Goal: Task Accomplishment & Management: Manage account settings

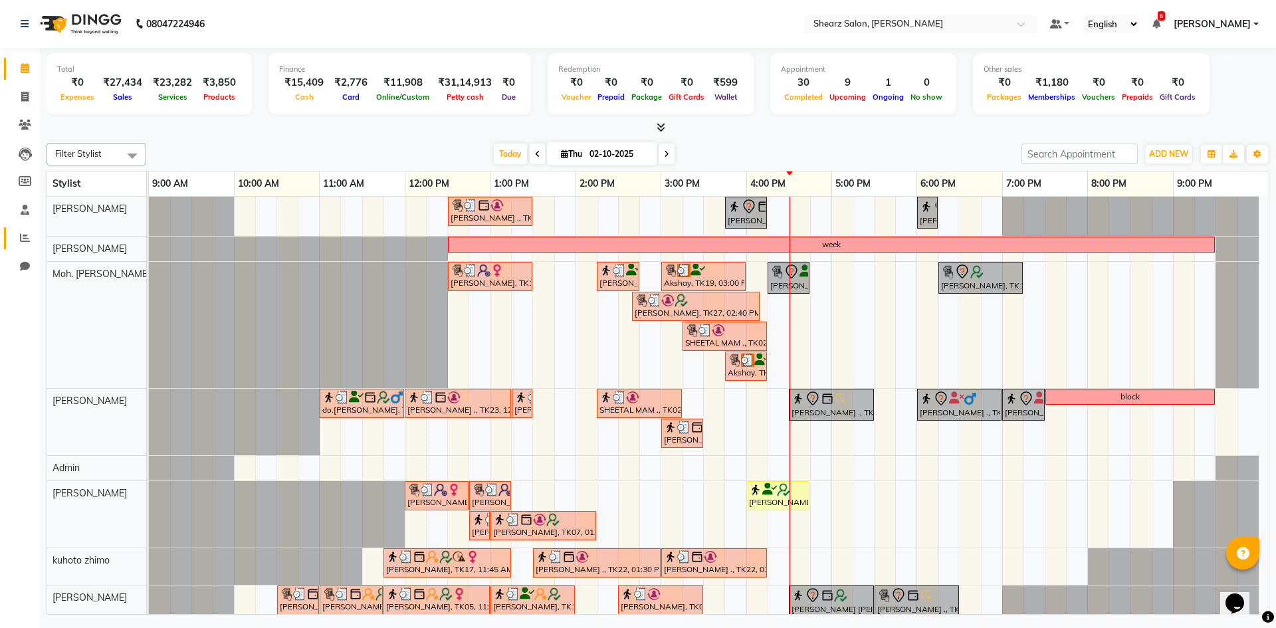
click at [11, 243] on link "Reports" at bounding box center [20, 238] width 32 height 22
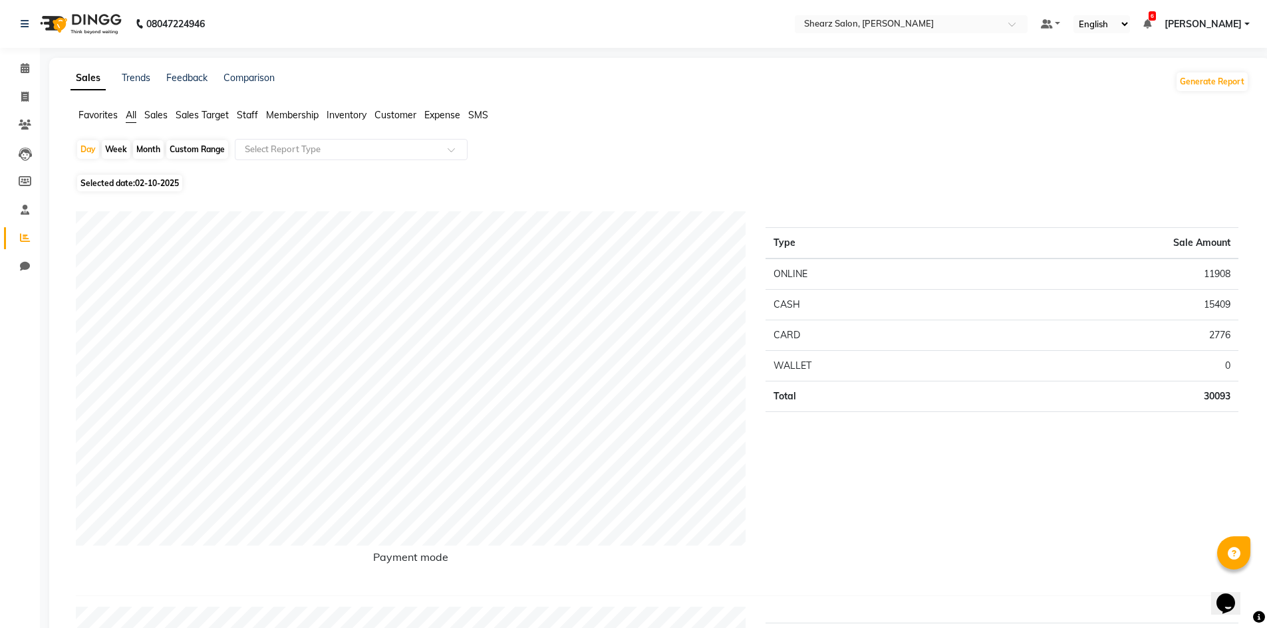
click at [250, 114] on span "Staff" at bounding box center [247, 115] width 21 height 12
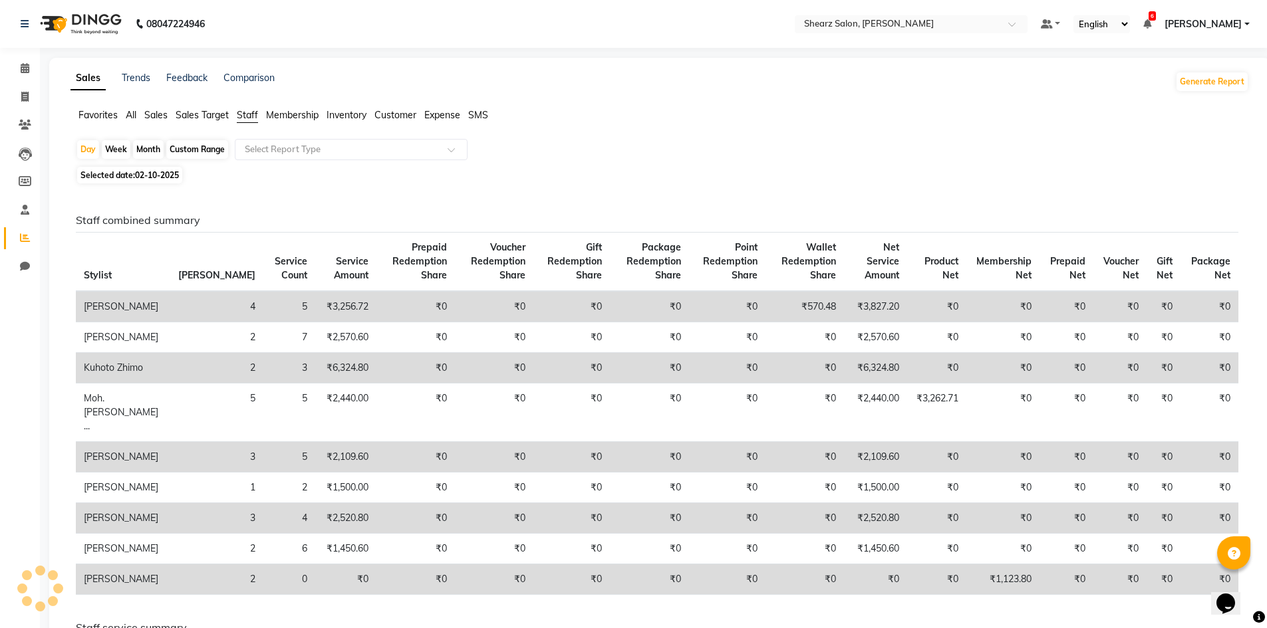
click at [213, 152] on div "Custom Range" at bounding box center [197, 149] width 62 height 19
select select "10"
select select "2025"
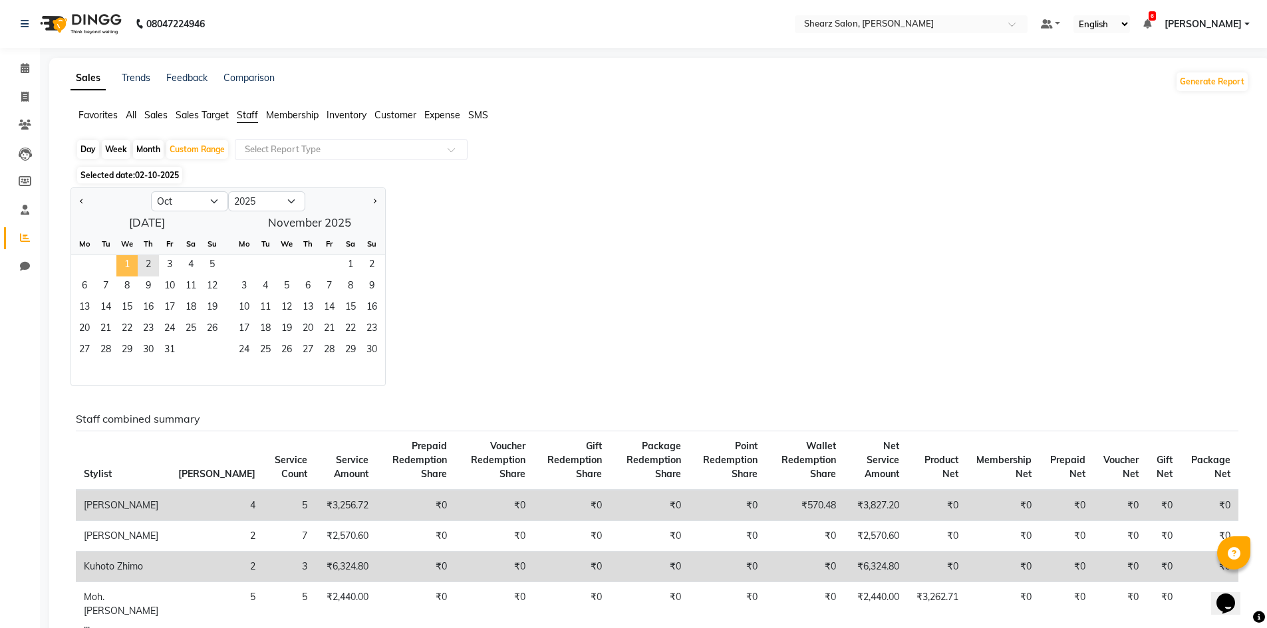
click at [124, 265] on span "1" at bounding box center [126, 265] width 21 height 21
click at [154, 265] on span "2" at bounding box center [148, 265] width 21 height 21
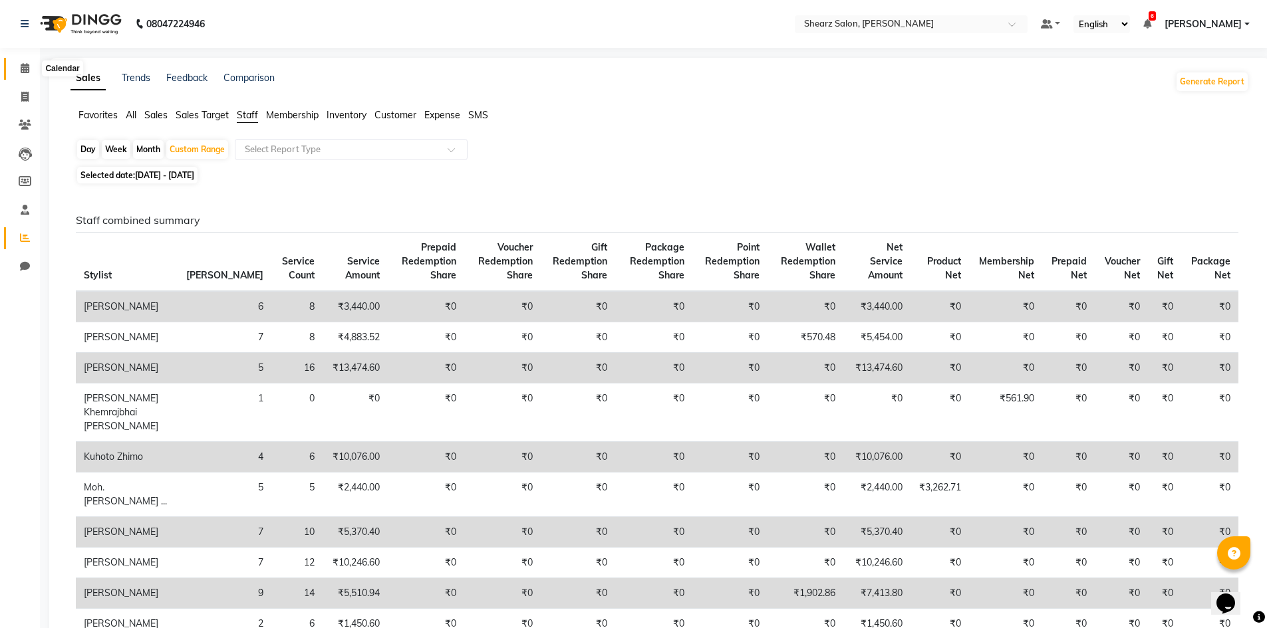
click at [30, 70] on span at bounding box center [24, 68] width 23 height 15
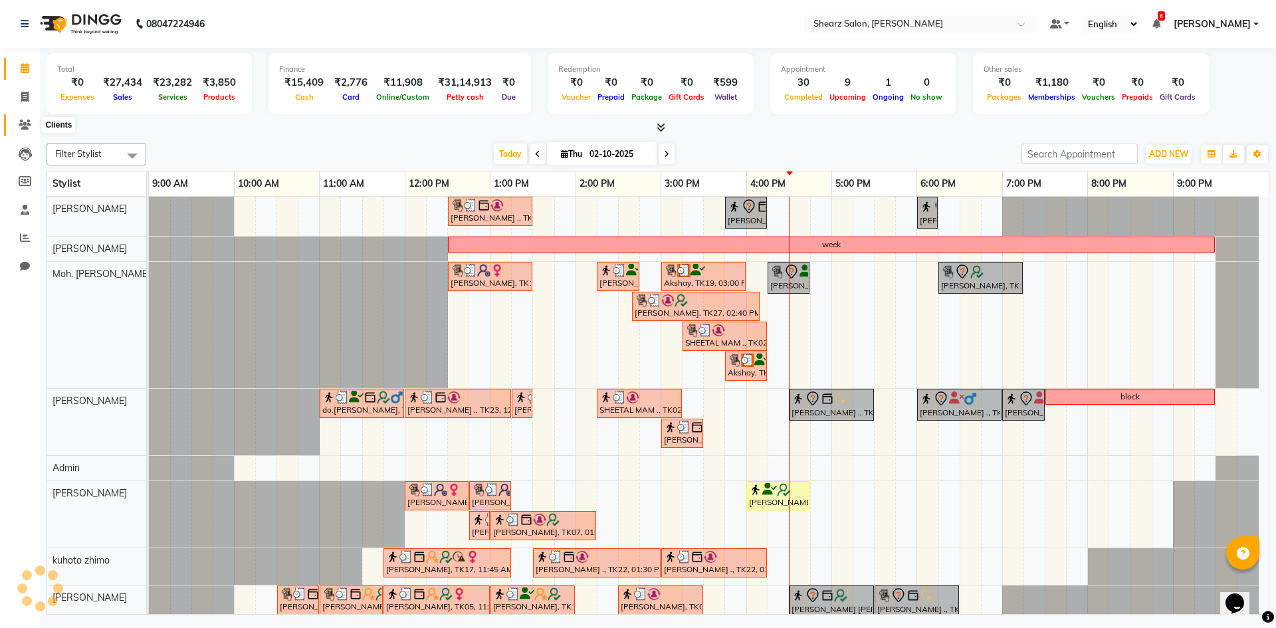
click at [27, 132] on span at bounding box center [24, 125] width 23 height 15
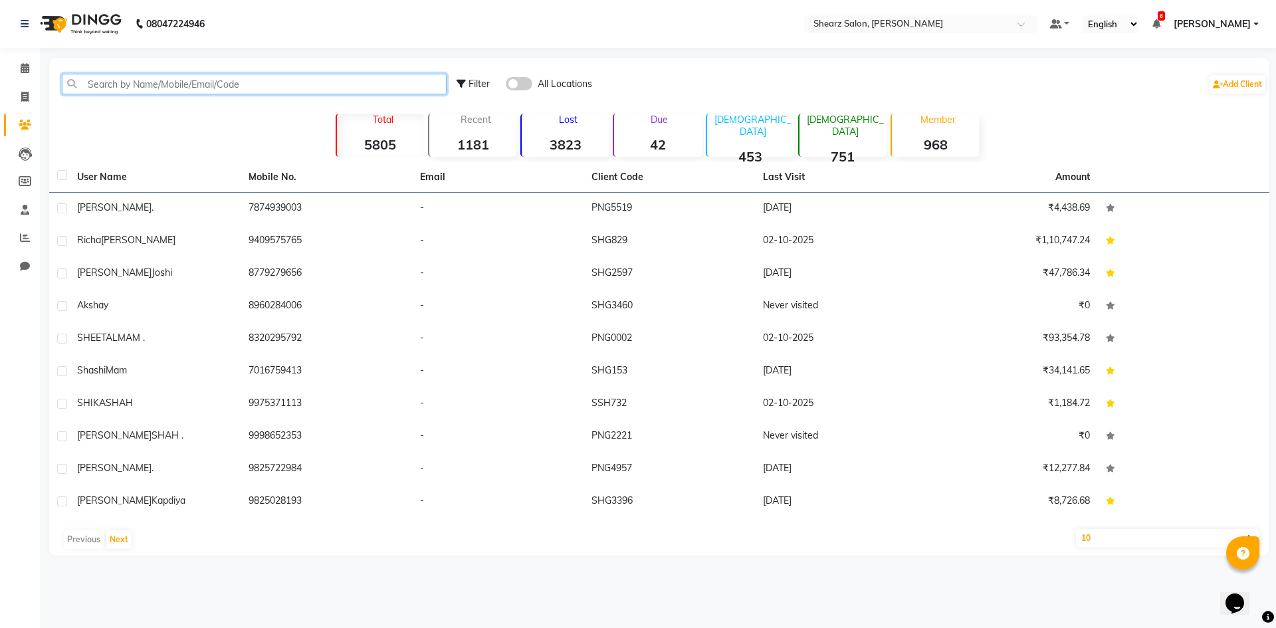
click at [209, 83] on input "text" at bounding box center [254, 84] width 385 height 21
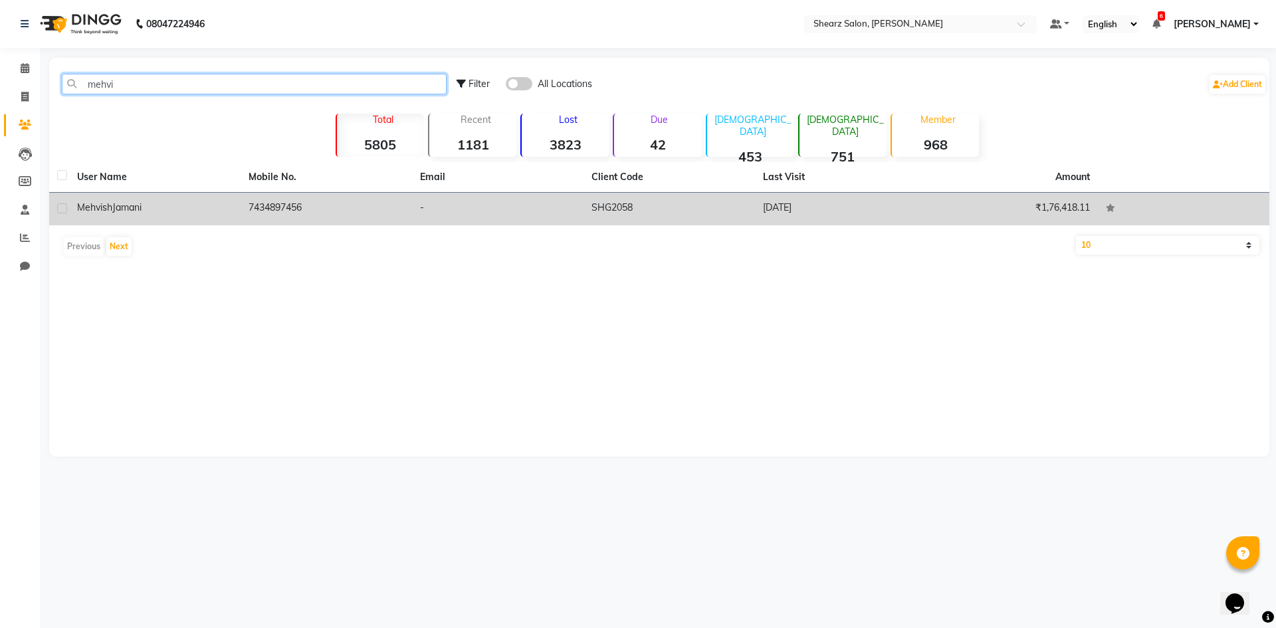
type input "mehvi"
click at [382, 204] on td "7434897456" at bounding box center [327, 209] width 172 height 33
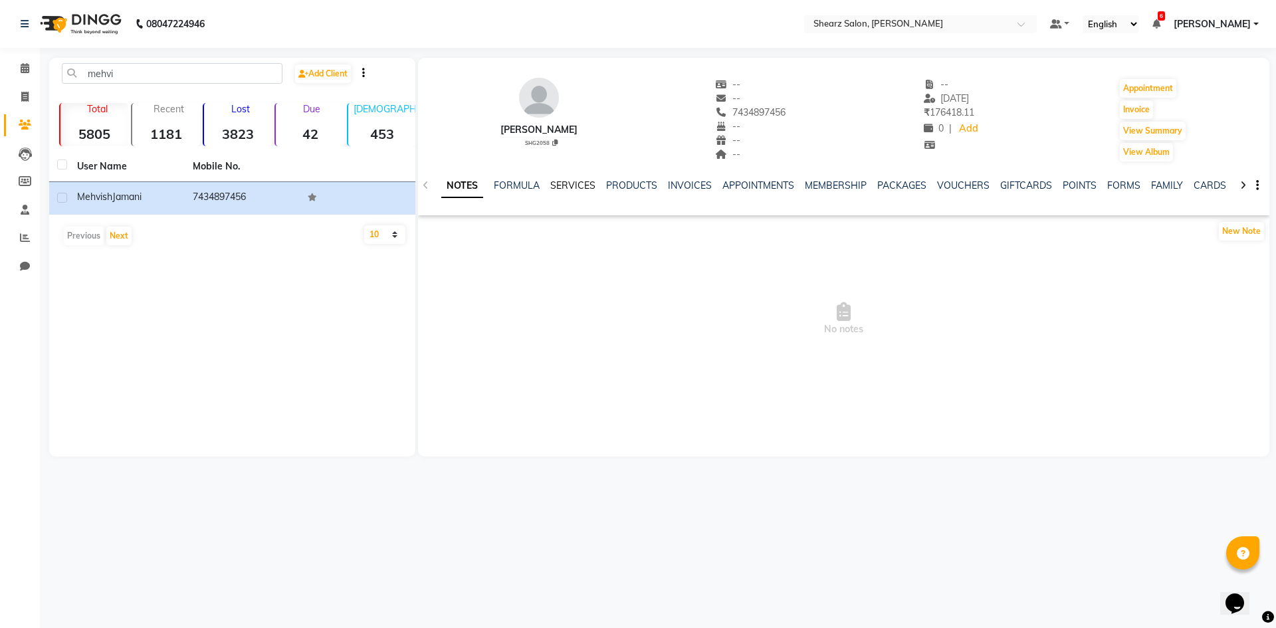
click at [550, 187] on link "SERVICES" at bounding box center [572, 186] width 45 height 12
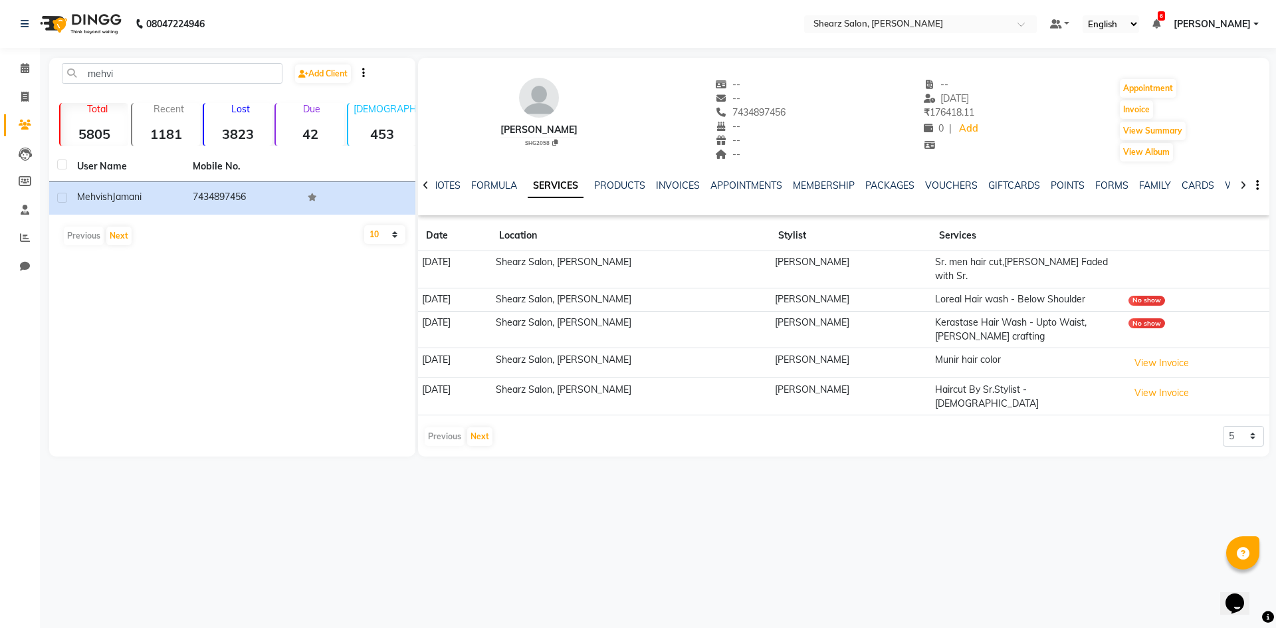
click at [1010, 265] on td "Sr. men hair cut,Beard Faded with Sr." at bounding box center [1027, 269] width 193 height 37
click at [1112, 258] on td "Sr. men hair cut,Beard Faded with Sr." at bounding box center [1027, 269] width 193 height 37
click at [628, 187] on link "PRODUCTS" at bounding box center [619, 186] width 51 height 12
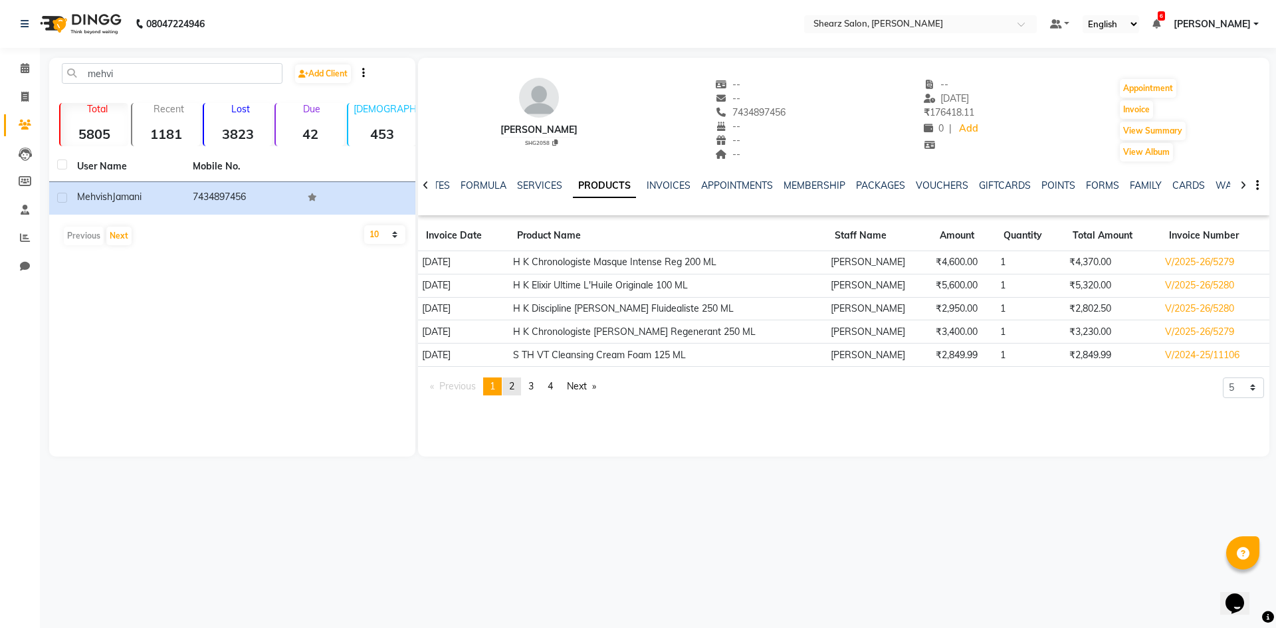
click at [519, 390] on link "page 2" at bounding box center [512, 387] width 19 height 18
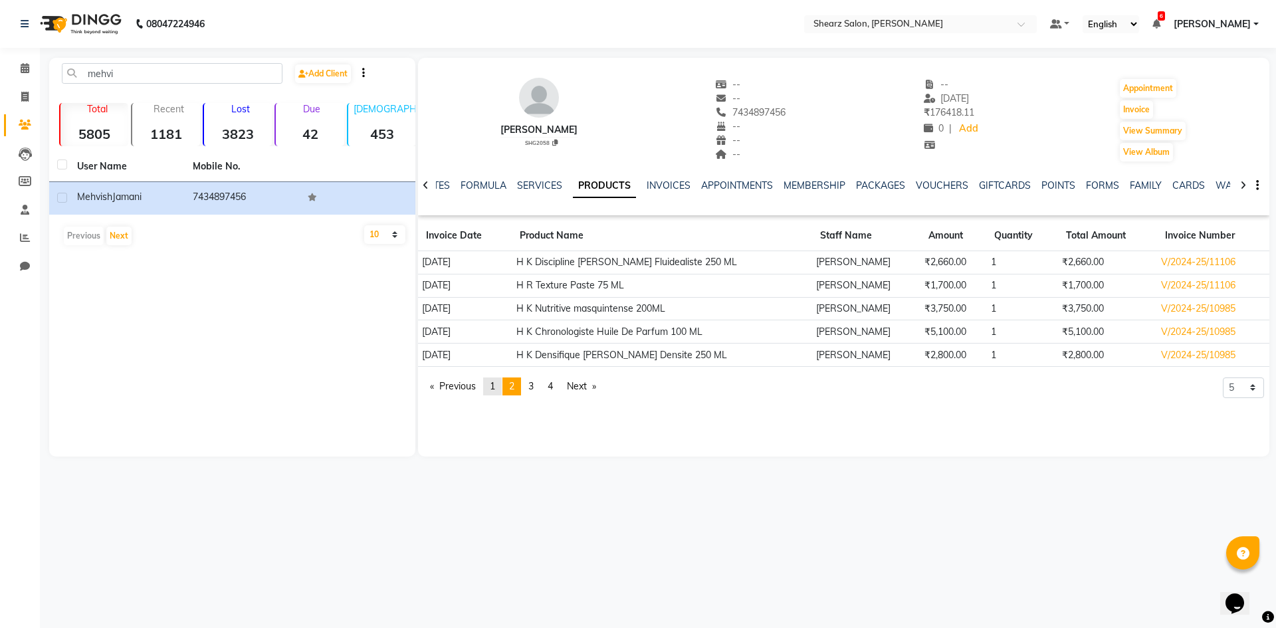
click at [499, 386] on link "page 1" at bounding box center [492, 387] width 19 height 18
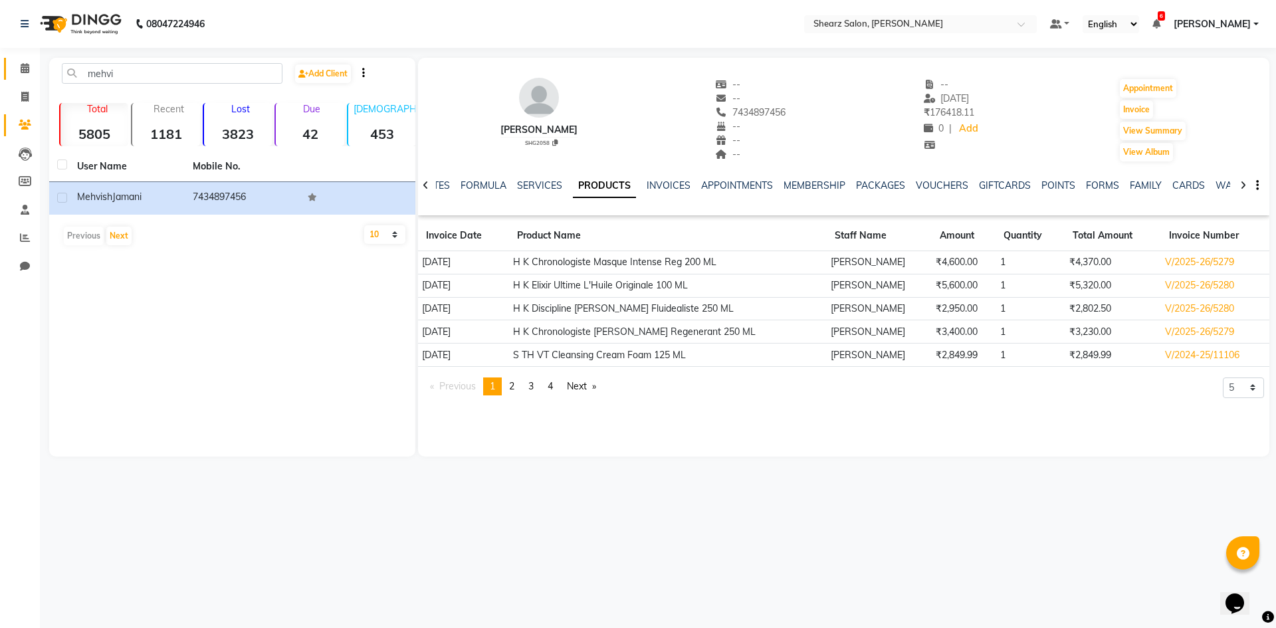
click at [11, 71] on link "Calendar" at bounding box center [20, 69] width 32 height 22
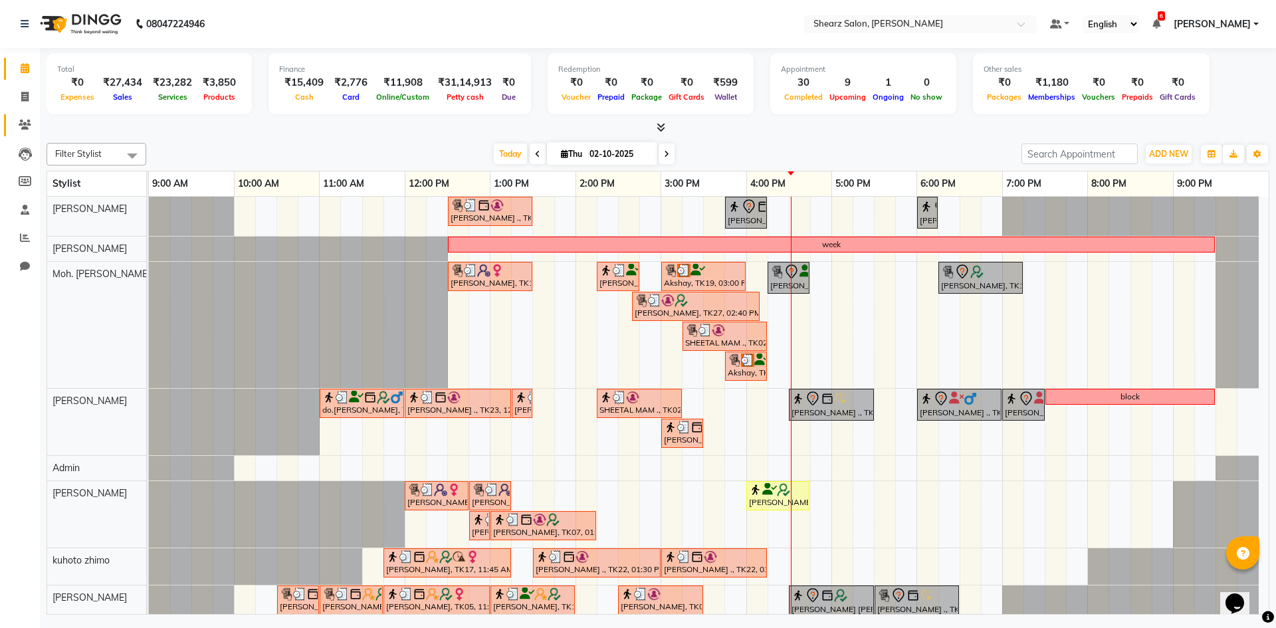
click at [13, 120] on link "Clients" at bounding box center [20, 125] width 32 height 22
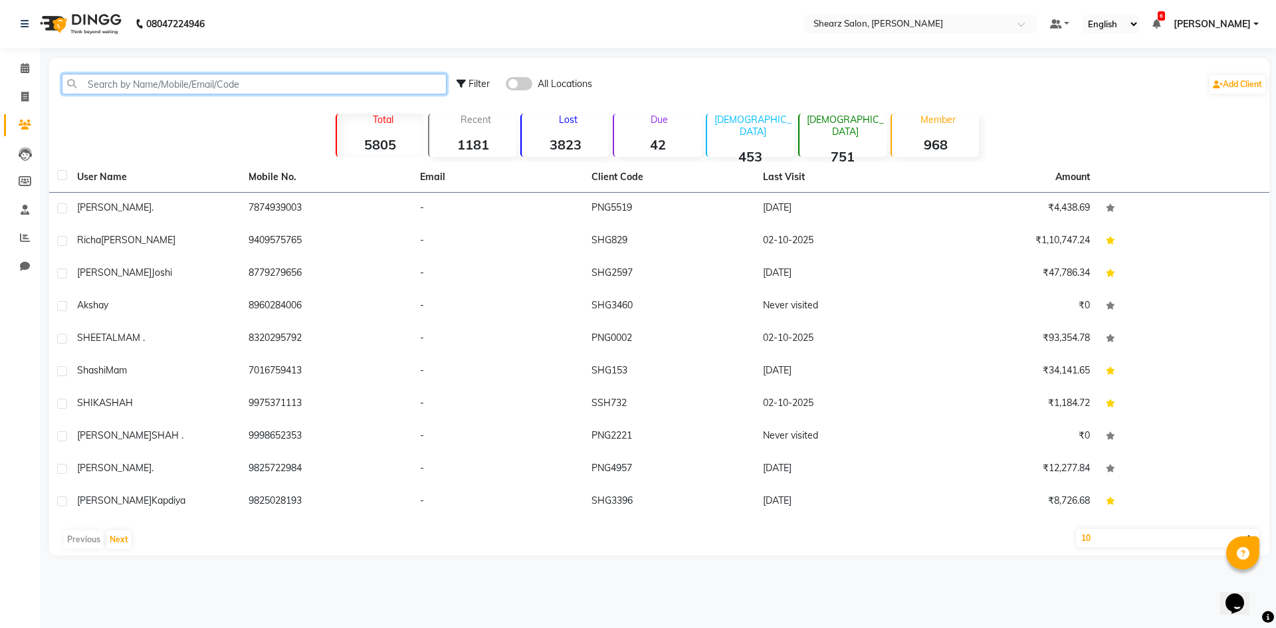
click at [168, 84] on input "text" at bounding box center [254, 84] width 385 height 21
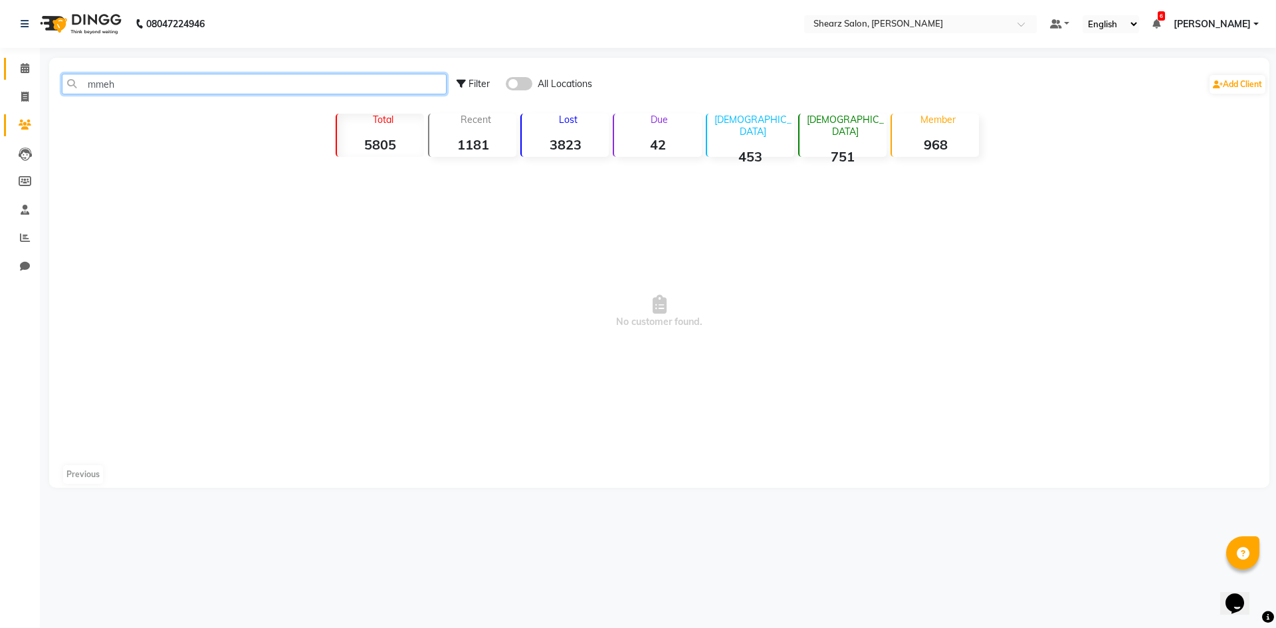
type input "mmeh"
click at [13, 65] on link "Calendar" at bounding box center [20, 69] width 32 height 22
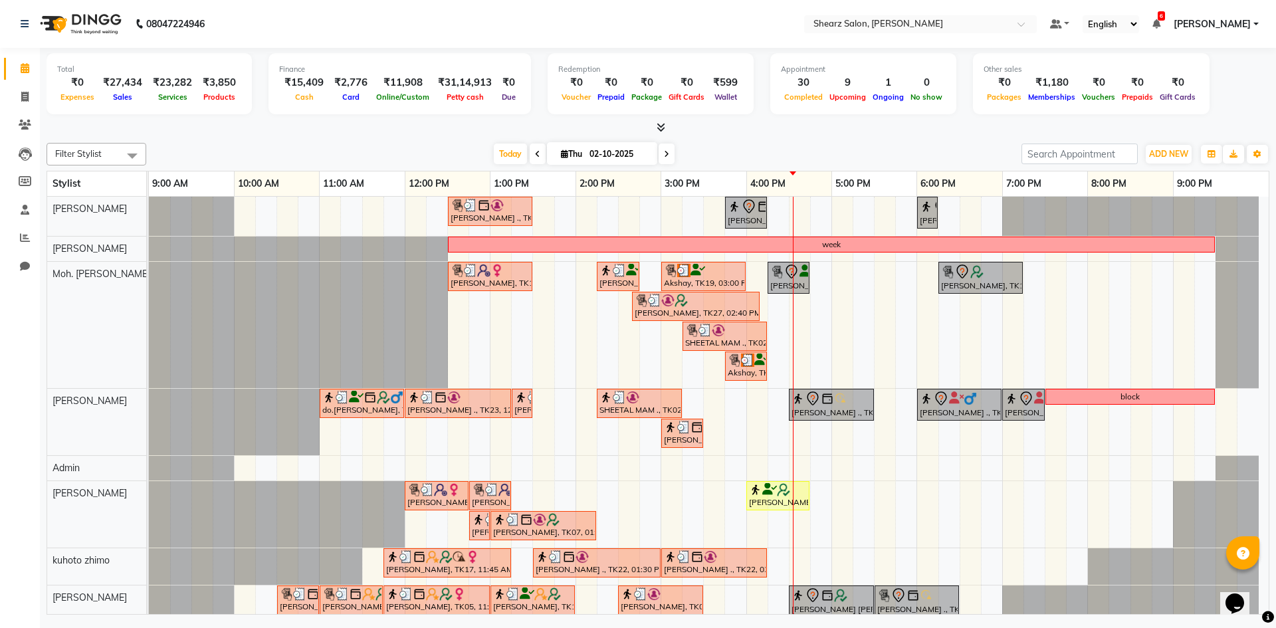
click at [614, 153] on input "02-10-2025" at bounding box center [619, 154] width 66 height 20
select select "10"
select select "2025"
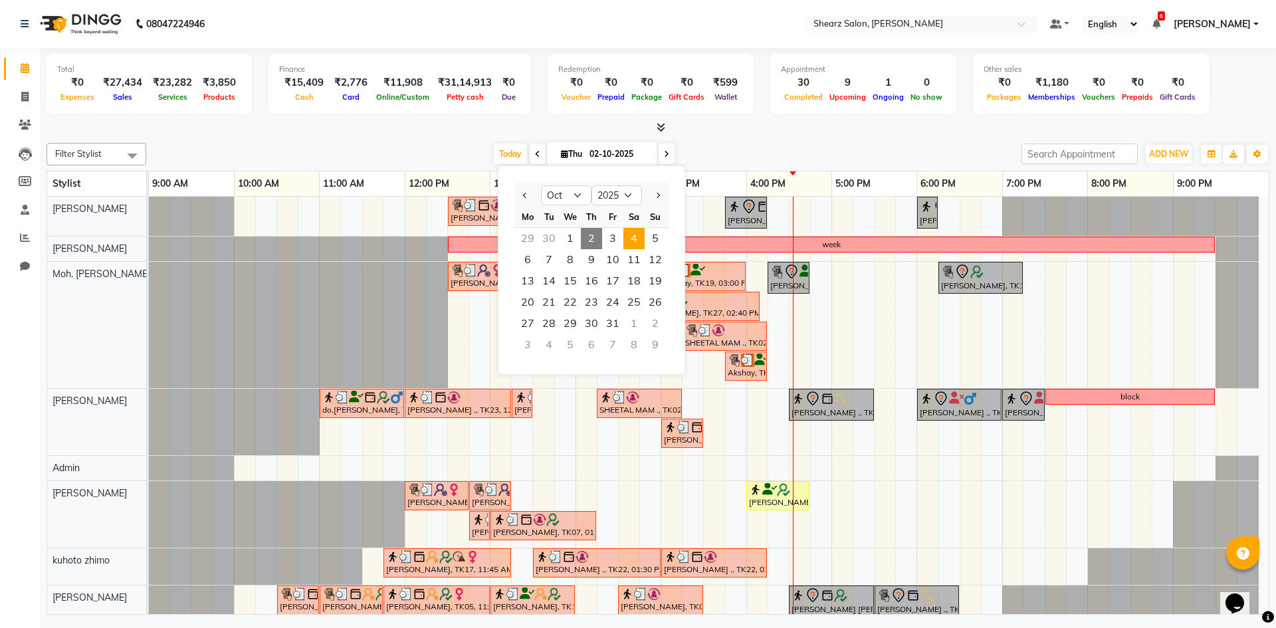
click at [644, 238] on span "4" at bounding box center [634, 238] width 21 height 21
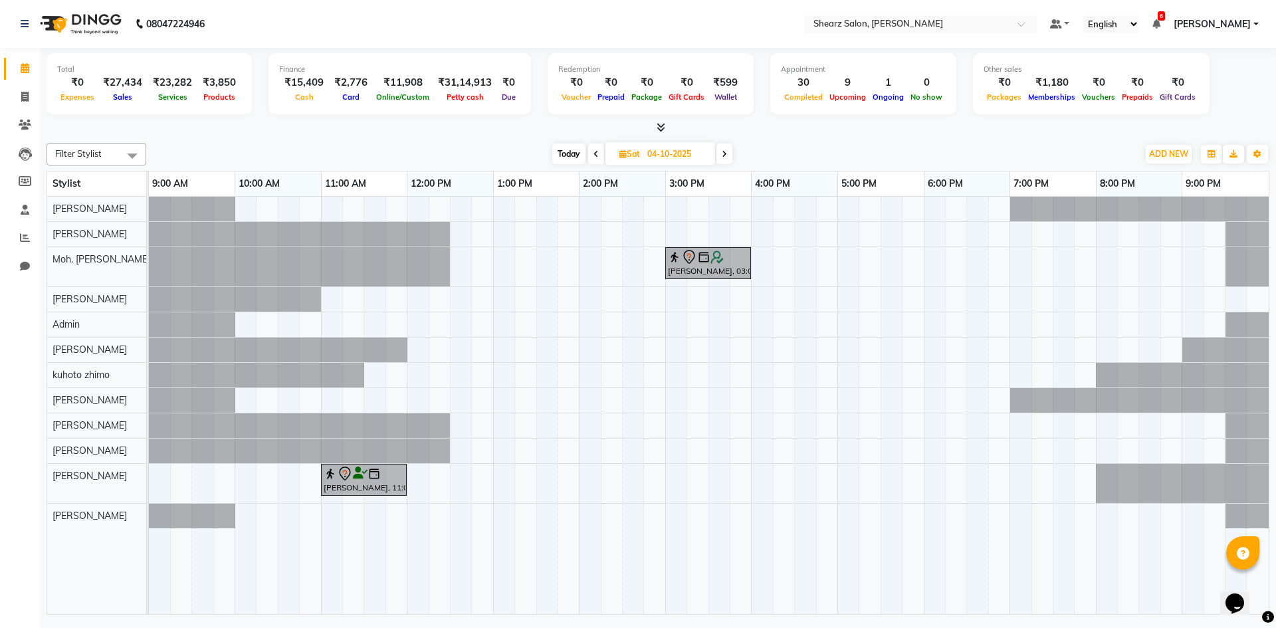
click at [723, 160] on span at bounding box center [725, 154] width 16 height 21
type input "05-10-2025"
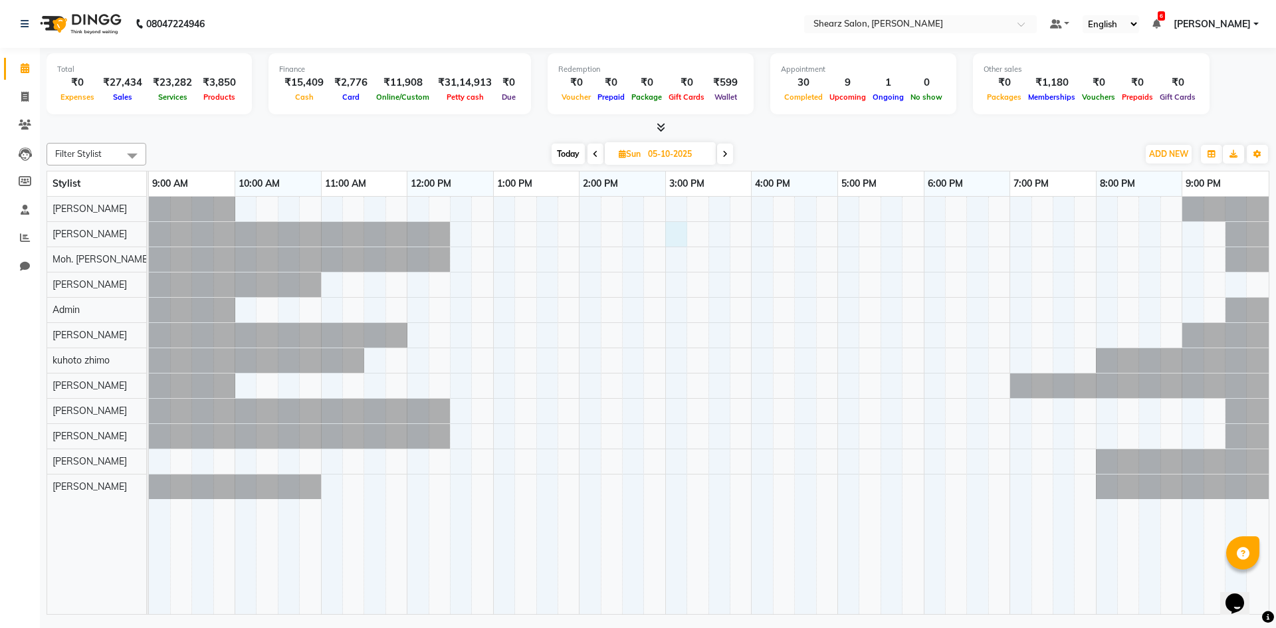
click at [672, 237] on div at bounding box center [709, 406] width 1120 height 418
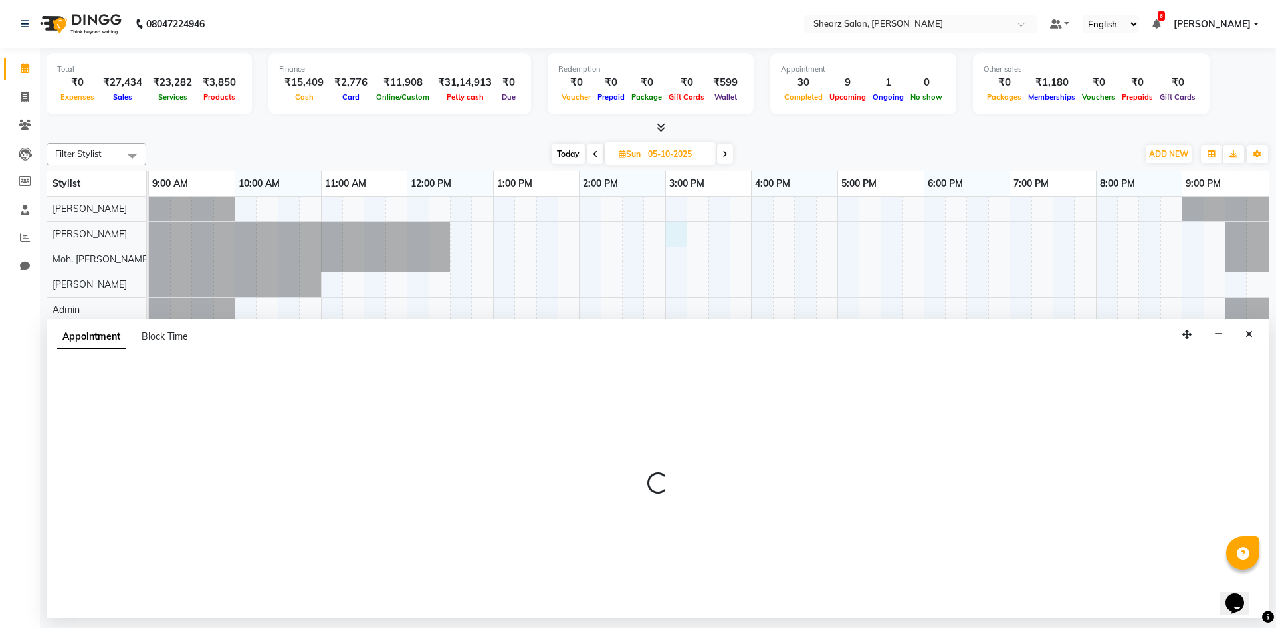
select select "77291"
select select "tentative"
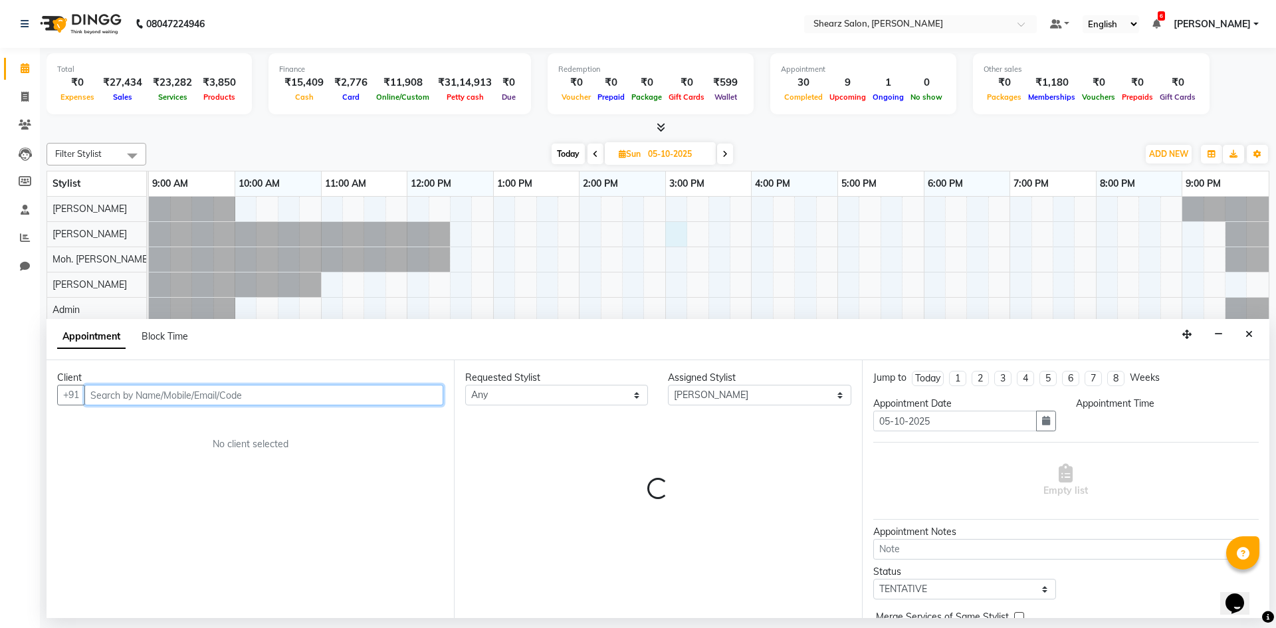
select select "900"
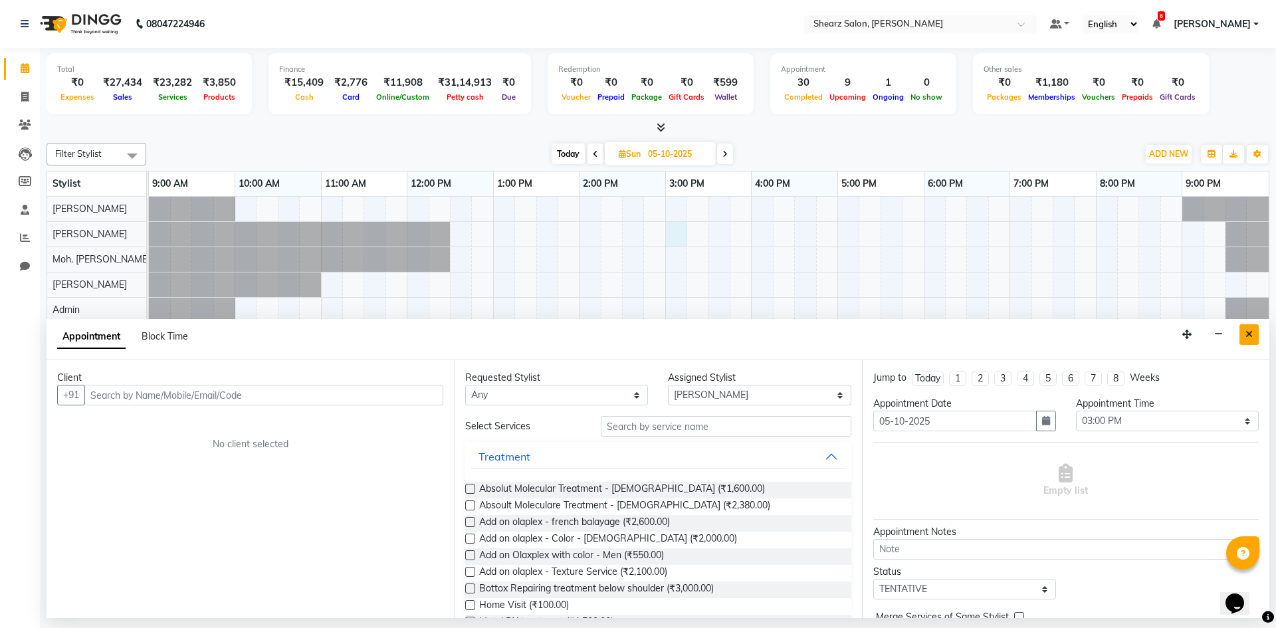
click at [1254, 333] on button "Close" at bounding box center [1249, 334] width 19 height 21
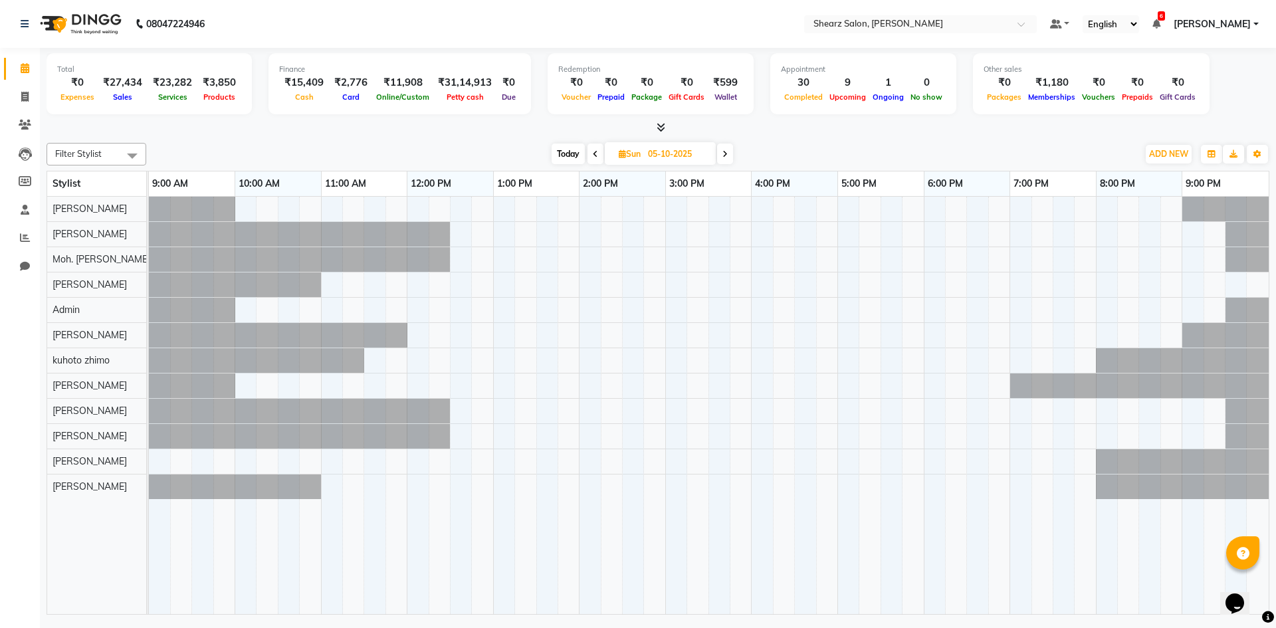
click at [682, 209] on div at bounding box center [709, 406] width 1120 height 418
select select "77322"
select select "tentative"
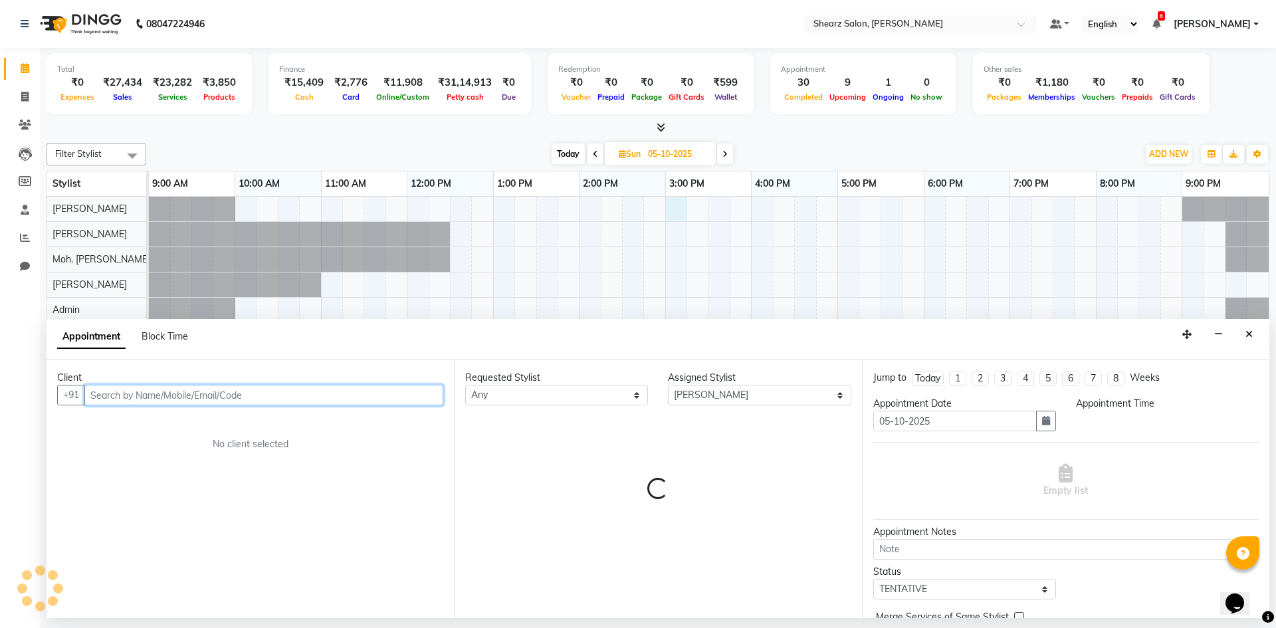
select select "900"
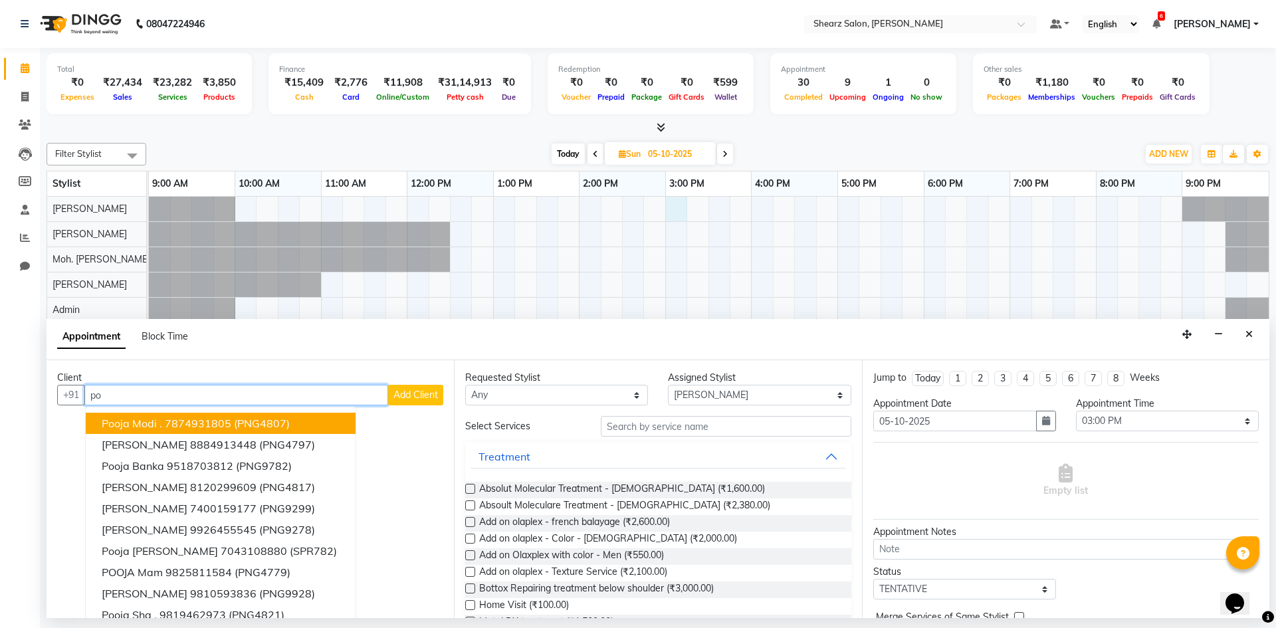
type input "p"
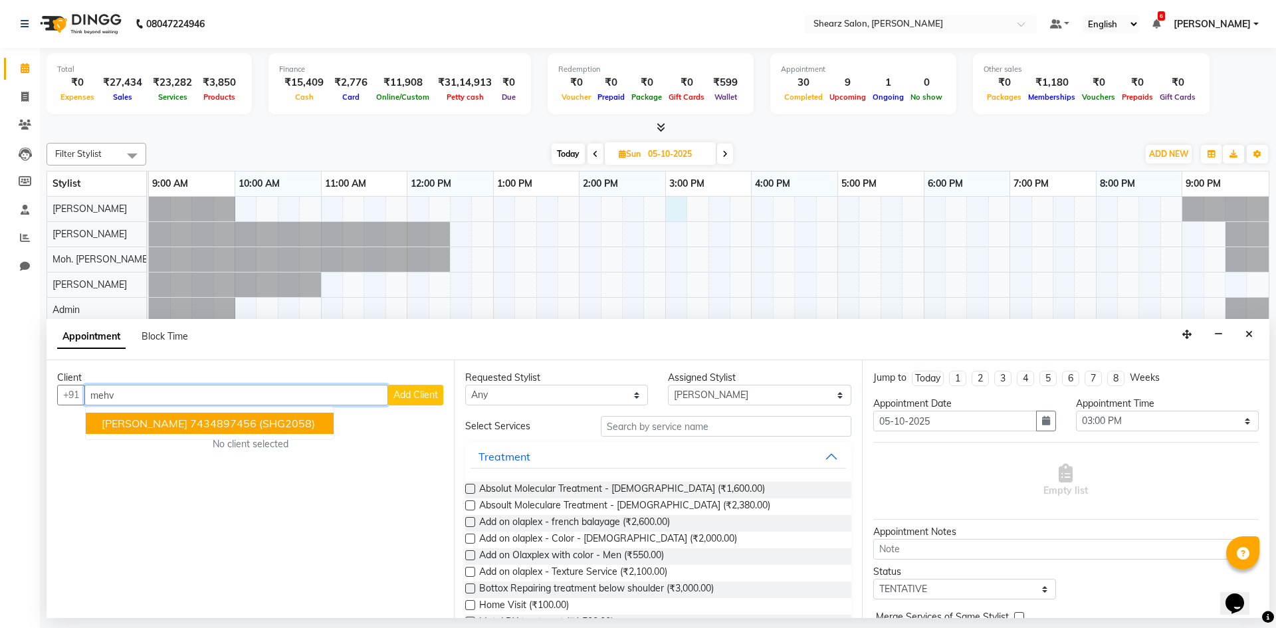
click at [259, 425] on span "(SHG2058)" at bounding box center [287, 423] width 56 height 13
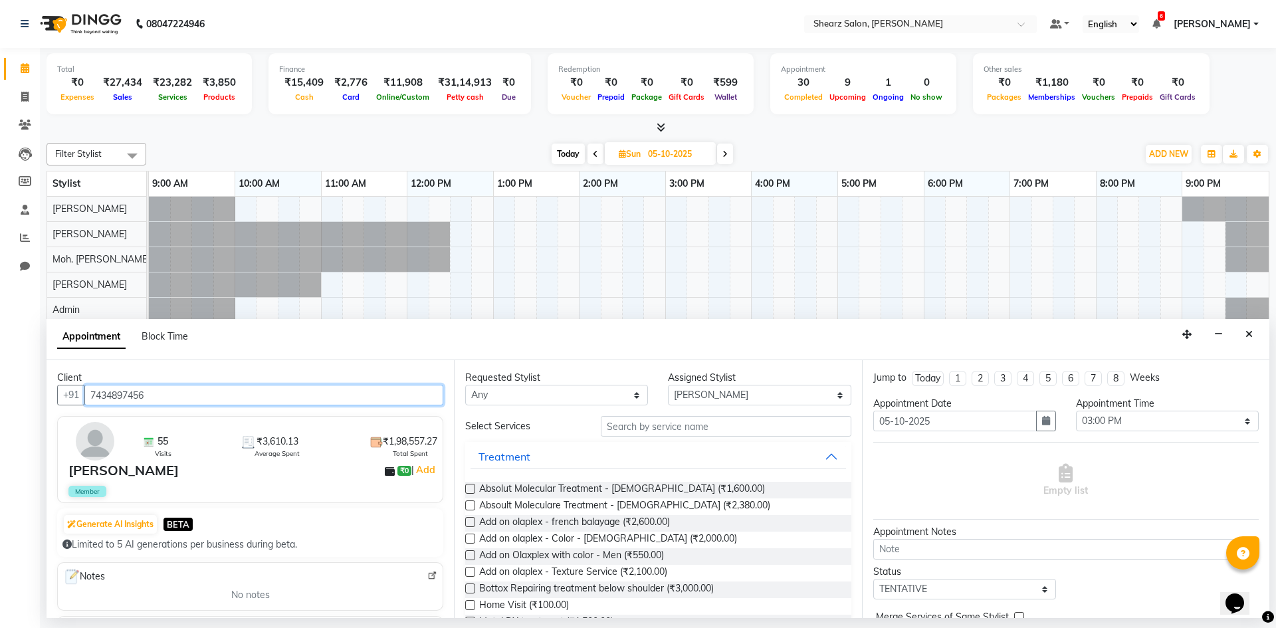
type input "7434897456"
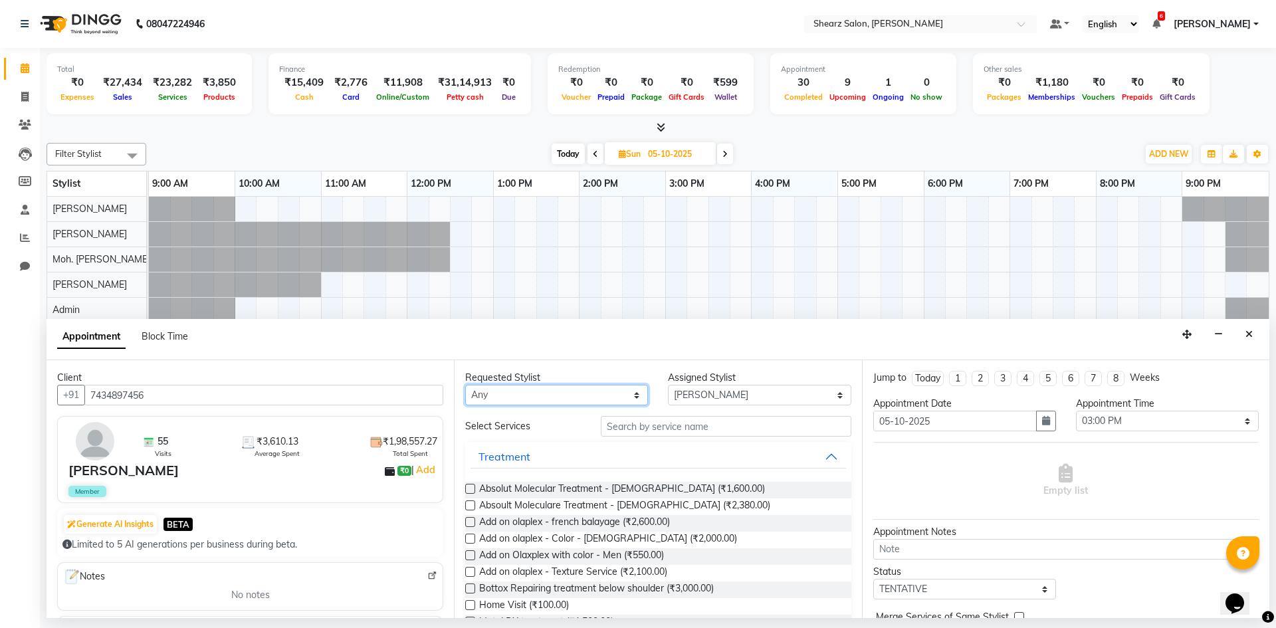
click at [570, 392] on select "Any AakashKumar Nai Admin Arvind S Devda Asha Chavariya Divyata Shashtri kuhoto…" at bounding box center [556, 395] width 183 height 21
select select "77322"
click at [465, 385] on select "Any AakashKumar Nai Admin Arvind S Devda Asha Chavariya Divyata Shashtri kuhoto…" at bounding box center [556, 395] width 183 height 21
click at [665, 433] on input "text" at bounding box center [726, 426] width 251 height 21
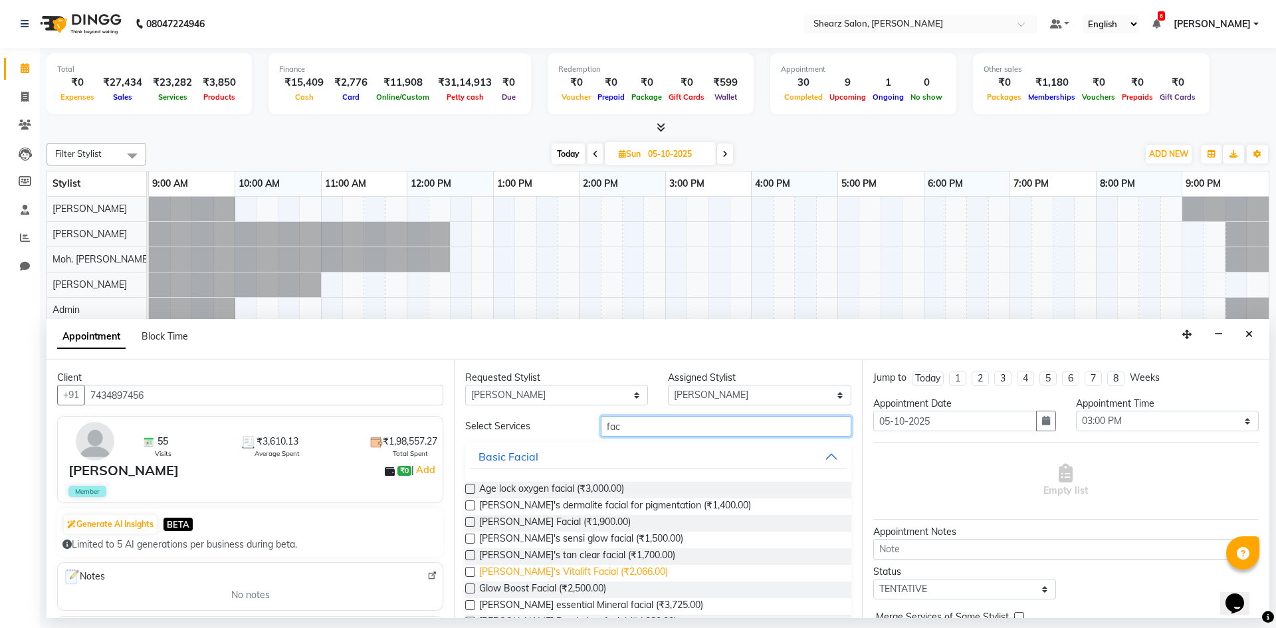
scroll to position [66, 0]
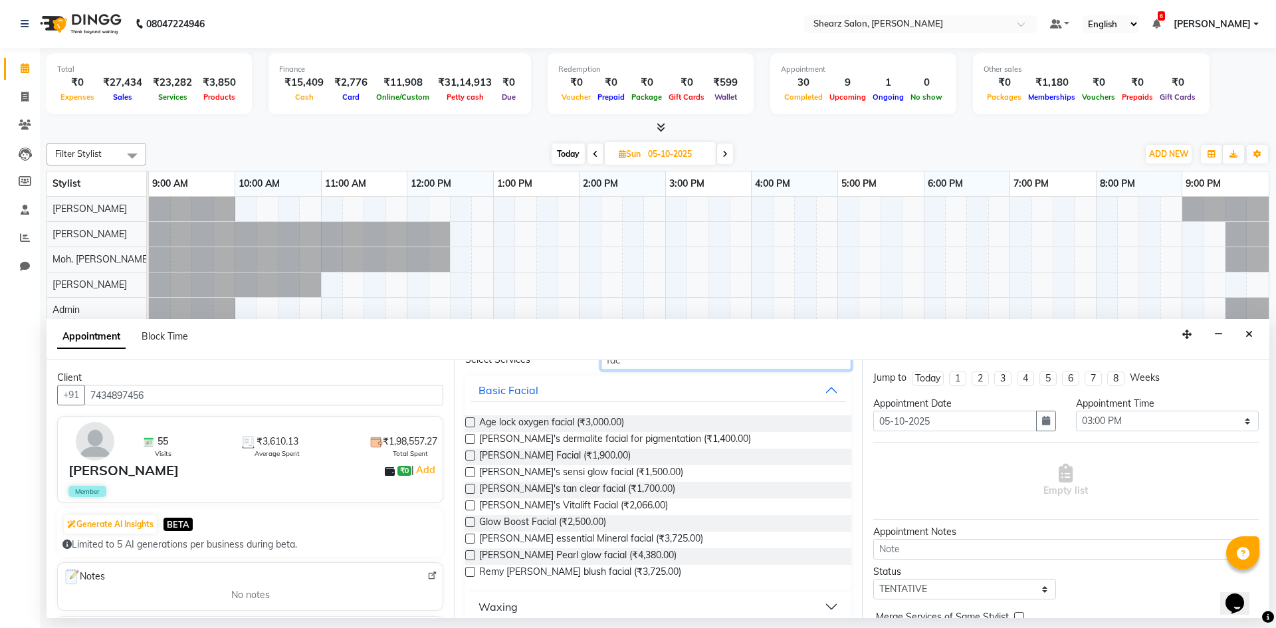
type input "fac"
click at [470, 519] on label at bounding box center [470, 522] width 10 height 10
click at [470, 519] on input "checkbox" at bounding box center [469, 523] width 9 height 9
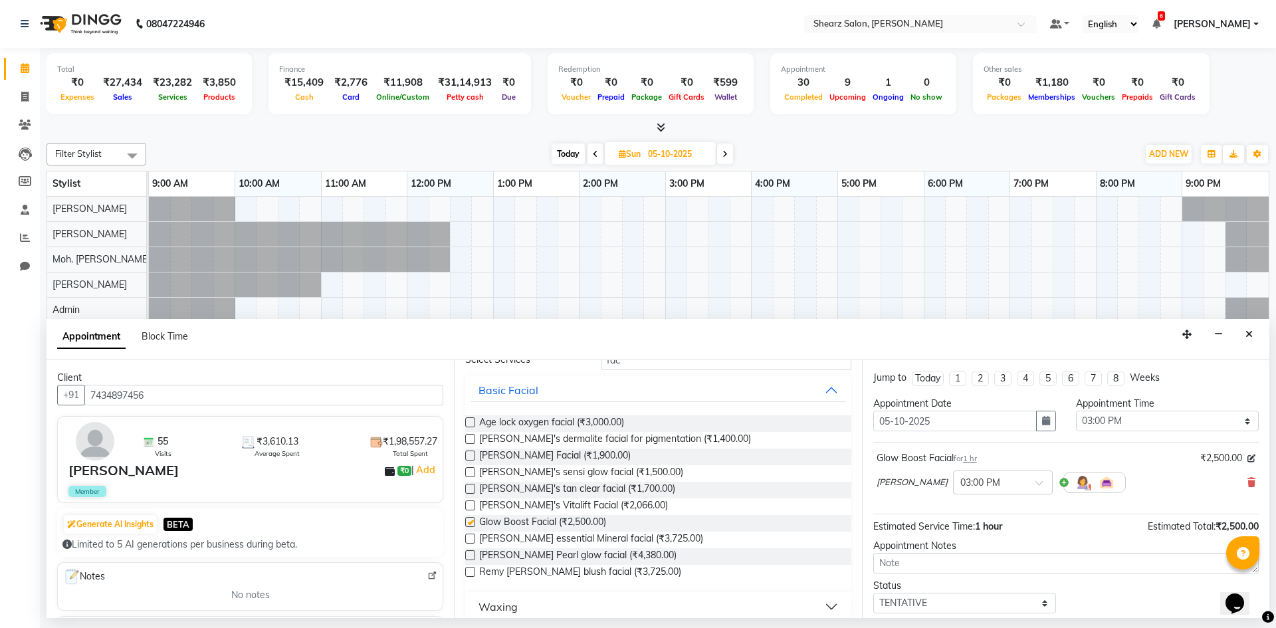
checkbox input "false"
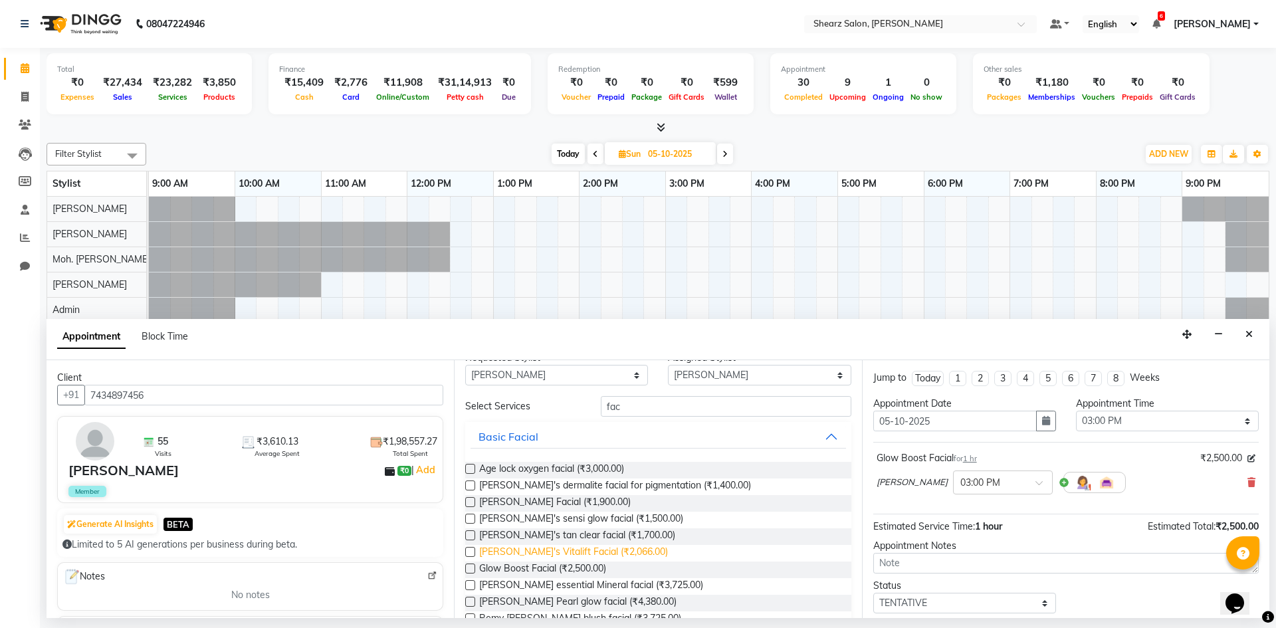
scroll to position [0, 0]
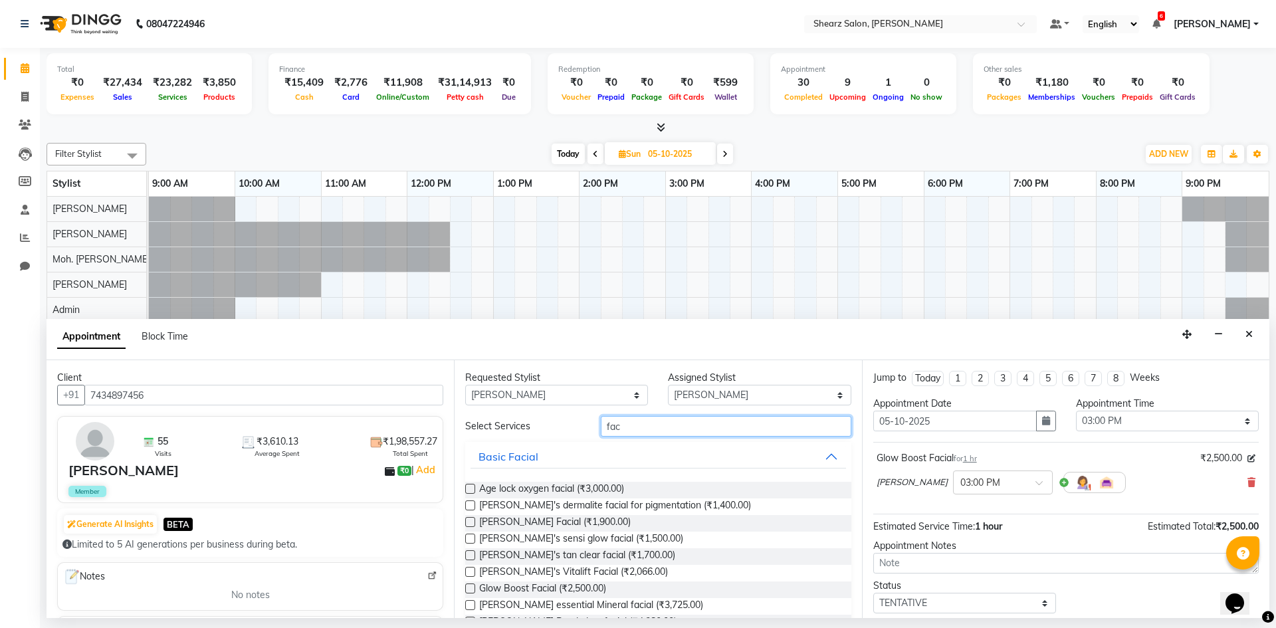
click at [681, 428] on input "fac" at bounding box center [726, 426] width 251 height 21
type input "f"
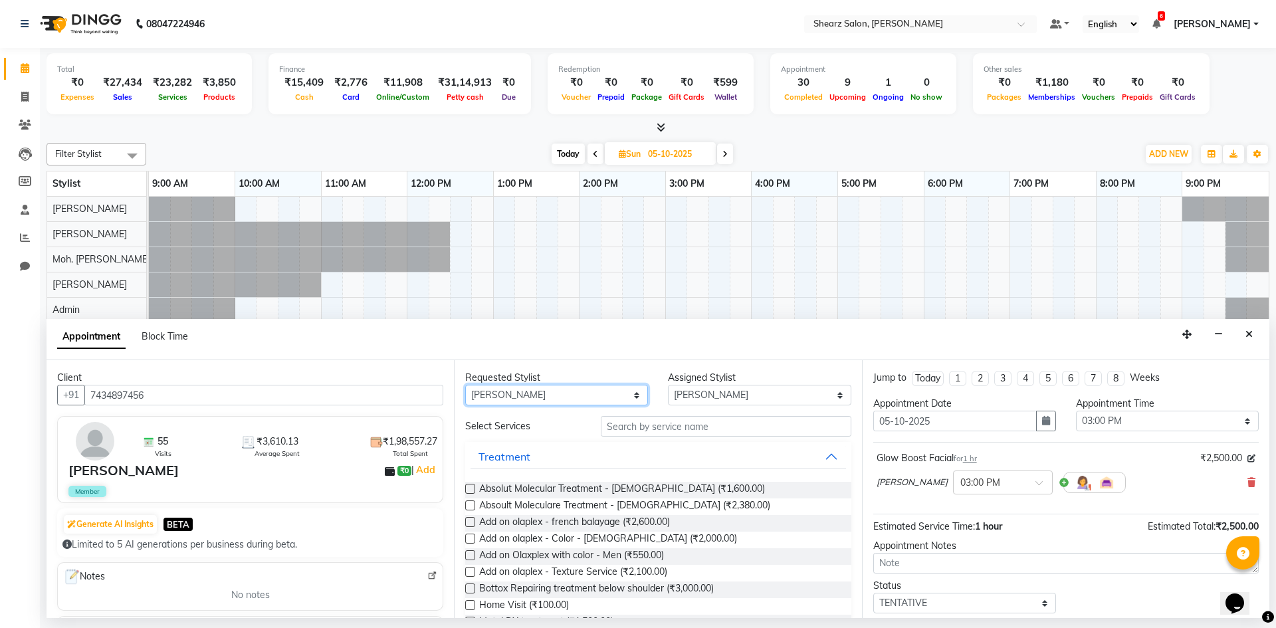
click at [538, 400] on select "Any AakashKumar Nai Admin Arvind S Devda Asha Chavariya Divyata Shashtri kuhoto…" at bounding box center [556, 395] width 183 height 21
select select "77326"
click at [465, 385] on select "Any AakashKumar Nai Admin Arvind S Devda Asha Chavariya Divyata Shashtri kuhoto…" at bounding box center [556, 395] width 183 height 21
select select "77326"
click at [677, 420] on input "text" at bounding box center [726, 426] width 251 height 21
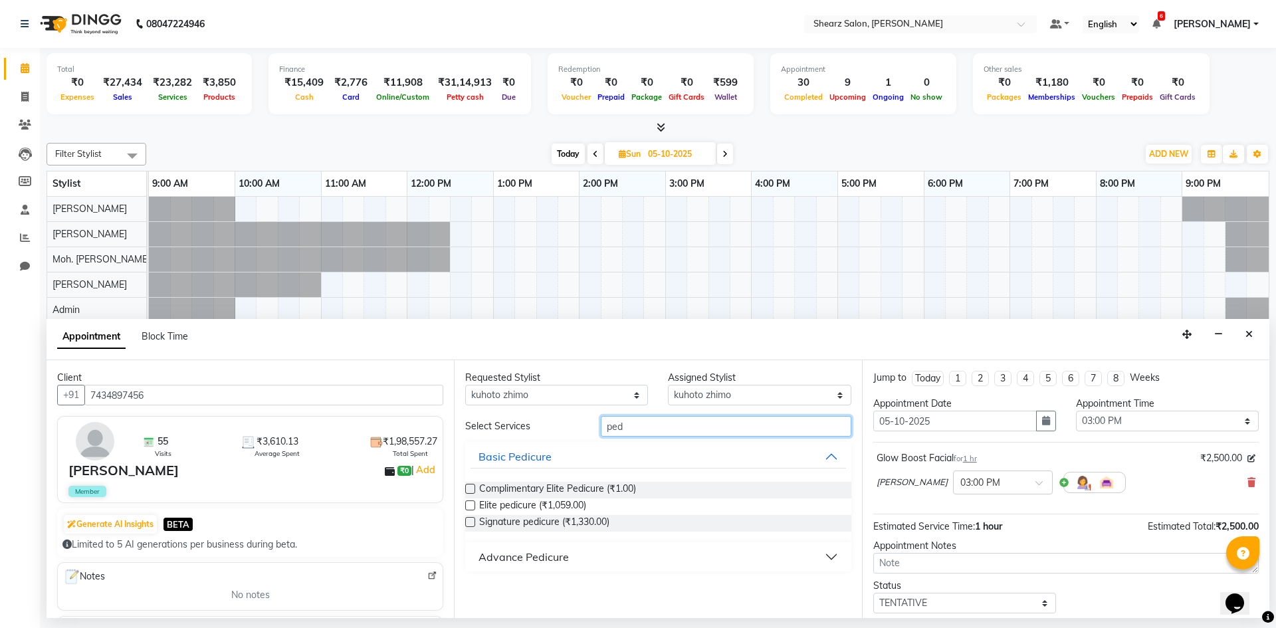
type input "ped"
click at [469, 519] on label at bounding box center [470, 522] width 10 height 10
click at [469, 519] on input "checkbox" at bounding box center [469, 523] width 9 height 9
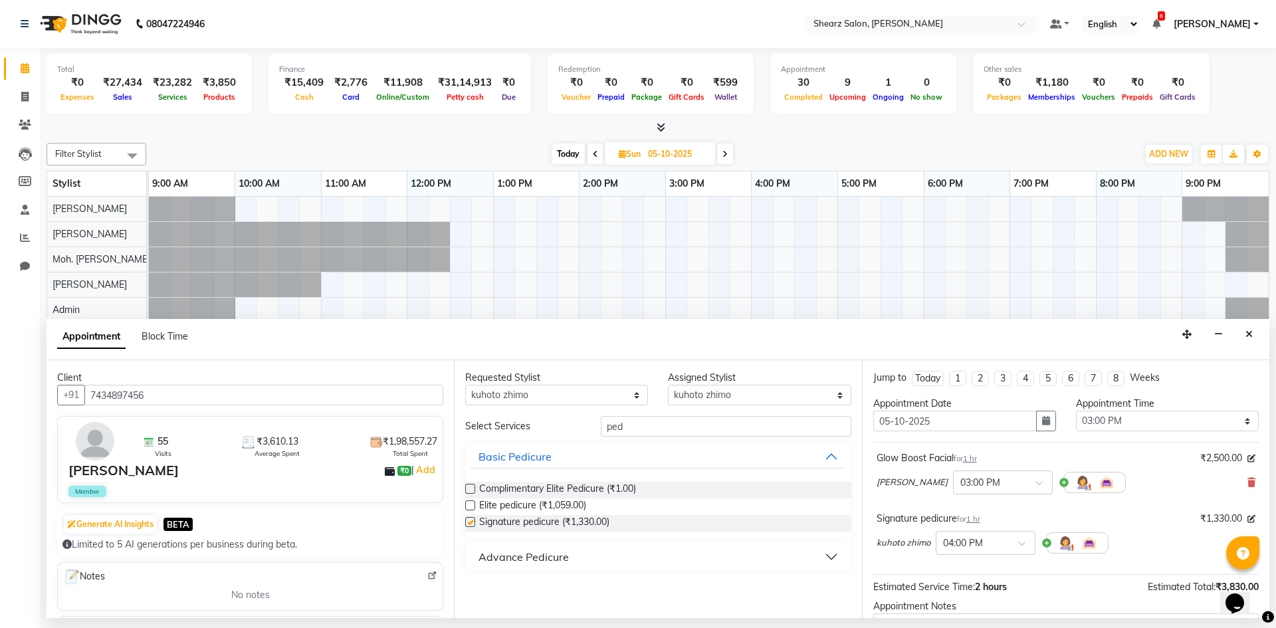
checkbox input "false"
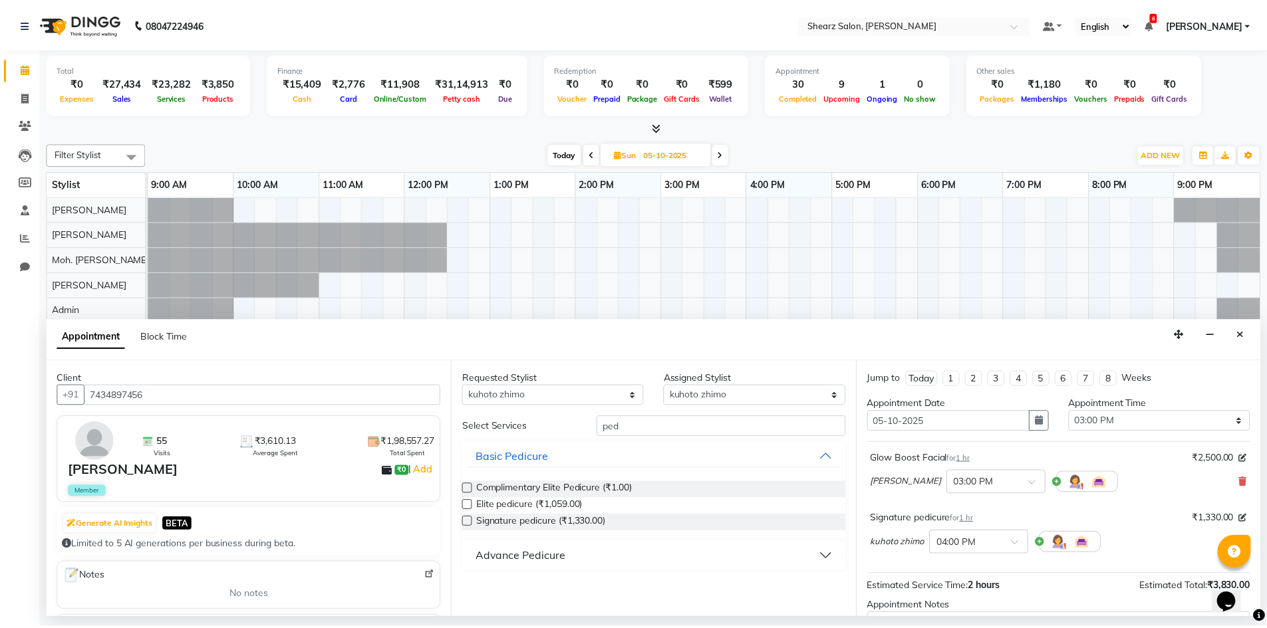
scroll to position [140, 0]
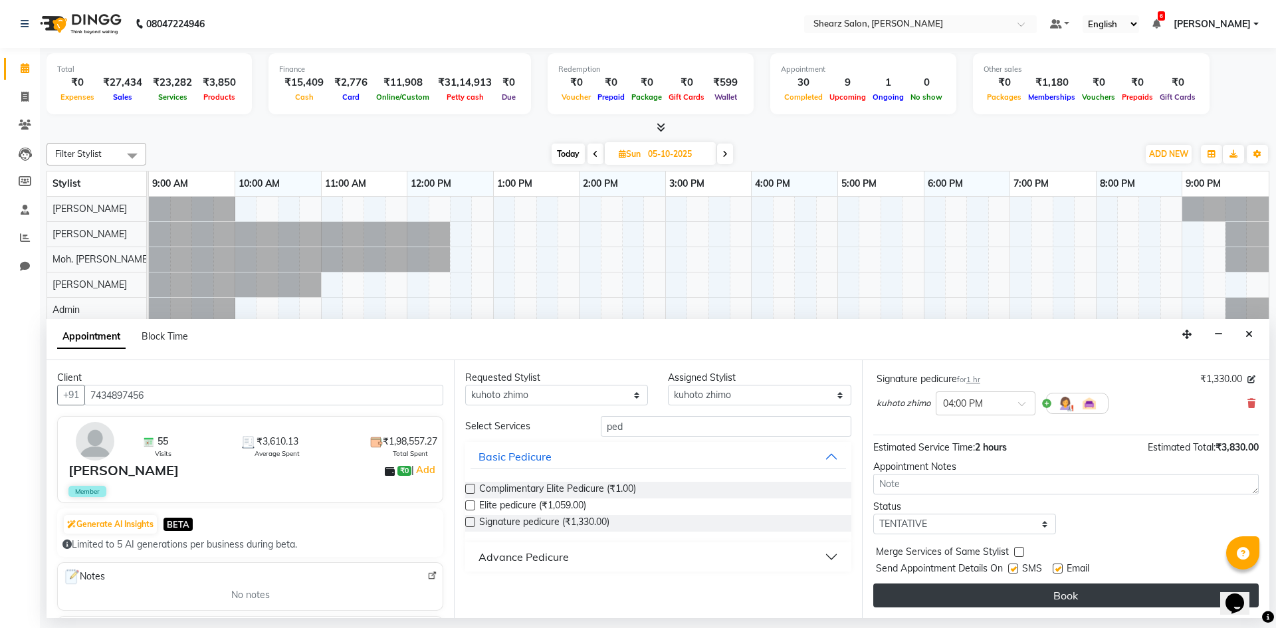
click at [983, 600] on button "Book" at bounding box center [1067, 596] width 386 height 24
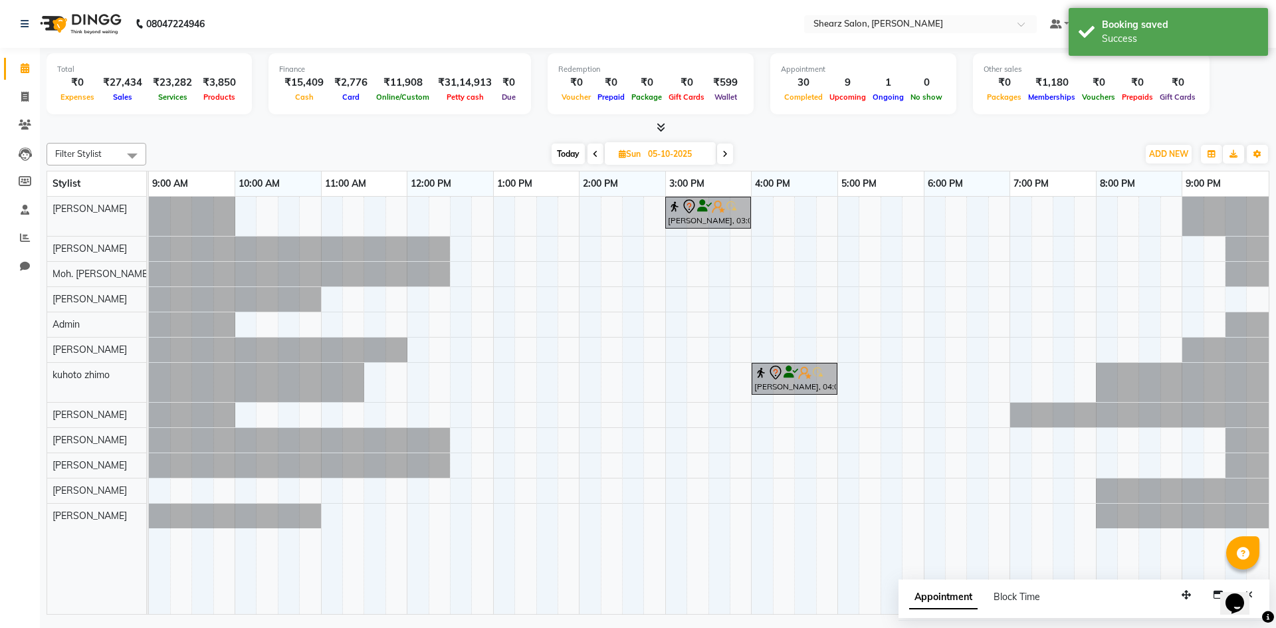
click at [650, 155] on input "05-10-2025" at bounding box center [677, 154] width 66 height 20
select select "10"
select select "2025"
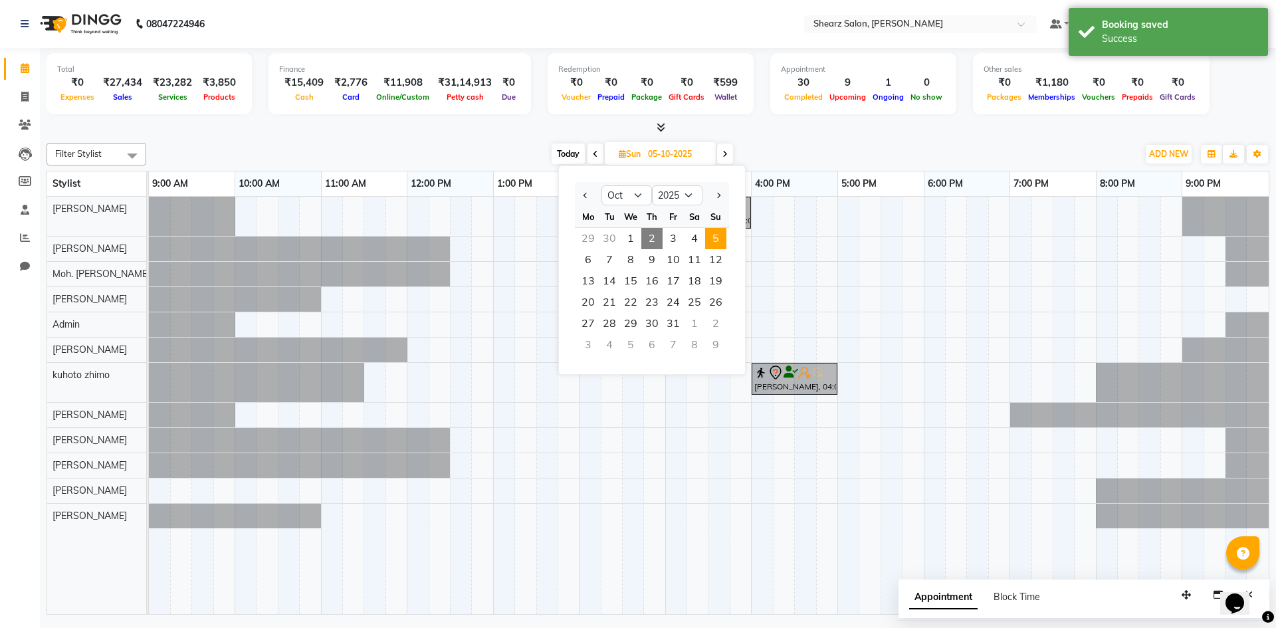
click at [654, 237] on span "2" at bounding box center [652, 238] width 21 height 21
type input "02-10-2025"
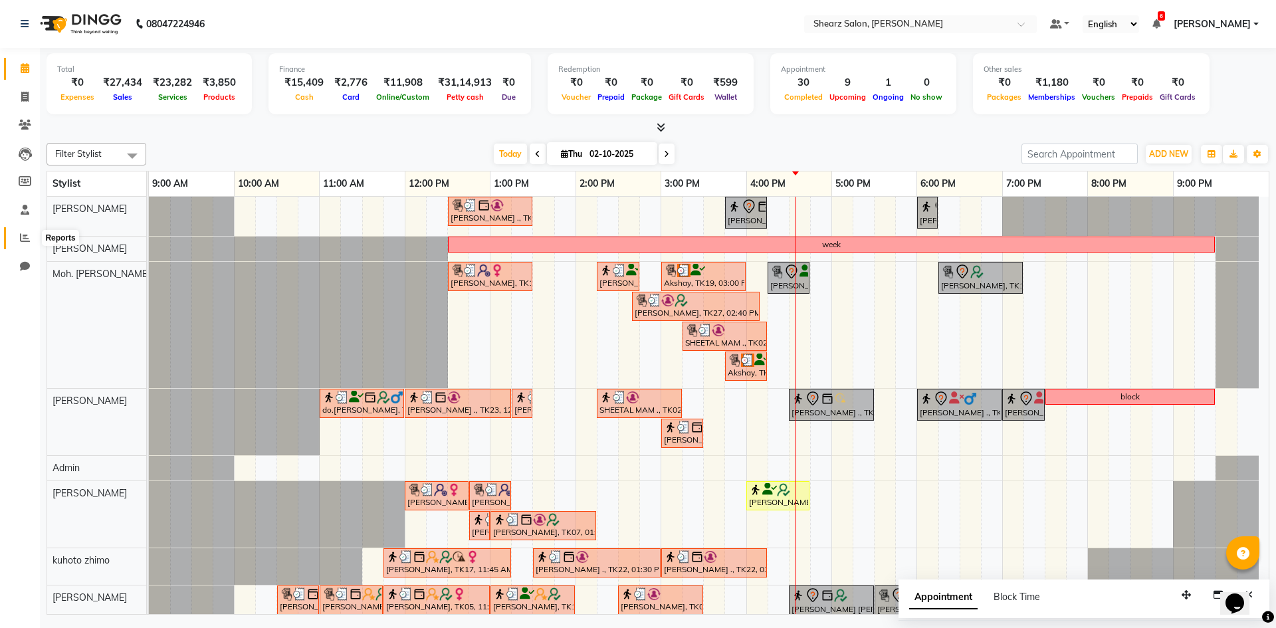
click at [21, 241] on icon at bounding box center [25, 238] width 10 height 10
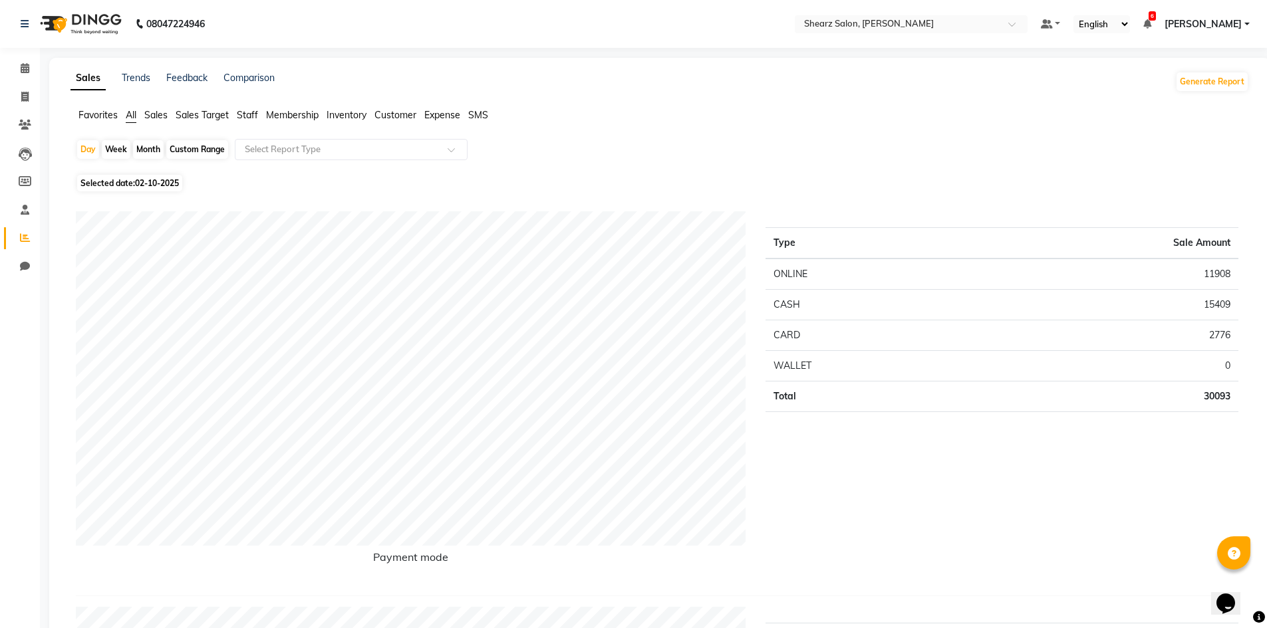
click at [250, 109] on span "Staff" at bounding box center [247, 115] width 21 height 12
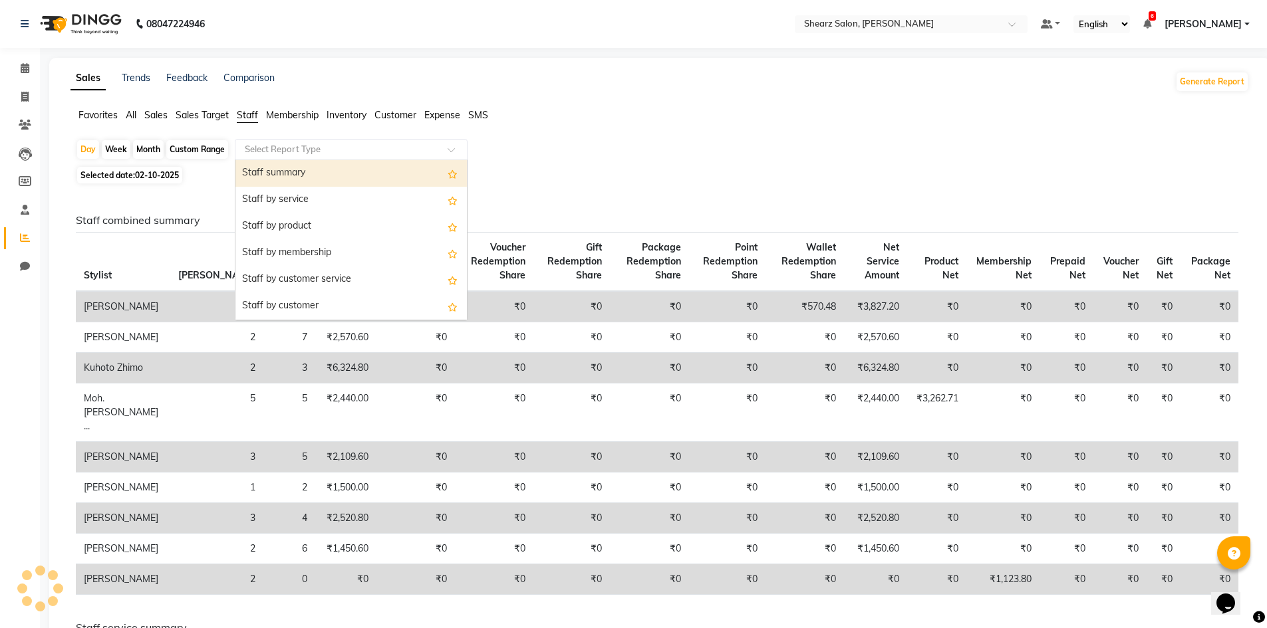
click at [287, 145] on input "text" at bounding box center [337, 149] width 191 height 13
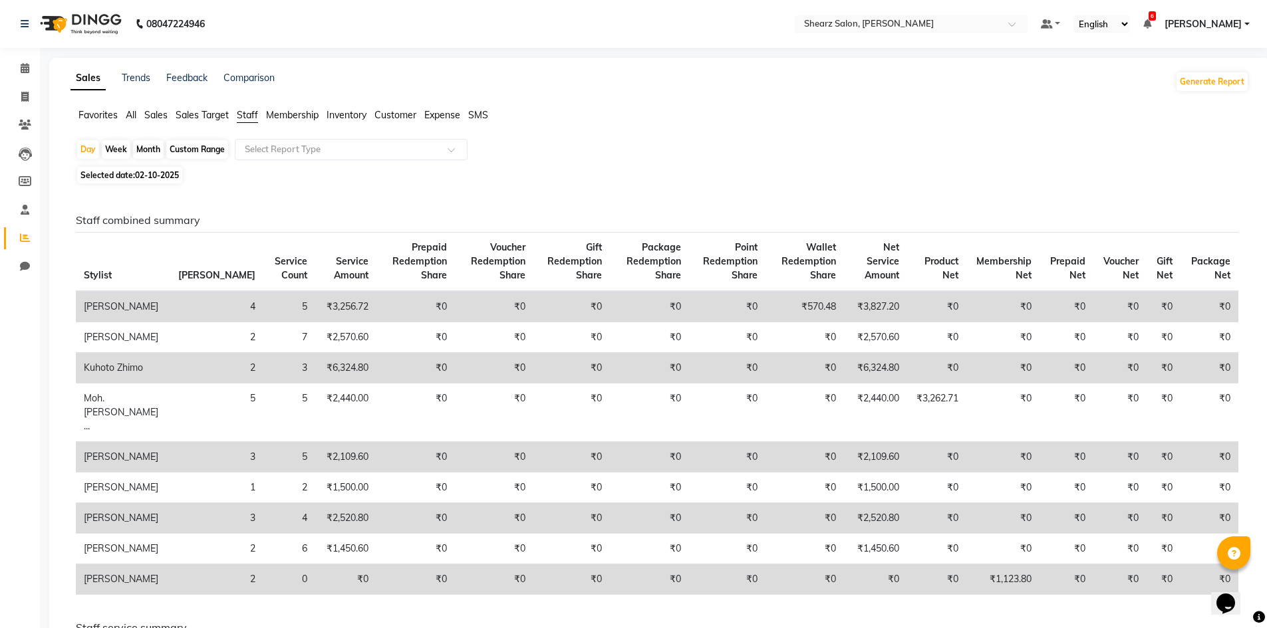
click at [206, 152] on div "Custom Range" at bounding box center [197, 149] width 62 height 19
select select "10"
select select "2025"
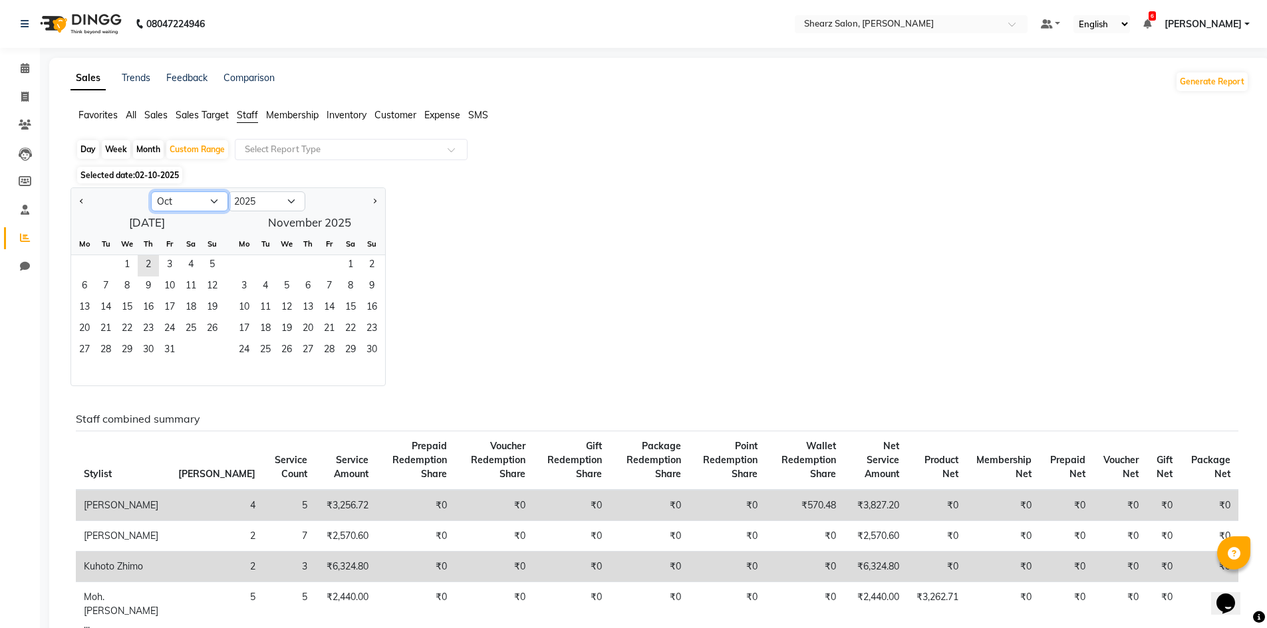
click at [180, 199] on select "Jan Feb Mar Apr May Jun Jul Aug Sep Oct Nov Dec" at bounding box center [189, 201] width 77 height 20
select select "9"
click at [151, 191] on select "Jan Feb Mar Apr May Jun Jul Aug Sep Oct Nov Dec" at bounding box center [189, 201] width 77 height 20
click at [79, 261] on span "1" at bounding box center [84, 265] width 21 height 21
click at [106, 343] on span "30" at bounding box center [105, 350] width 21 height 21
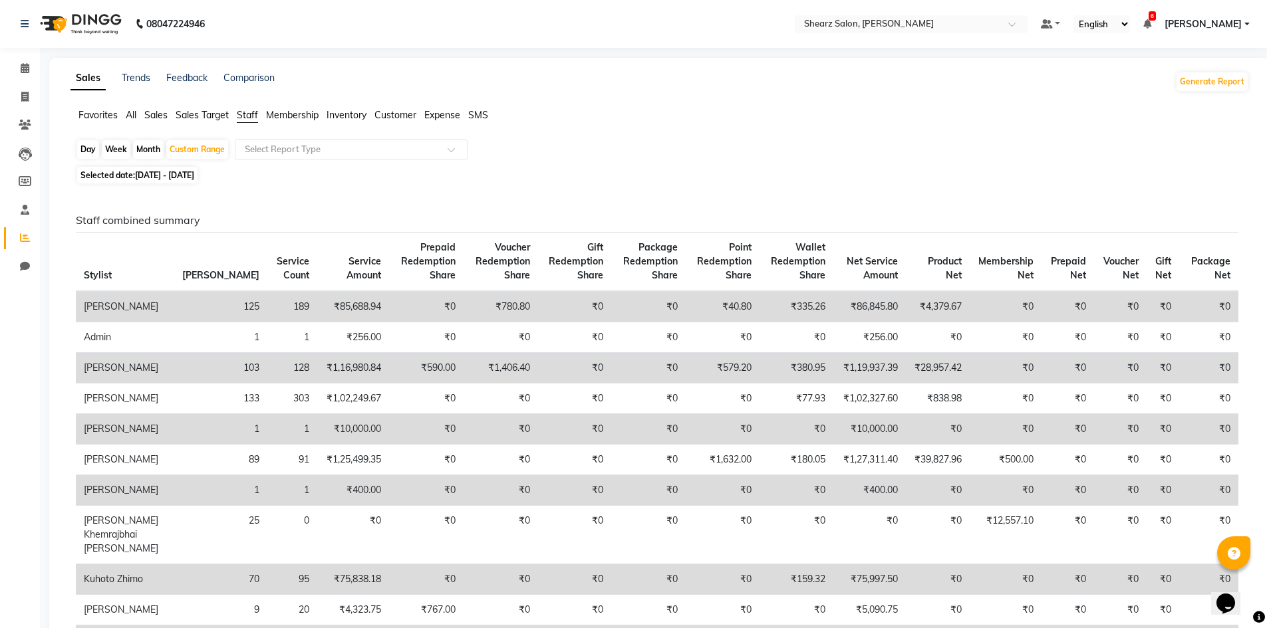
click at [403, 160] on div "Day Week Month Custom Range Select Report Type" at bounding box center [659, 151] width 1167 height 24
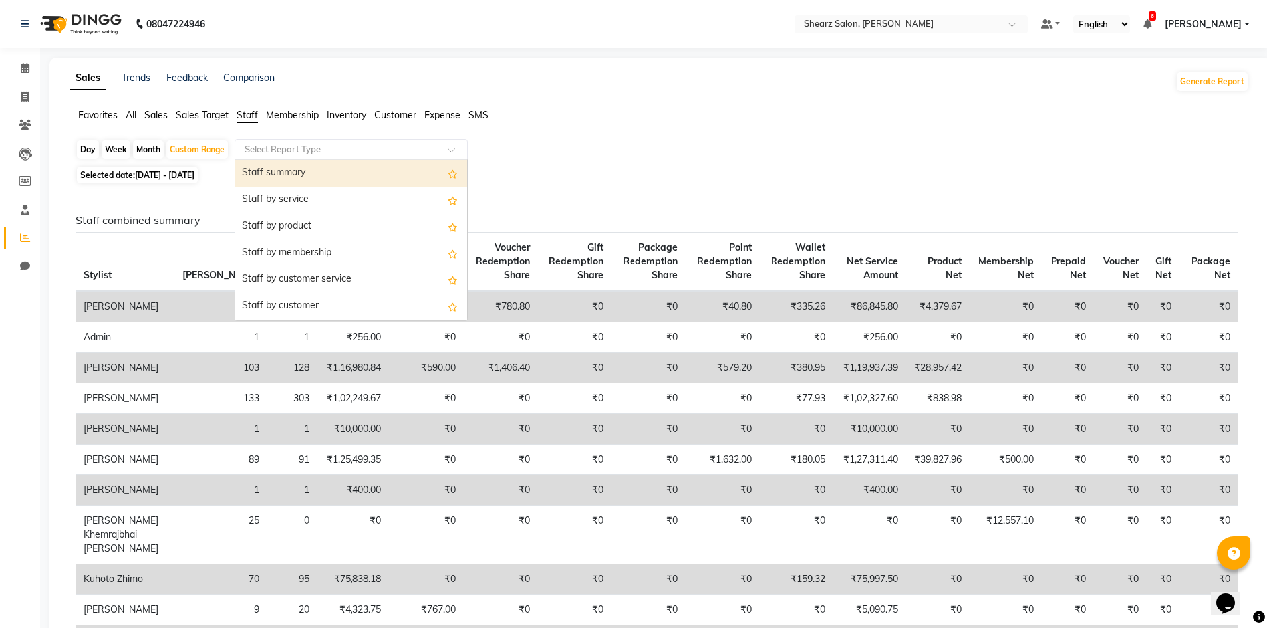
click at [404, 156] on div "Select Report Type" at bounding box center [351, 149] width 233 height 21
click at [404, 169] on div "Staff summary" at bounding box center [350, 173] width 231 height 27
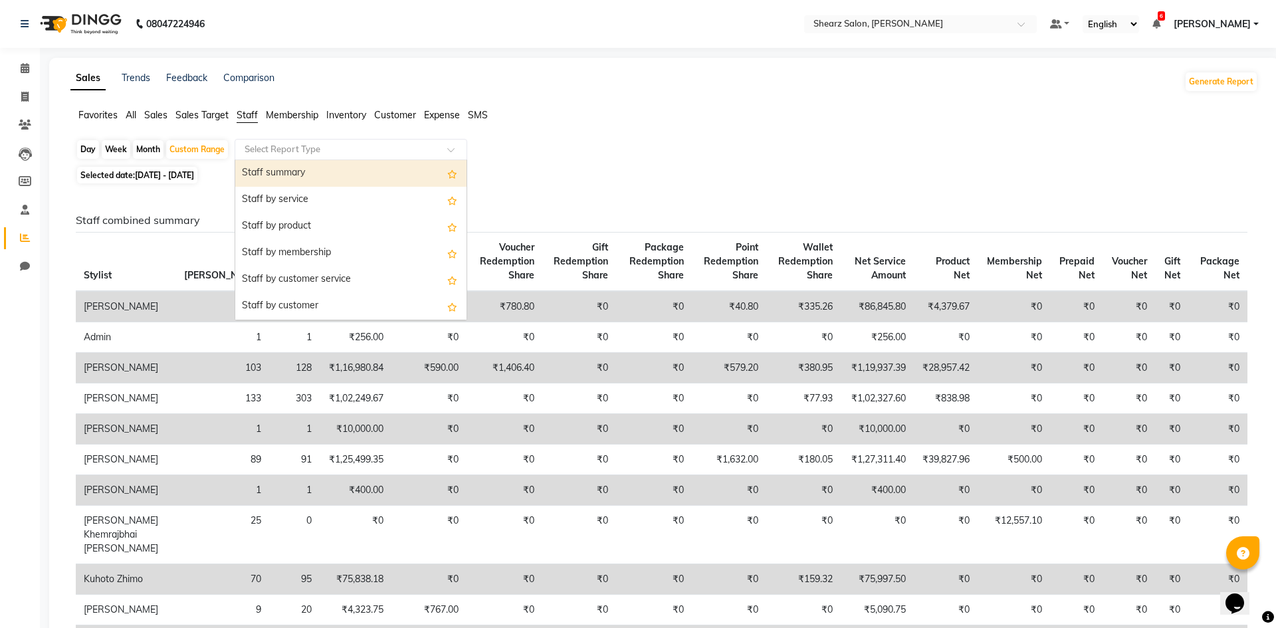
select select "csv"
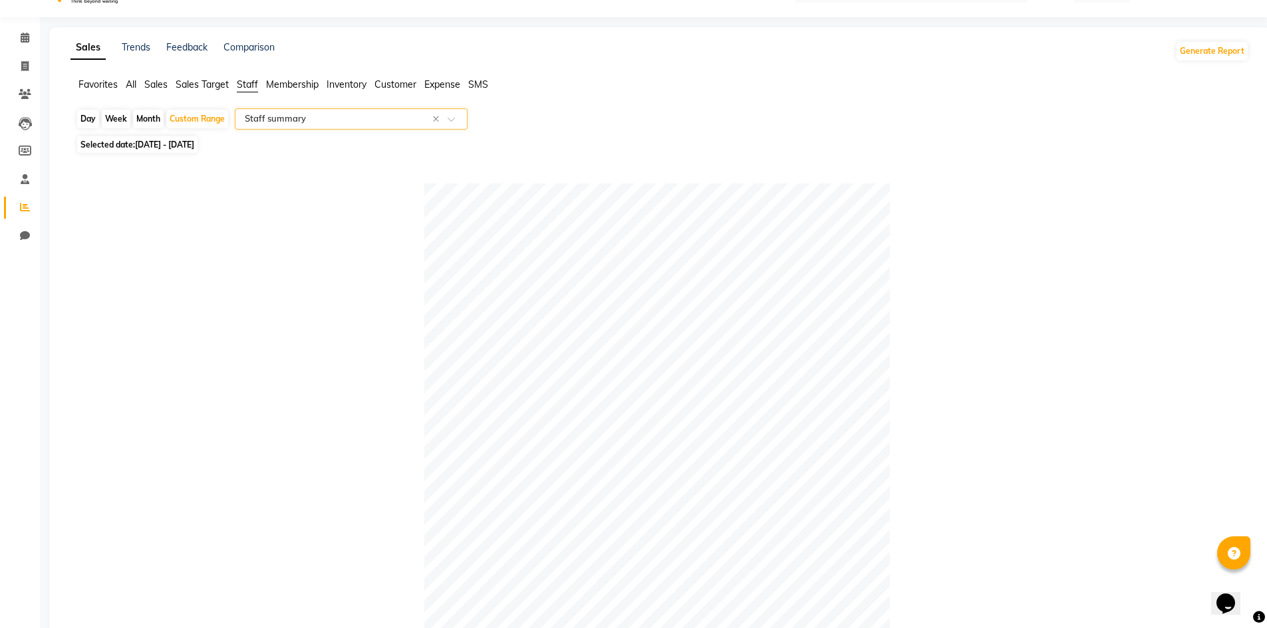
scroll to position [18, 0]
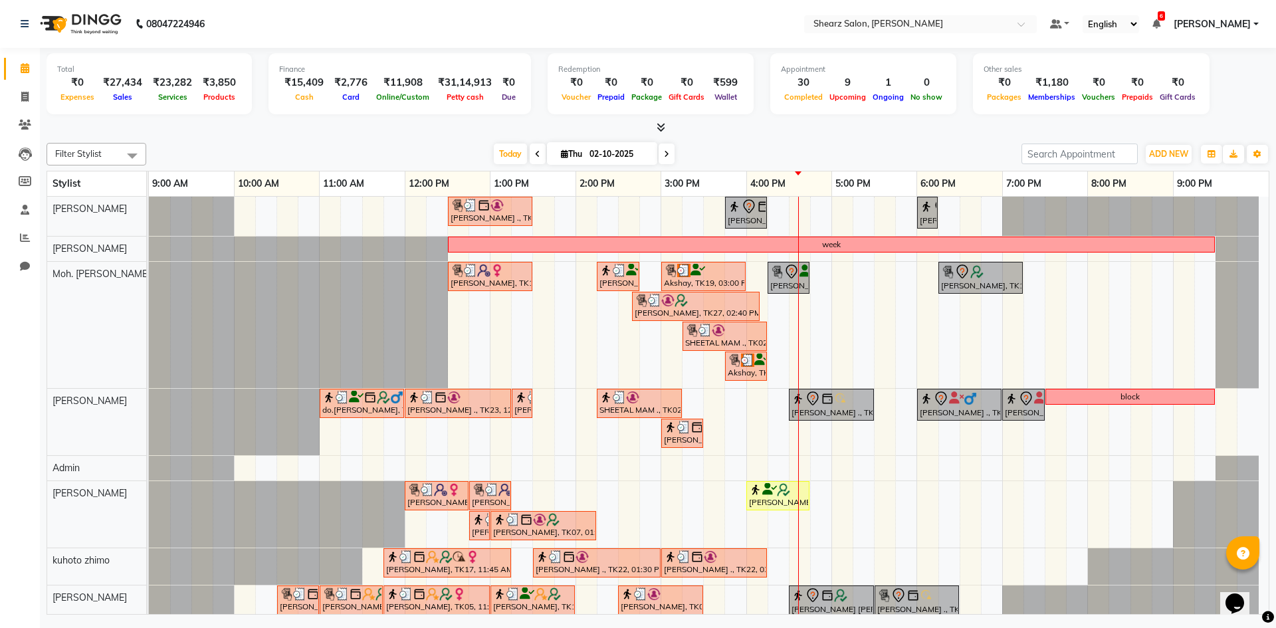
click at [666, 160] on span at bounding box center [667, 154] width 16 height 21
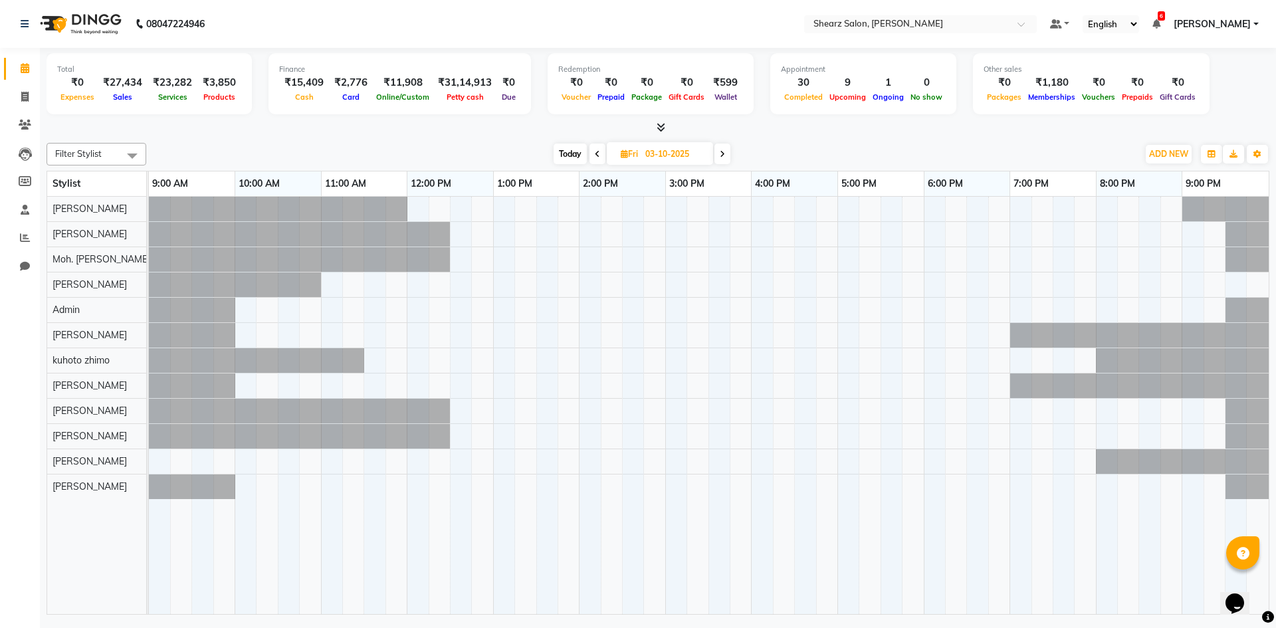
click at [597, 158] on span at bounding box center [598, 154] width 16 height 21
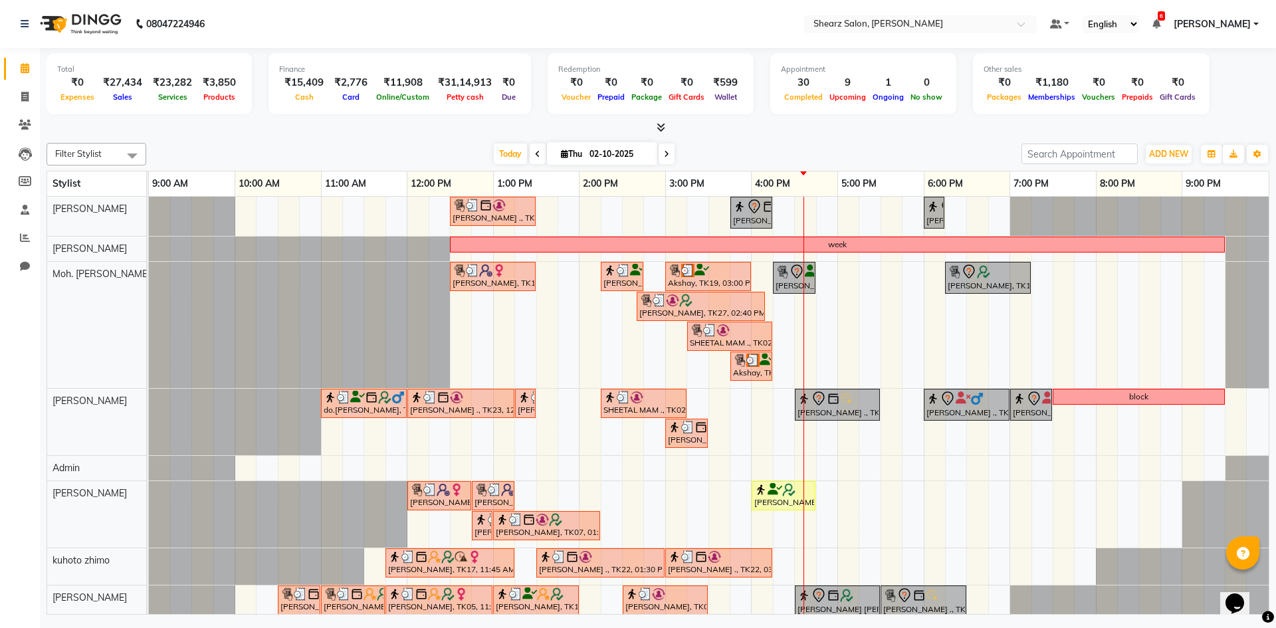
click at [666, 155] on icon at bounding box center [666, 154] width 5 height 8
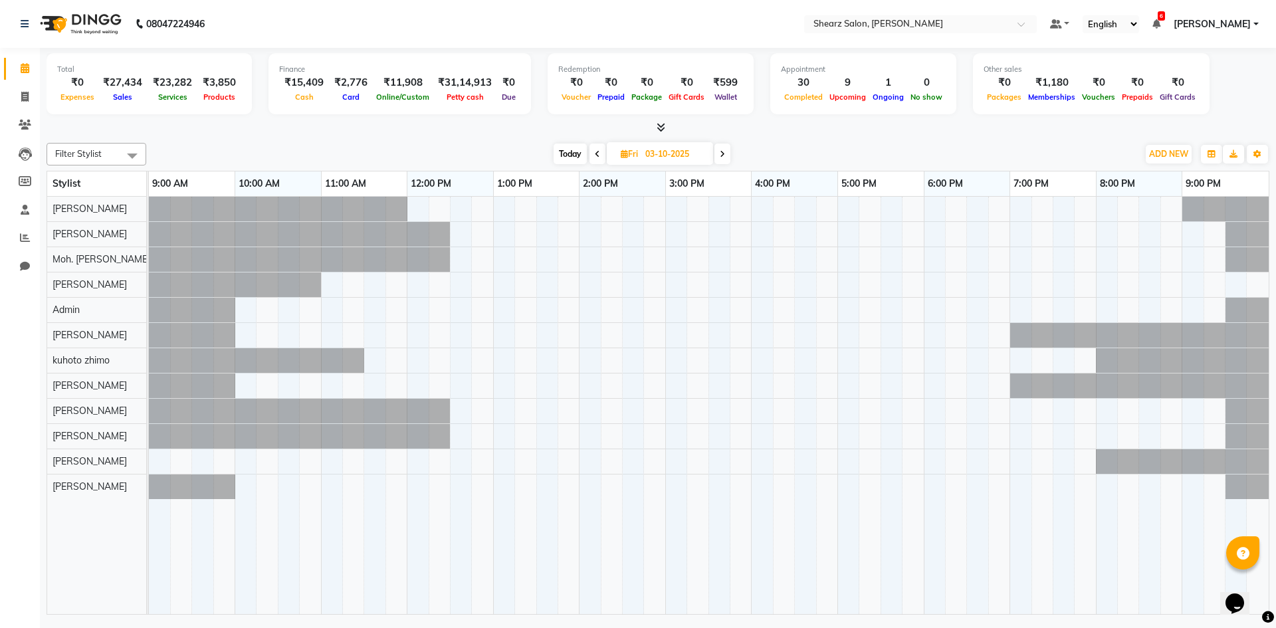
click at [599, 158] on span at bounding box center [598, 154] width 16 height 21
type input "02-10-2025"
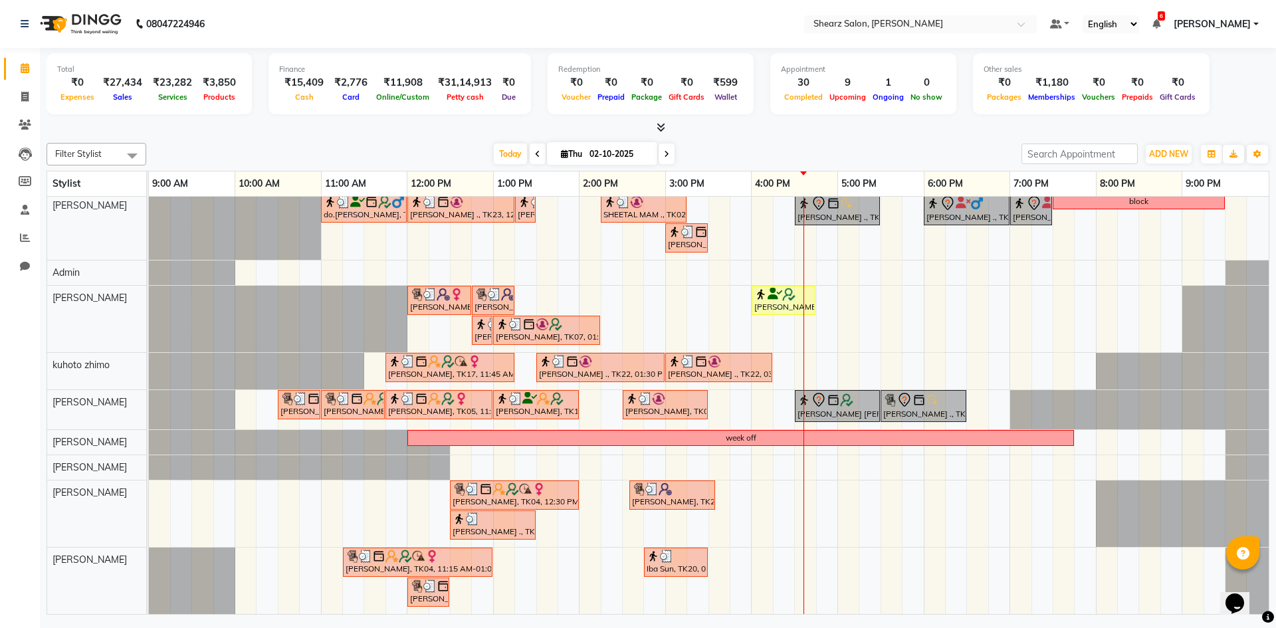
scroll to position [195, 0]
click at [798, 493] on div "PURVI BHATIYA ., TK01, 12:30 PM-01:30 PM, Brazilian stripless international wax…" at bounding box center [709, 307] width 1120 height 613
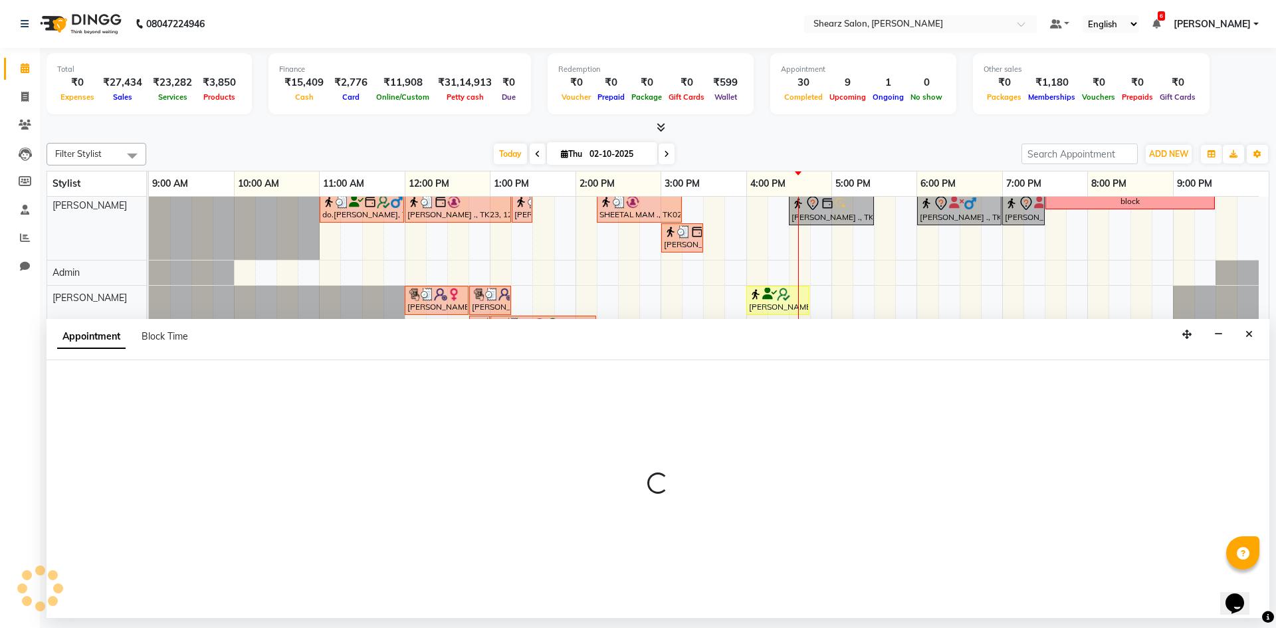
select select "77320"
select select "tentative"
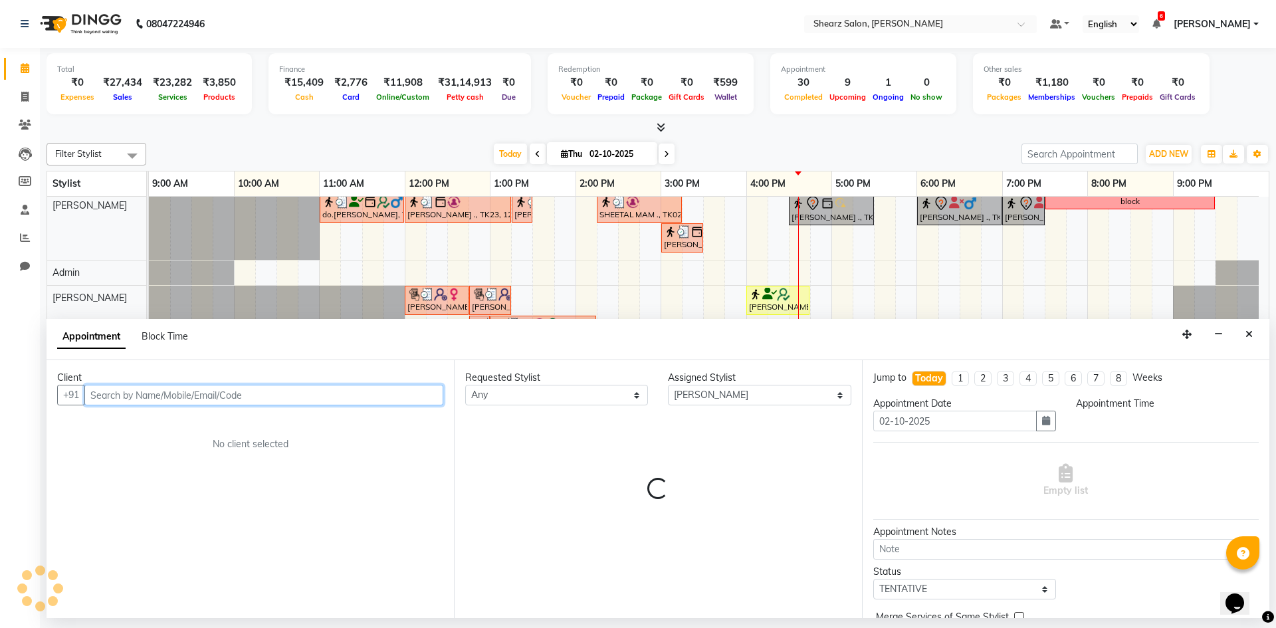
select select "990"
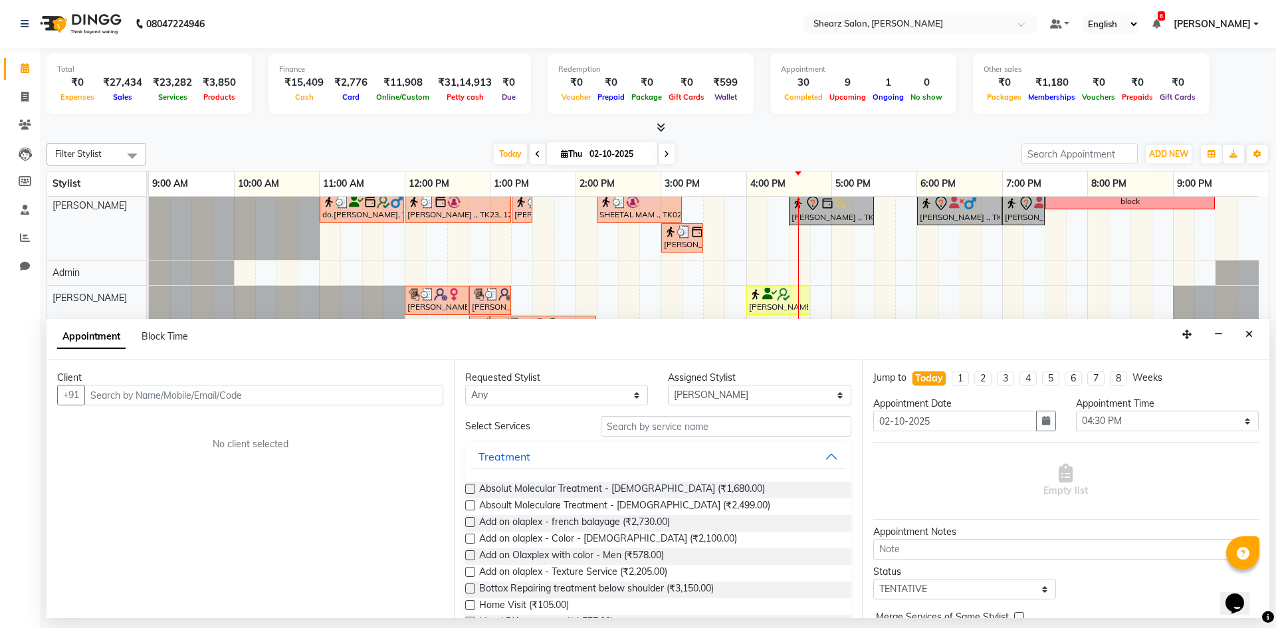
click at [660, 416] on div "Requested Stylist Any AakashKumar Nai Admin Arvind S Devda Asha Chavariya Divya…" at bounding box center [658, 489] width 408 height 258
click at [660, 420] on input "text" at bounding box center [726, 426] width 251 height 21
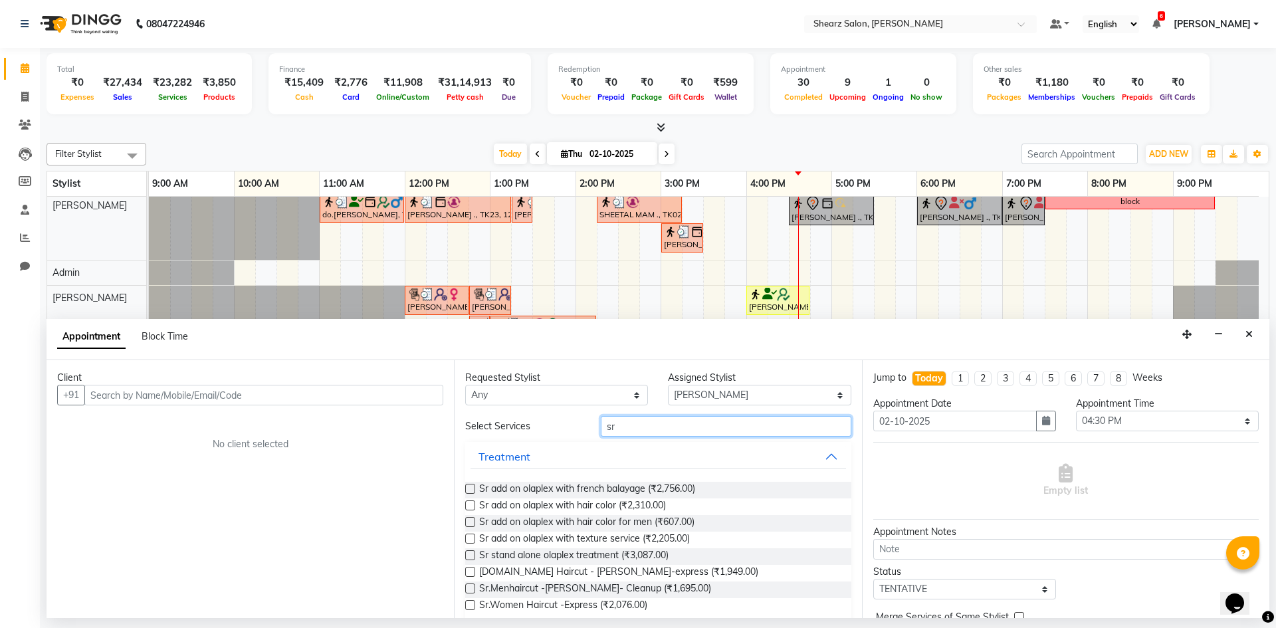
paste input "text"
type input "s"
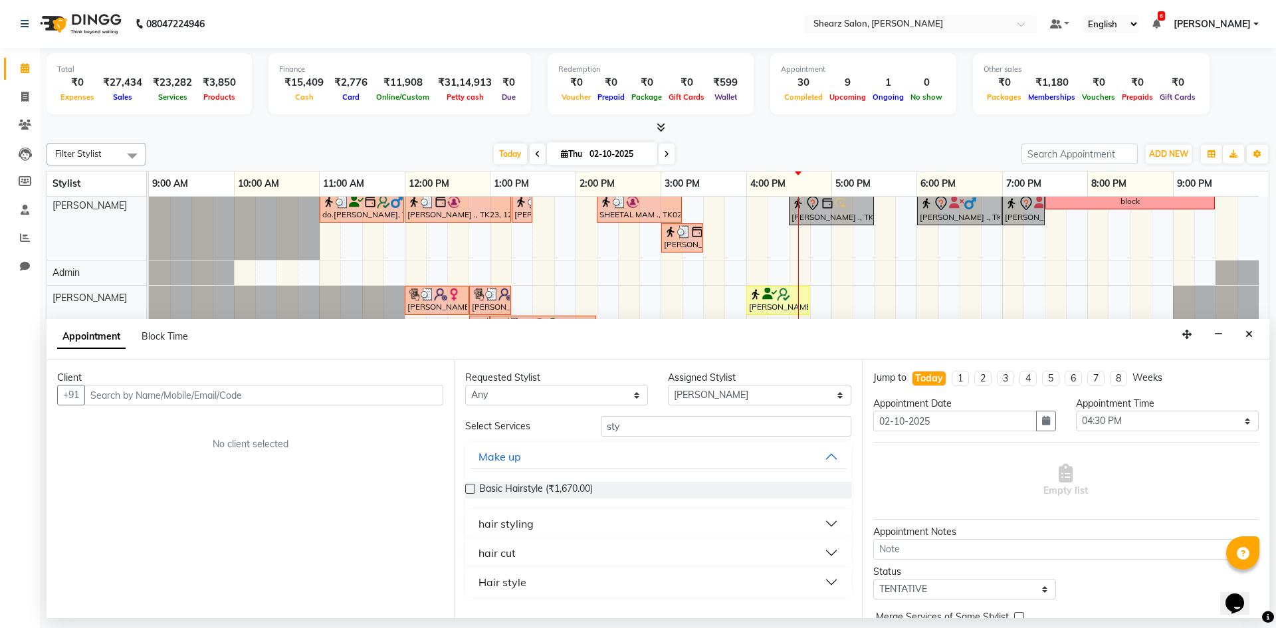
click at [630, 548] on button "hair cut" at bounding box center [658, 553] width 375 height 24
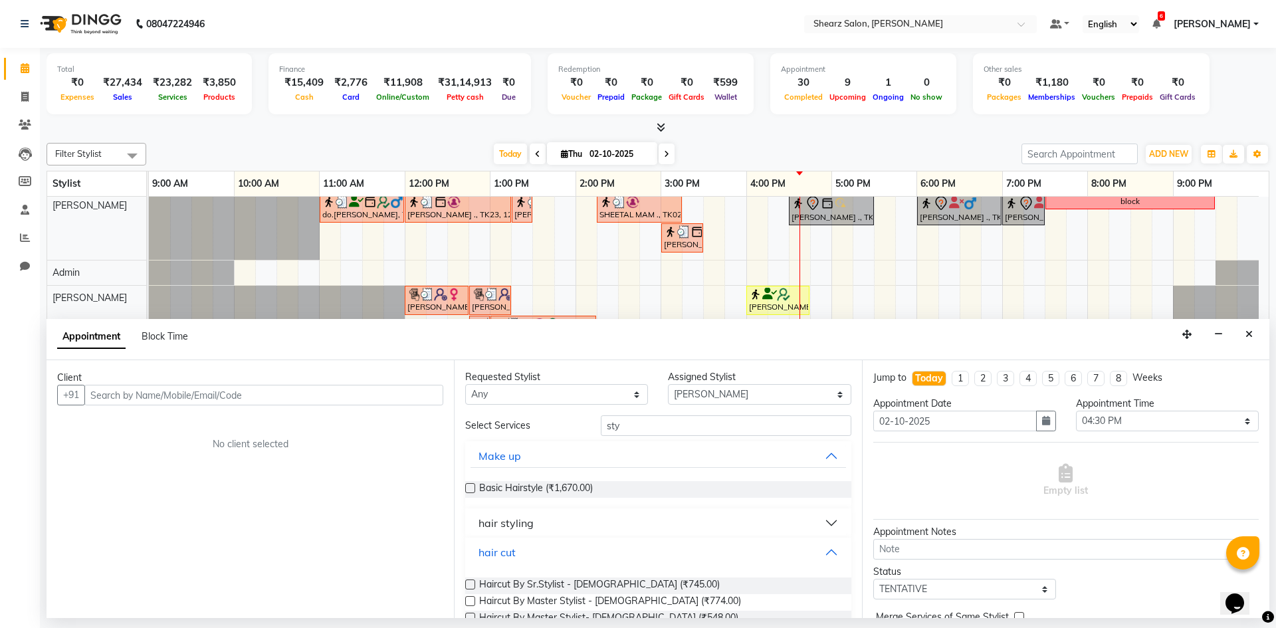
scroll to position [0, 0]
click at [724, 425] on input "sty" at bounding box center [726, 426] width 251 height 21
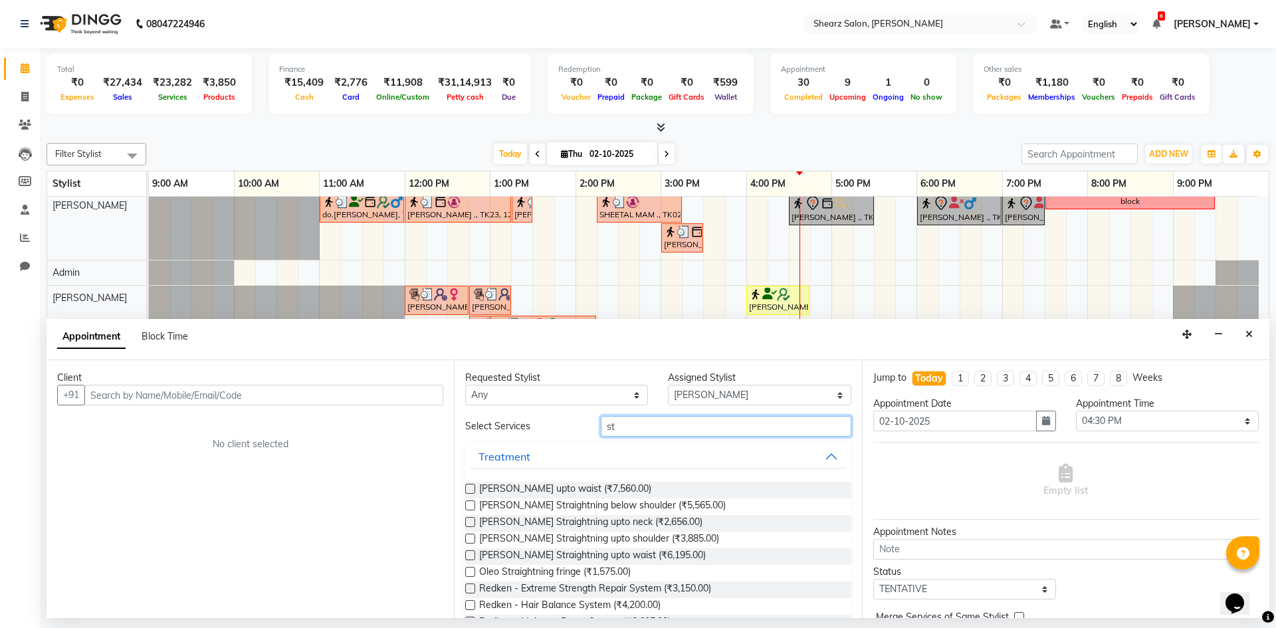
type input "s"
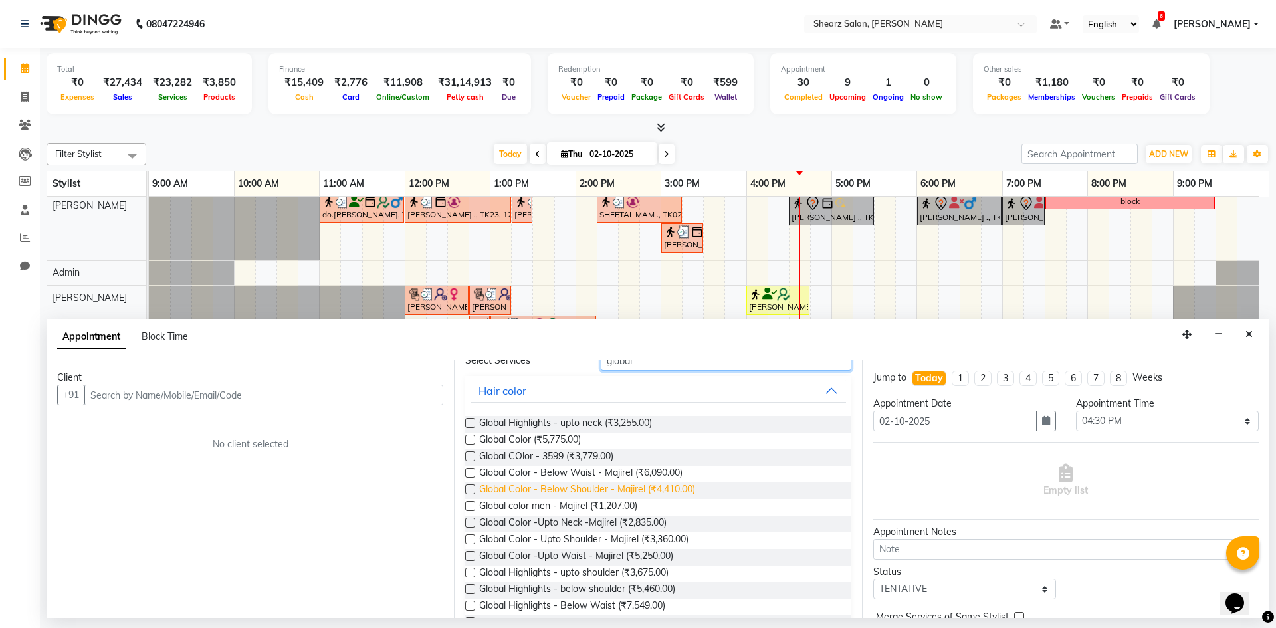
scroll to position [66, 0]
type input "global"
click at [1243, 337] on button "Close" at bounding box center [1249, 334] width 19 height 21
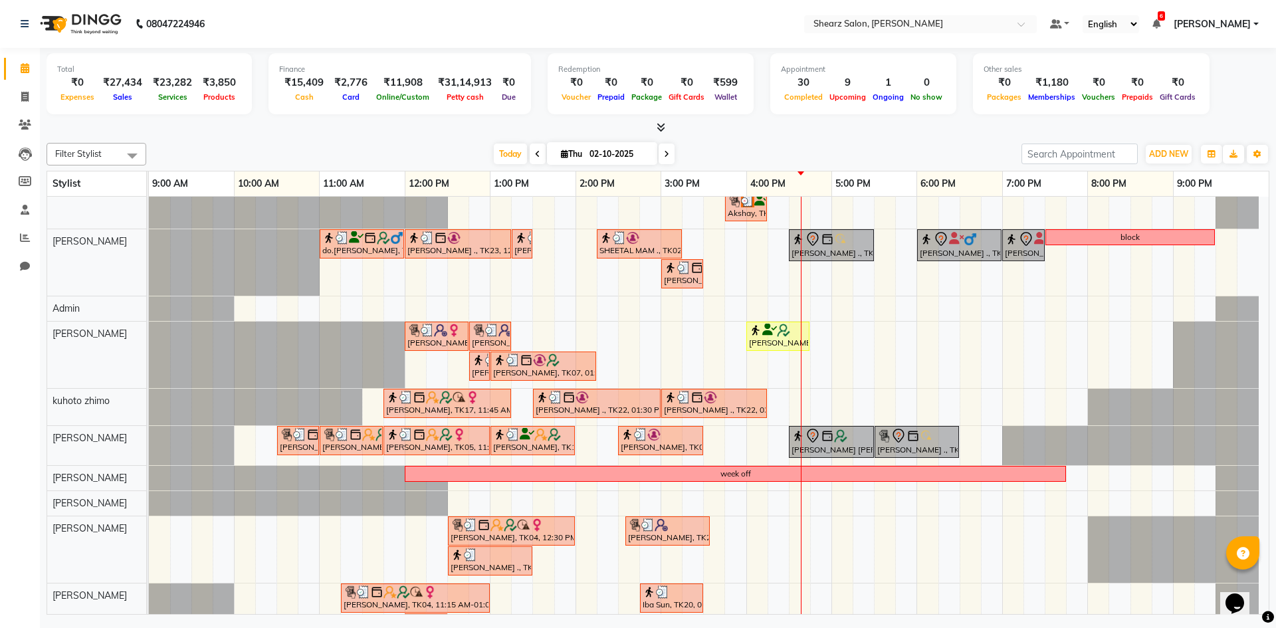
scroll to position [129, 0]
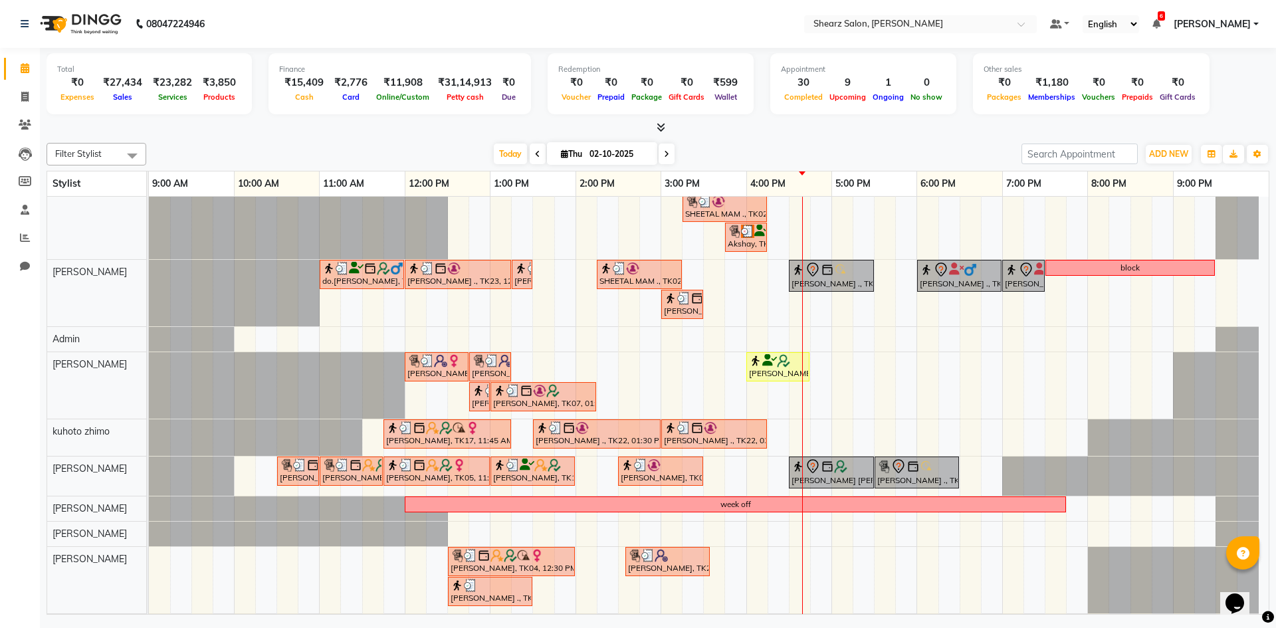
click at [798, 437] on div "PURVI BHATIYA ., TK01, 12:30 PM-01:30 PM, Brazilian stripless international wax…" at bounding box center [709, 374] width 1120 height 613
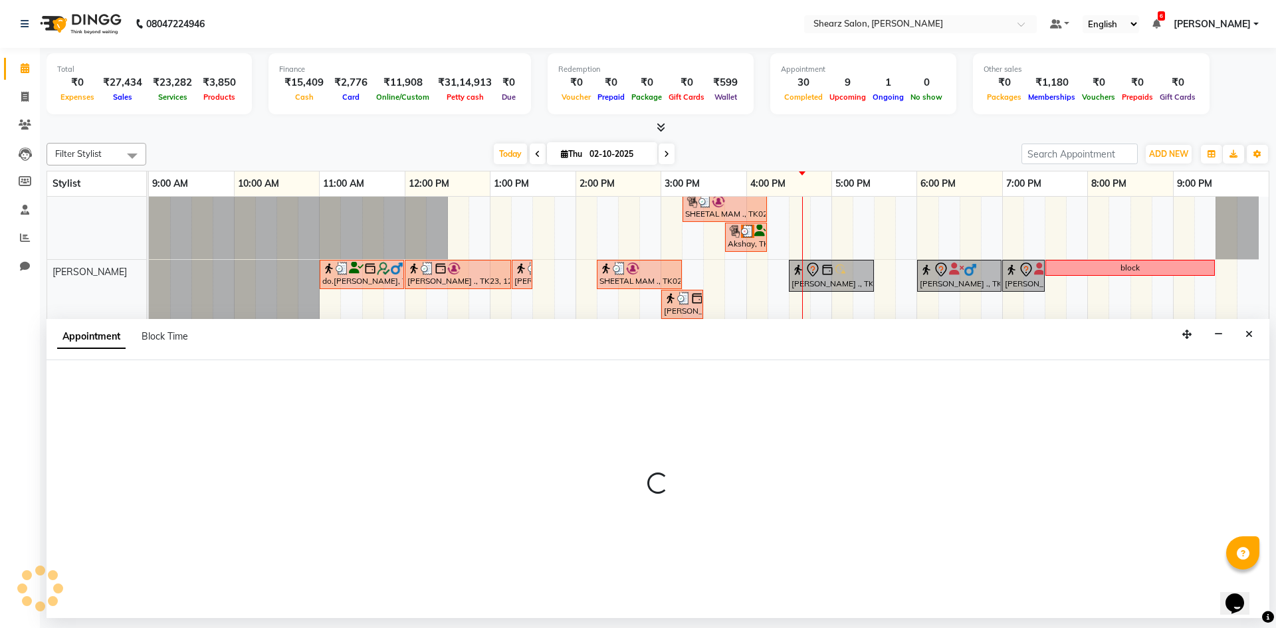
select select "77326"
select select "990"
select select "tentative"
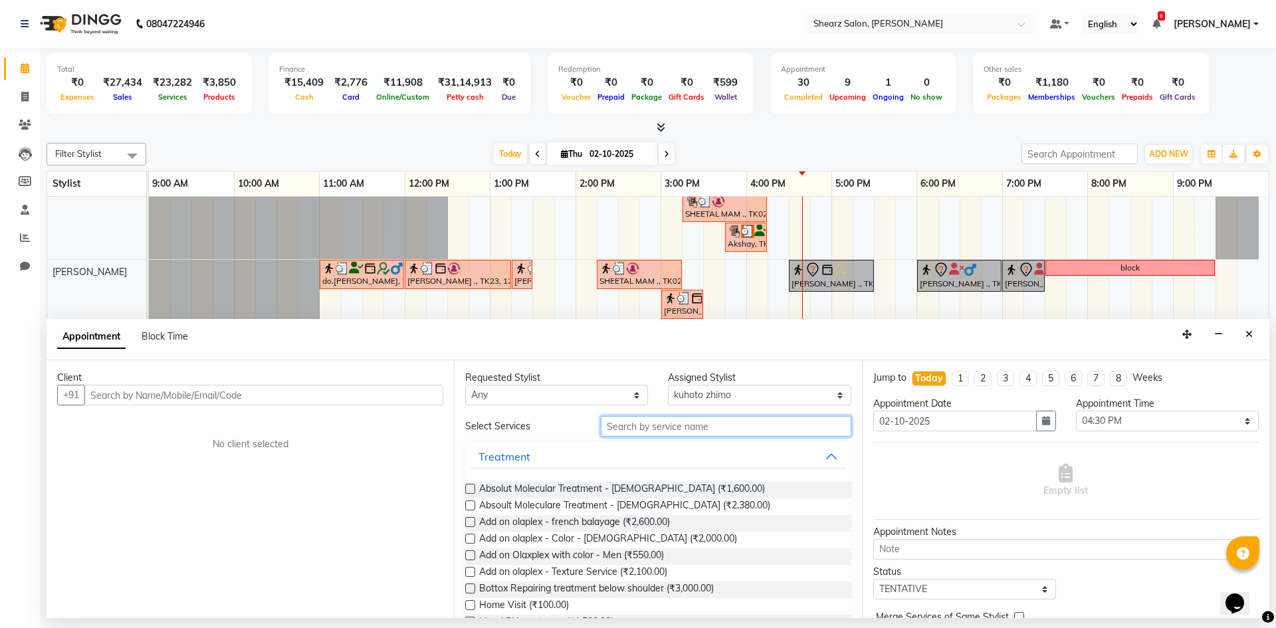
click at [803, 427] on input "text" at bounding box center [726, 426] width 251 height 21
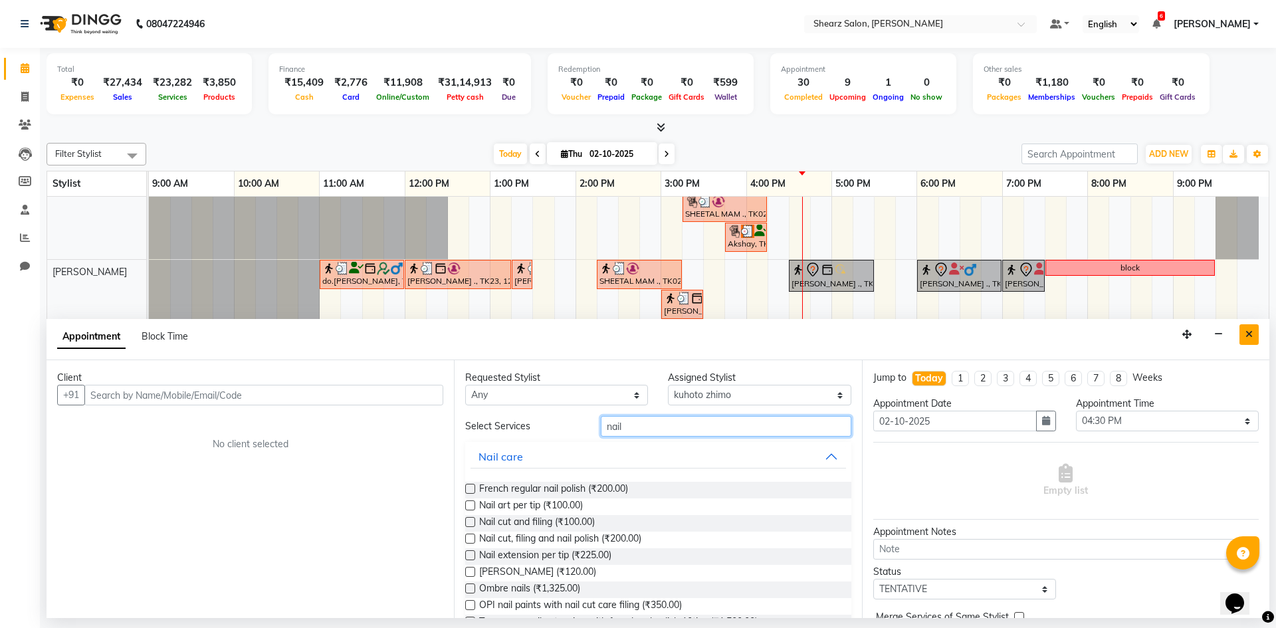
type input "nail"
click at [1253, 342] on button "Close" at bounding box center [1249, 334] width 19 height 21
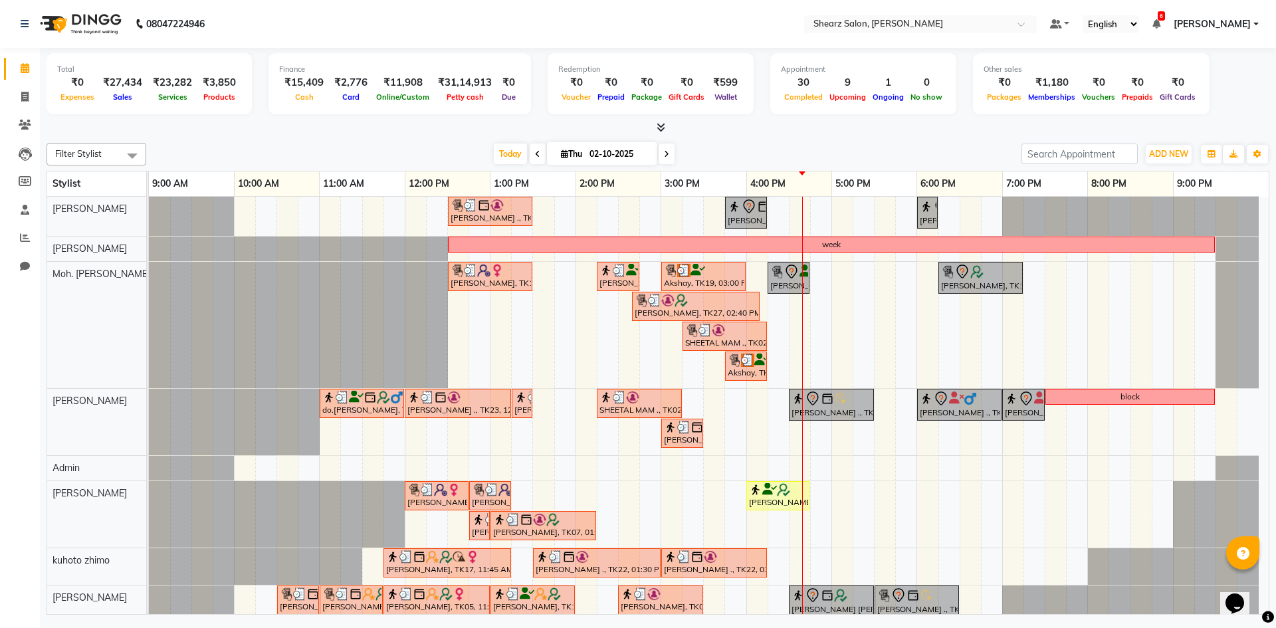
scroll to position [66, 0]
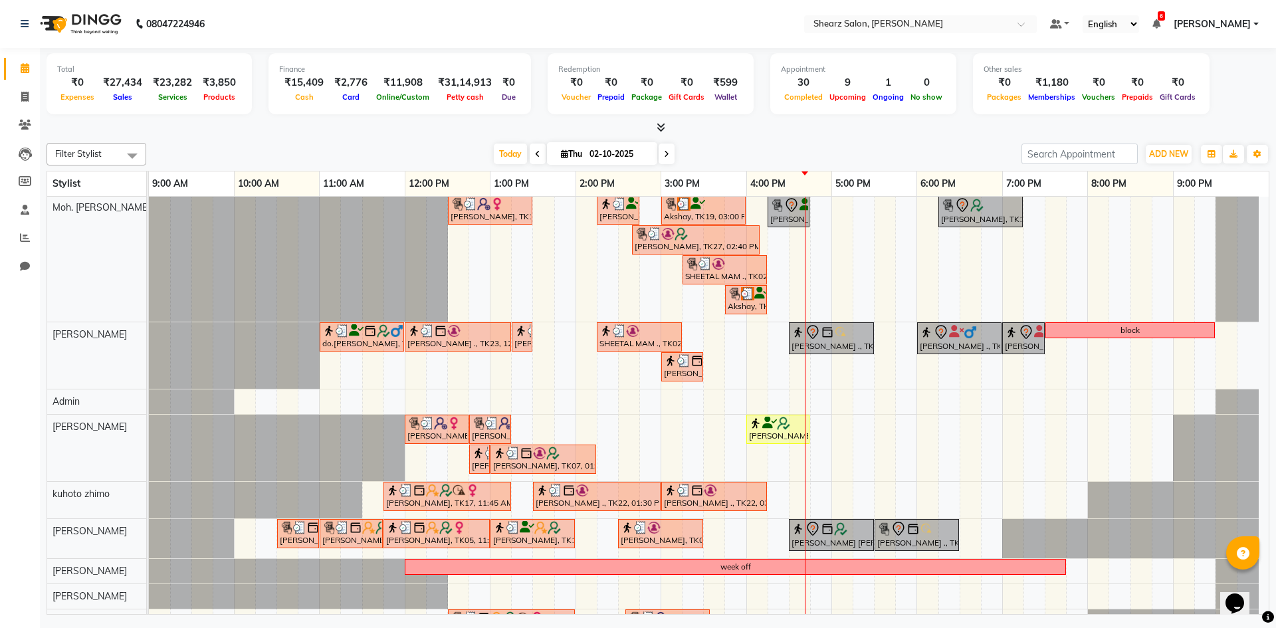
click at [639, 150] on input "02-10-2025" at bounding box center [619, 154] width 66 height 20
select select "10"
select select "2025"
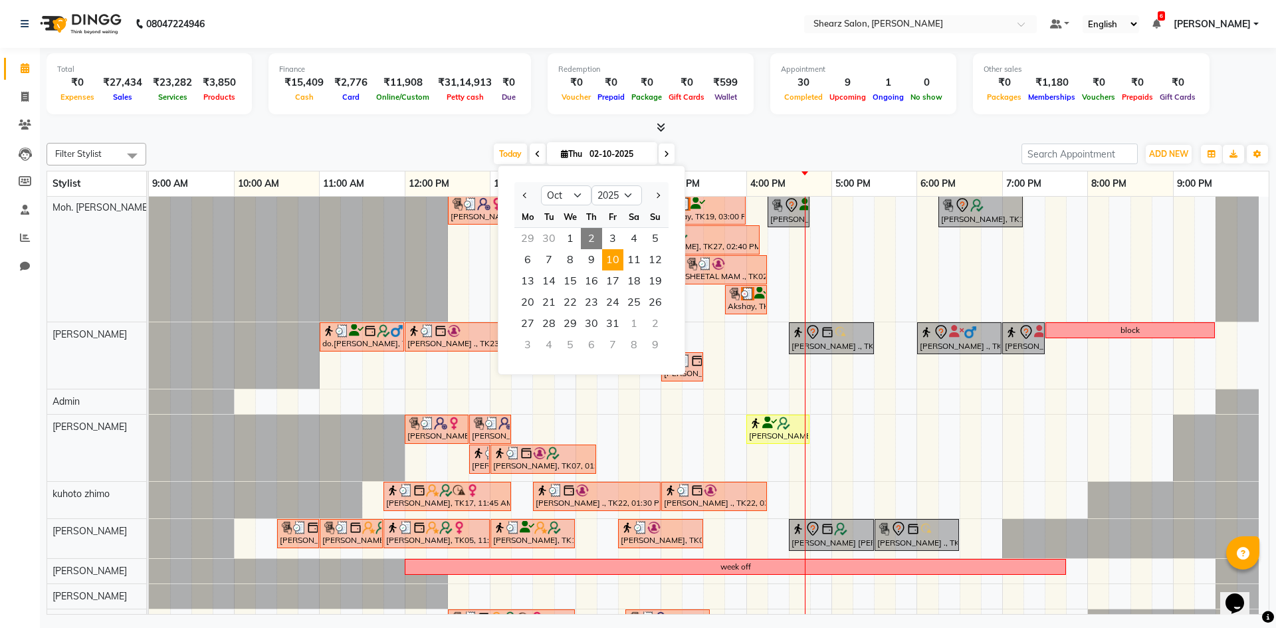
click at [619, 269] on span "10" at bounding box center [612, 259] width 21 height 21
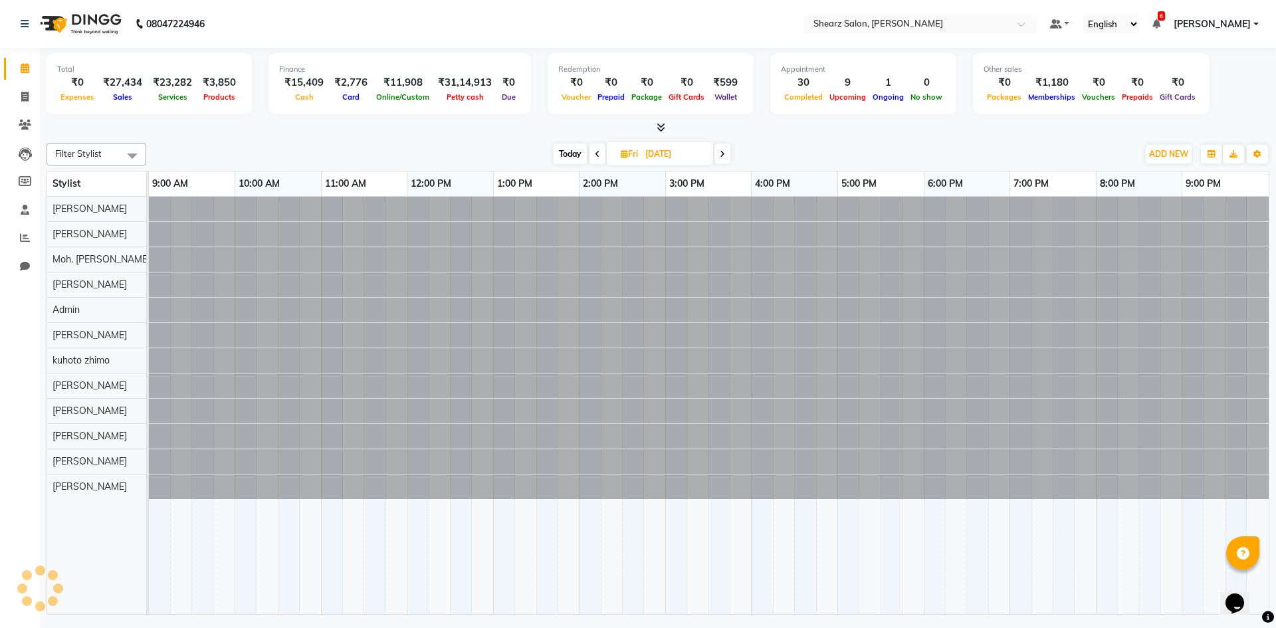
scroll to position [0, 0]
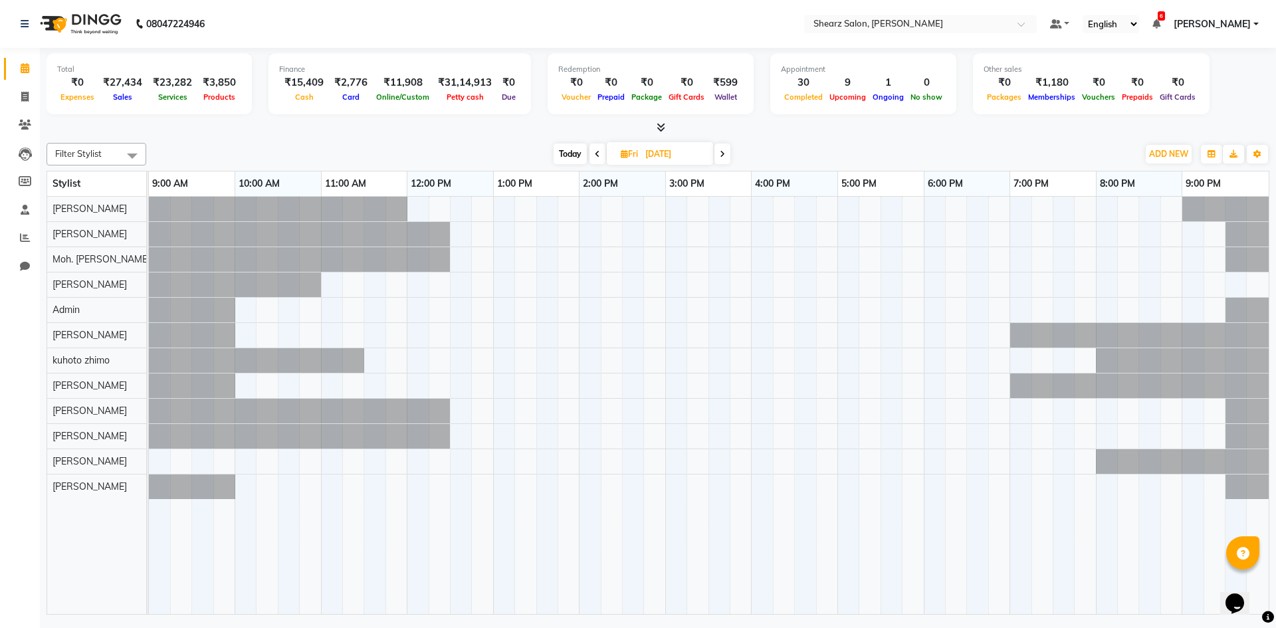
click at [599, 156] on icon at bounding box center [597, 154] width 5 height 8
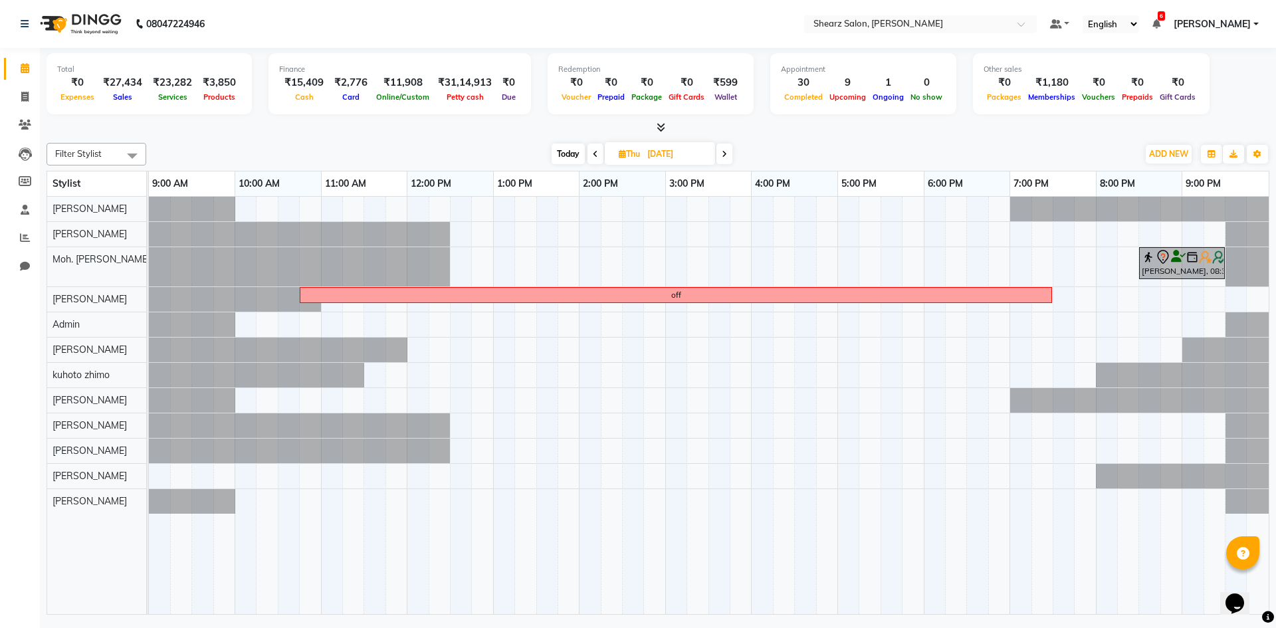
click at [594, 155] on icon at bounding box center [595, 154] width 5 height 8
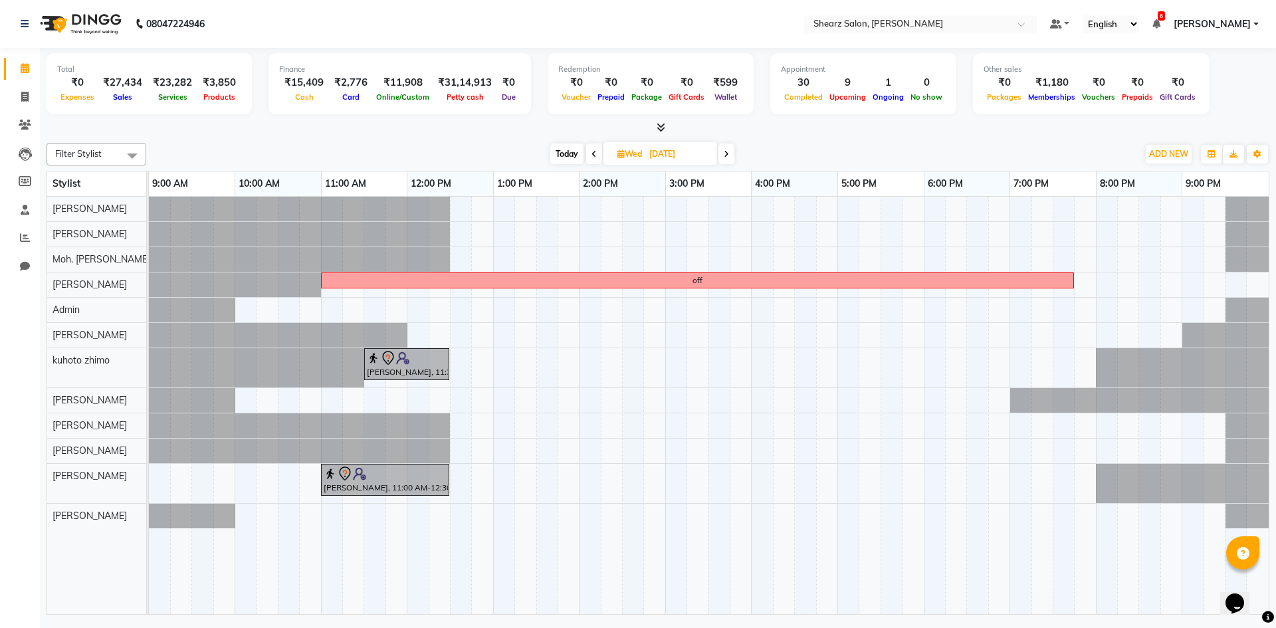
click at [594, 155] on icon at bounding box center [594, 154] width 5 height 8
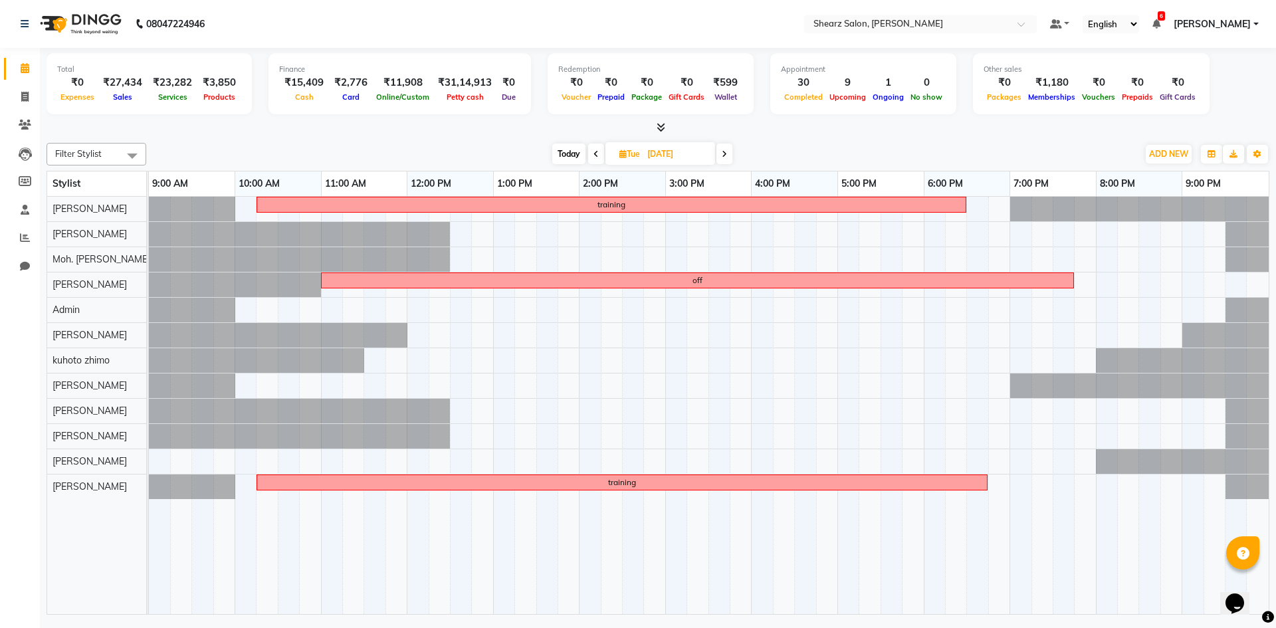
click at [594, 155] on icon at bounding box center [596, 154] width 5 height 8
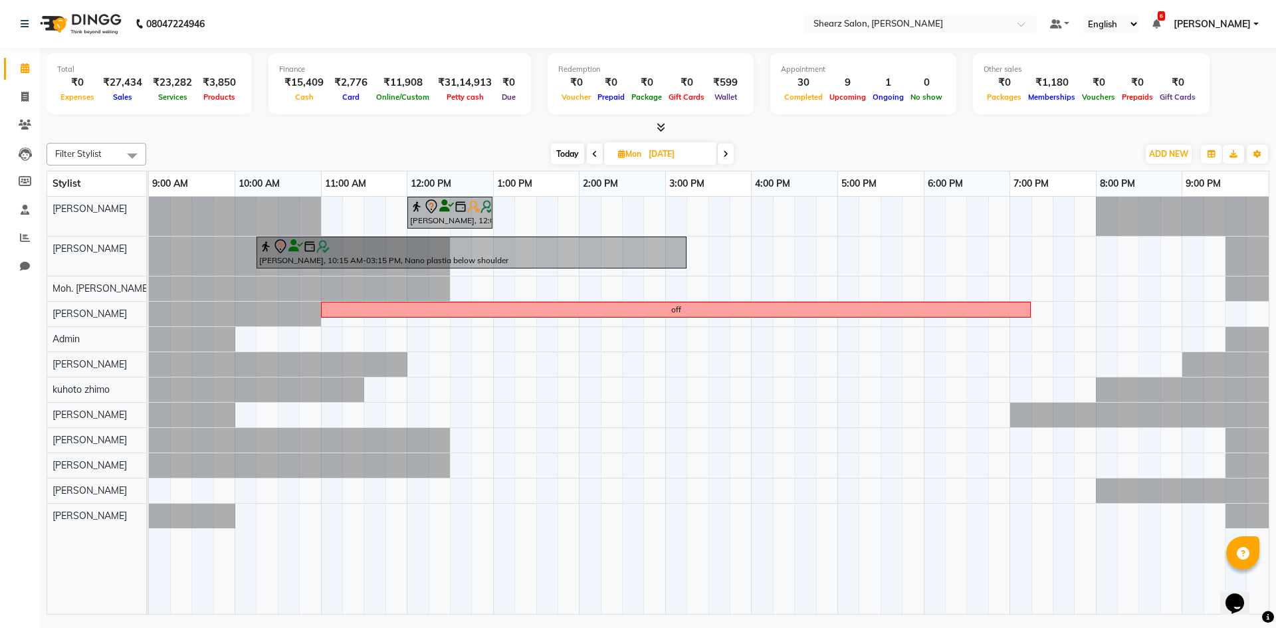
click at [594, 155] on icon at bounding box center [594, 154] width 5 height 8
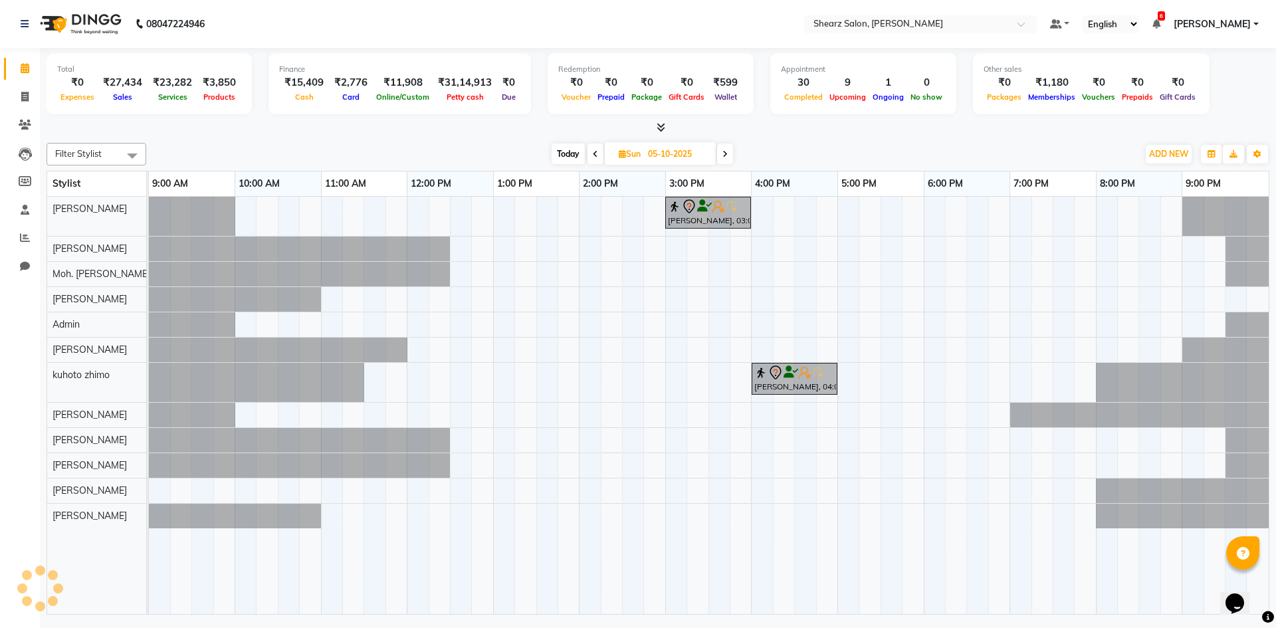
click at [594, 155] on icon at bounding box center [595, 154] width 5 height 8
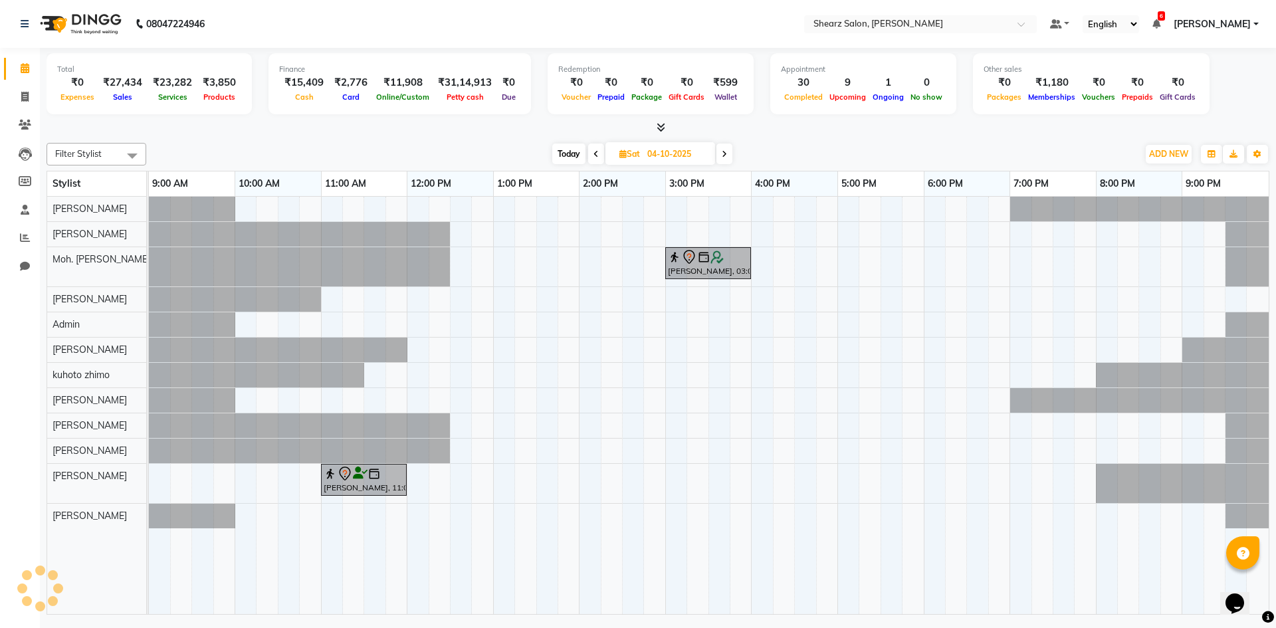
click at [594, 155] on icon at bounding box center [596, 154] width 5 height 8
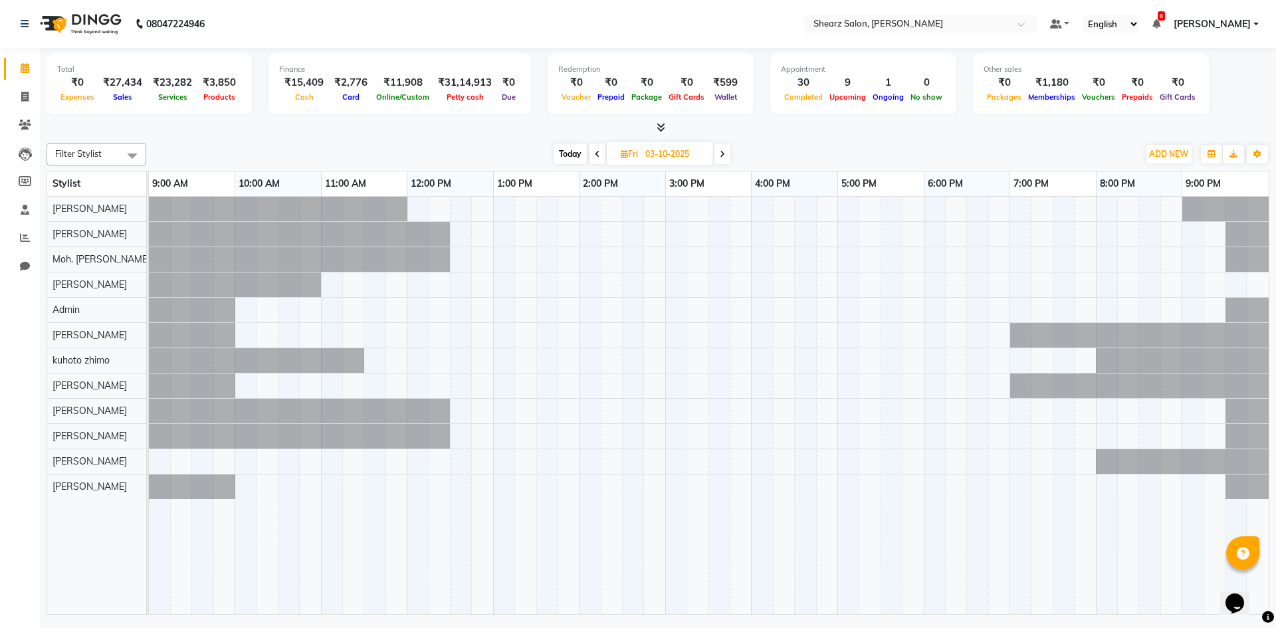
click at [594, 155] on span at bounding box center [598, 154] width 16 height 21
type input "02-10-2025"
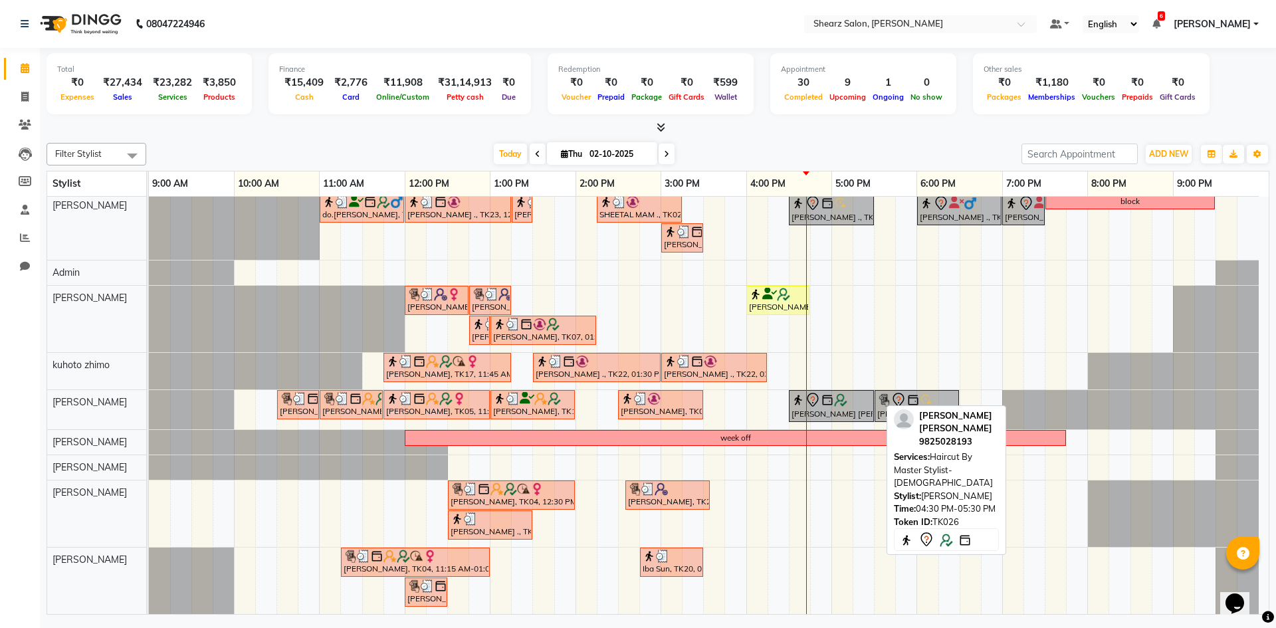
scroll to position [195, 0]
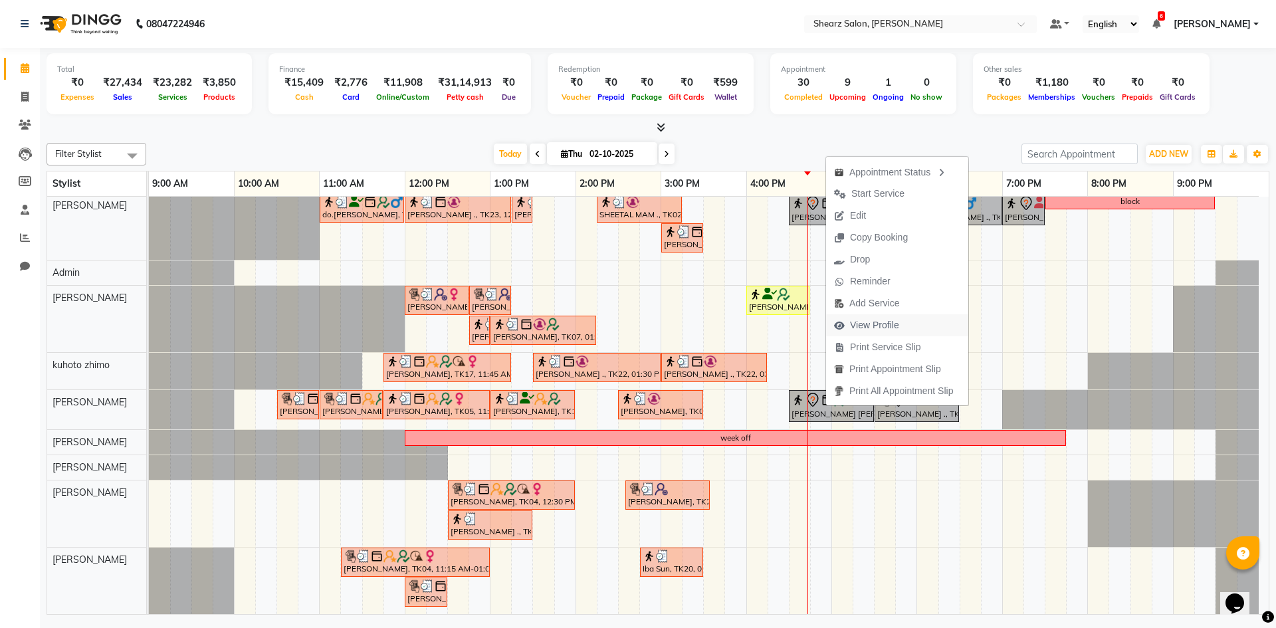
click at [894, 327] on span "View Profile" at bounding box center [874, 325] width 49 height 14
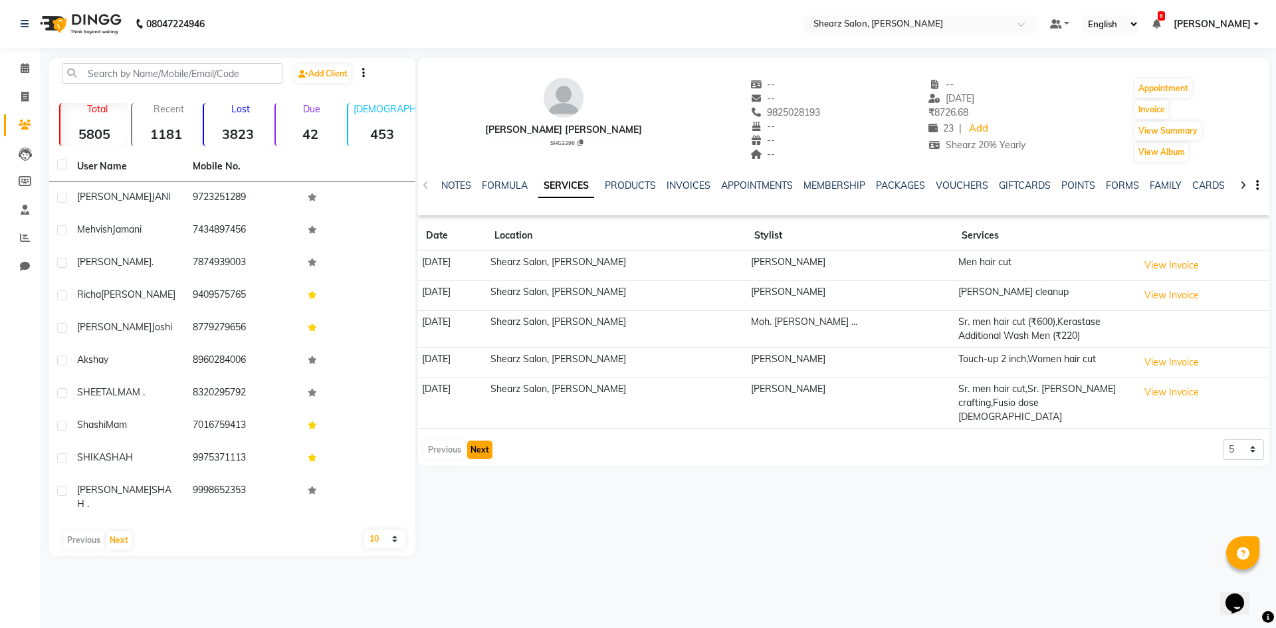
click at [487, 441] on button "Next" at bounding box center [479, 450] width 25 height 19
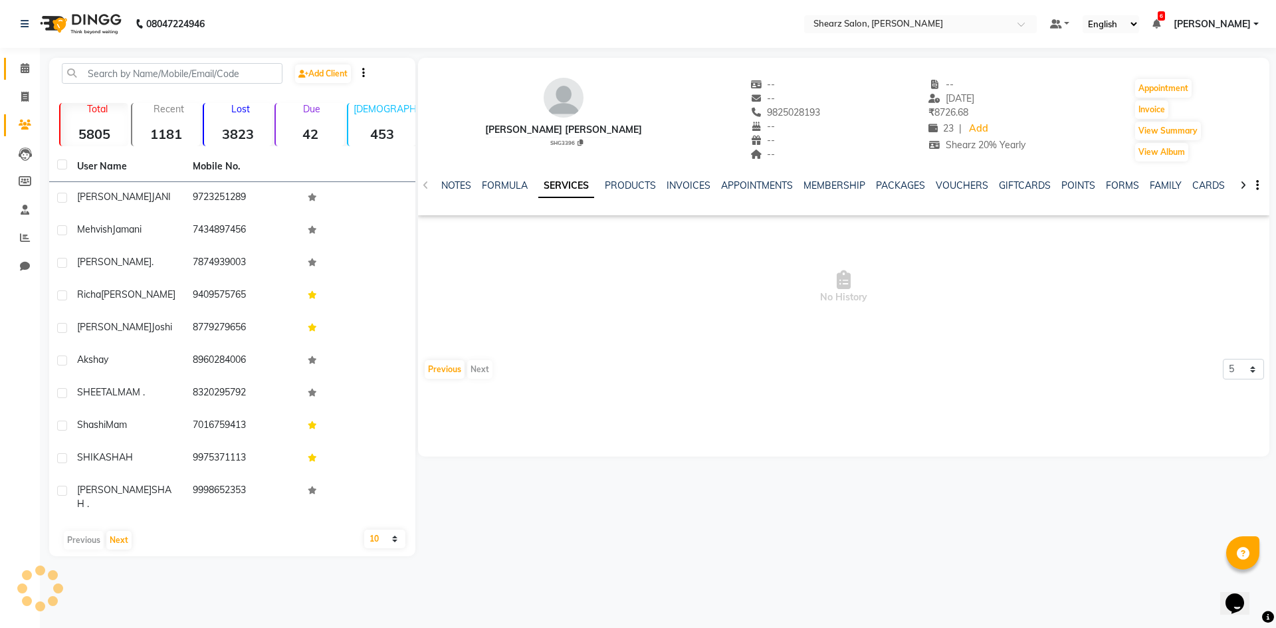
click at [7, 72] on link "Calendar" at bounding box center [20, 69] width 32 height 22
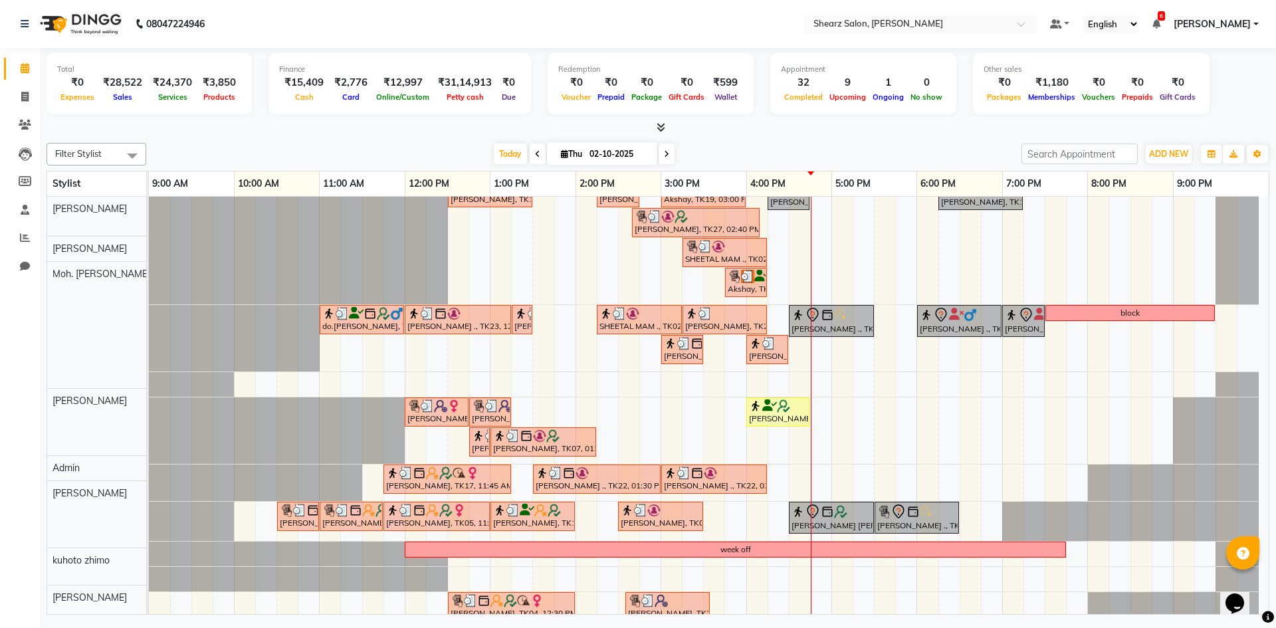
scroll to position [195, 0]
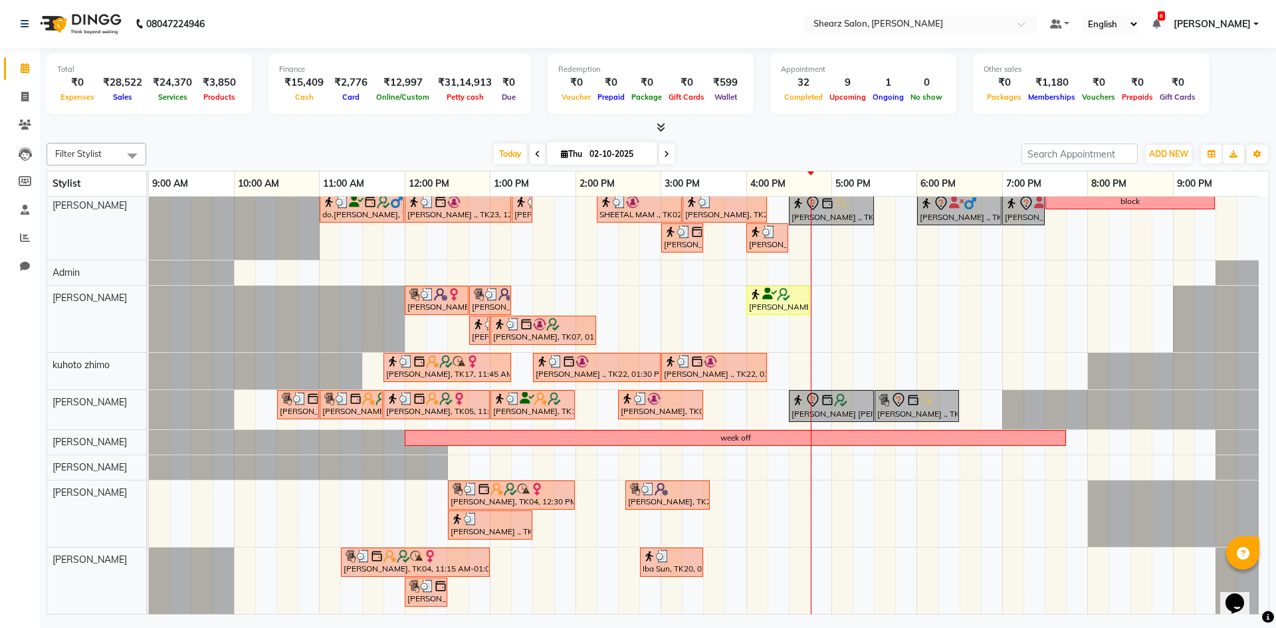
click at [838, 493] on div "PURVI BHATIYA ., TK01, 12:30 PM-01:30 PM, Brazilian stripless international wax…" at bounding box center [709, 307] width 1120 height 613
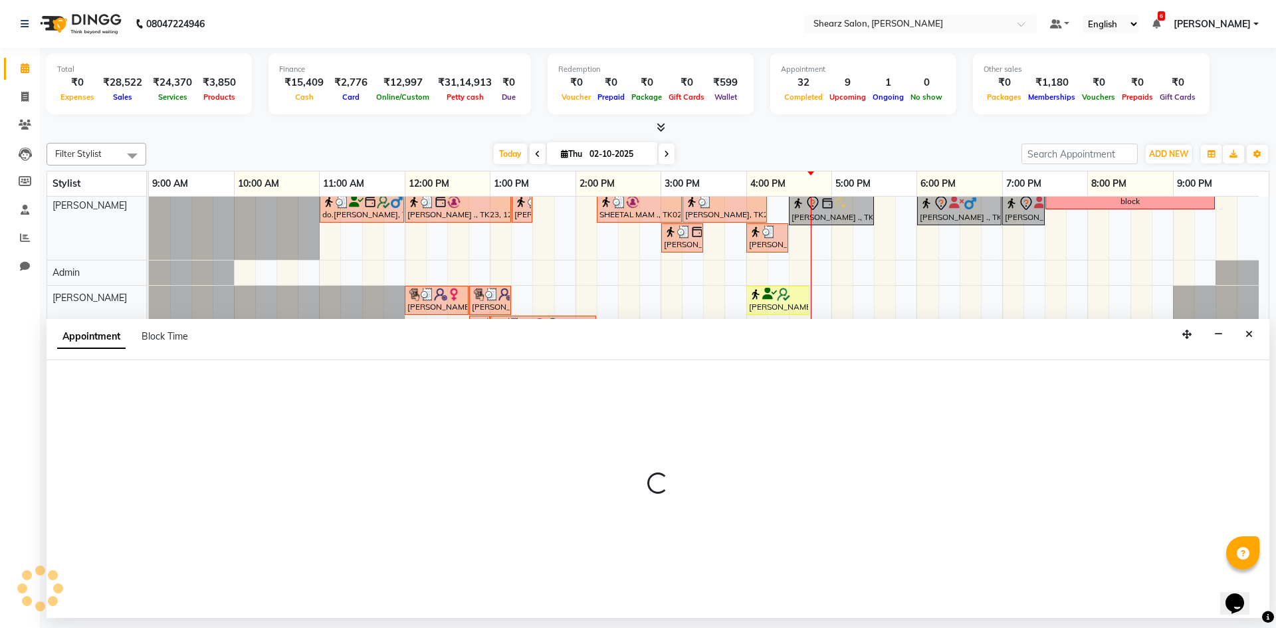
select select "77320"
select select "1020"
select select "tentative"
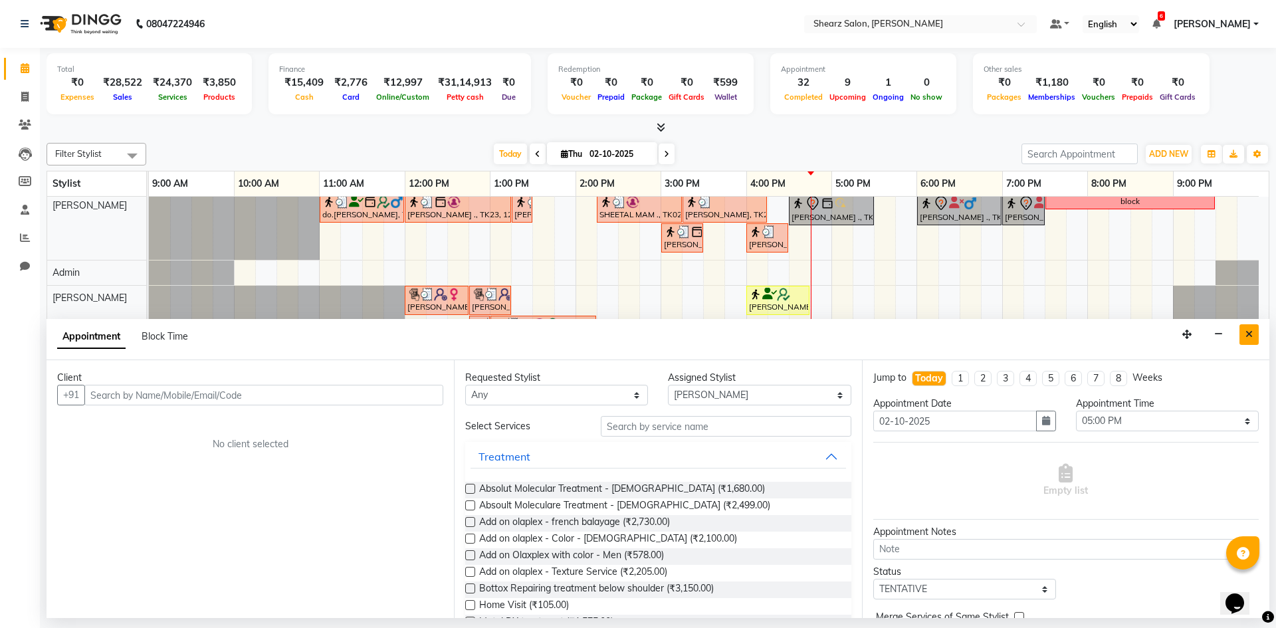
click at [1251, 333] on icon "Close" at bounding box center [1249, 334] width 7 height 9
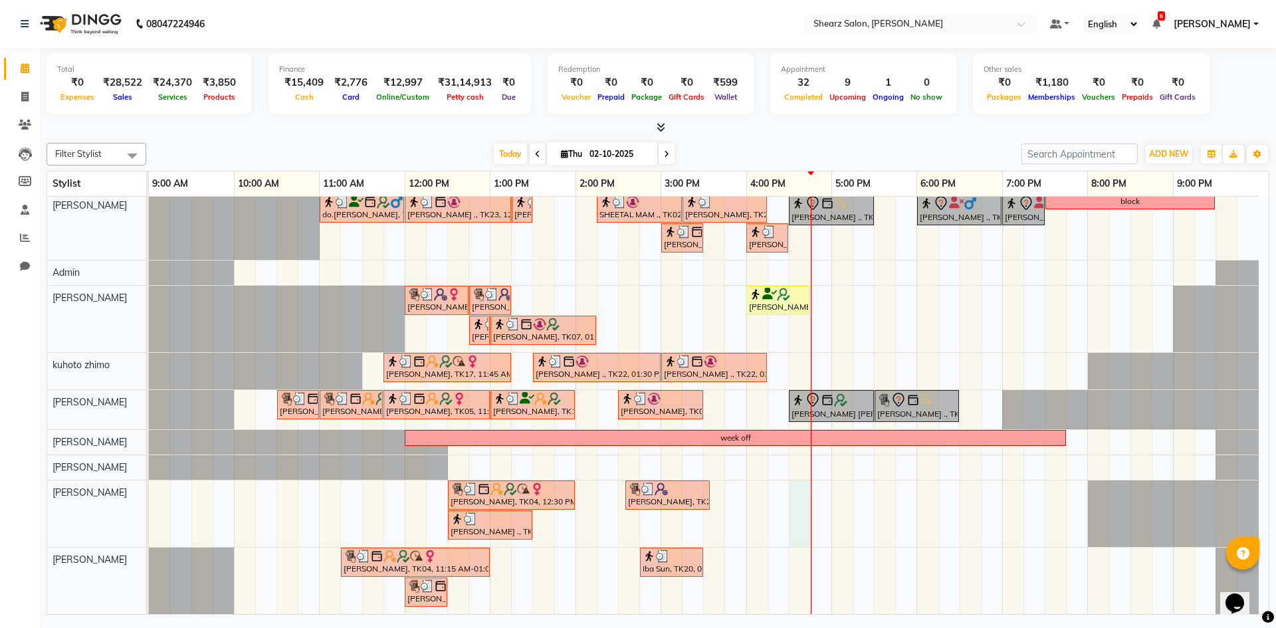
click at [800, 511] on div "PURVI BHATIYA ., TK01, 12:30 PM-01:30 PM, Brazilian stripless international wax…" at bounding box center [709, 307] width 1120 height 613
select select "77320"
select select "990"
select select "tentative"
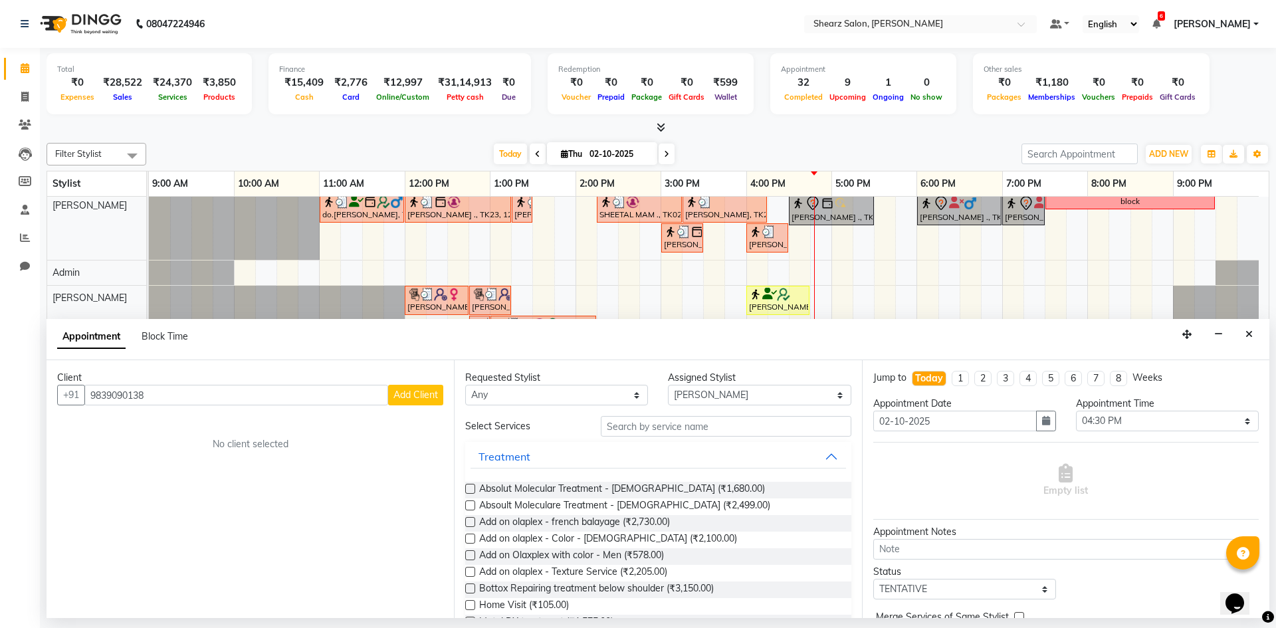
type input "9839090138"
click at [433, 395] on span "Add Client" at bounding box center [416, 395] width 45 height 12
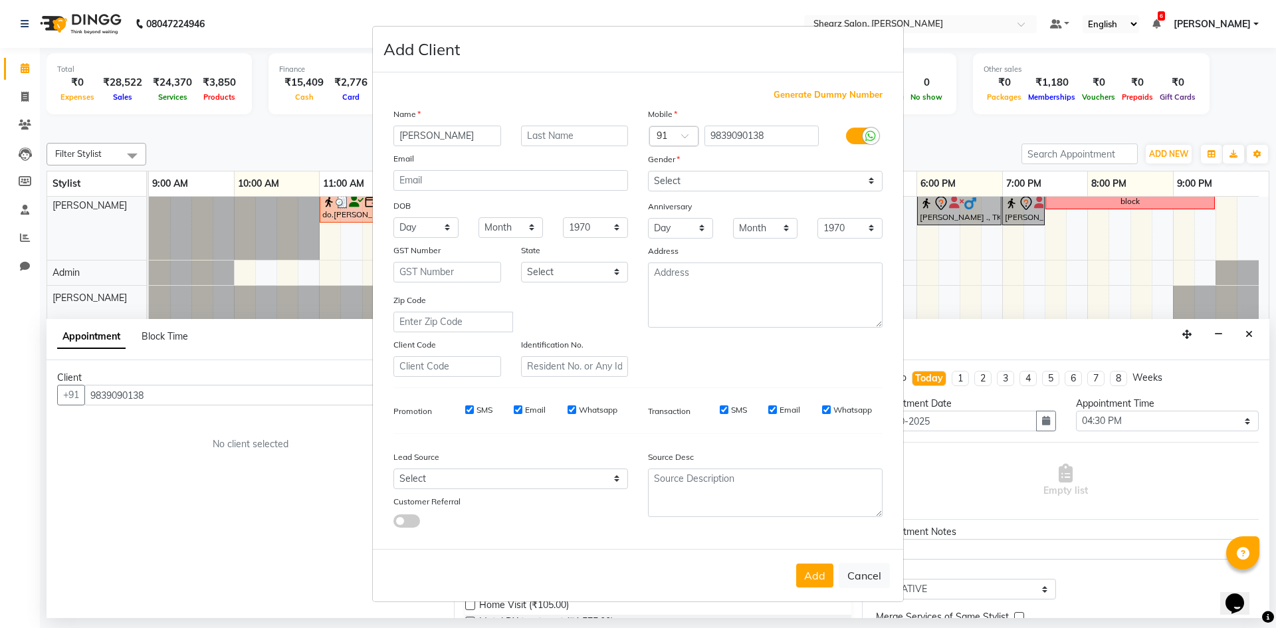
type input "[PERSON_NAME]"
click at [758, 171] on select "Select Male Female Other Prefer Not To Say" at bounding box center [765, 181] width 235 height 21
select select "male"
click at [648, 171] on select "Select Male Female Other Prefer Not To Say" at bounding box center [765, 181] width 235 height 21
click at [803, 569] on button "Add" at bounding box center [814, 576] width 37 height 24
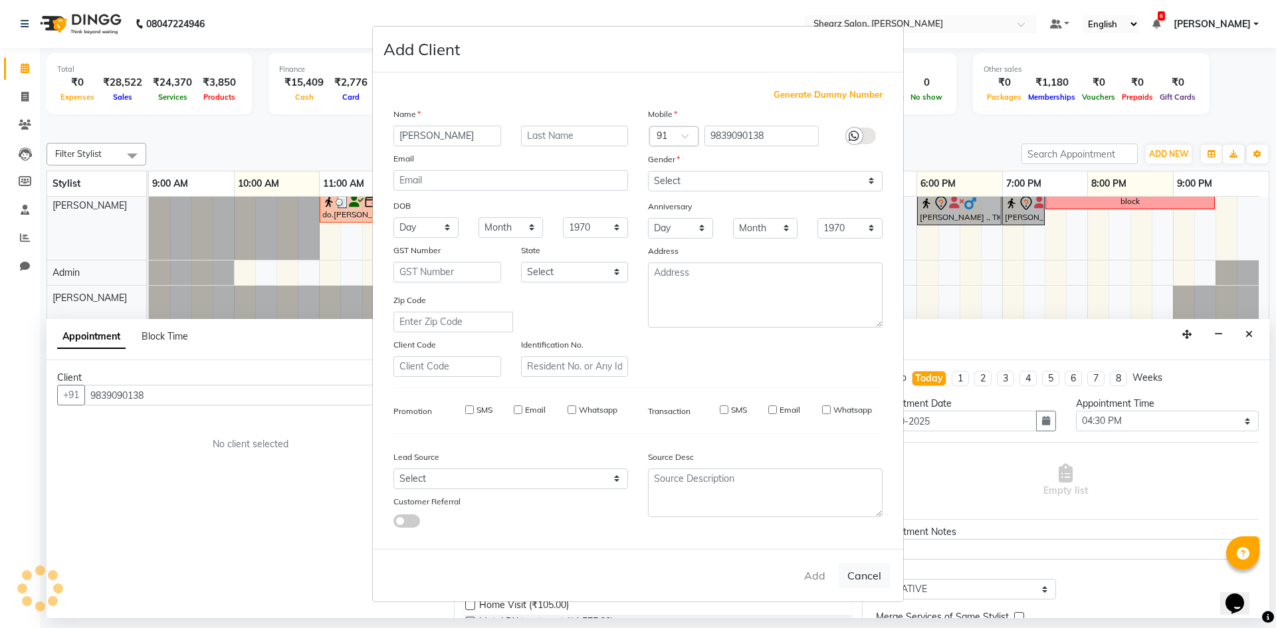
select select
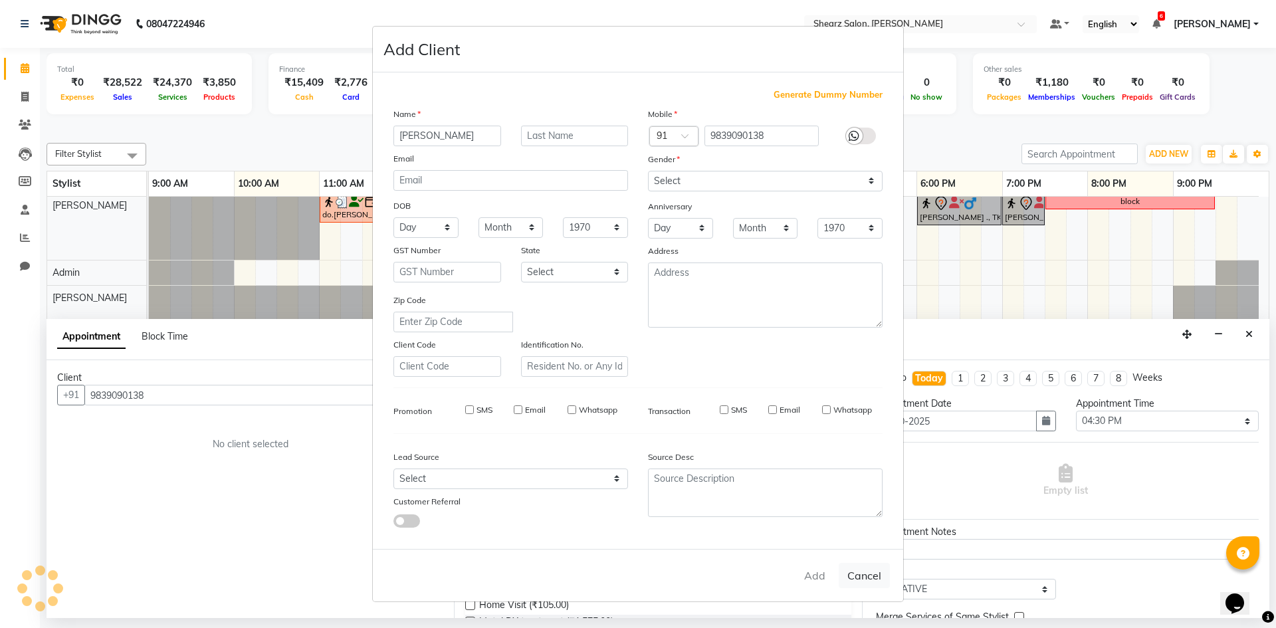
select select
checkbox input "false"
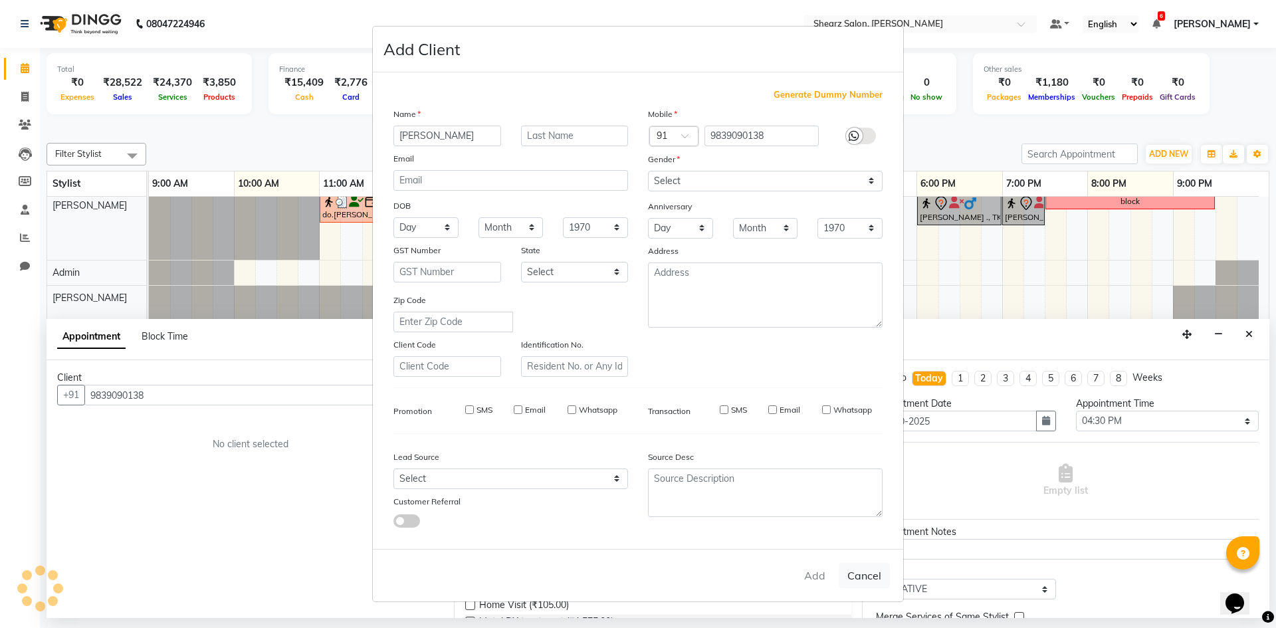
checkbox input "false"
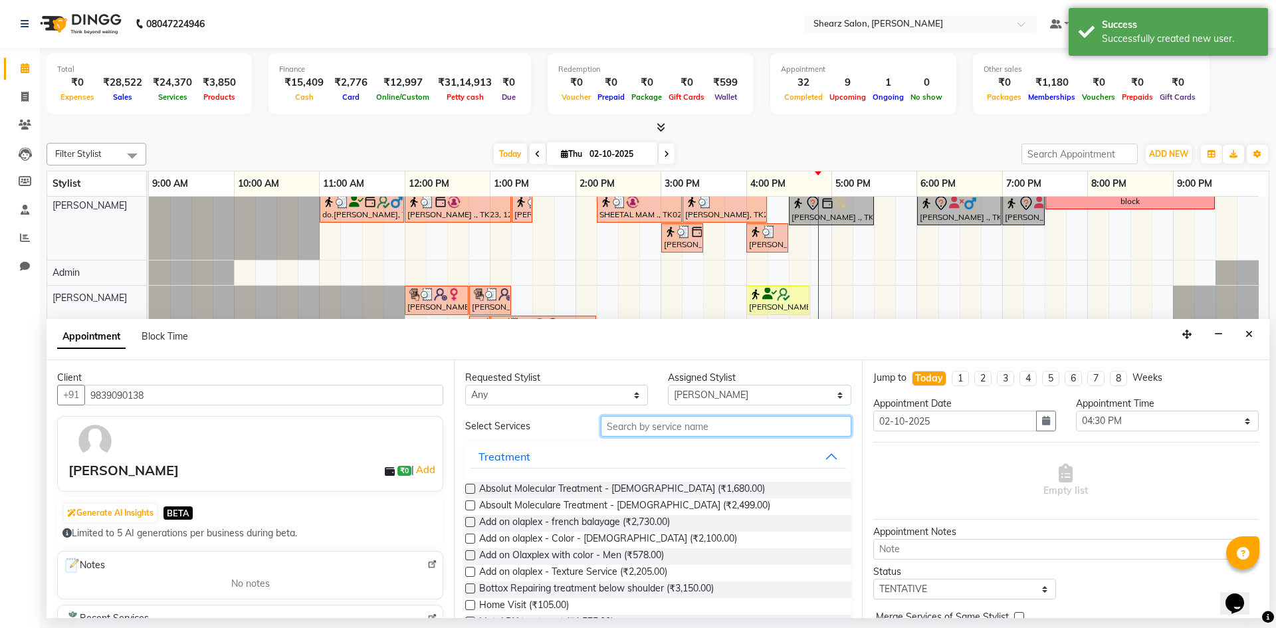
click at [715, 429] on input "text" at bounding box center [726, 426] width 251 height 21
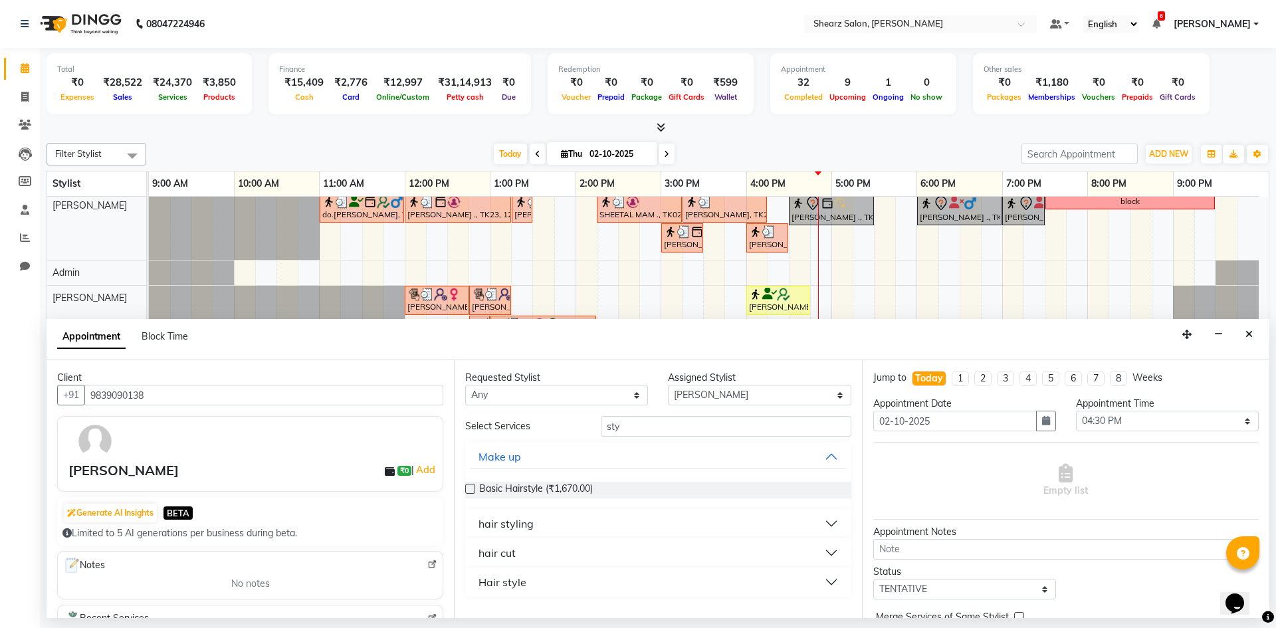
click at [599, 559] on button "hair cut" at bounding box center [658, 553] width 375 height 24
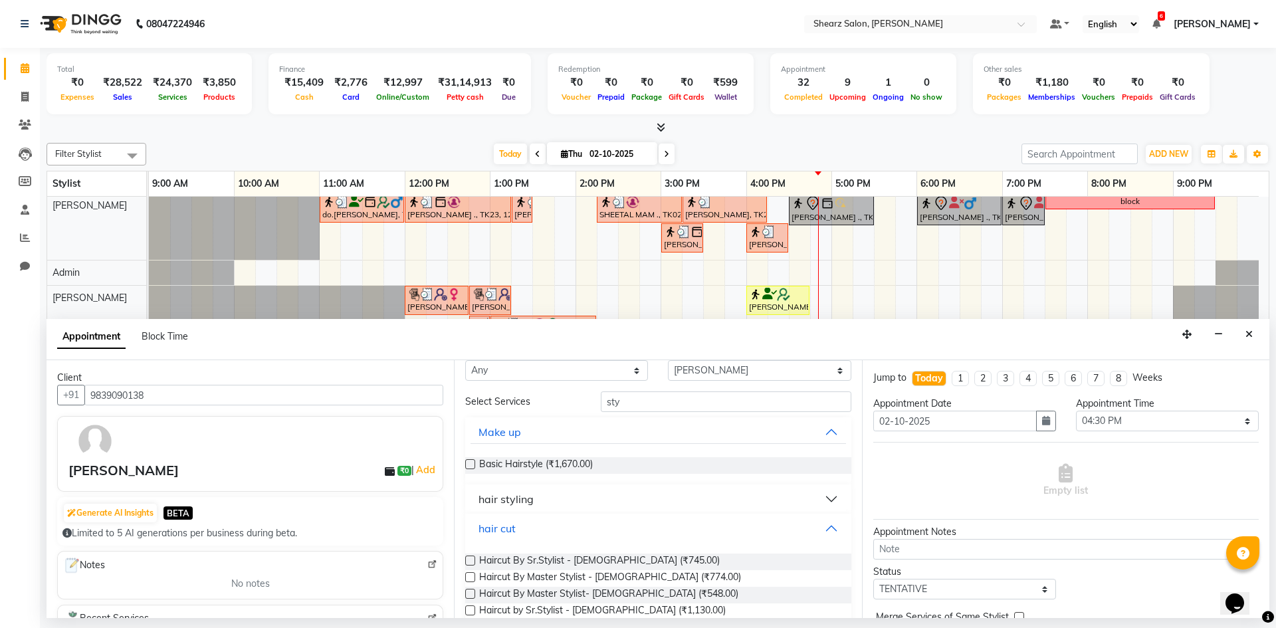
scroll to position [0, 0]
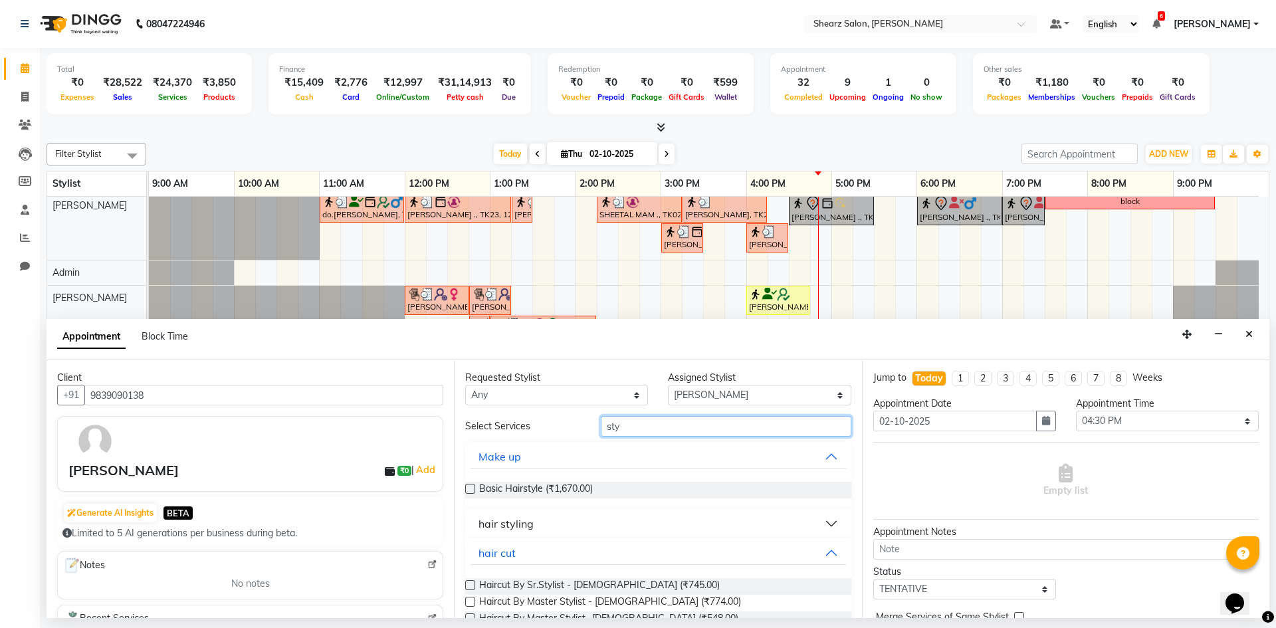
click at [740, 427] on input "sty" at bounding box center [726, 426] width 251 height 21
type input "s"
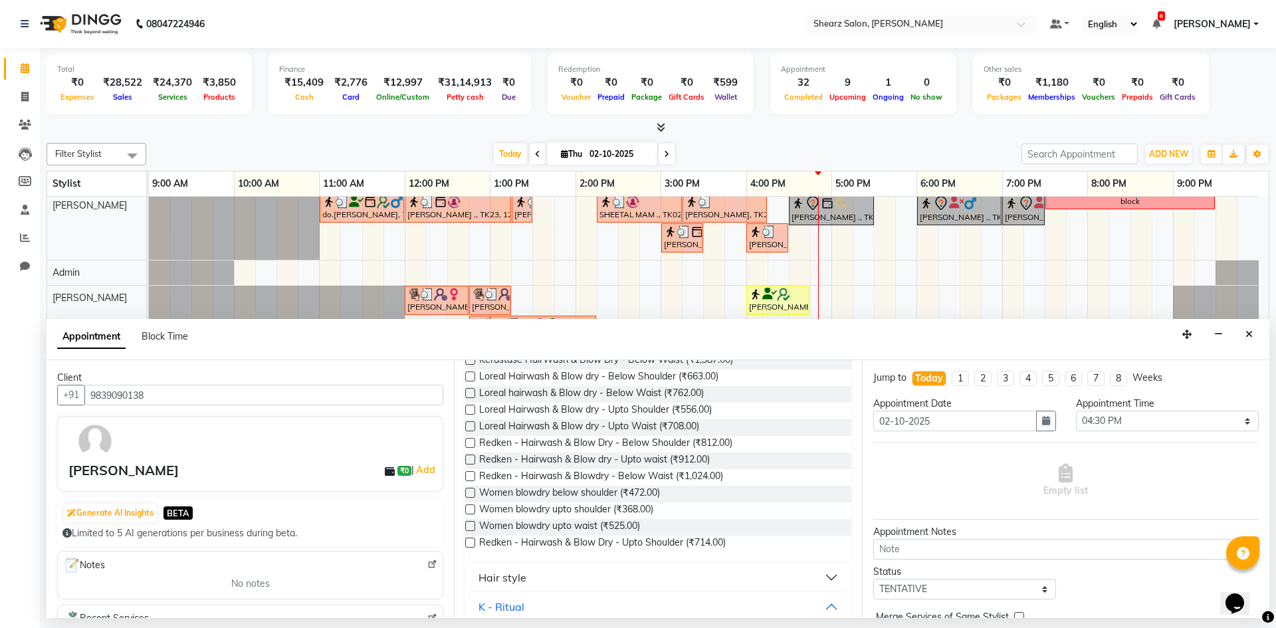
scroll to position [266, 0]
type input "blow"
click at [474, 488] on label at bounding box center [470, 489] width 10 height 10
click at [474, 488] on input "checkbox" at bounding box center [469, 490] width 9 height 9
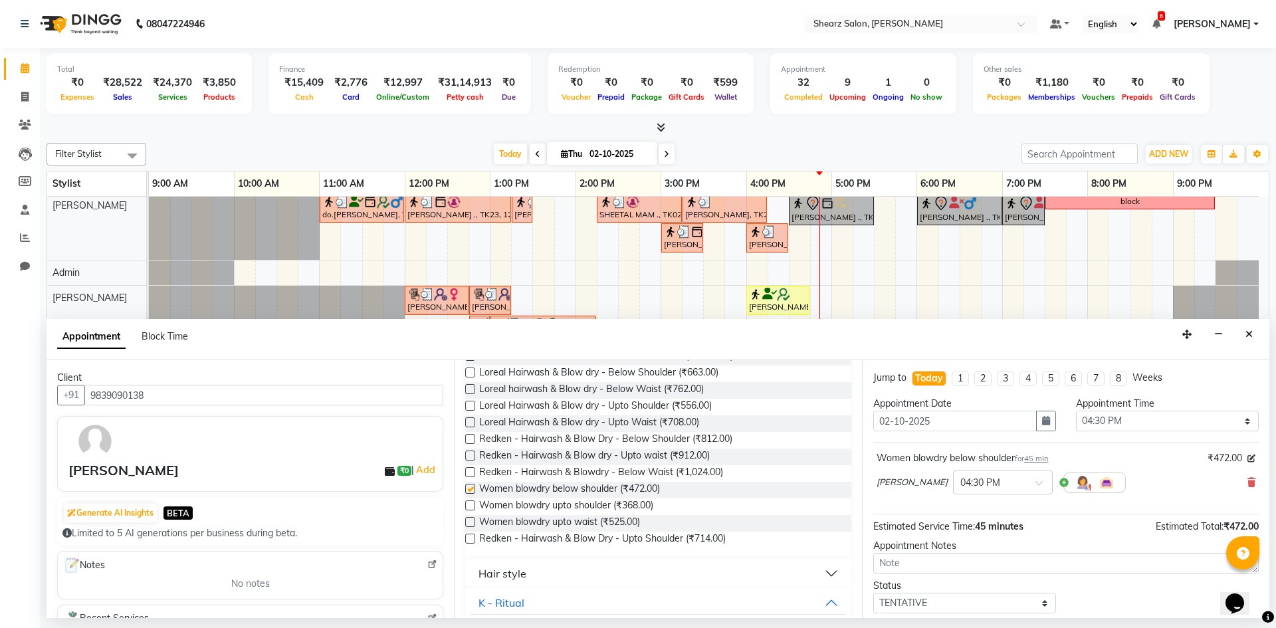
checkbox input "false"
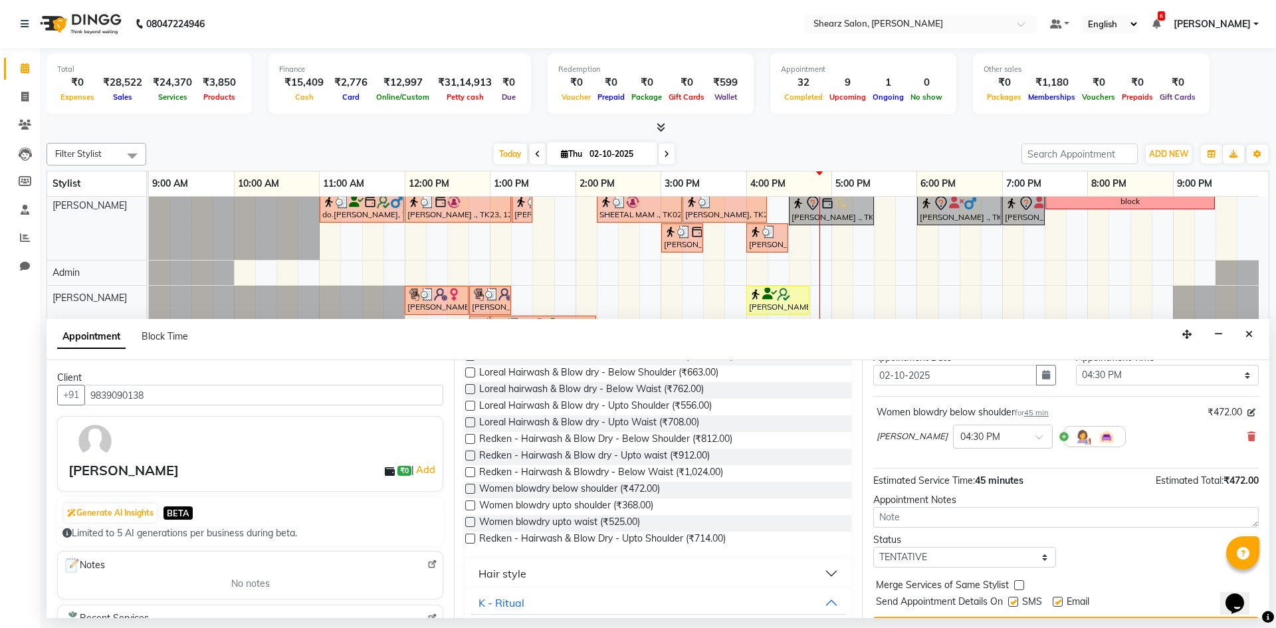
scroll to position [79, 0]
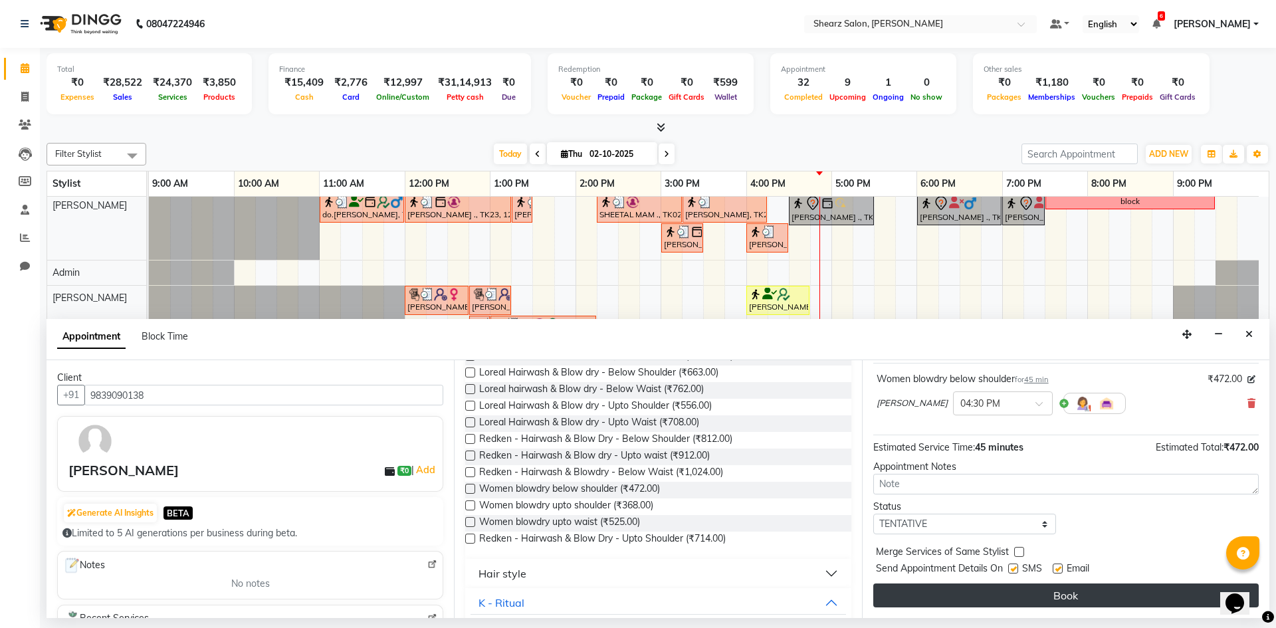
click at [1012, 586] on button "Book" at bounding box center [1067, 596] width 386 height 24
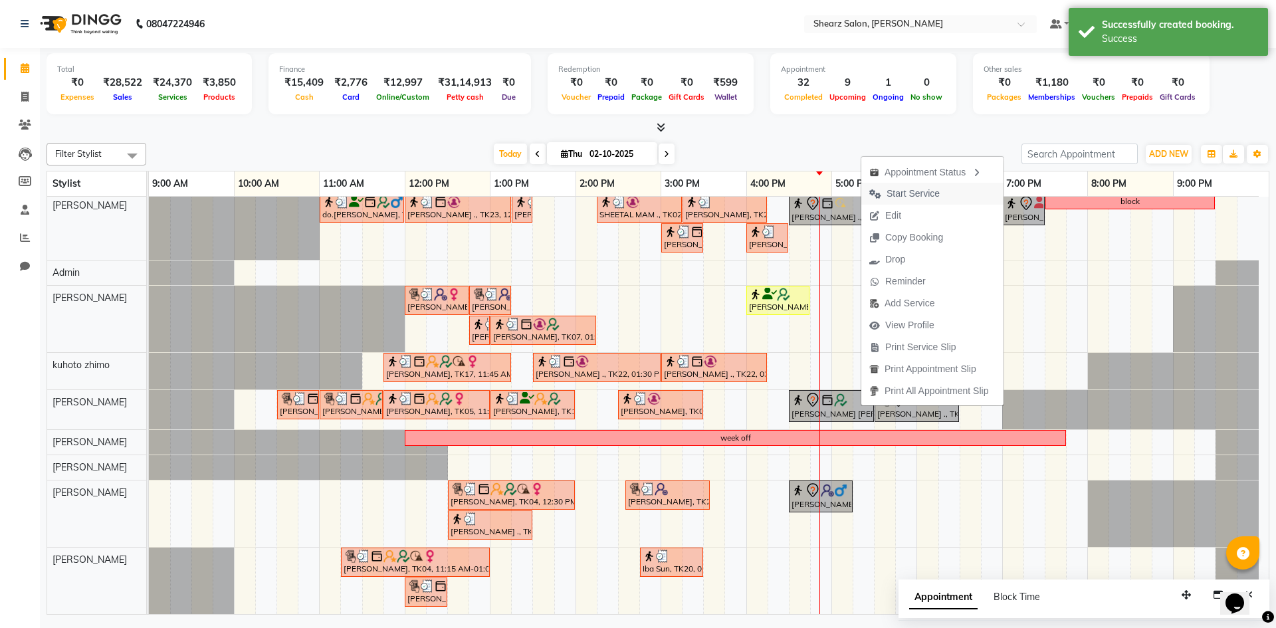
click at [924, 195] on span "Start Service" at bounding box center [913, 194] width 53 height 14
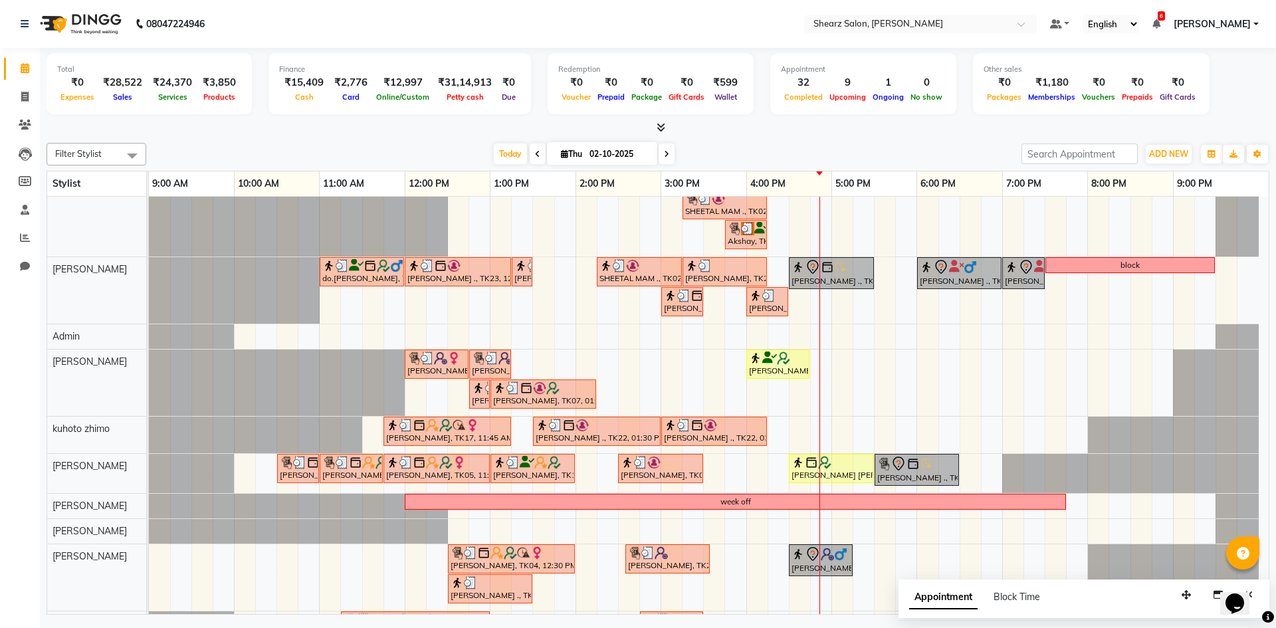
scroll to position [133, 0]
click at [951, 560] on div "PURVI BHATIYA ., TK01, 12:30 PM-01:30 PM, Brazilian stripless international wax…" at bounding box center [709, 370] width 1120 height 613
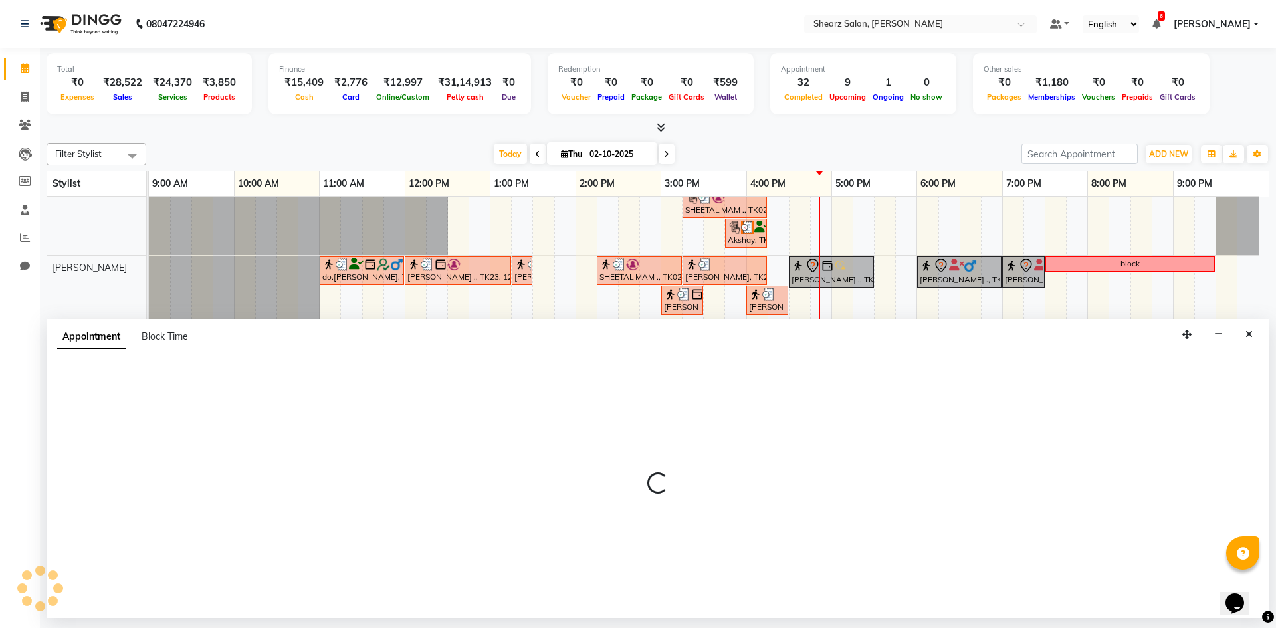
select select "77320"
select select "tentative"
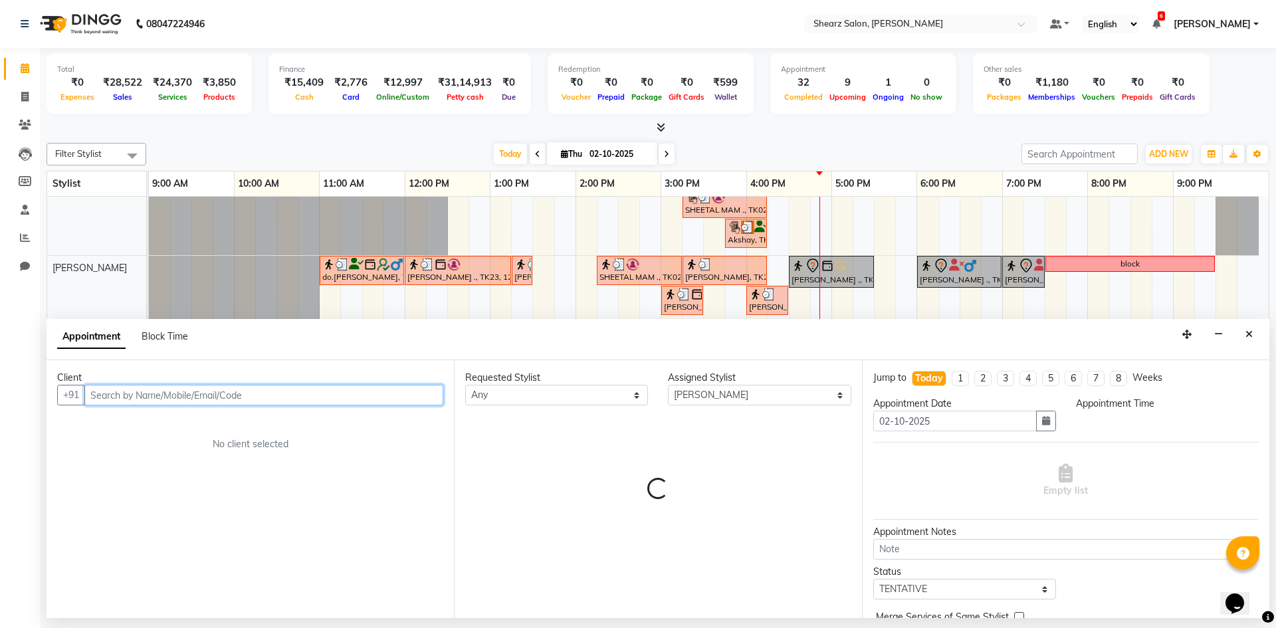
select select "1095"
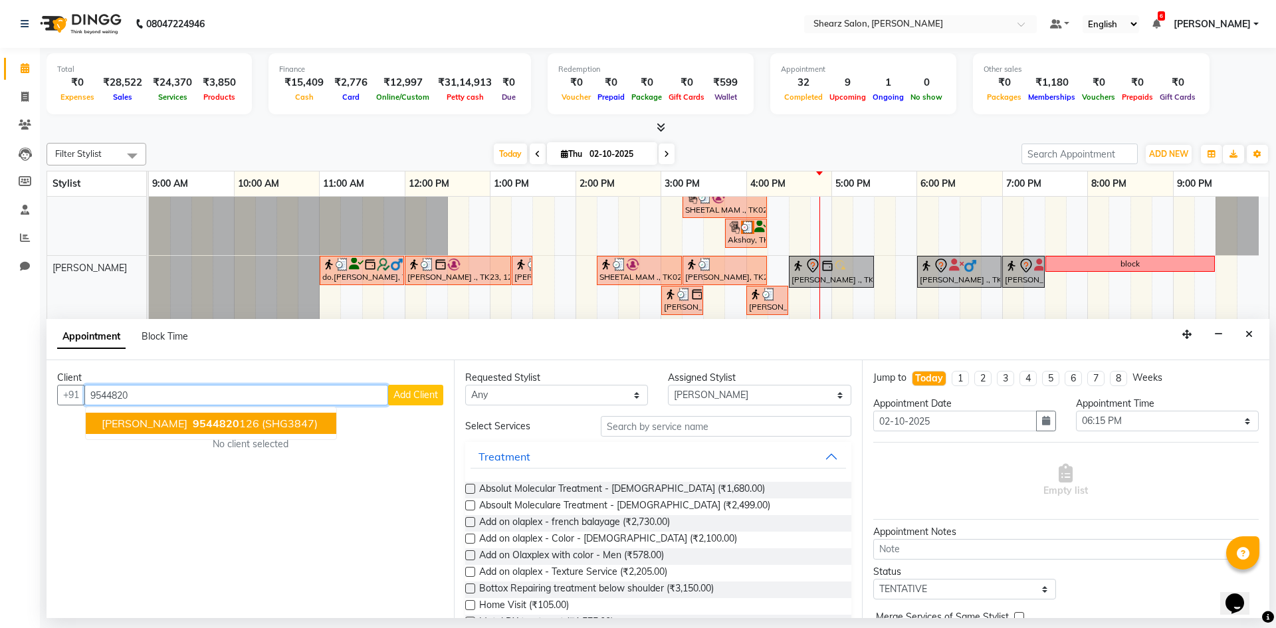
click at [308, 419] on button "Aditya Vinyak 9544820 126 (SHG3847)" at bounding box center [211, 423] width 251 height 21
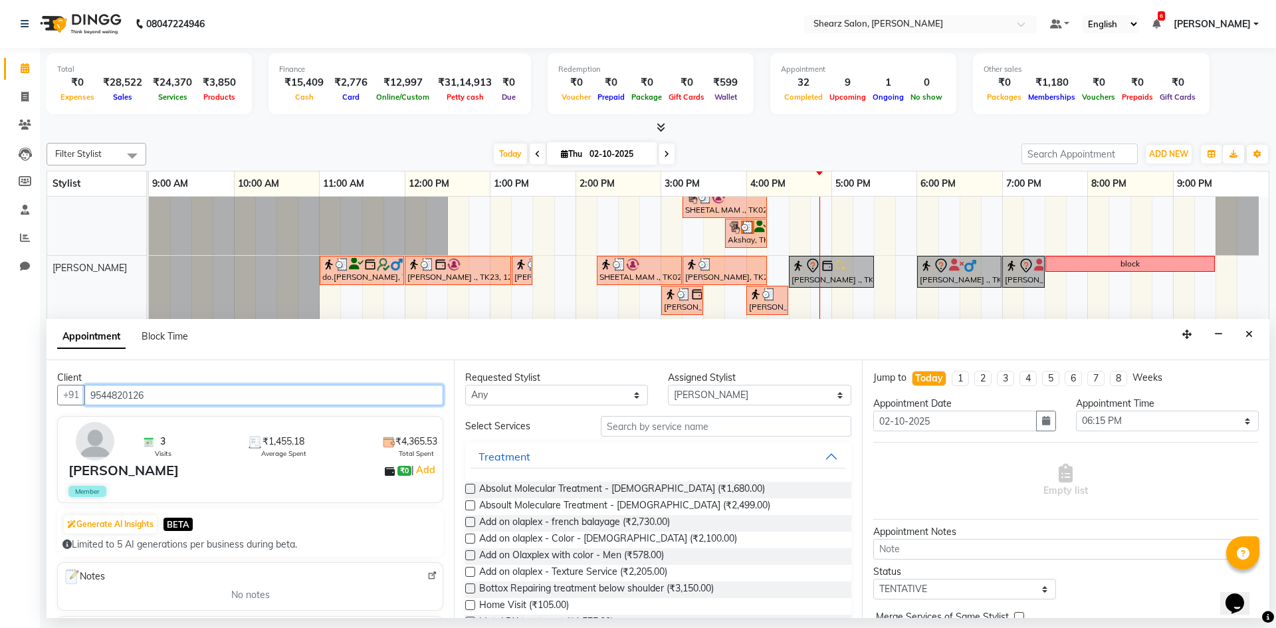
type input "9544820126"
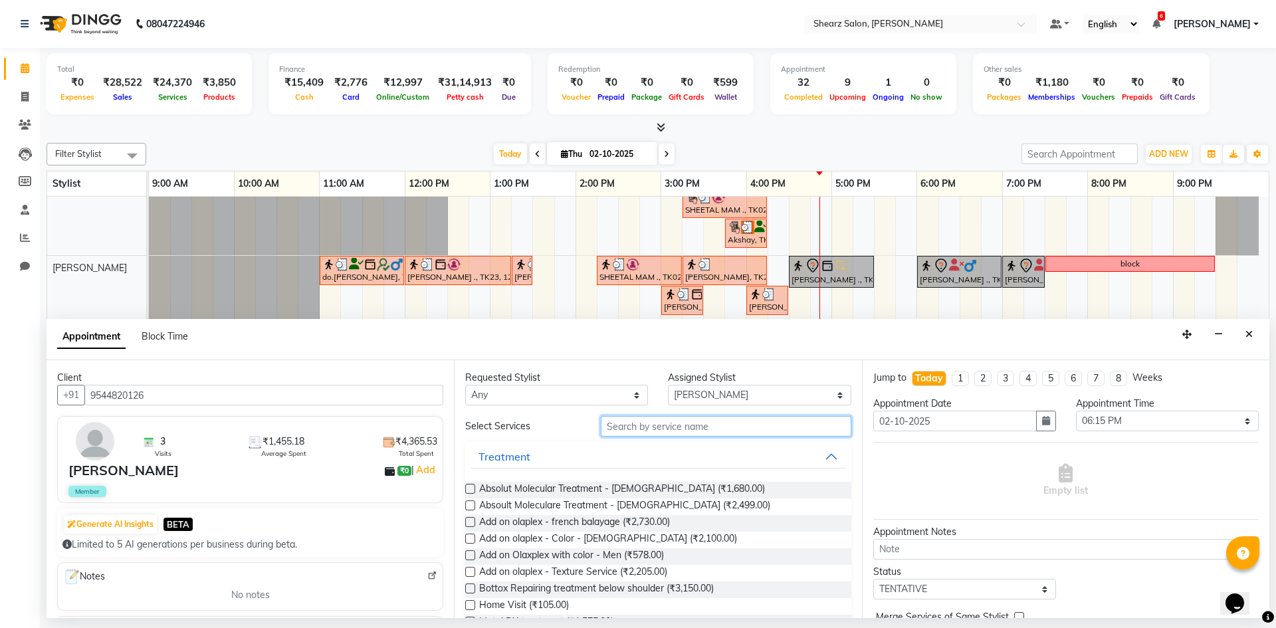
click at [793, 431] on input "text" at bounding box center [726, 426] width 251 height 21
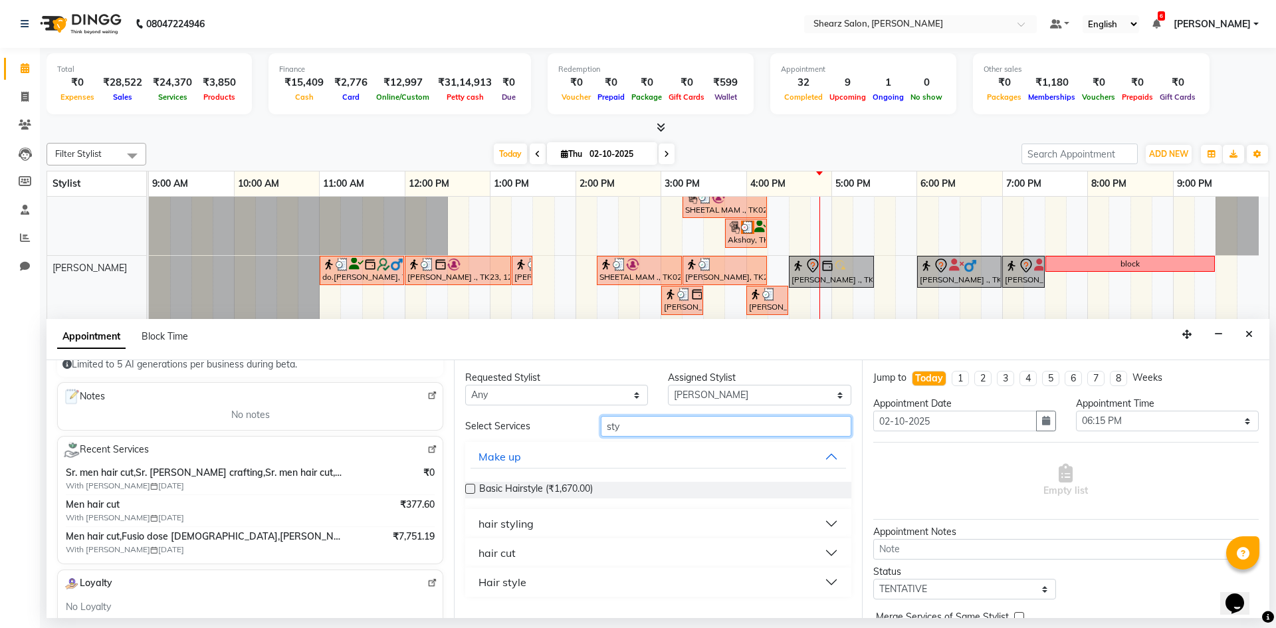
scroll to position [199, 0]
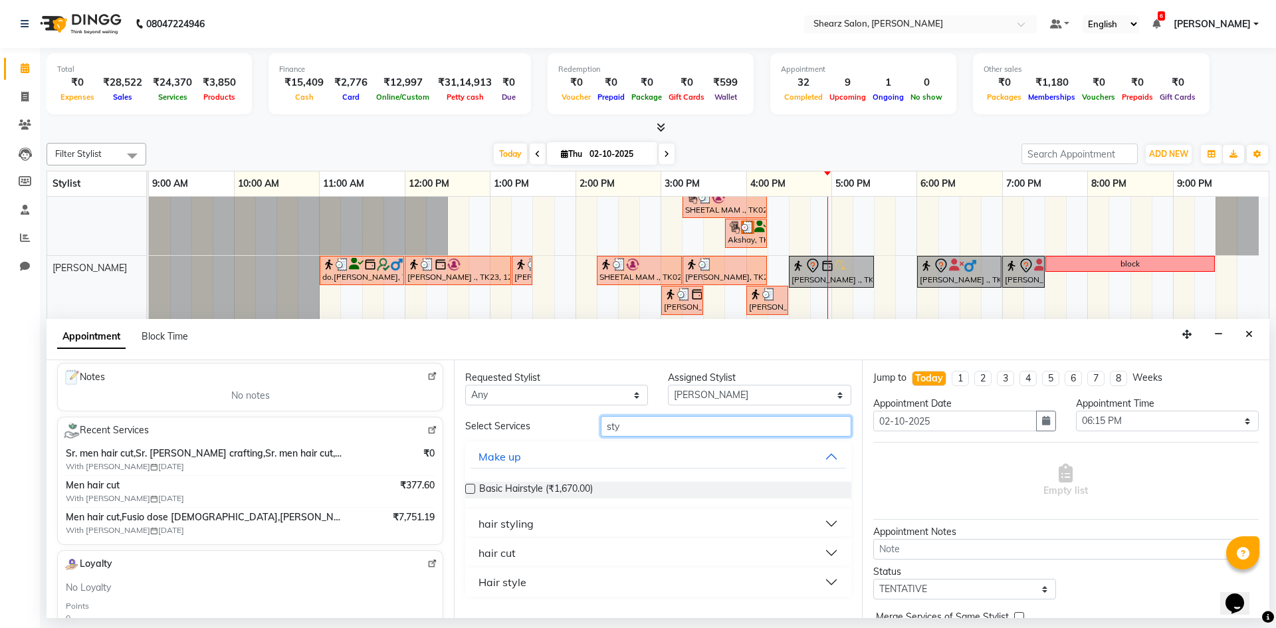
type input "sty"
click at [618, 556] on button "hair cut" at bounding box center [658, 553] width 375 height 24
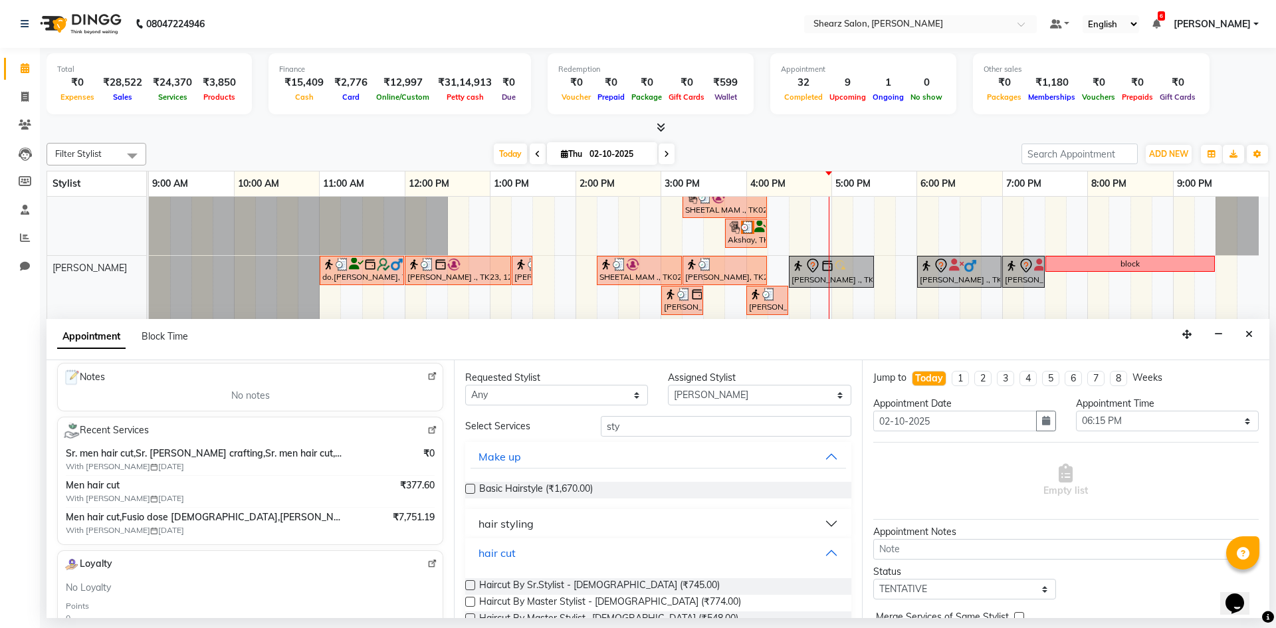
scroll to position [77, 0]
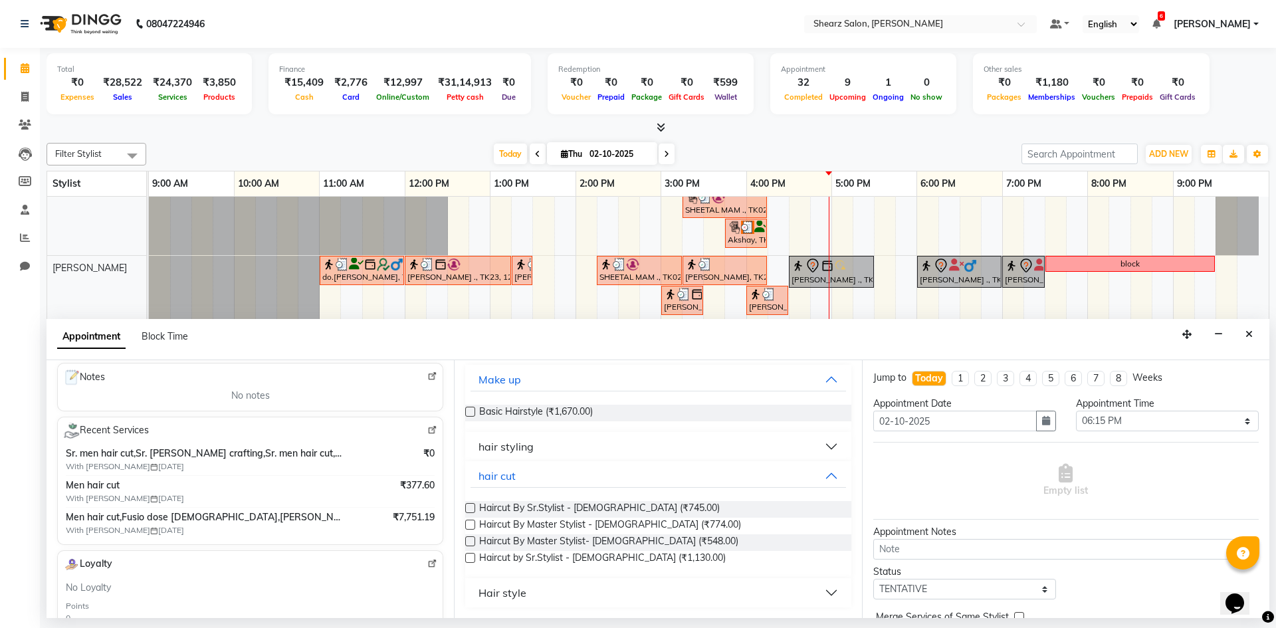
click at [469, 508] on label at bounding box center [470, 508] width 10 height 10
click at [469, 508] on input "checkbox" at bounding box center [469, 509] width 9 height 9
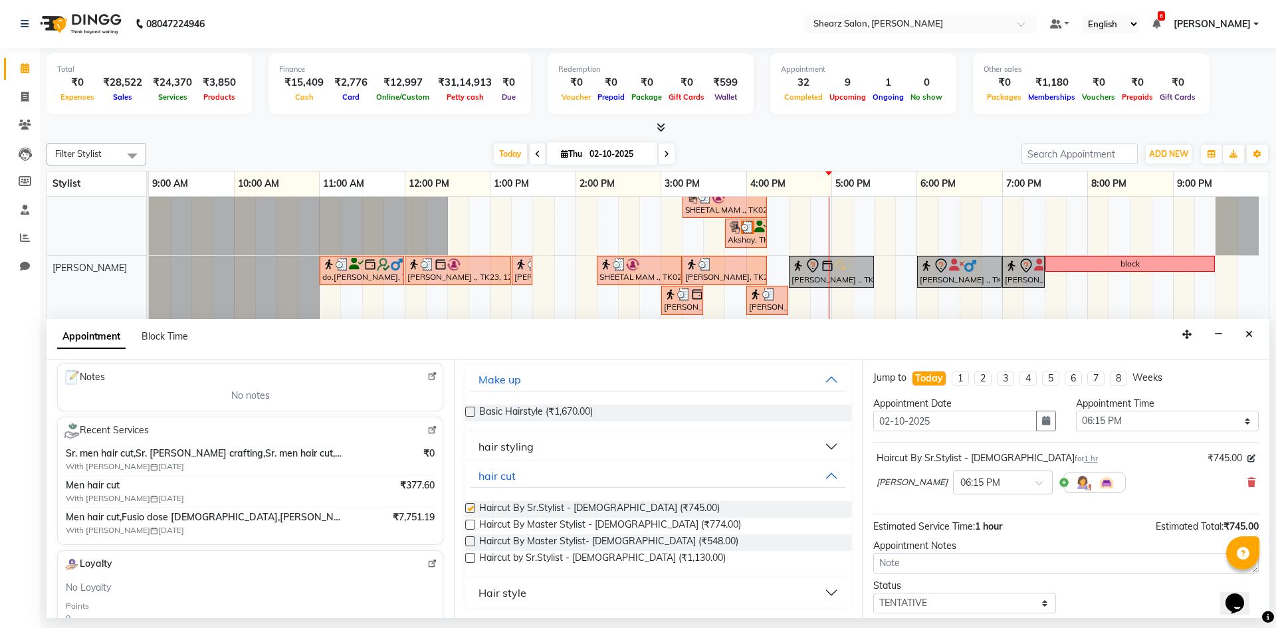
checkbox input "false"
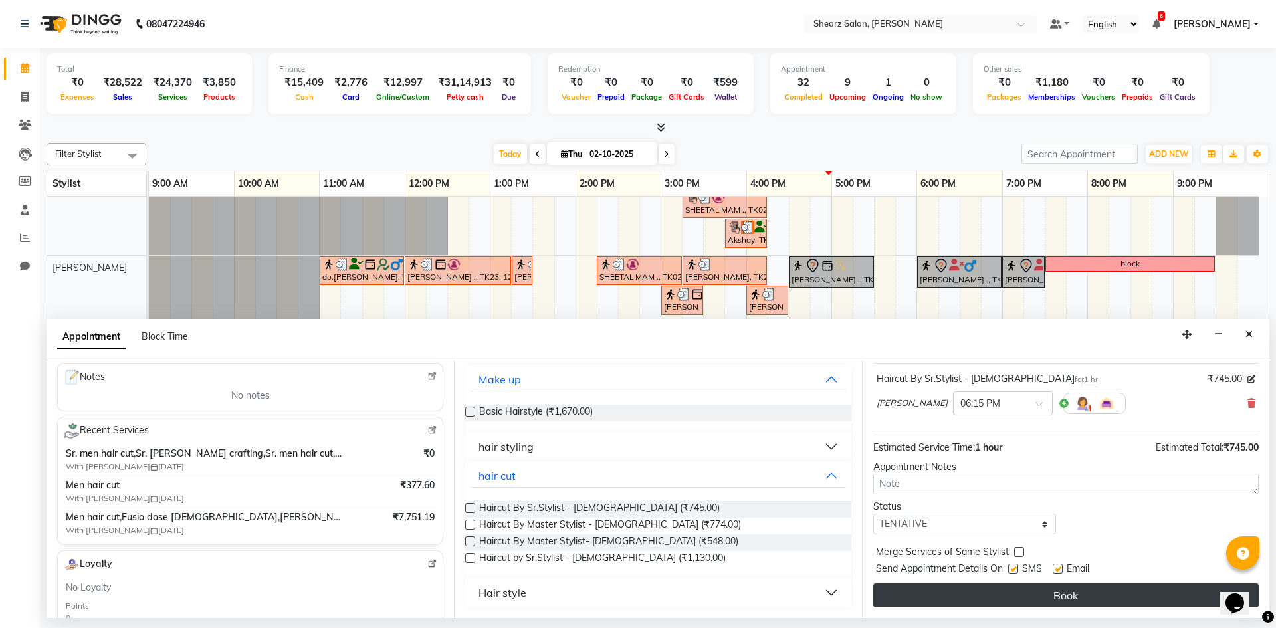
click at [1075, 588] on button "Book" at bounding box center [1067, 596] width 386 height 24
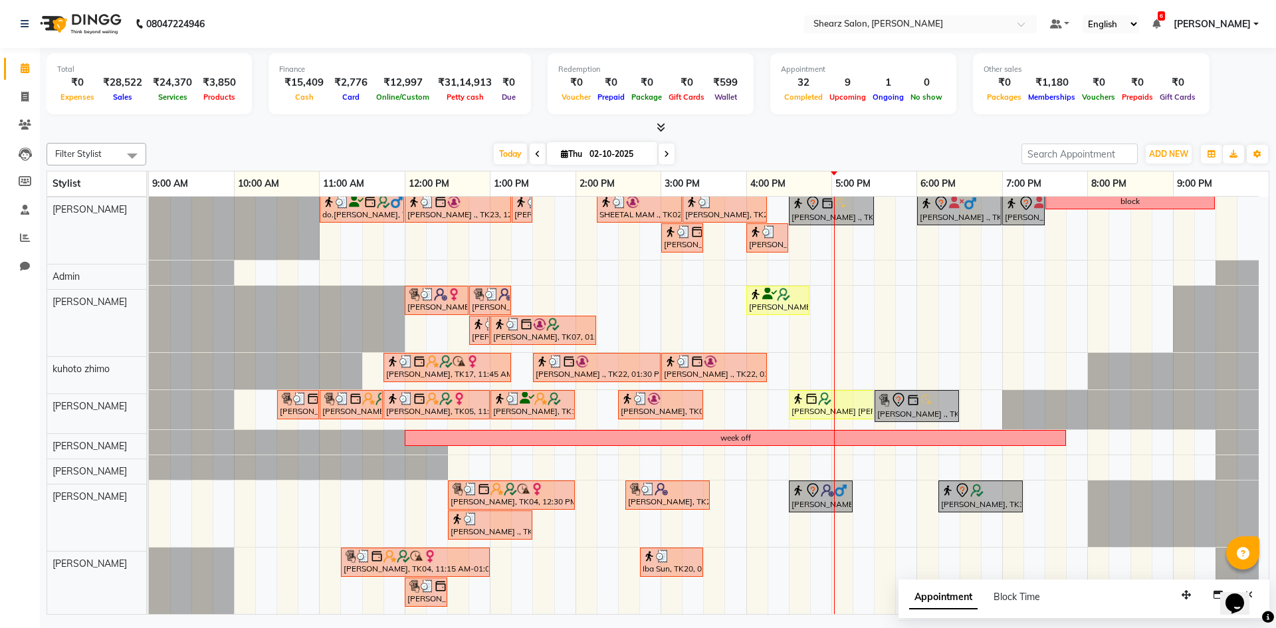
scroll to position [195, 0]
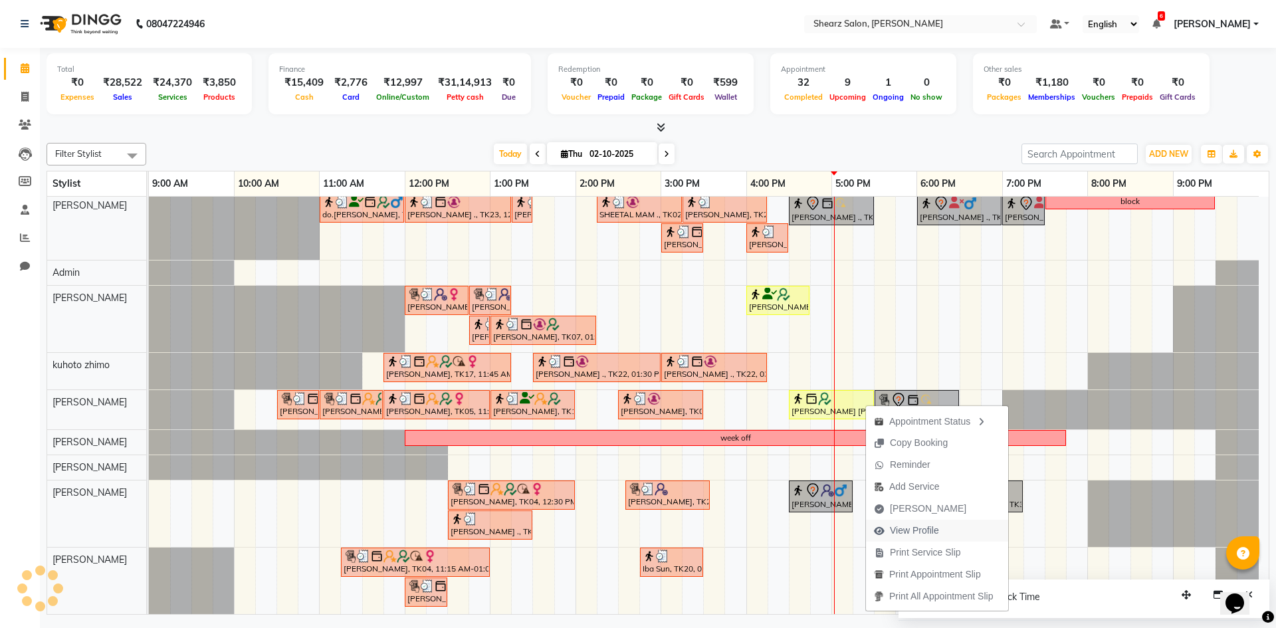
click at [925, 525] on span "View Profile" at bounding box center [914, 531] width 49 height 14
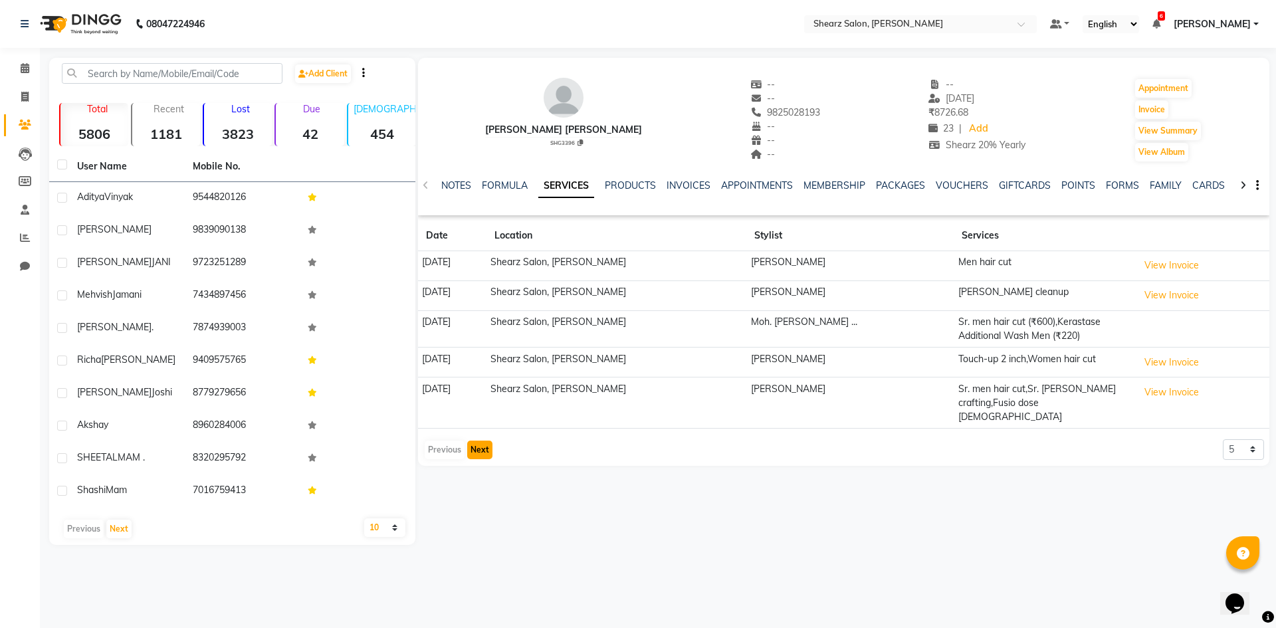
click at [475, 441] on button "Next" at bounding box center [479, 450] width 25 height 19
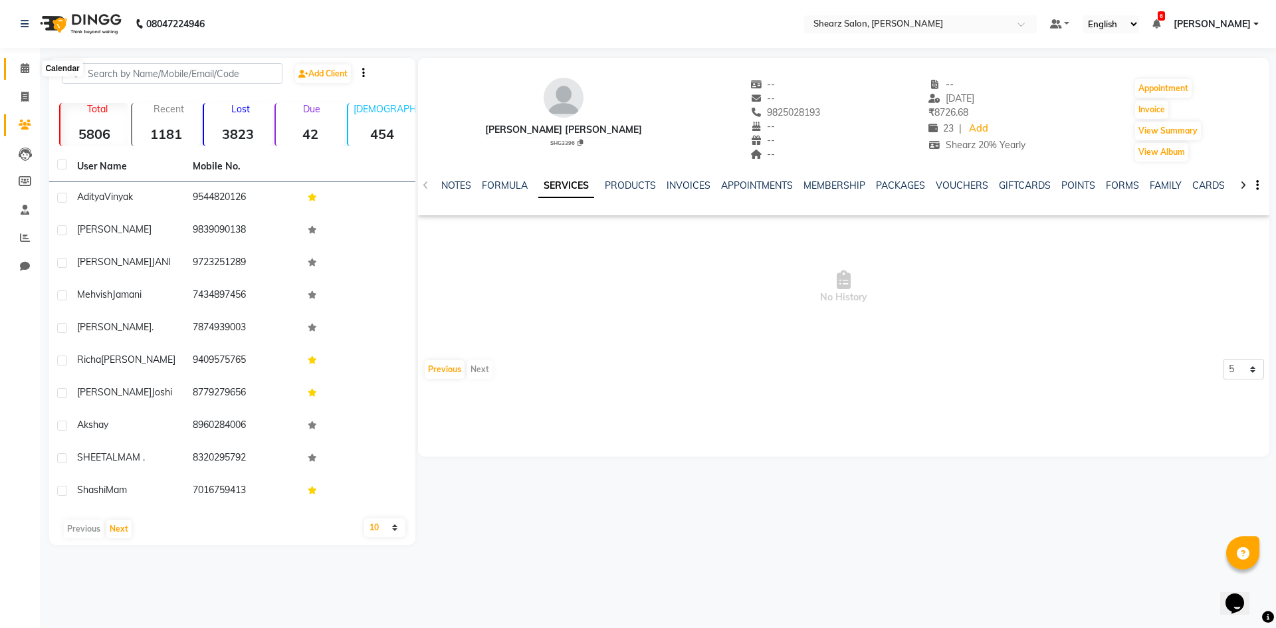
click at [27, 68] on icon at bounding box center [25, 68] width 9 height 10
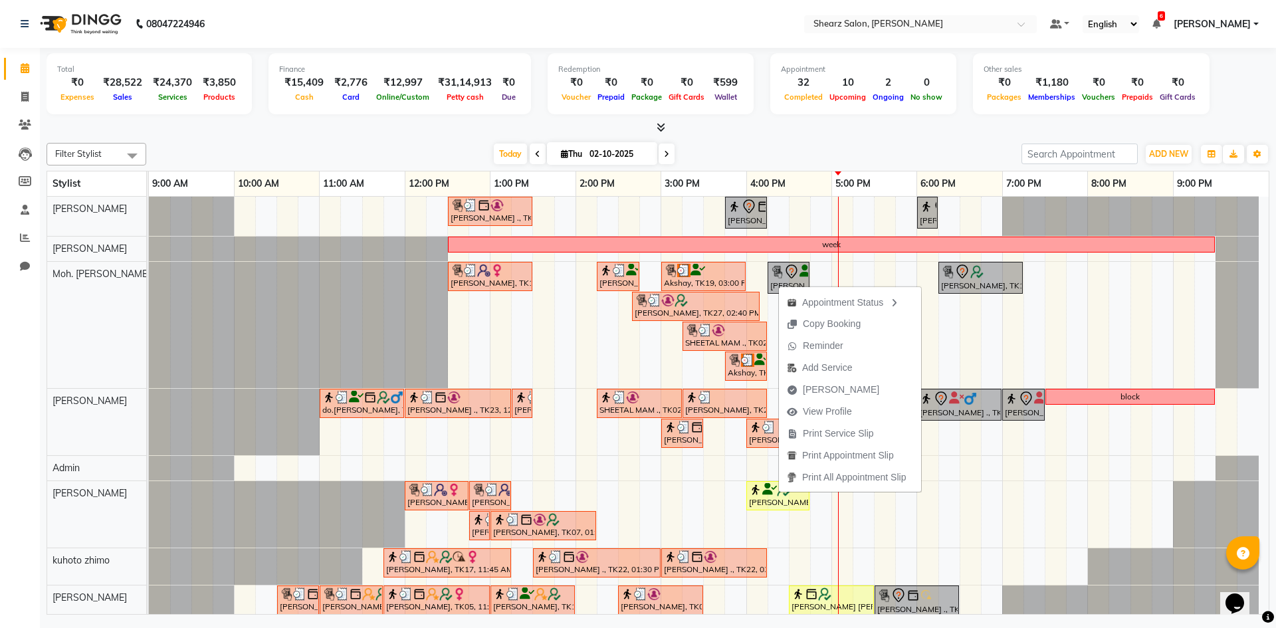
click at [764, 145] on div "Today Thu 02-10-2025" at bounding box center [584, 154] width 862 height 20
click at [815, 369] on span "Add Service" at bounding box center [812, 369] width 50 height 14
select select "77331"
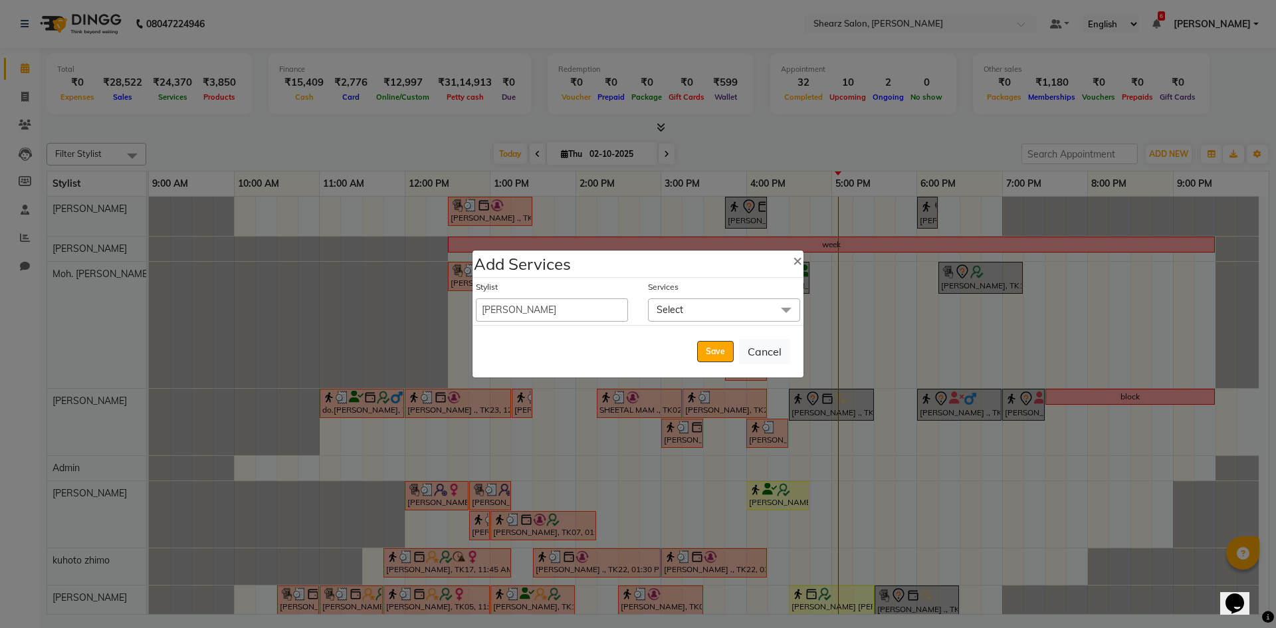
click at [738, 310] on span "Select" at bounding box center [724, 310] width 152 height 23
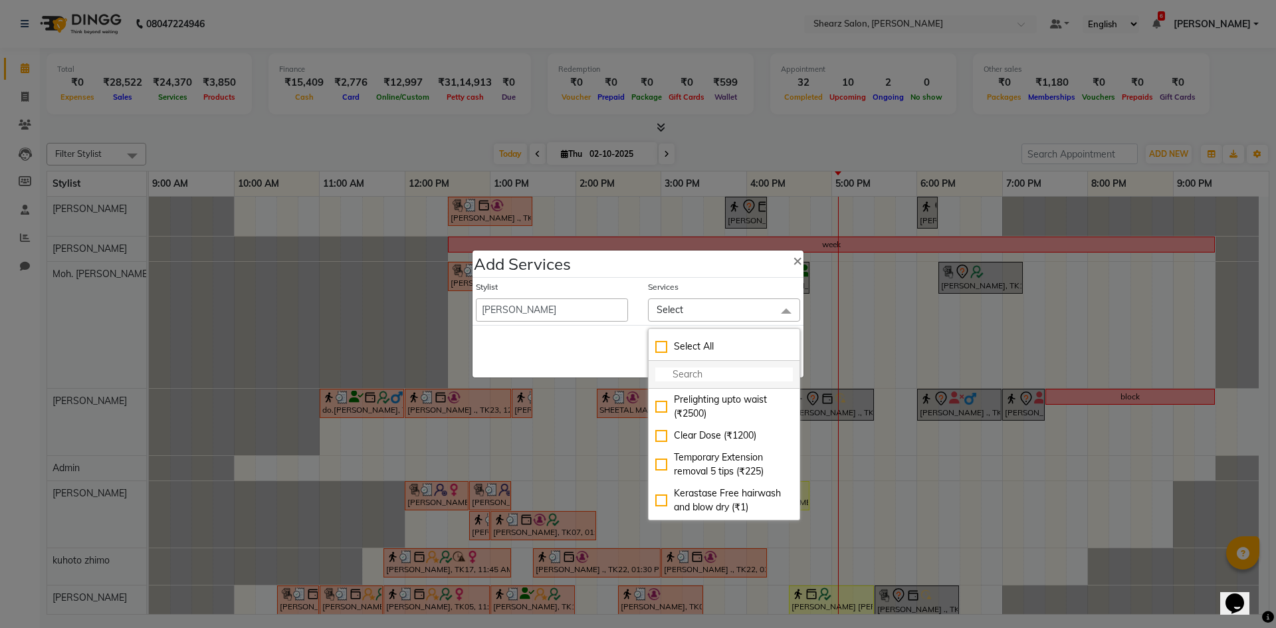
click at [726, 366] on li at bounding box center [724, 375] width 151 height 28
click at [726, 370] on input "multiselect-search" at bounding box center [725, 375] width 138 height 14
type input "face"
click at [731, 445] on div "Face and Neck D-tan (₹500)" at bounding box center [725, 443] width 138 height 28
checkbox input "true"
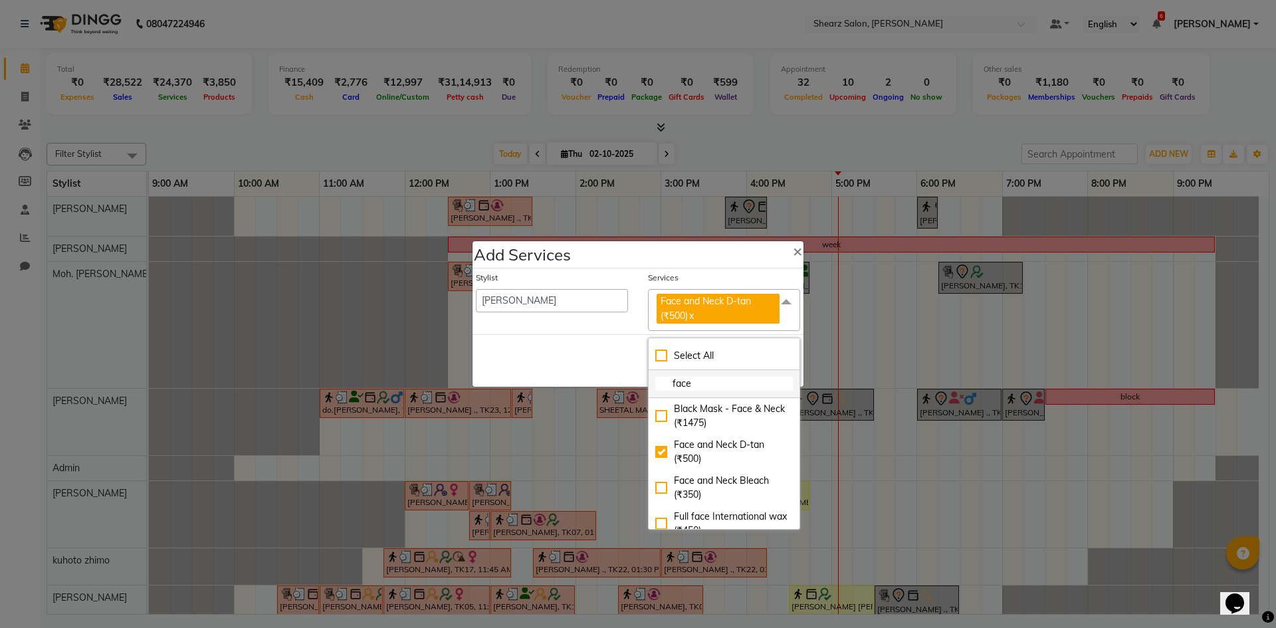
click at [702, 384] on input "face" at bounding box center [725, 384] width 138 height 14
type input "f"
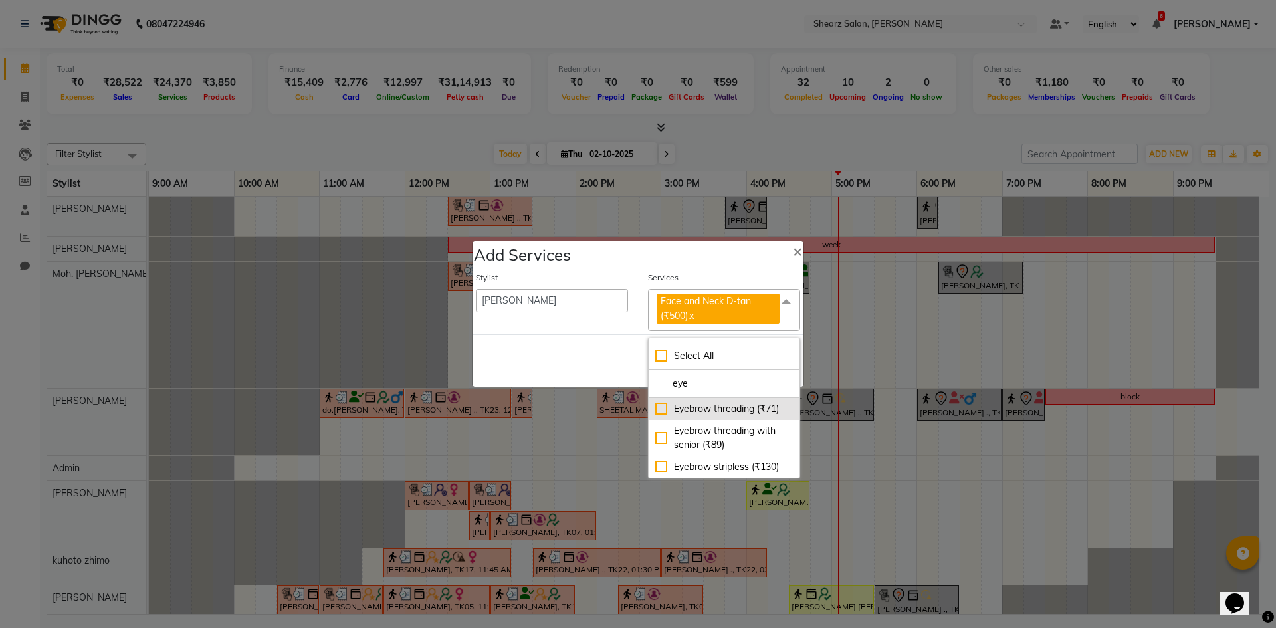
type input "eye"
click at [697, 407] on div "Eyebrow threading (₹71)" at bounding box center [725, 409] width 138 height 14
checkbox input "true"
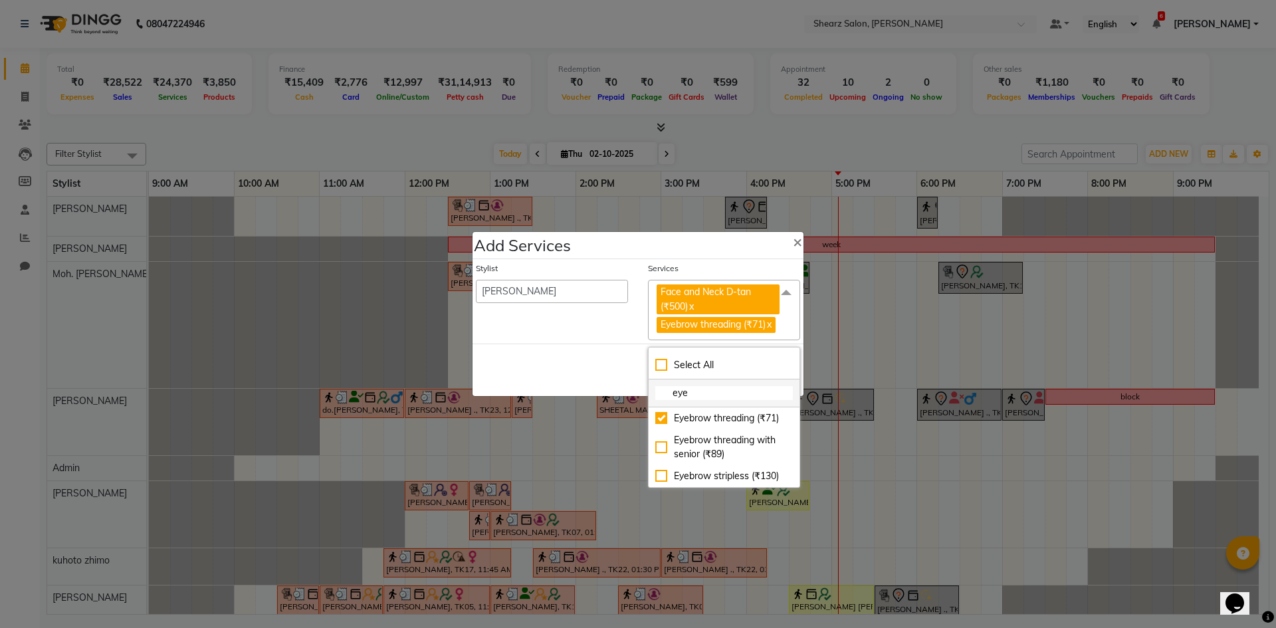
click at [714, 391] on li "eye" at bounding box center [724, 394] width 151 height 28
click at [715, 400] on input "eye" at bounding box center [725, 393] width 138 height 14
type input "e"
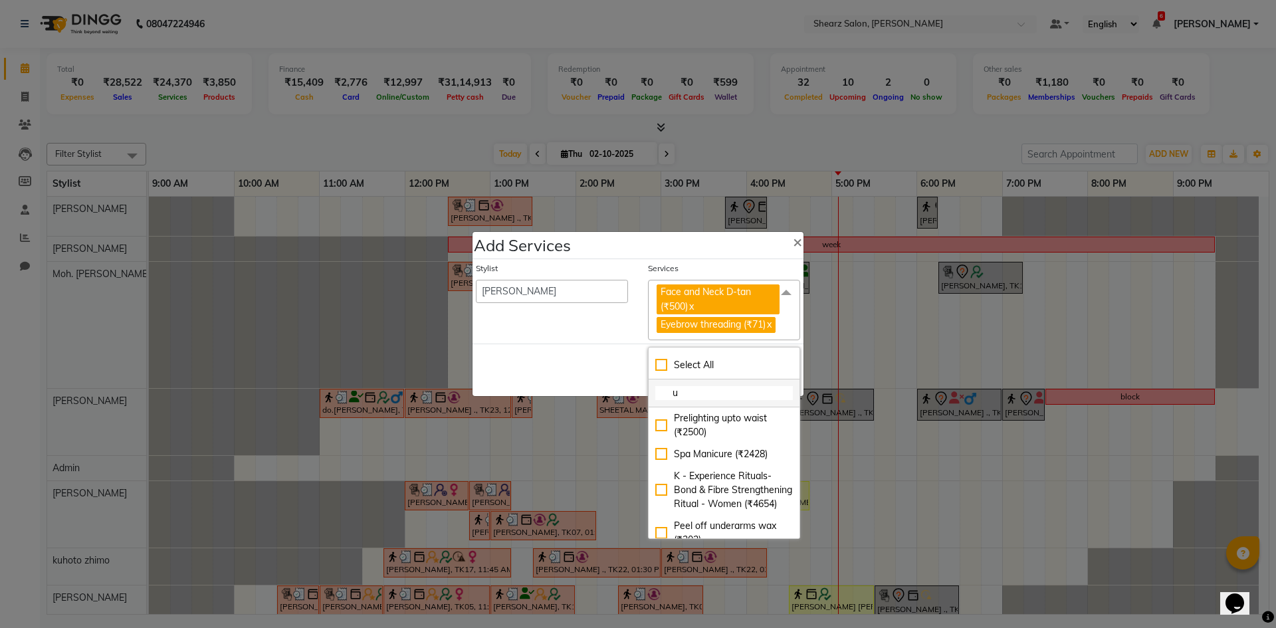
type input "up"
checkbox input "true"
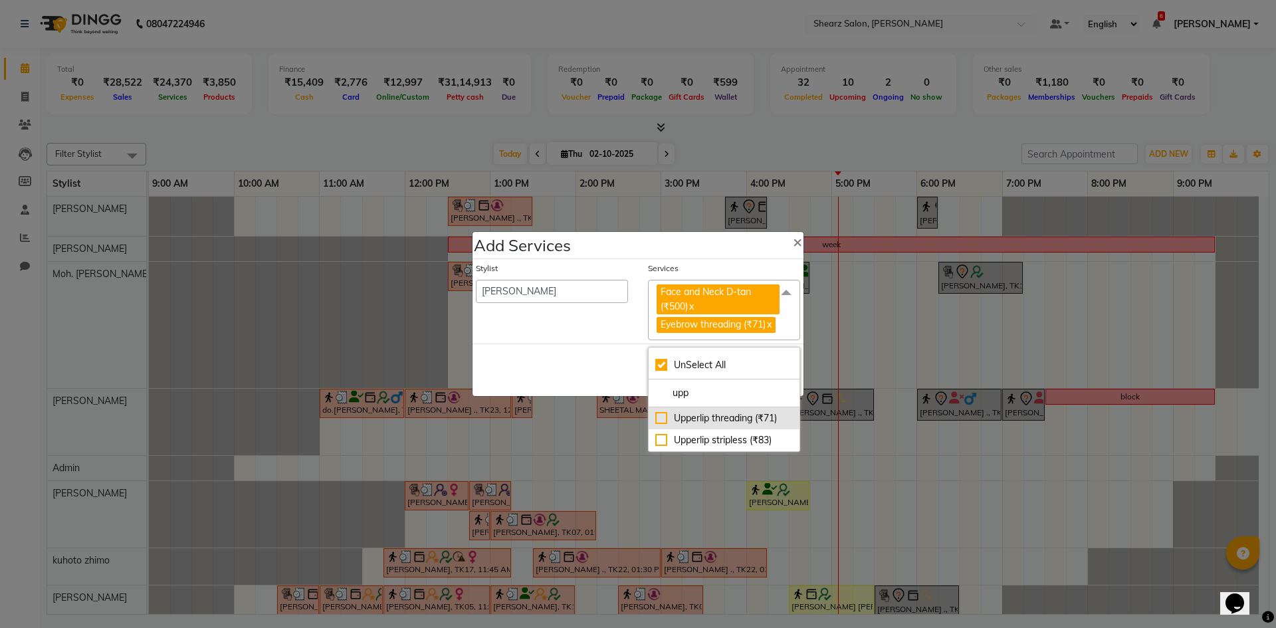
type input "upp"
click at [721, 425] on div "Upperlip threading (₹71)" at bounding box center [725, 419] width 138 height 14
checkbox input "false"
checkbox input "true"
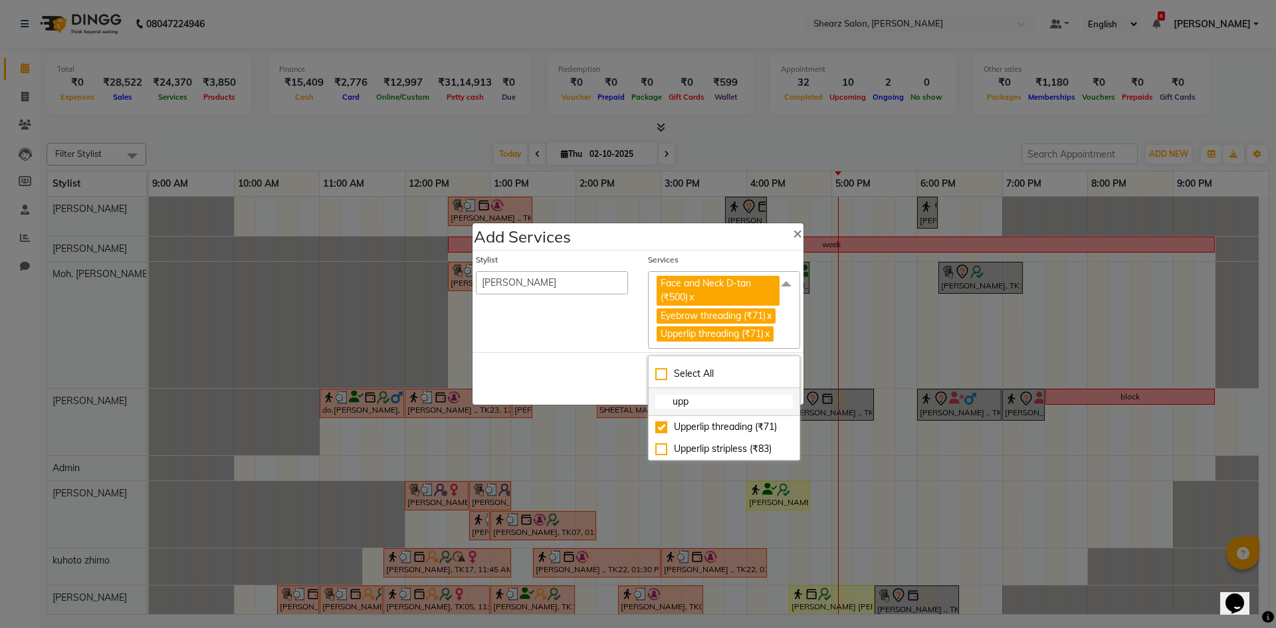
click at [723, 404] on input "upp" at bounding box center [725, 402] width 138 height 14
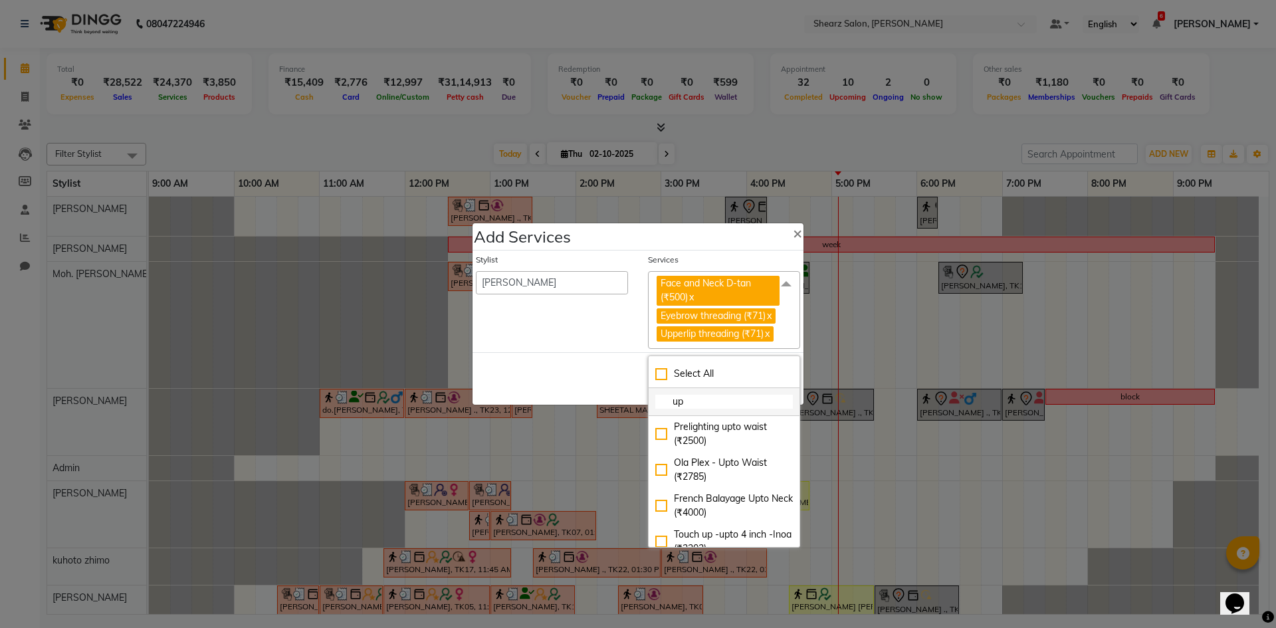
type input "u"
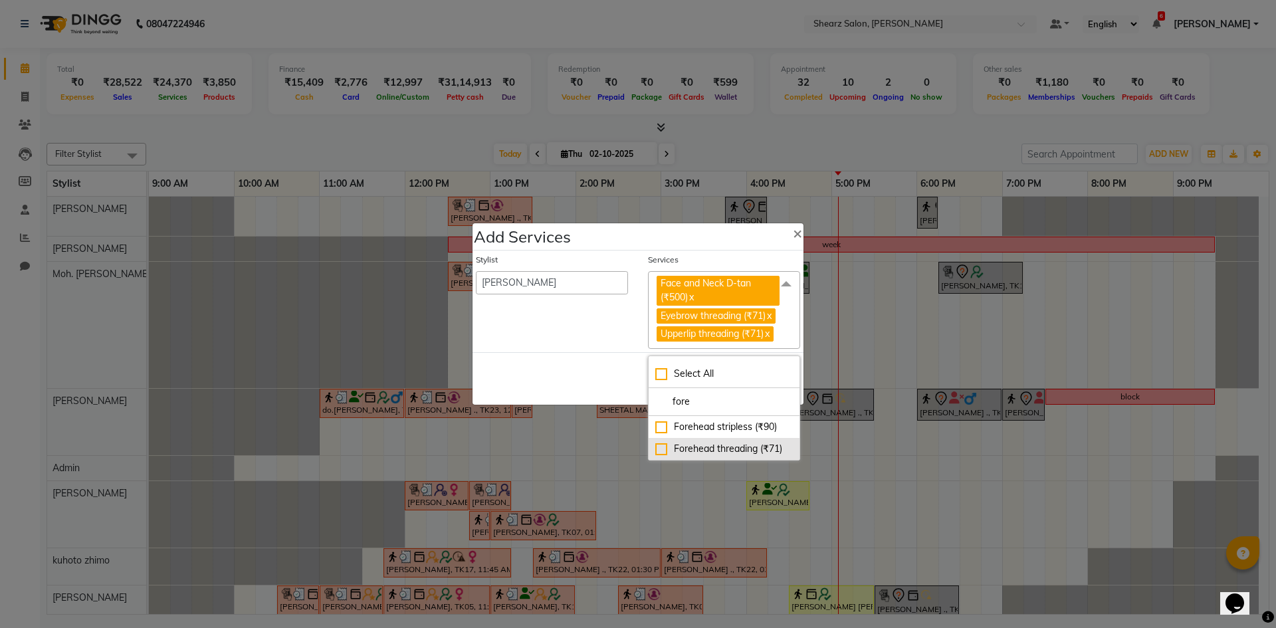
type input "fore"
click at [716, 460] on li "Forehead threading (₹71)" at bounding box center [724, 449] width 151 height 22
checkbox input "true"
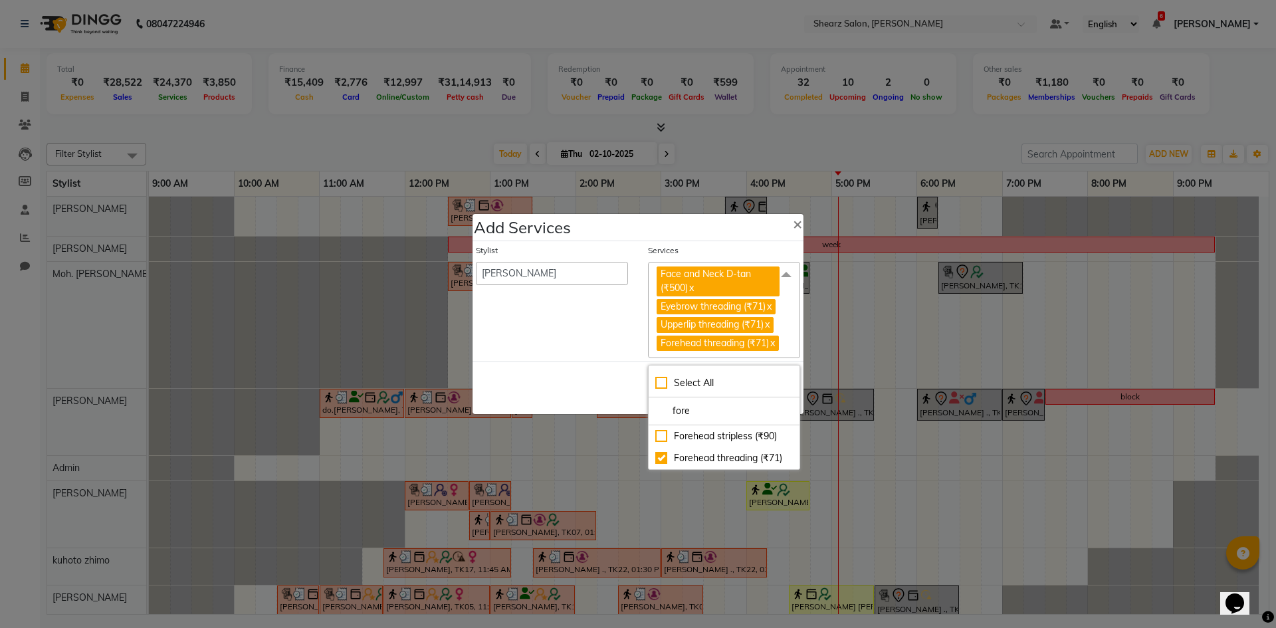
click at [788, 264] on span at bounding box center [786, 274] width 27 height 25
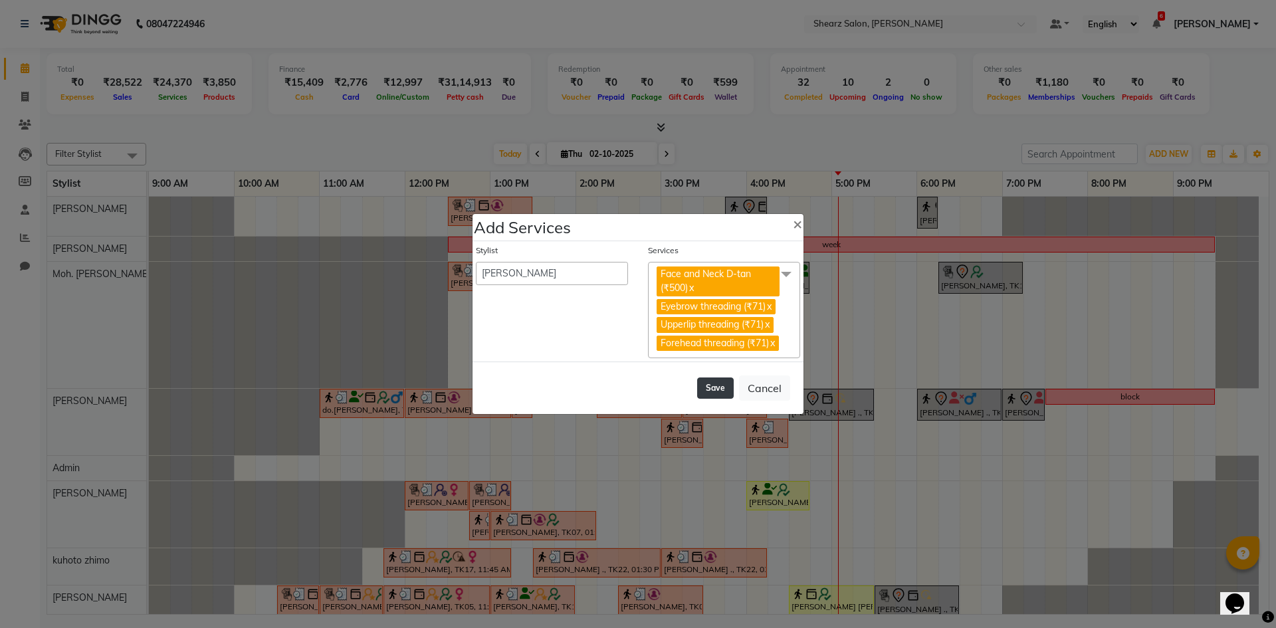
click at [718, 399] on button "Save" at bounding box center [715, 388] width 37 height 21
select select "87136"
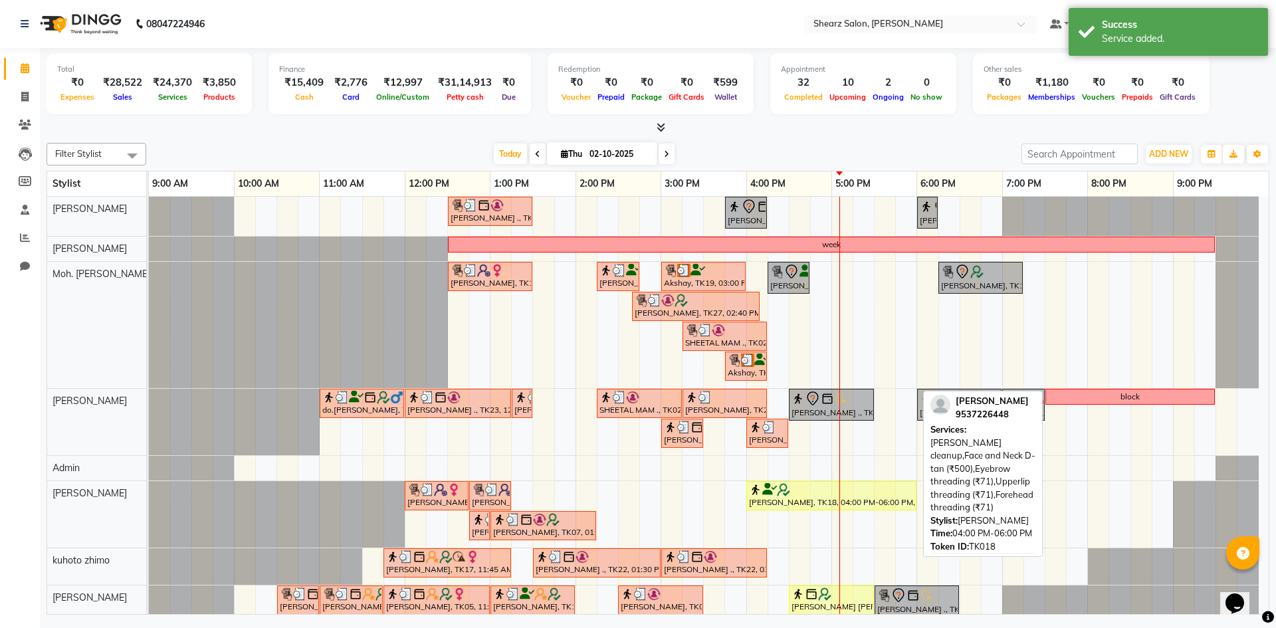
click at [803, 497] on div "[PERSON_NAME], TK18, 04:00 PM-06:00 PM, [PERSON_NAME] cleanup,Face and Neck D-t…" at bounding box center [832, 495] width 168 height 25
select select "1"
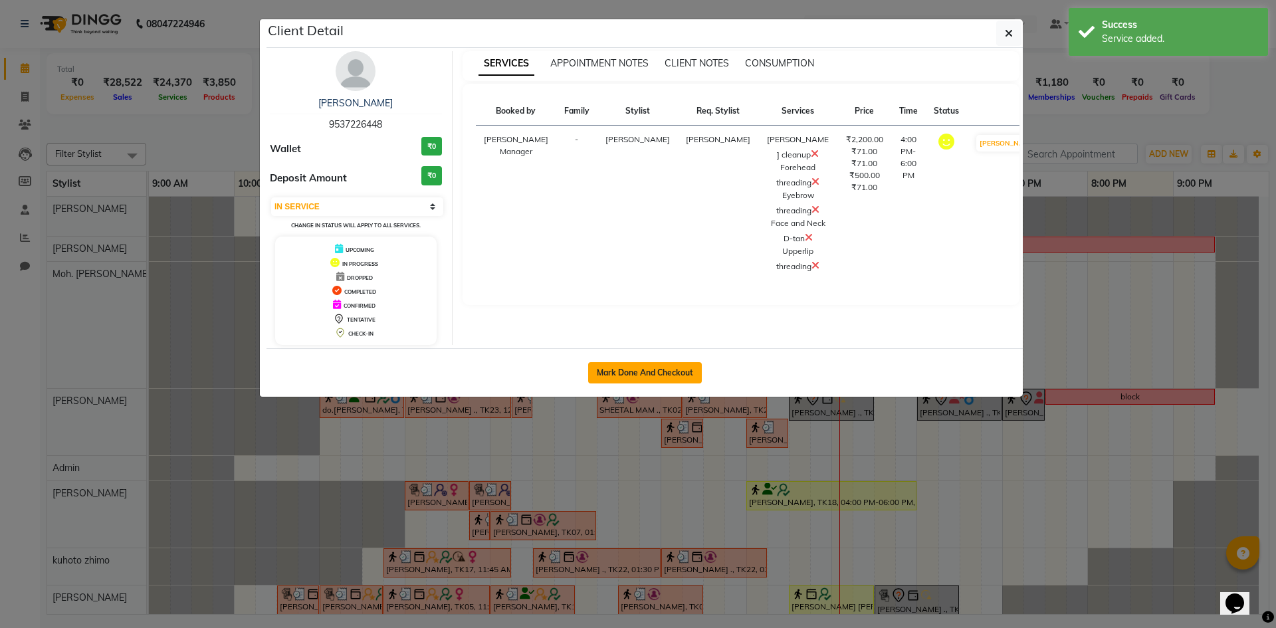
click at [616, 370] on button "Mark Done And Checkout" at bounding box center [645, 372] width 114 height 21
select select "service"
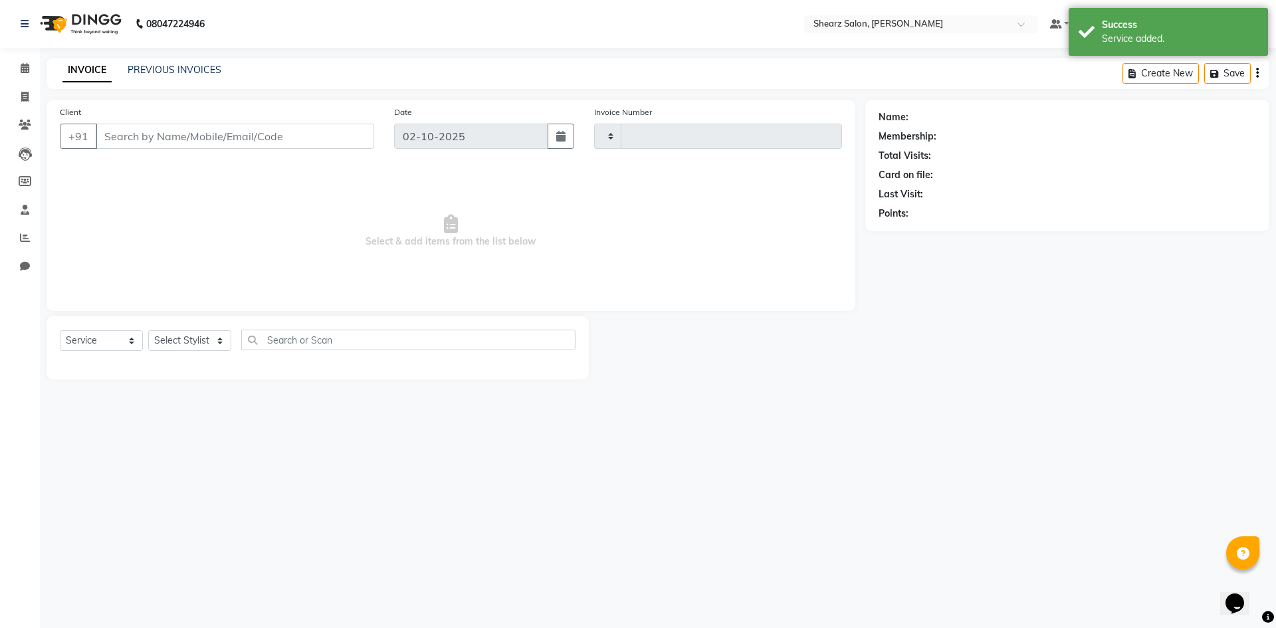
type input "6057"
select select "8159"
select select "V"
select select "87136"
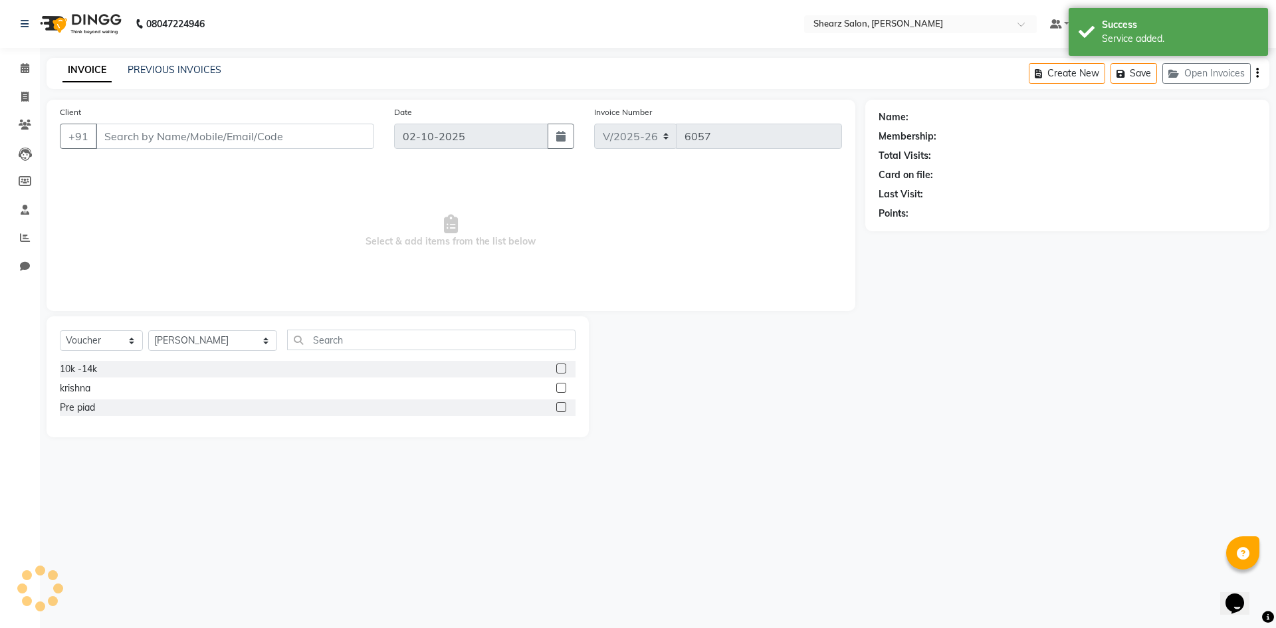
type input "9537226448"
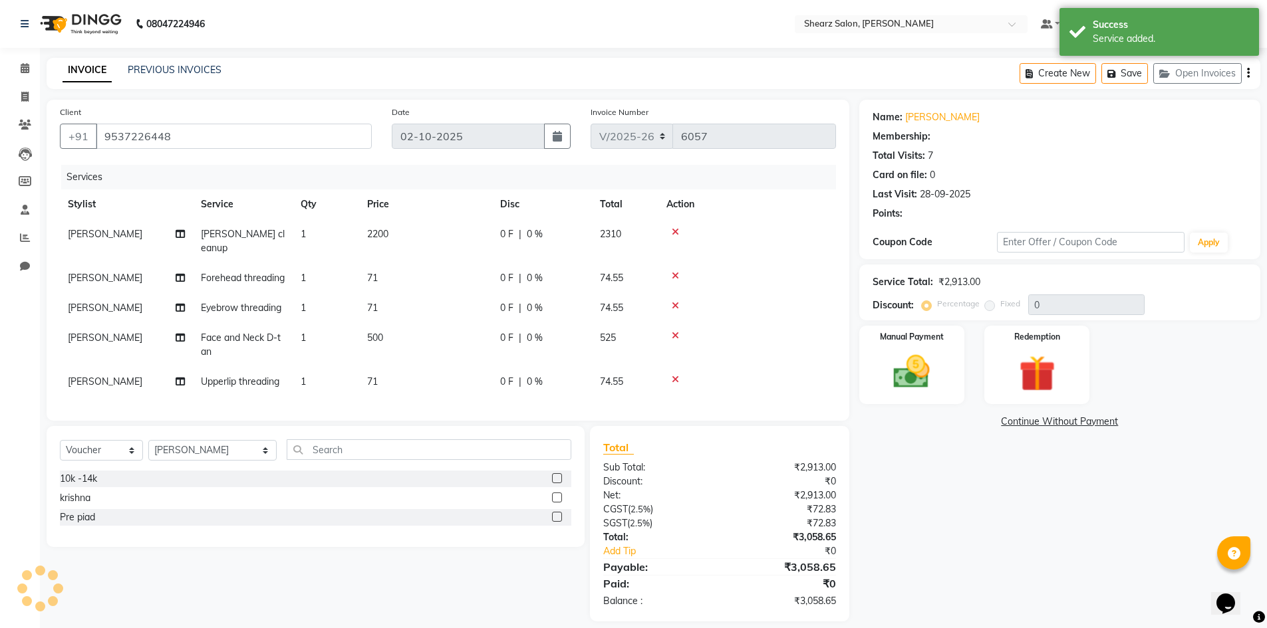
select select "1: Object"
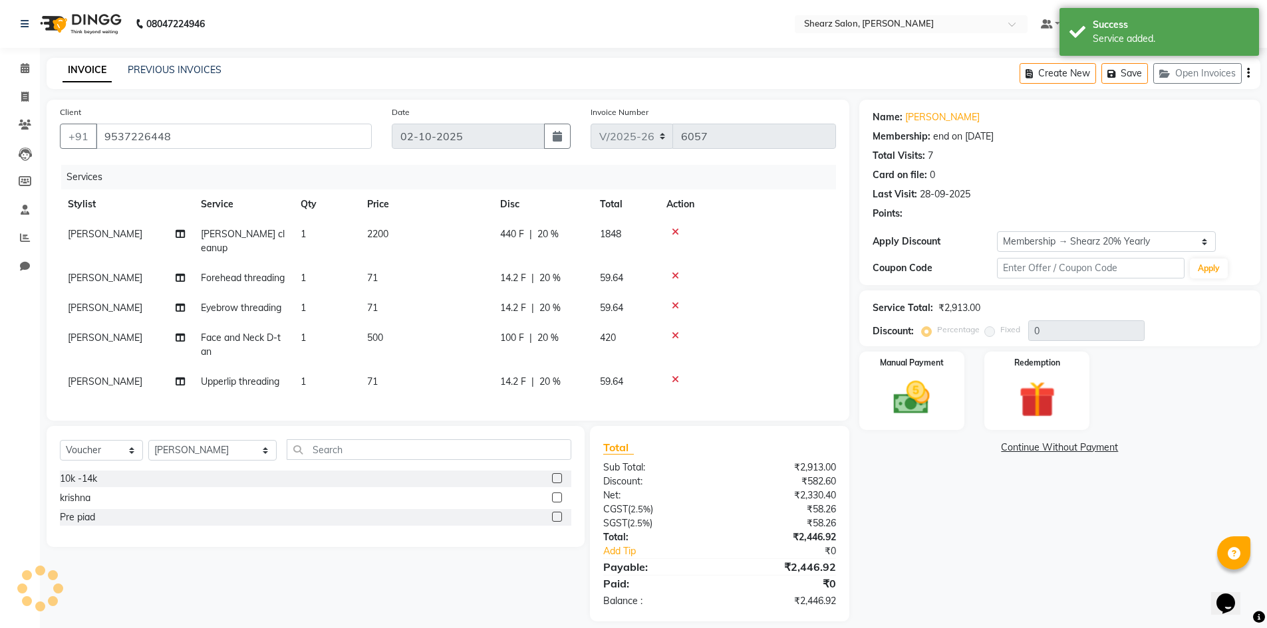
type input "20"
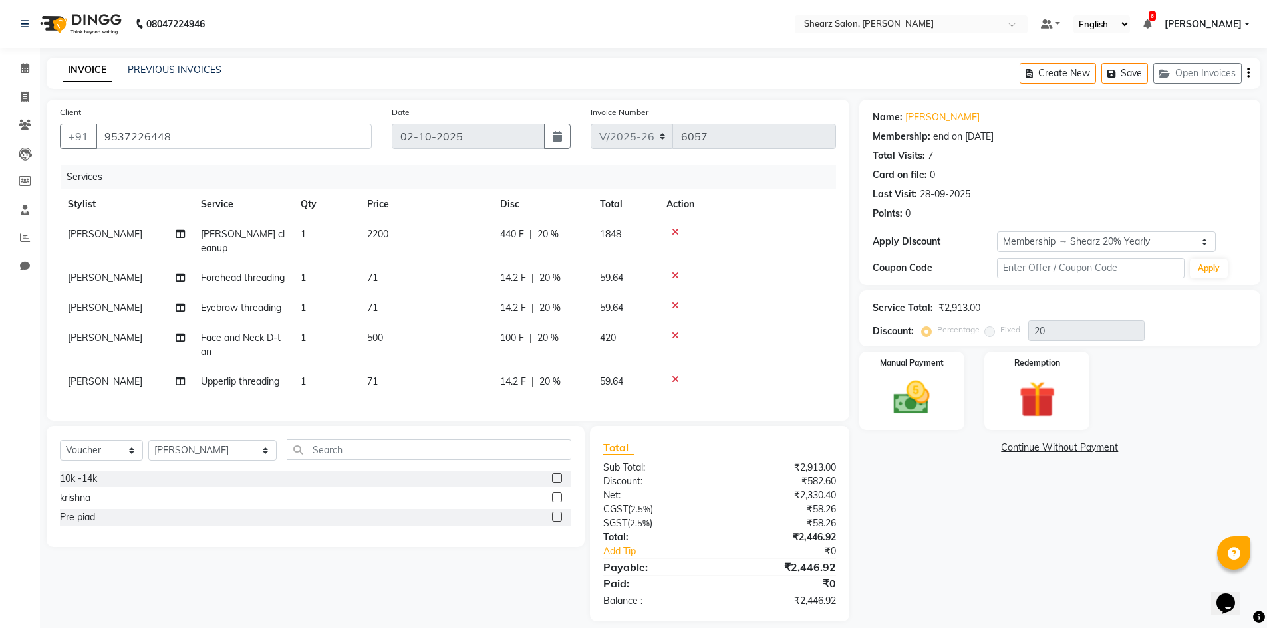
click at [931, 581] on div "Name: Shruti Tiwari Membership: end on 19-04-2026 Total Visits: 7 Card on file:…" at bounding box center [1064, 361] width 411 height 522
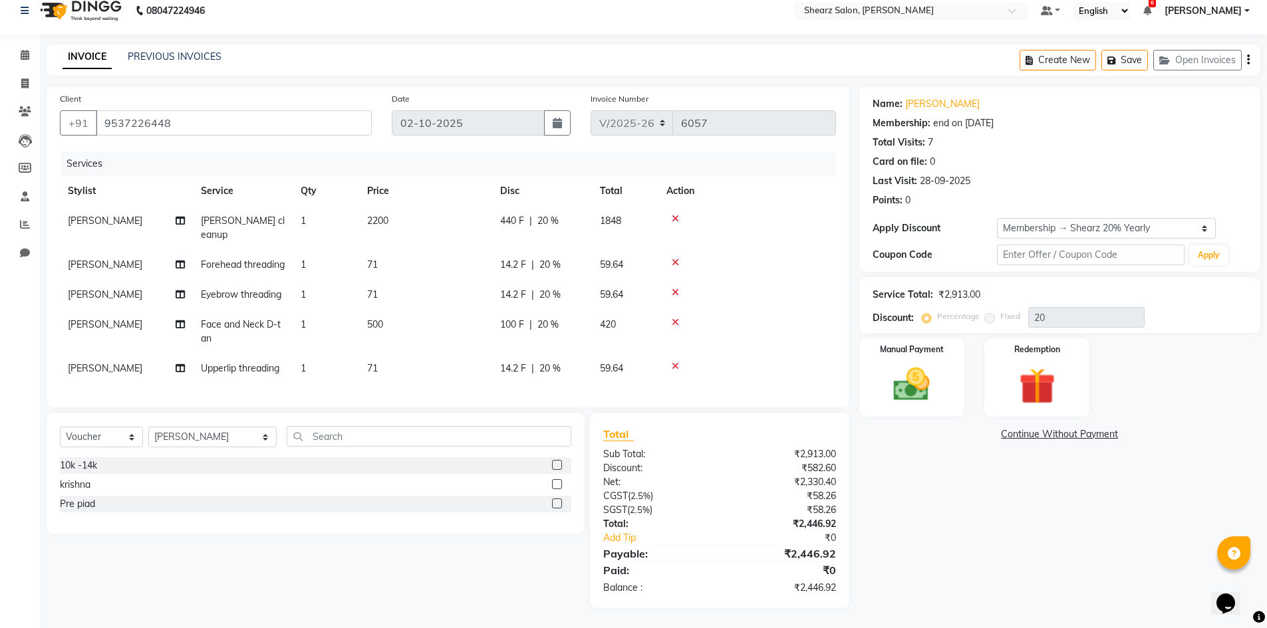
scroll to position [37, 0]
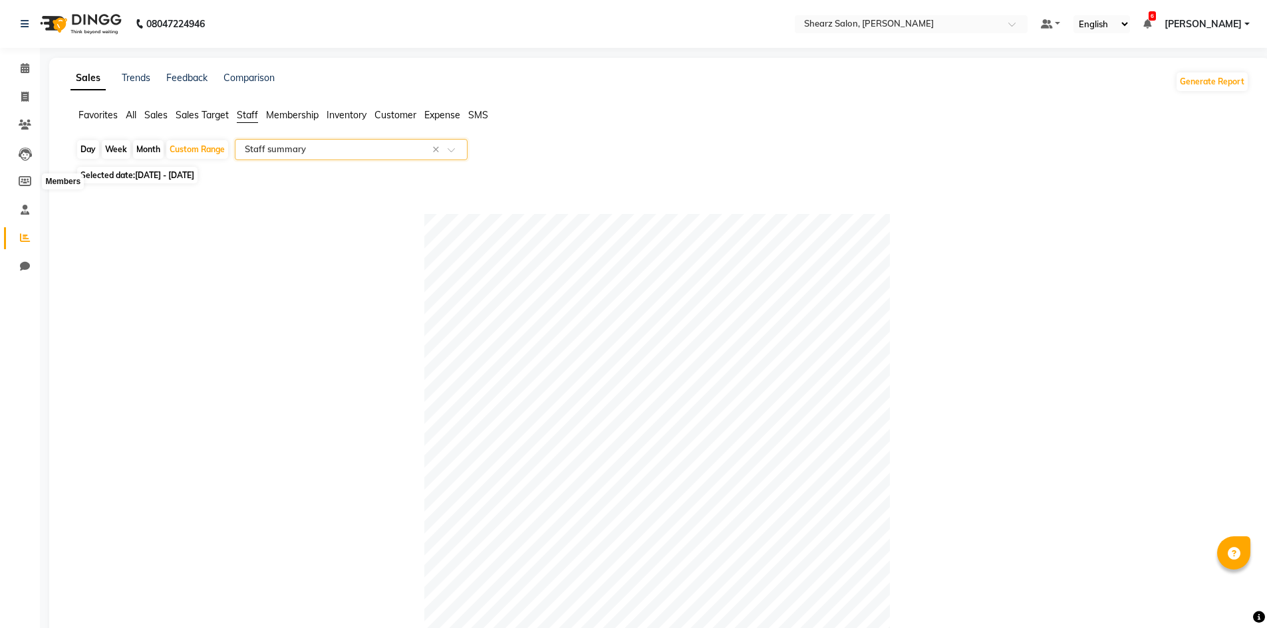
select select "csv"
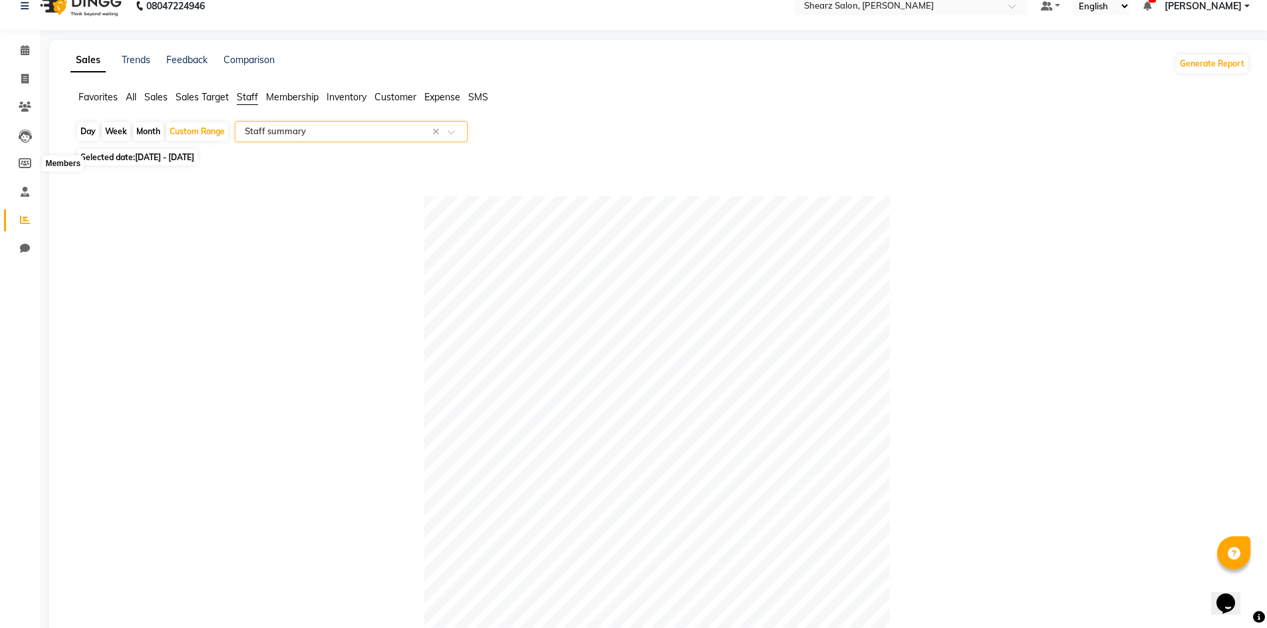
scroll to position [18, 0]
drag, startPoint x: 27, startPoint y: 35, endPoint x: 25, endPoint y: 45, distance: 10.1
click at [25, 45] on div "Calendar Invoice Clients Leads Members Staff Reports Chat Completed InProgress …" at bounding box center [90, 570] width 180 height 1100
click at [25, 51] on icon at bounding box center [25, 50] width 9 height 10
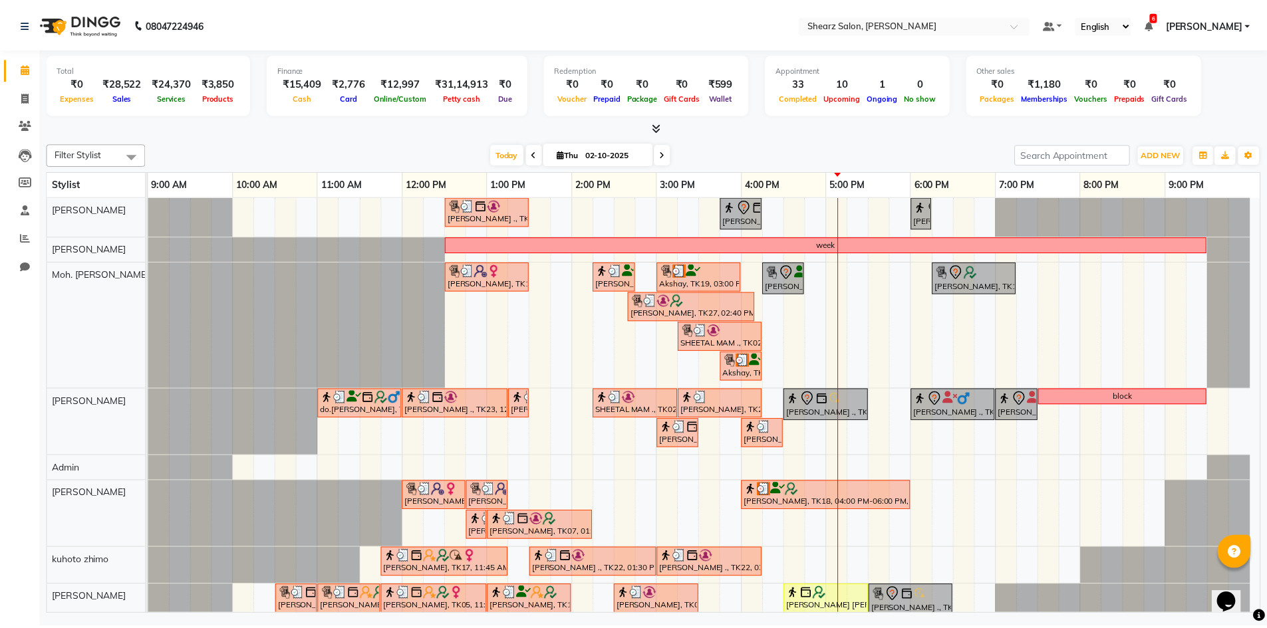
scroll to position [195, 0]
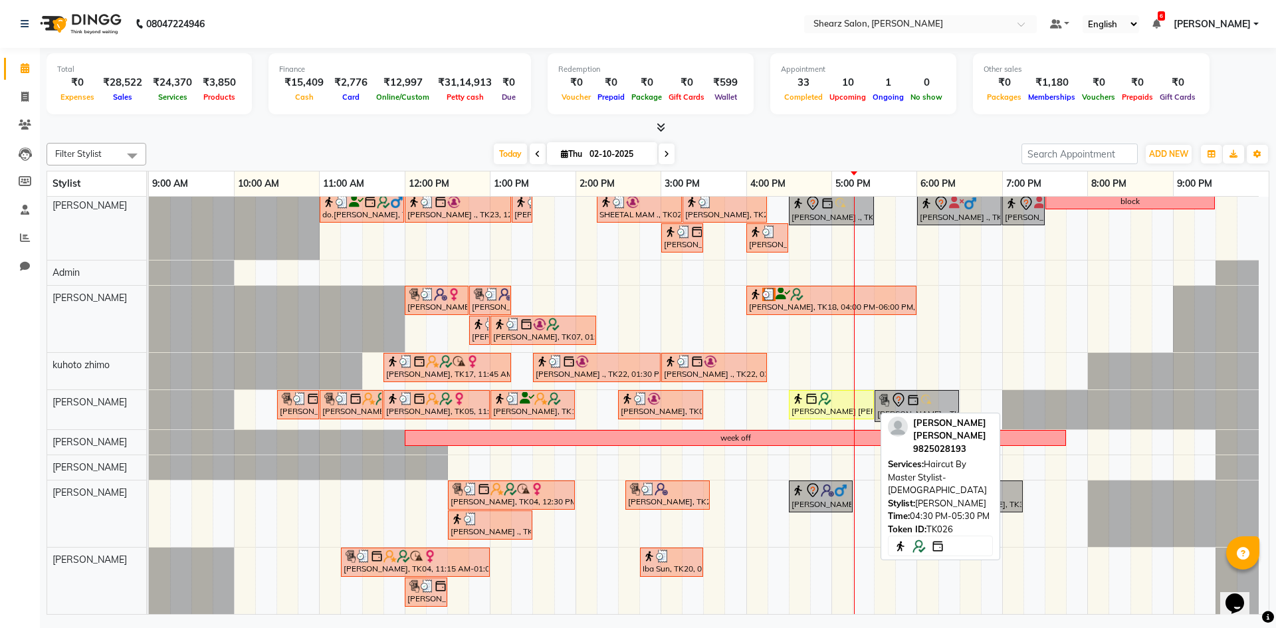
click at [824, 412] on div "[PERSON_NAME] [PERSON_NAME], TK26, 04:30 PM-05:30 PM, Haircut By Master Stylist…" at bounding box center [831, 404] width 82 height 25
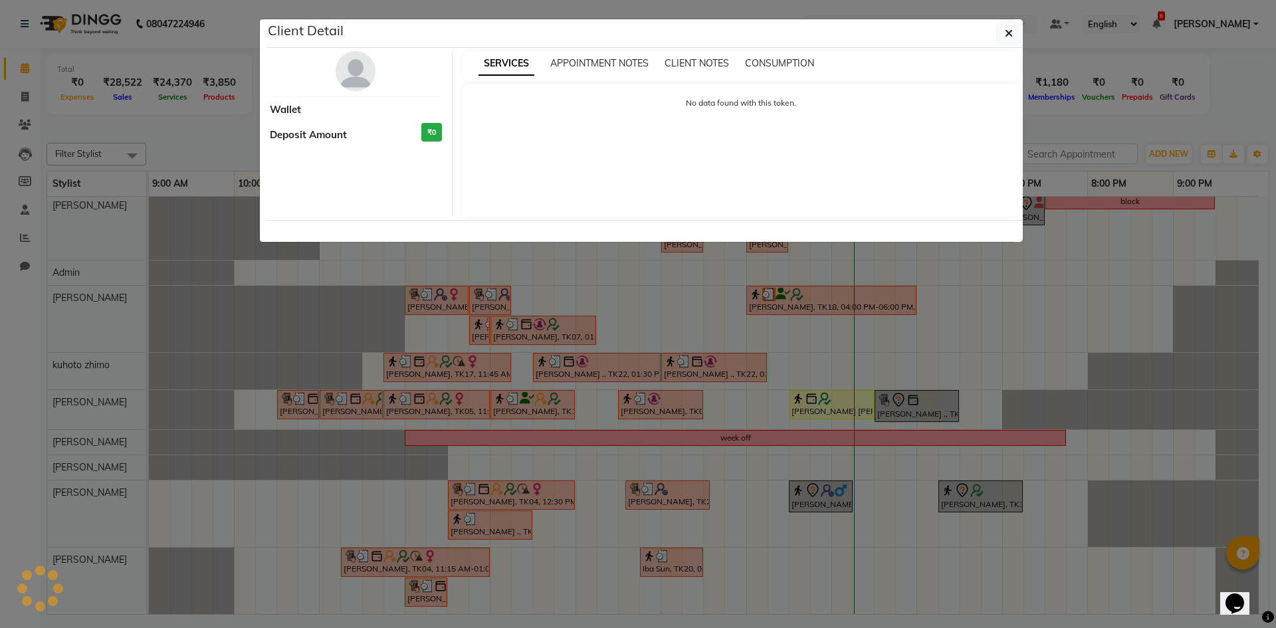
select select "1"
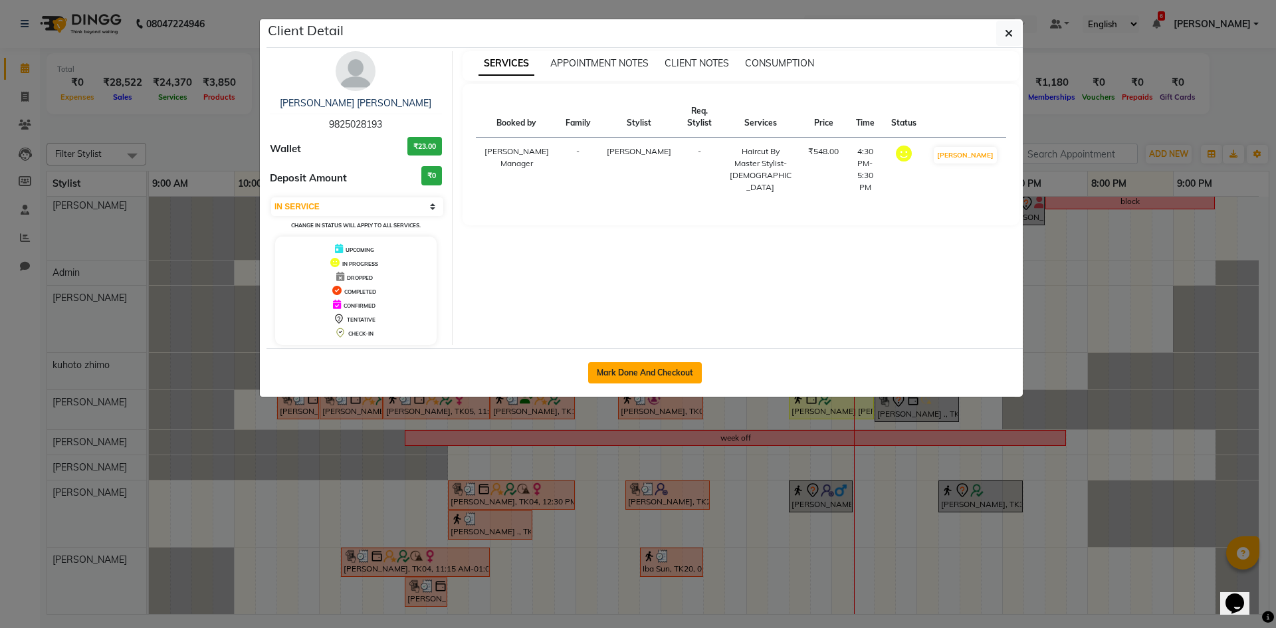
click at [620, 369] on button "Mark Done And Checkout" at bounding box center [645, 372] width 114 height 21
select select "service"
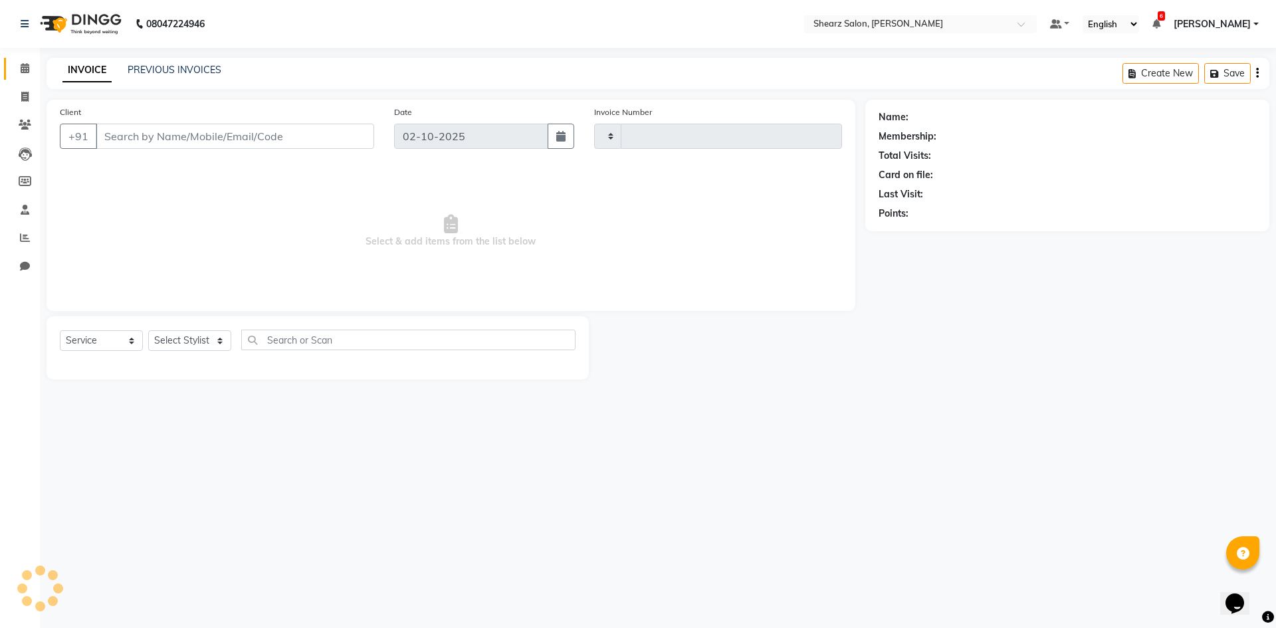
type input "6057"
select select "8159"
select select "V"
select select "87136"
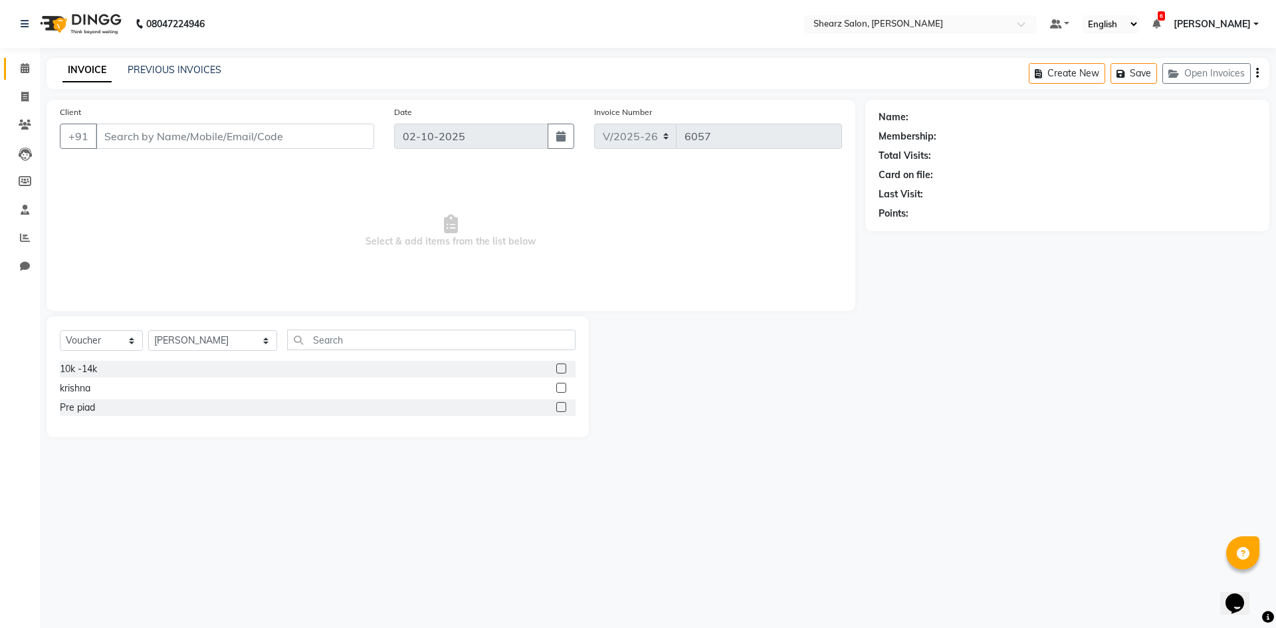
type input "9825028193"
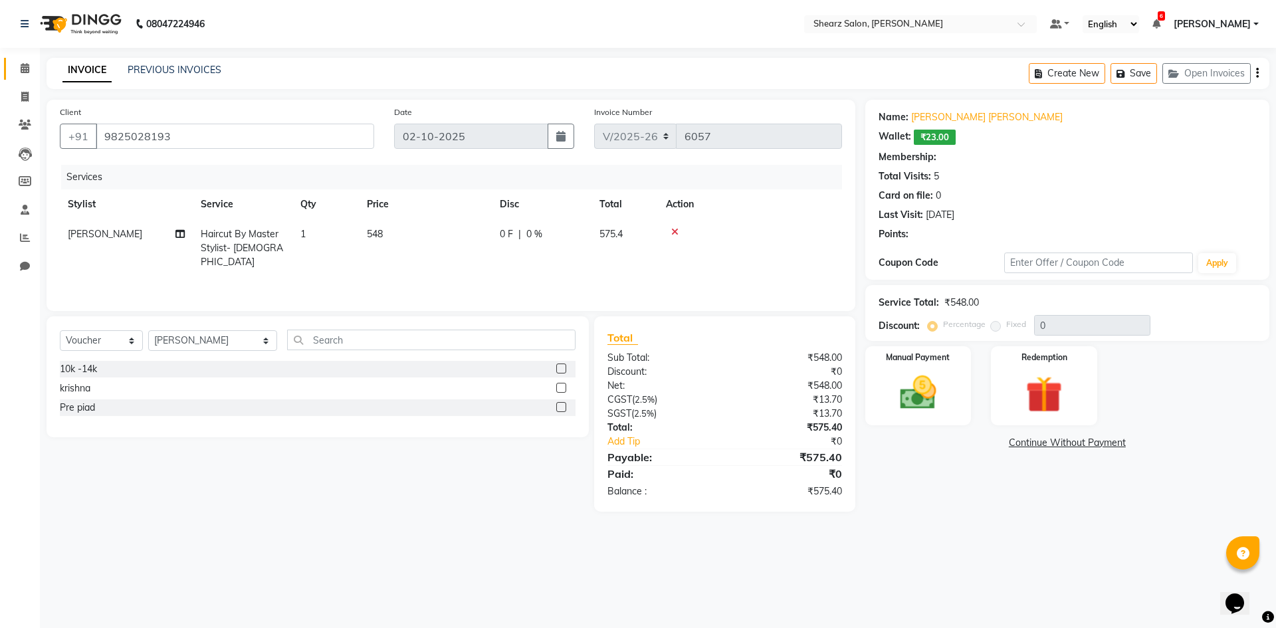
type input "20"
select select "1: Object"
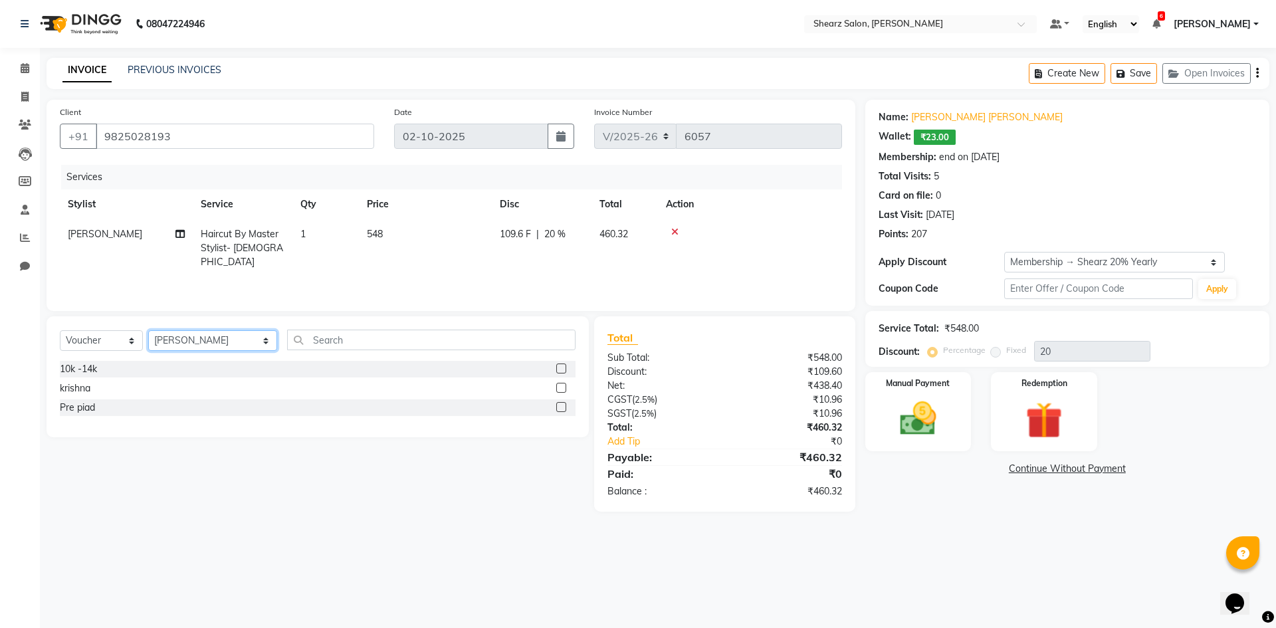
click at [221, 338] on select "Select Stylist AakashKumar Nai Admin A General Arvind S Devda Asha Chavariya Br…" at bounding box center [212, 340] width 129 height 21
select select "77315"
click at [148, 330] on select "Select Stylist AakashKumar Nai Admin A General Arvind S Devda Asha Chavariya Br…" at bounding box center [212, 340] width 129 height 21
click at [121, 342] on select "Select Service Product Membership Package Voucher Prepaid Gift Card" at bounding box center [101, 340] width 83 height 21
select select "service"
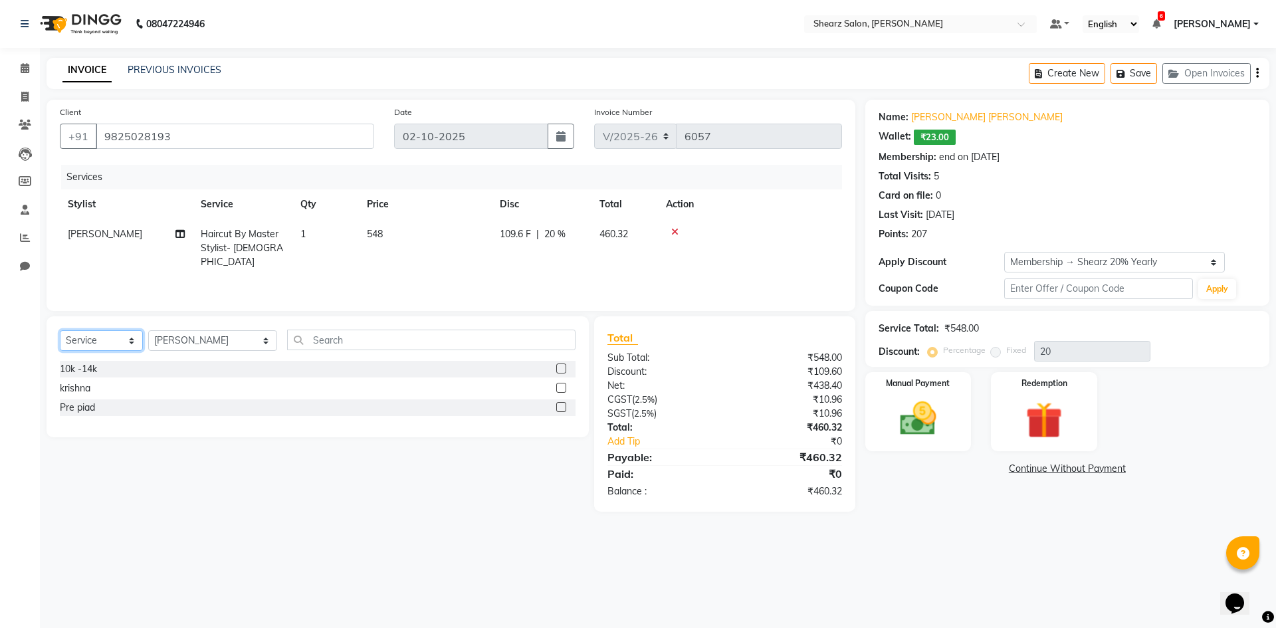
click at [60, 330] on select "Select Service Product Membership Package Voucher Prepaid Gift Card" at bounding box center [101, 340] width 83 height 21
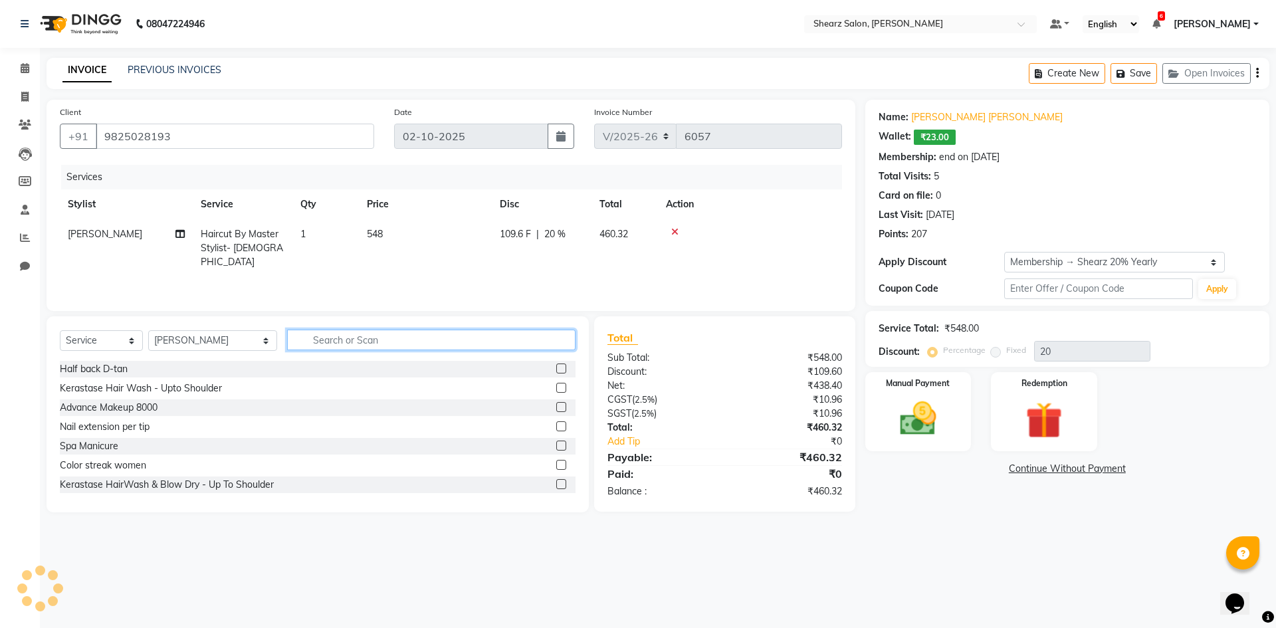
click at [304, 346] on input "text" at bounding box center [431, 340] width 289 height 21
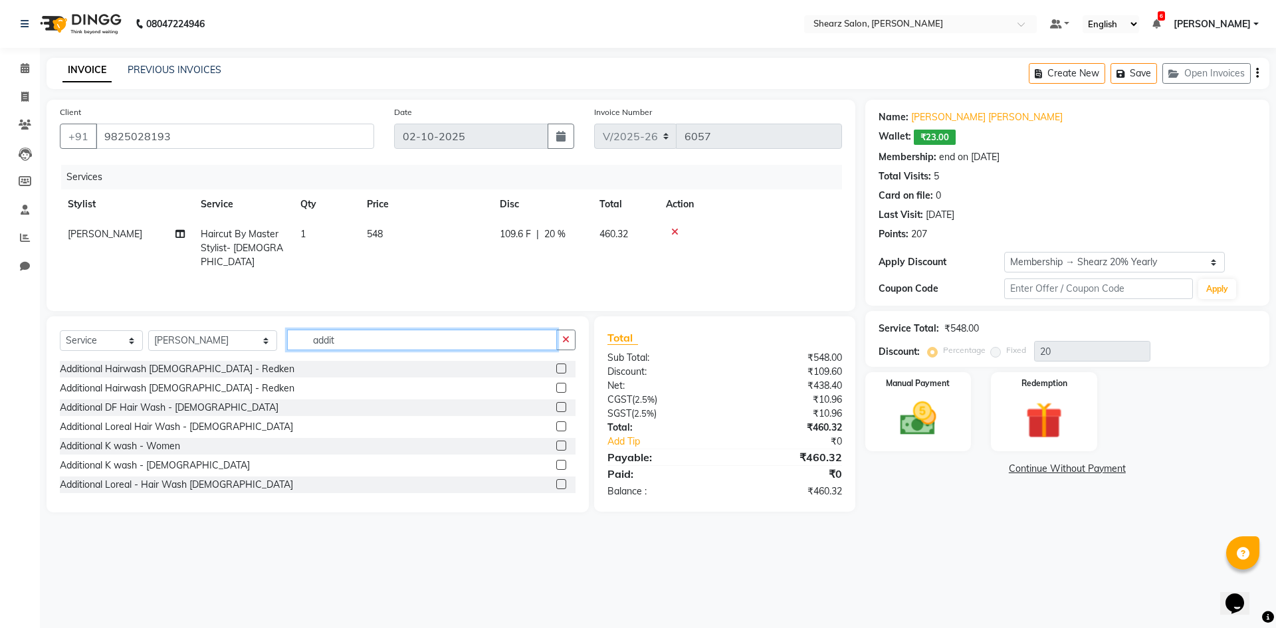
type input "addit"
click at [556, 463] on label at bounding box center [561, 465] width 10 height 10
click at [556, 463] on input "checkbox" at bounding box center [560, 465] width 9 height 9
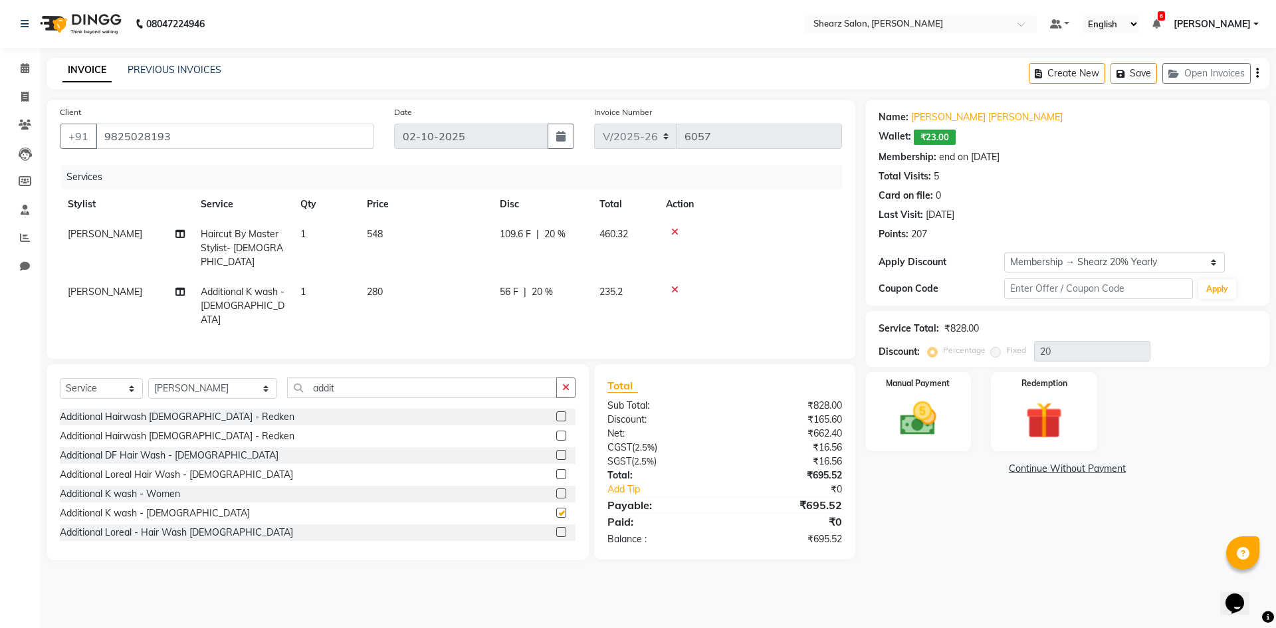
checkbox input "false"
click at [1045, 262] on select "Select Membership → Shearz 20% Yearly" at bounding box center [1115, 262] width 221 height 21
select select "0:"
click at [1005, 252] on select "Select Membership → Shearz 20% Yearly" at bounding box center [1115, 262] width 221 height 21
type input "0"
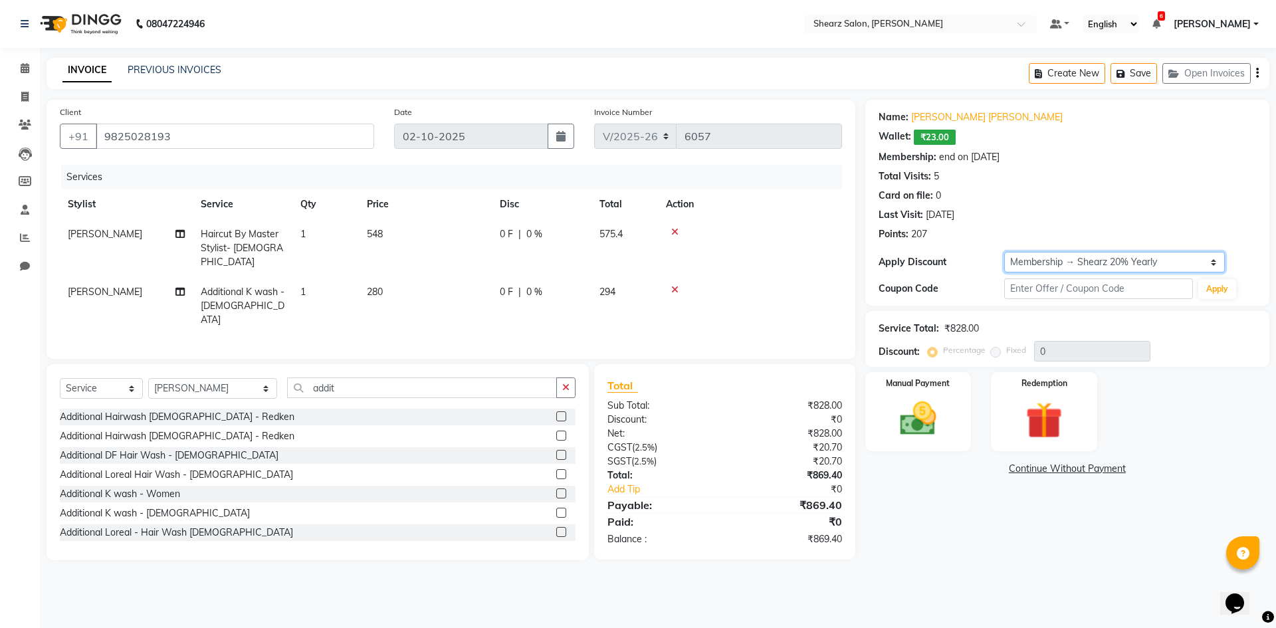
click at [1084, 257] on select "Select Membership → Shearz 20% Yearly" at bounding box center [1115, 262] width 221 height 21
select select "1: Object"
click at [1005, 252] on select "Select Membership → Shearz 20% Yearly" at bounding box center [1115, 262] width 221 height 21
type input "20"
click at [919, 419] on img at bounding box center [919, 419] width 62 height 44
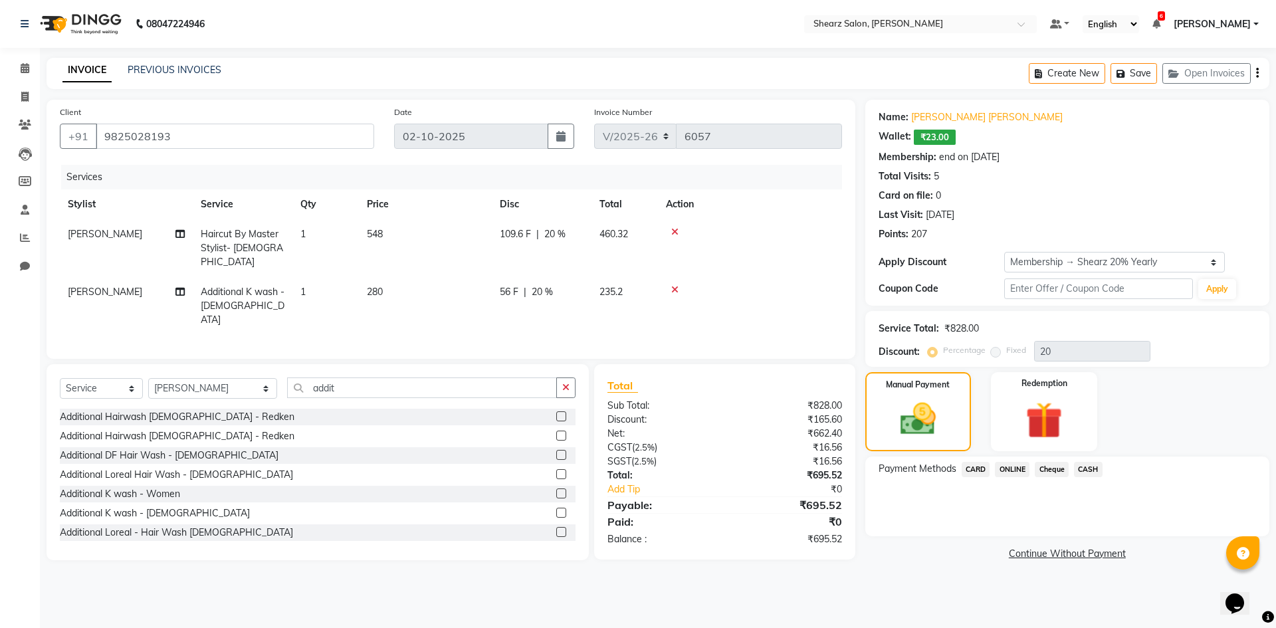
click at [1093, 471] on span "CASH" at bounding box center [1088, 469] width 29 height 15
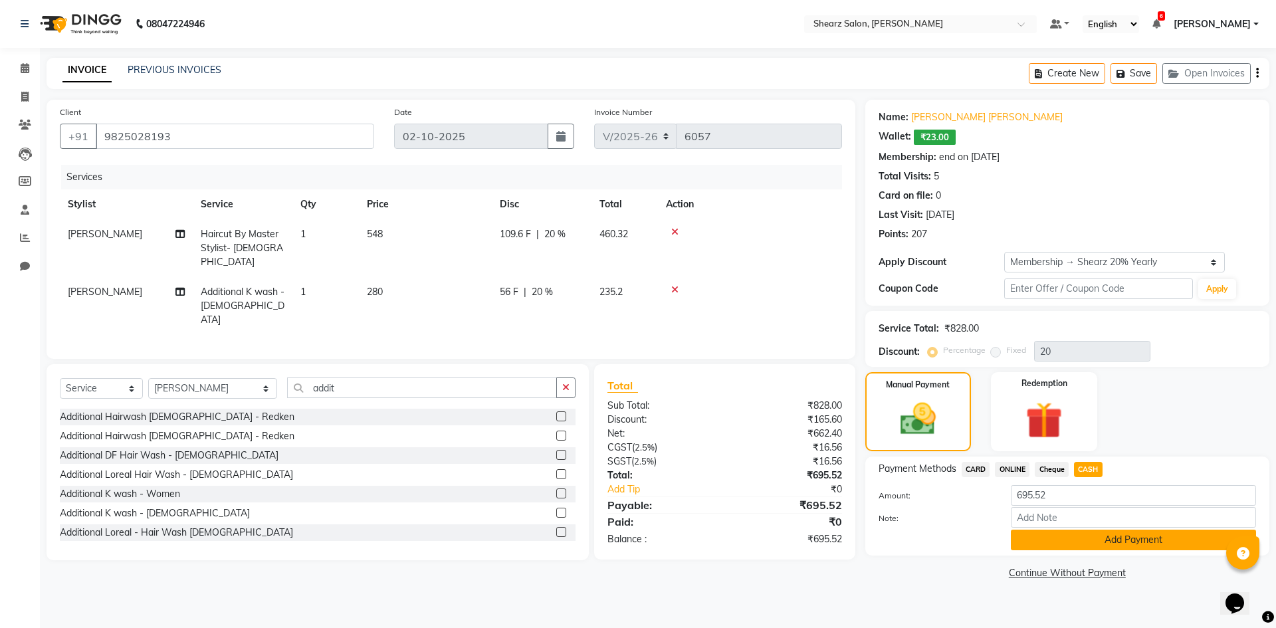
click at [1115, 541] on button "Add Payment" at bounding box center [1133, 540] width 245 height 21
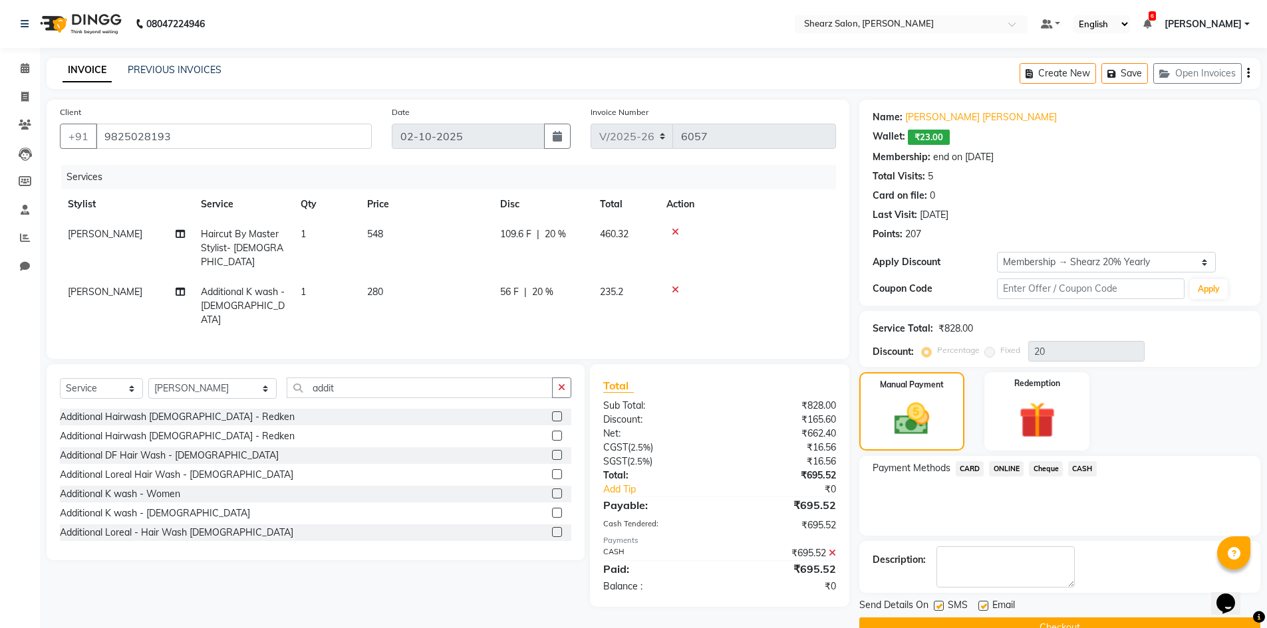
scroll to position [30, 0]
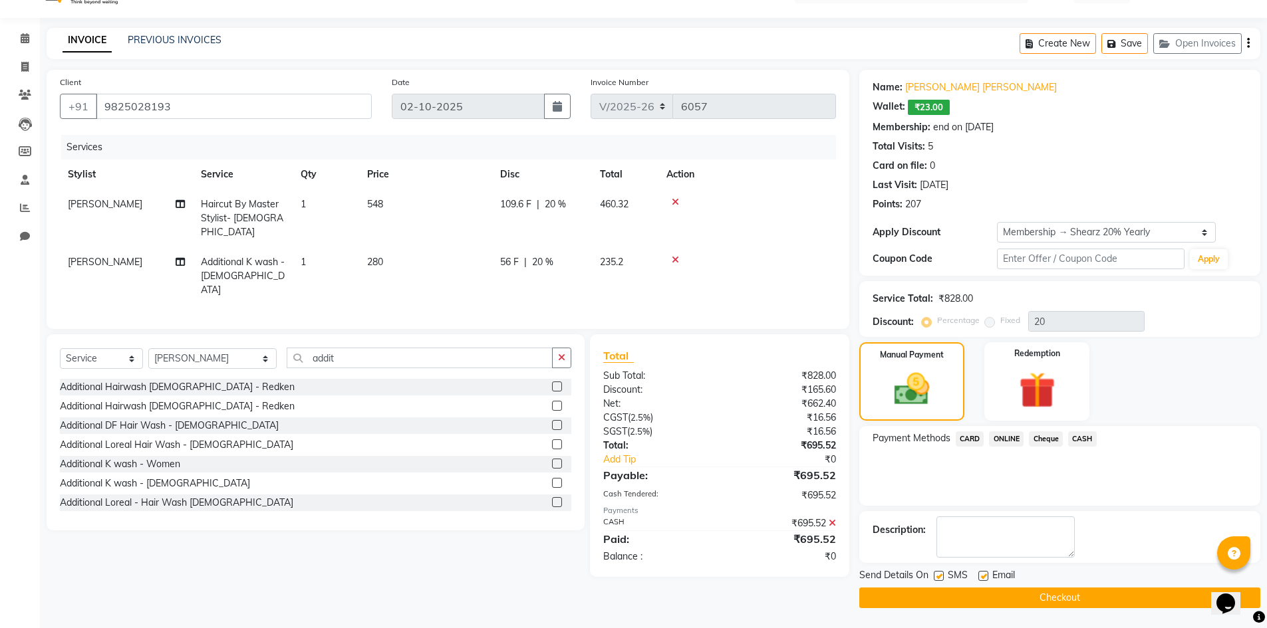
click at [1006, 600] on button "Checkout" at bounding box center [1059, 598] width 401 height 21
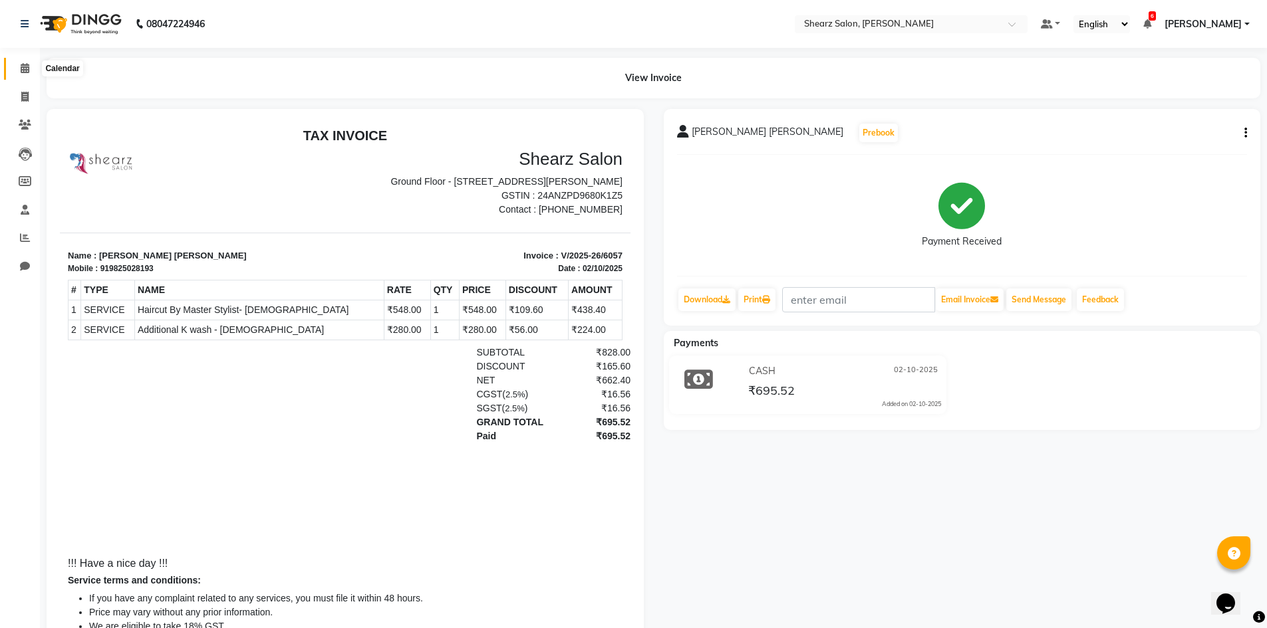
click at [23, 63] on icon at bounding box center [25, 68] width 9 height 10
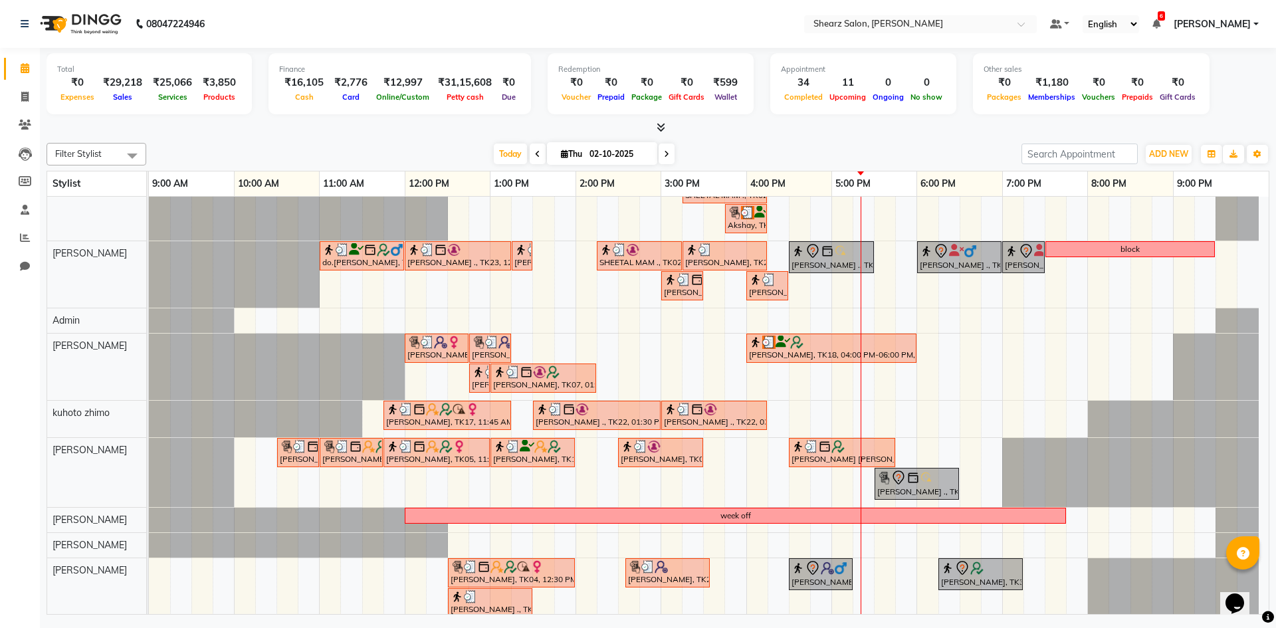
scroll to position [199, 0]
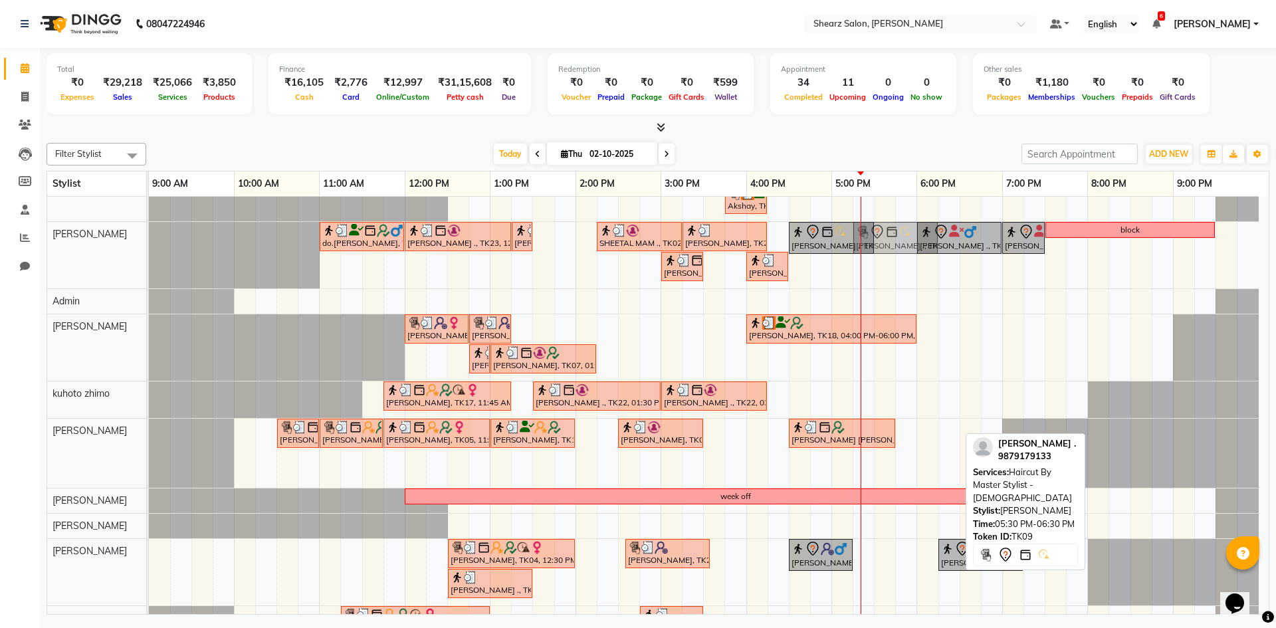
drag, startPoint x: 939, startPoint y: 461, endPoint x: 908, endPoint y: 260, distance: 203.2
click at [908, 260] on div "PURVI BHATIYA ., TK01, 12:30 PM-01:30 PM, Brazilian stripless international wax…" at bounding box center [709, 334] width 1120 height 675
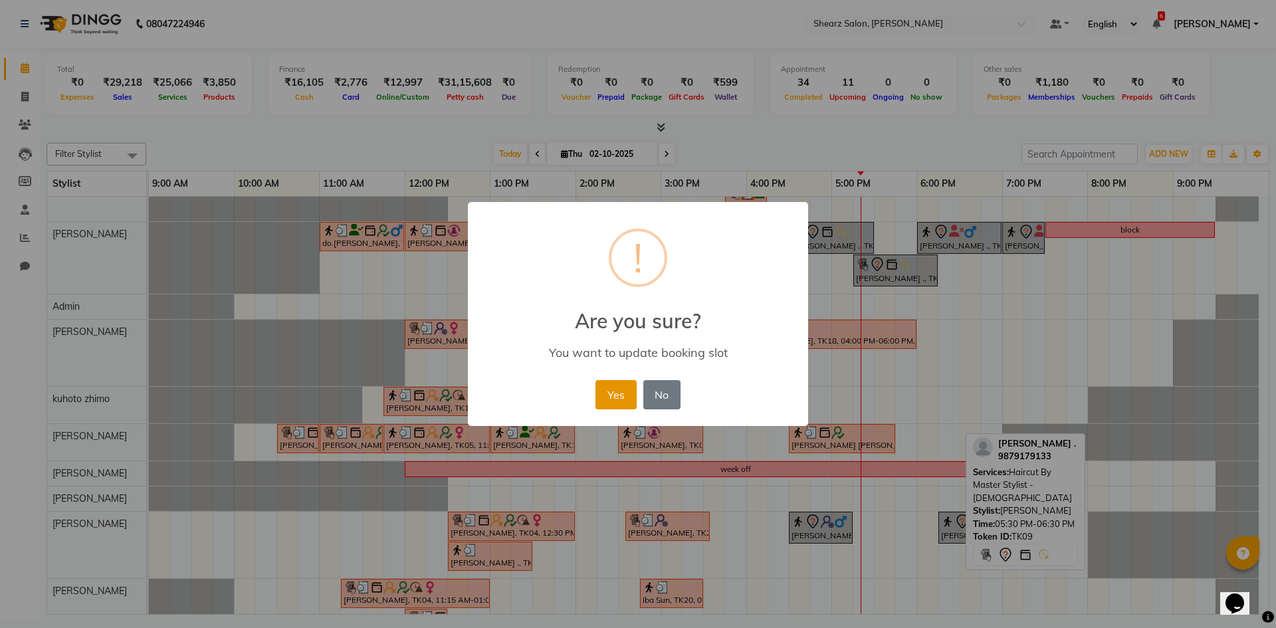
click at [628, 392] on button "Yes" at bounding box center [616, 394] width 41 height 29
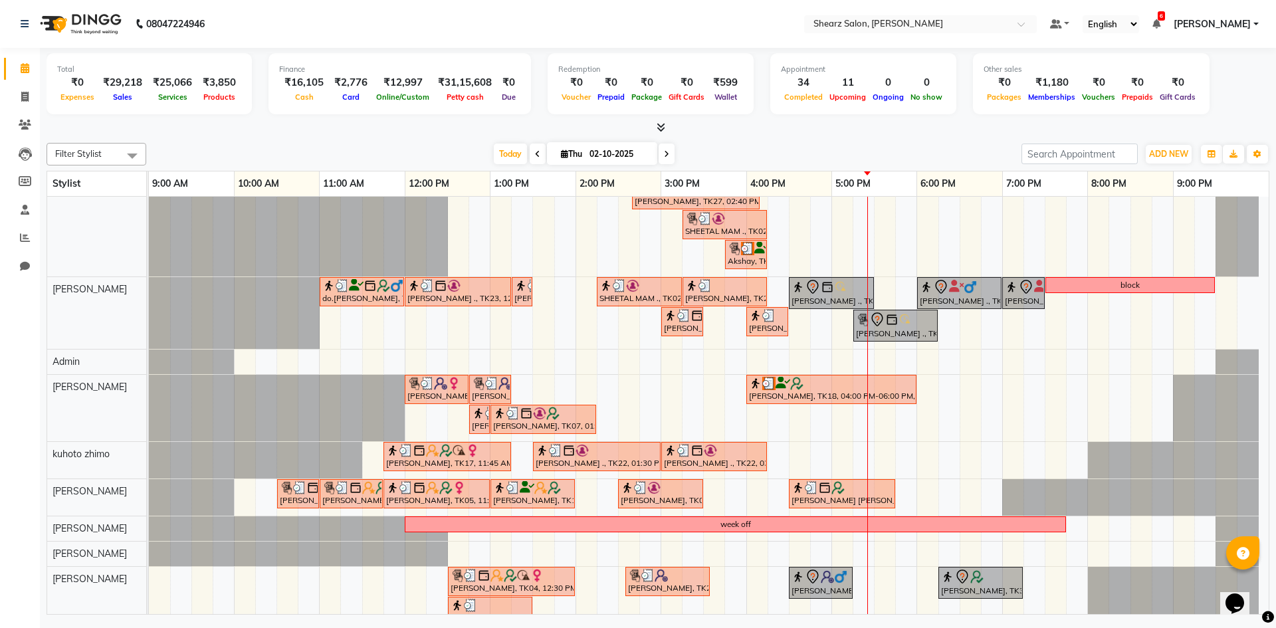
scroll to position [231, 0]
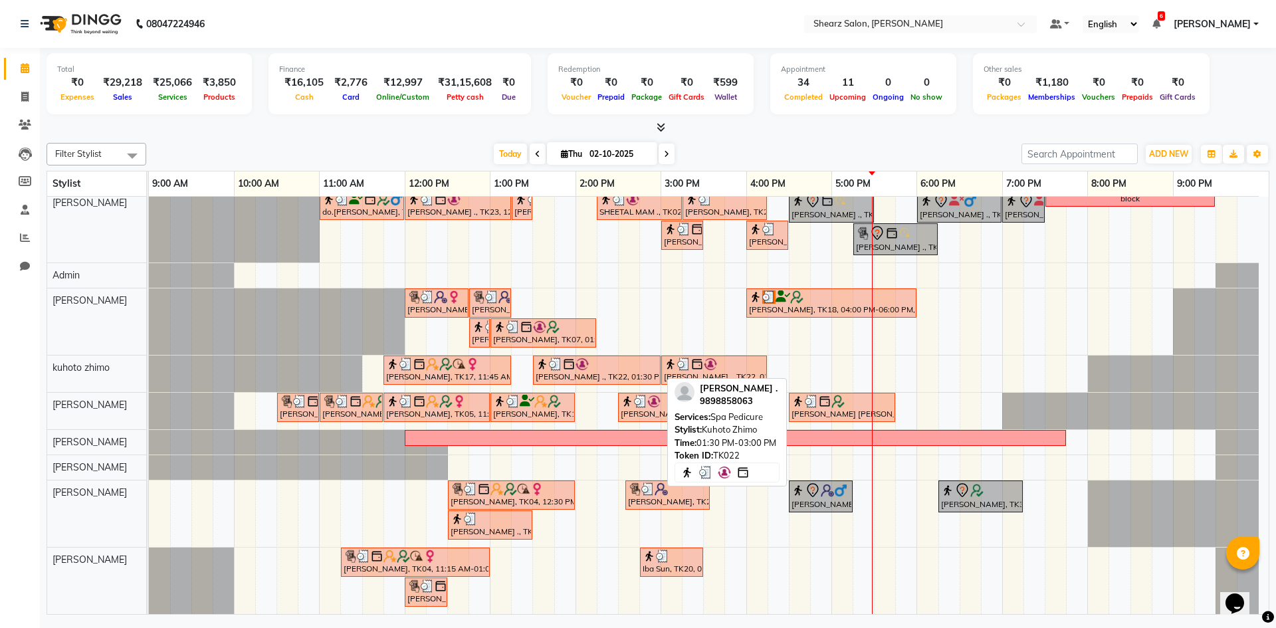
click at [567, 372] on div "[PERSON_NAME] ., TK22, 01:30 PM-03:00 PM, Spa Pedicure" at bounding box center [597, 370] width 125 height 25
select select "3"
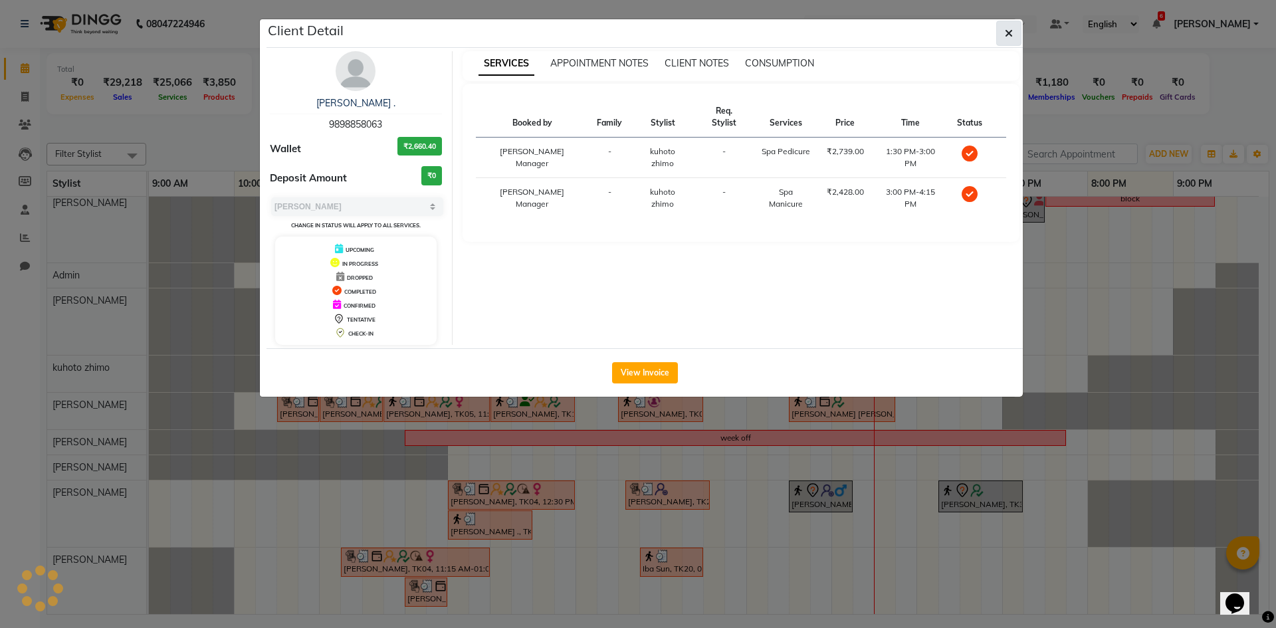
click at [1019, 39] on button "button" at bounding box center [1009, 33] width 25 height 25
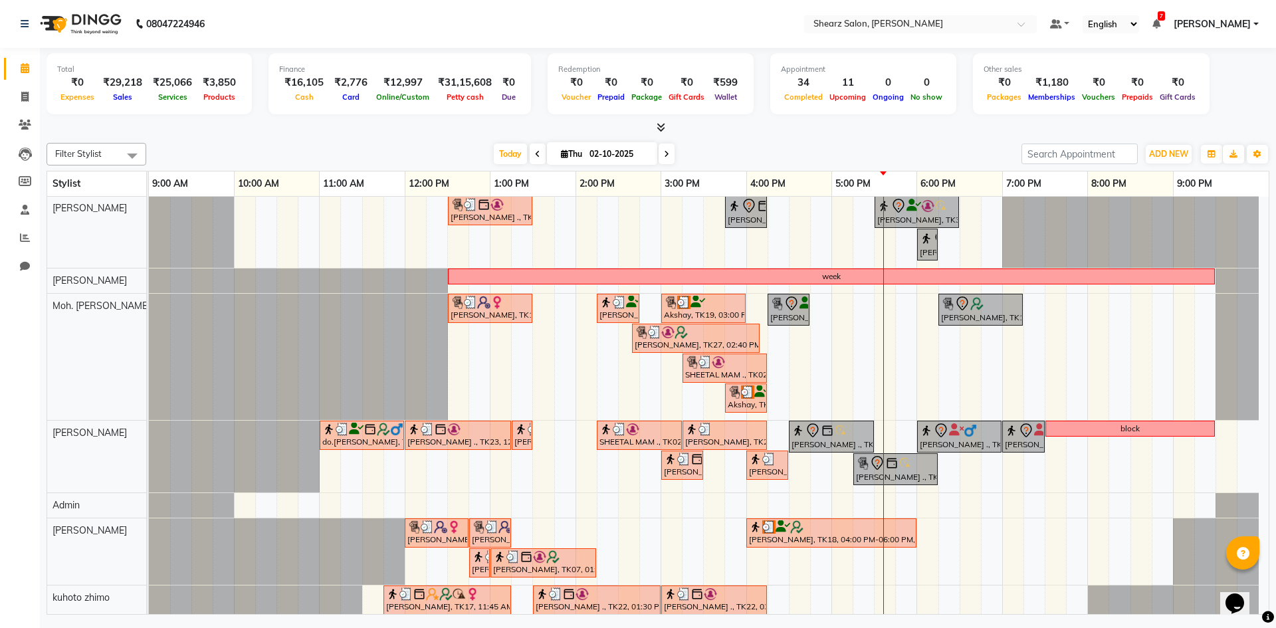
scroll to position [0, 0]
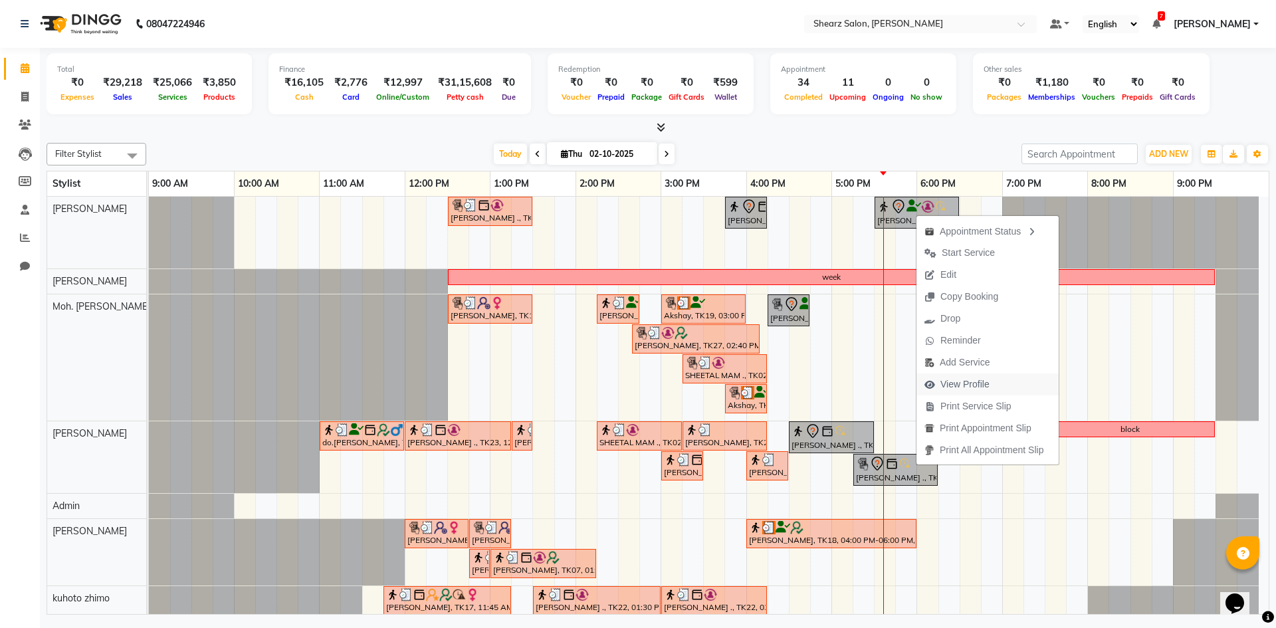
click at [973, 386] on span "View Profile" at bounding box center [965, 385] width 49 height 14
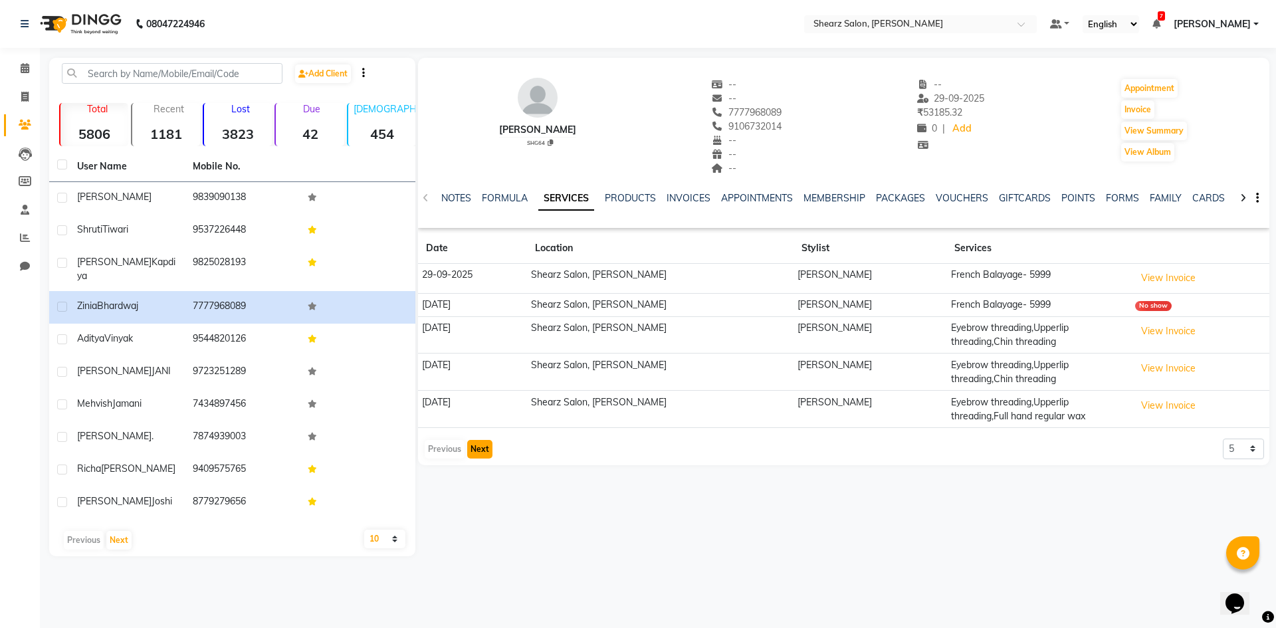
click at [483, 455] on button "Next" at bounding box center [479, 449] width 25 height 19
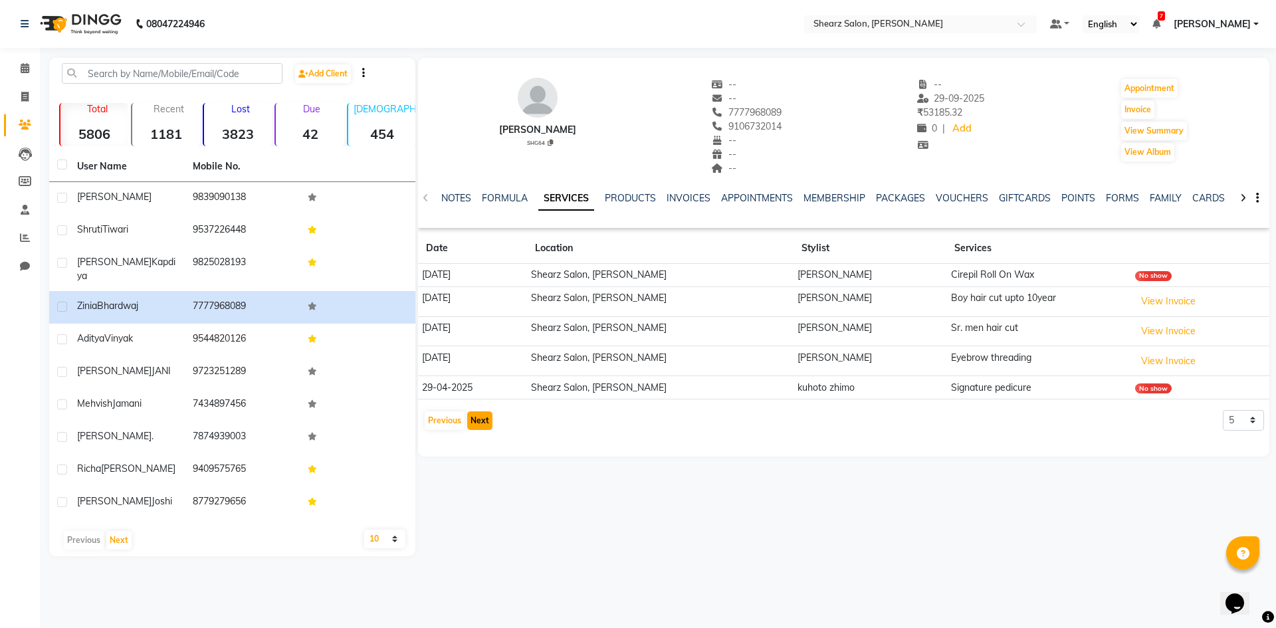
click at [474, 421] on button "Next" at bounding box center [479, 421] width 25 height 19
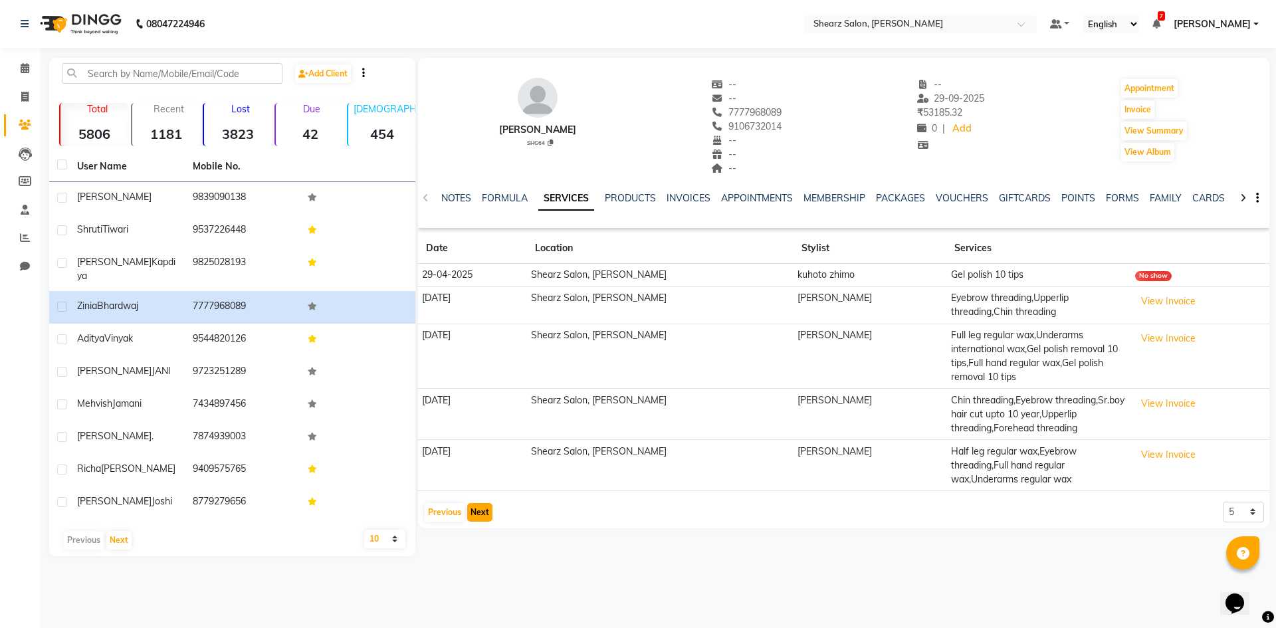
click at [483, 503] on button "Next" at bounding box center [479, 512] width 25 height 19
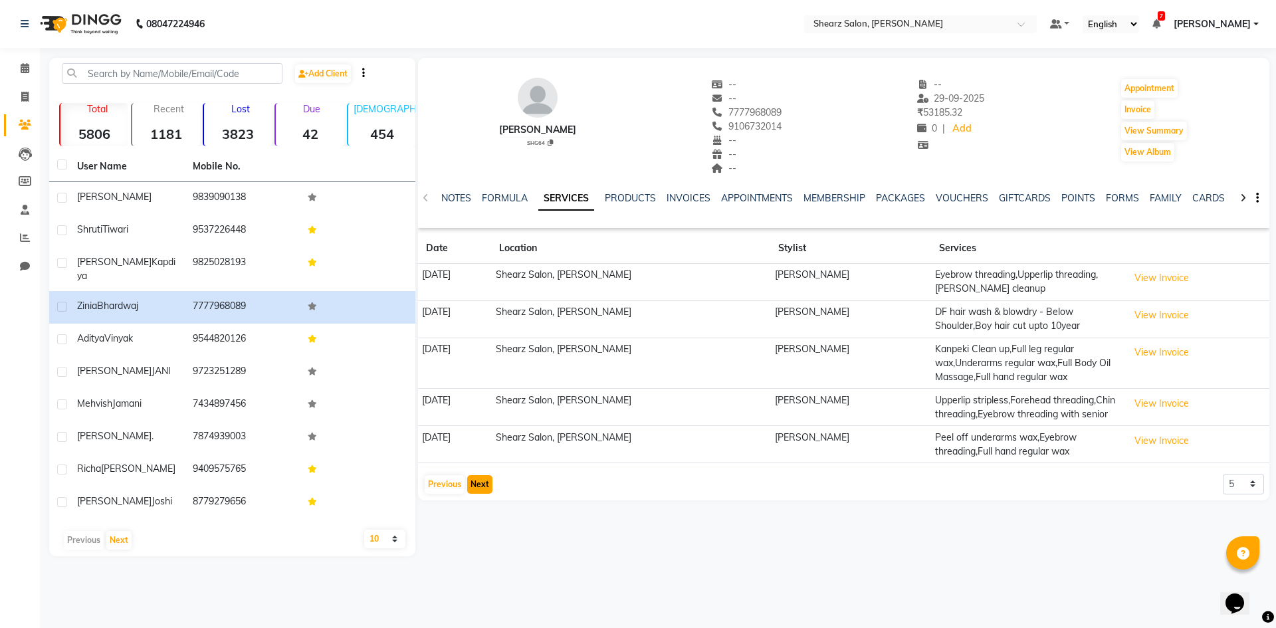
click at [483, 481] on button "Next" at bounding box center [479, 484] width 25 height 19
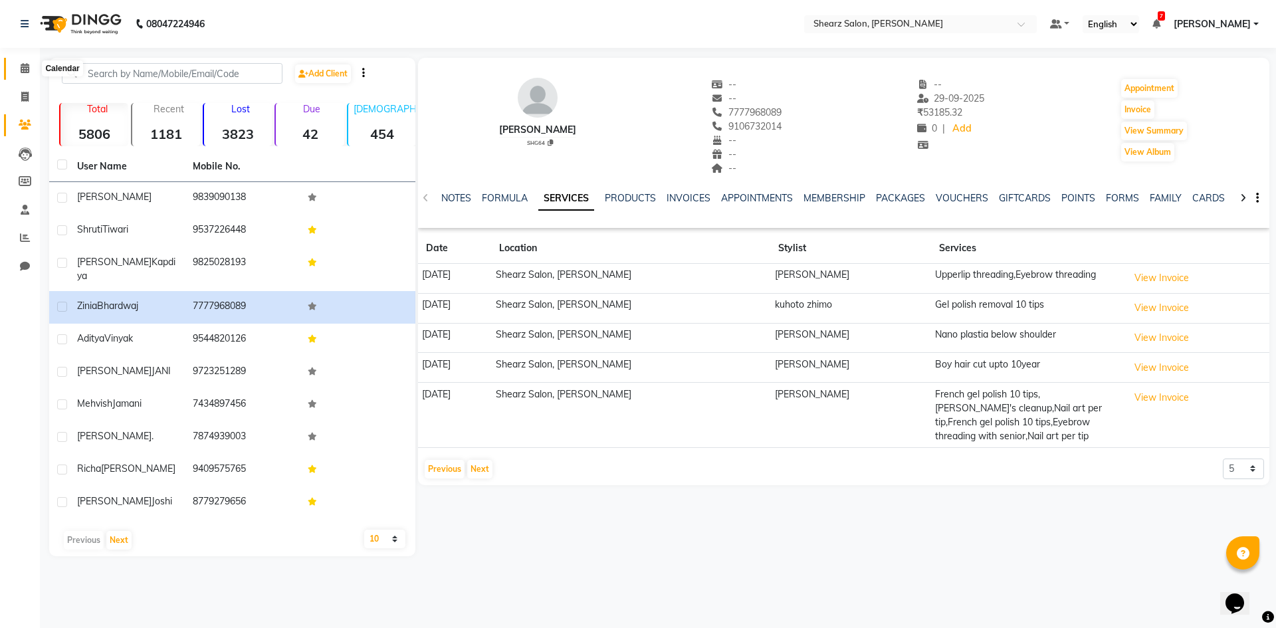
click at [19, 75] on span at bounding box center [24, 68] width 23 height 15
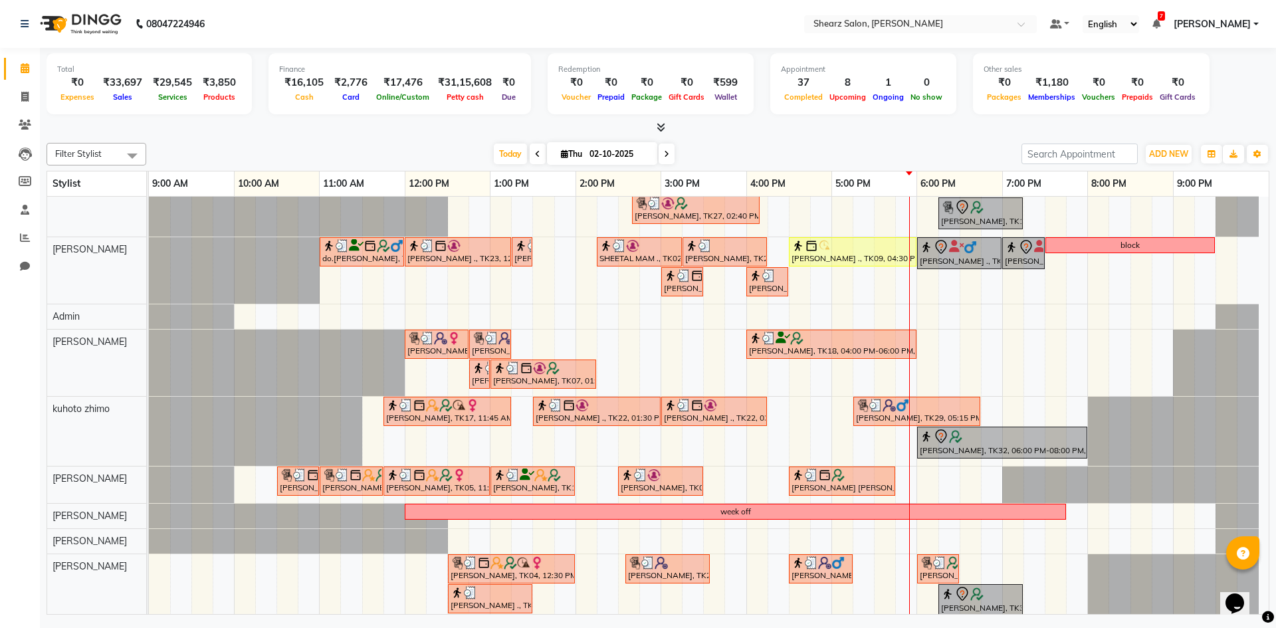
scroll to position [206, 0]
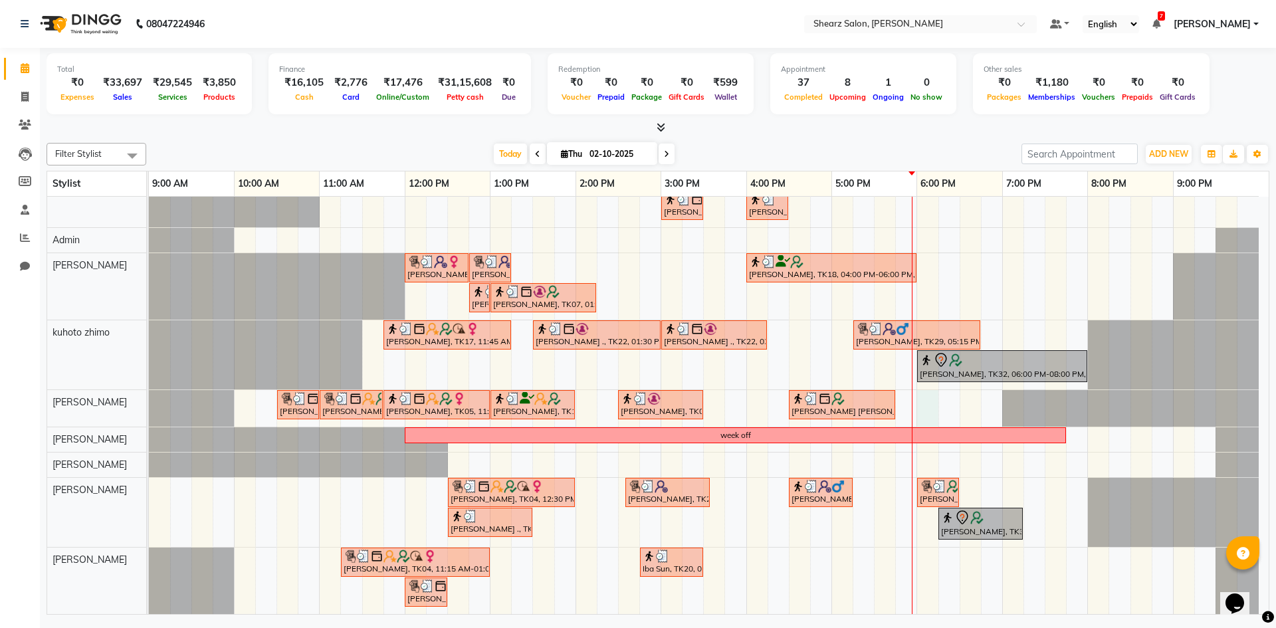
click at [927, 402] on div "PURVI BHATIYA ., TK01, 12:30 PM-01:30 PM, Brazilian stripless international wax…" at bounding box center [709, 303] width 1120 height 624
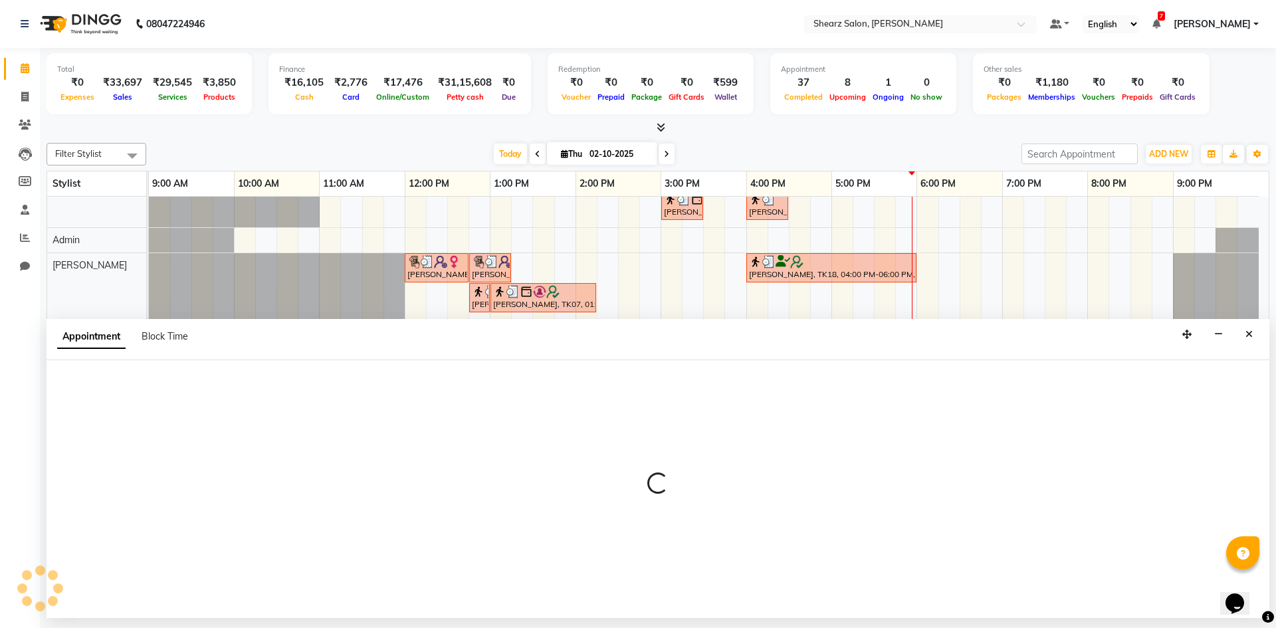
select select "77315"
select select "tentative"
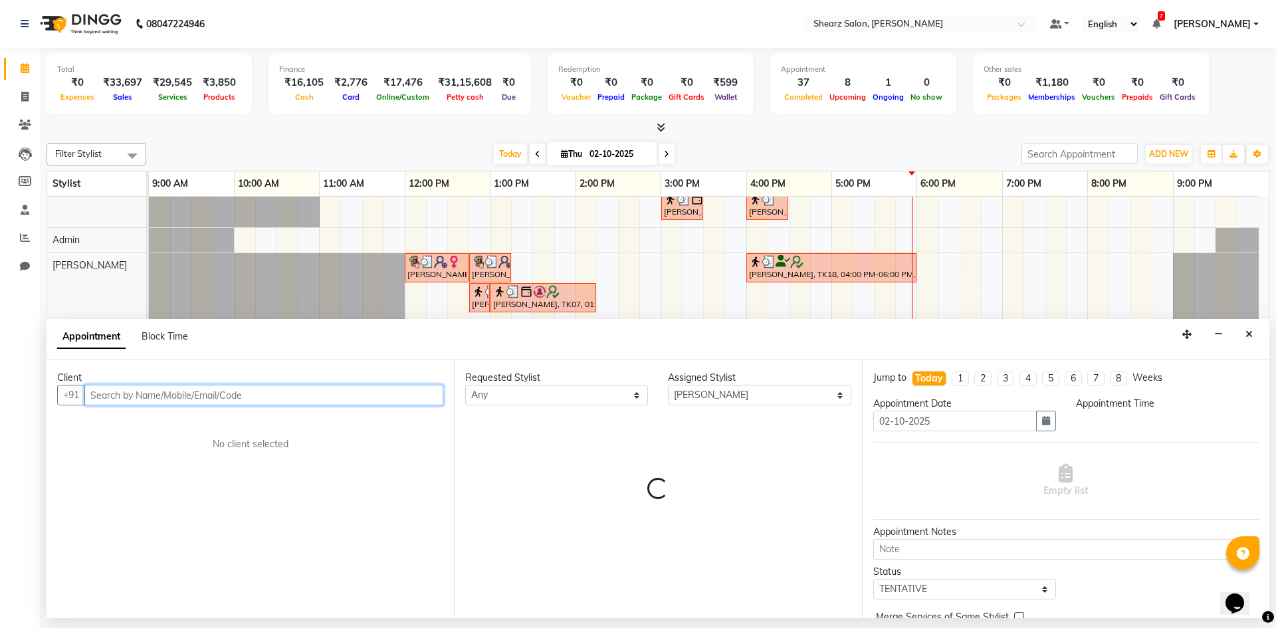
select select "1080"
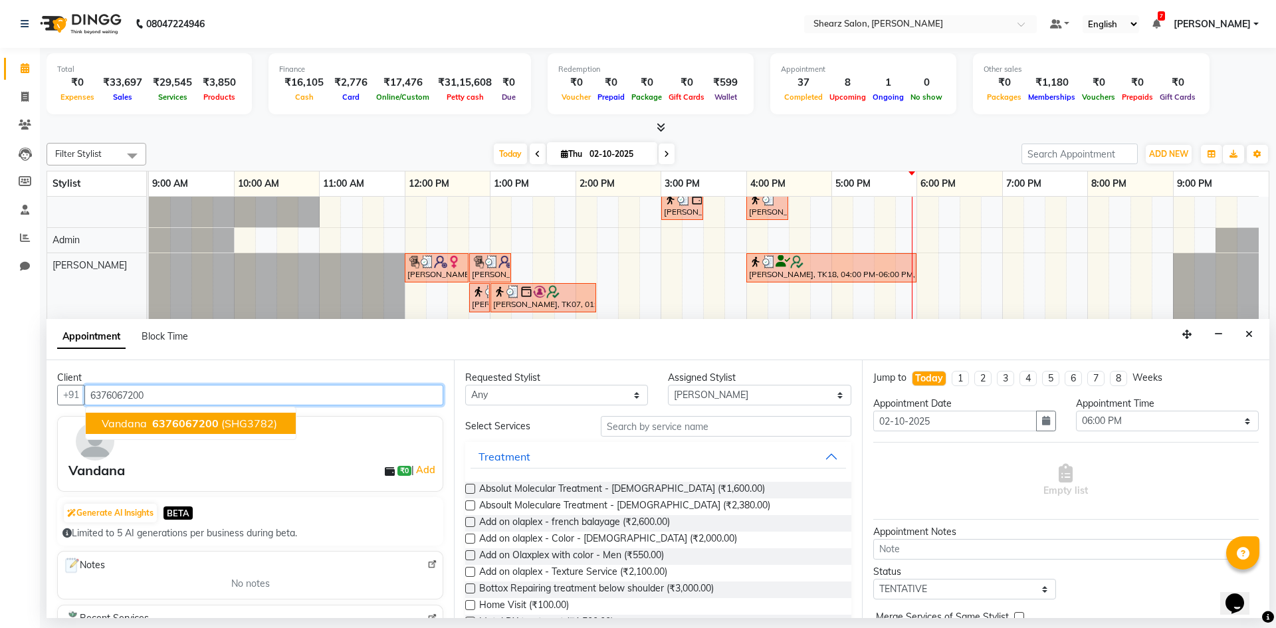
click at [237, 423] on span "(SHG3782)" at bounding box center [249, 423] width 56 height 13
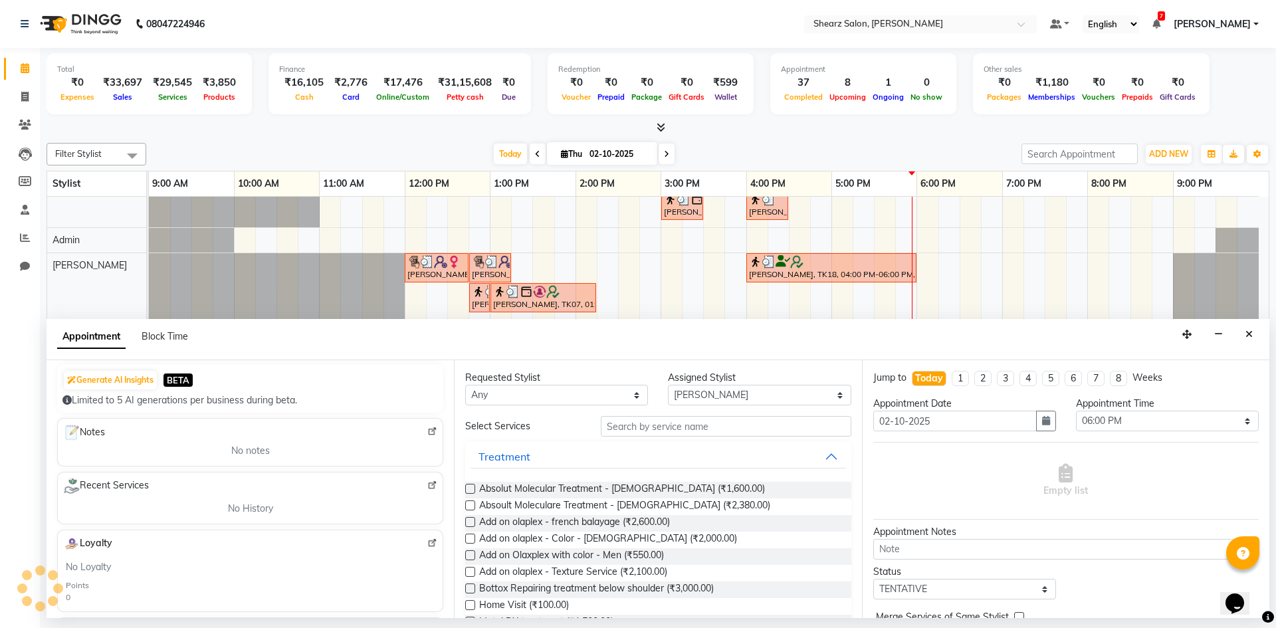
scroll to position [0, 0]
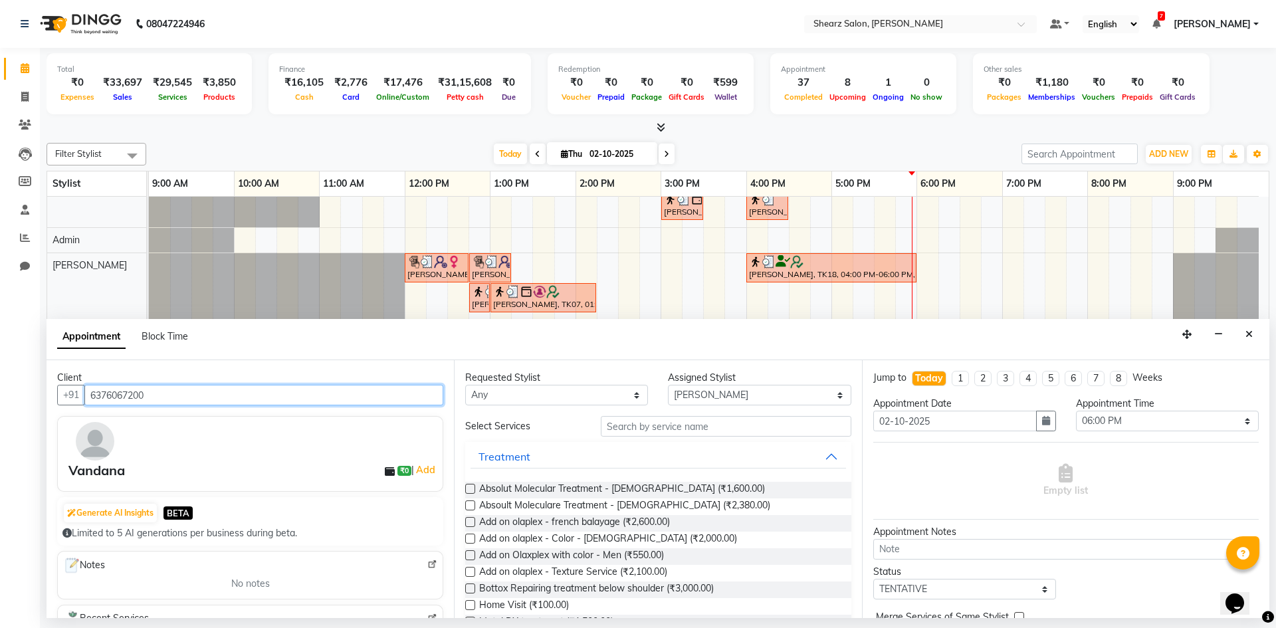
type input "6376067200"
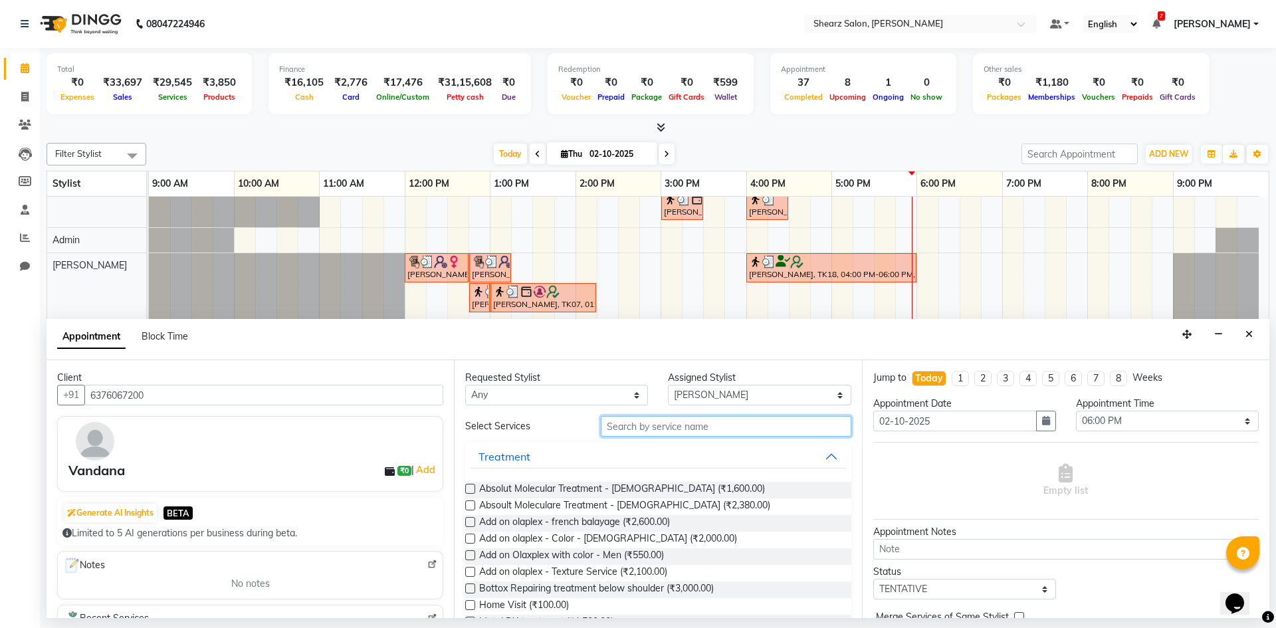
click at [705, 427] on input "text" at bounding box center [726, 426] width 251 height 21
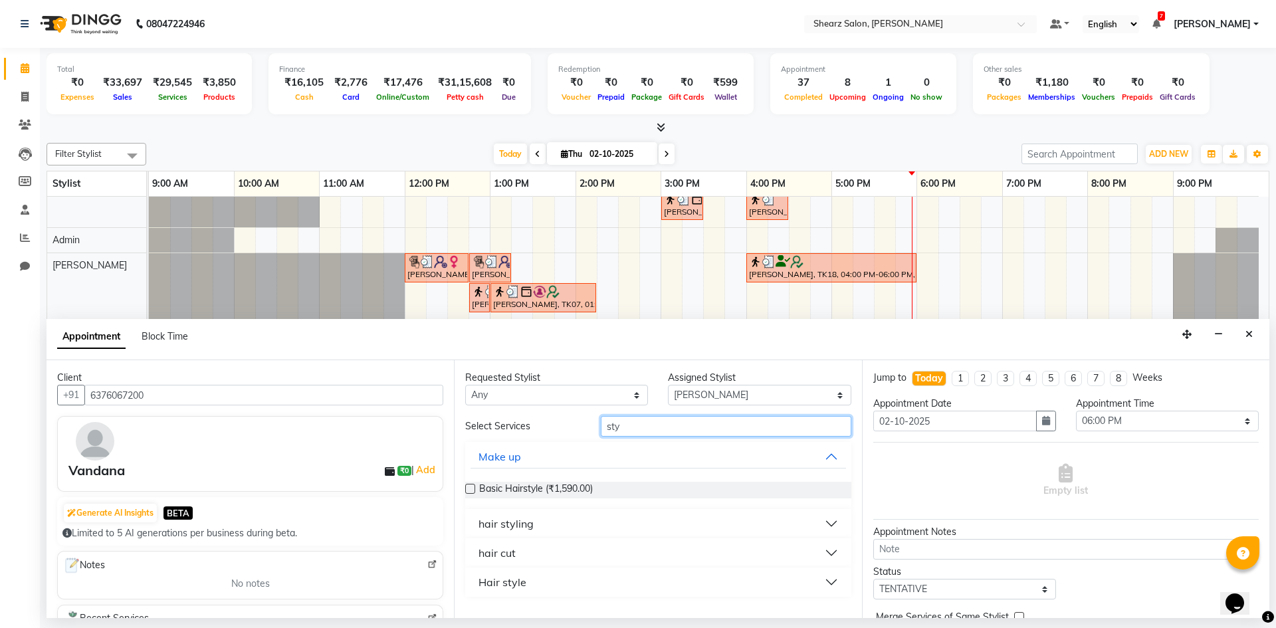
type input "sty"
click at [699, 552] on button "hair cut" at bounding box center [658, 553] width 375 height 24
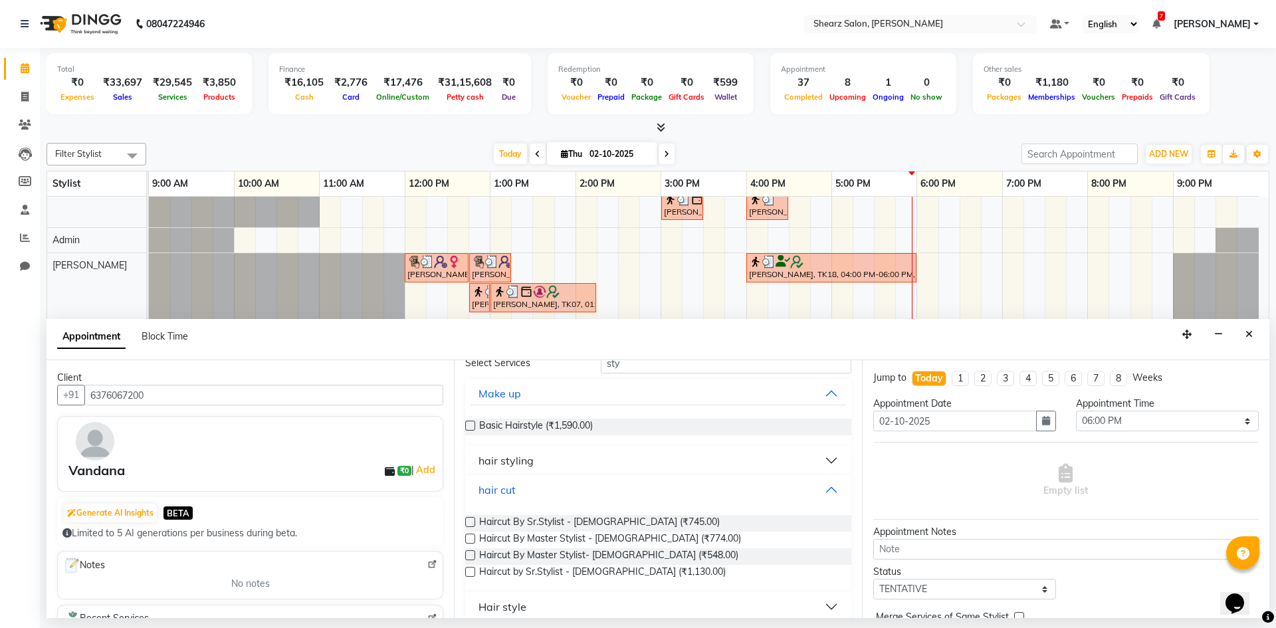
scroll to position [77, 0]
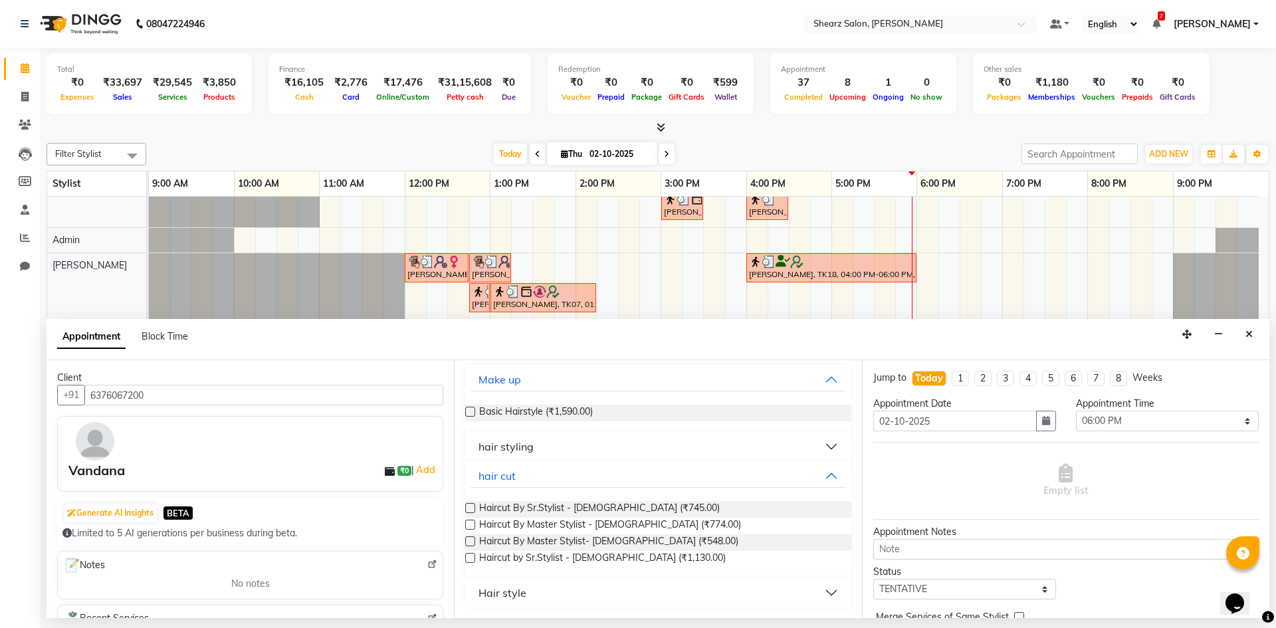
click at [472, 525] on label at bounding box center [470, 525] width 10 height 10
click at [472, 525] on input "checkbox" at bounding box center [469, 526] width 9 height 9
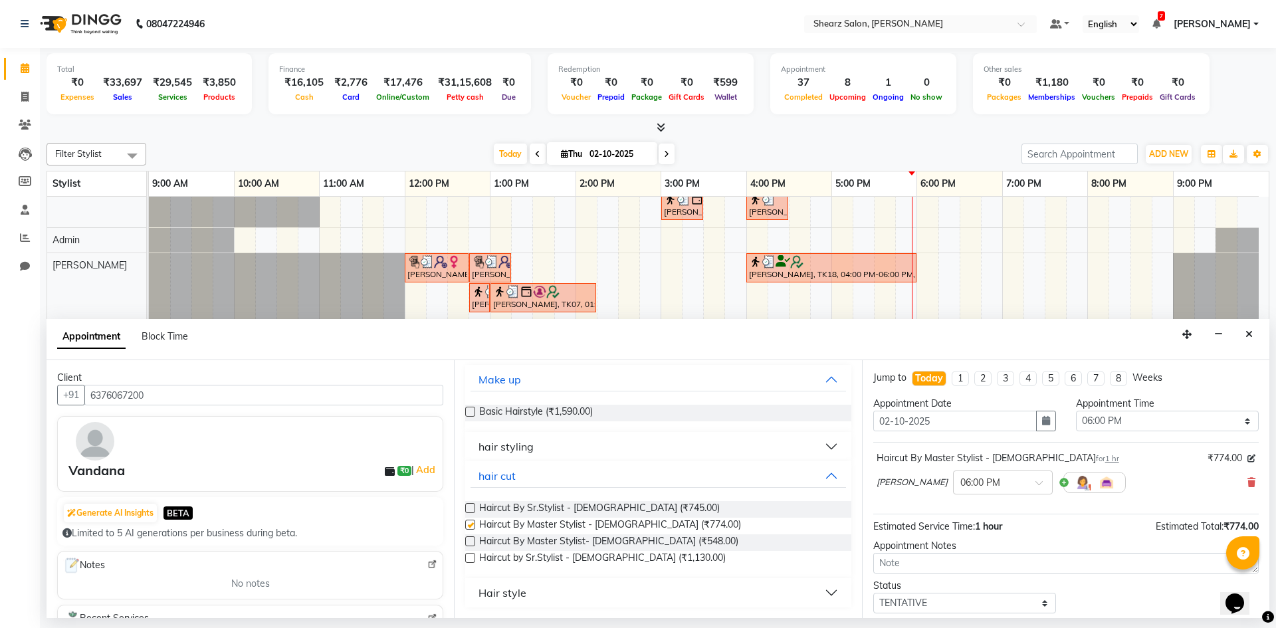
checkbox input "false"
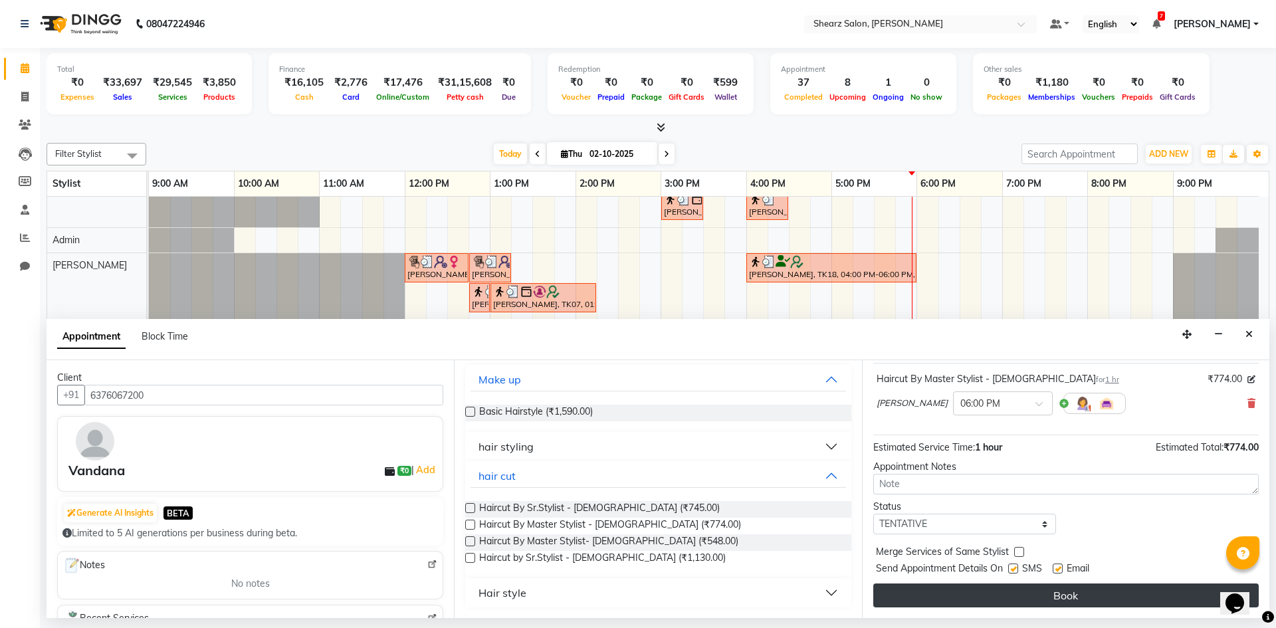
click at [1016, 604] on button "Book" at bounding box center [1067, 596] width 386 height 24
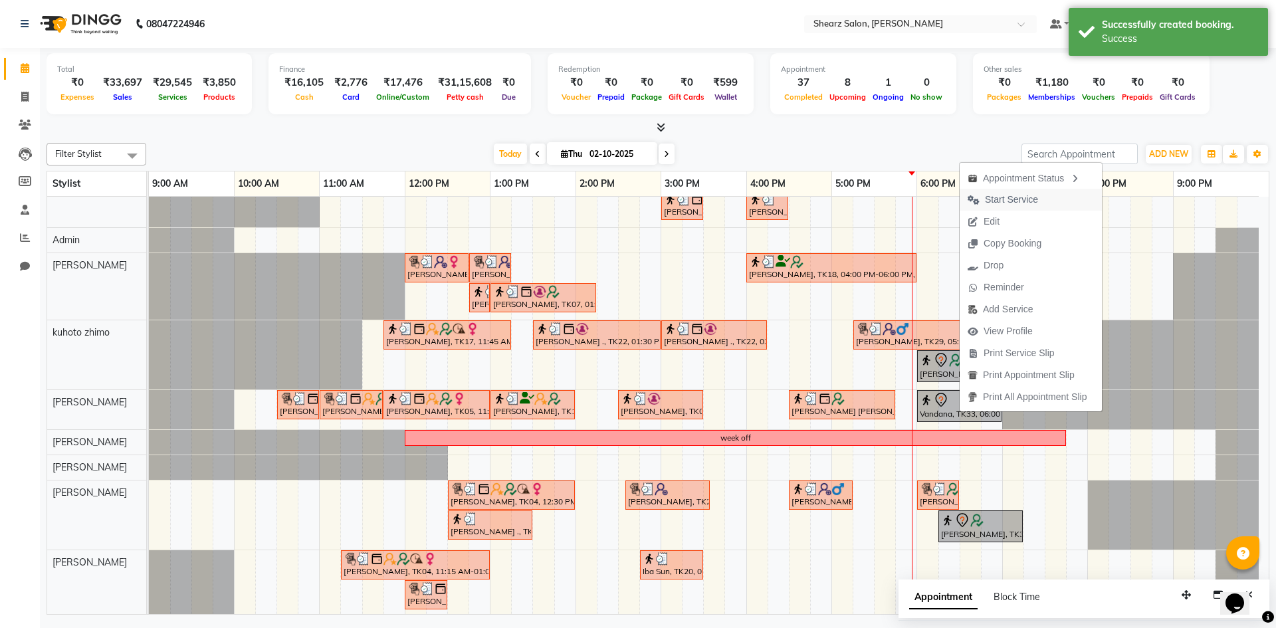
click at [1017, 203] on span "Start Service" at bounding box center [1011, 200] width 53 height 14
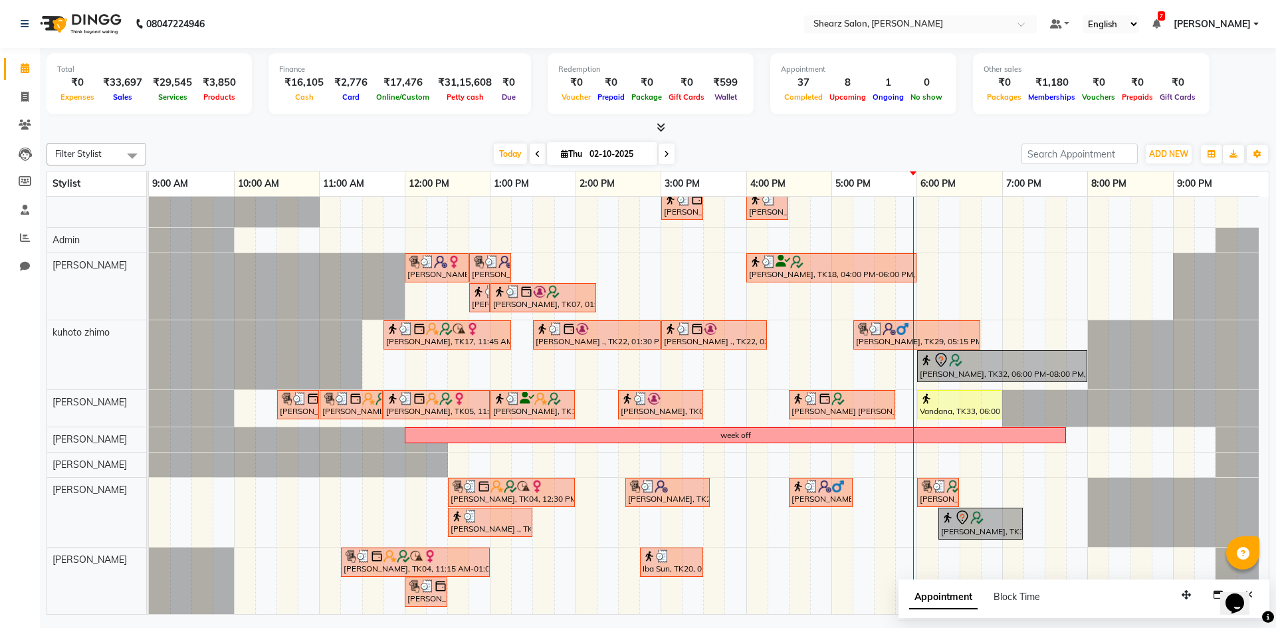
scroll to position [0, 0]
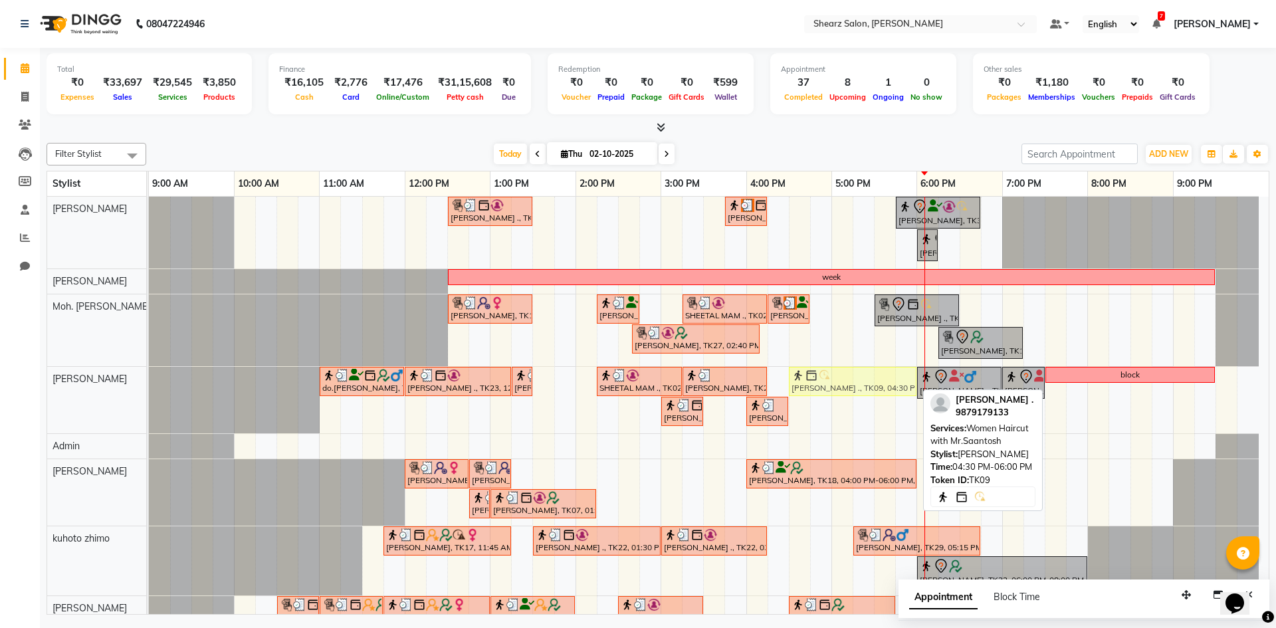
drag, startPoint x: 876, startPoint y: 369, endPoint x: 876, endPoint y: 378, distance: 8.6
click at [149, 385] on div "do.amar pathak, TK03, 11:00 AM-12:00 PM, Men Haircut with Mr.Saantosh PURVI BHA…" at bounding box center [149, 400] width 0 height 66
click at [876, 385] on div "[PERSON_NAME] ., TK09, 04:30 PM-06:00 PM, Women Haircut with Mr.Saantosh" at bounding box center [852, 381] width 125 height 25
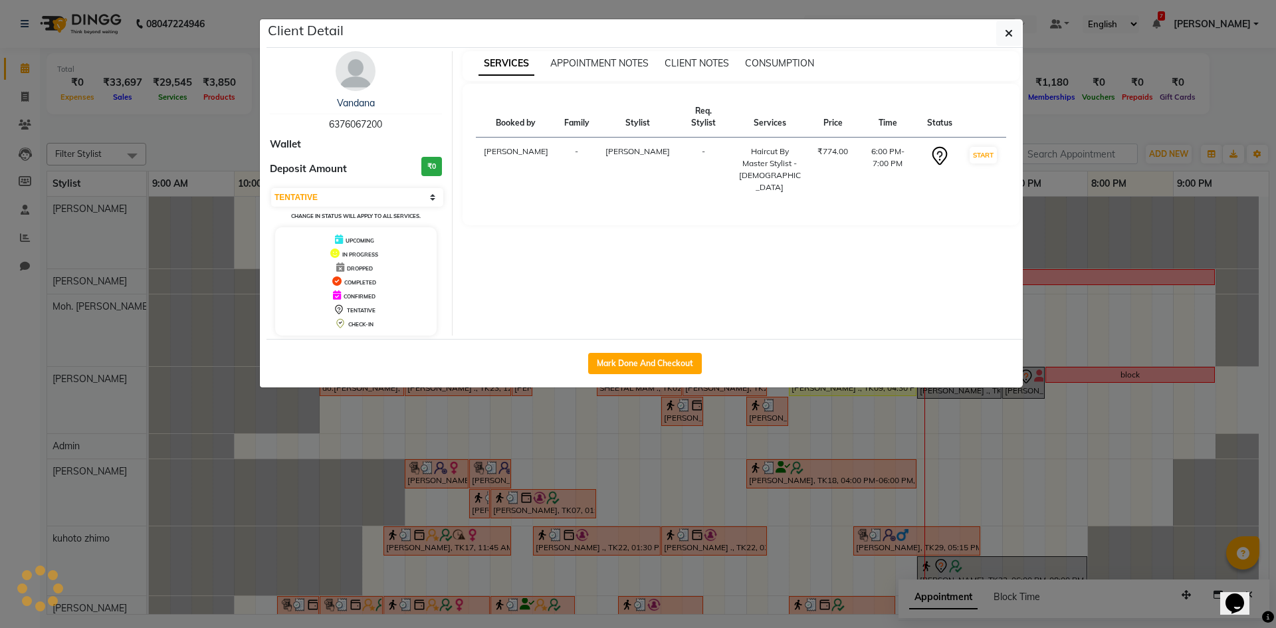
select select "select"
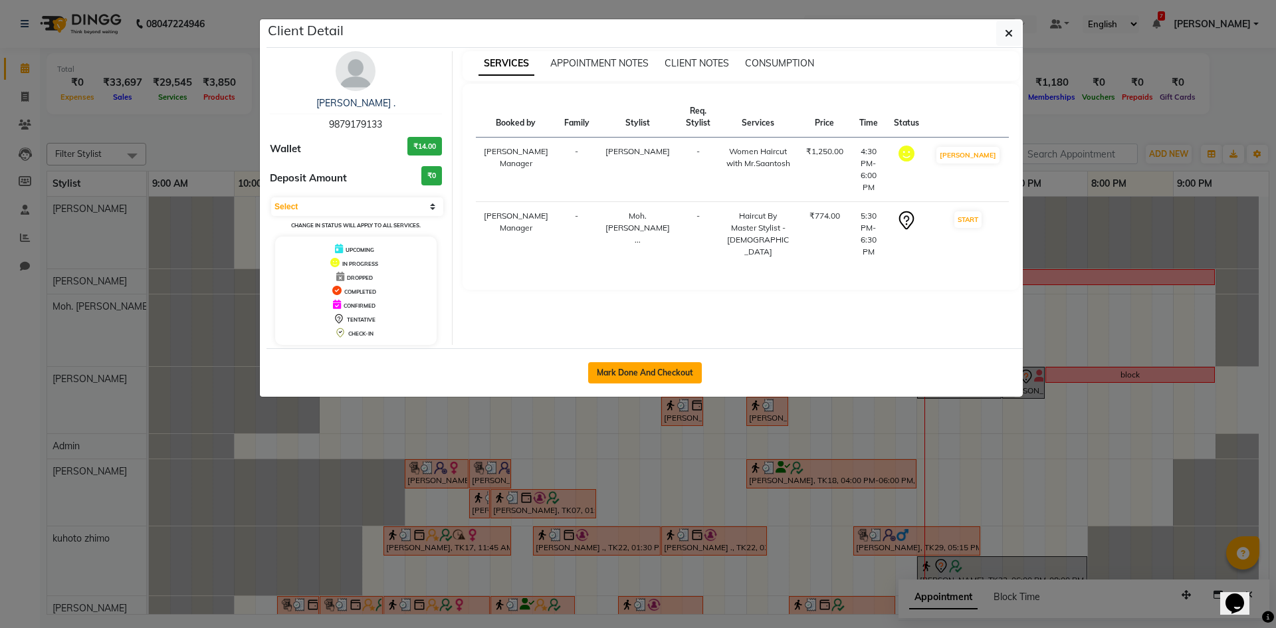
click at [622, 362] on button "Mark Done And Checkout" at bounding box center [645, 372] width 114 height 21
select select "service"
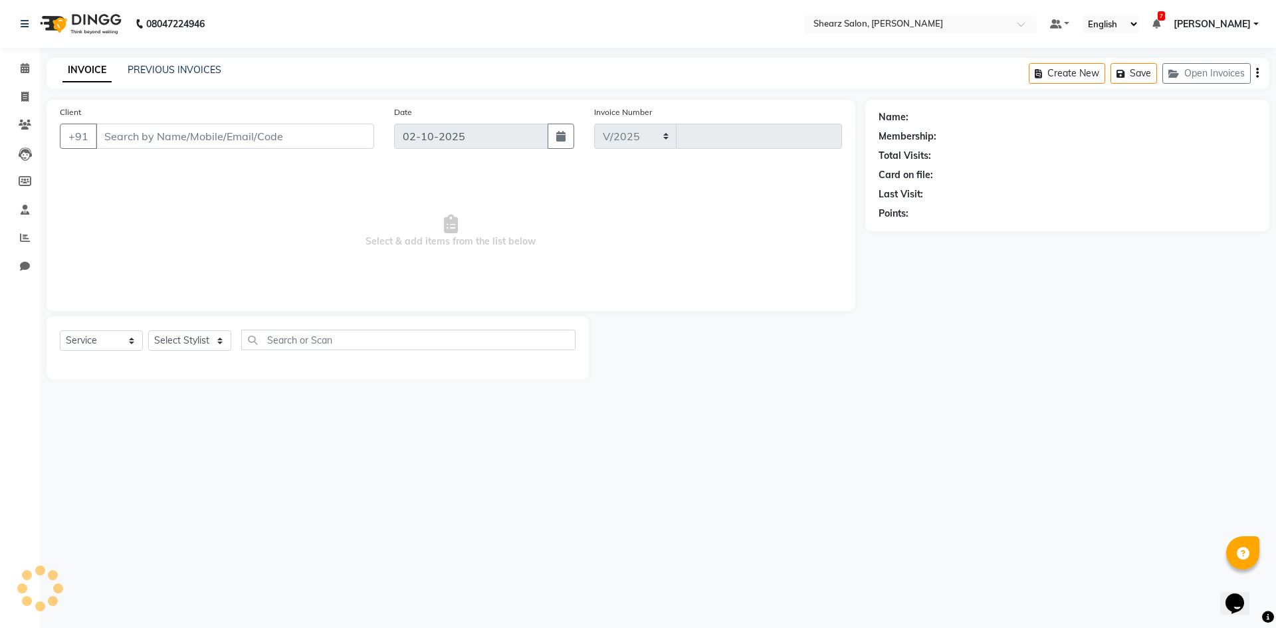
select select "8159"
type input "6060"
select select "V"
select select "87136"
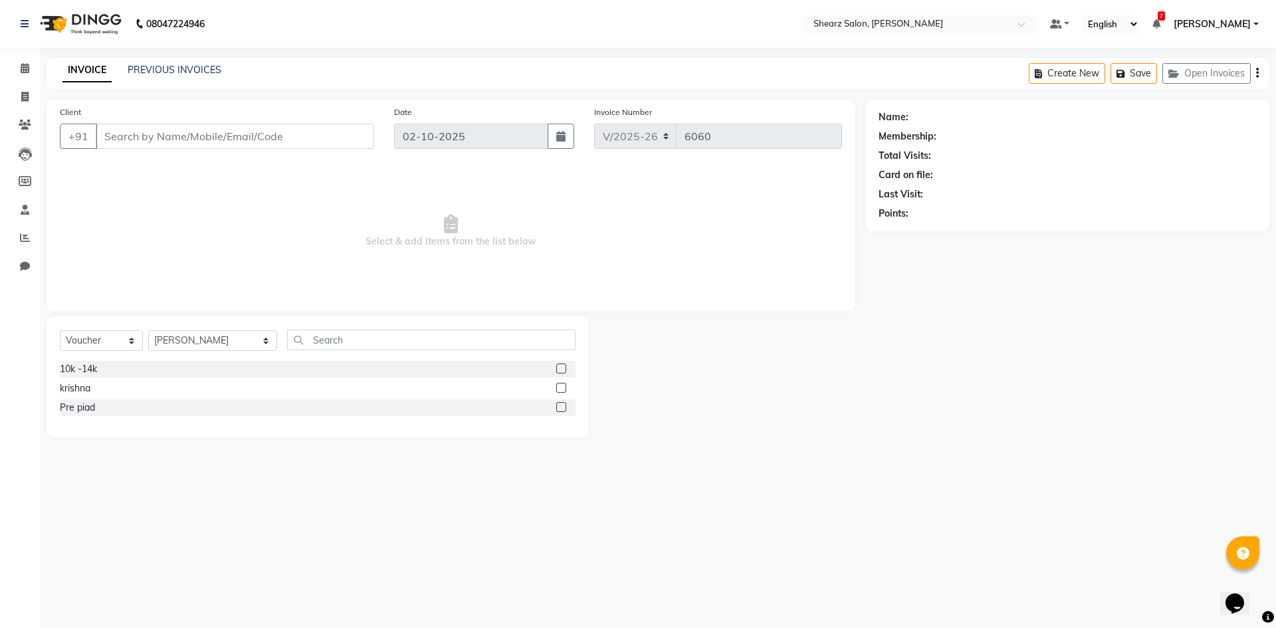
type input "9879179133"
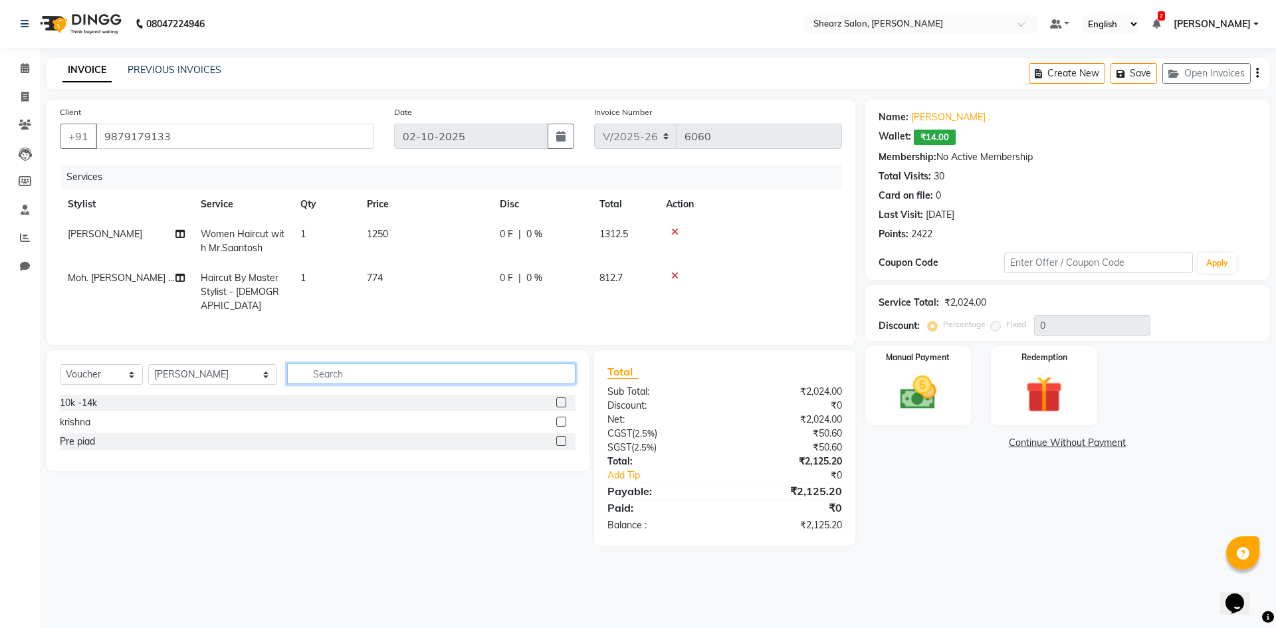
drag, startPoint x: 378, startPoint y: 363, endPoint x: 378, endPoint y: 370, distance: 6.7
click at [378, 370] on input "text" at bounding box center [431, 374] width 289 height 21
type input "g"
drag, startPoint x: 82, startPoint y: 365, endPoint x: 80, endPoint y: 375, distance: 10.3
click at [82, 365] on select "Select Service Product Membership Package Voucher Prepaid Gift Card" at bounding box center [101, 374] width 83 height 21
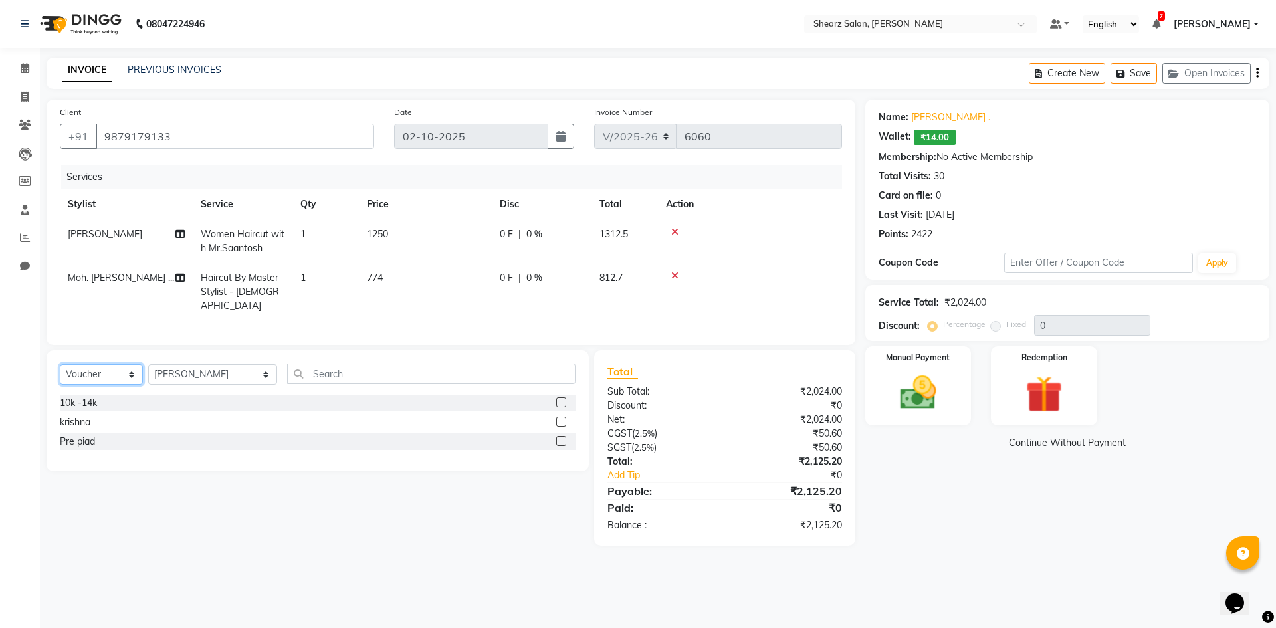
select select "service"
click at [60, 364] on select "Select Service Product Membership Package Voucher Prepaid Gift Card" at bounding box center [101, 374] width 83 height 21
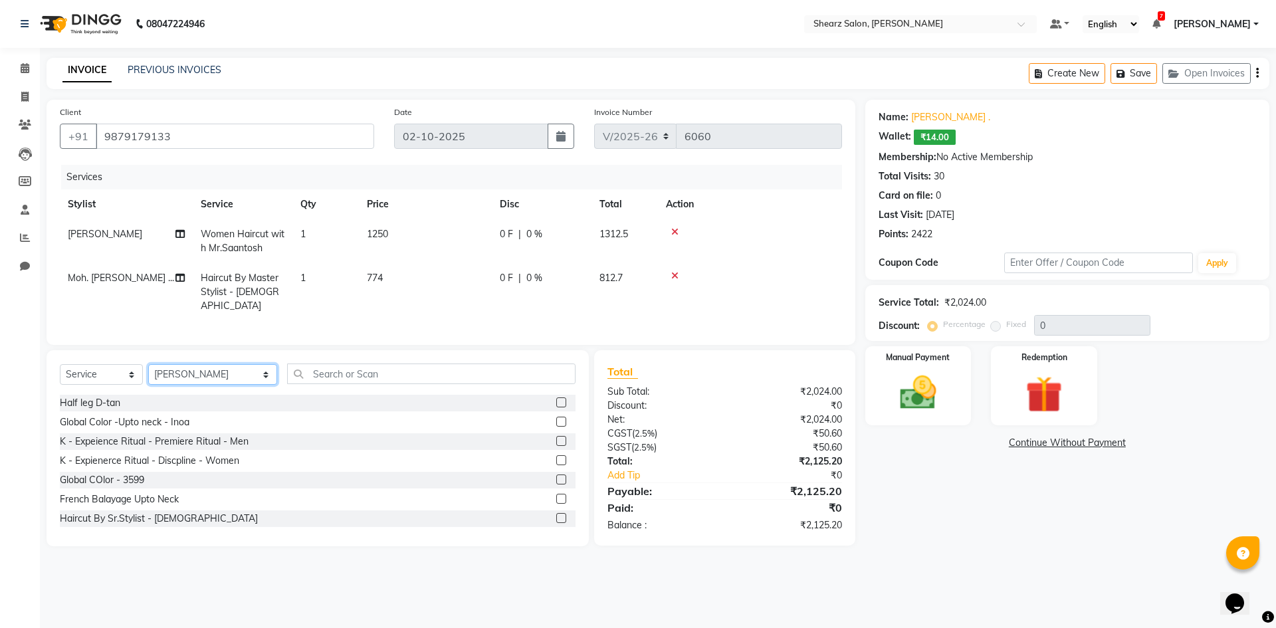
click at [171, 372] on select "Select Stylist AakashKumar Nai Admin A General Arvind S Devda Asha Chavariya Br…" at bounding box center [212, 374] width 129 height 21
select select "77286"
click at [148, 364] on select "Select Stylist AakashKumar Nai Admin A General Arvind S Devda Asha Chavariya Br…" at bounding box center [212, 374] width 129 height 21
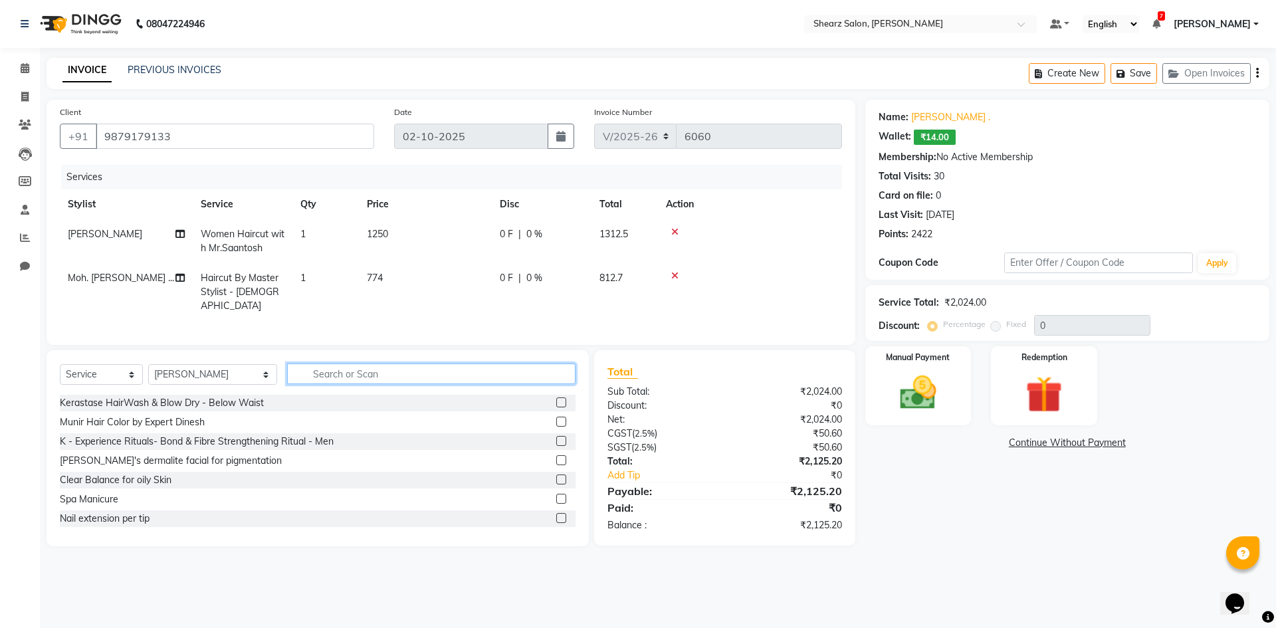
click at [315, 370] on input "text" at bounding box center [431, 374] width 289 height 21
type input "globa"
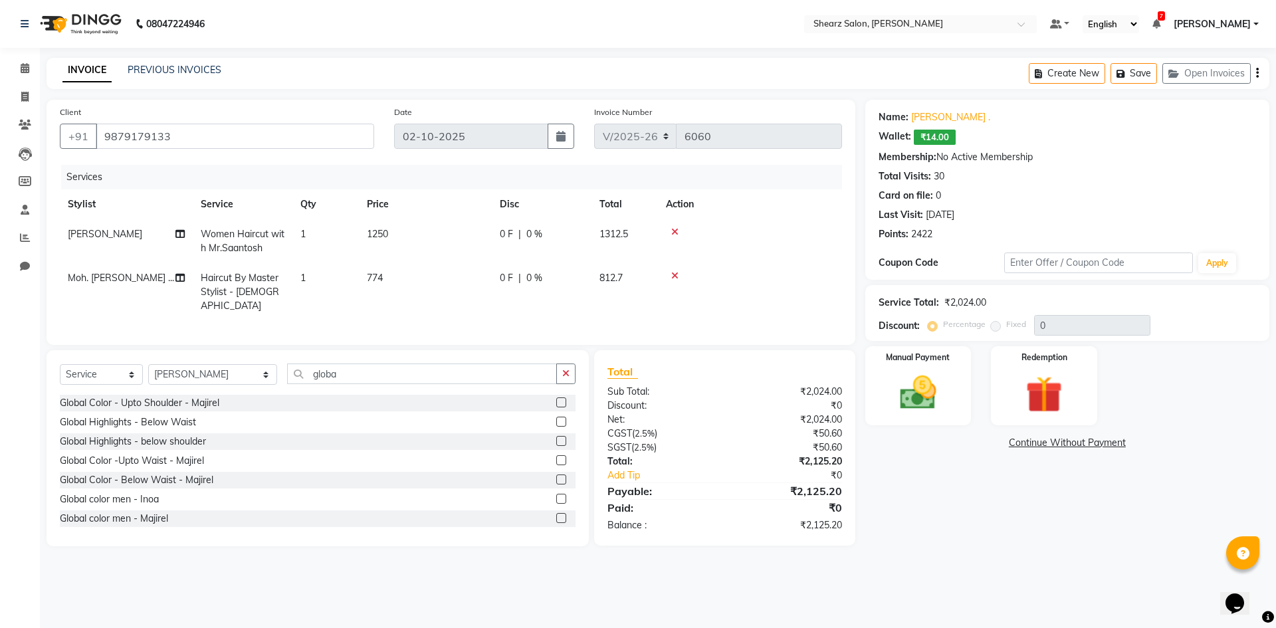
click at [556, 436] on label at bounding box center [561, 441] width 10 height 10
click at [556, 437] on input "checkbox" at bounding box center [560, 441] width 9 height 9
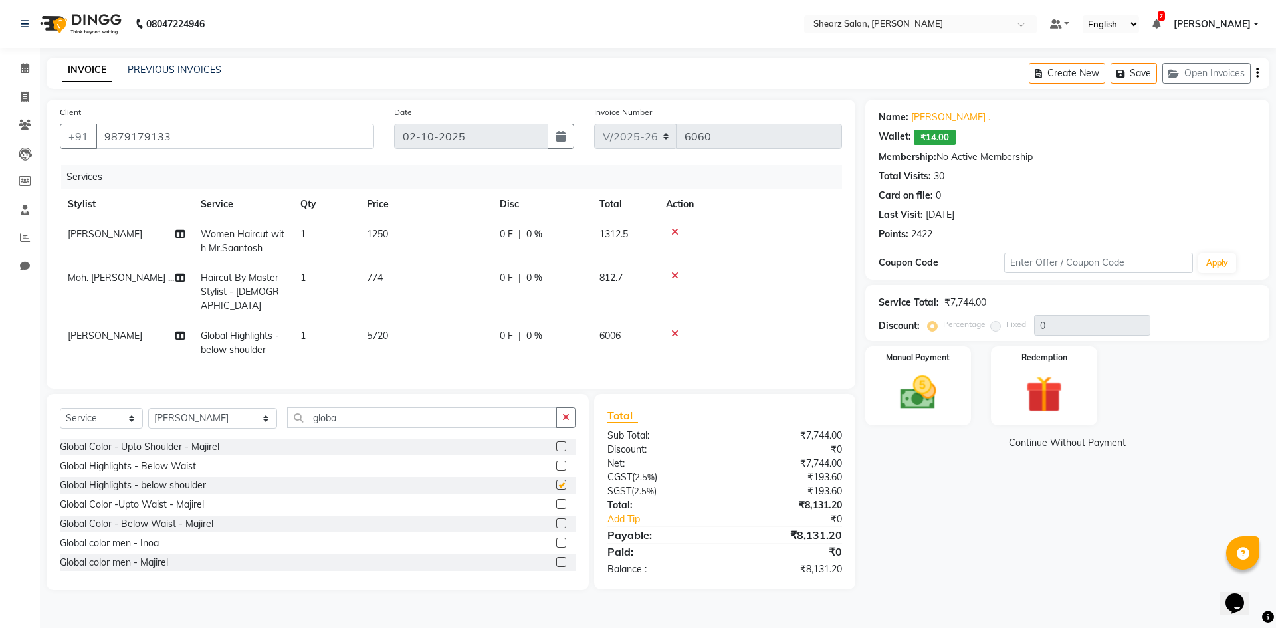
checkbox input "false"
click at [671, 329] on icon at bounding box center [674, 333] width 7 height 9
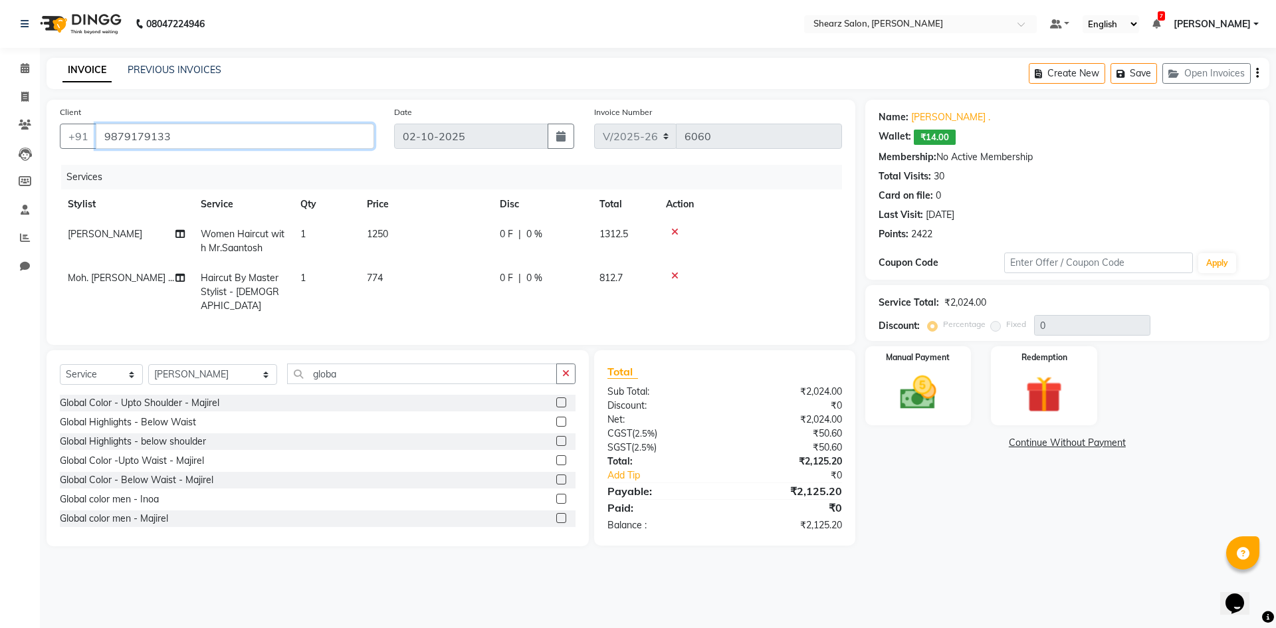
drag, startPoint x: 104, startPoint y: 134, endPoint x: 191, endPoint y: 143, distance: 88.2
click at [191, 143] on input "9879179133" at bounding box center [235, 136] width 279 height 25
click at [23, 73] on span at bounding box center [24, 68] width 23 height 15
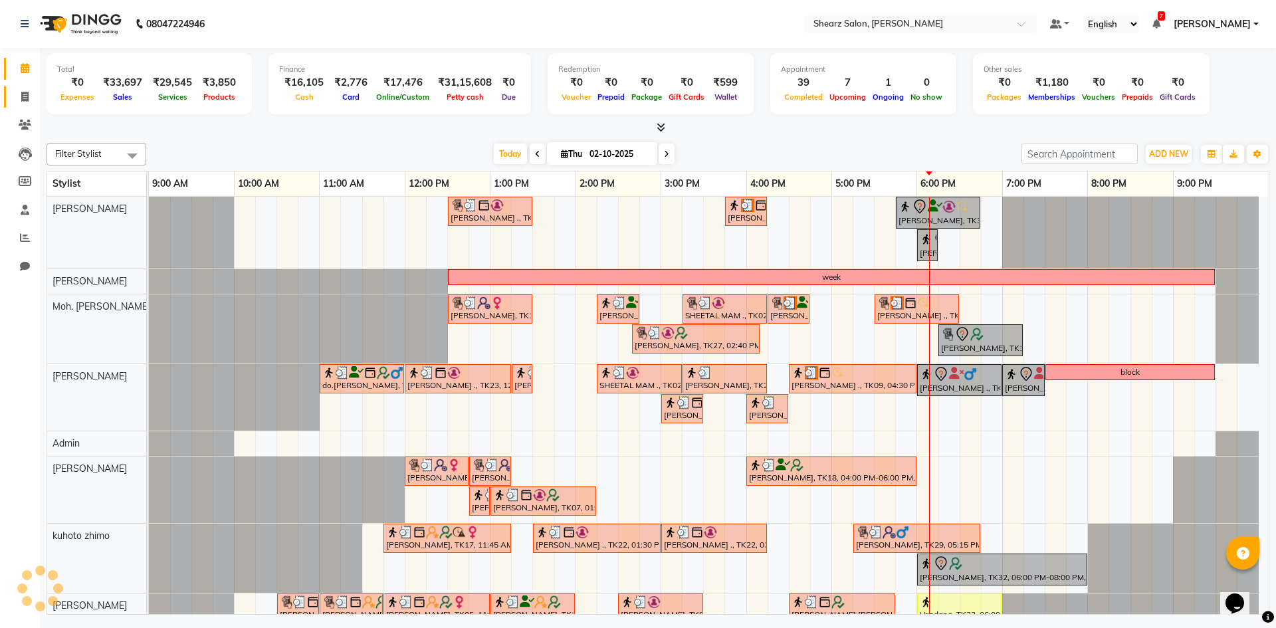
click at [27, 104] on link "Invoice" at bounding box center [20, 97] width 32 height 22
select select "8159"
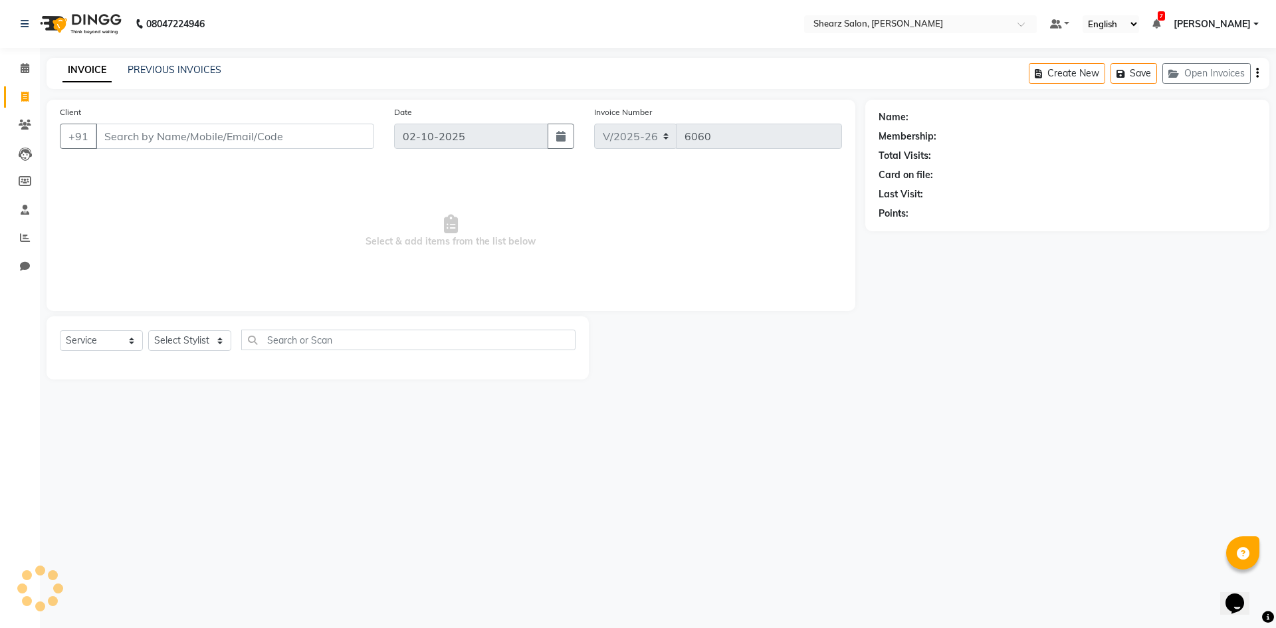
select select "V"
select select "87136"
click at [170, 136] on input "Client" at bounding box center [235, 136] width 279 height 25
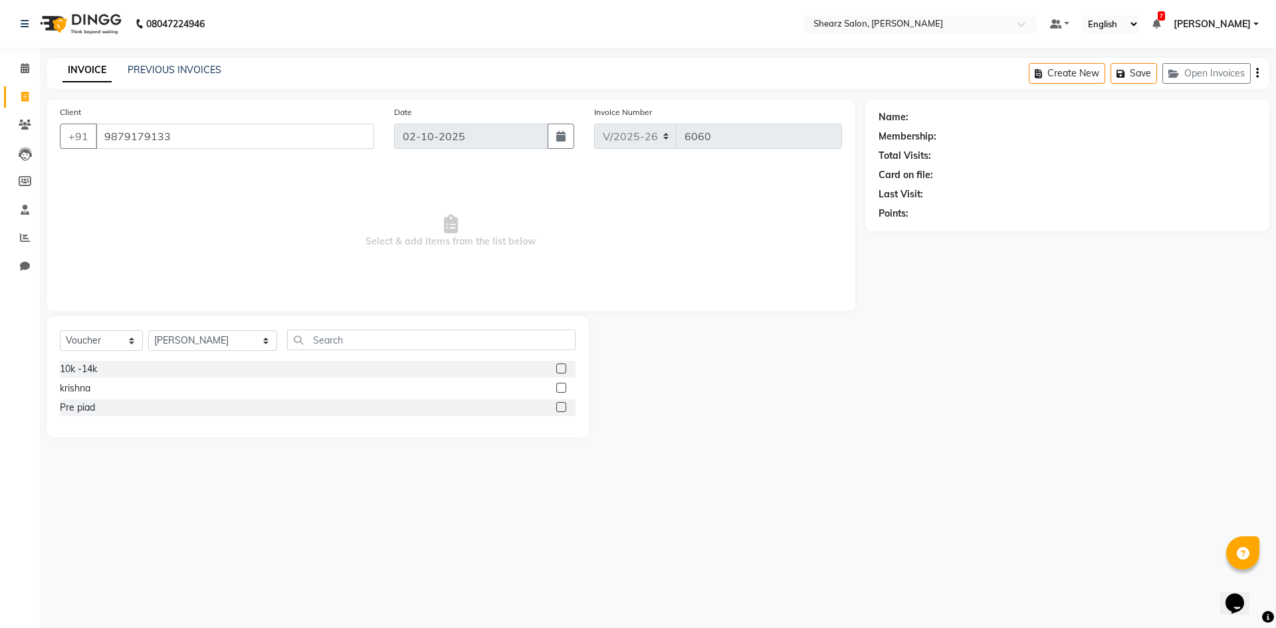
type input "9879179133"
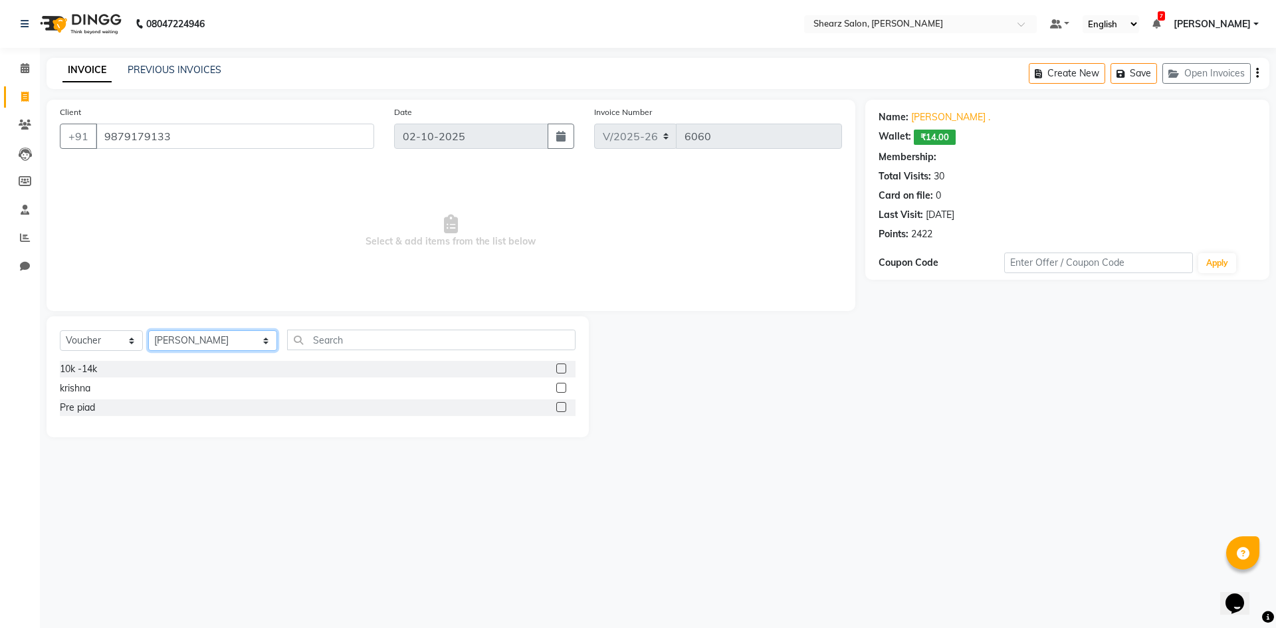
click at [180, 342] on select "Select Stylist AakashKumar Nai Admin A General Arvind S Devda Asha Chavariya Br…" at bounding box center [212, 340] width 129 height 21
select select "86618"
click at [148, 330] on select "Select Stylist AakashKumar Nai Admin A General Arvind S Devda Asha Chavariya Br…" at bounding box center [212, 340] width 129 height 21
click at [110, 340] on select "Select Service Product Membership Package Voucher Prepaid Gift Card" at bounding box center [101, 340] width 83 height 21
click at [60, 330] on select "Select Service Product Membership Package Voucher Prepaid Gift Card" at bounding box center [101, 340] width 83 height 21
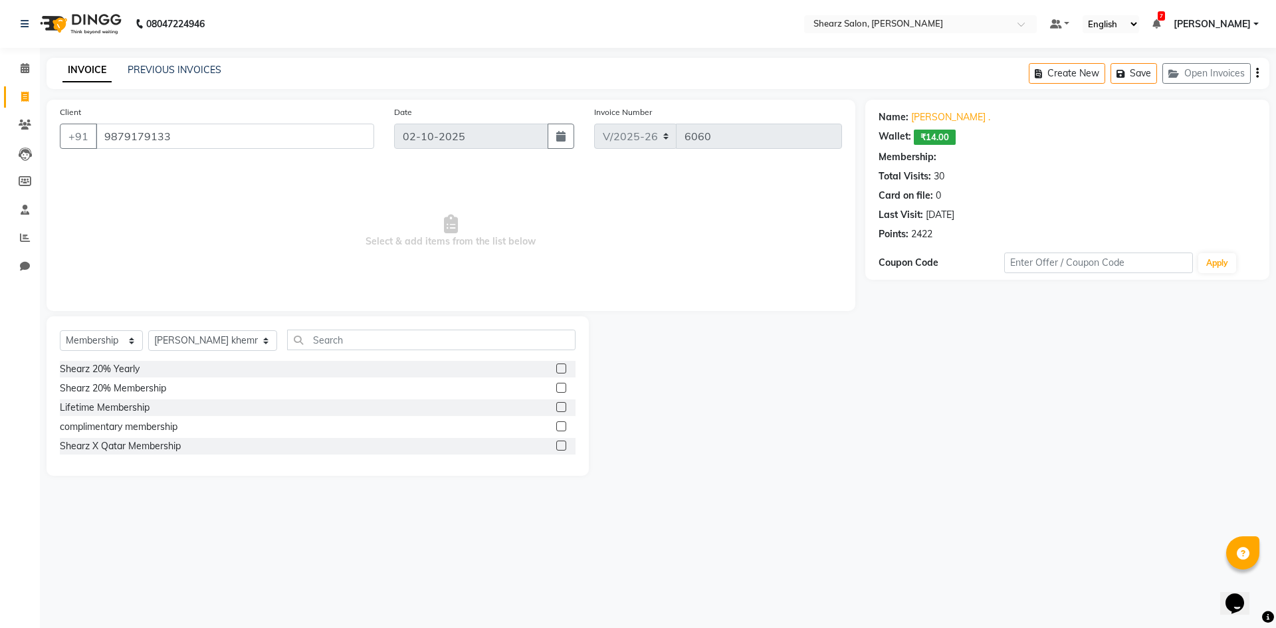
click at [563, 372] on label at bounding box center [561, 369] width 10 height 10
click at [563, 372] on input "checkbox" at bounding box center [560, 369] width 9 height 9
select select "select"
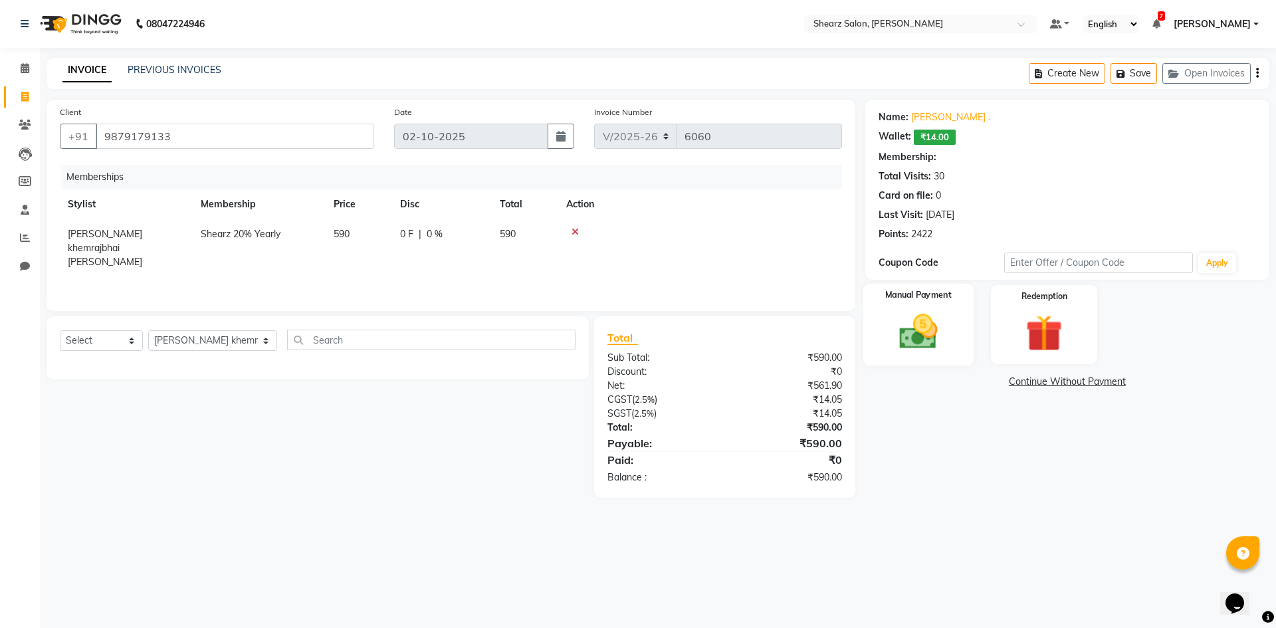
click at [957, 334] on div "Manual Payment" at bounding box center [918, 325] width 110 height 82
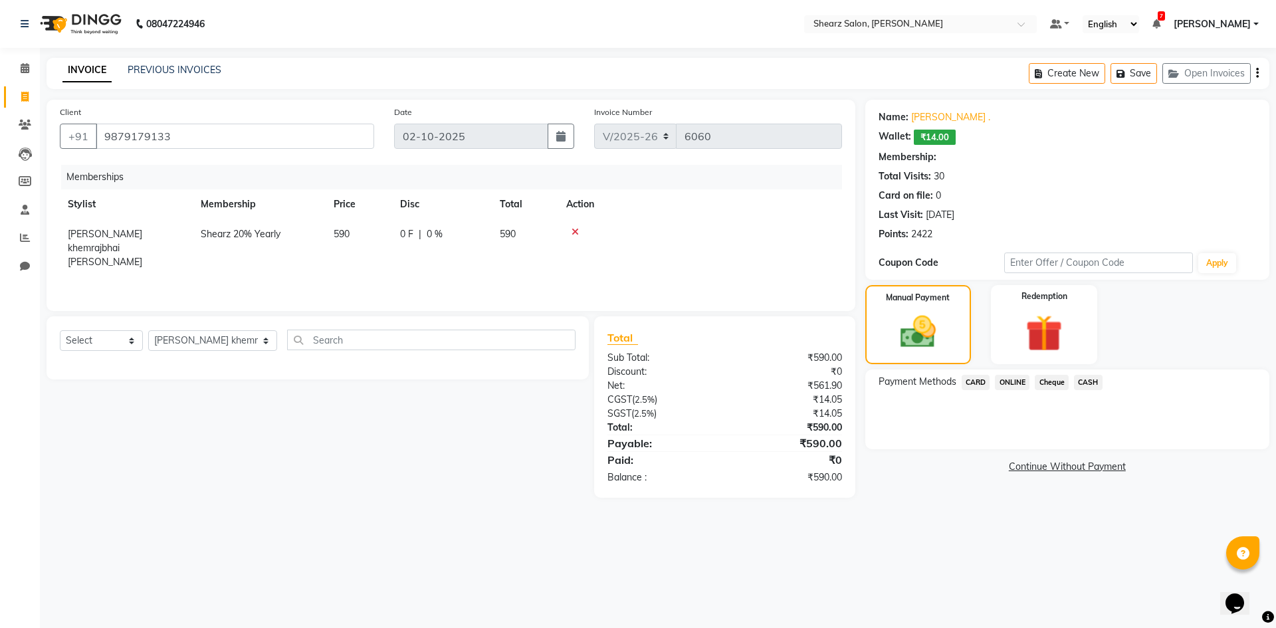
click at [1086, 385] on span "CASH" at bounding box center [1088, 382] width 29 height 15
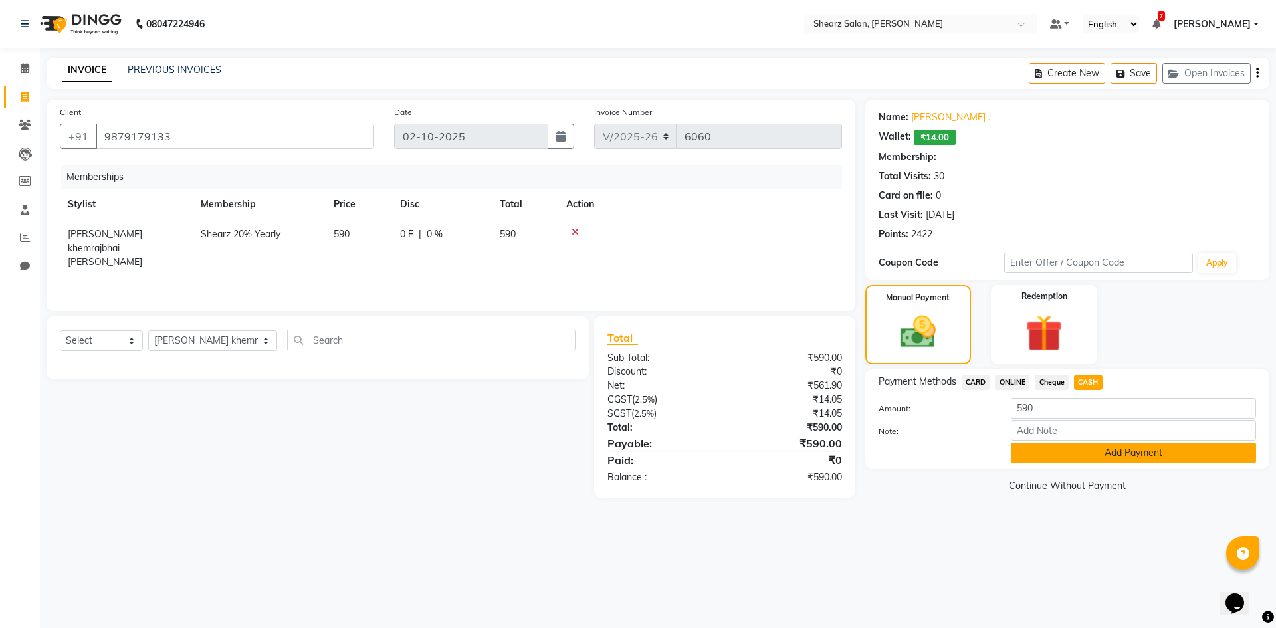
click at [1068, 459] on button "Add Payment" at bounding box center [1133, 453] width 245 height 21
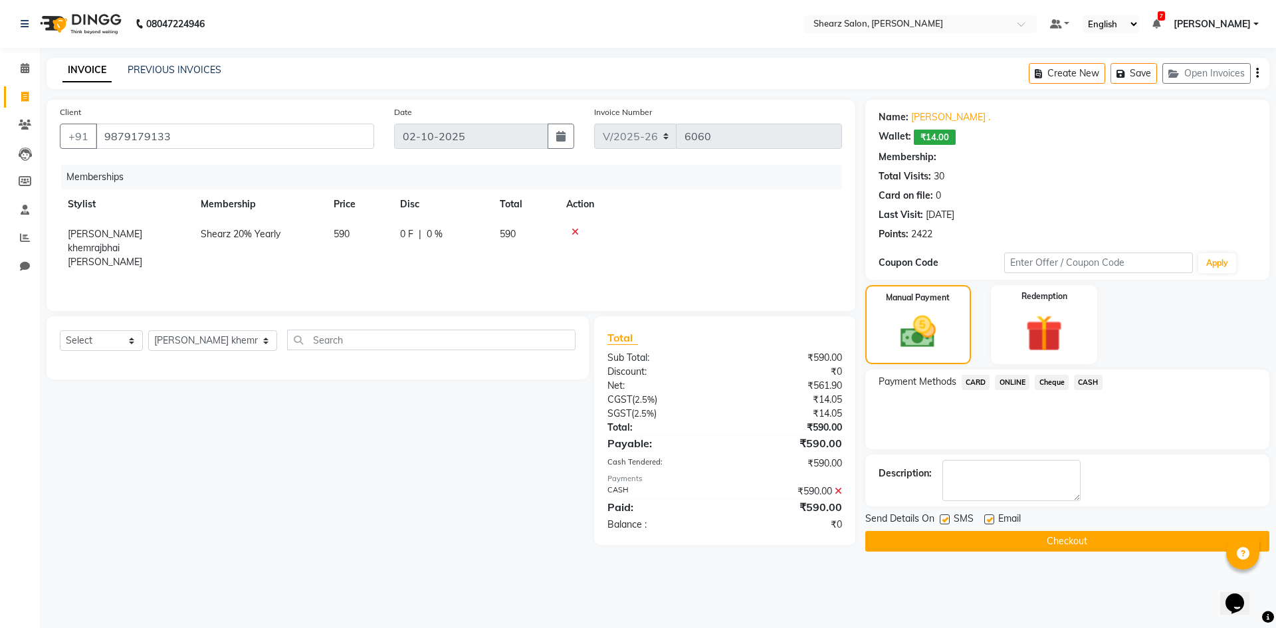
click at [948, 533] on button "Checkout" at bounding box center [1068, 541] width 404 height 21
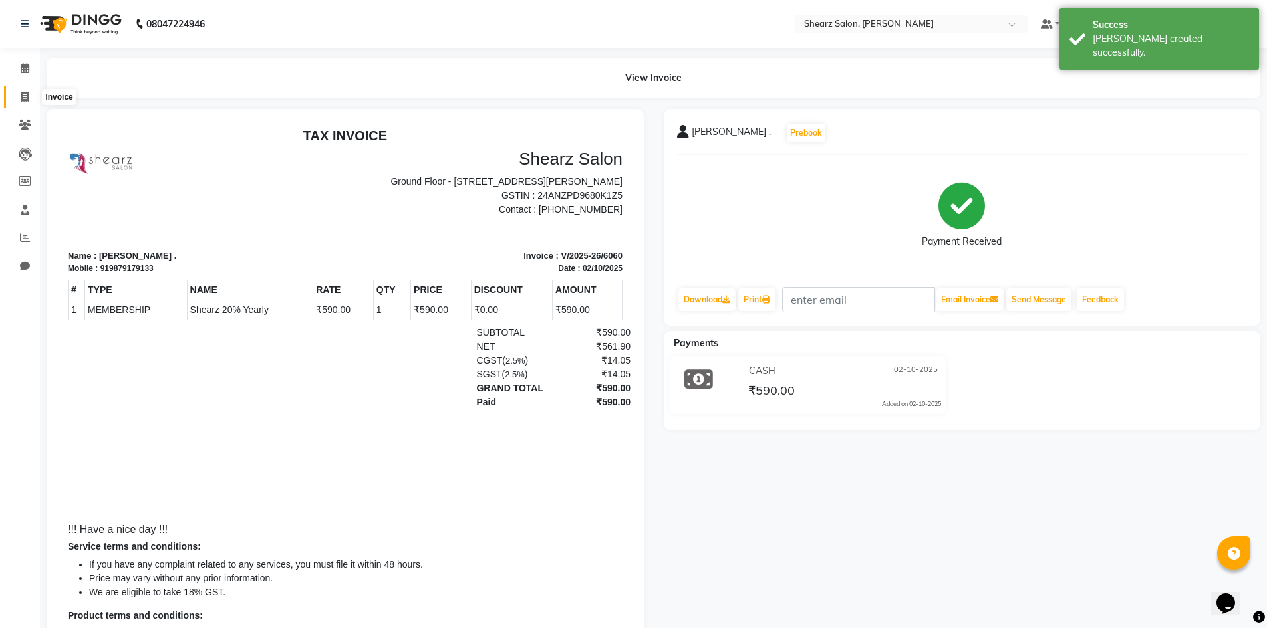
click at [21, 102] on span at bounding box center [24, 97] width 23 height 15
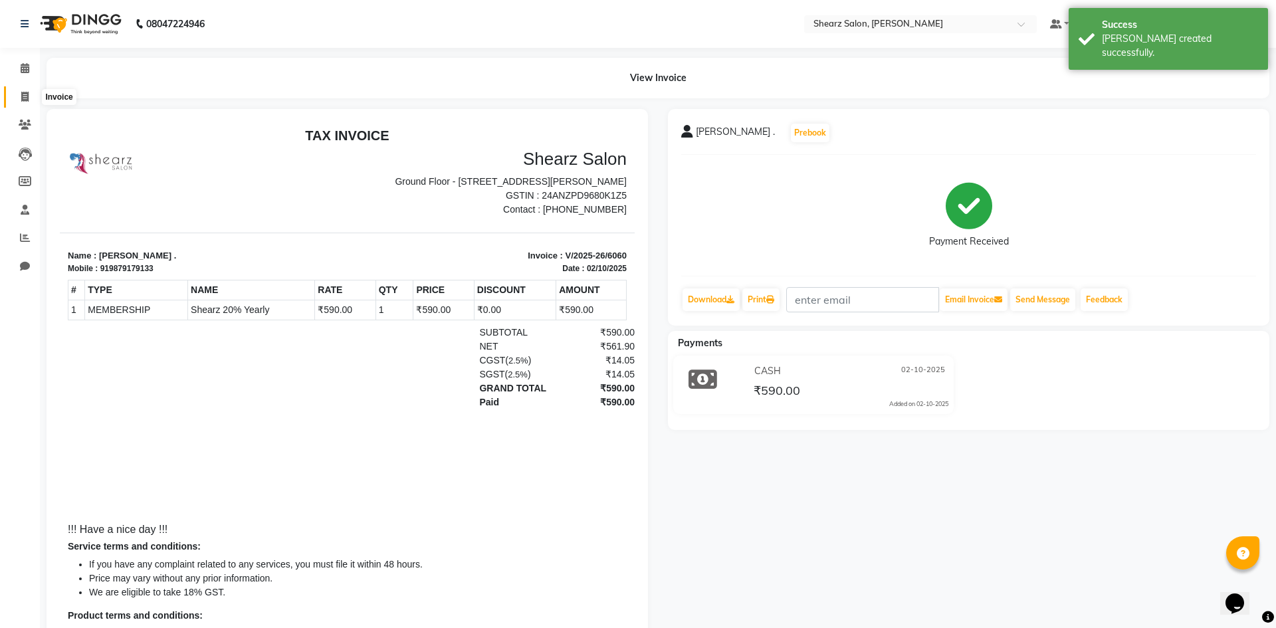
select select "8159"
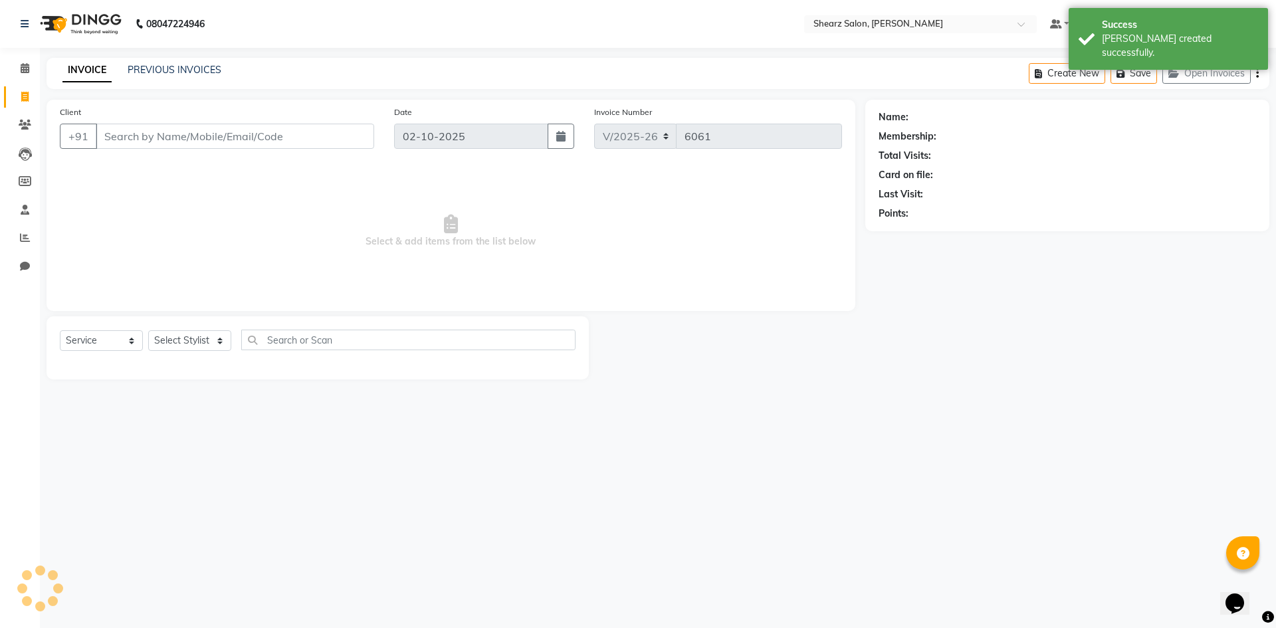
select select "V"
select select "87136"
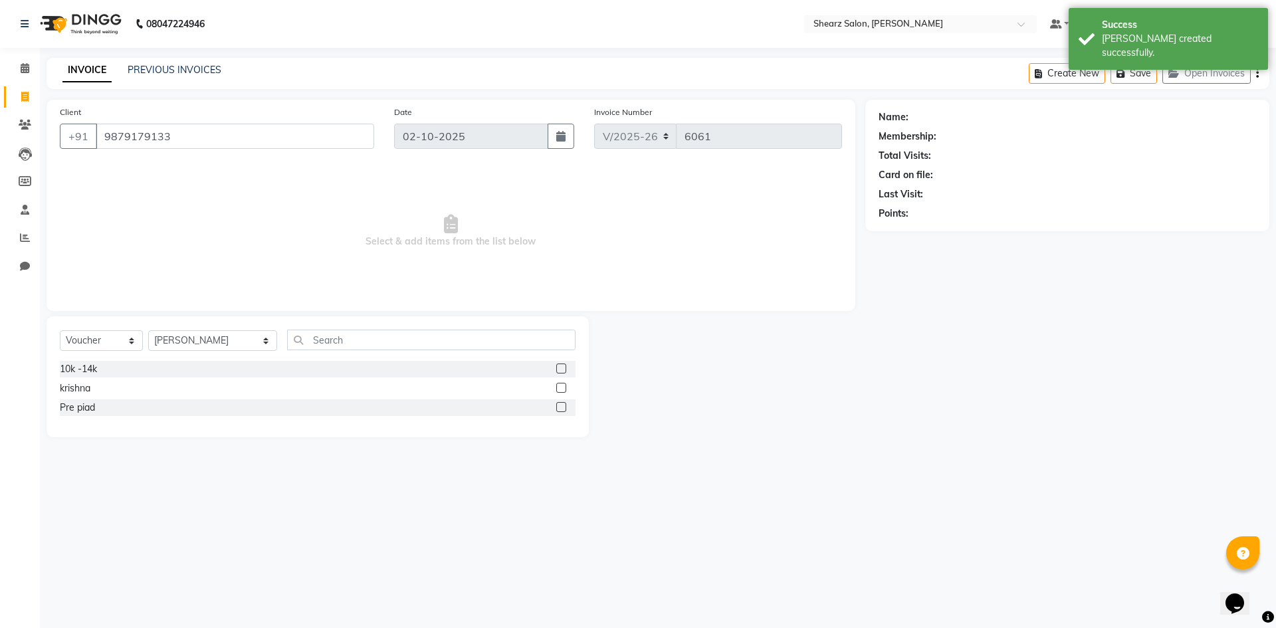
type input "9879179133"
select select "1: Object"
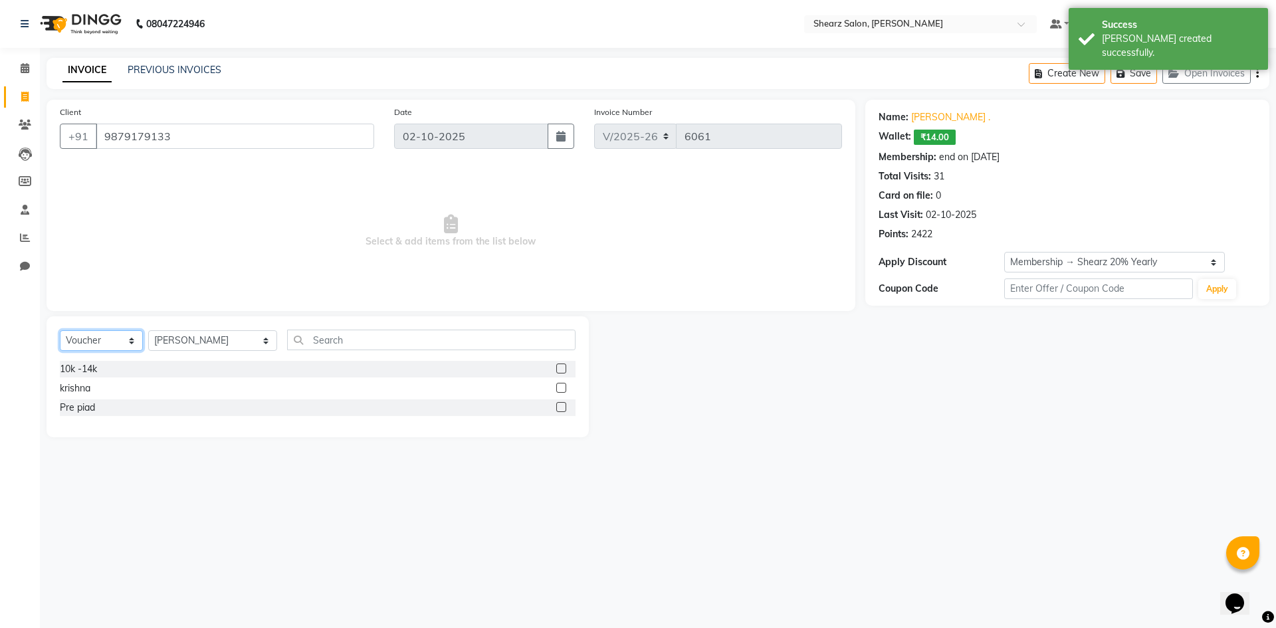
click at [87, 346] on select "Select Service Product Membership Package Voucher Prepaid Gift Card" at bounding box center [101, 340] width 83 height 21
select select "service"
click at [60, 330] on select "Select Service Product Membership Package Voucher Prepaid Gift Card" at bounding box center [101, 340] width 83 height 21
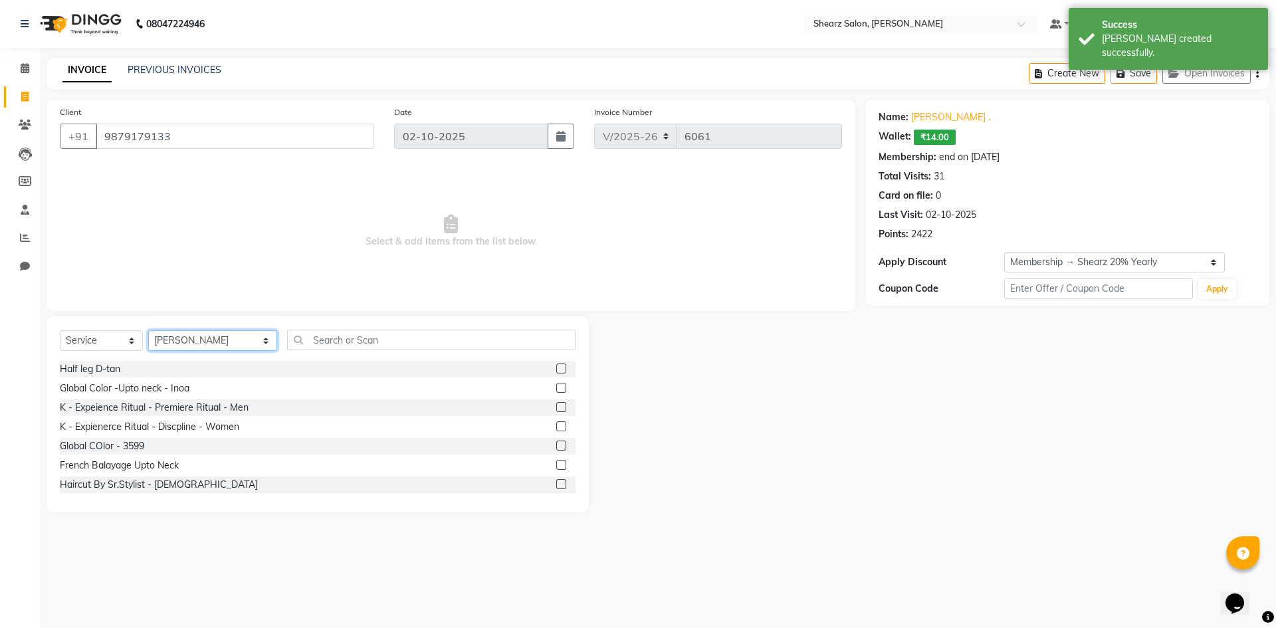
click at [204, 344] on select "Select Stylist AakashKumar Nai Admin A General Arvind S Devda Asha Chavariya Br…" at bounding box center [212, 340] width 129 height 21
select select "77335"
click at [148, 330] on select "Select Stylist AakashKumar Nai Admin A General Arvind S Devda Asha Chavariya Br…" at bounding box center [212, 340] width 129 height 21
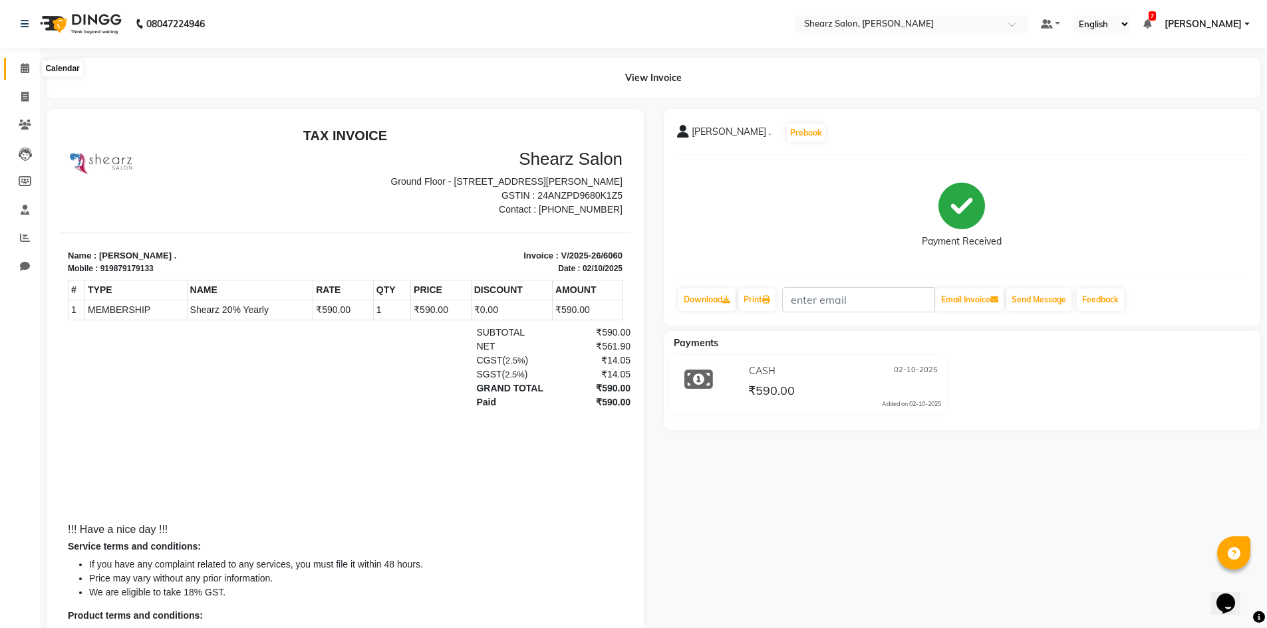
click at [16, 73] on span at bounding box center [24, 68] width 23 height 15
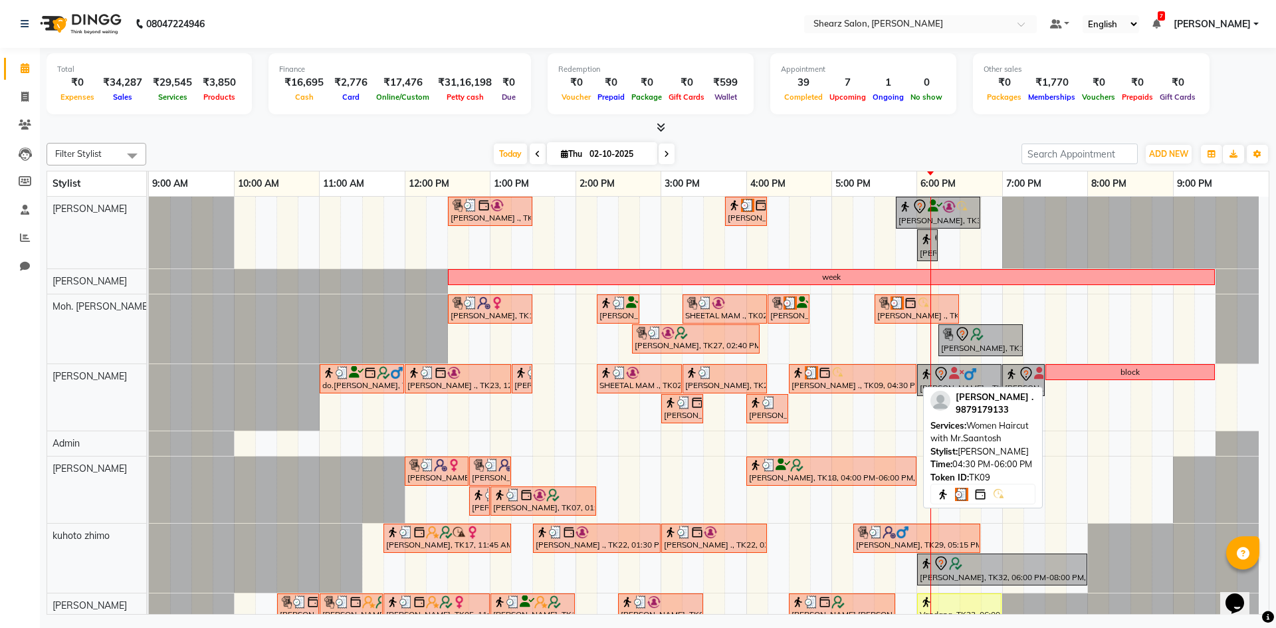
click at [859, 390] on div "[PERSON_NAME] ., TK09, 04:30 PM-06:00 PM, Women Haircut with Mr.Saantosh" at bounding box center [852, 378] width 125 height 25
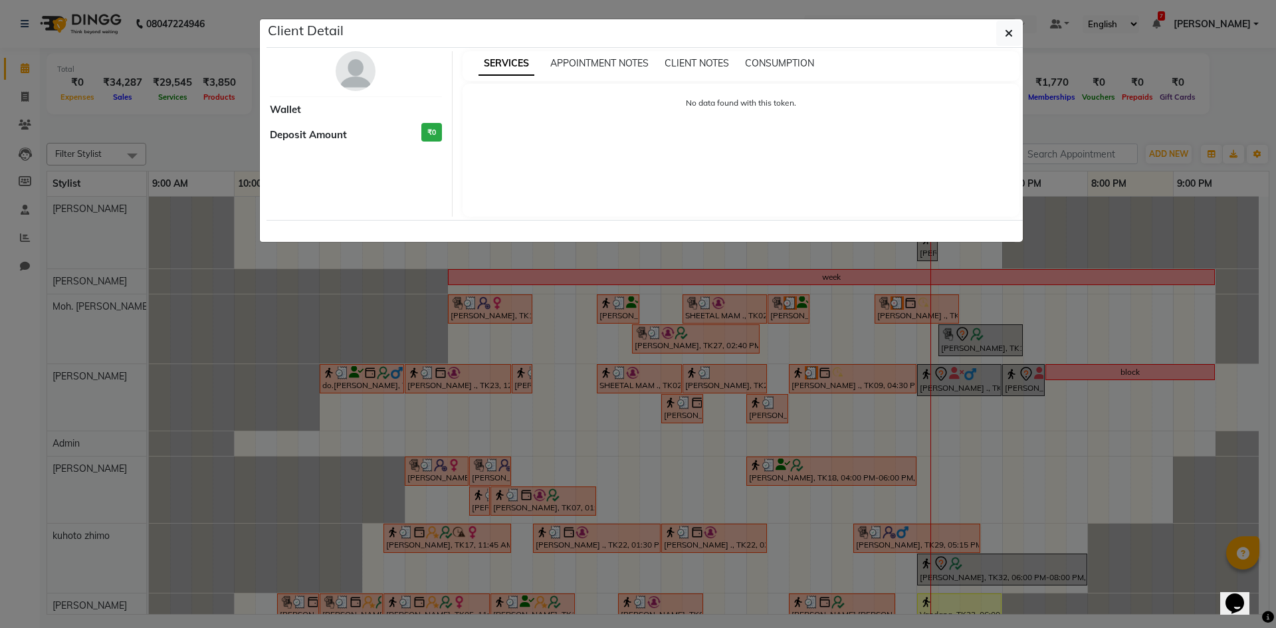
select select "3"
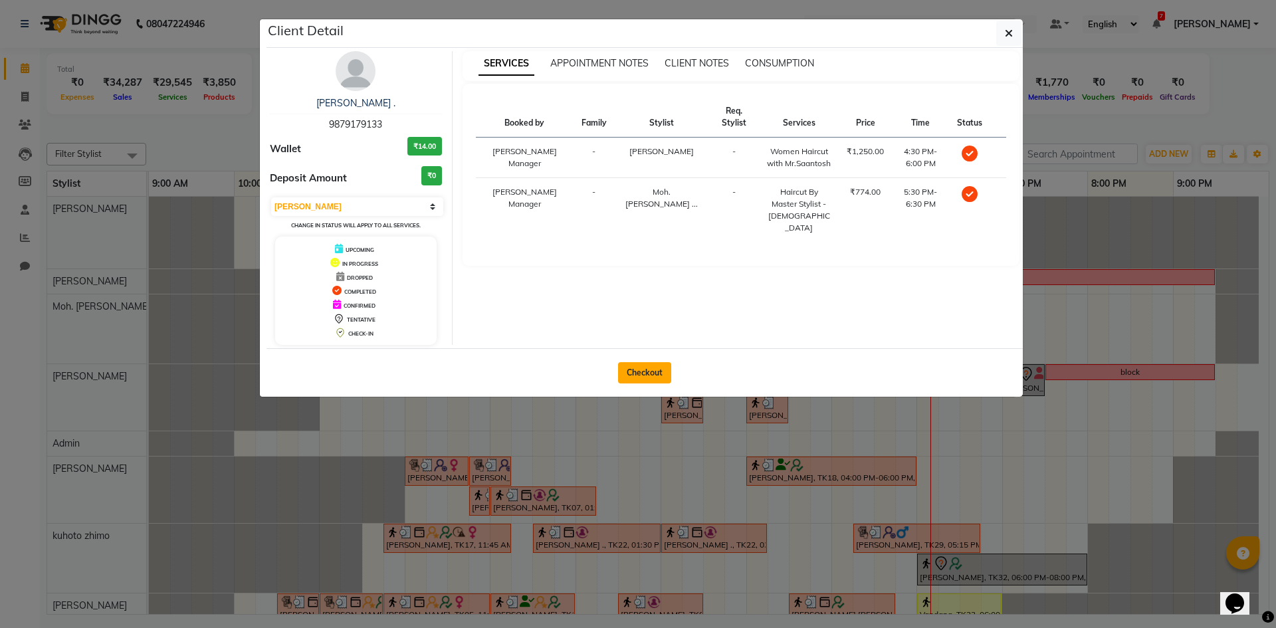
click at [640, 364] on button "Checkout" at bounding box center [644, 372] width 53 height 21
select select "service"
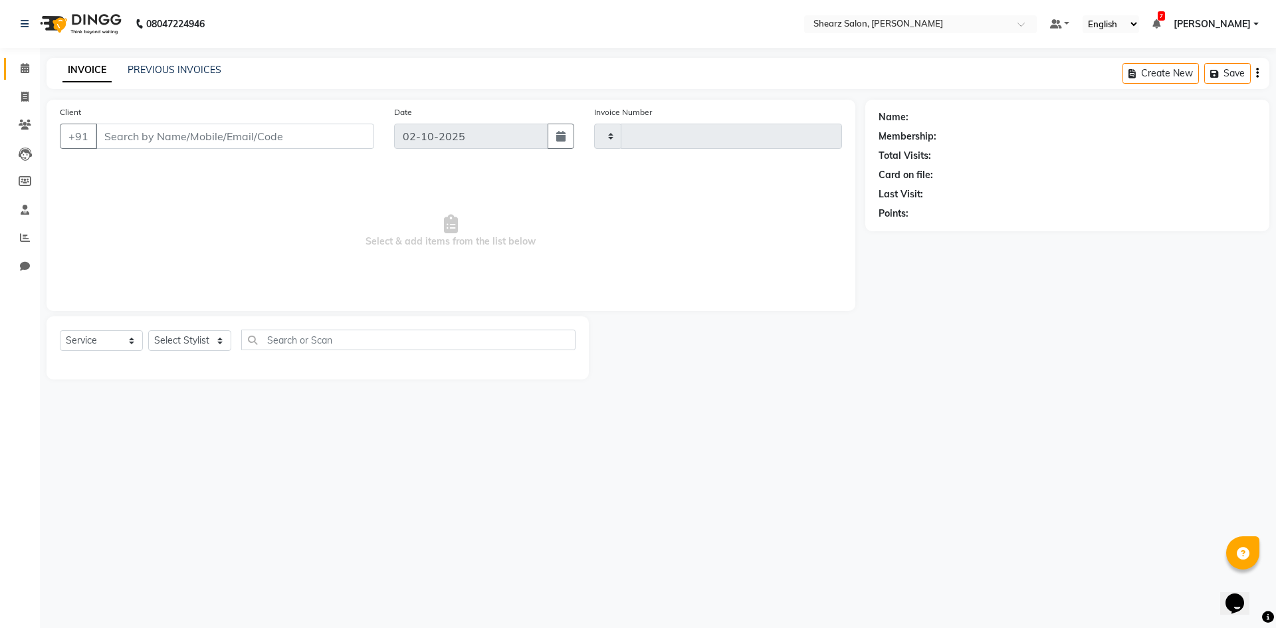
type input "6061"
select select "8159"
select select "V"
type input "9879179133"
select select "87136"
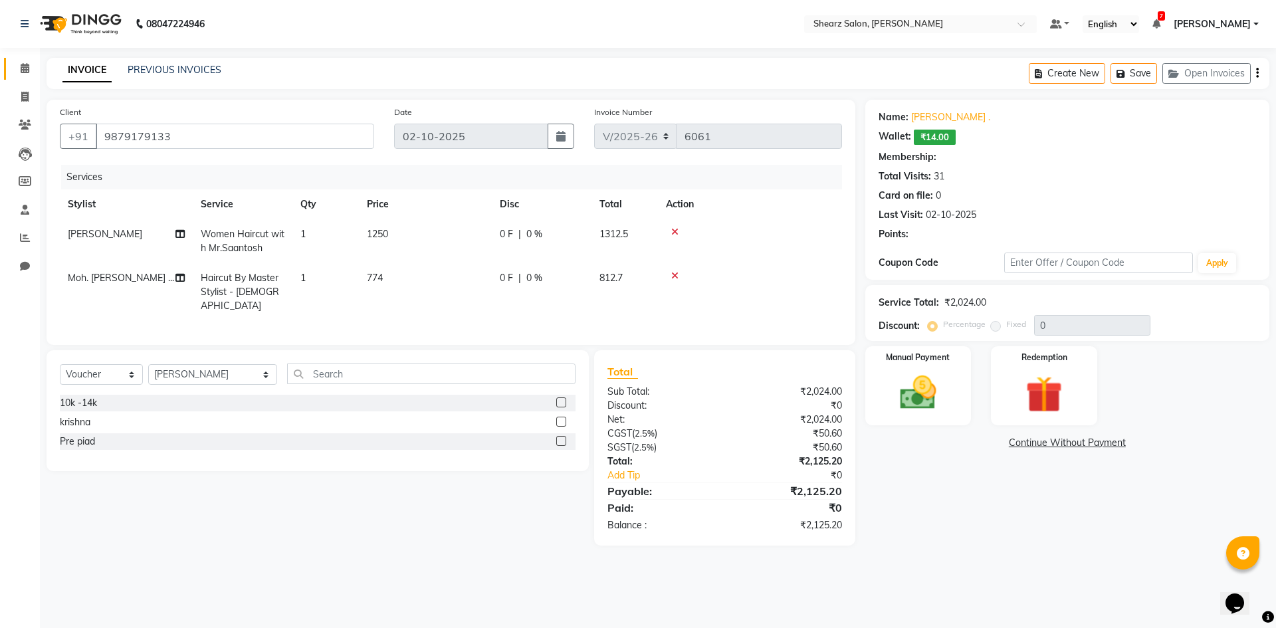
select select "1: Object"
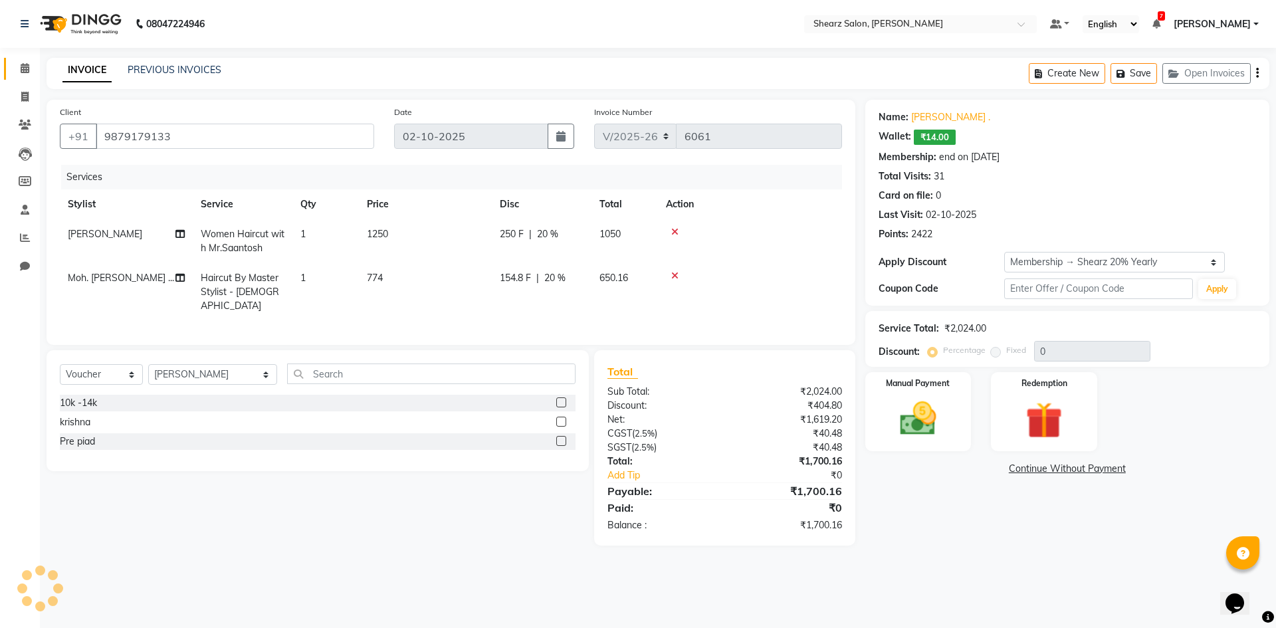
type input "20"
click at [936, 405] on img at bounding box center [919, 419] width 62 height 44
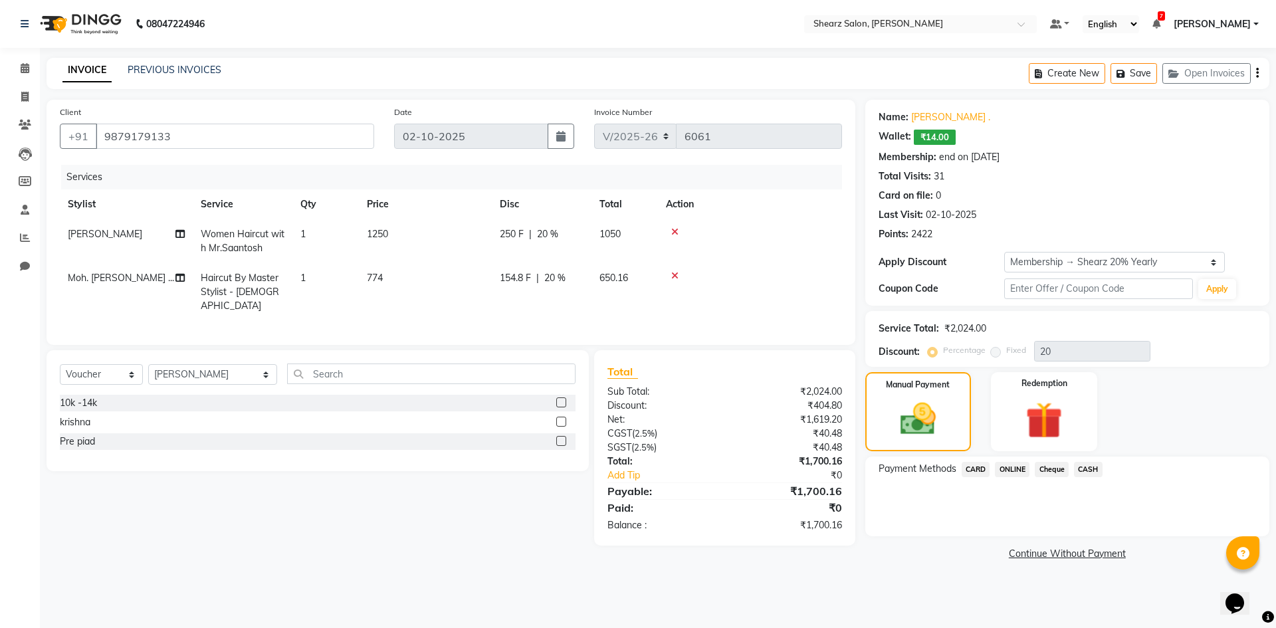
click at [1083, 465] on span "CASH" at bounding box center [1088, 469] width 29 height 15
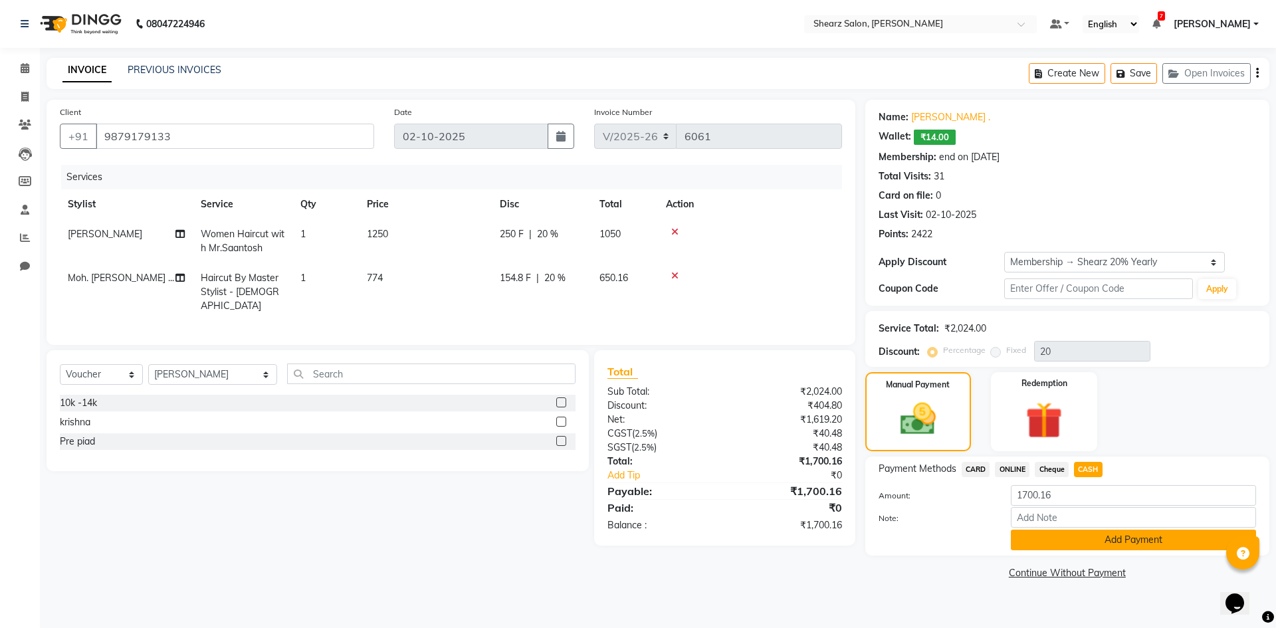
click at [1104, 543] on button "Add Payment" at bounding box center [1133, 540] width 245 height 21
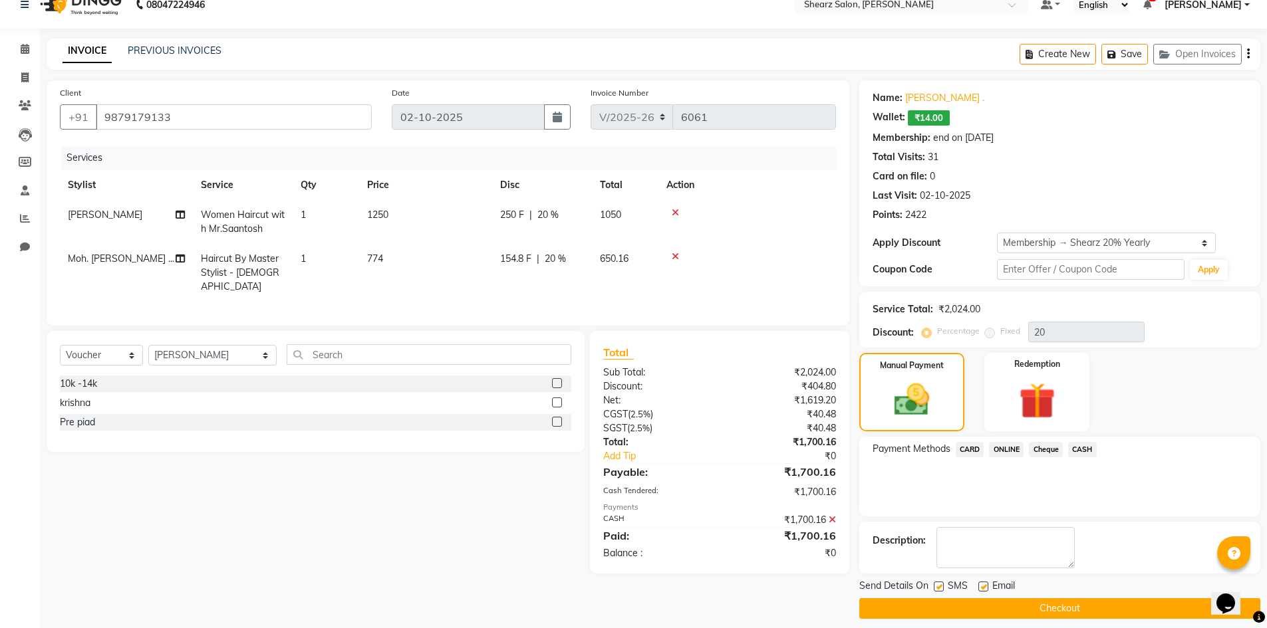
scroll to position [30, 0]
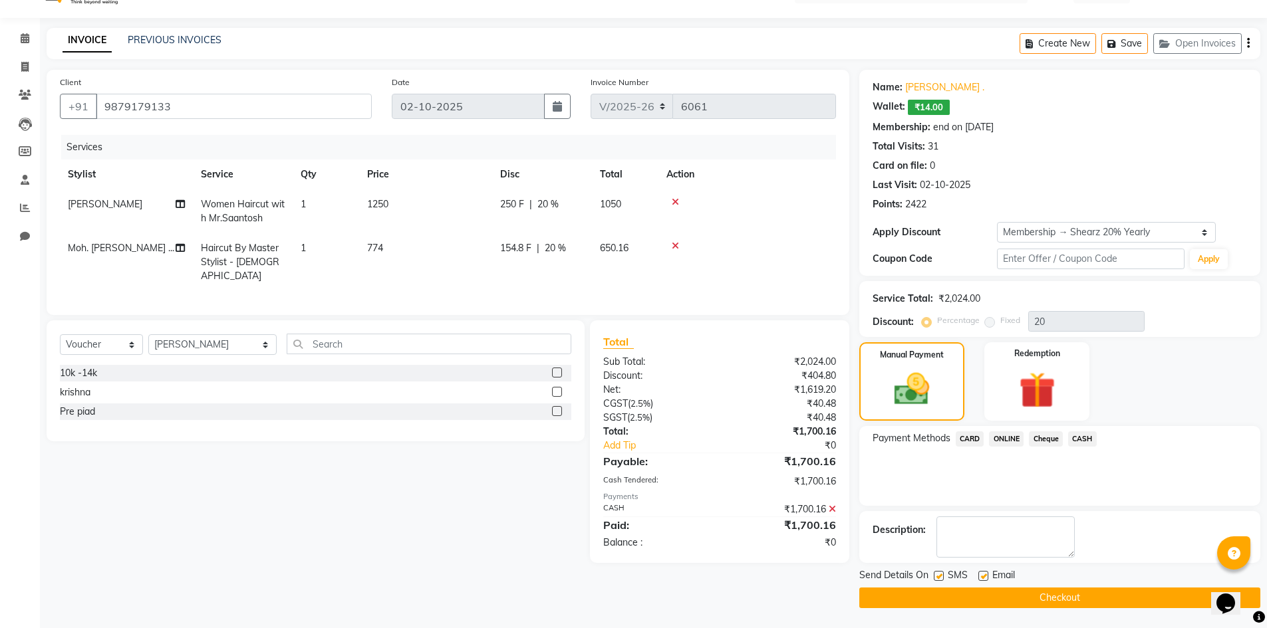
click at [1063, 597] on button "Checkout" at bounding box center [1059, 598] width 401 height 21
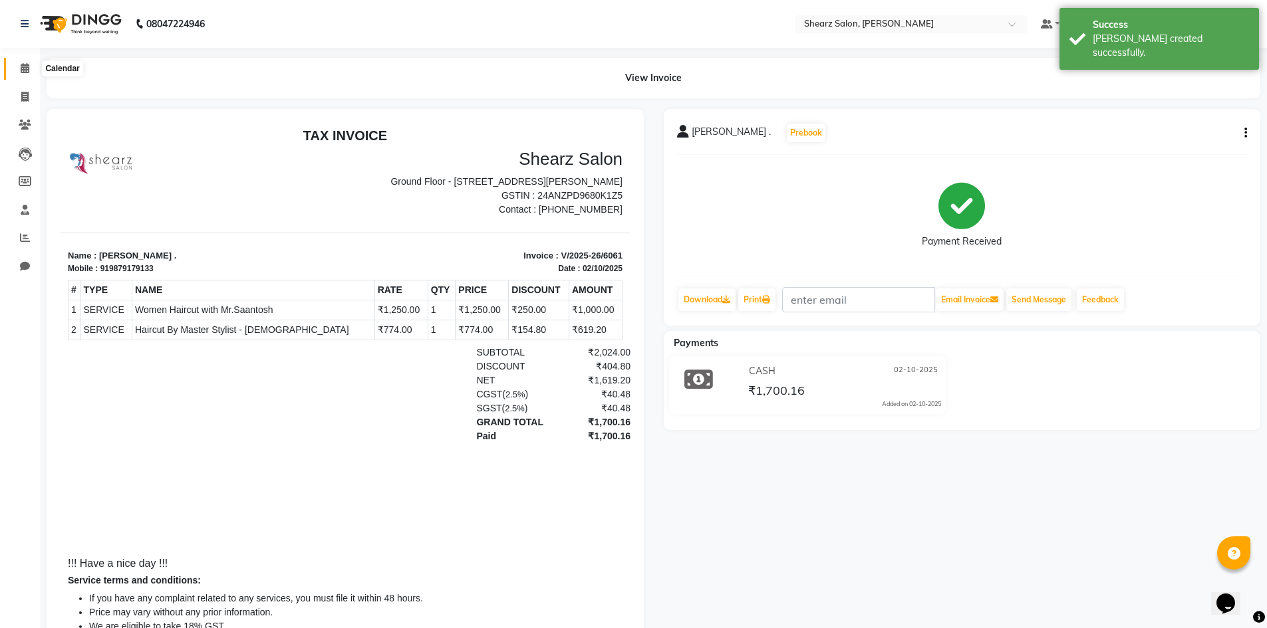
click at [27, 66] on icon at bounding box center [25, 68] width 9 height 10
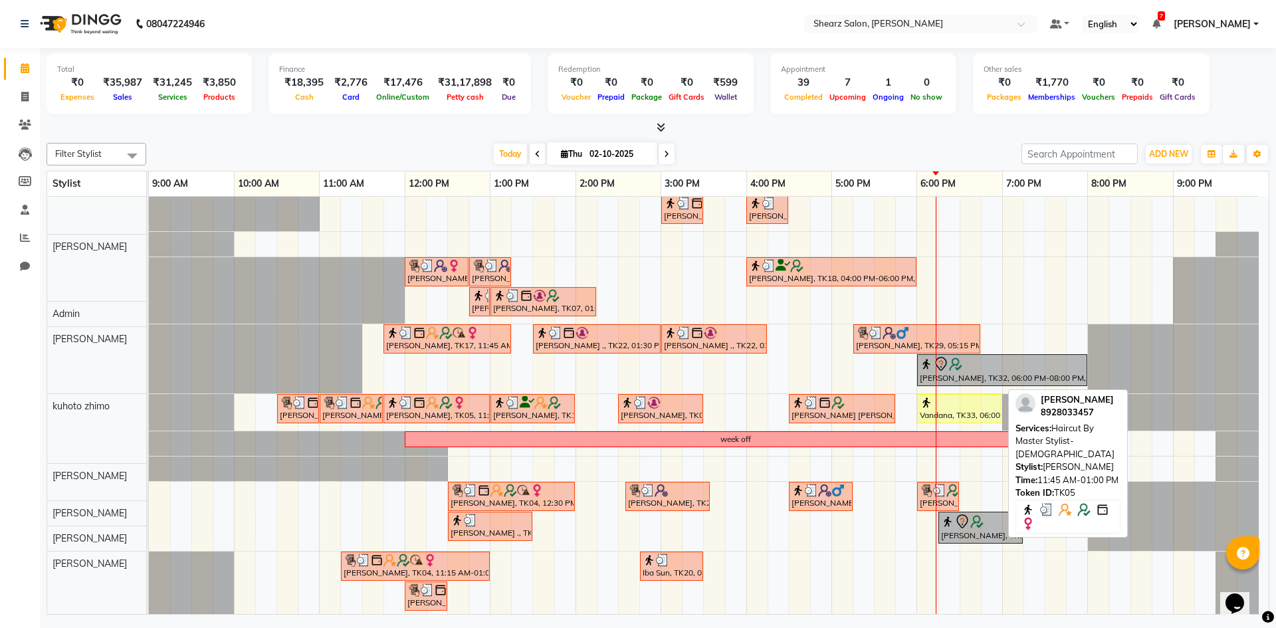
scroll to position [199, 0]
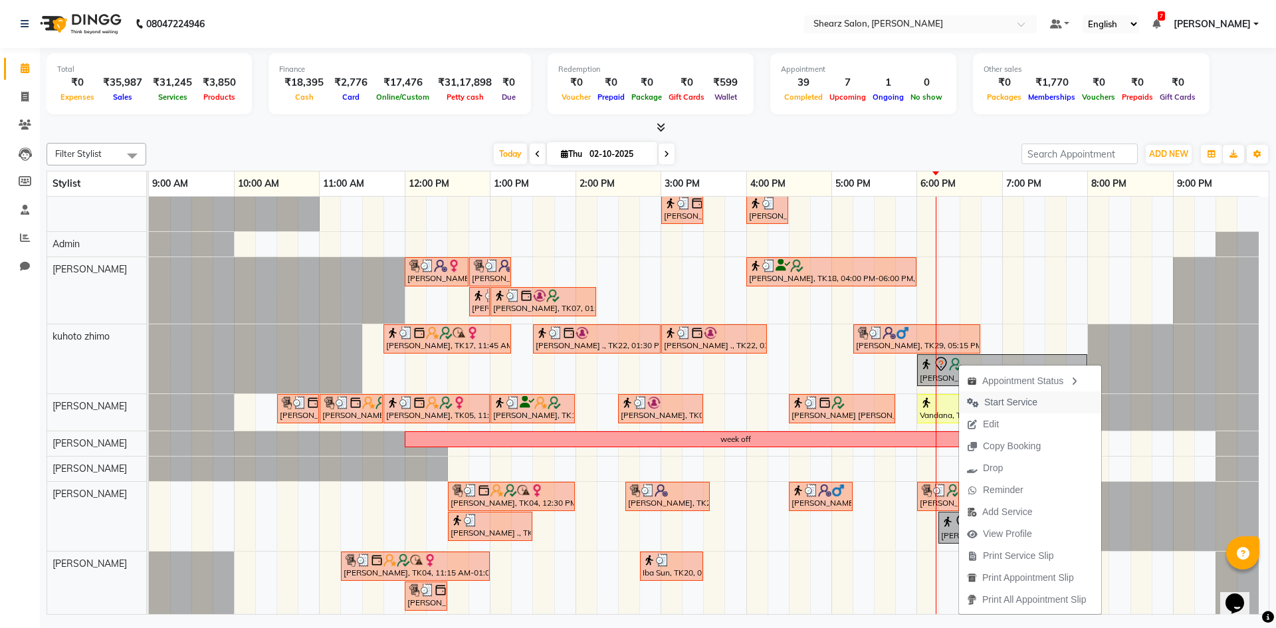
click at [1015, 399] on span "Start Service" at bounding box center [1011, 403] width 53 height 14
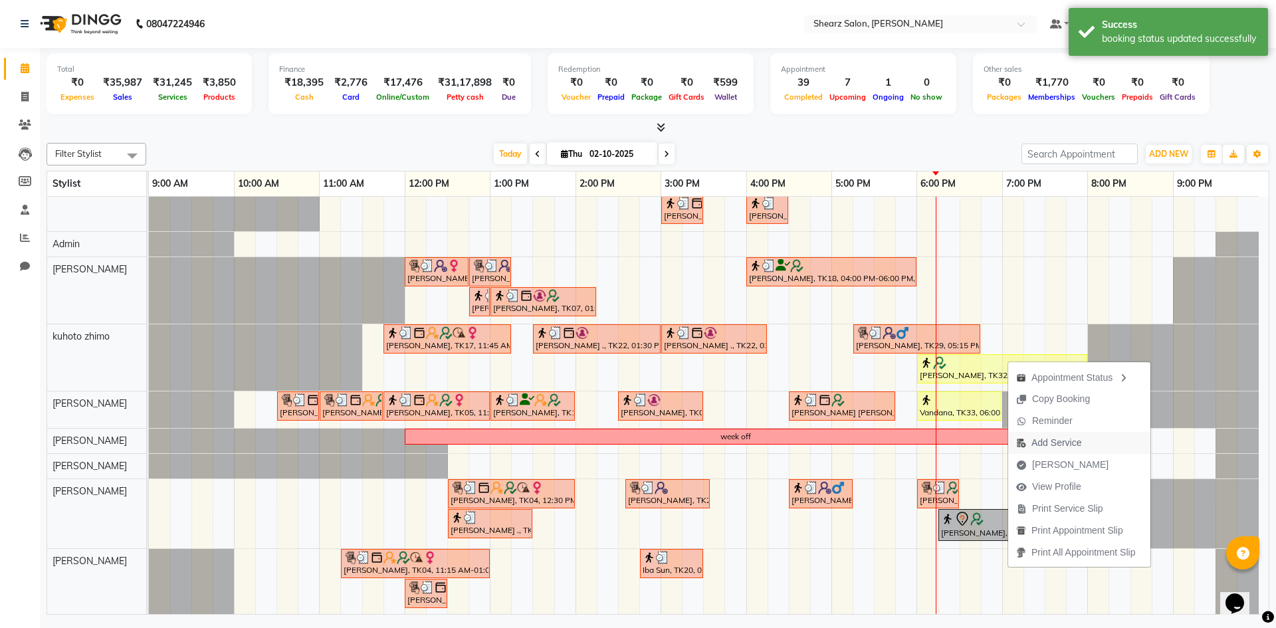
click at [1064, 441] on span "Add Service" at bounding box center [1057, 443] width 50 height 14
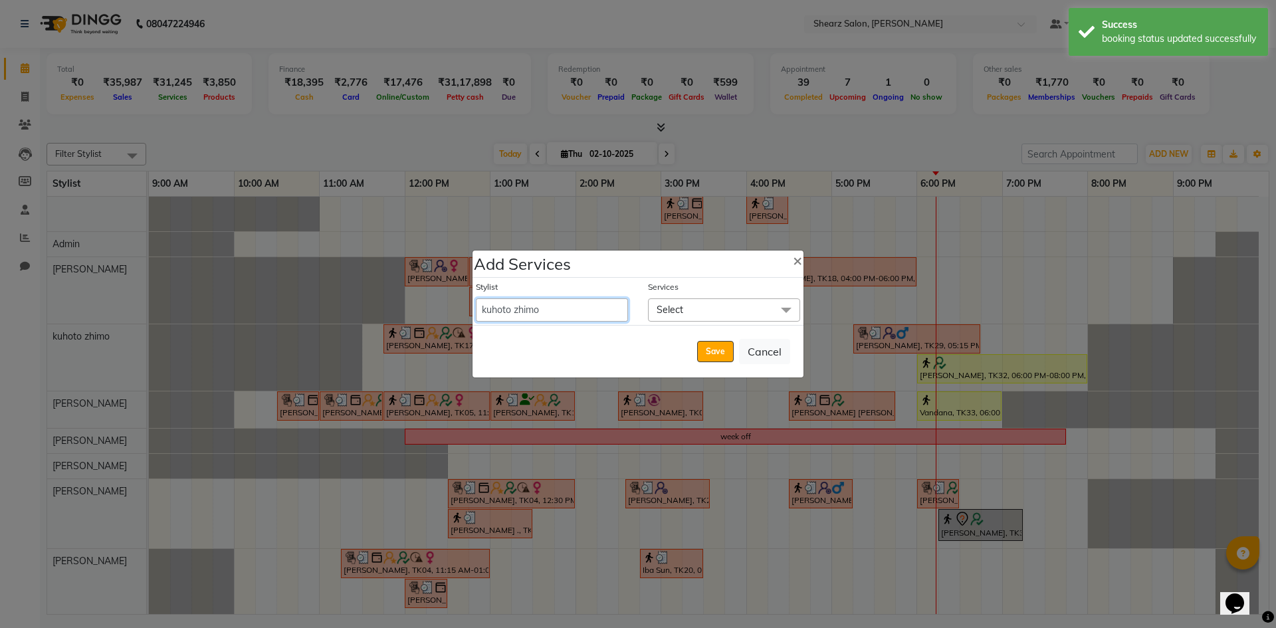
click at [554, 310] on select "AakashKumar Nai Admin A General Arvind S Devda Asha Chavariya Brijesh Valand Ch…" at bounding box center [552, 310] width 152 height 23
select select "77322"
click at [476, 299] on select "AakashKumar Nai Admin A General Arvind S Devda Asha Chavariya Brijesh Valand Ch…" at bounding box center [552, 310] width 152 height 23
select select "1200"
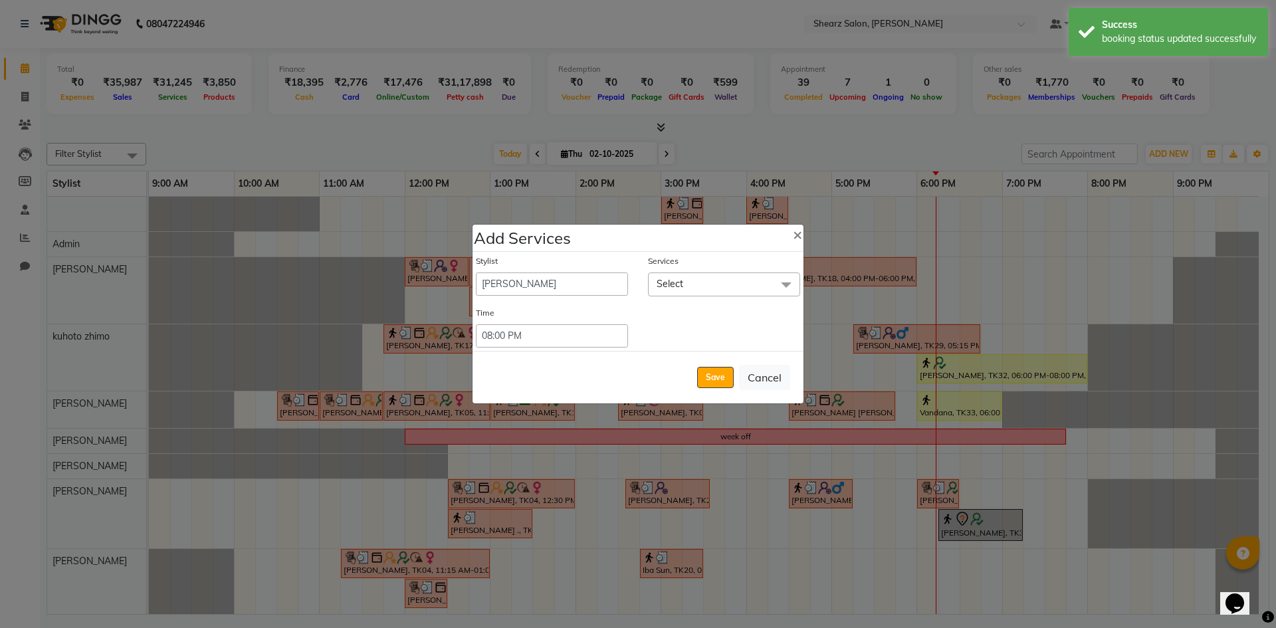
click at [710, 283] on span "Select" at bounding box center [724, 284] width 152 height 23
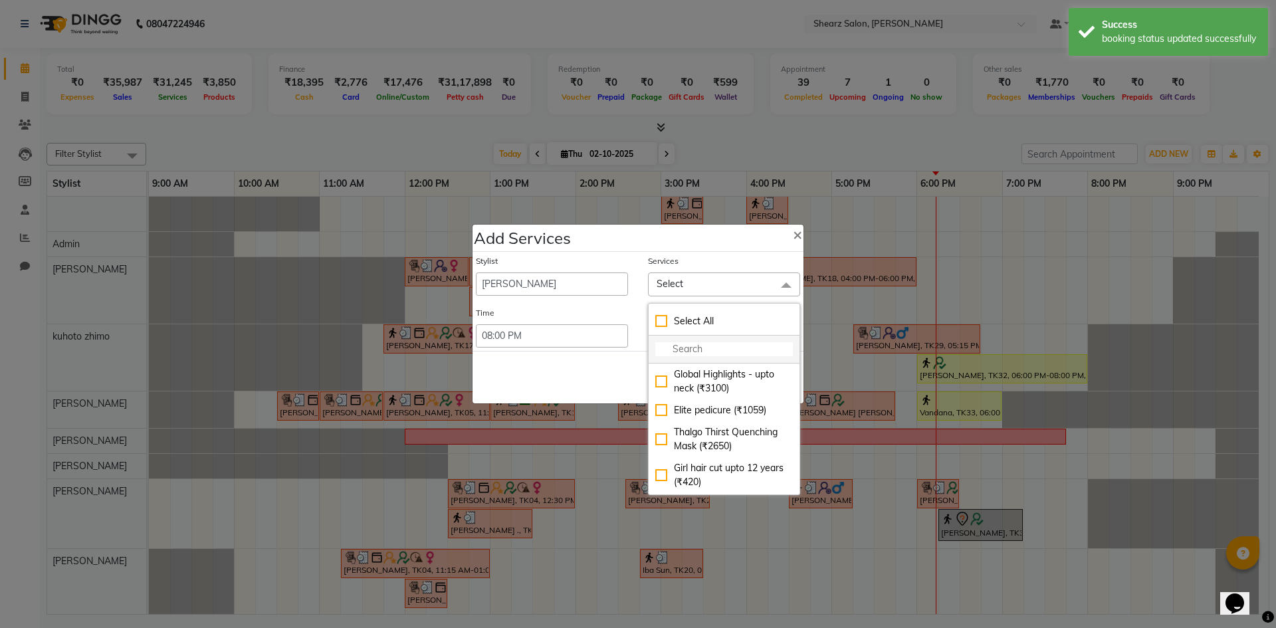
click at [686, 342] on input "multiselect-search" at bounding box center [725, 349] width 138 height 14
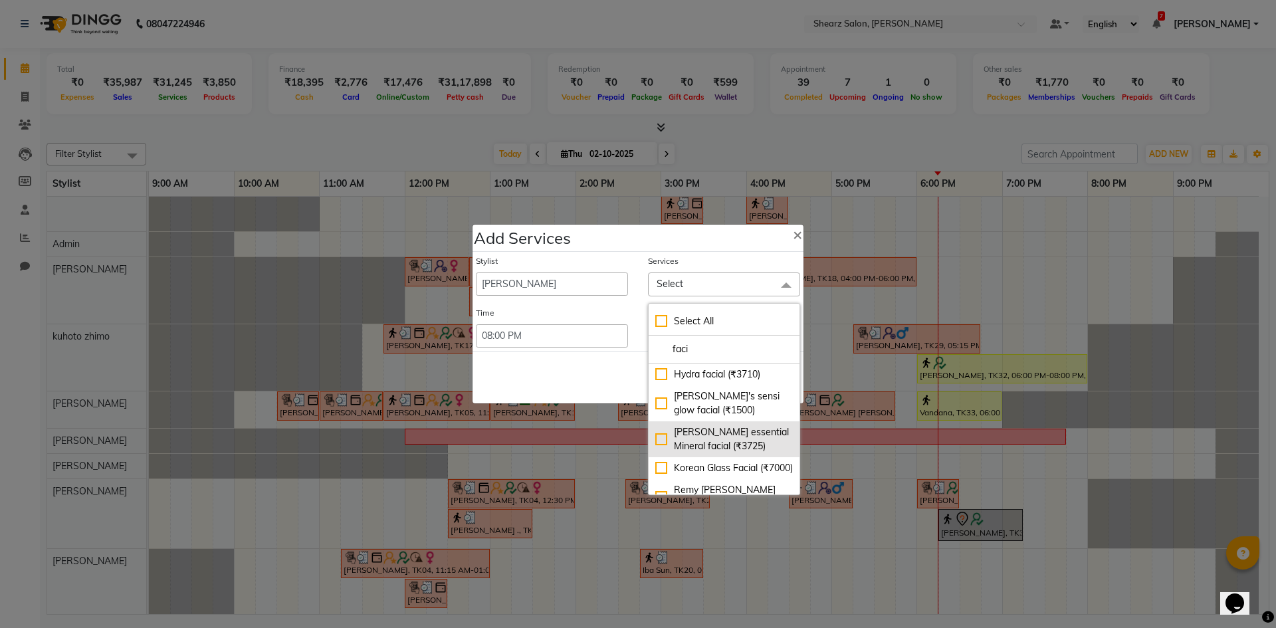
type input "faci"
click at [685, 449] on div "Remy laure essential Mineral facial (₹3725)" at bounding box center [725, 439] width 138 height 28
checkbox input "true"
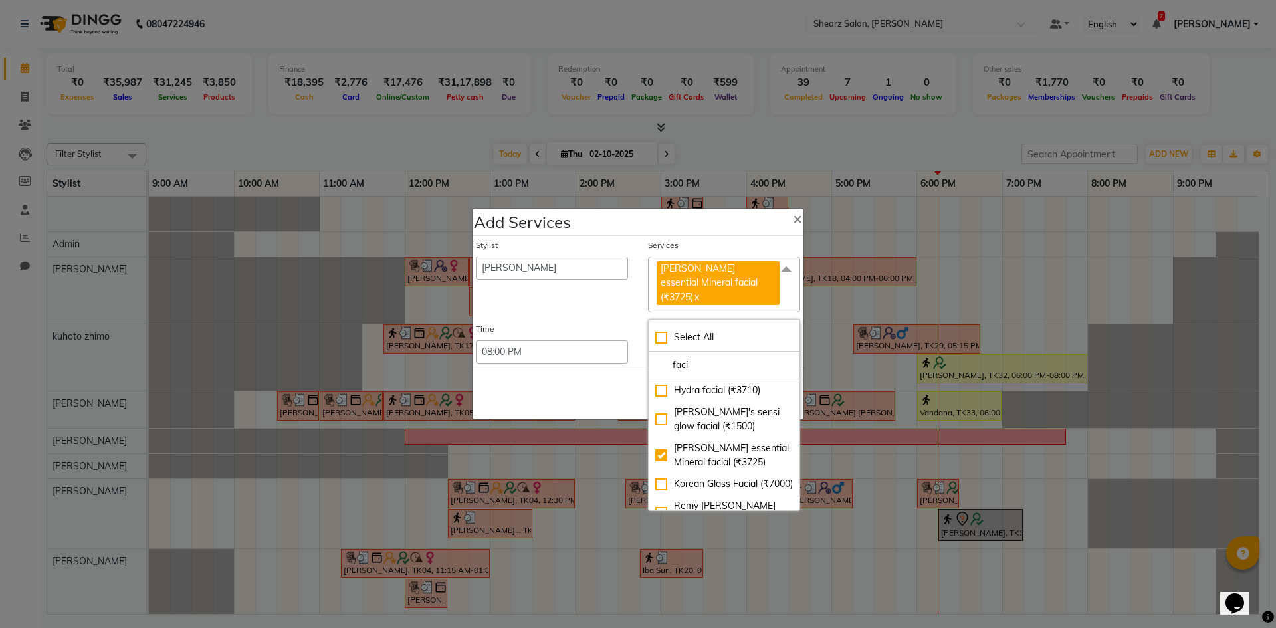
drag, startPoint x: 781, startPoint y: 283, endPoint x: 775, endPoint y: 296, distance: 14.9
click at [777, 282] on span at bounding box center [786, 269] width 27 height 25
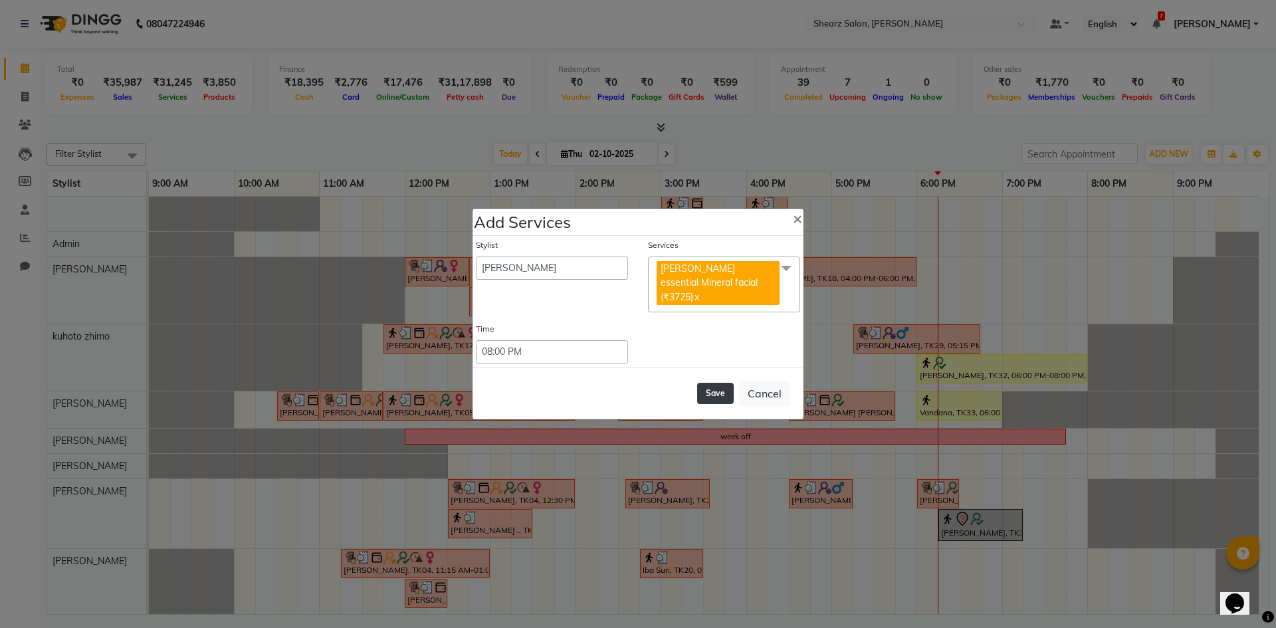
click at [721, 391] on button "Save" at bounding box center [715, 393] width 37 height 21
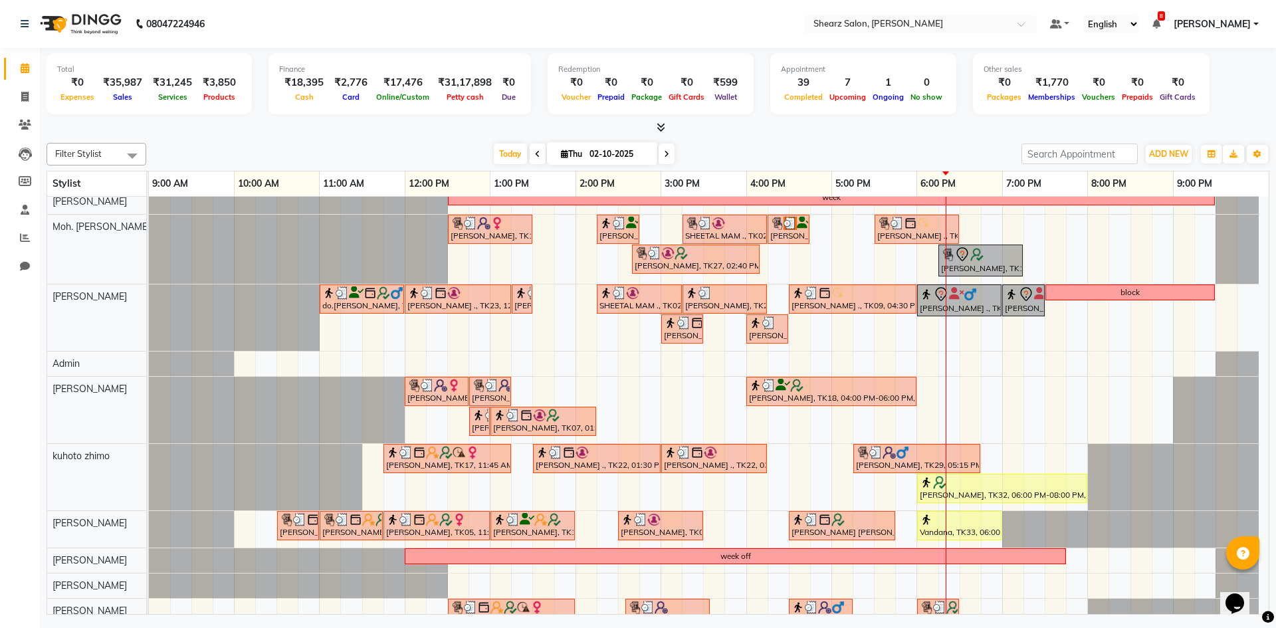
scroll to position [201, 0]
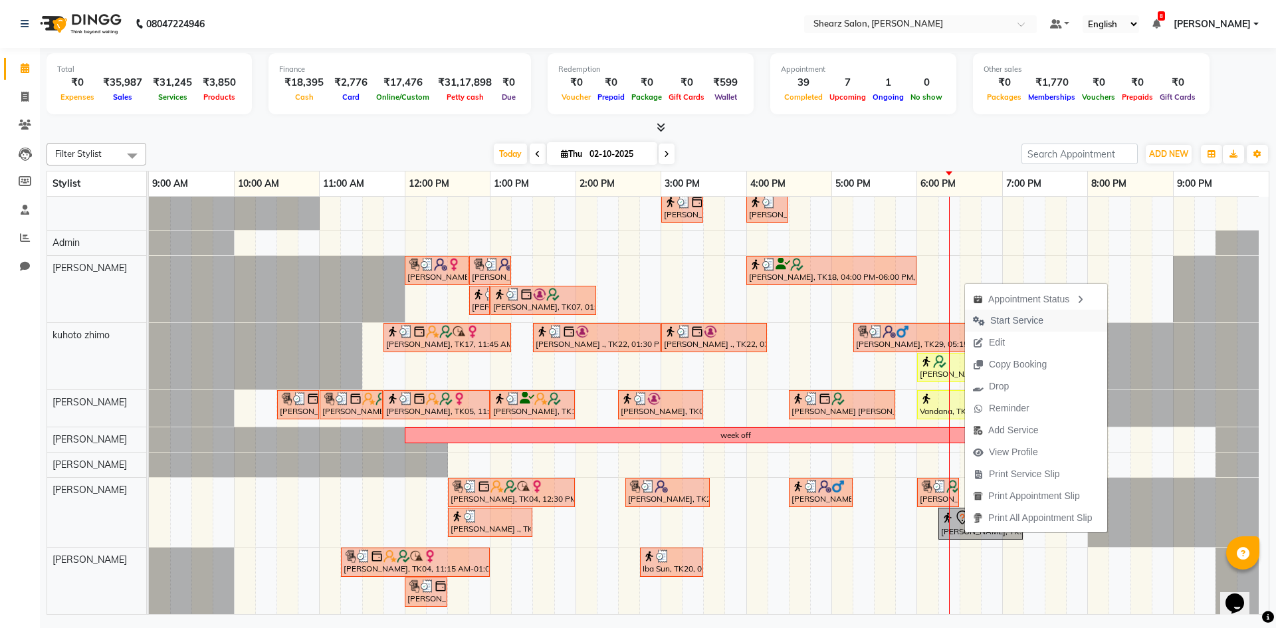
click at [1040, 314] on span "Start Service" at bounding box center [1017, 321] width 53 height 14
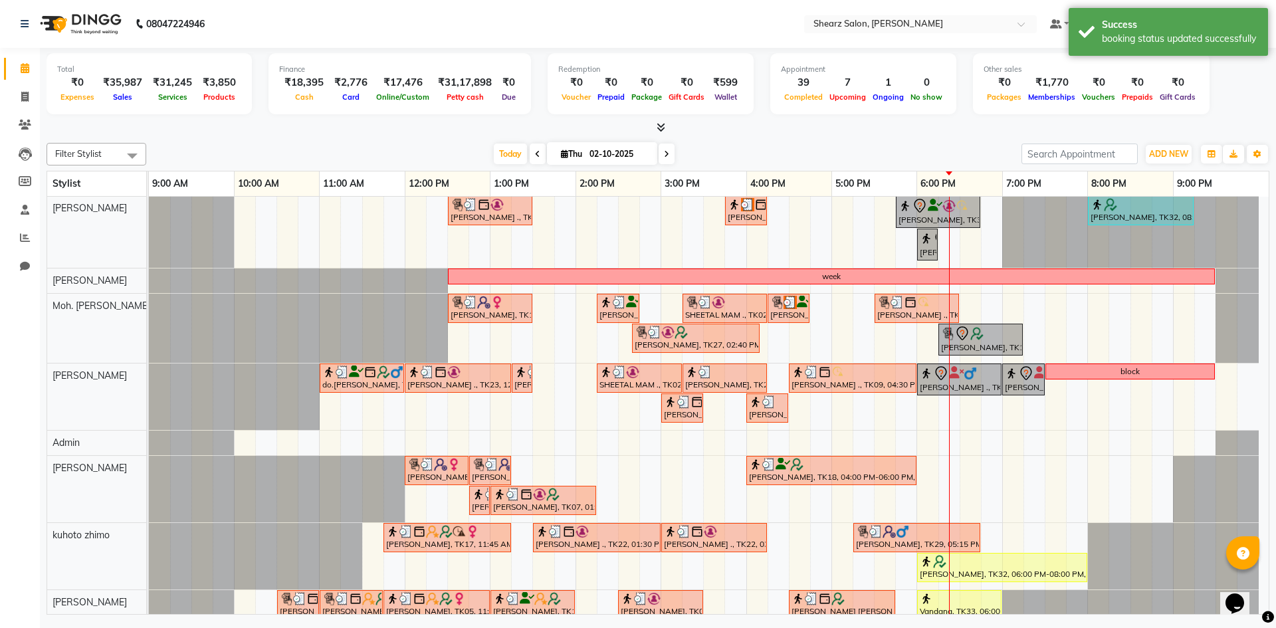
scroll to position [0, 0]
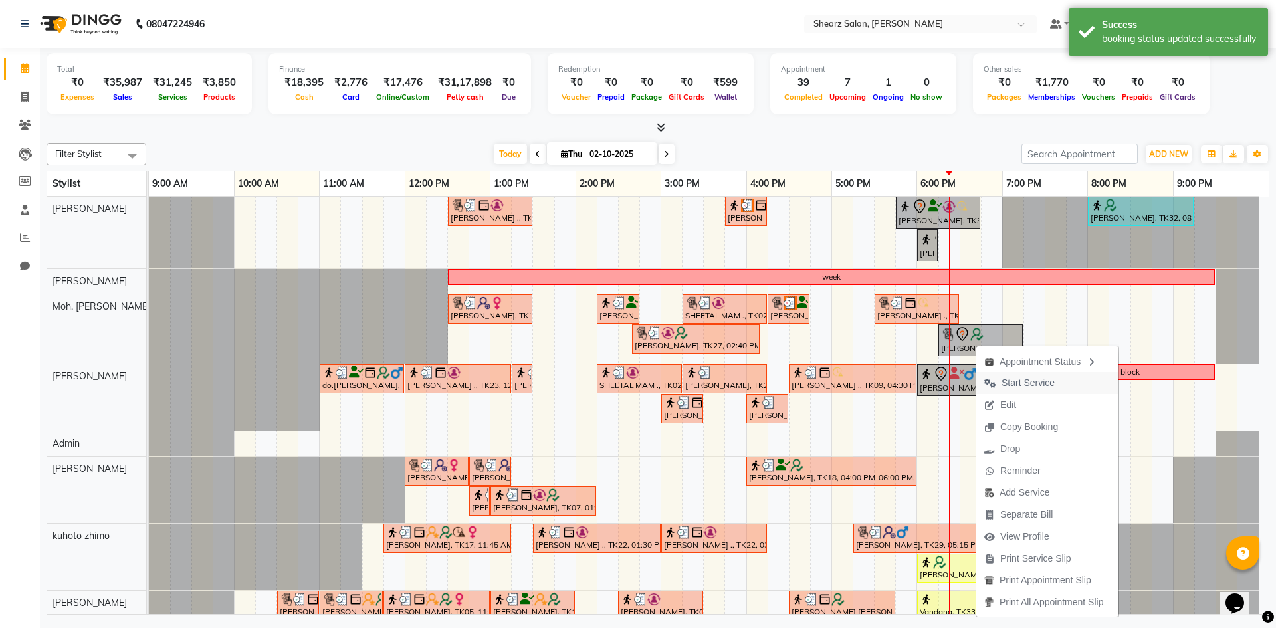
click at [989, 377] on span "Start Service" at bounding box center [1020, 383] width 86 height 22
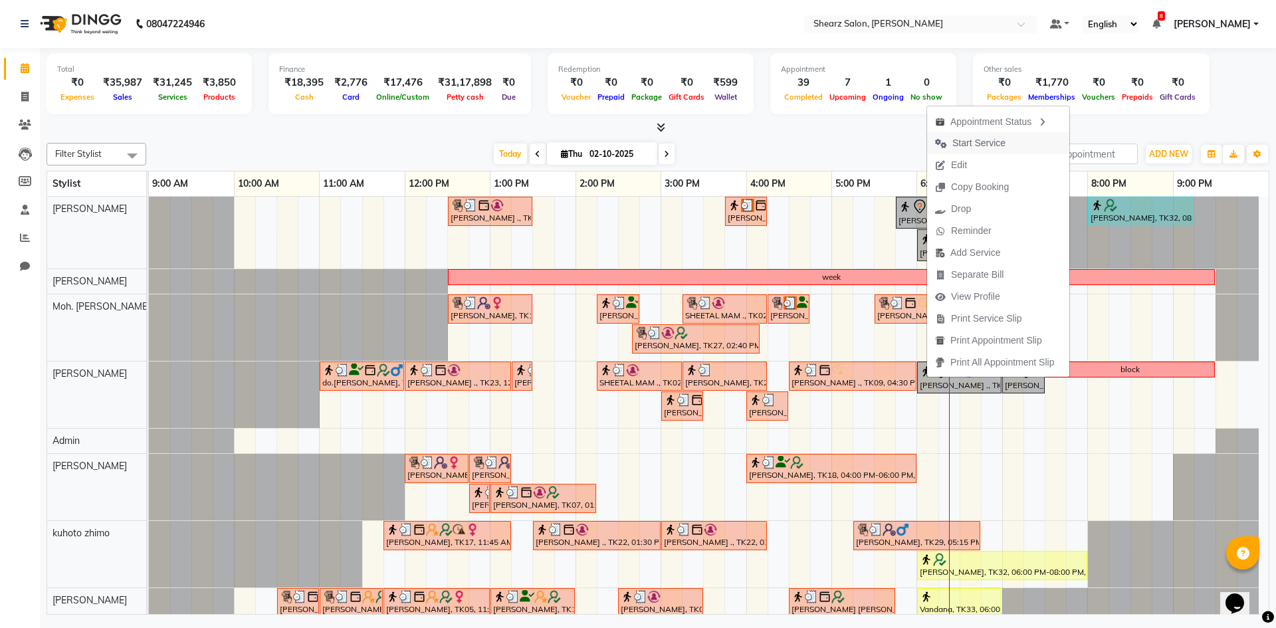
click at [1035, 146] on button "Start Service" at bounding box center [998, 143] width 142 height 22
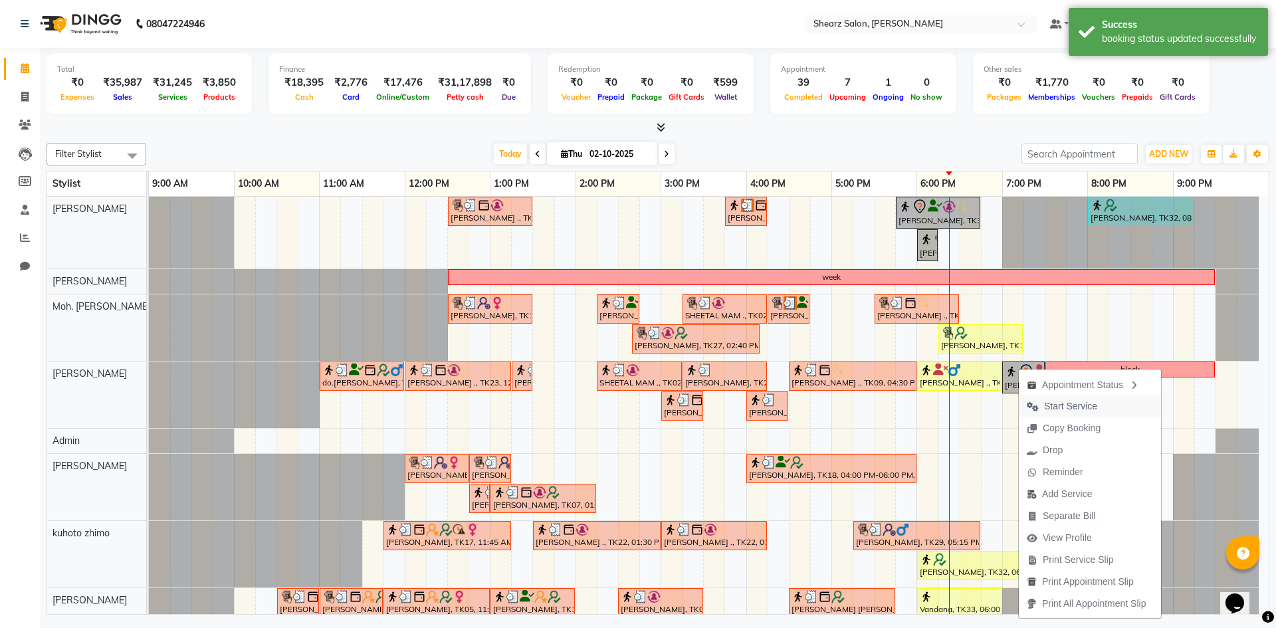
click at [1078, 414] on span "Start Service" at bounding box center [1062, 407] width 86 height 22
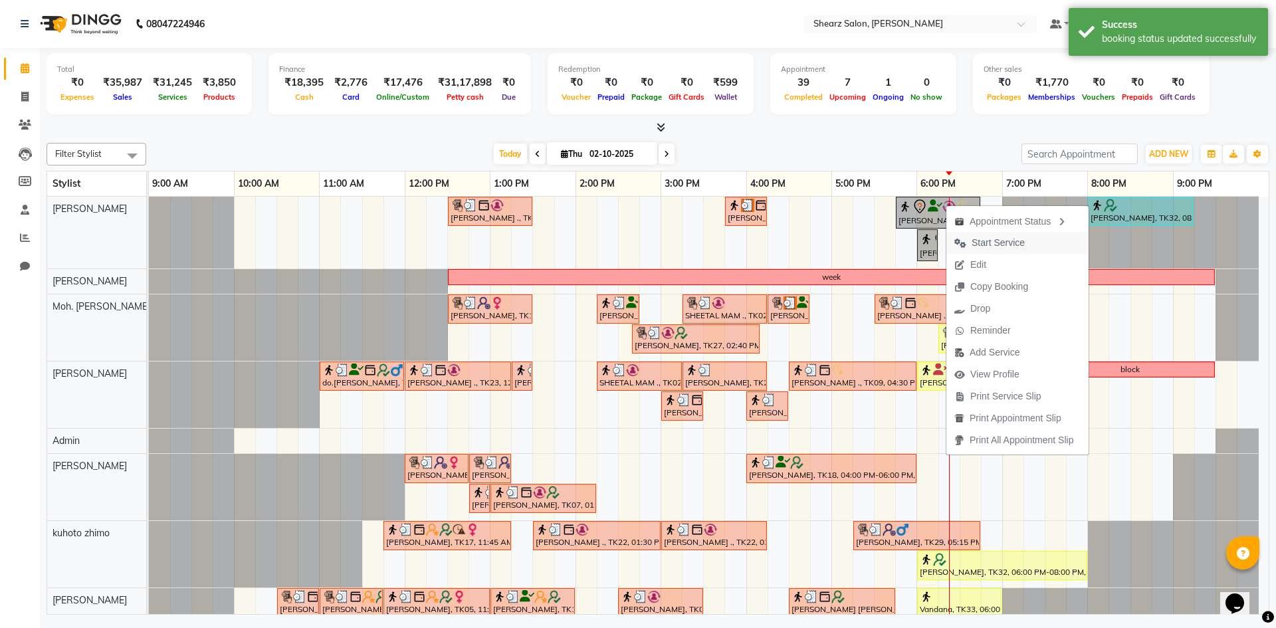
click at [995, 245] on span "Start Service" at bounding box center [998, 243] width 53 height 14
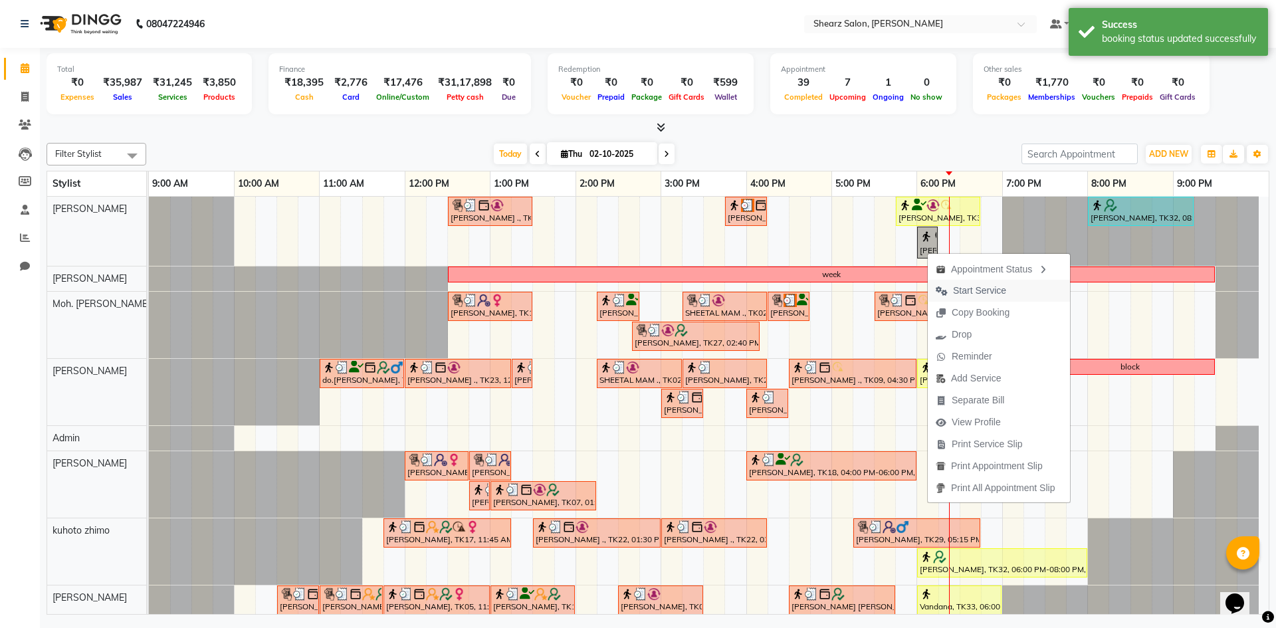
click at [981, 287] on span "Start Service" at bounding box center [979, 291] width 53 height 14
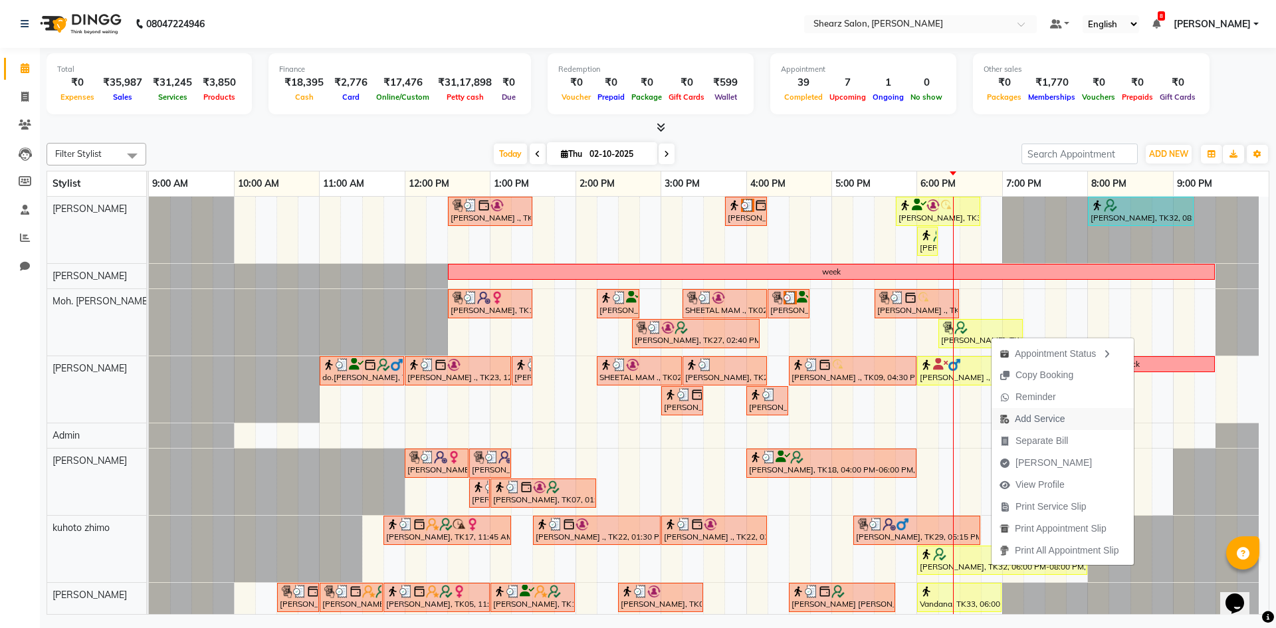
click at [1073, 419] on span "Add Service" at bounding box center [1032, 419] width 81 height 22
select select "77335"
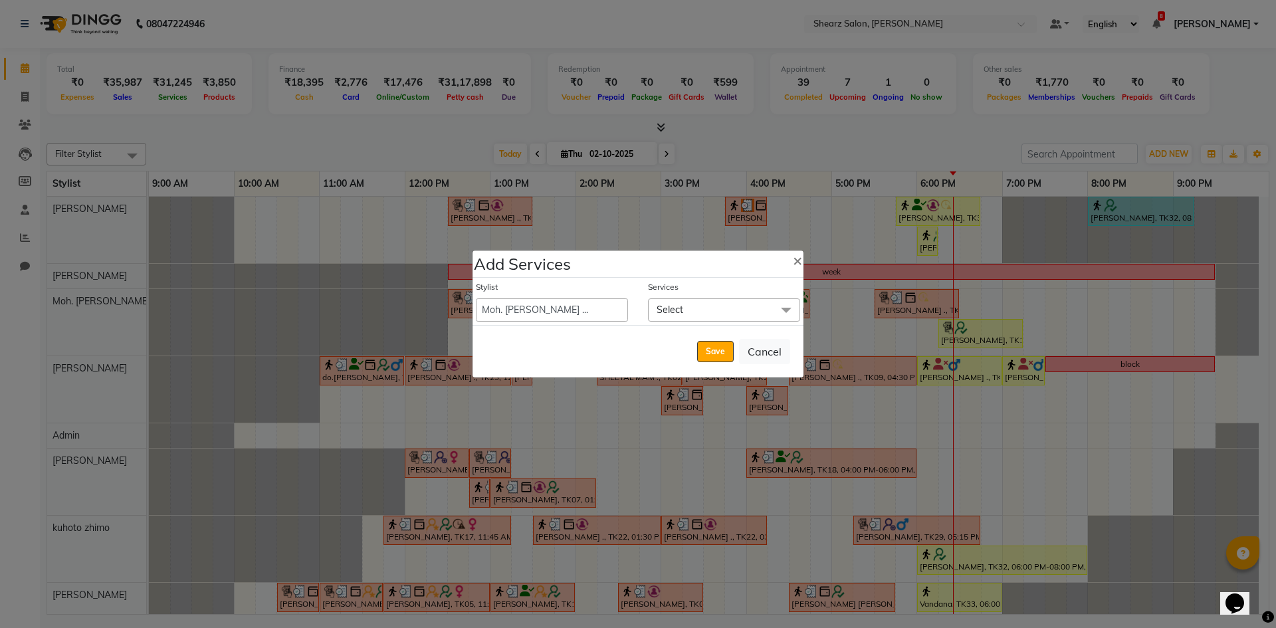
click at [714, 310] on span "Select" at bounding box center [724, 310] width 152 height 23
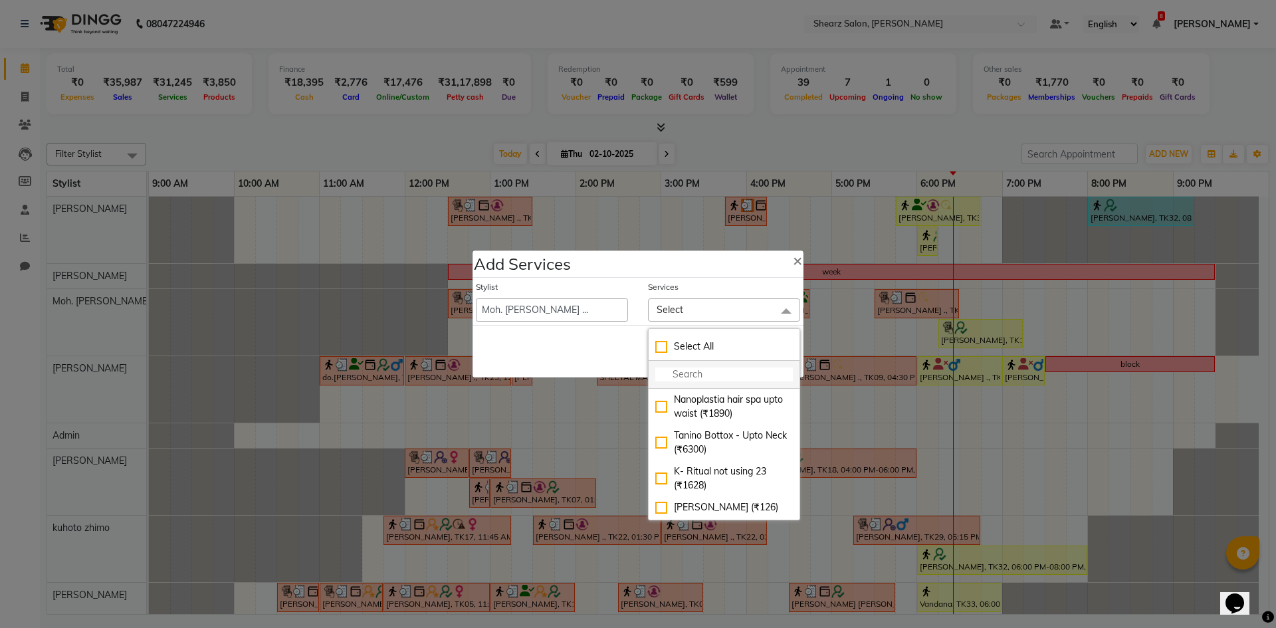
click at [703, 374] on input "multiselect-search" at bounding box center [725, 375] width 138 height 14
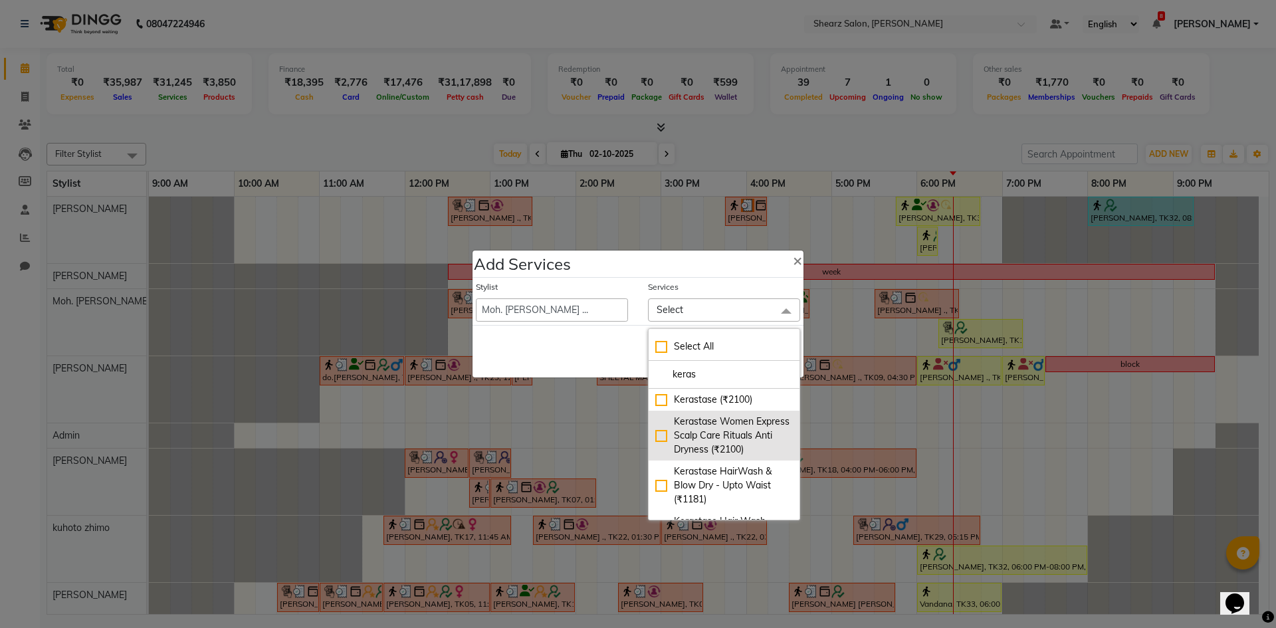
scroll to position [133, 0]
type input "keras"
click at [739, 444] on div "Kerastase Hair Wash - Below Waist (₹1024)" at bounding box center [725, 432] width 138 height 28
checkbox input "true"
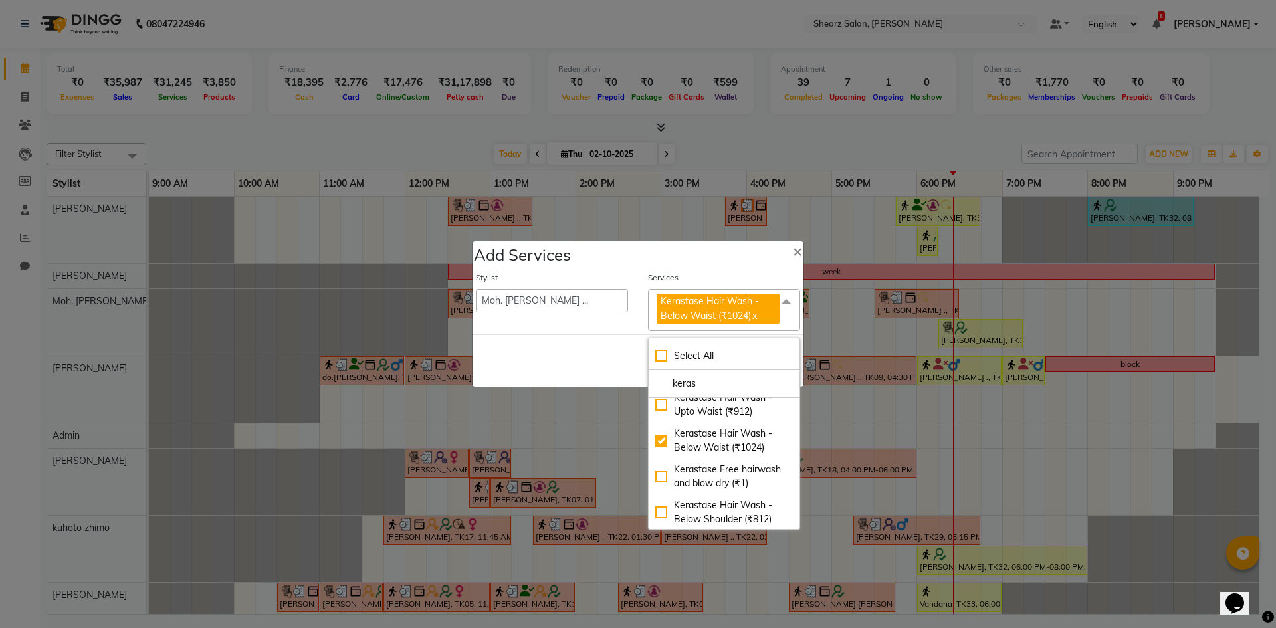
click at [777, 309] on span at bounding box center [786, 301] width 27 height 25
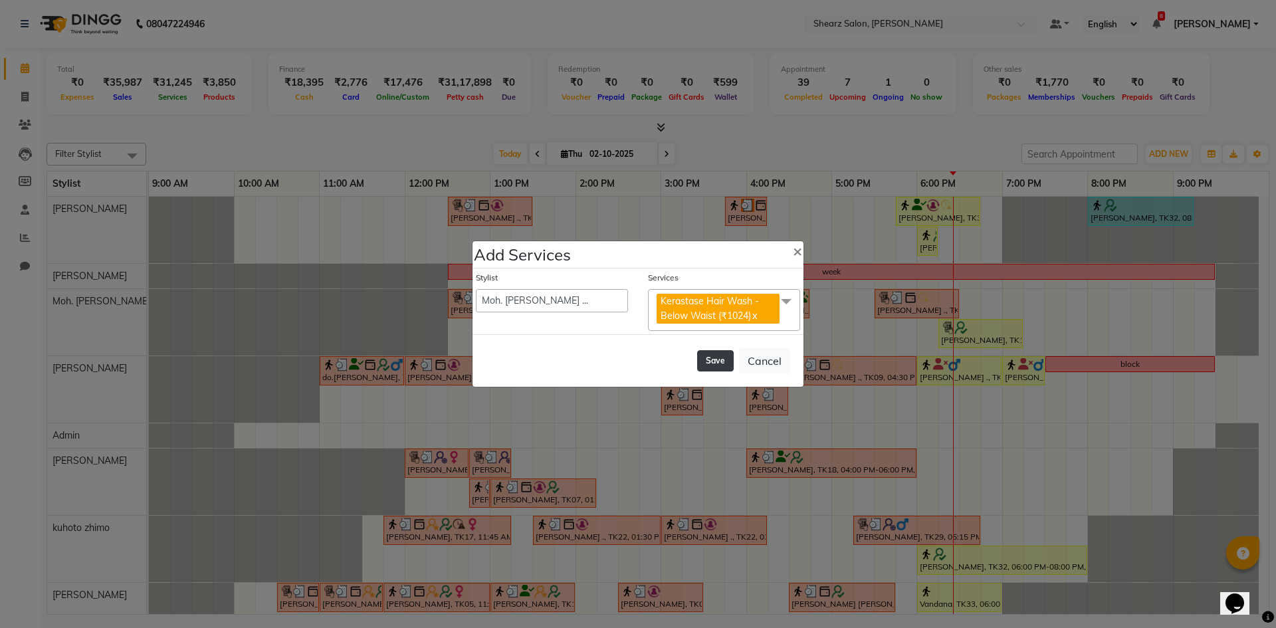
click at [730, 364] on button "Save" at bounding box center [715, 360] width 37 height 21
select select "87136"
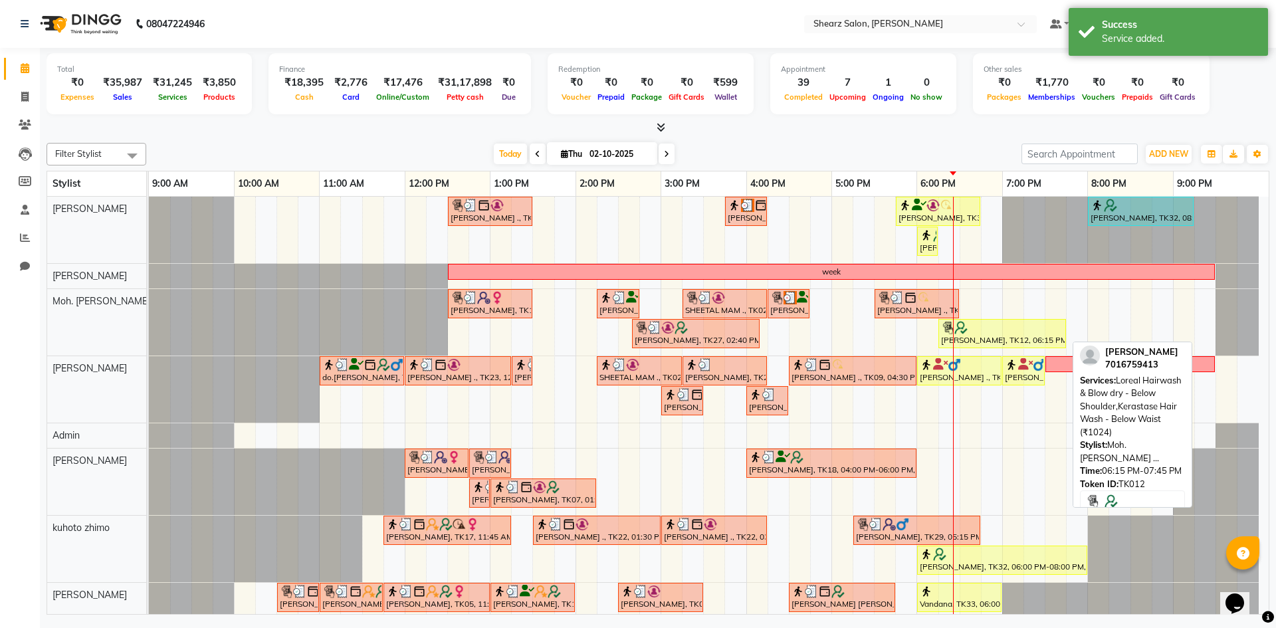
click at [977, 325] on div at bounding box center [1002, 327] width 122 height 13
select select "1"
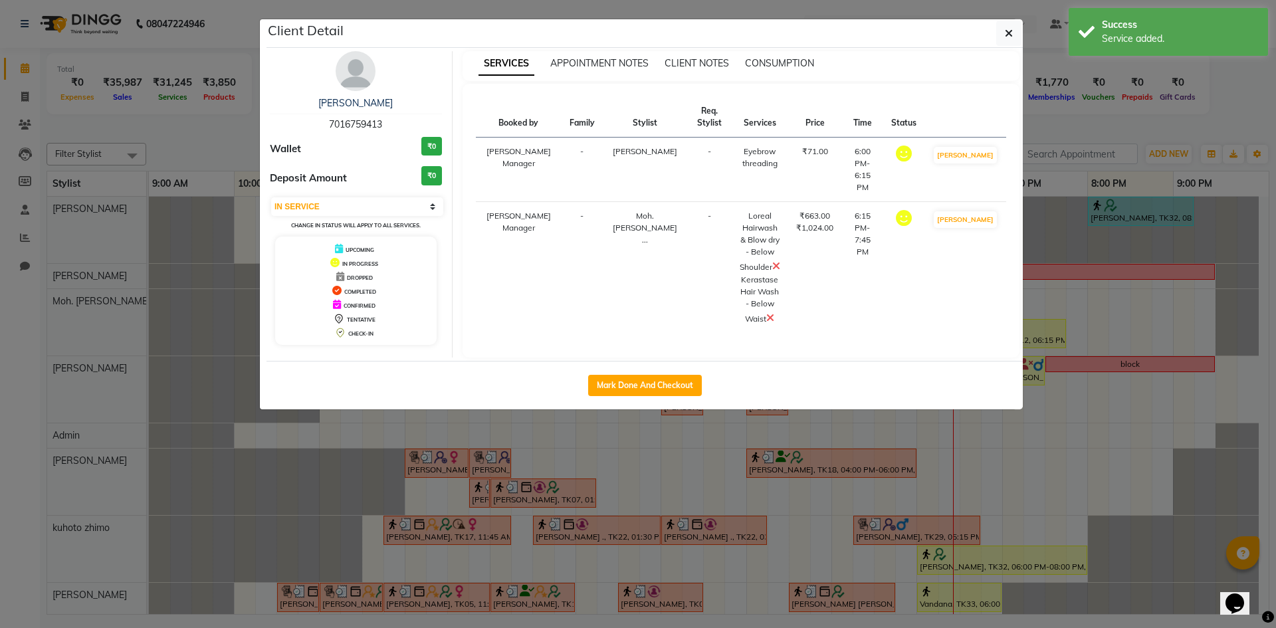
click at [773, 261] on icon at bounding box center [777, 266] width 8 height 11
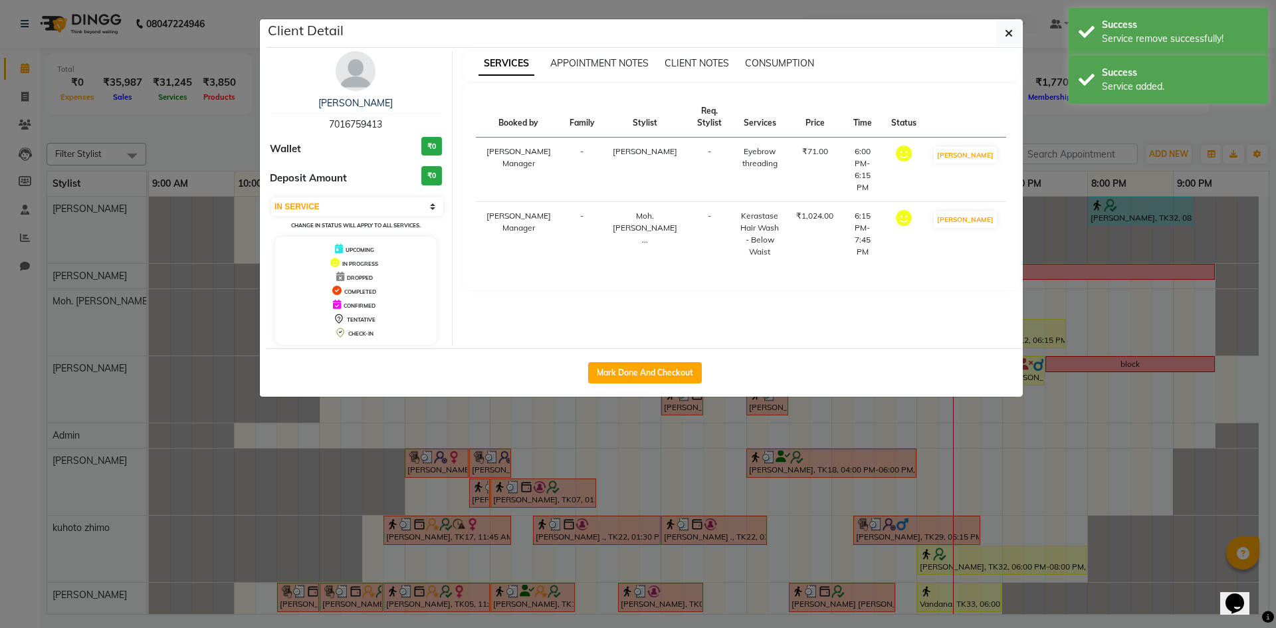
click at [728, 455] on ngb-modal-window "Client Detail Shashi Mam 7016759413 Wallet ₹0 Deposit Amount ₹0 Select IN SERVI…" at bounding box center [638, 314] width 1276 height 628
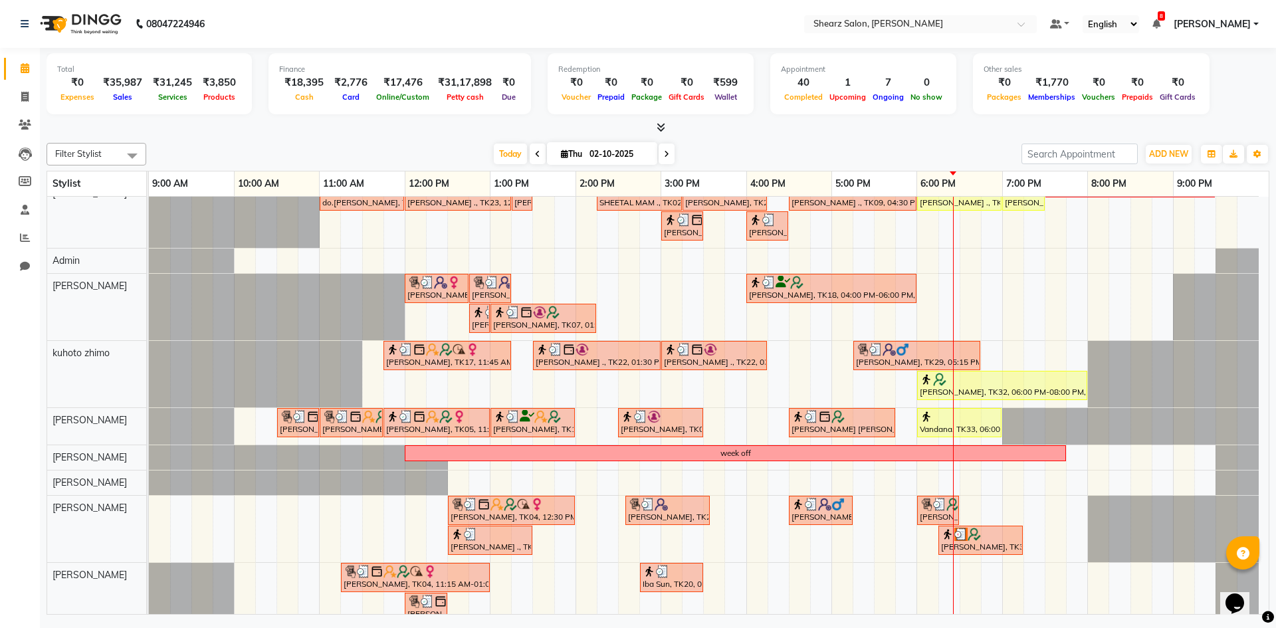
scroll to position [190, 0]
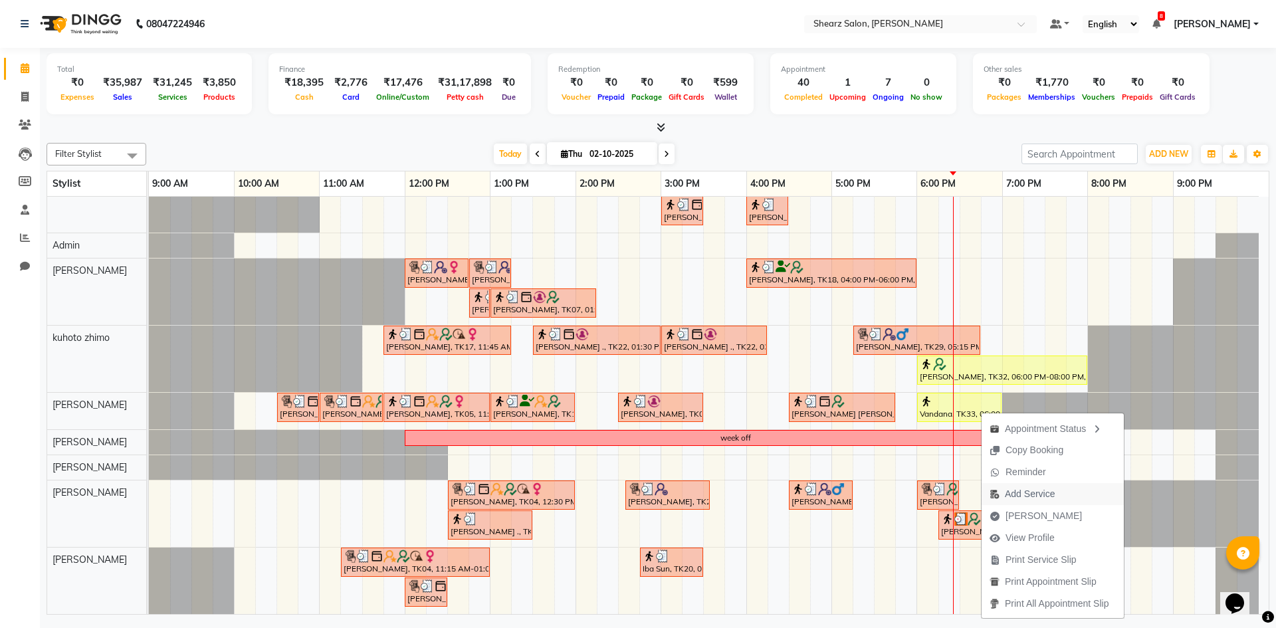
click at [1036, 492] on span "Add Service" at bounding box center [1030, 494] width 50 height 14
select select "77315"
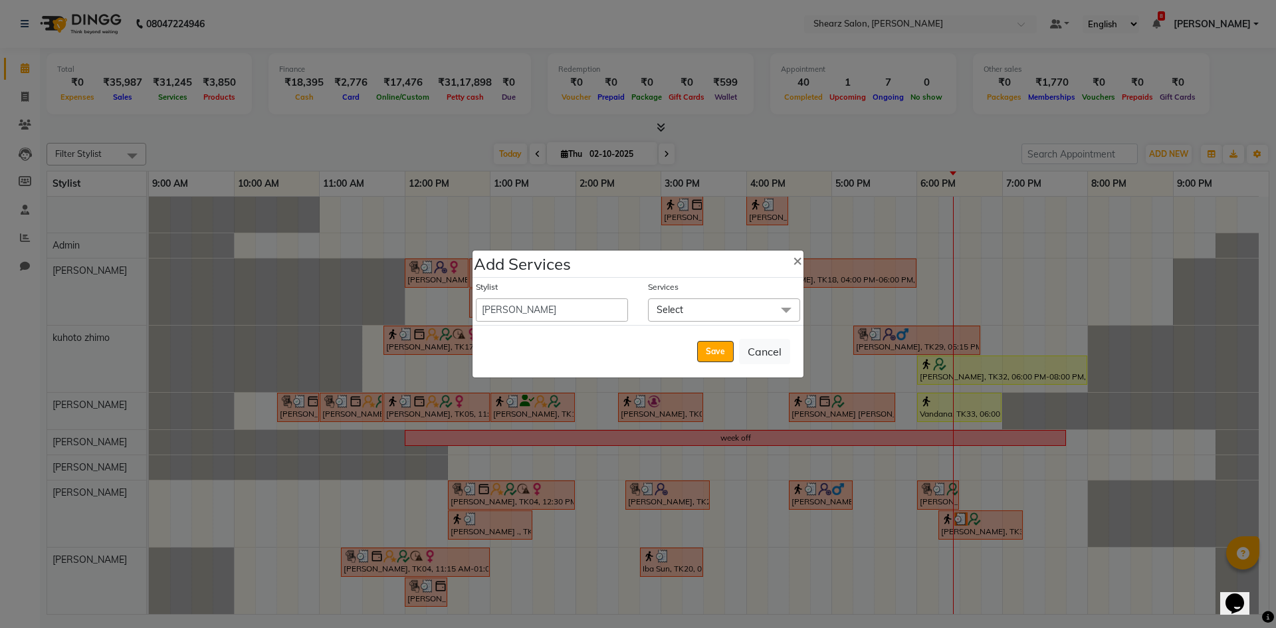
drag, startPoint x: 658, startPoint y: 299, endPoint x: 666, endPoint y: 313, distance: 17.0
click at [663, 306] on span "Select" at bounding box center [724, 310] width 152 height 23
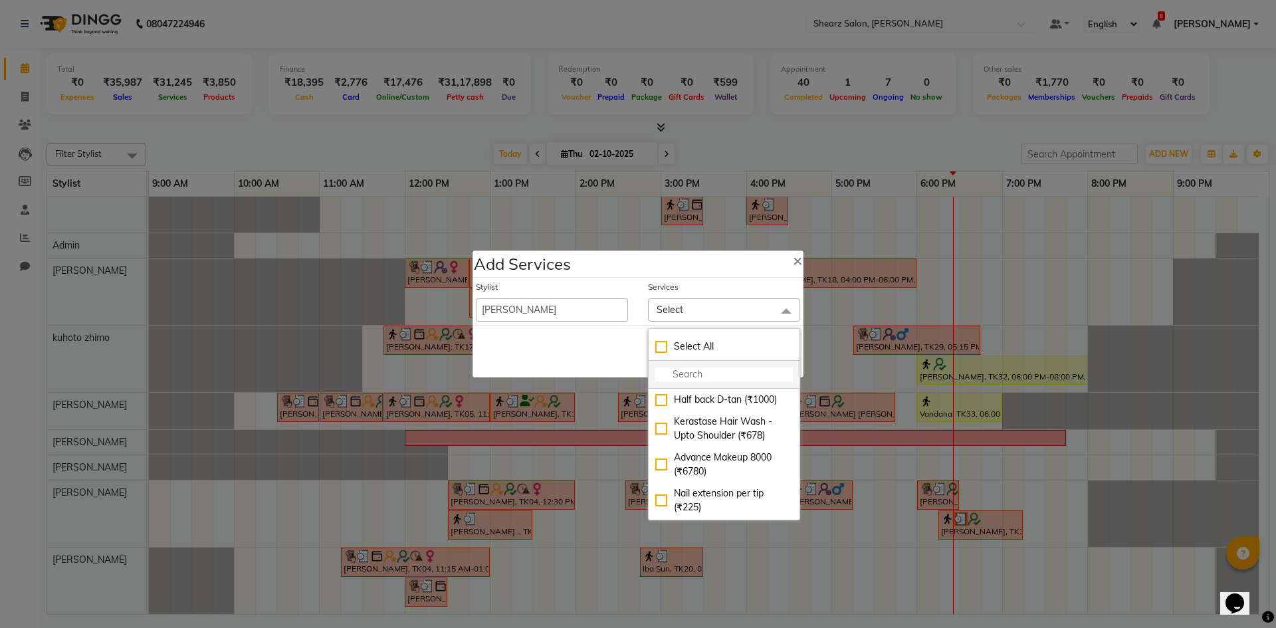
click at [685, 368] on input "multiselect-search" at bounding box center [725, 375] width 138 height 14
type input "add"
click at [712, 534] on div "Additional K wash - Women (₹340)" at bounding box center [725, 548] width 138 height 28
checkbox input "true"
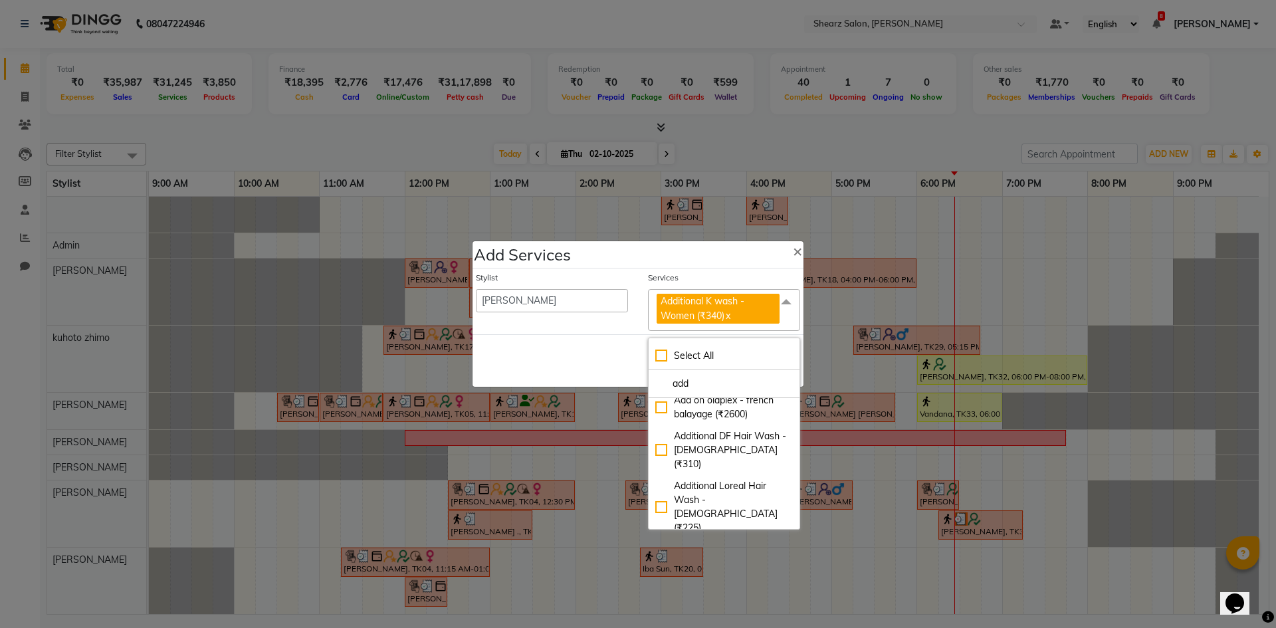
click at [784, 303] on span at bounding box center [786, 301] width 27 height 25
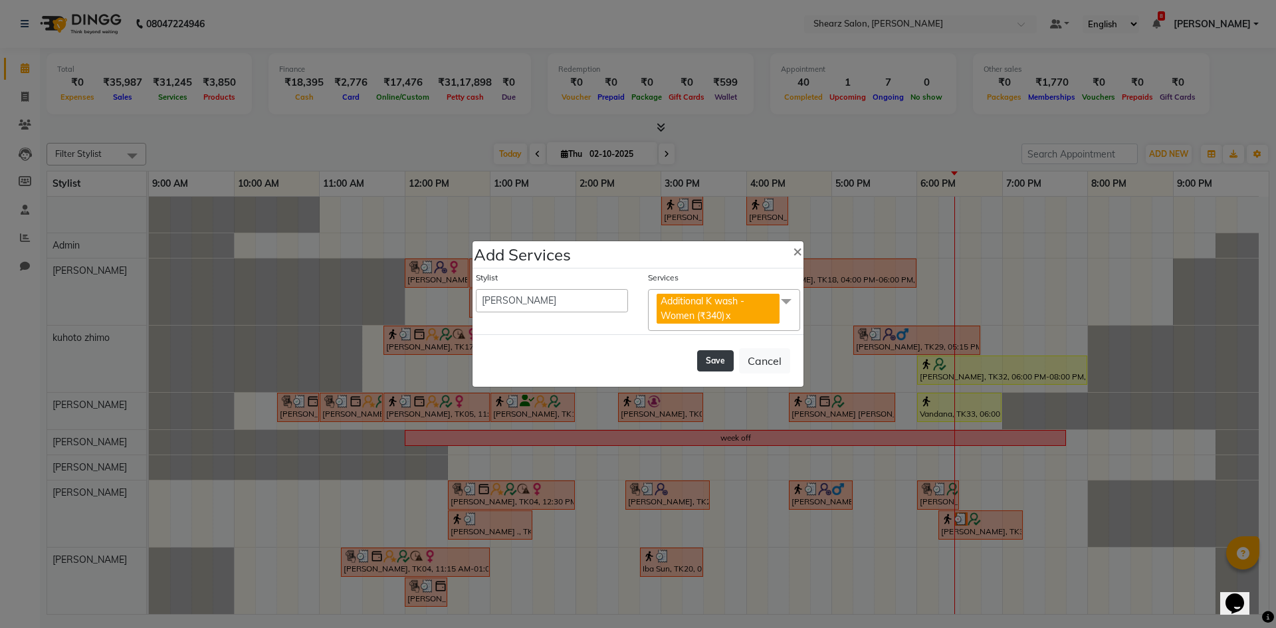
click at [725, 361] on button "Save" at bounding box center [715, 360] width 37 height 21
select select "87136"
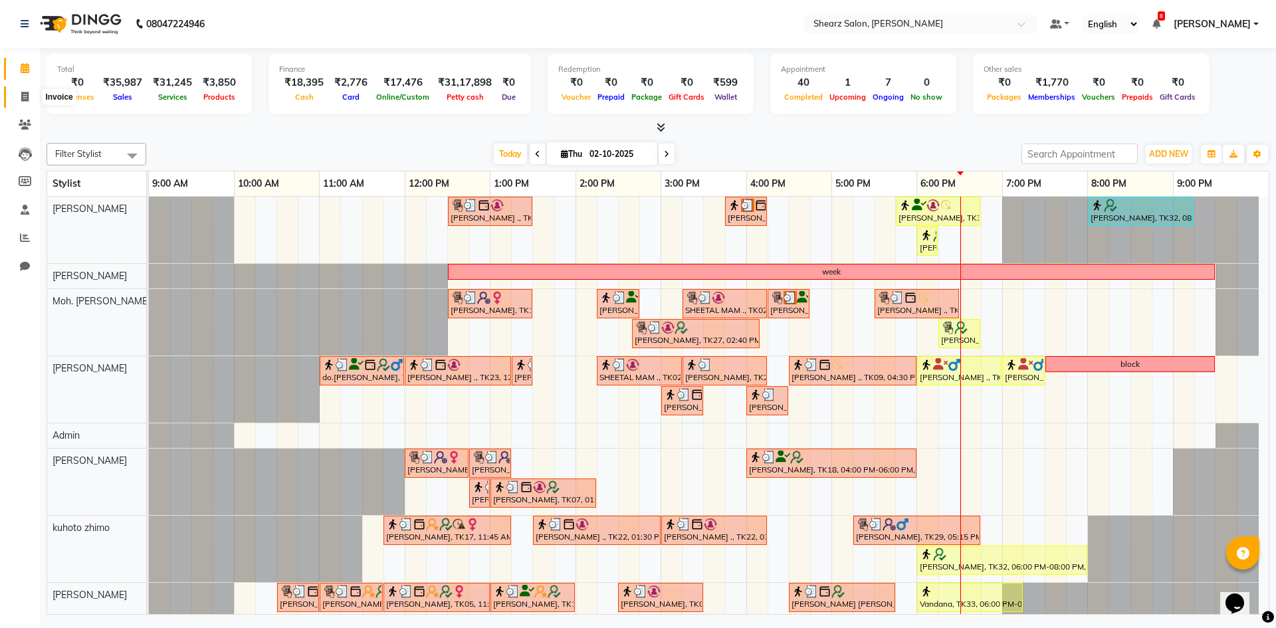
drag, startPoint x: 30, startPoint y: 96, endPoint x: 80, endPoint y: 99, distance: 50.6
click at [30, 96] on span at bounding box center [24, 97] width 23 height 15
select select "8159"
select select "service"
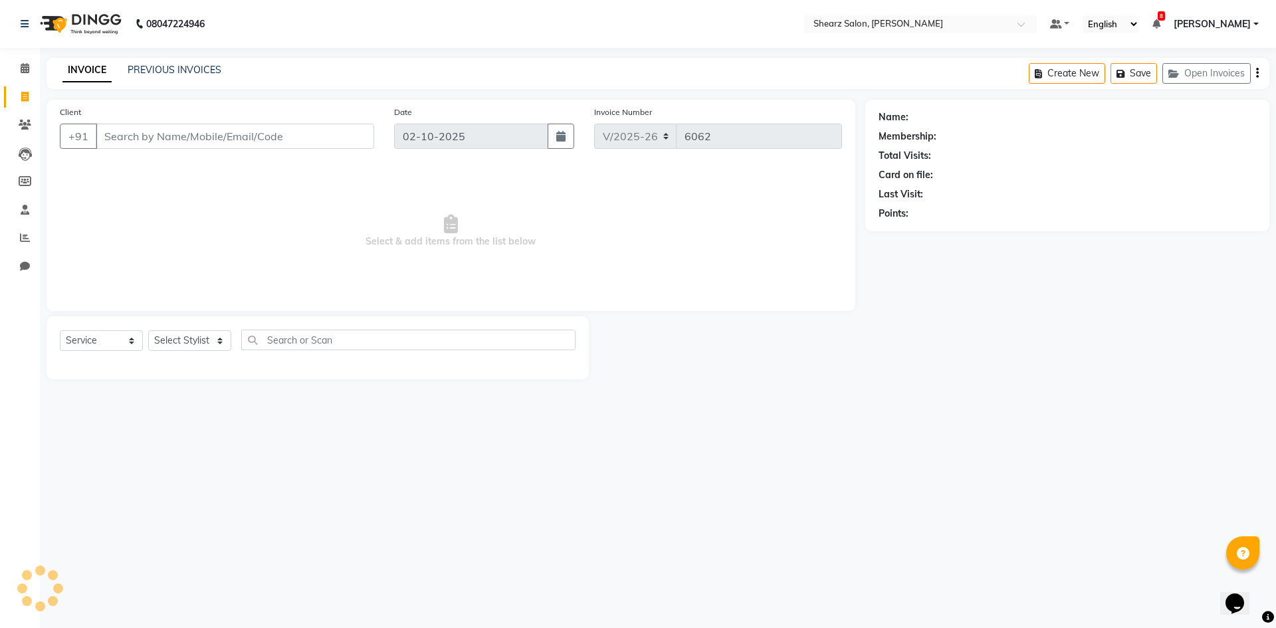
click at [179, 77] on div "INVOICE PREVIOUS INVOICES" at bounding box center [142, 70] width 191 height 15
click at [180, 76] on div "PREVIOUS INVOICES" at bounding box center [175, 70] width 94 height 14
drag, startPoint x: 185, startPoint y: 76, endPoint x: 161, endPoint y: 67, distance: 25.4
click at [183, 75] on div "PREVIOUS INVOICES" at bounding box center [175, 70] width 94 height 14
click at [161, 67] on link "PREVIOUS INVOICES" at bounding box center [175, 70] width 94 height 12
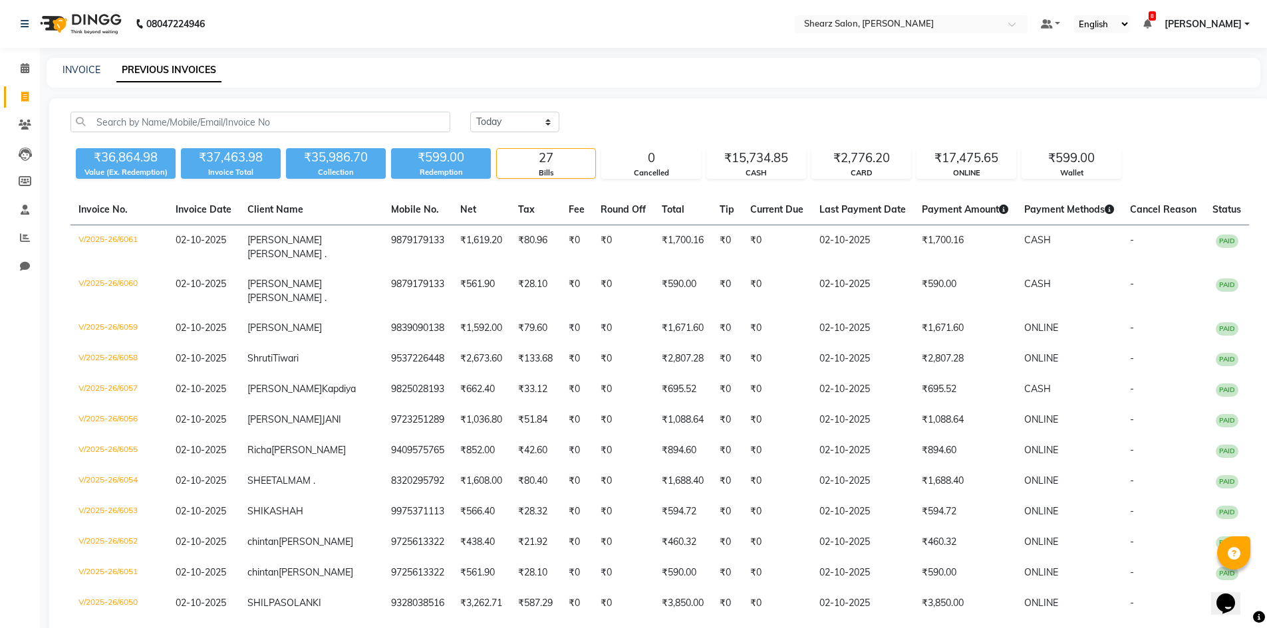
click at [11, 80] on li "Calendar" at bounding box center [20, 69] width 40 height 29
click at [28, 74] on span at bounding box center [24, 68] width 23 height 15
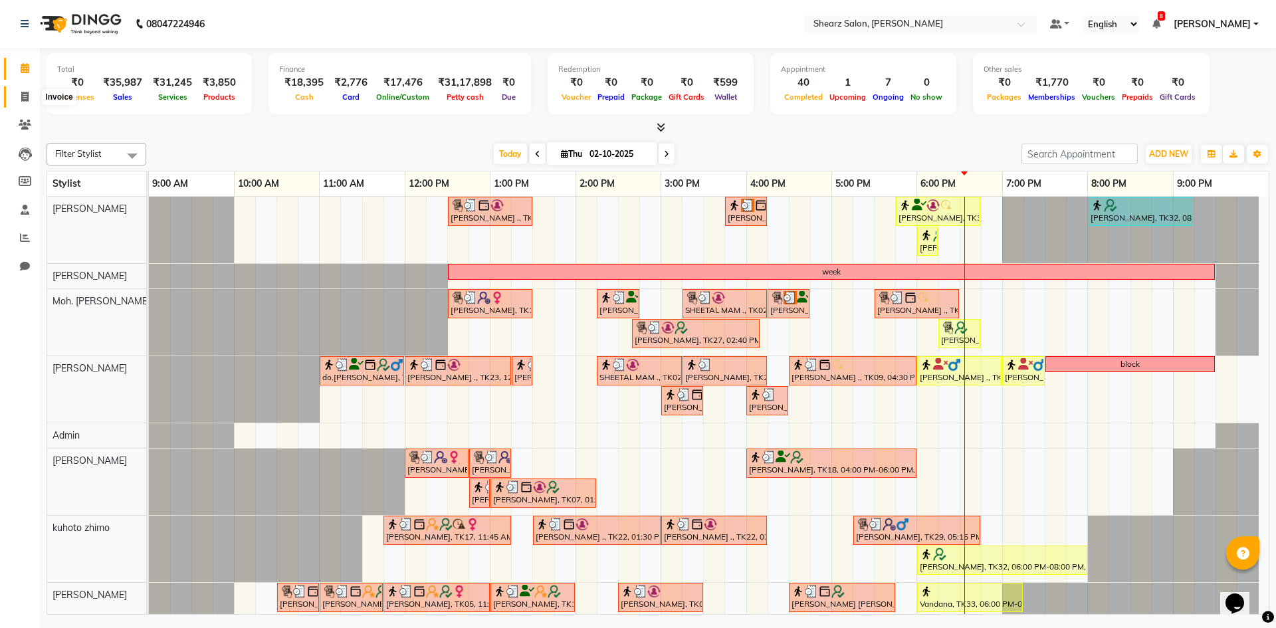
click at [27, 92] on icon at bounding box center [24, 97] width 7 height 10
select select "service"
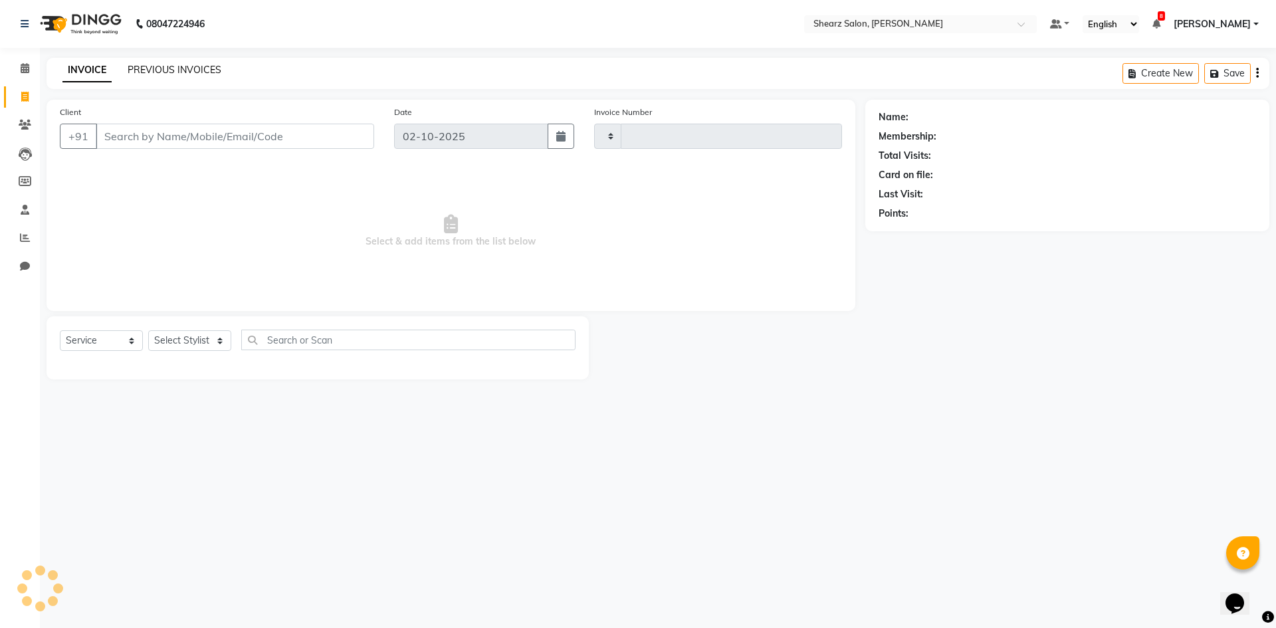
type input "6062"
select select "8159"
click at [156, 71] on link "PREVIOUS INVOICES" at bounding box center [175, 70] width 94 height 12
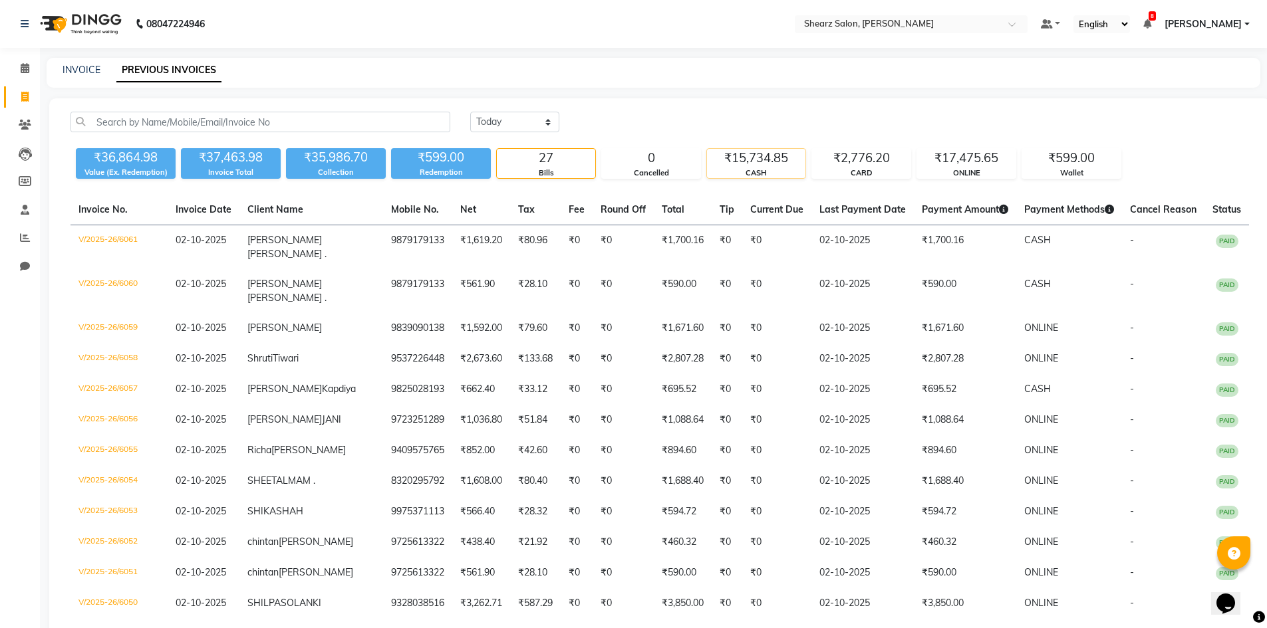
click at [732, 173] on div "CASH" at bounding box center [756, 173] width 98 height 11
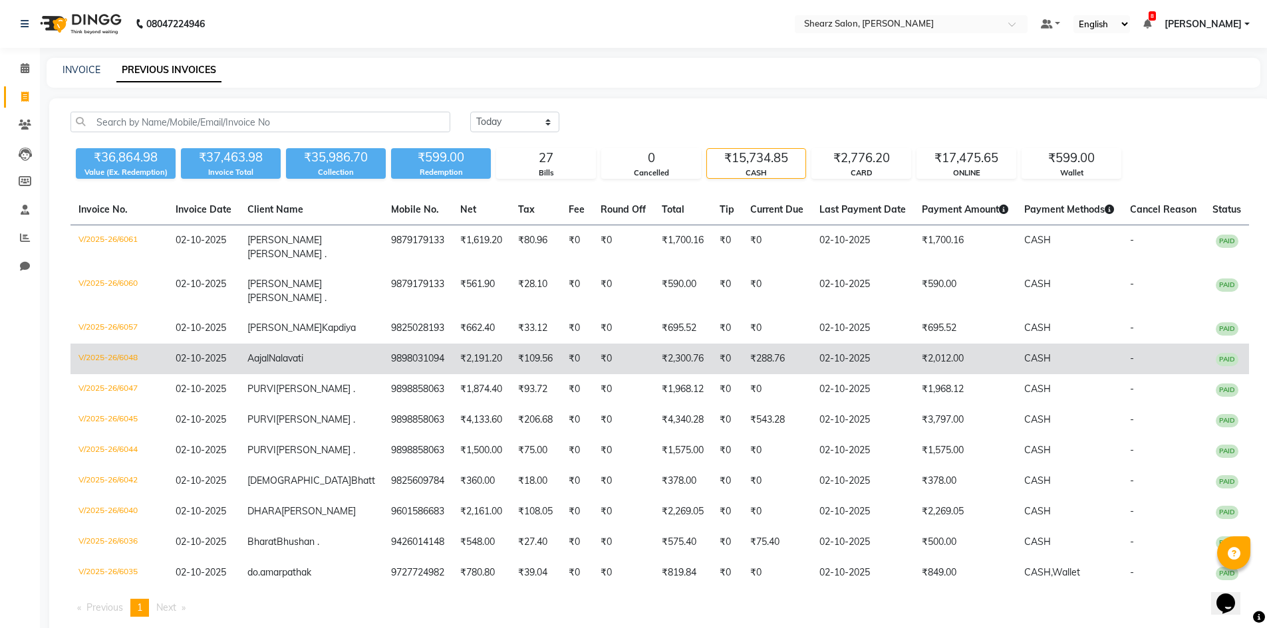
click at [675, 356] on td "₹2,300.76" at bounding box center [683, 359] width 58 height 31
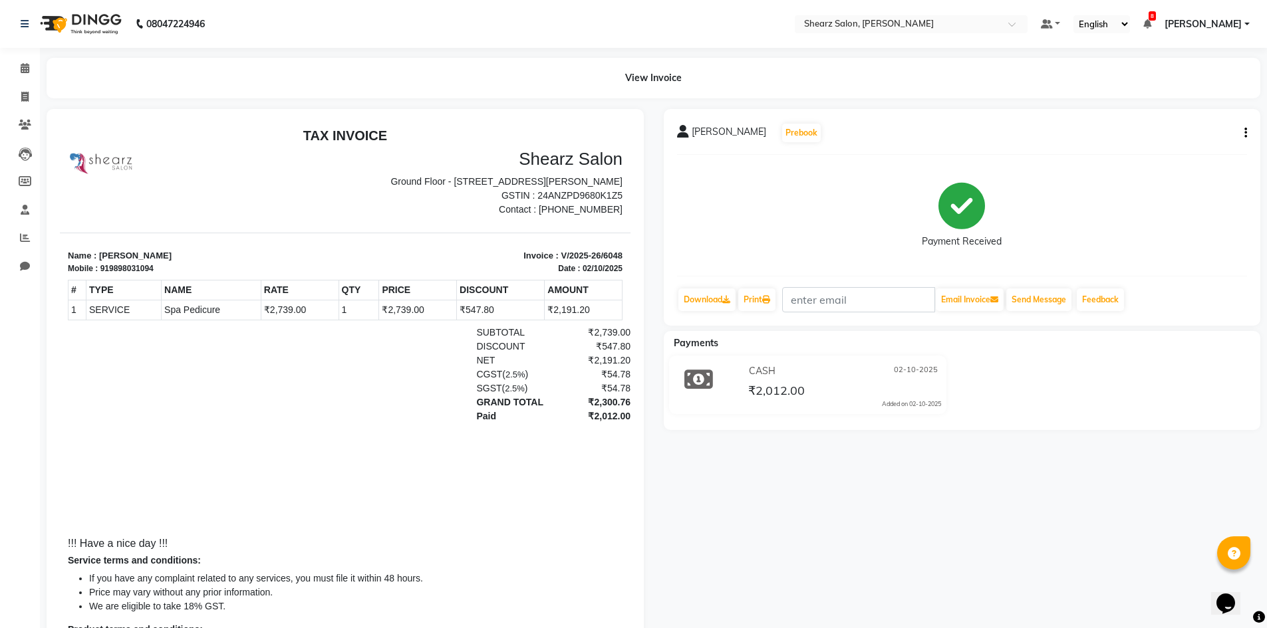
click at [1247, 134] on div "[PERSON_NAME] Prebook Payment Received Download Print Email Invoice Send Messag…" at bounding box center [962, 217] width 597 height 217
click at [1245, 134] on icon "button" at bounding box center [1245, 133] width 3 height 1
click at [12, 60] on link "Calendar" at bounding box center [20, 69] width 32 height 22
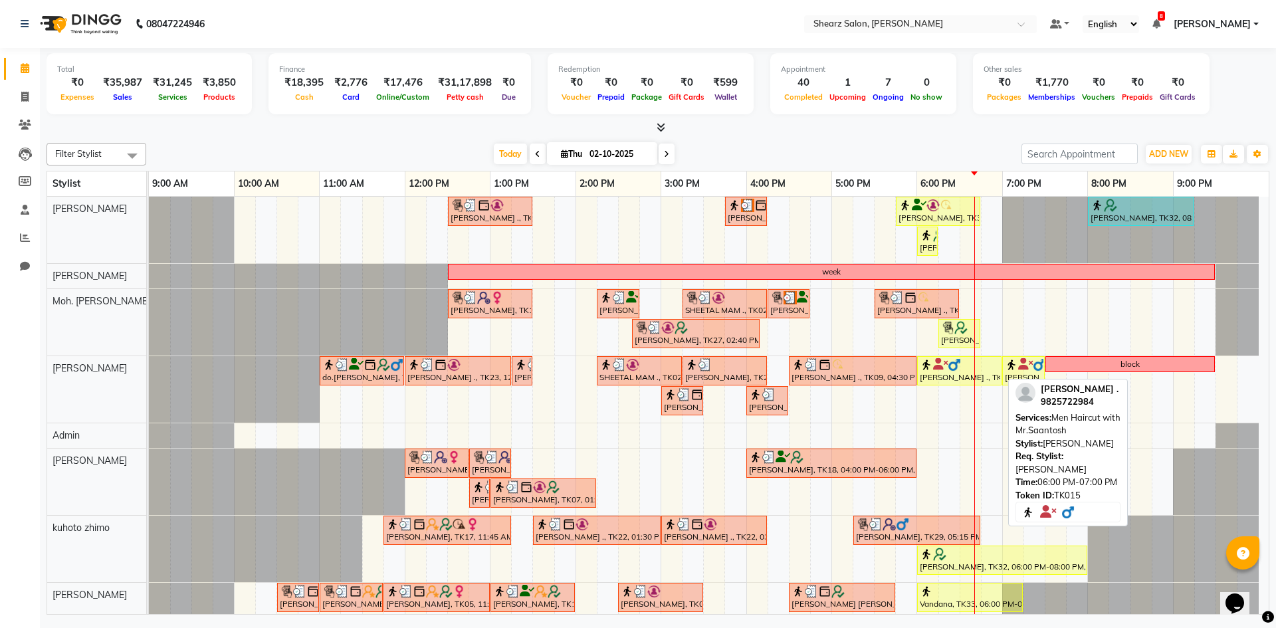
click at [957, 366] on img at bounding box center [954, 364] width 13 height 13
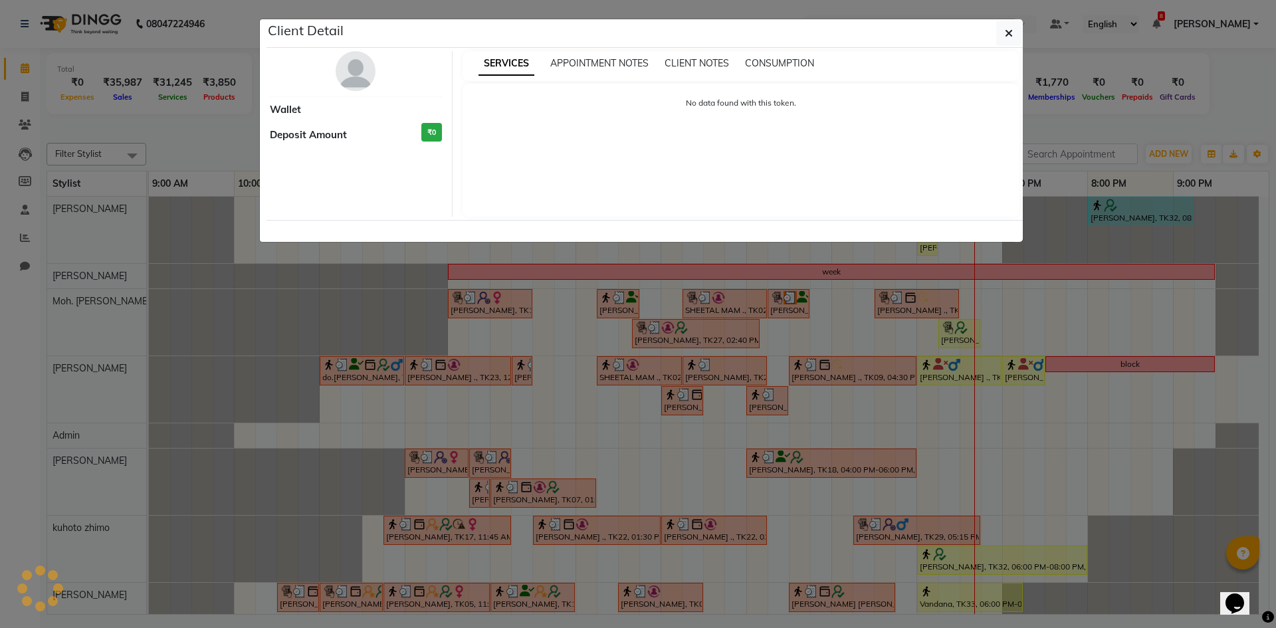
select select "1"
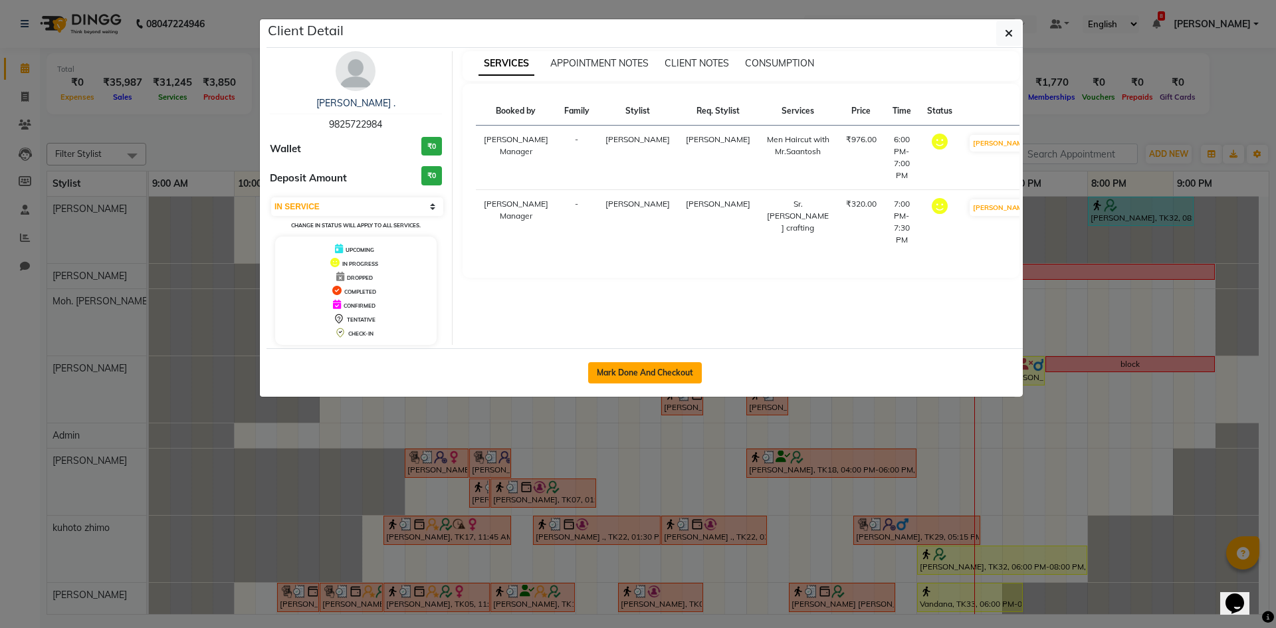
click at [628, 368] on button "Mark Done And Checkout" at bounding box center [645, 372] width 114 height 21
select select "8159"
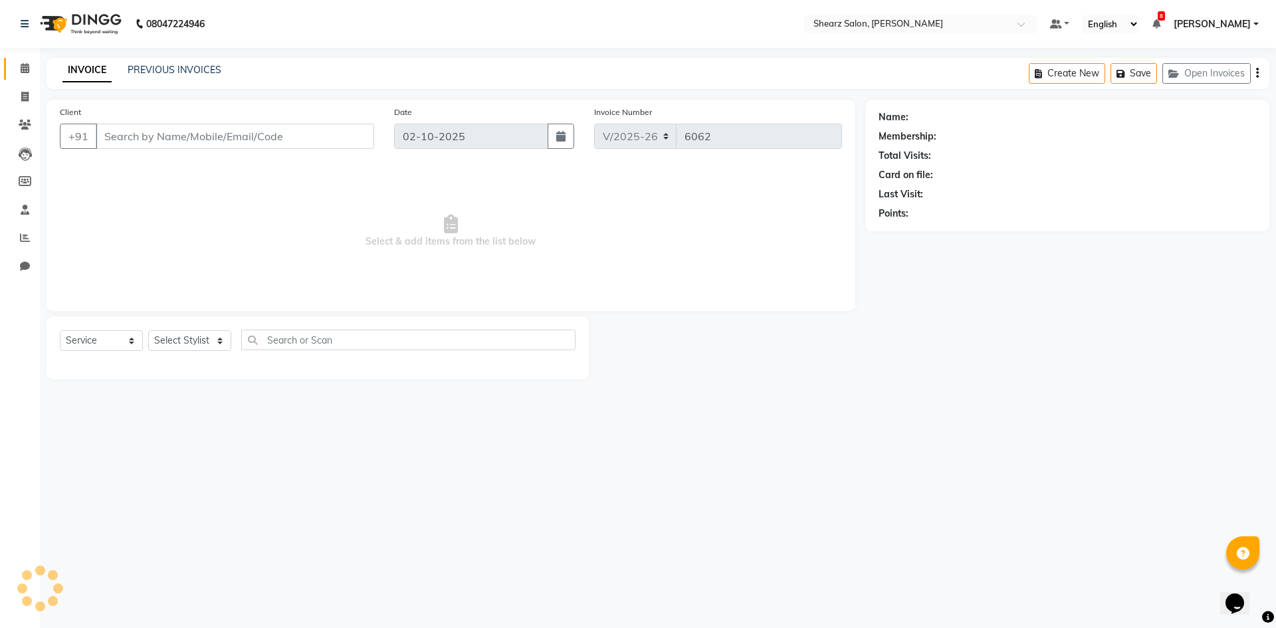
select select "V"
type input "9825722984"
select select "87136"
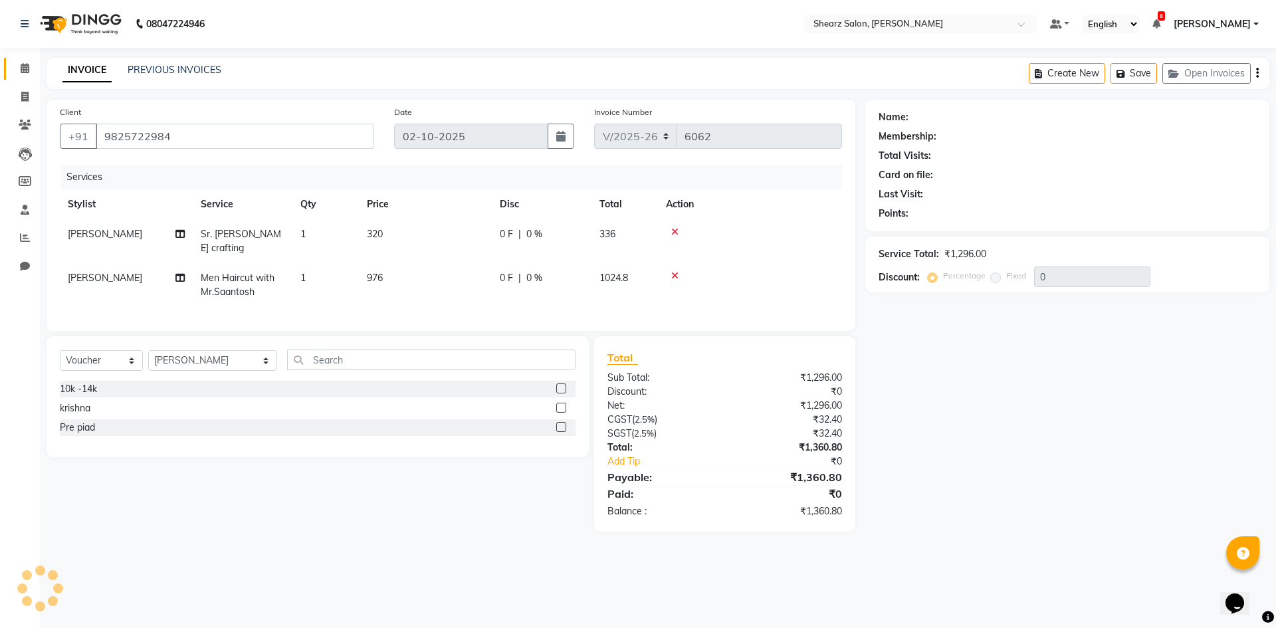
select select "1: Object"
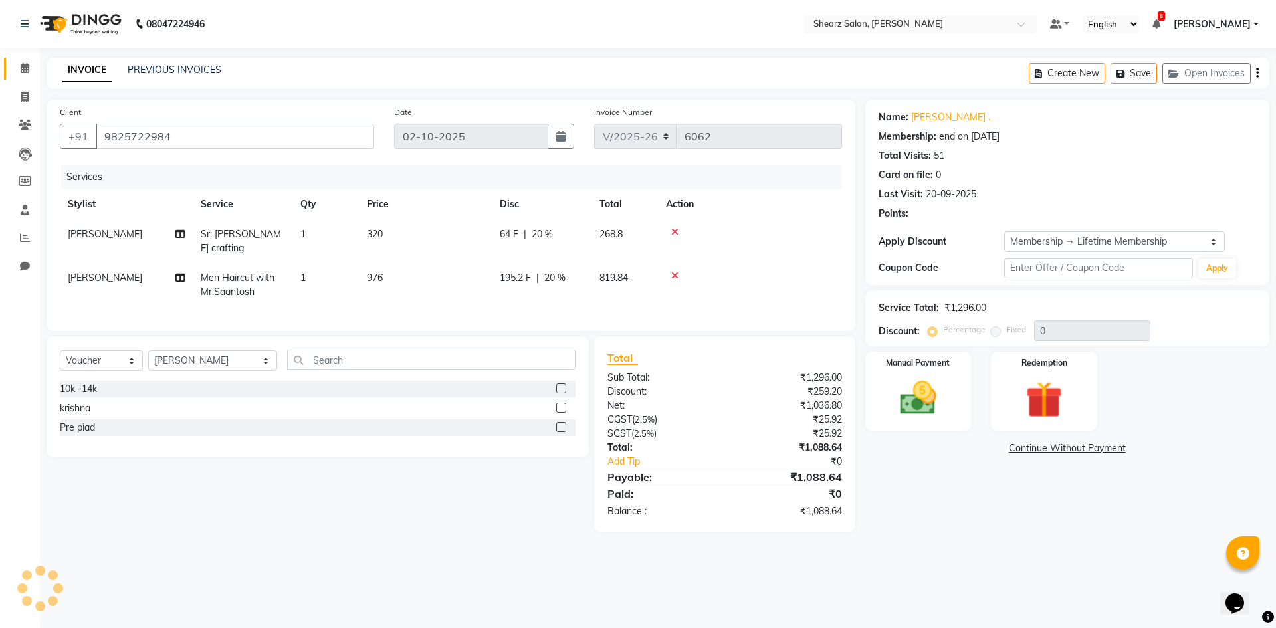
type input "20"
click at [673, 229] on icon at bounding box center [674, 231] width 7 height 9
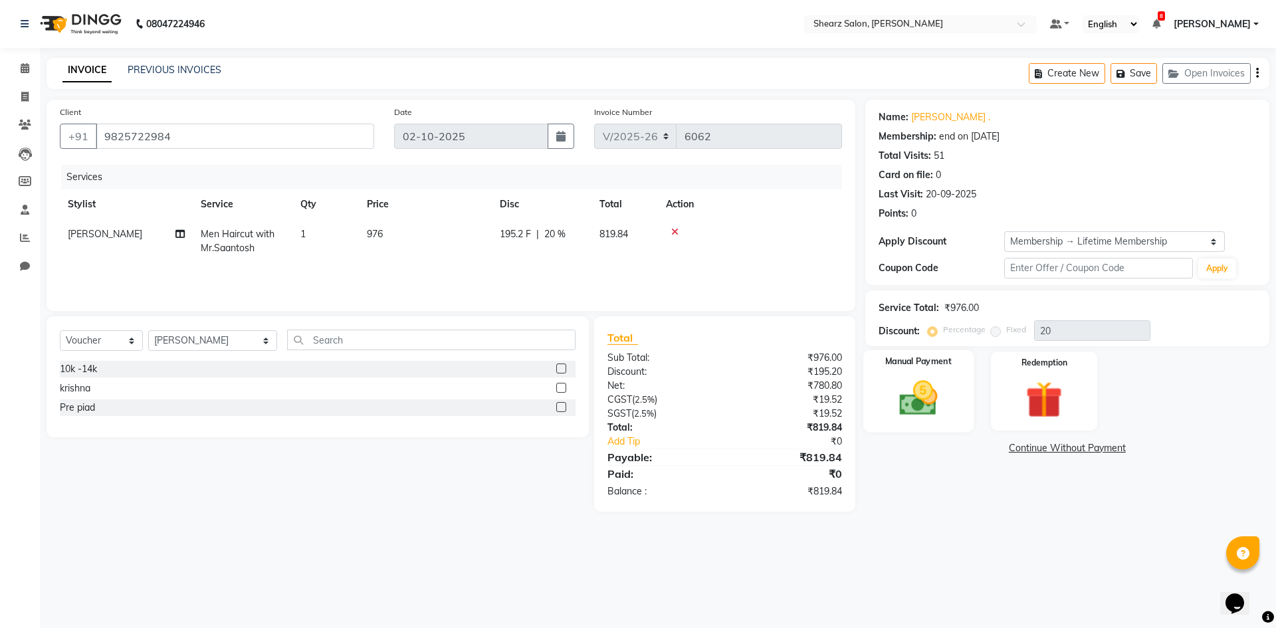
click at [919, 391] on img at bounding box center [919, 398] width 62 height 44
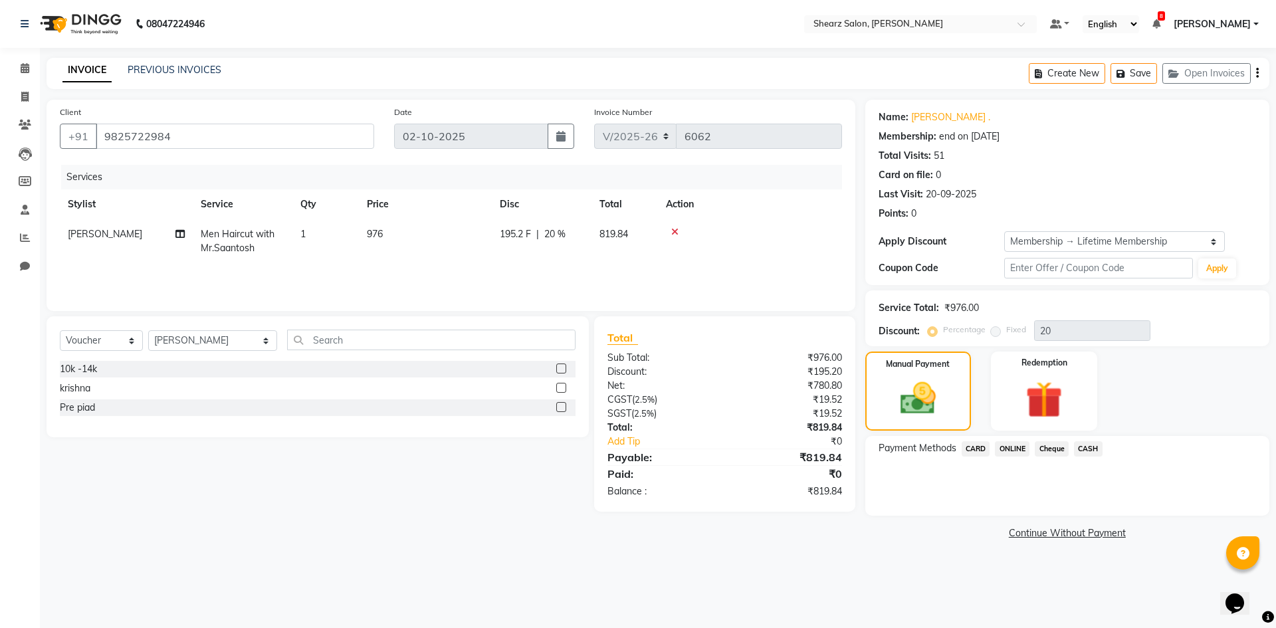
click at [1089, 451] on span "CASH" at bounding box center [1088, 448] width 29 height 15
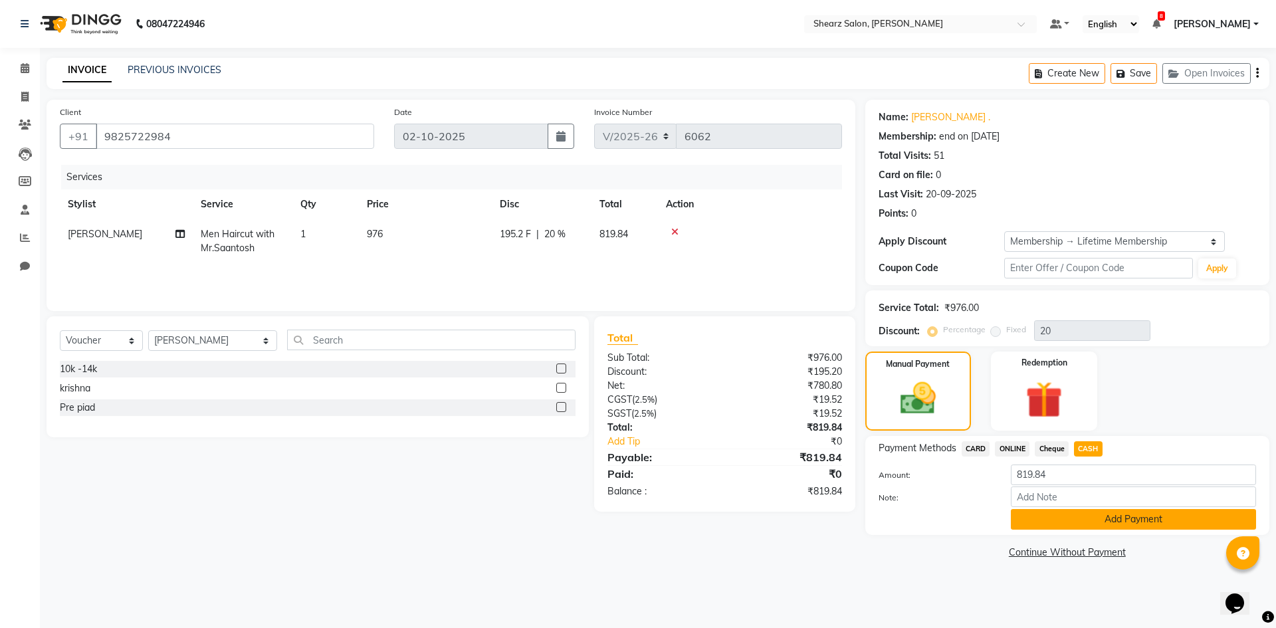
click at [1065, 521] on button "Add Payment" at bounding box center [1133, 519] width 245 height 21
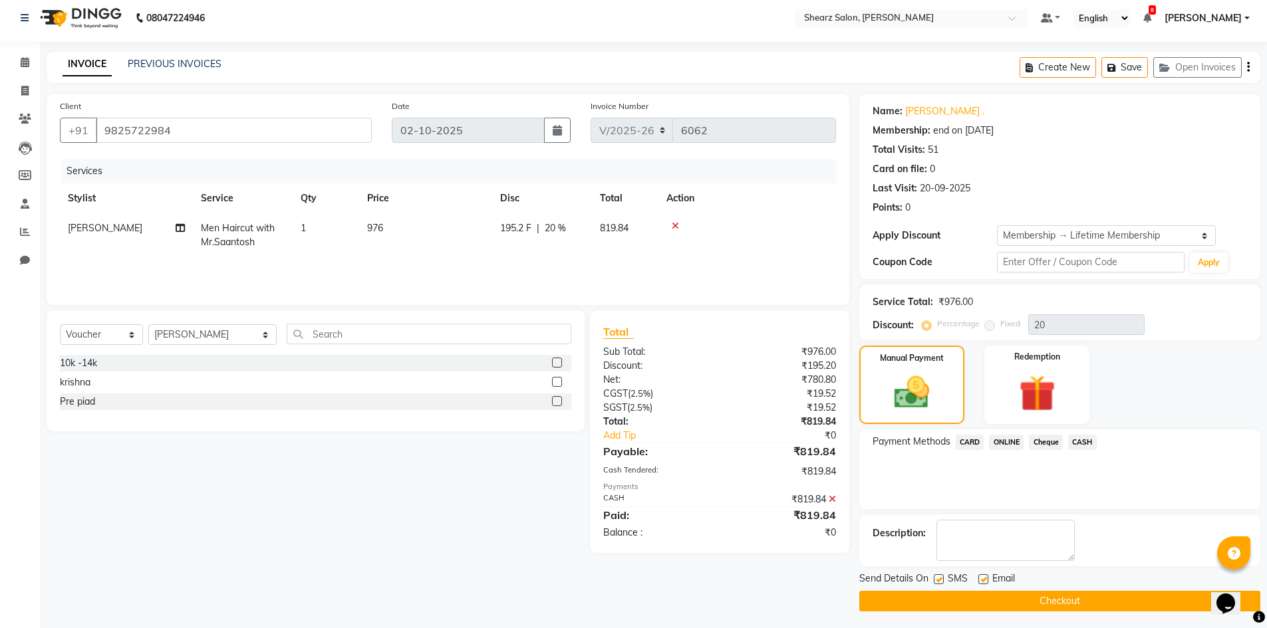
scroll to position [9, 0]
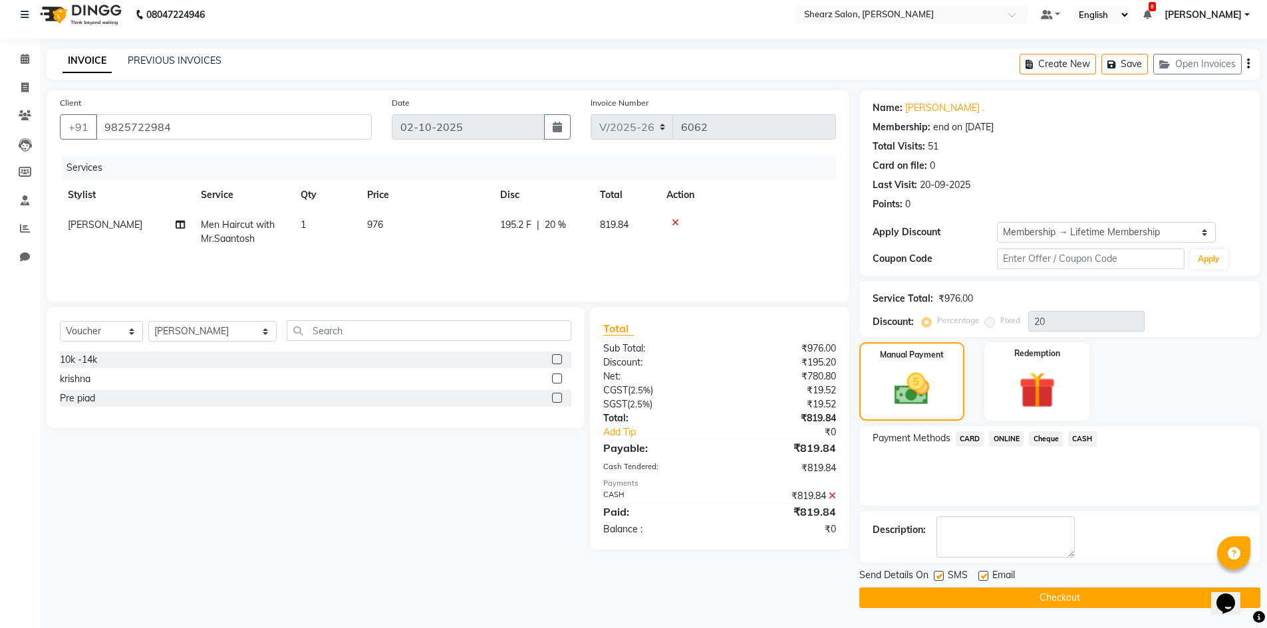
click at [903, 602] on button "Checkout" at bounding box center [1059, 598] width 401 height 21
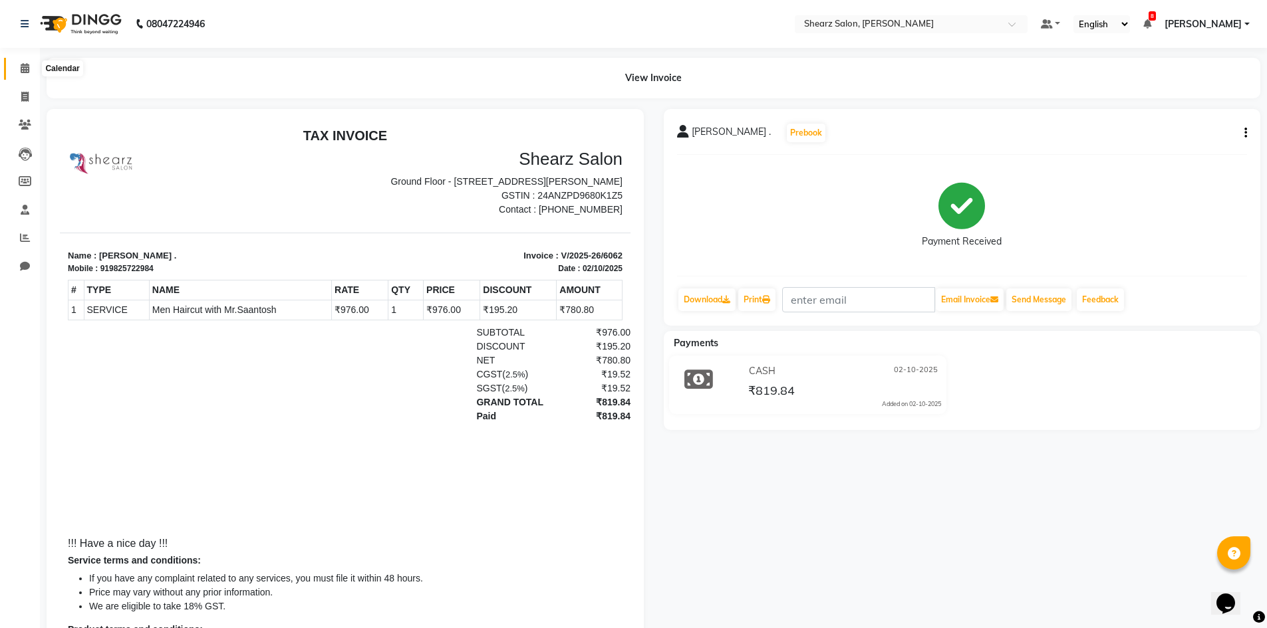
click at [15, 61] on span at bounding box center [24, 68] width 23 height 15
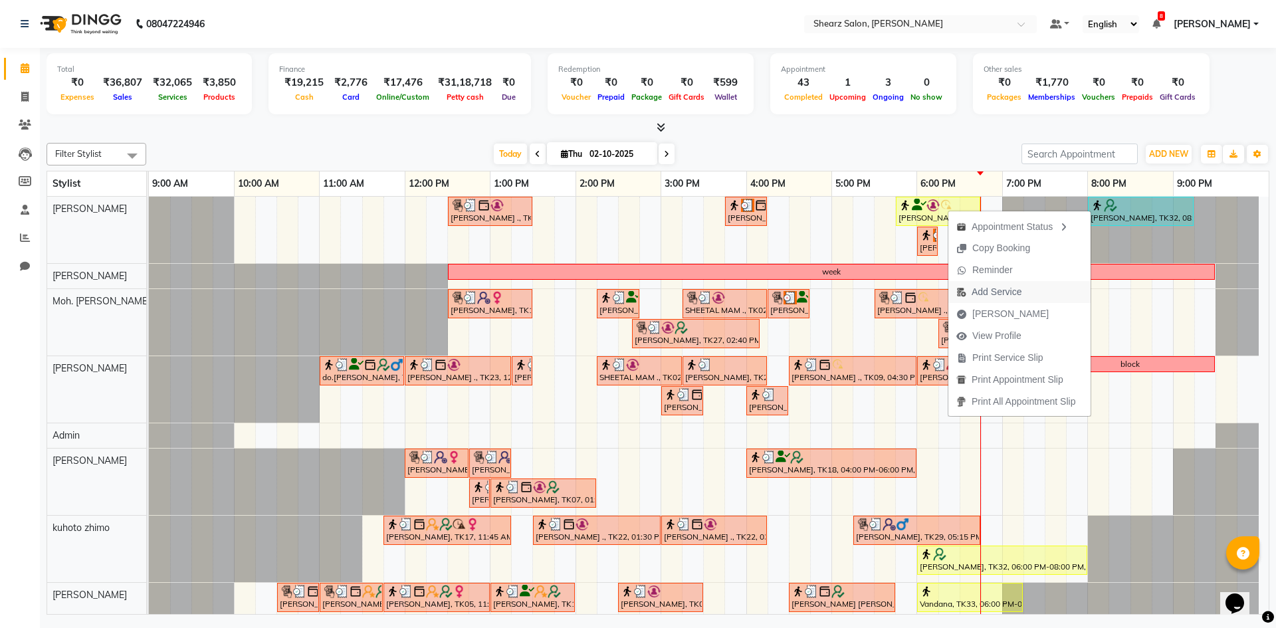
click at [977, 287] on span "Add Service" at bounding box center [997, 292] width 50 height 14
select select "77322"
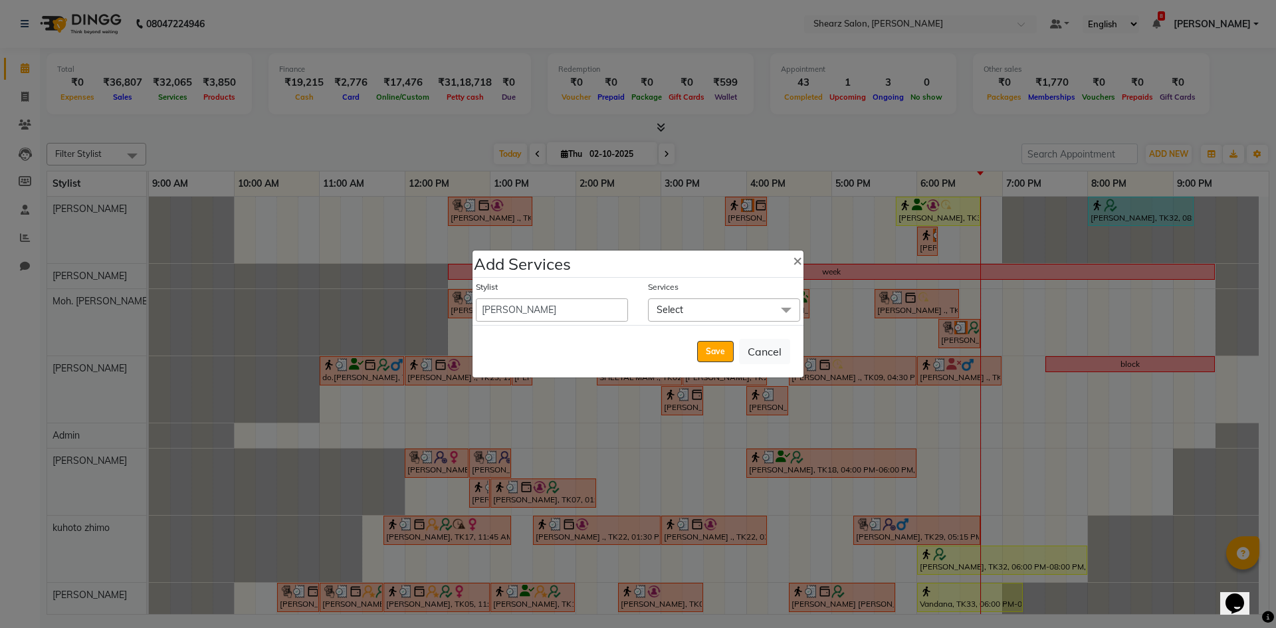
click at [732, 303] on span "Select" at bounding box center [724, 310] width 152 height 23
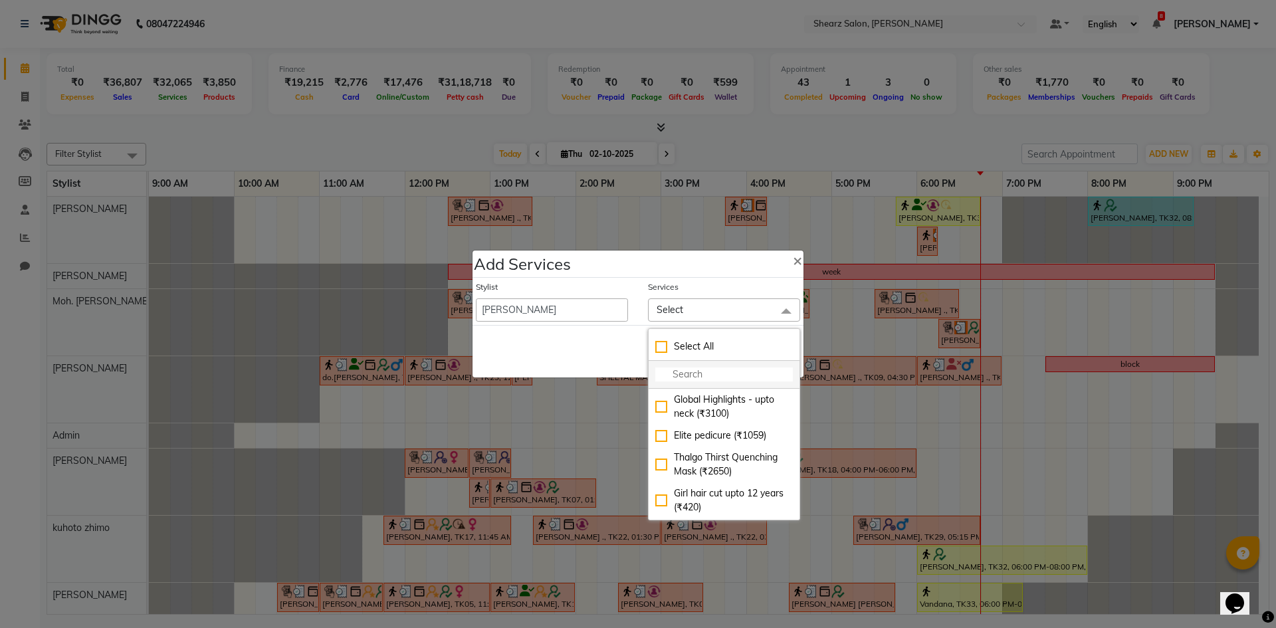
click at [720, 372] on input "multiselect-search" at bounding box center [725, 375] width 138 height 14
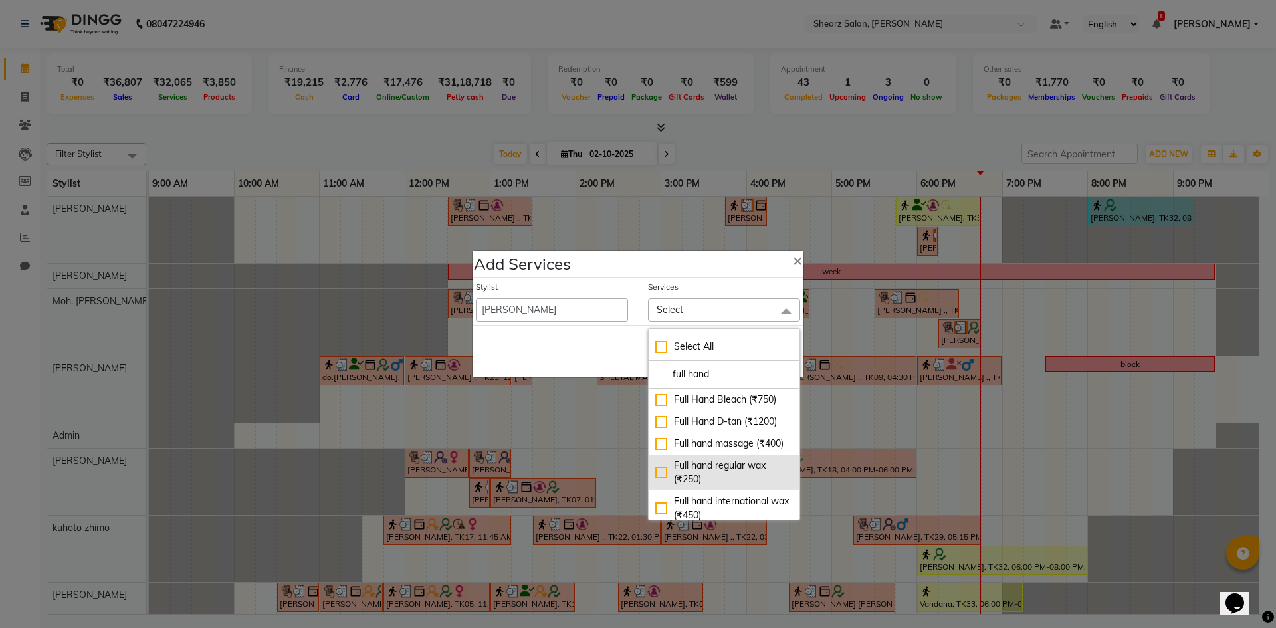
type input "full hand"
click at [721, 481] on div "Full hand regular wax (₹250)" at bounding box center [725, 473] width 138 height 28
checkbox input "true"
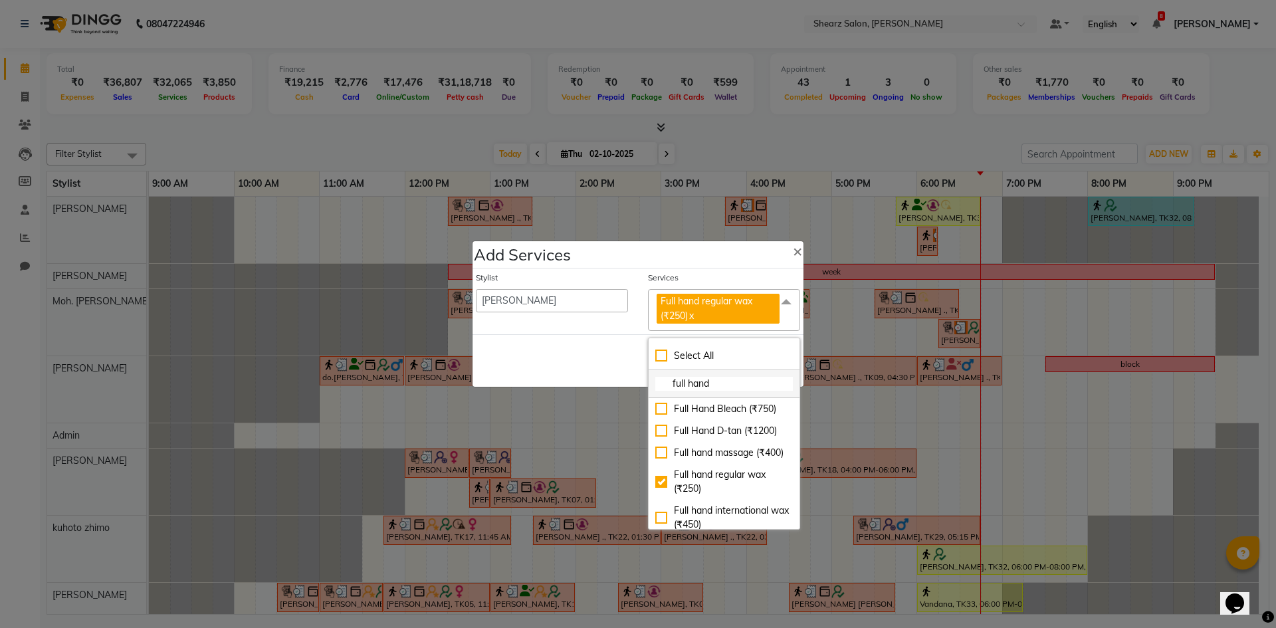
click at [772, 378] on input "full hand" at bounding box center [725, 384] width 138 height 14
type input "f"
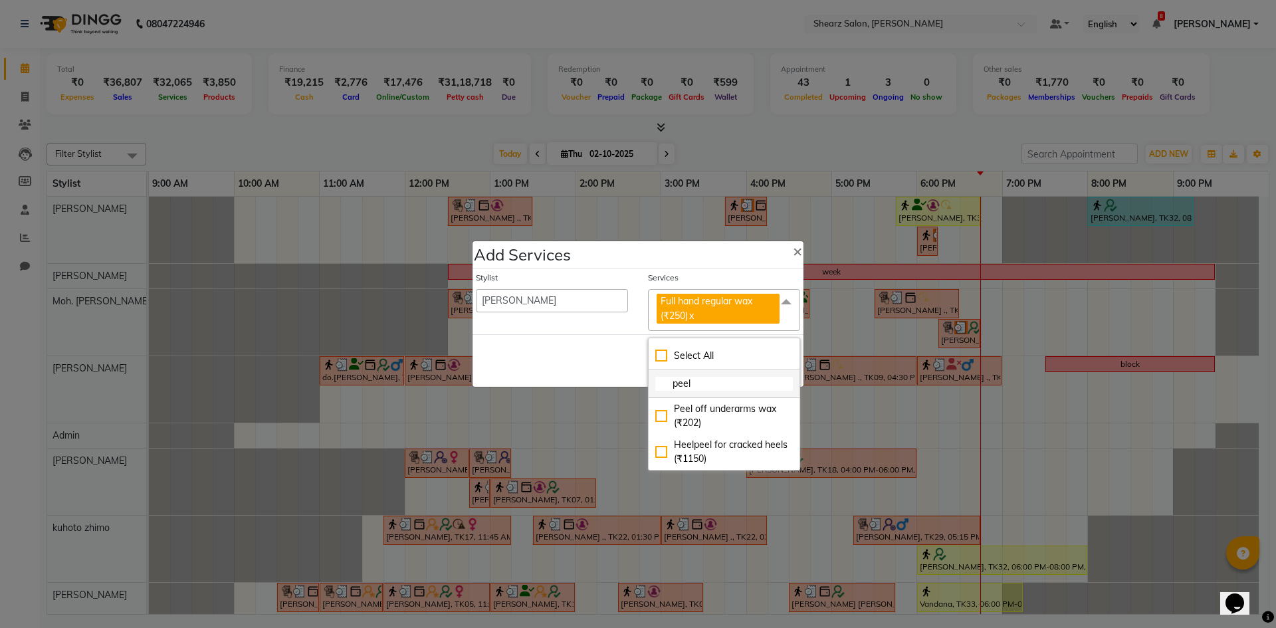
click at [748, 387] on input "peel" at bounding box center [725, 384] width 138 height 14
type input "p"
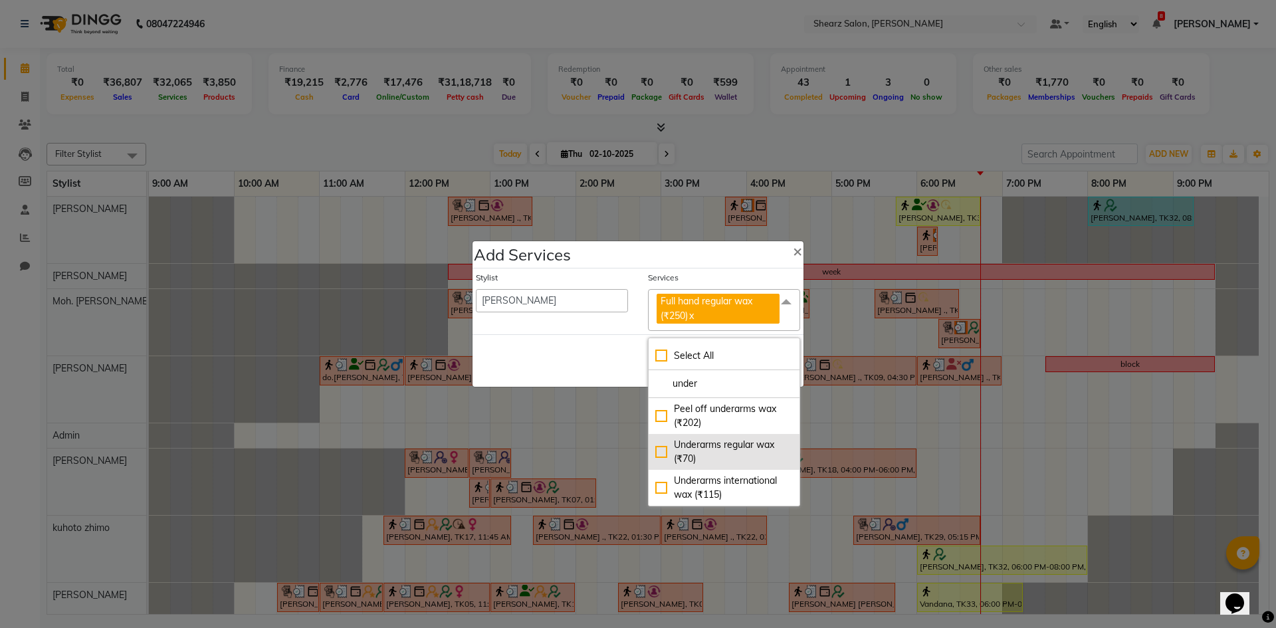
type input "under"
click at [767, 458] on div "Underarms regular wax (₹70)" at bounding box center [725, 452] width 138 height 28
checkbox input "true"
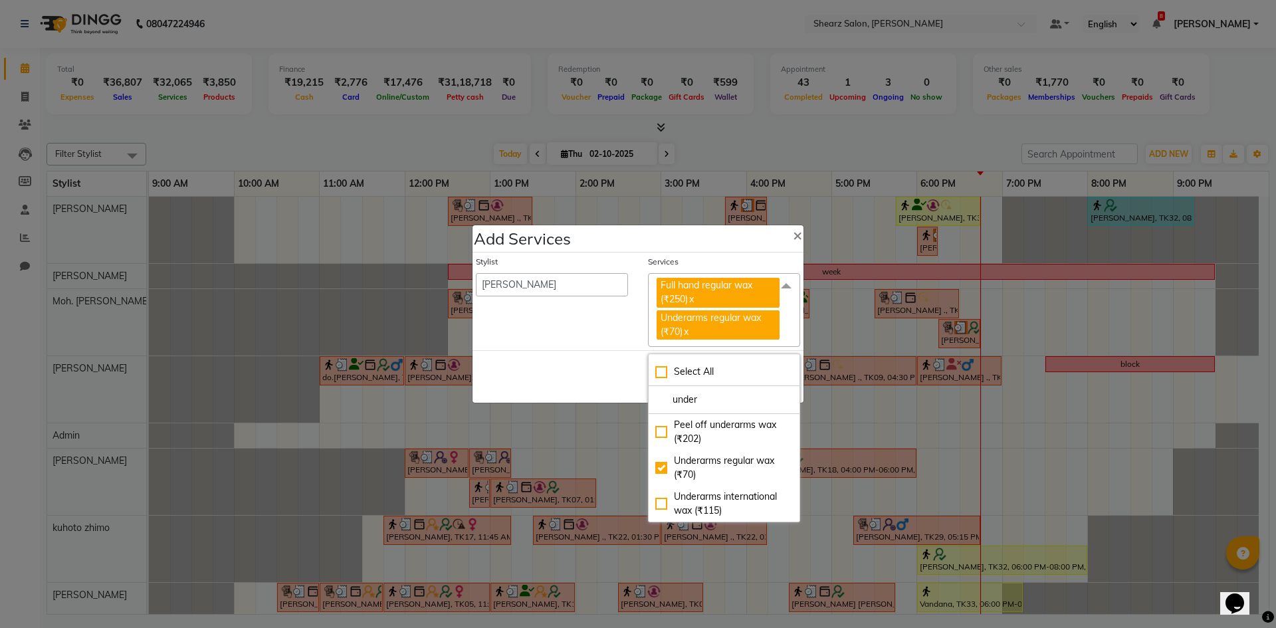
click at [790, 291] on span at bounding box center [786, 285] width 27 height 25
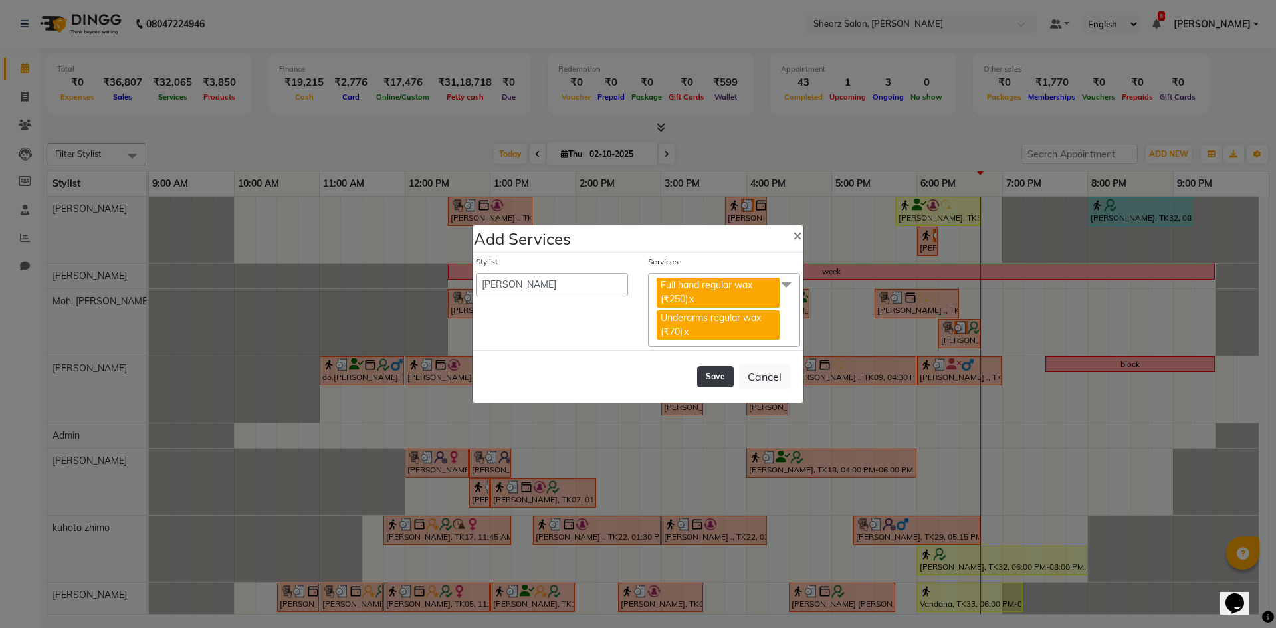
click at [718, 378] on button "Save" at bounding box center [715, 376] width 37 height 21
select select "87136"
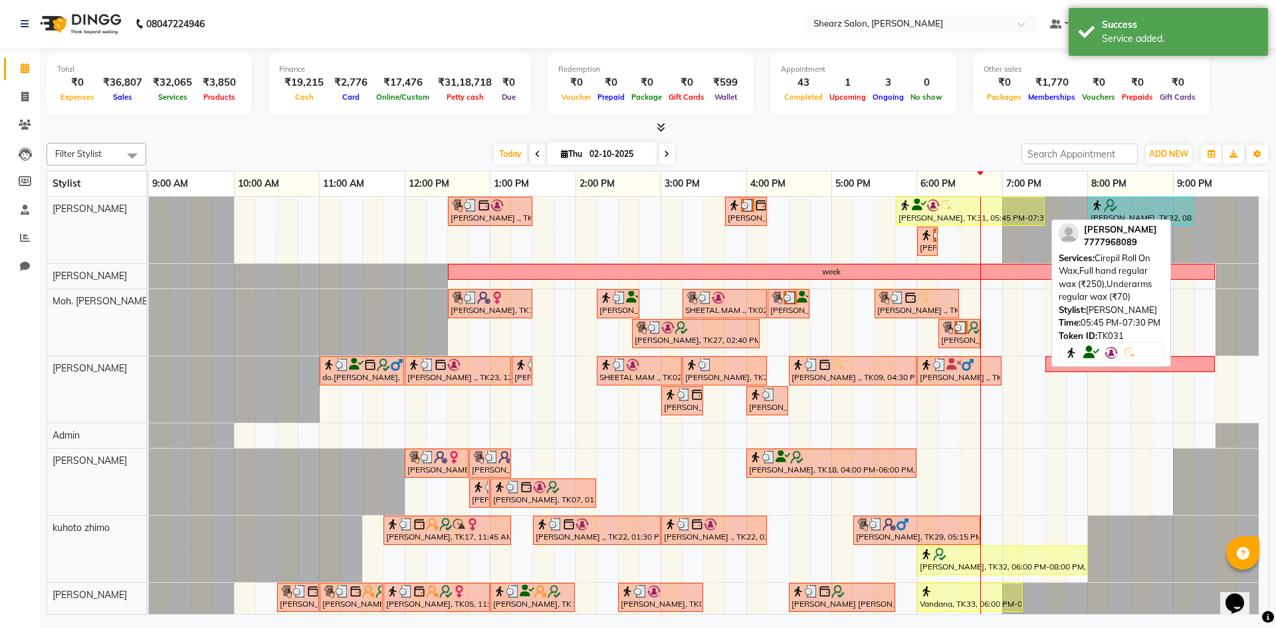
click at [923, 205] on icon at bounding box center [919, 205] width 15 height 1
select select "1"
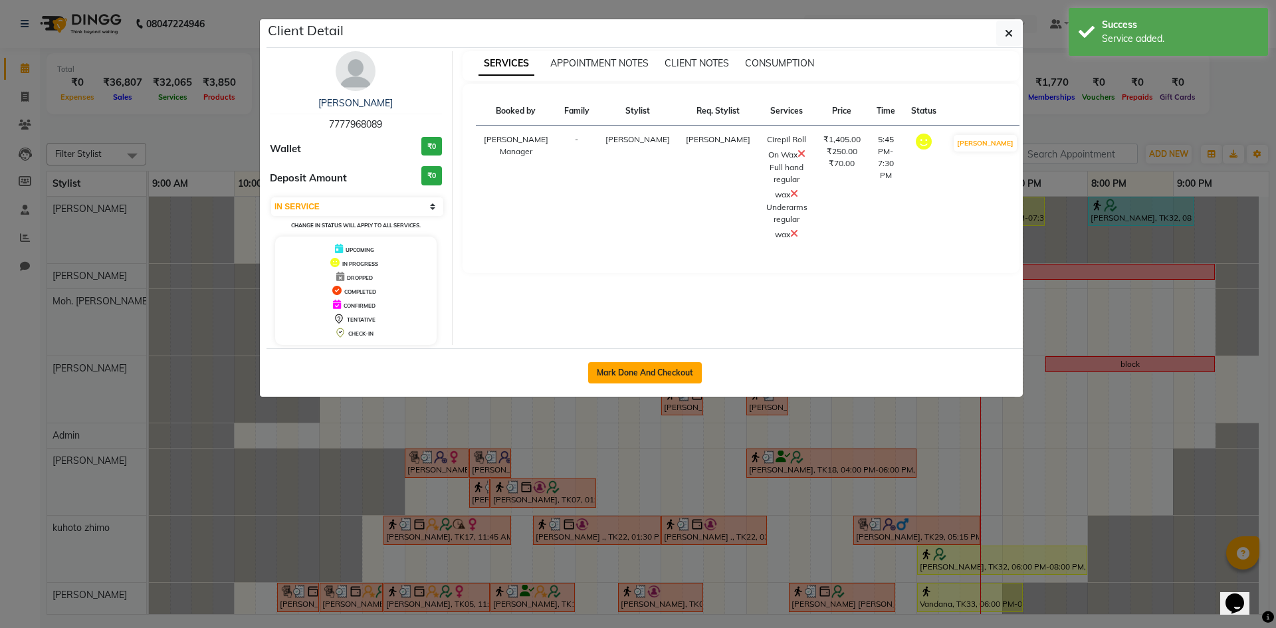
click at [691, 376] on button "Mark Done And Checkout" at bounding box center [645, 372] width 114 height 21
select select "service"
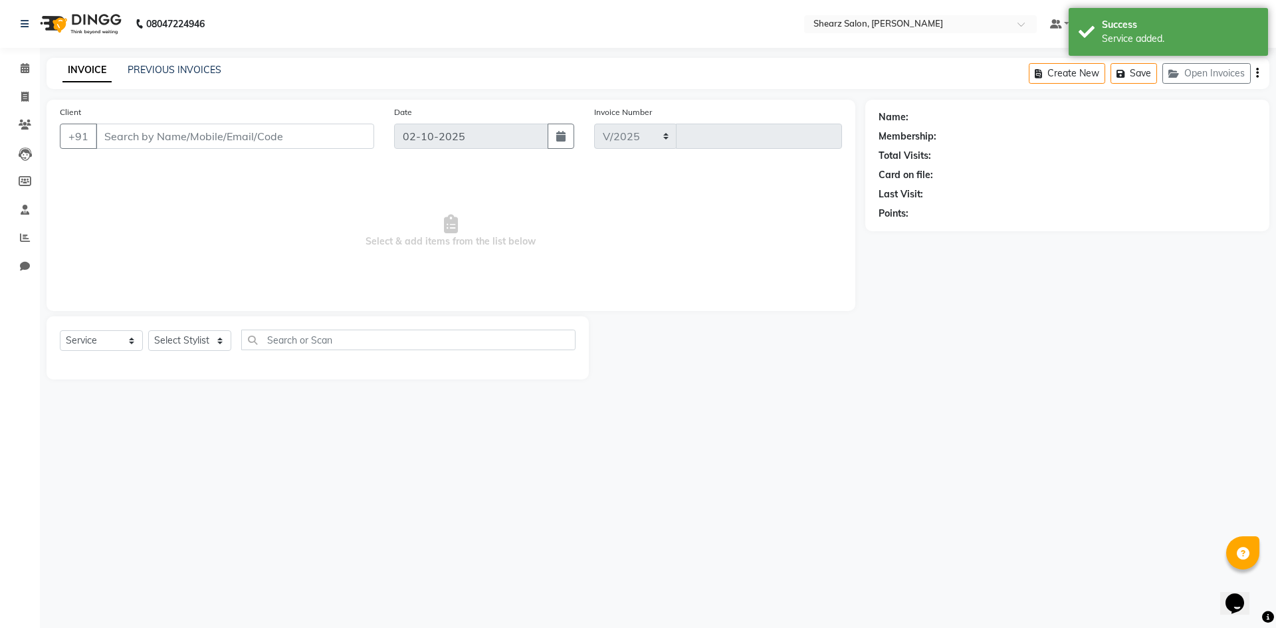
select select "8159"
type input "6063"
select select "V"
select select "87136"
type input "7777968089"
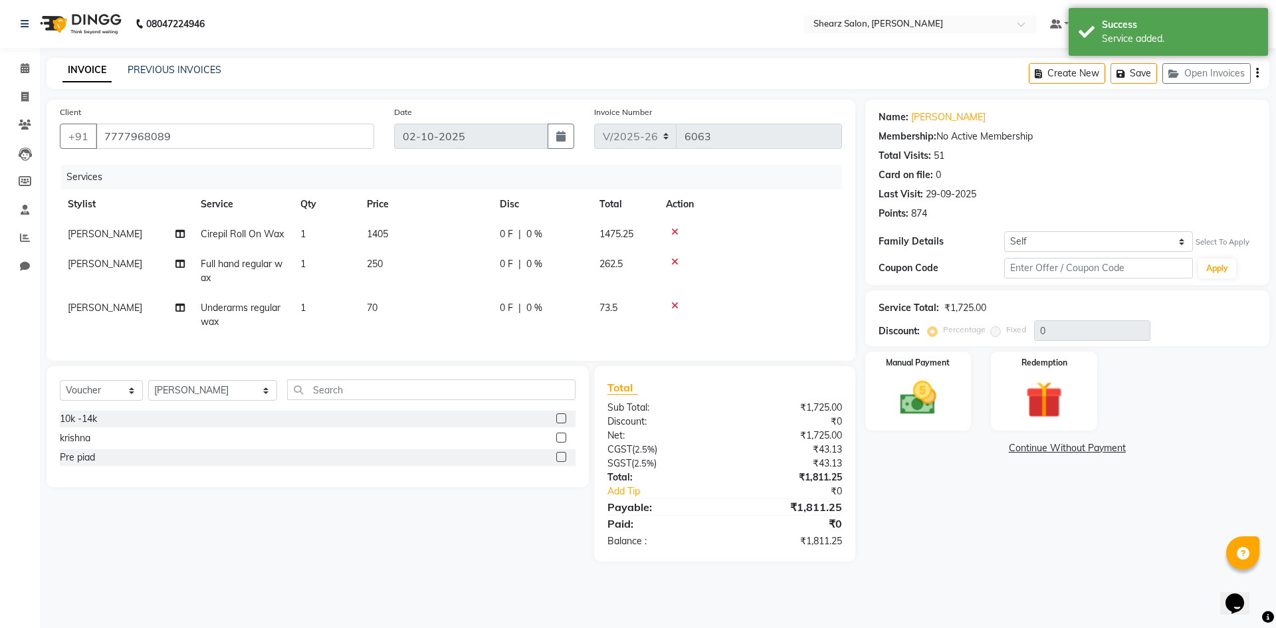
drag, startPoint x: 673, startPoint y: 231, endPoint x: 698, endPoint y: 235, distance: 24.8
click at [673, 231] on icon at bounding box center [674, 231] width 7 height 9
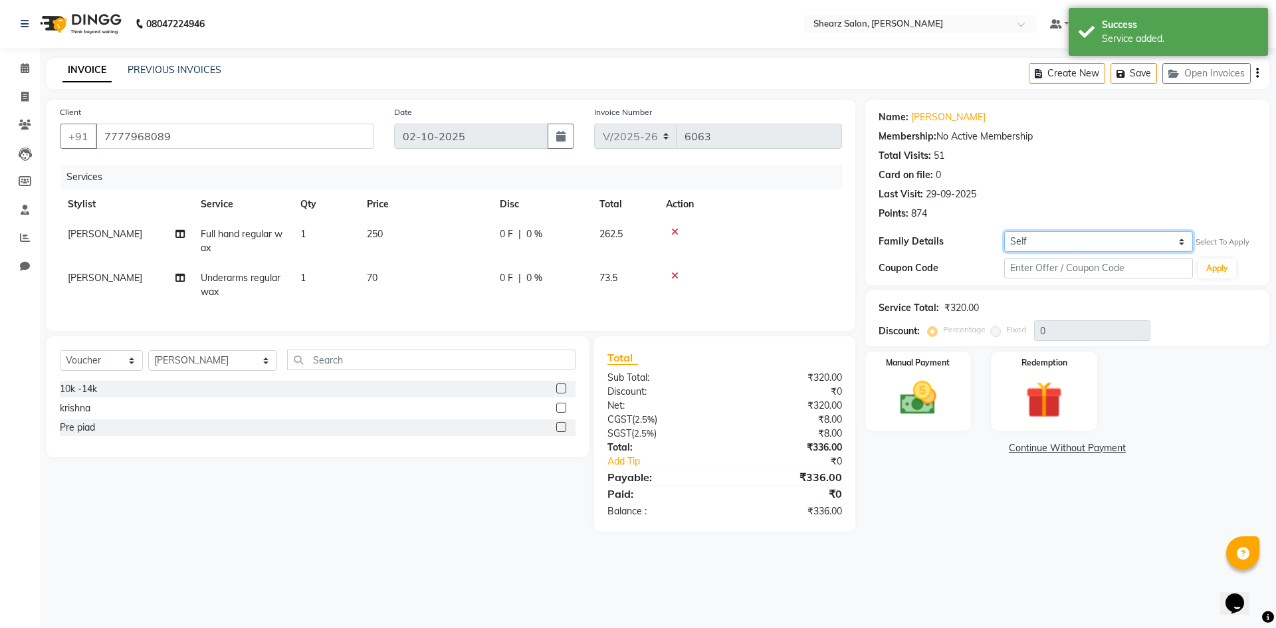
click at [1102, 248] on select "Self [PERSON_NAME]" at bounding box center [1099, 241] width 189 height 21
select select "7305494"
click at [1005, 231] on select "Self [PERSON_NAME]" at bounding box center [1099, 241] width 189 height 21
select select "1: Object"
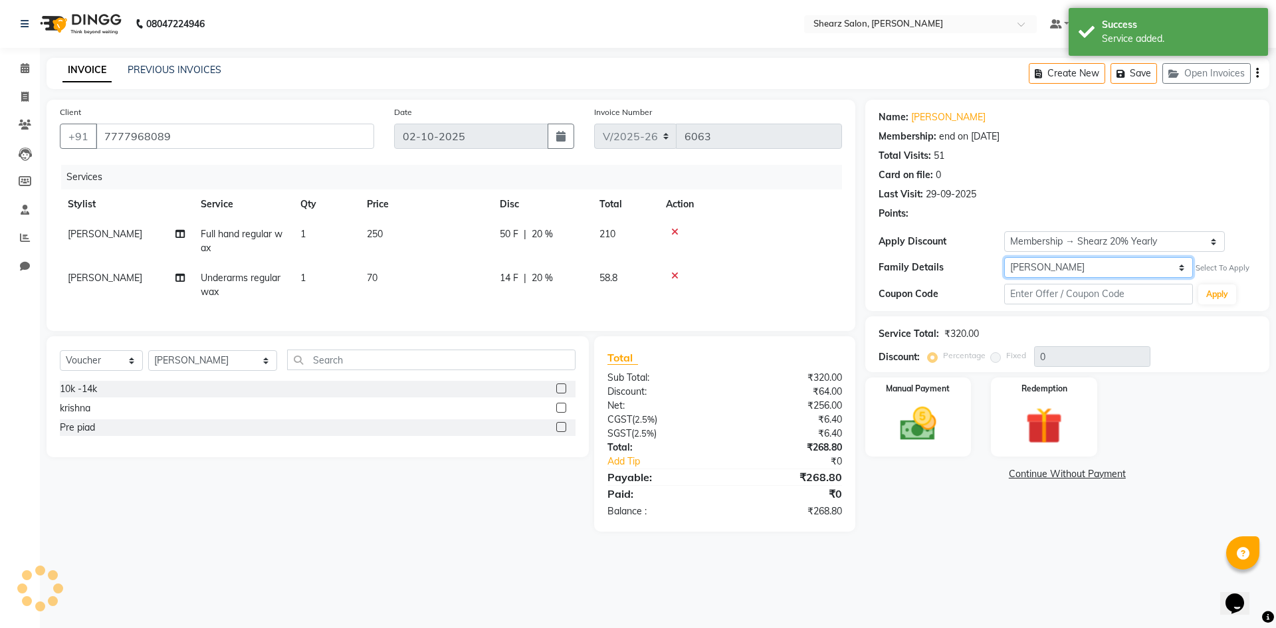
type input "20"
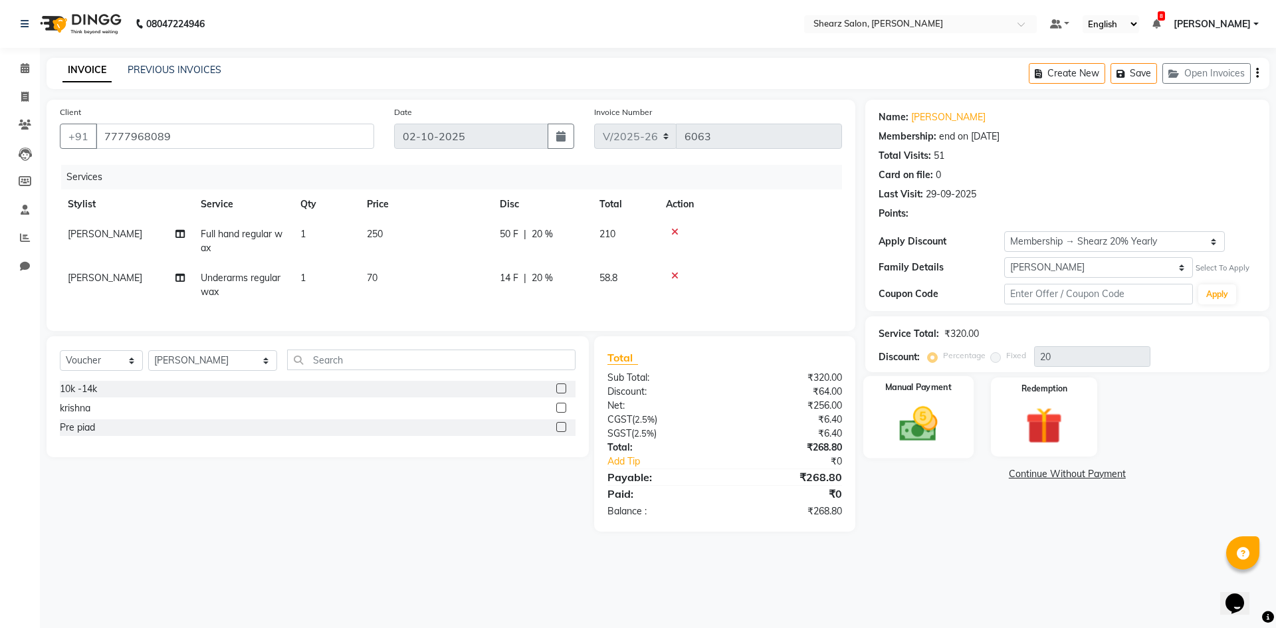
click at [933, 441] on img at bounding box center [919, 424] width 62 height 44
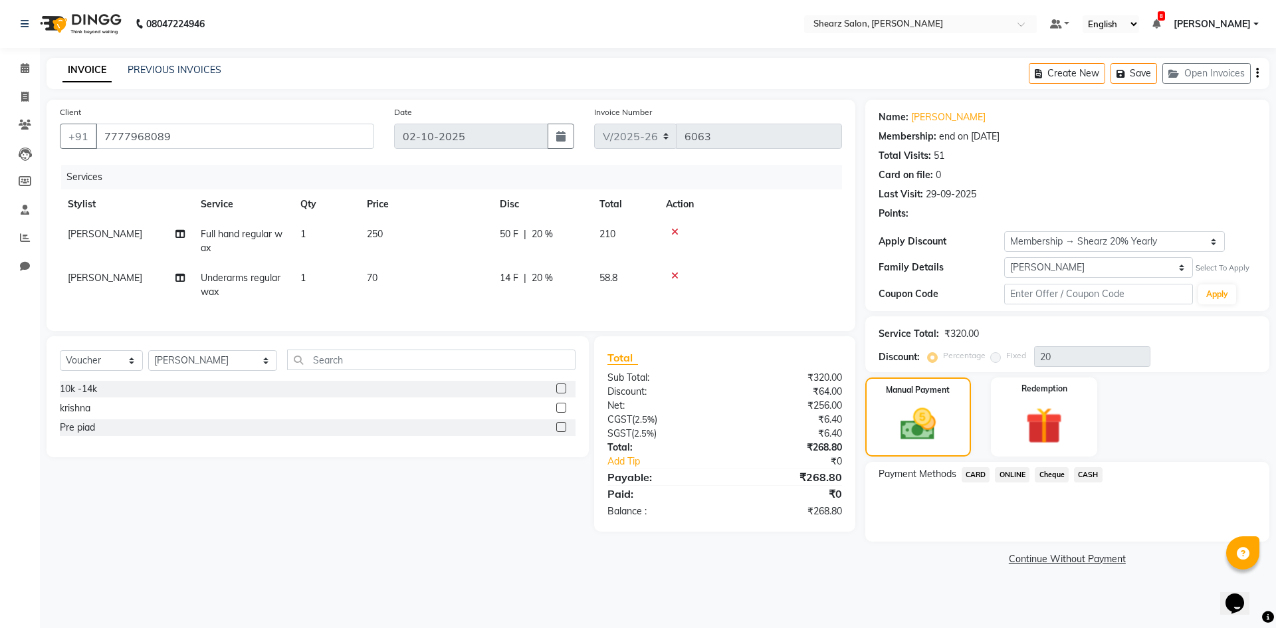
click at [1019, 471] on span "ONLINE" at bounding box center [1012, 474] width 35 height 15
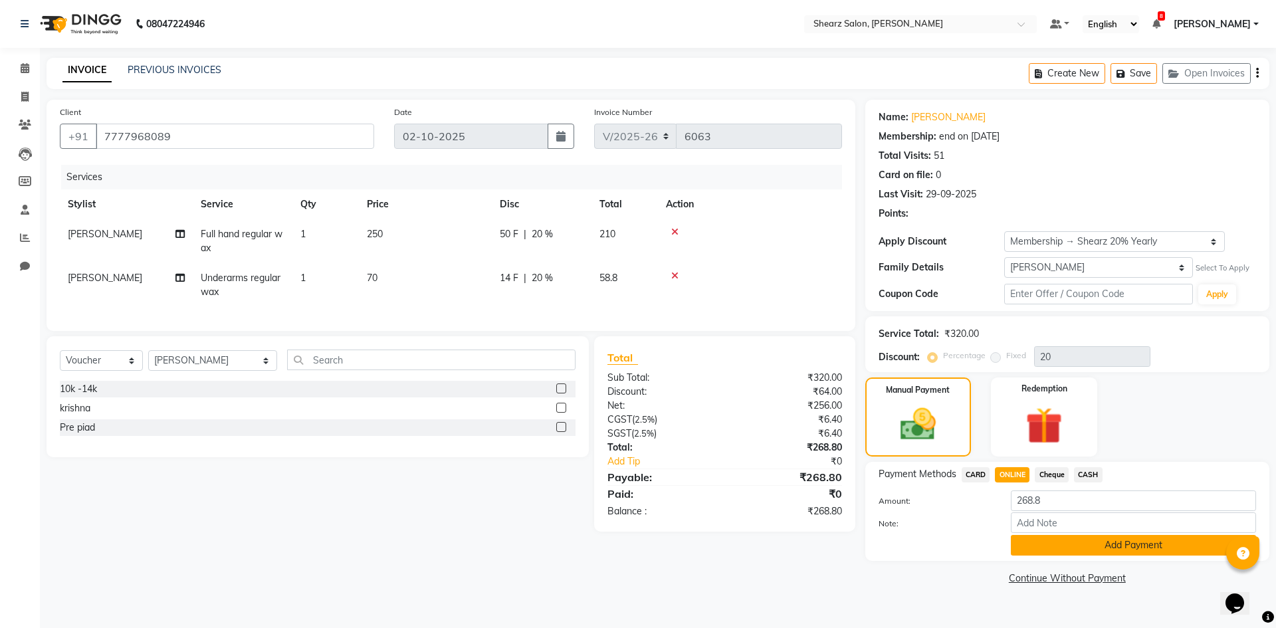
click at [1021, 541] on button "Add Payment" at bounding box center [1133, 545] width 245 height 21
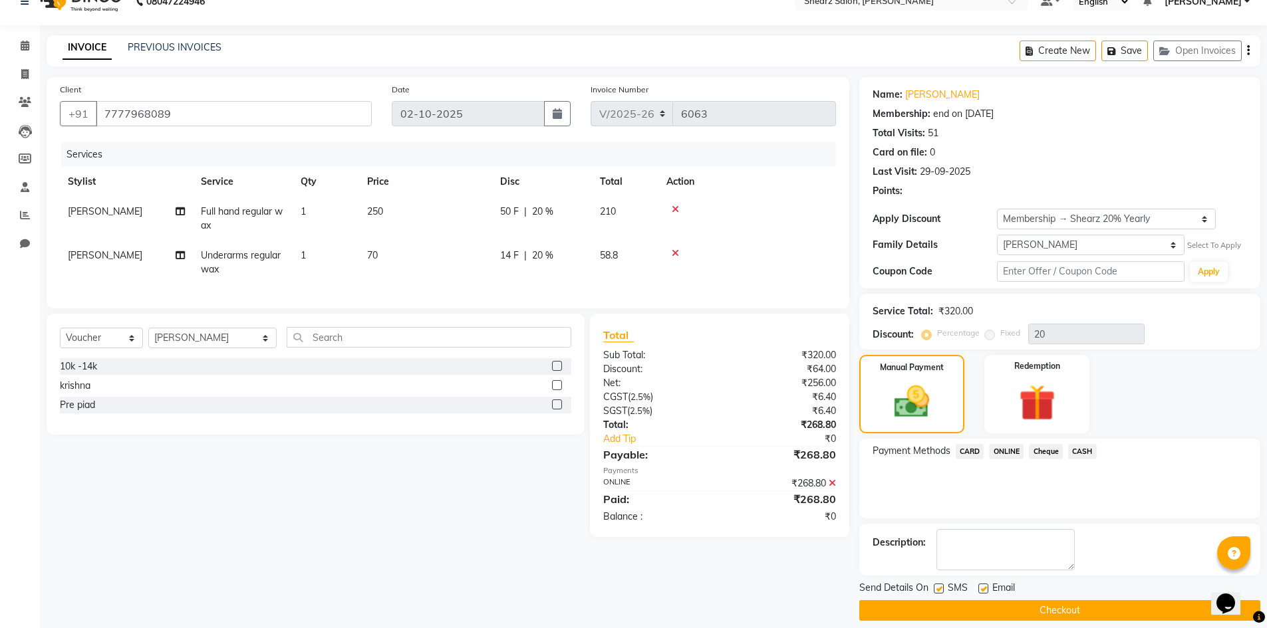
scroll to position [35, 0]
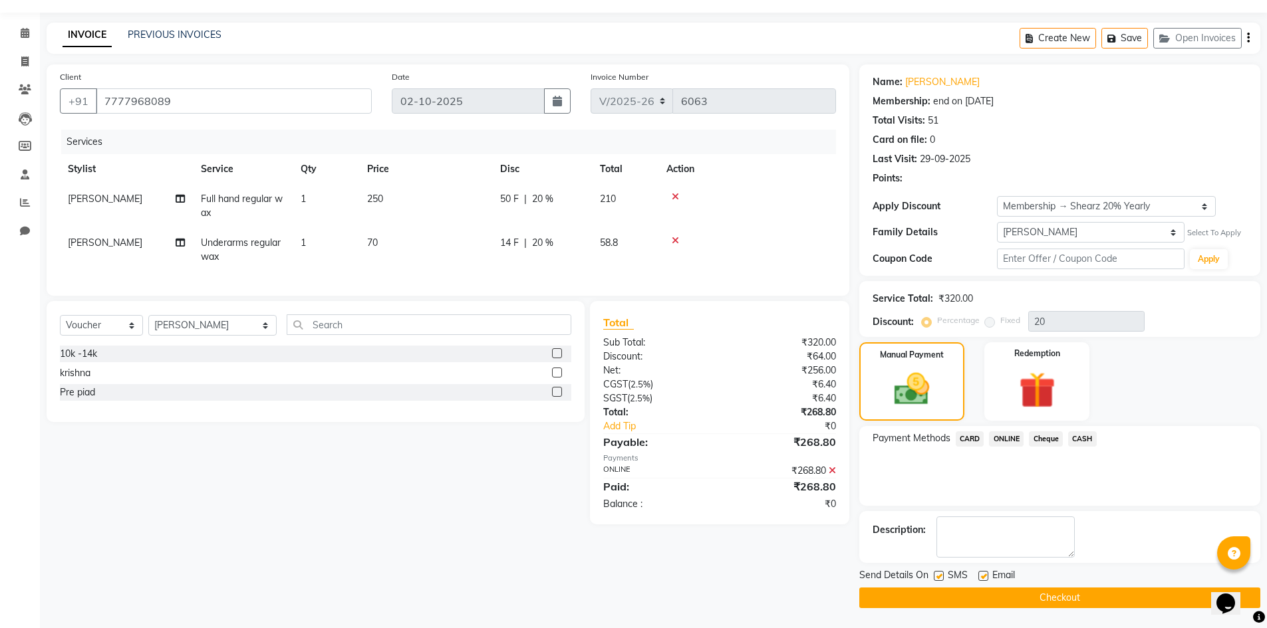
click at [955, 590] on button "Checkout" at bounding box center [1059, 598] width 401 height 21
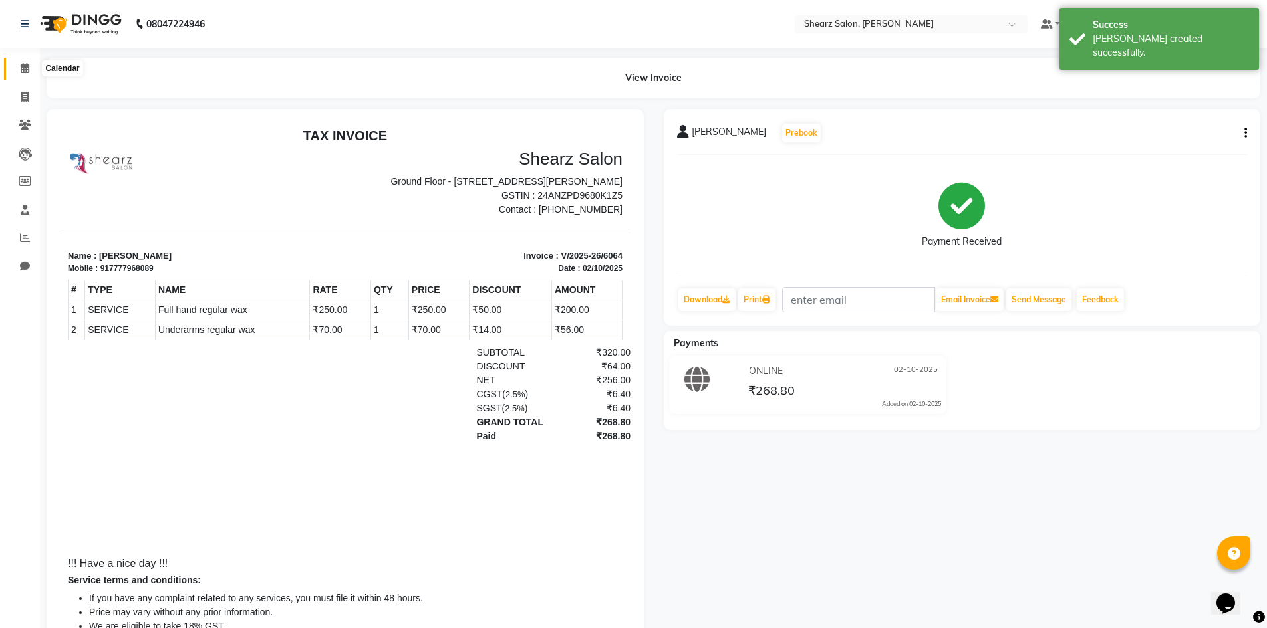
click at [25, 73] on span at bounding box center [24, 68] width 23 height 15
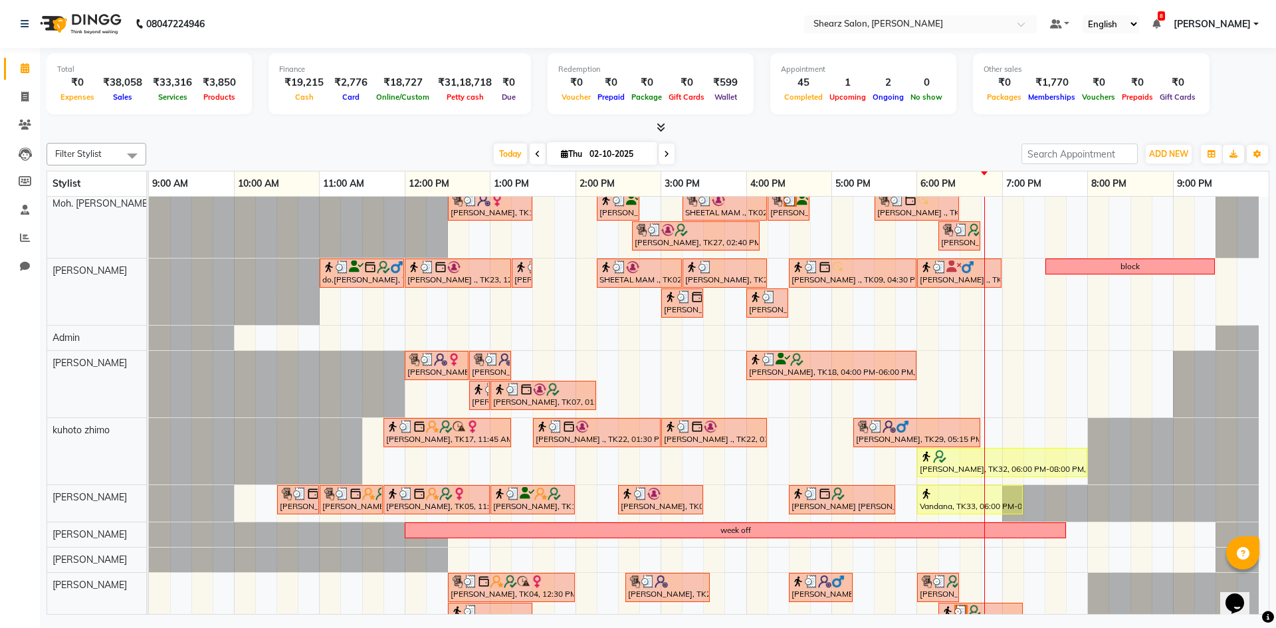
scroll to position [220, 0]
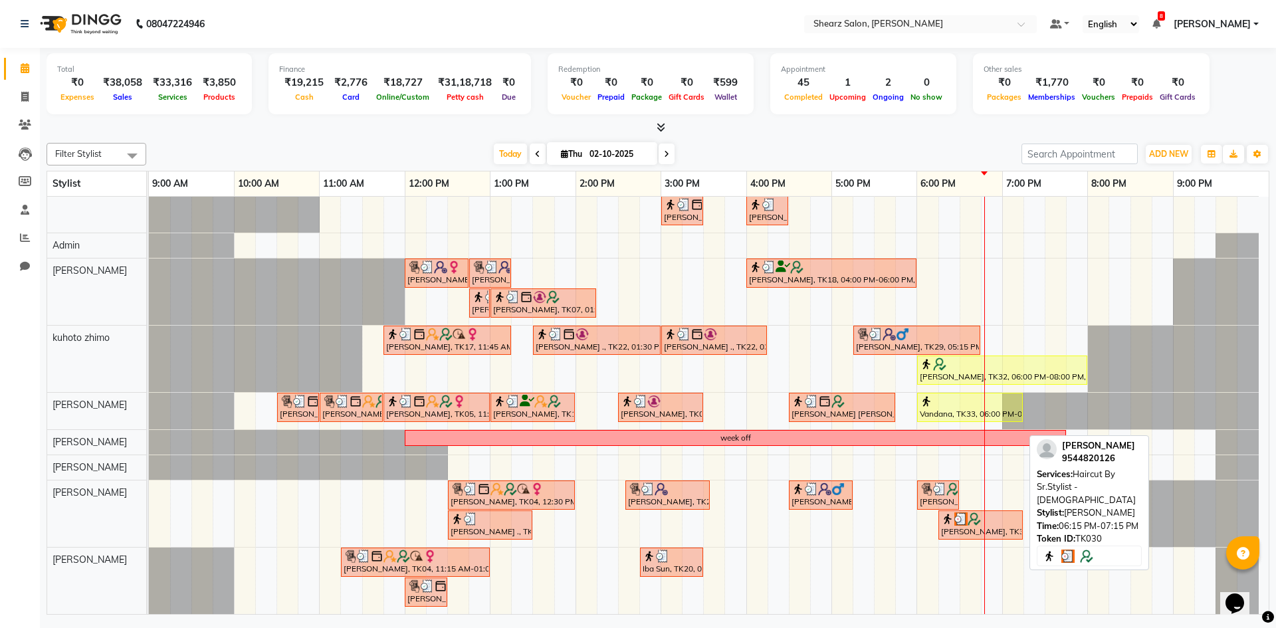
click at [969, 517] on img at bounding box center [974, 519] width 13 height 13
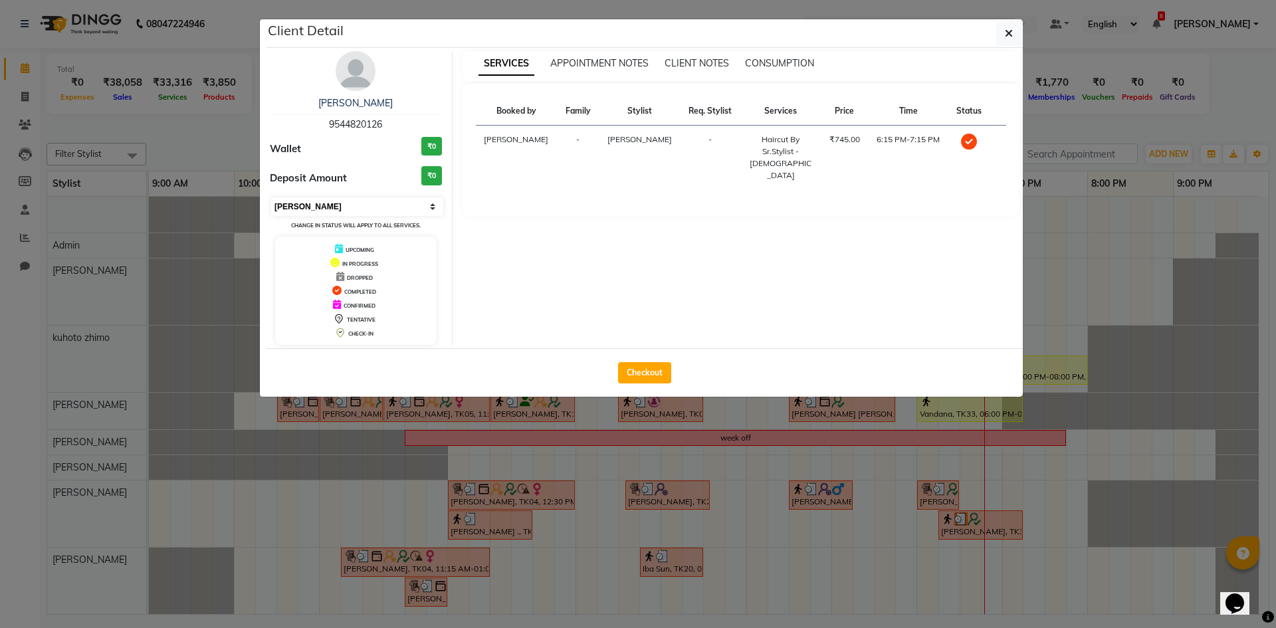
click at [340, 203] on select "Select MARK DONE UPCOMING" at bounding box center [357, 206] width 172 height 19
select select "5"
click at [271, 197] on select "Select MARK DONE UPCOMING" at bounding box center [357, 206] width 172 height 19
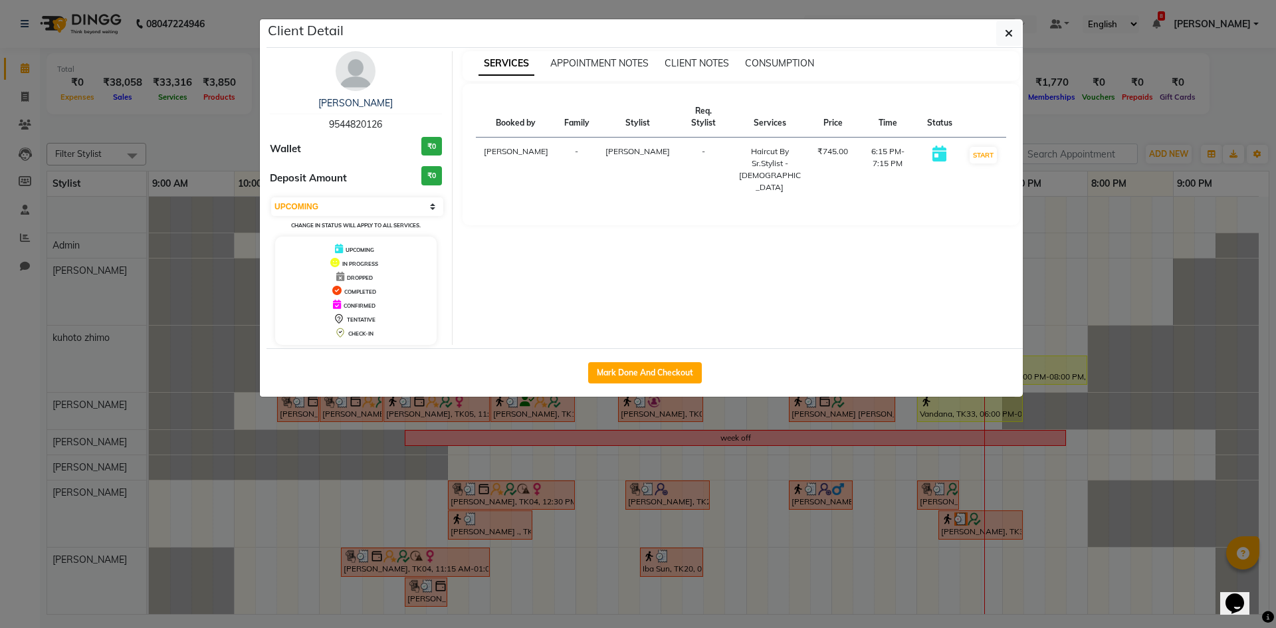
click at [480, 550] on ngb-modal-window "Client Detail [PERSON_NAME] 9544820126 Wallet ₹0 Deposit Amount ₹0 Select IN SE…" at bounding box center [638, 314] width 1276 height 628
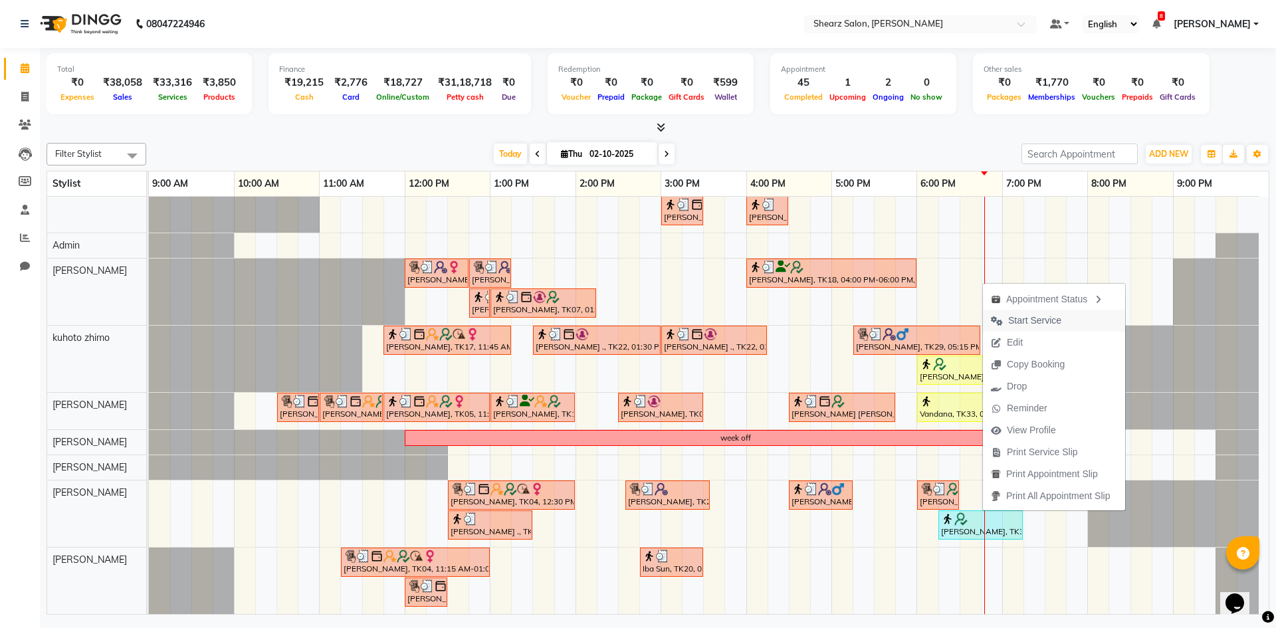
click at [1032, 320] on span "Start Service" at bounding box center [1035, 321] width 53 height 14
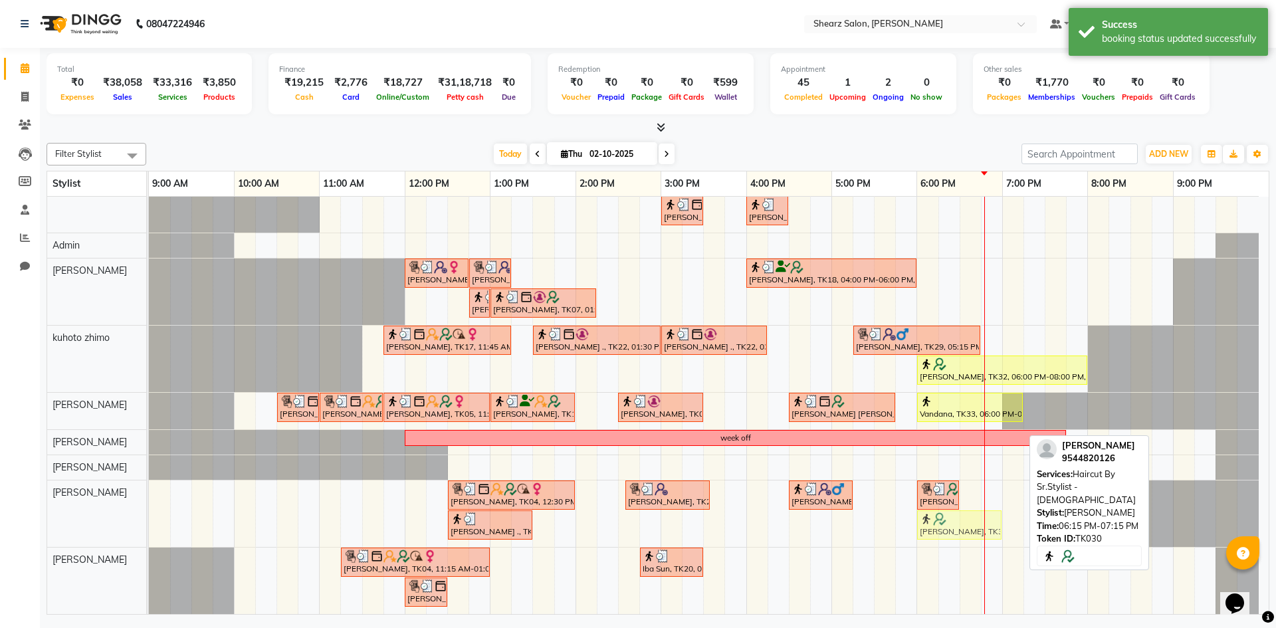
drag, startPoint x: 966, startPoint y: 529, endPoint x: 937, endPoint y: 534, distance: 29.6
click at [149, 534] on div "[PERSON_NAME], TK04, 12:30 PM-02:00 PM, Loreal Hair Wash - Upto waist,Ironing/C…" at bounding box center [149, 514] width 0 height 66
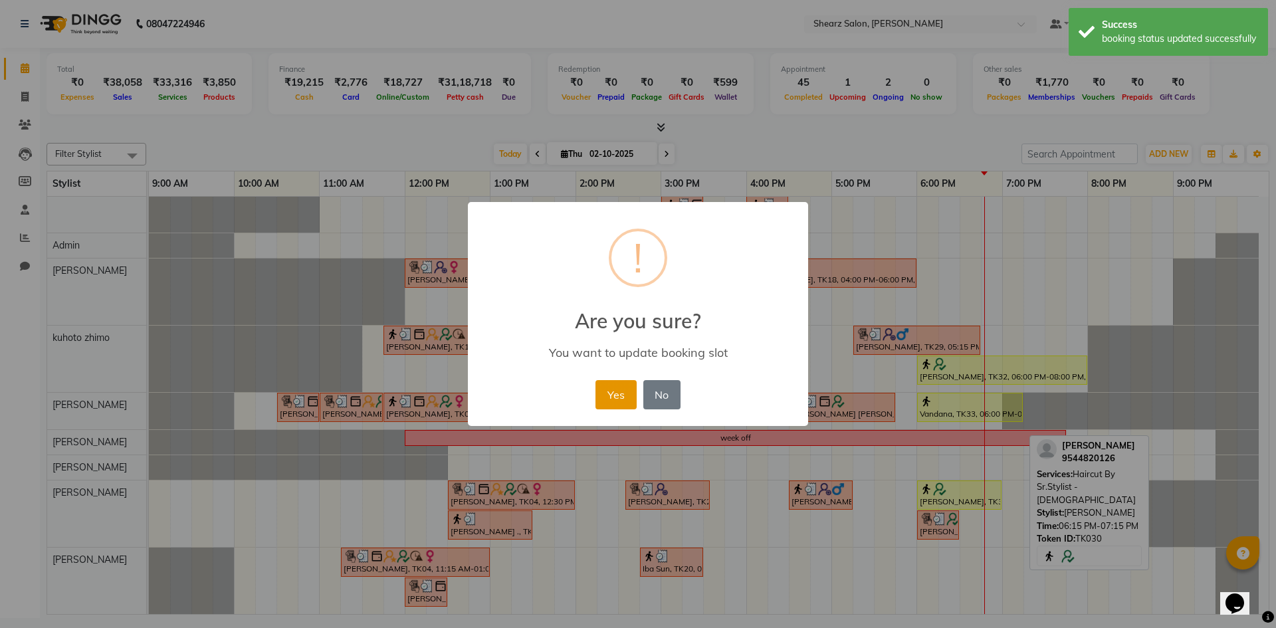
click at [625, 385] on button "Yes" at bounding box center [616, 394] width 41 height 29
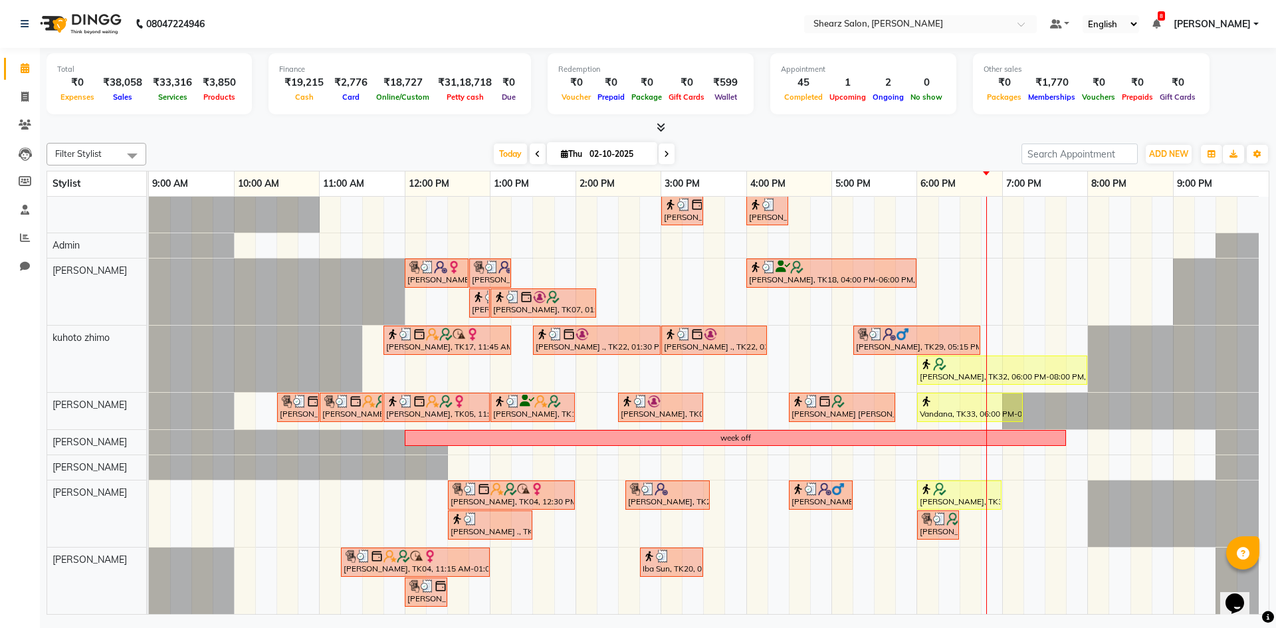
click at [874, 494] on div "[PERSON_NAME] ., TK01, 12:30 PM-01:30 PM, Brazilian stripless international wax…" at bounding box center [709, 296] width 1120 height 638
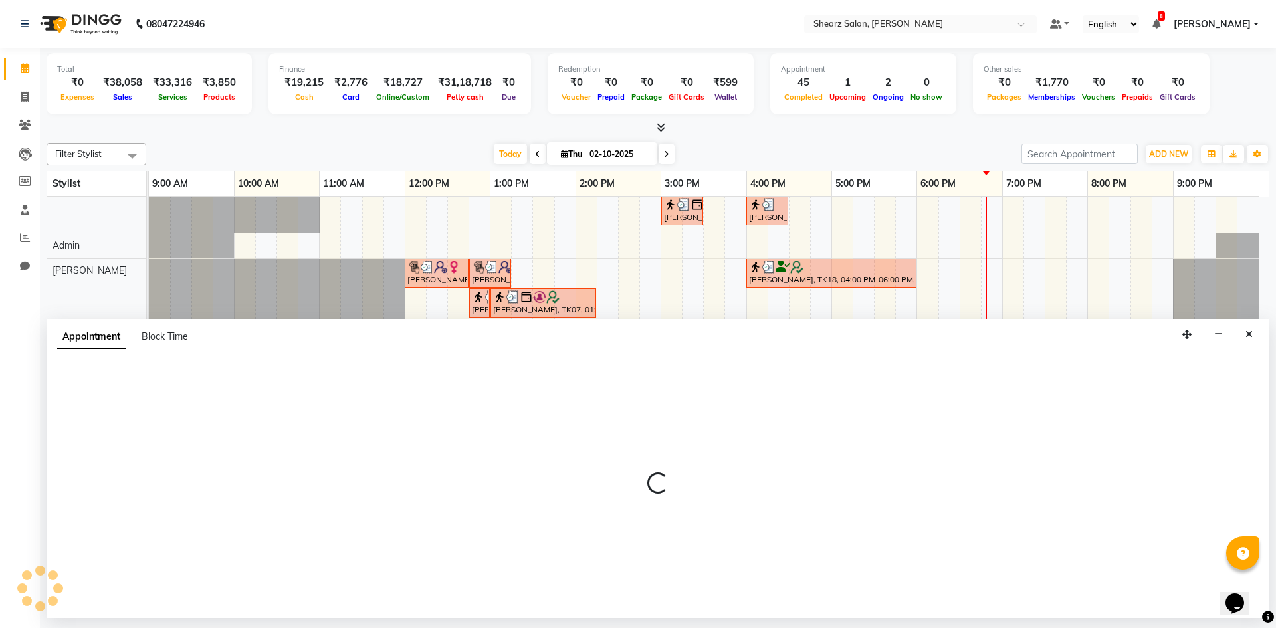
select select "77320"
select select "tentative"
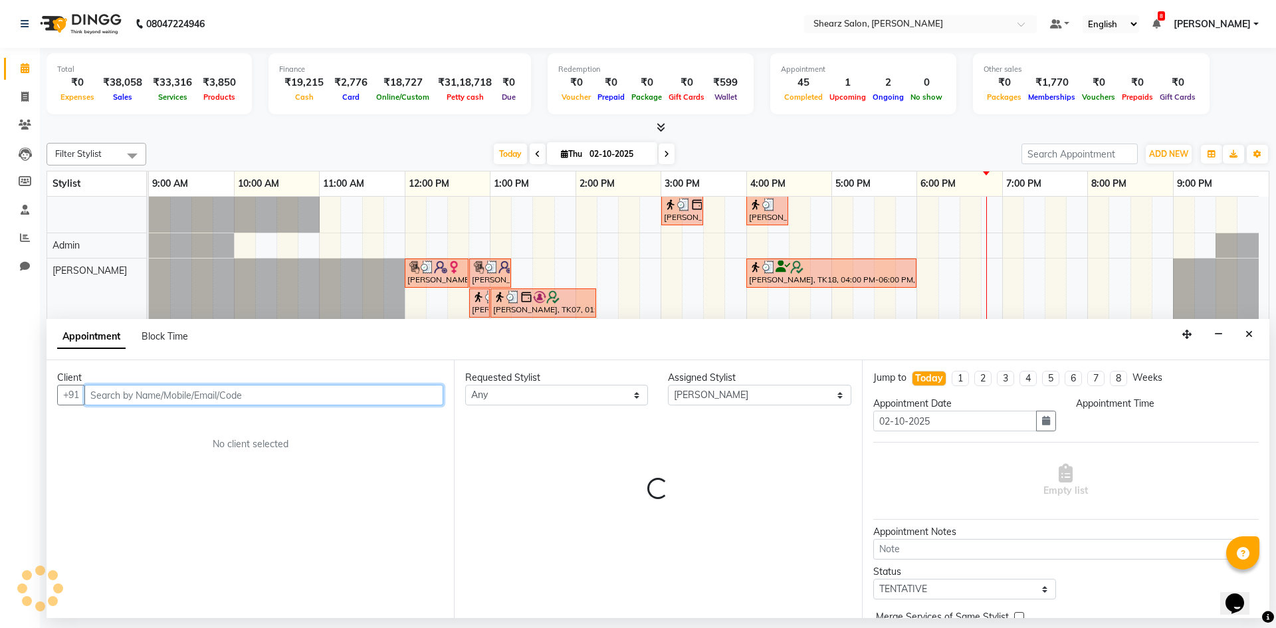
select select "1035"
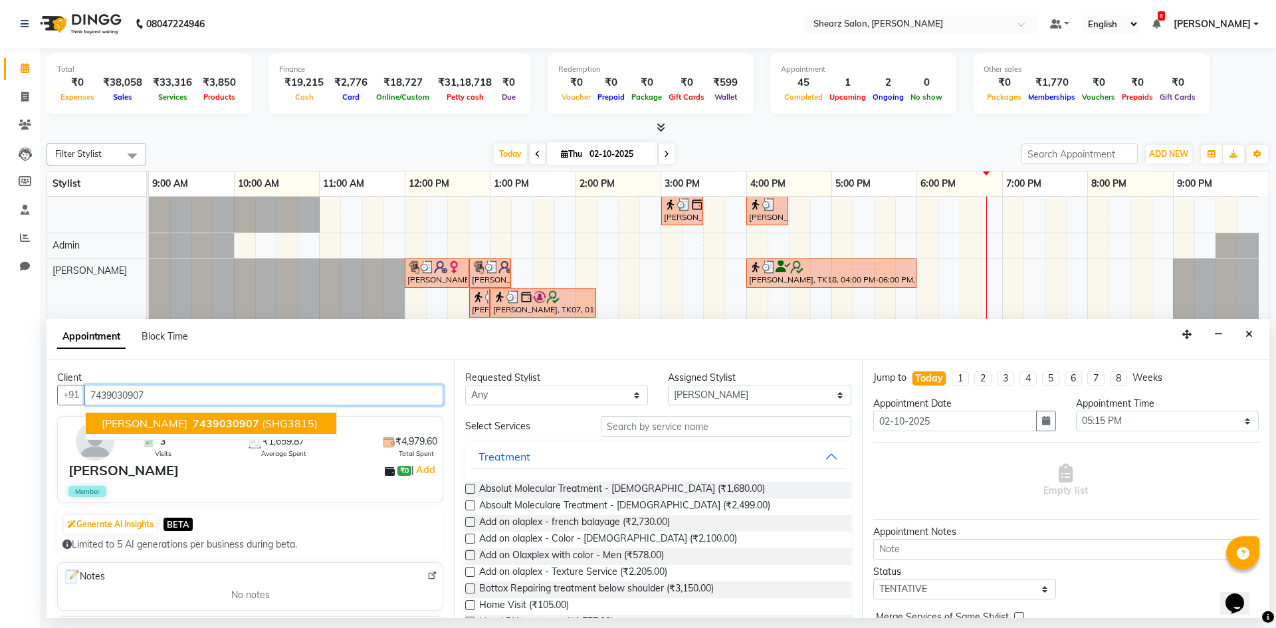
click at [276, 421] on span "(SHG3815)" at bounding box center [290, 423] width 56 height 13
type input "7439030907"
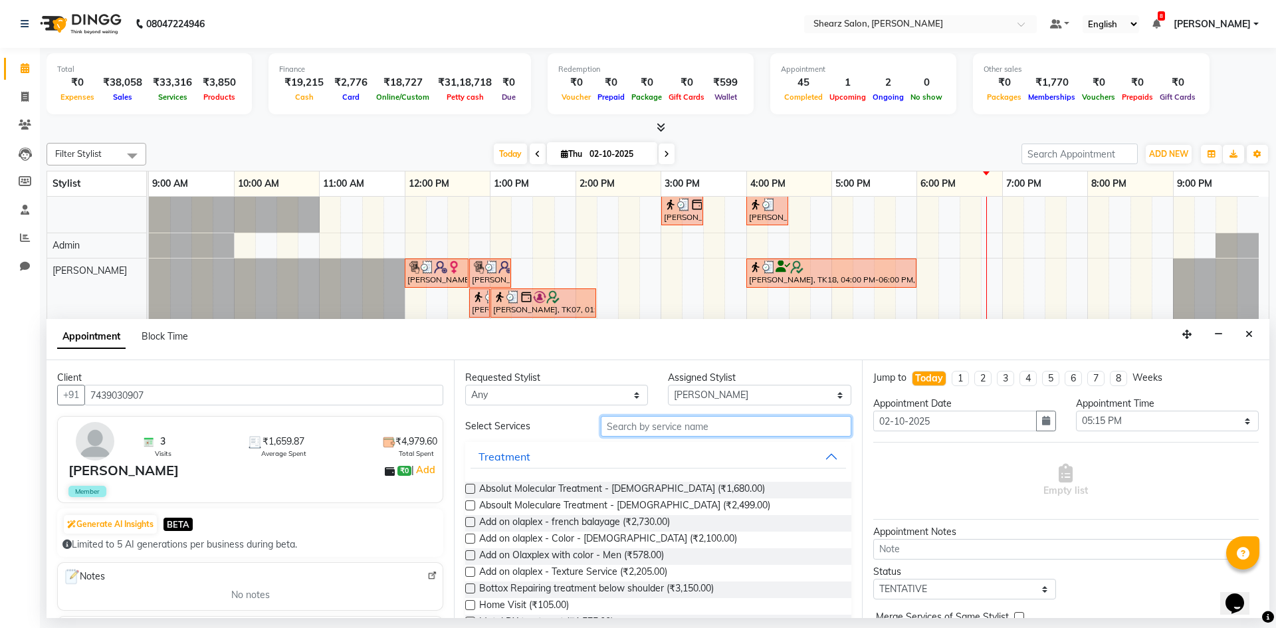
click at [636, 430] on input "text" at bounding box center [726, 426] width 251 height 21
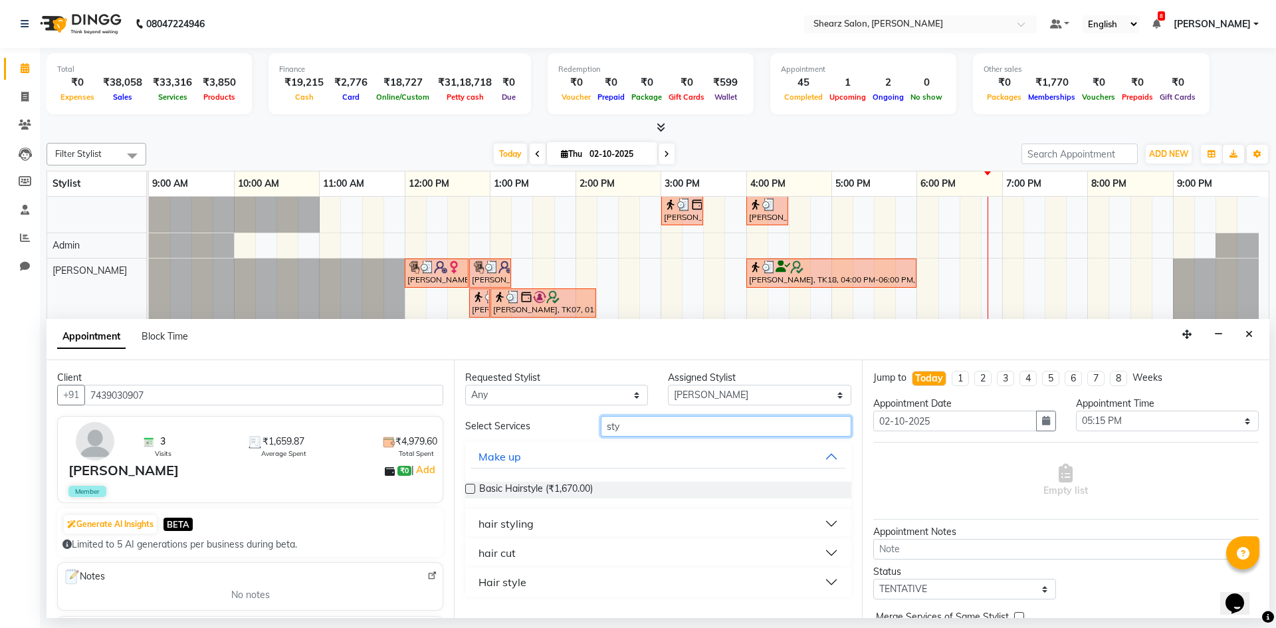
type input "sty"
click at [604, 560] on button "hair cut" at bounding box center [658, 553] width 375 height 24
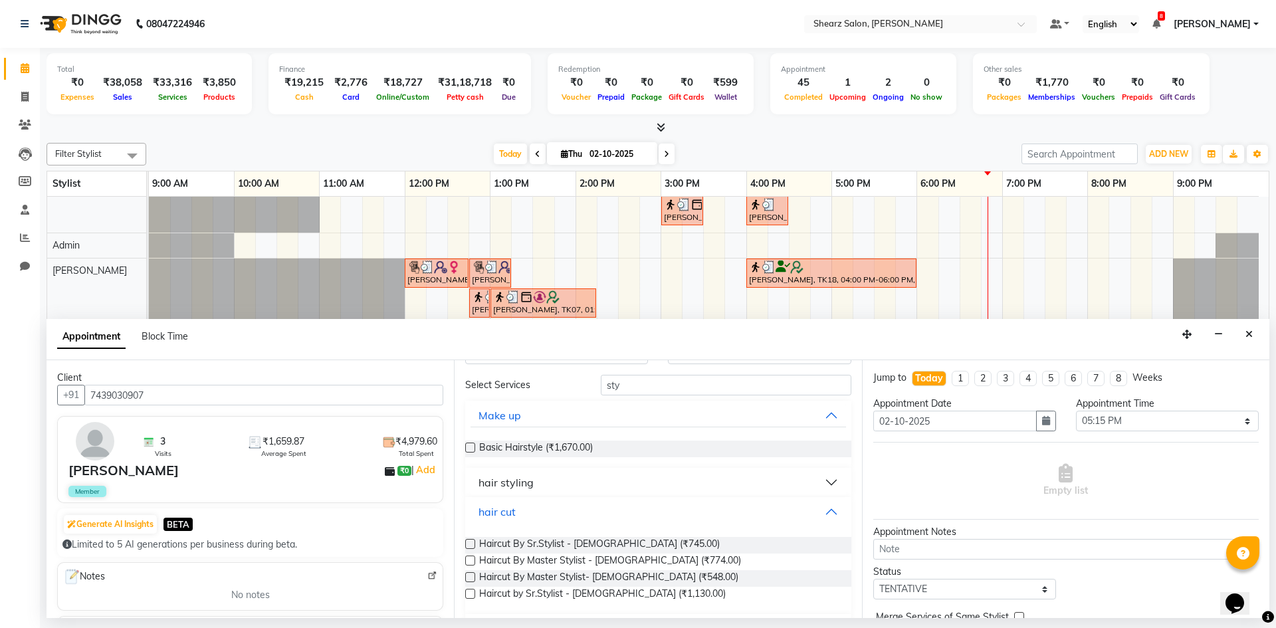
scroll to position [77, 0]
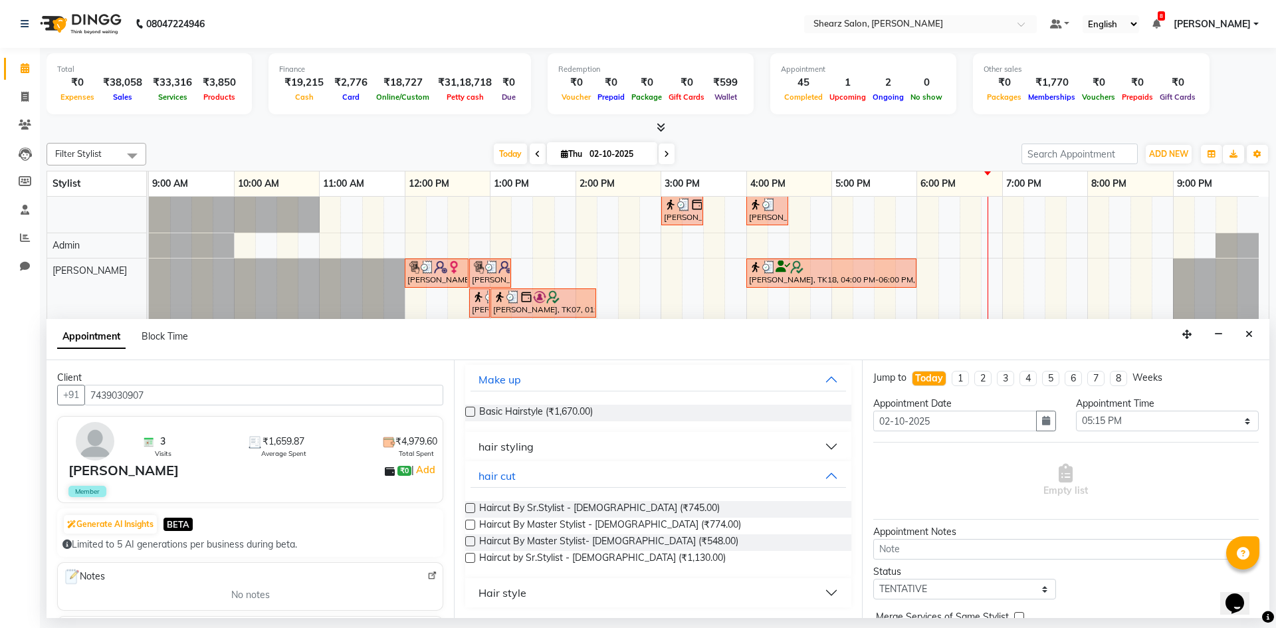
click at [465, 508] on label at bounding box center [470, 508] width 10 height 10
click at [465, 508] on input "checkbox" at bounding box center [469, 509] width 9 height 9
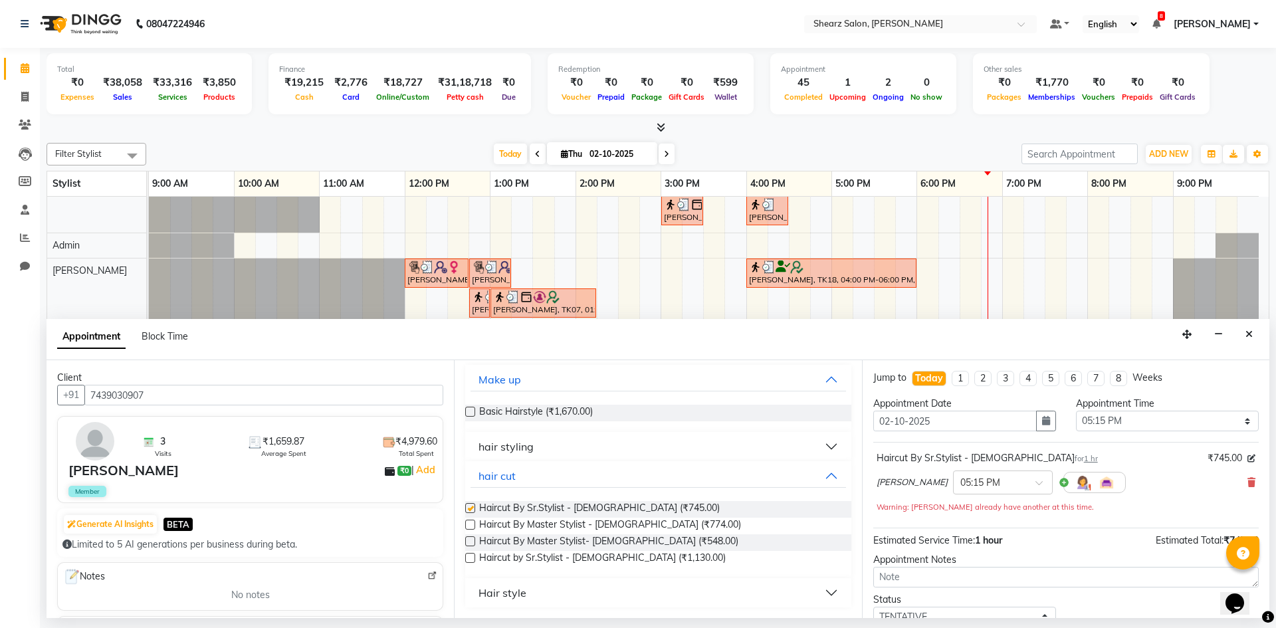
checkbox input "false"
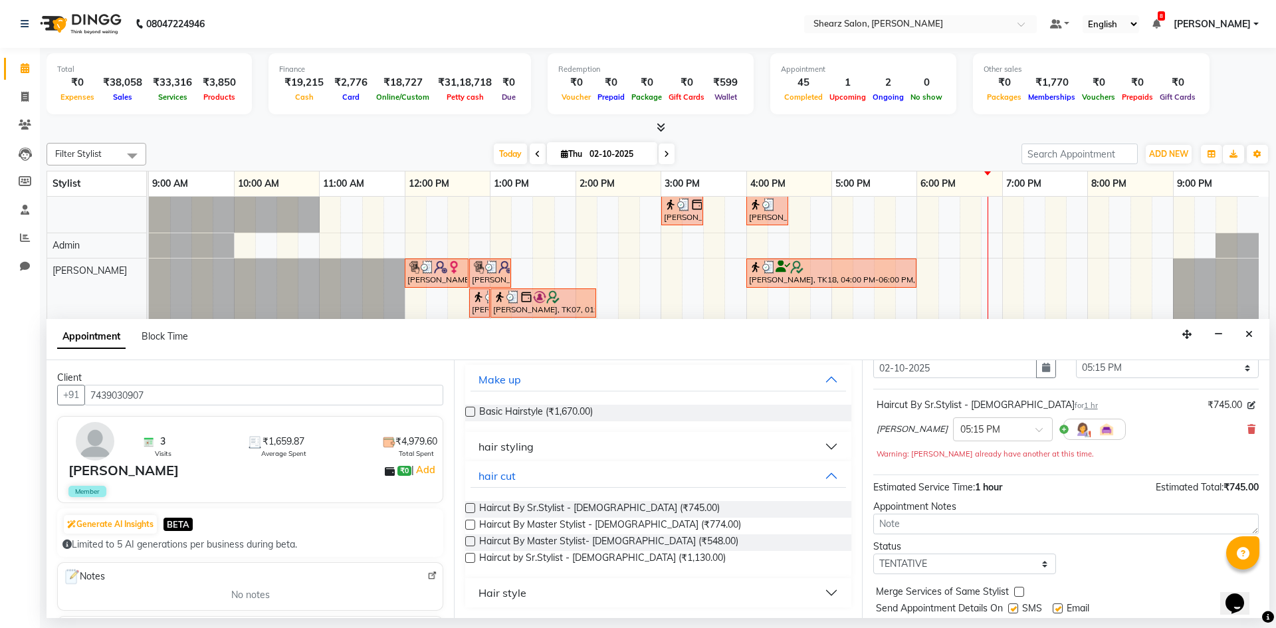
scroll to position [93, 0]
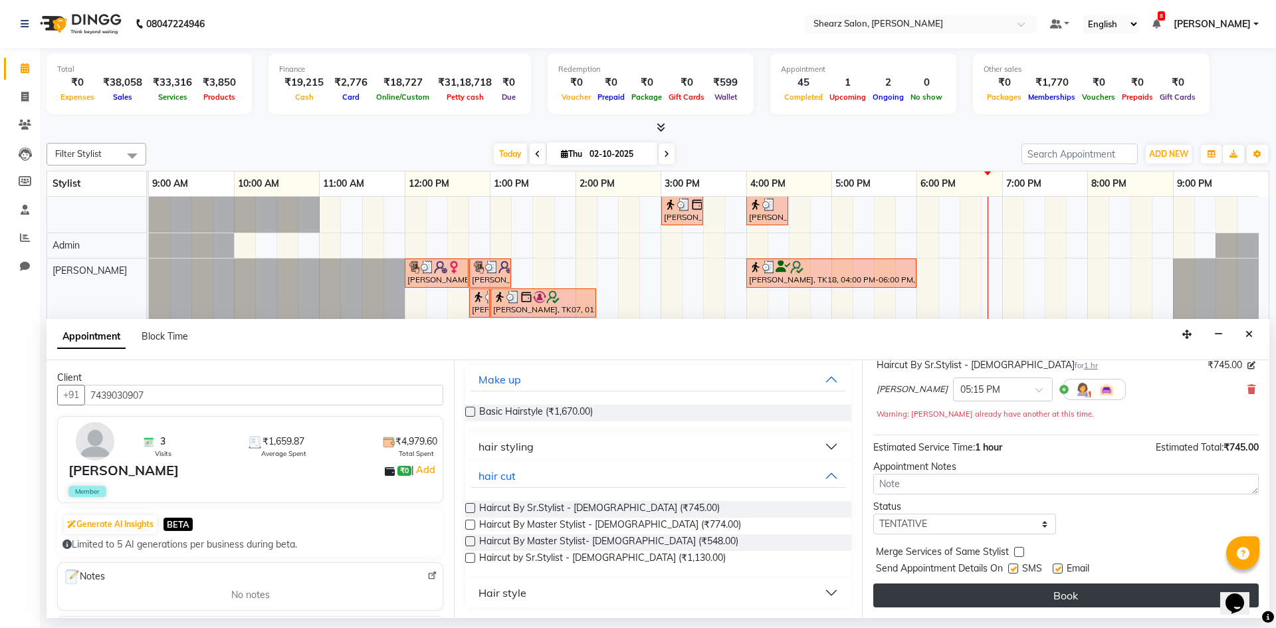
click at [951, 597] on button "Book" at bounding box center [1067, 596] width 386 height 24
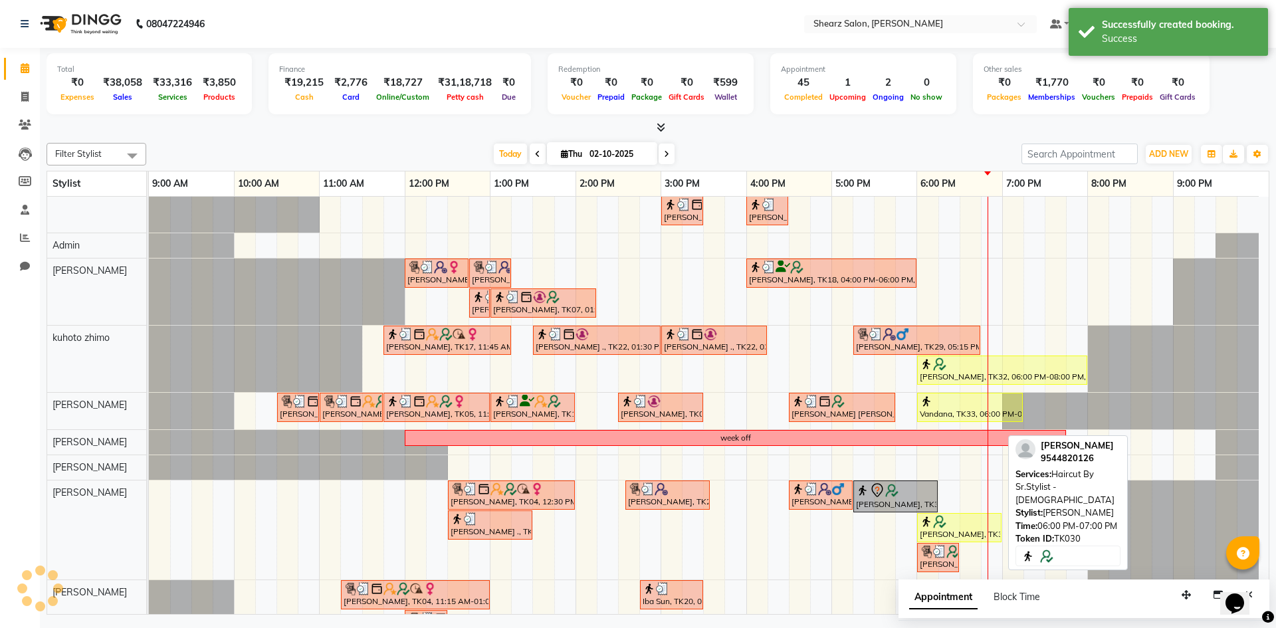
click at [929, 531] on div "[PERSON_NAME], TK30, 06:00 PM-07:00 PM, Haircut By Sr.Stylist - [DEMOGRAPHIC_DA…" at bounding box center [960, 527] width 82 height 25
click at [925, 531] on div "[PERSON_NAME], TK30, 06:00 PM-07:00 PM, Haircut By Sr.Stylist - [DEMOGRAPHIC_DA…" at bounding box center [960, 527] width 82 height 25
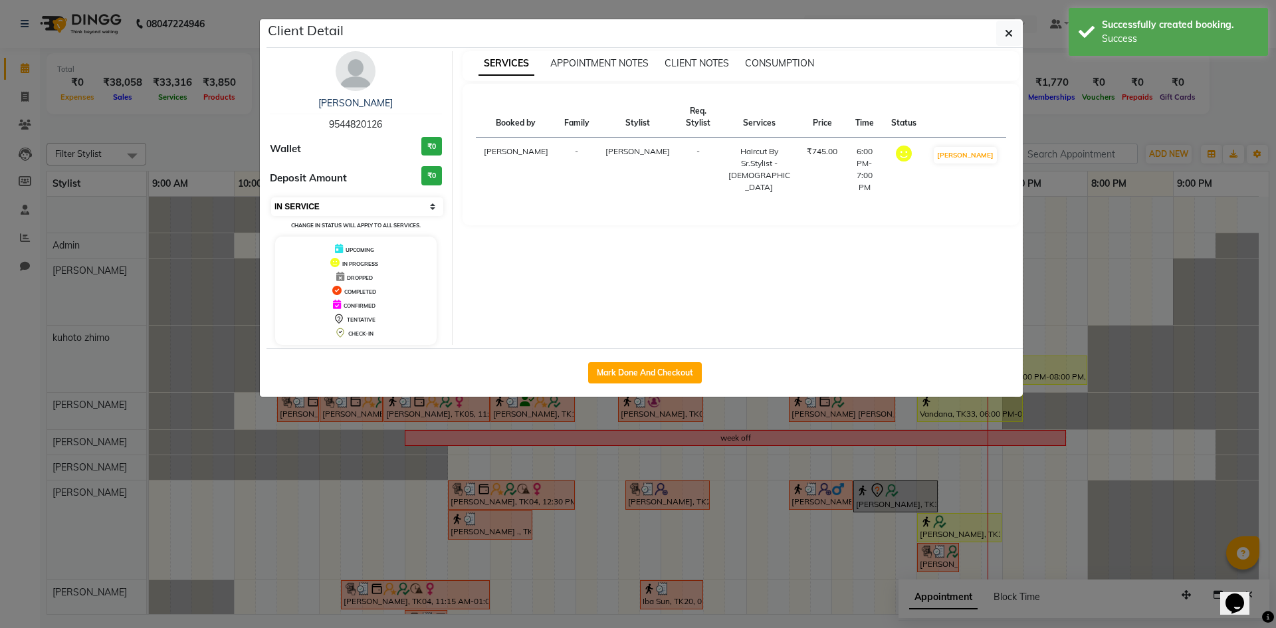
click at [339, 200] on select "Select IN SERVICE CONFIRMED TENTATIVE CHECK IN MARK DONE DROPPED UPCOMING" at bounding box center [357, 206] width 172 height 19
click at [271, 197] on select "Select IN SERVICE CONFIRMED TENTATIVE CHECK IN MARK DONE DROPPED UPCOMING" at bounding box center [357, 206] width 172 height 19
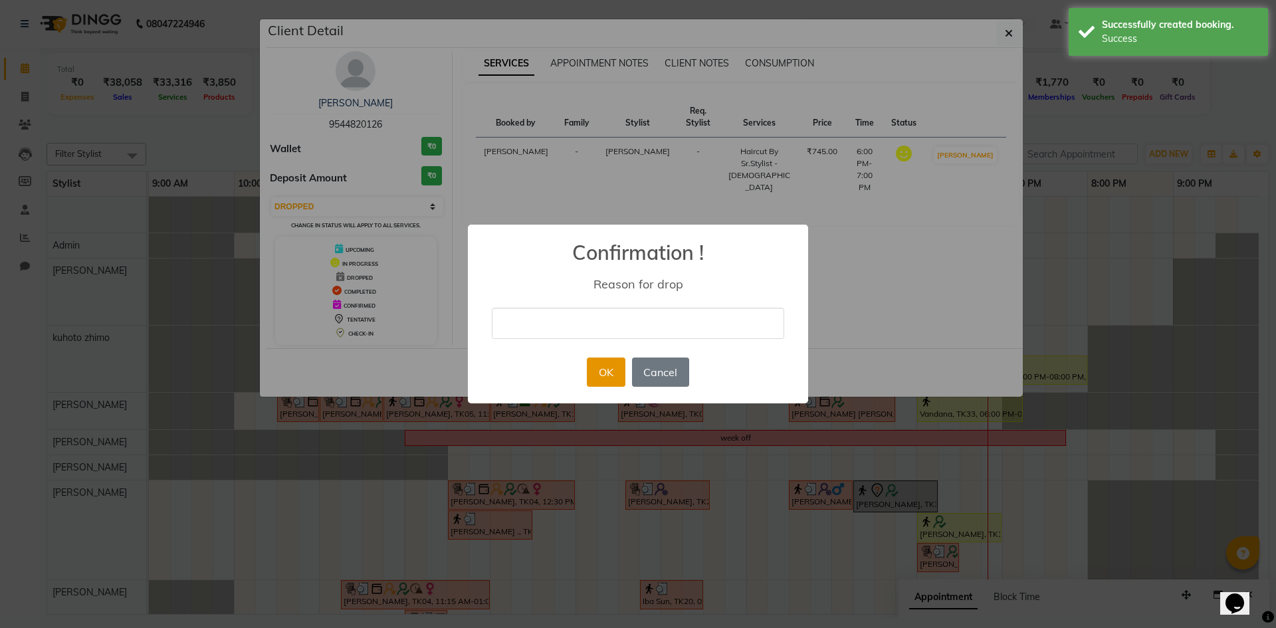
click at [595, 366] on button "OK" at bounding box center [606, 372] width 38 height 29
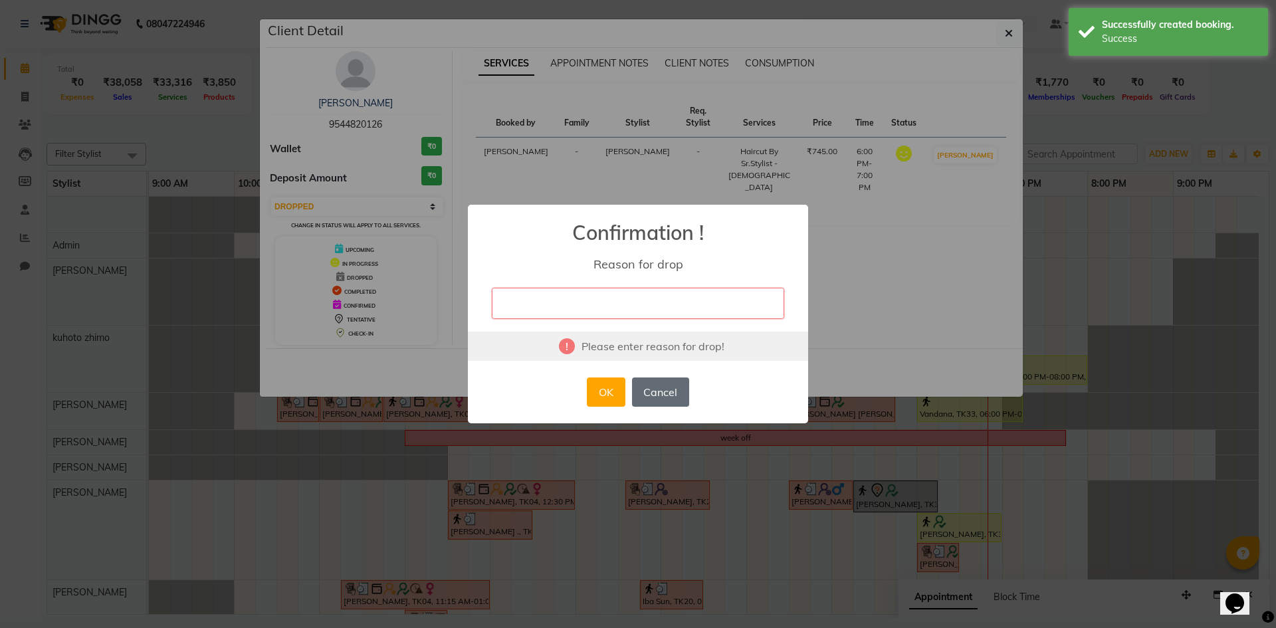
click at [650, 388] on button "Cancel" at bounding box center [660, 392] width 57 height 29
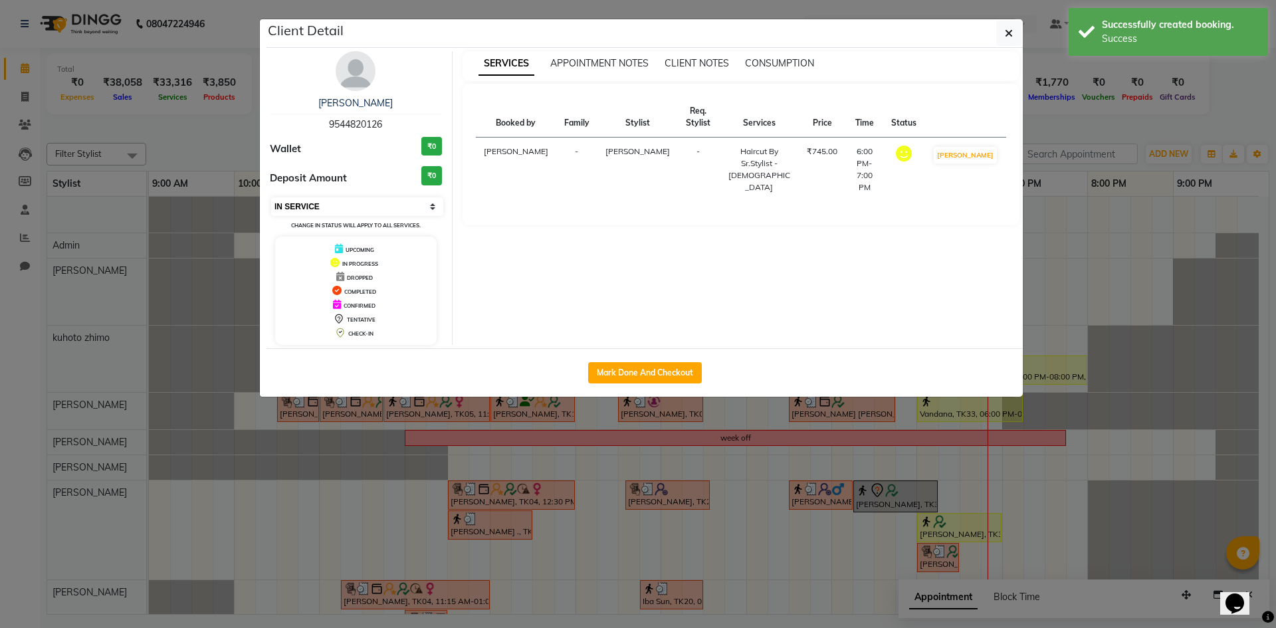
drag, startPoint x: 348, startPoint y: 200, endPoint x: 348, endPoint y: 213, distance: 13.3
click at [348, 200] on select "Select IN SERVICE CONFIRMED TENTATIVE CHECK IN MARK DONE DROPPED UPCOMING" at bounding box center [357, 206] width 172 height 19
select select "5"
click at [271, 197] on select "Select IN SERVICE CONFIRMED TENTATIVE CHECK IN MARK DONE DROPPED UPCOMING" at bounding box center [357, 206] width 172 height 19
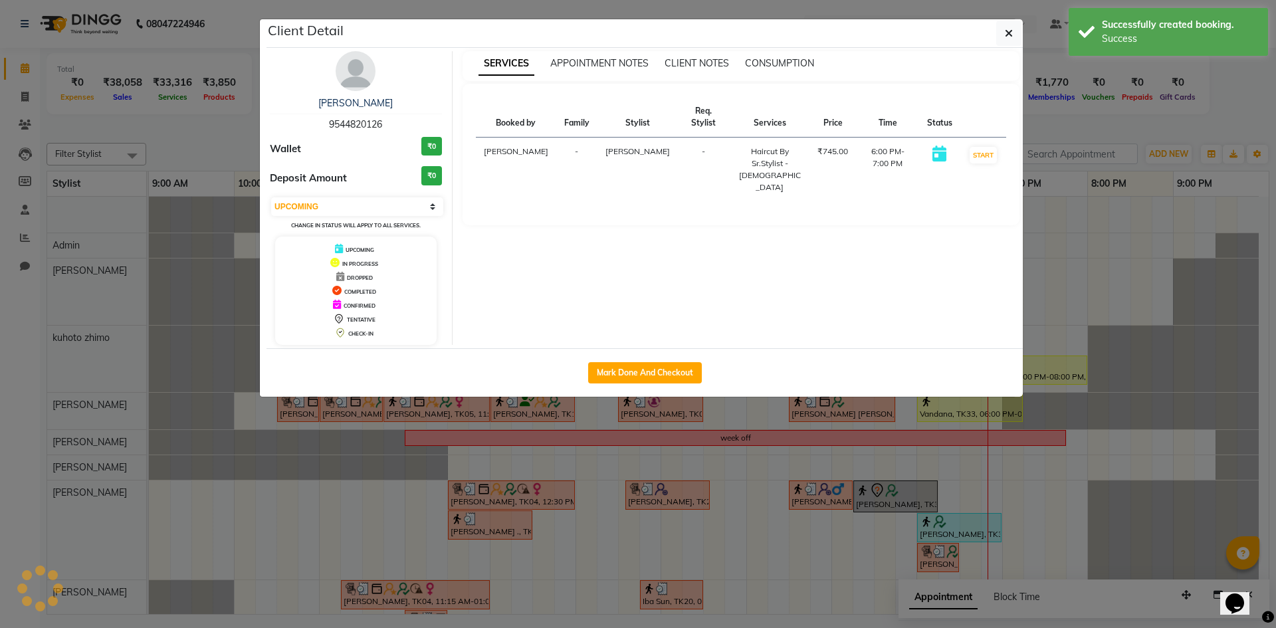
click at [366, 515] on ngb-modal-window "Client Detail [PERSON_NAME] 9544820126 Wallet ₹0 Deposit Amount ₹0 Select IN SE…" at bounding box center [638, 314] width 1276 height 628
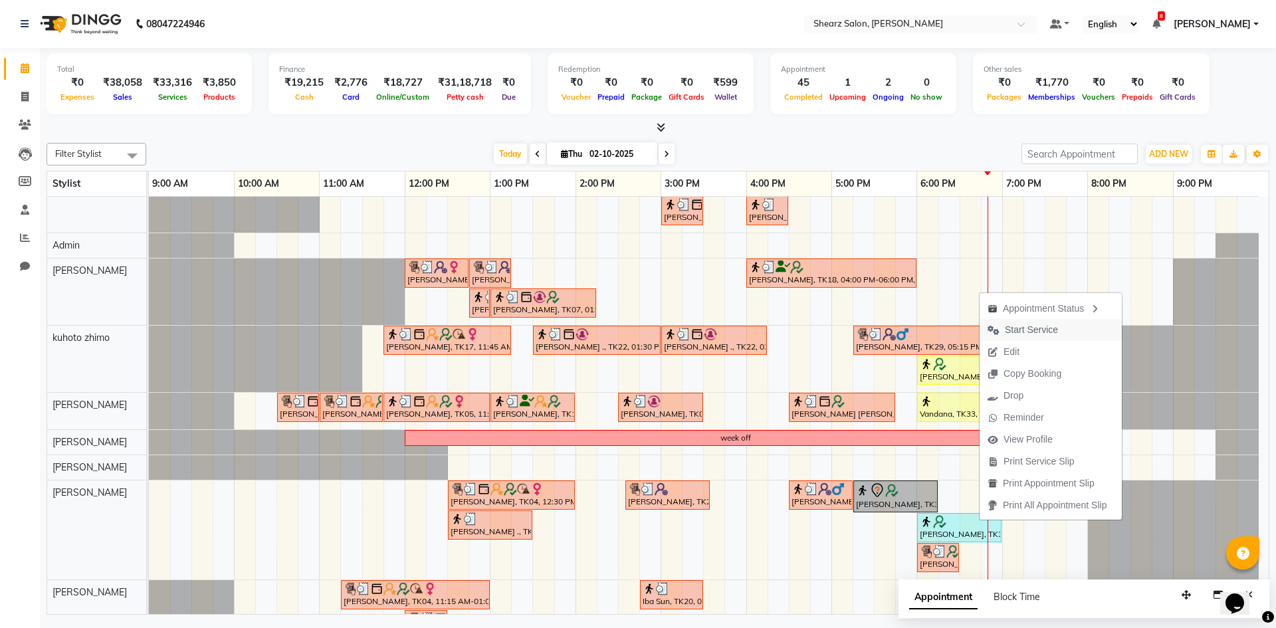
click at [1027, 326] on span "Start Service" at bounding box center [1031, 330] width 53 height 14
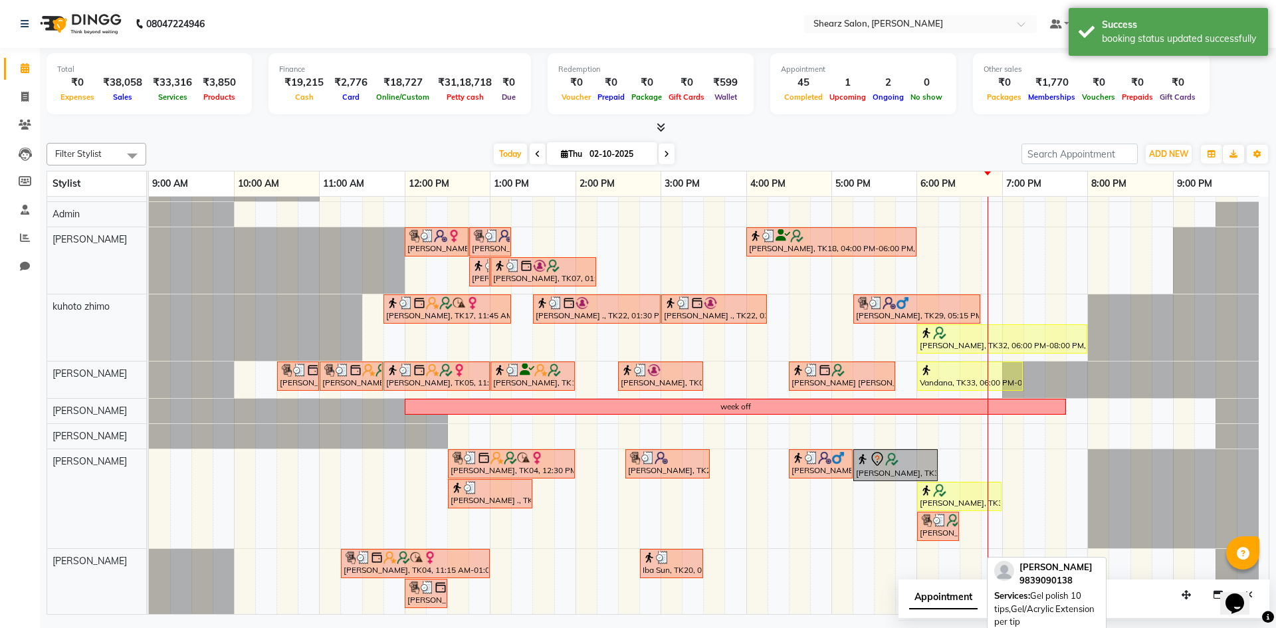
scroll to position [253, 0]
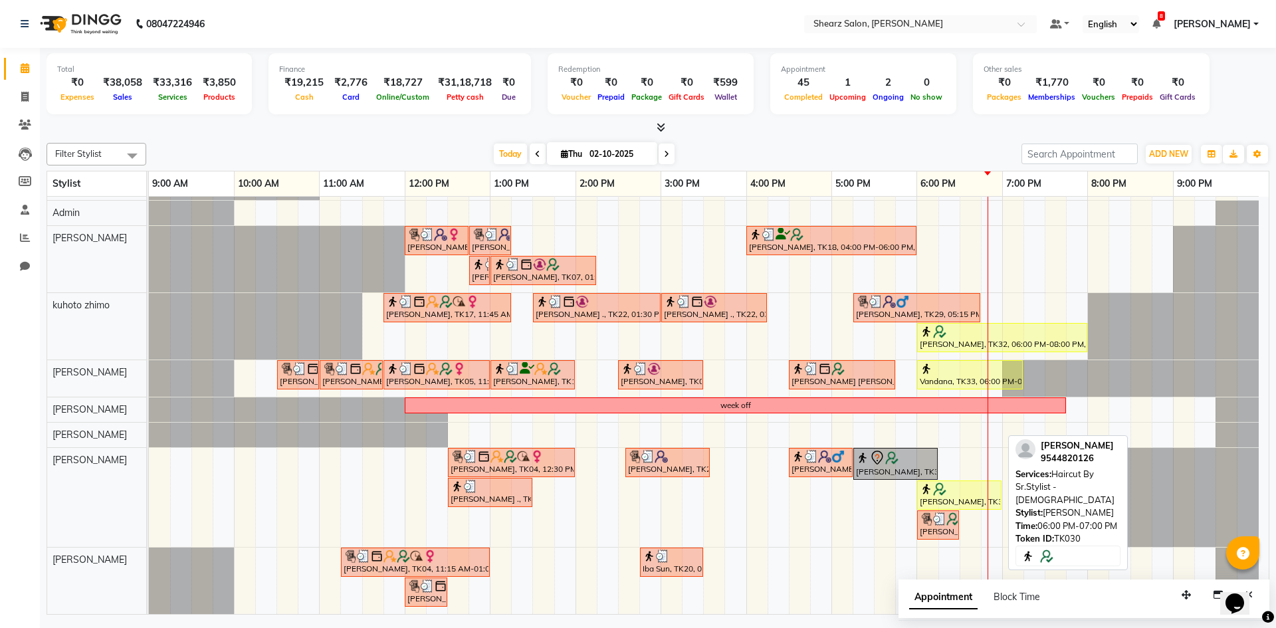
click at [951, 500] on div "[PERSON_NAME], TK30, 06:00 PM-07:00 PM, Haircut By Sr.Stylist - [DEMOGRAPHIC_DA…" at bounding box center [960, 495] width 82 height 25
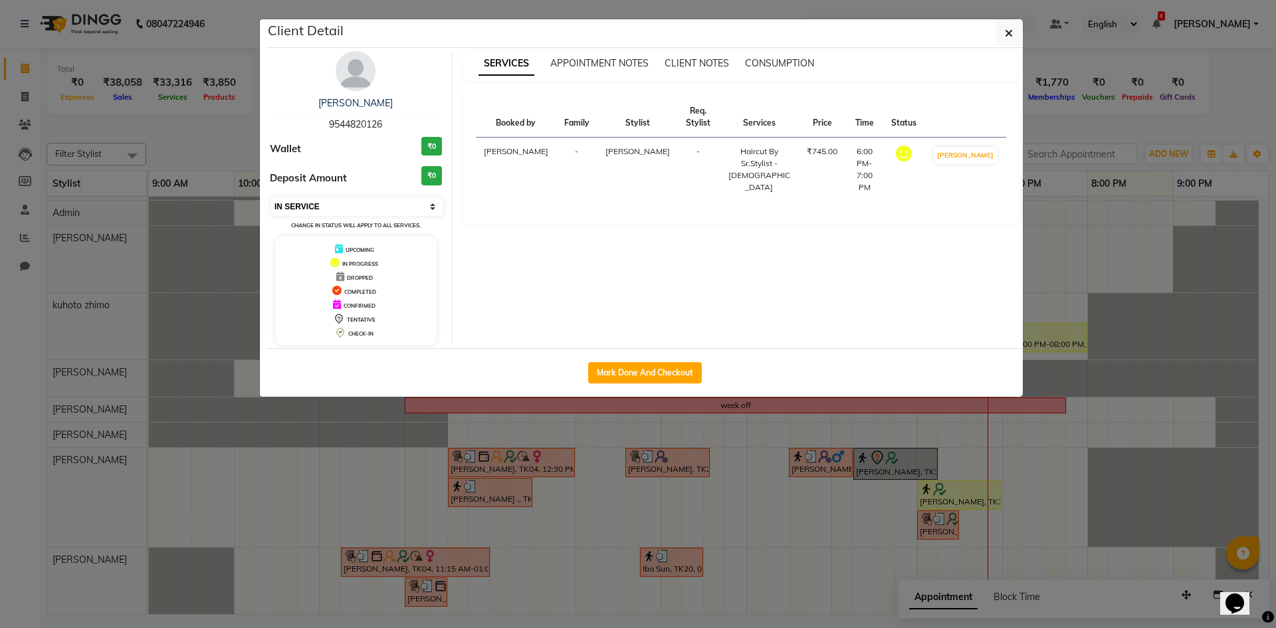
click at [296, 209] on select "Select IN SERVICE CONFIRMED TENTATIVE CHECK IN MARK DONE DROPPED UPCOMING" at bounding box center [357, 206] width 172 height 19
click at [298, 358] on div "Mark Done And Checkout" at bounding box center [645, 372] width 757 height 49
click at [352, 214] on select "Select IN SERVICE CONFIRMED TENTATIVE CHECK IN MARK DONE DROPPED UPCOMING" at bounding box center [357, 206] width 172 height 19
select select "5"
click at [271, 197] on select "Select IN SERVICE CONFIRMED TENTATIVE CHECK IN MARK DONE DROPPED UPCOMING" at bounding box center [357, 206] width 172 height 19
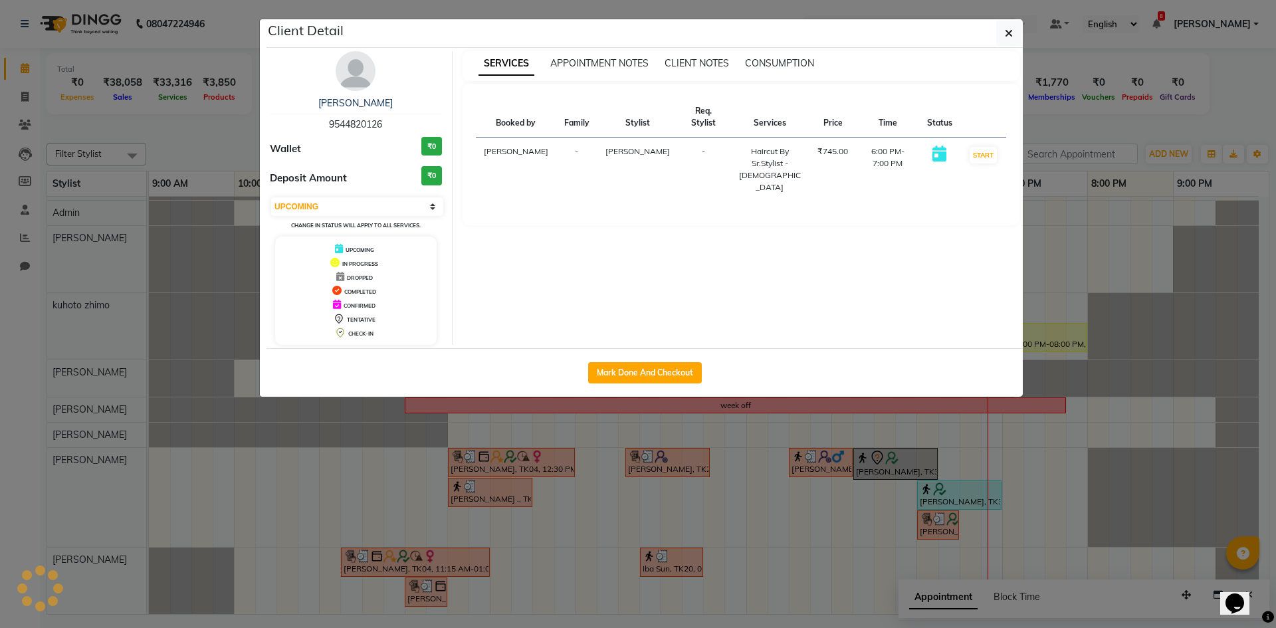
click at [330, 443] on ngb-modal-window "Client Detail [PERSON_NAME] 9544820126 Wallet ₹0 Deposit Amount ₹0 Select IN SE…" at bounding box center [638, 314] width 1276 height 628
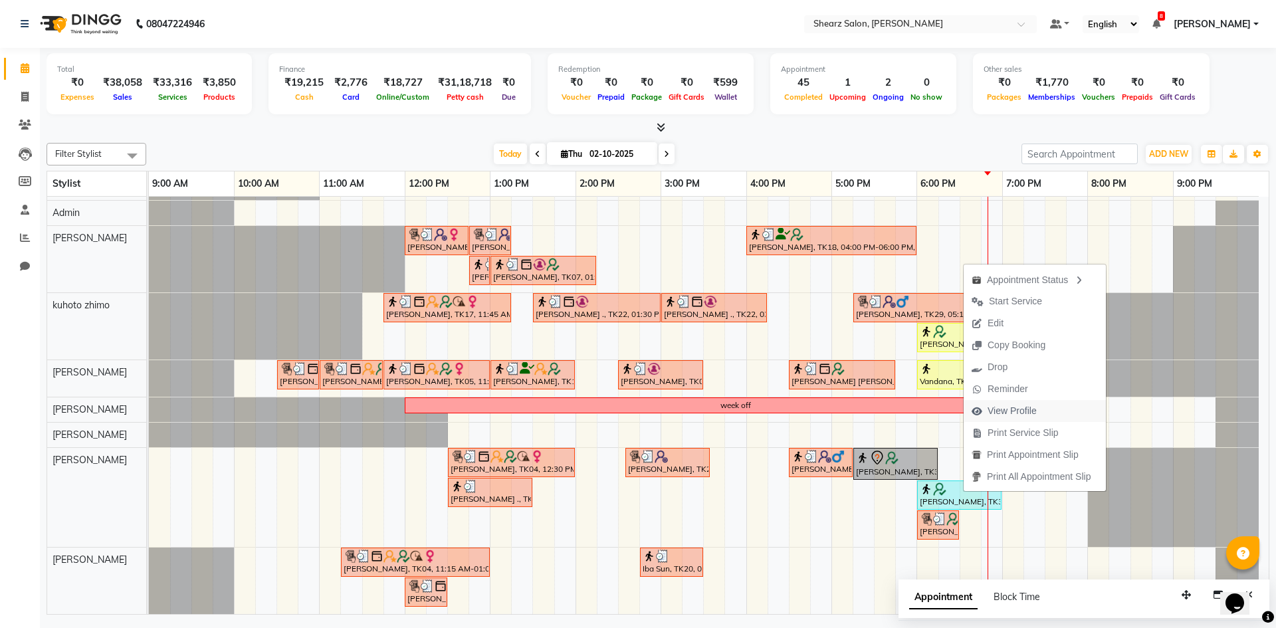
click at [979, 416] on span "View Profile" at bounding box center [1004, 411] width 81 height 22
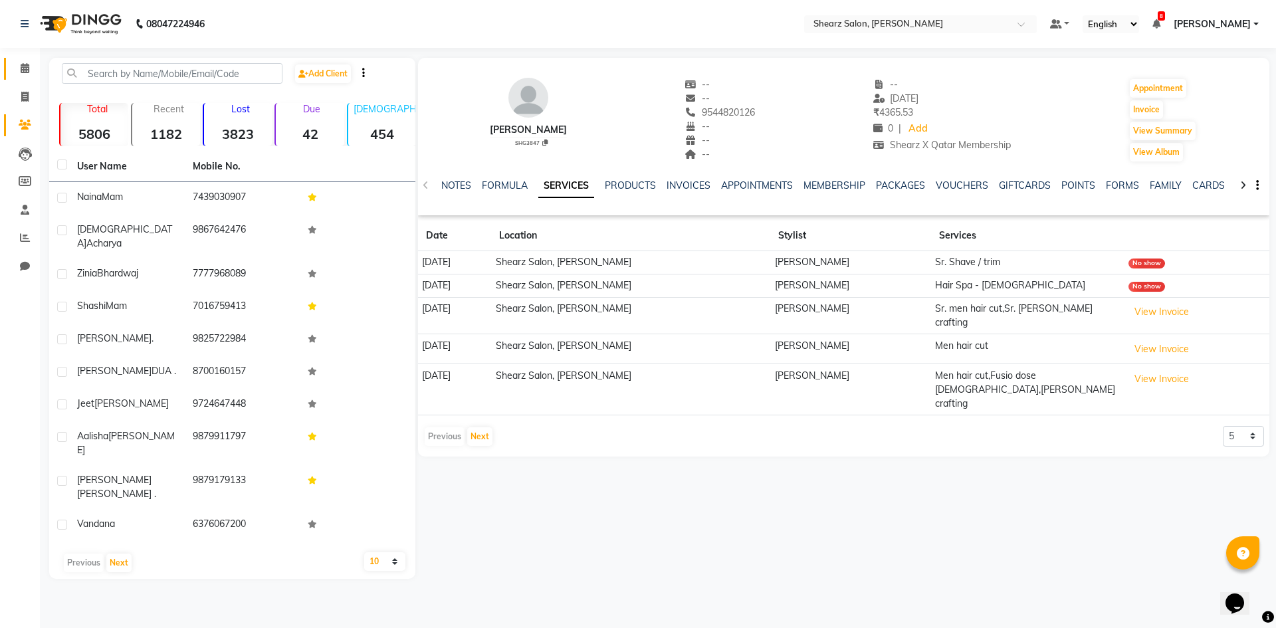
click at [13, 78] on link "Calendar" at bounding box center [20, 69] width 32 height 22
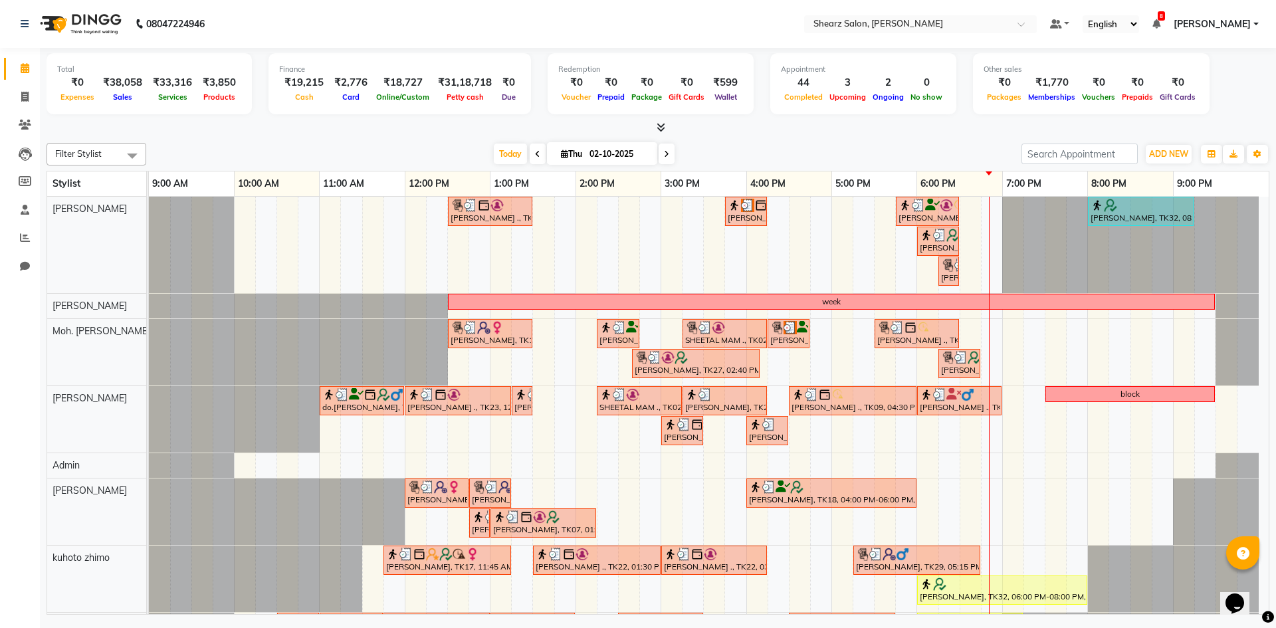
click at [149, 241] on div at bounding box center [149, 245] width 0 height 96
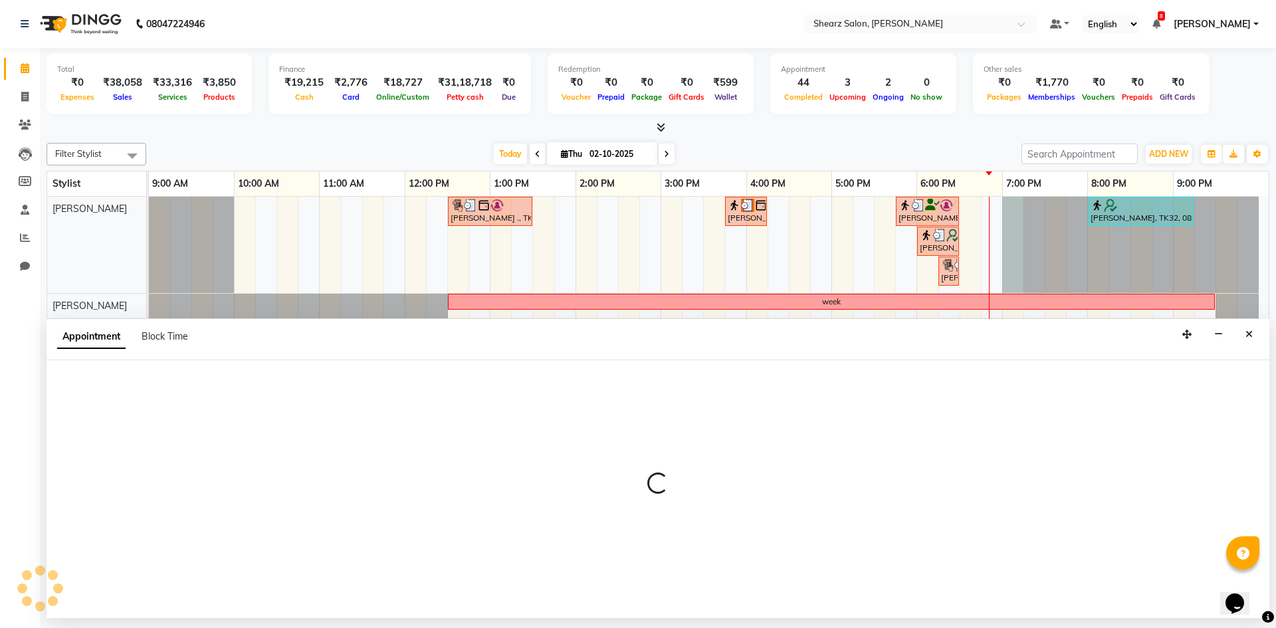
select select "77322"
select select "1140"
select select "tentative"
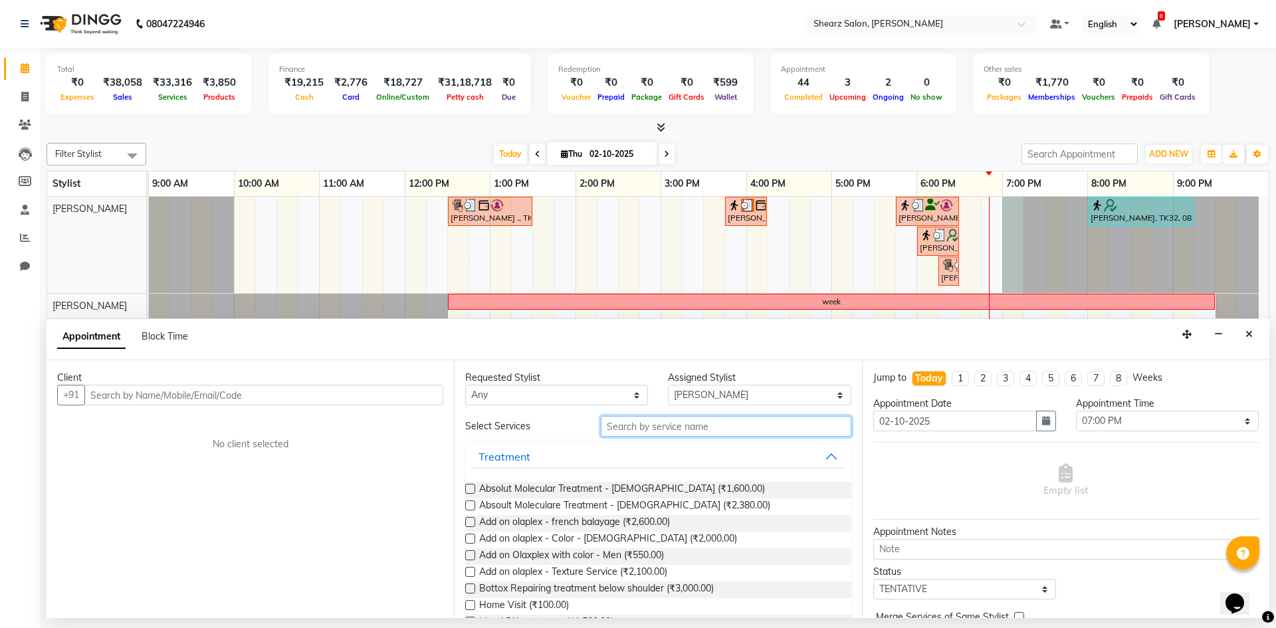
click at [633, 426] on input "text" at bounding box center [726, 426] width 251 height 21
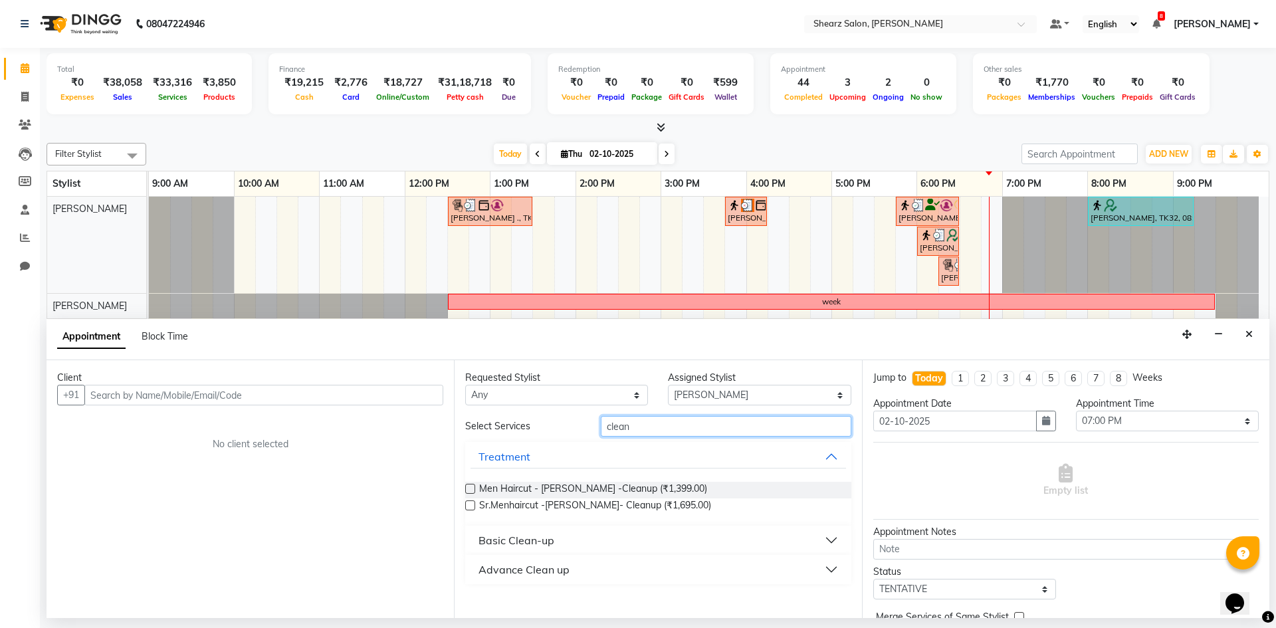
type input "clean"
click at [572, 565] on button "Advance Clean up" at bounding box center [658, 570] width 375 height 24
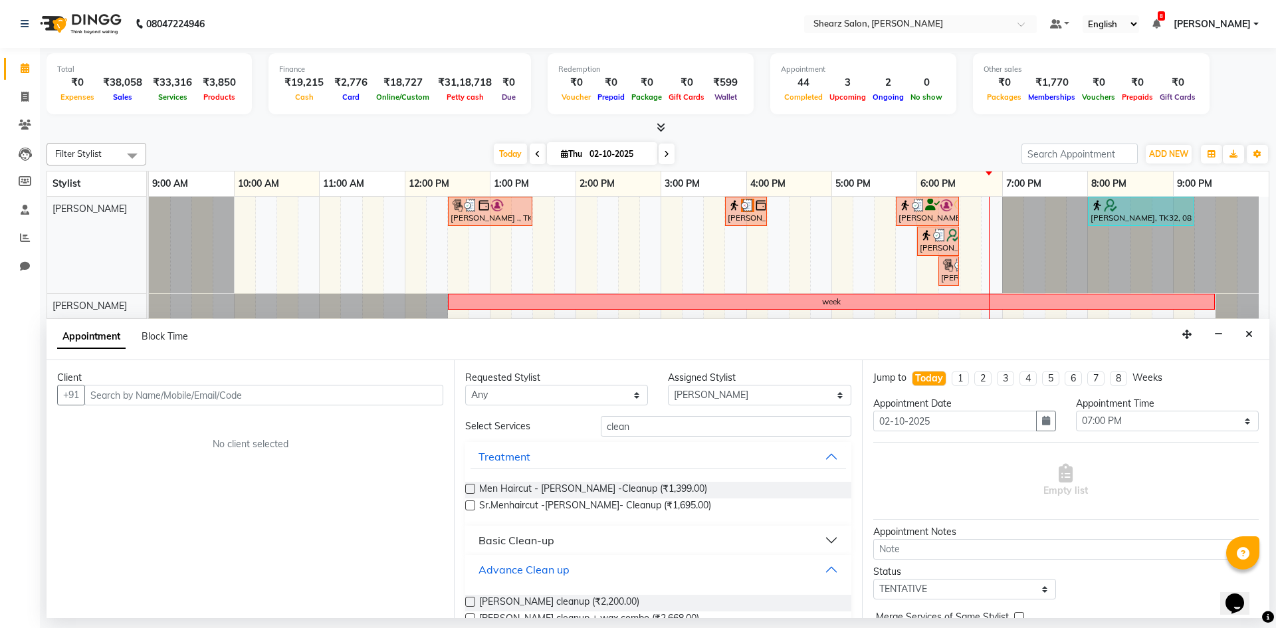
scroll to position [48, 0]
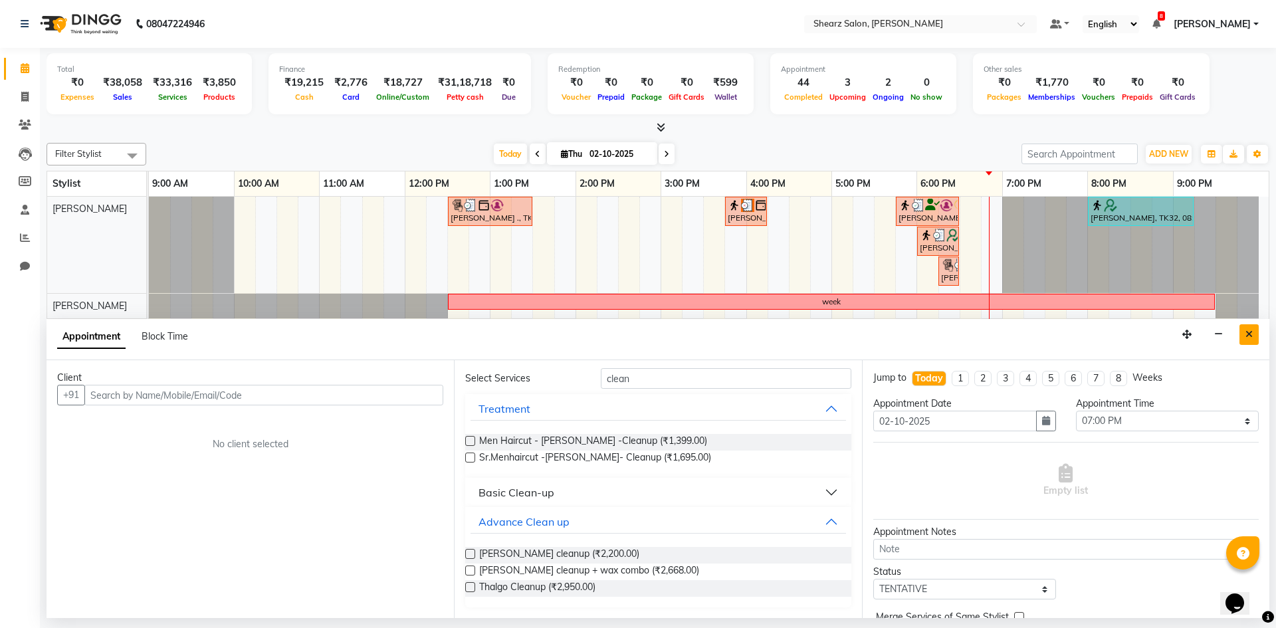
click at [1257, 337] on button "Close" at bounding box center [1249, 334] width 19 height 21
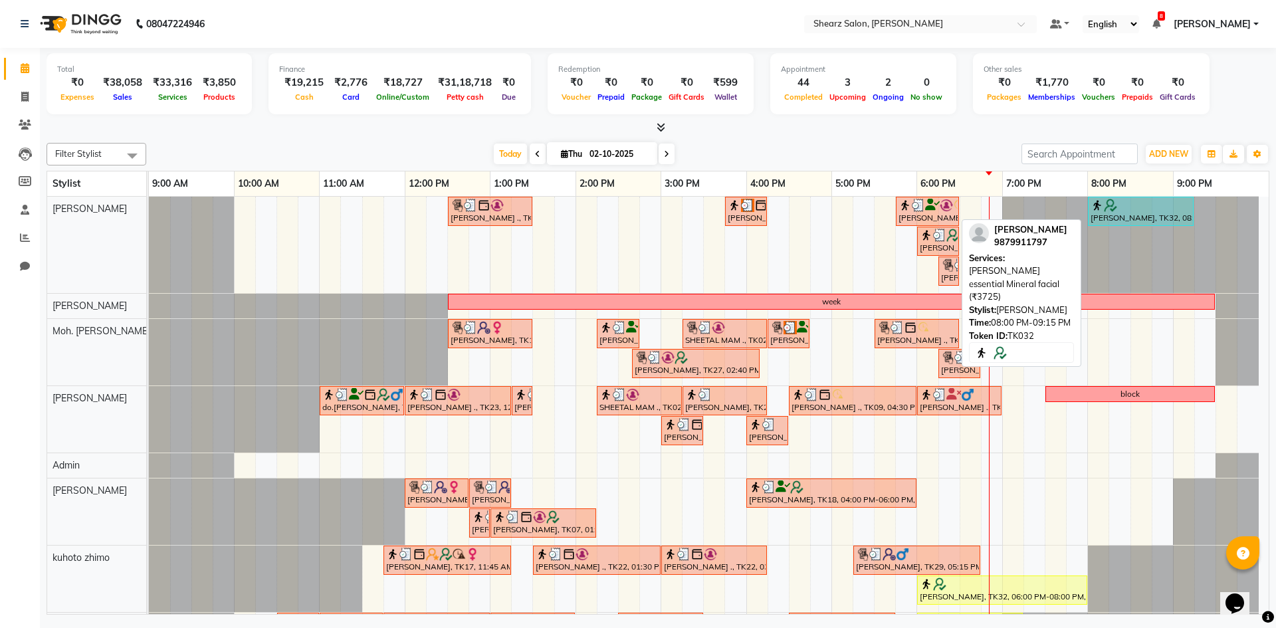
click at [1153, 220] on div "[PERSON_NAME], TK32, 08:00 PM-09:15 PM, [PERSON_NAME] essential Mineral facial …" at bounding box center [1141, 211] width 103 height 25
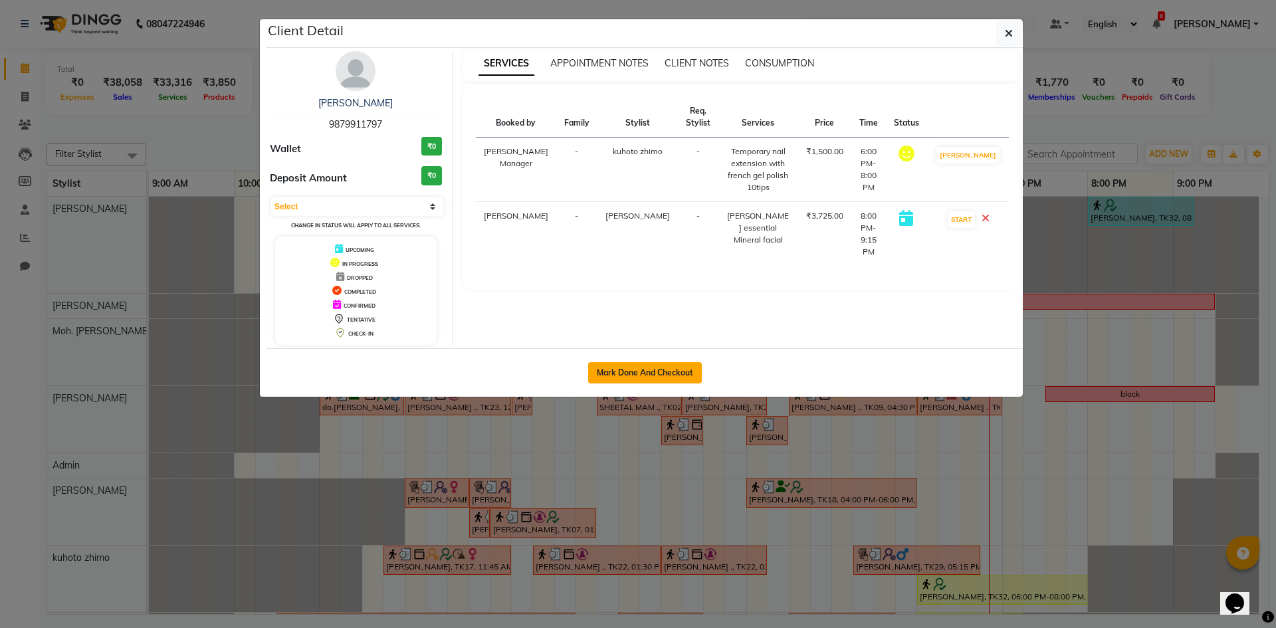
click at [596, 374] on button "Mark Done And Checkout" at bounding box center [645, 372] width 114 height 21
select select "service"
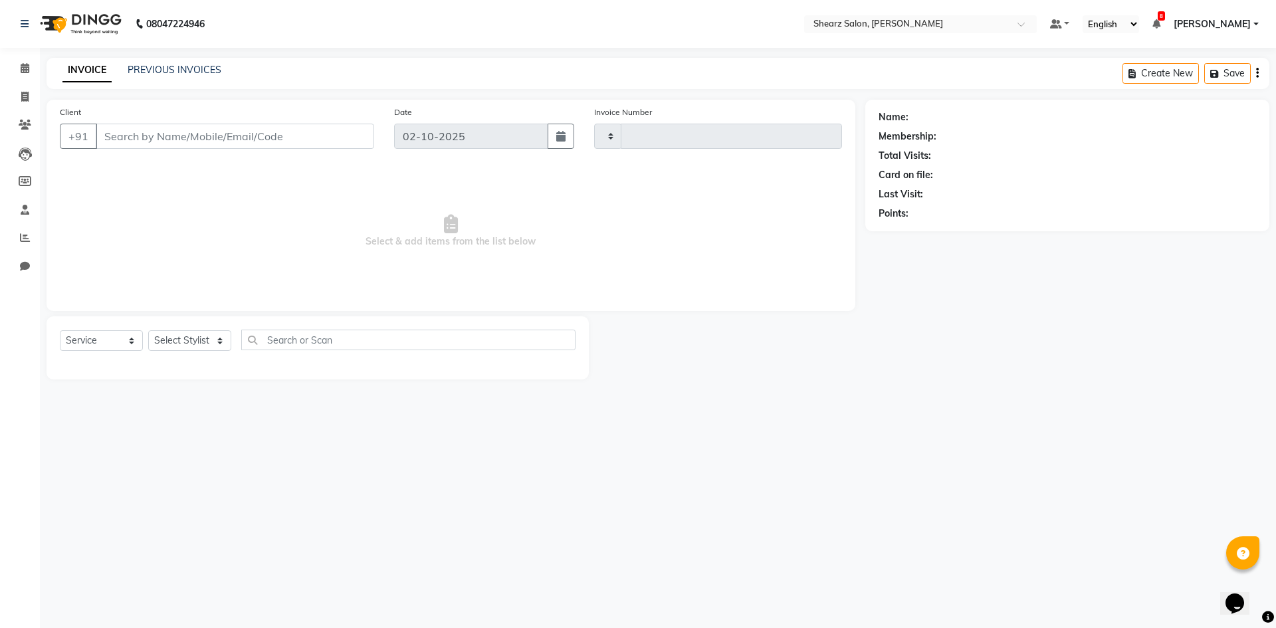
type input "6065"
select select "8159"
select select "V"
select select "87136"
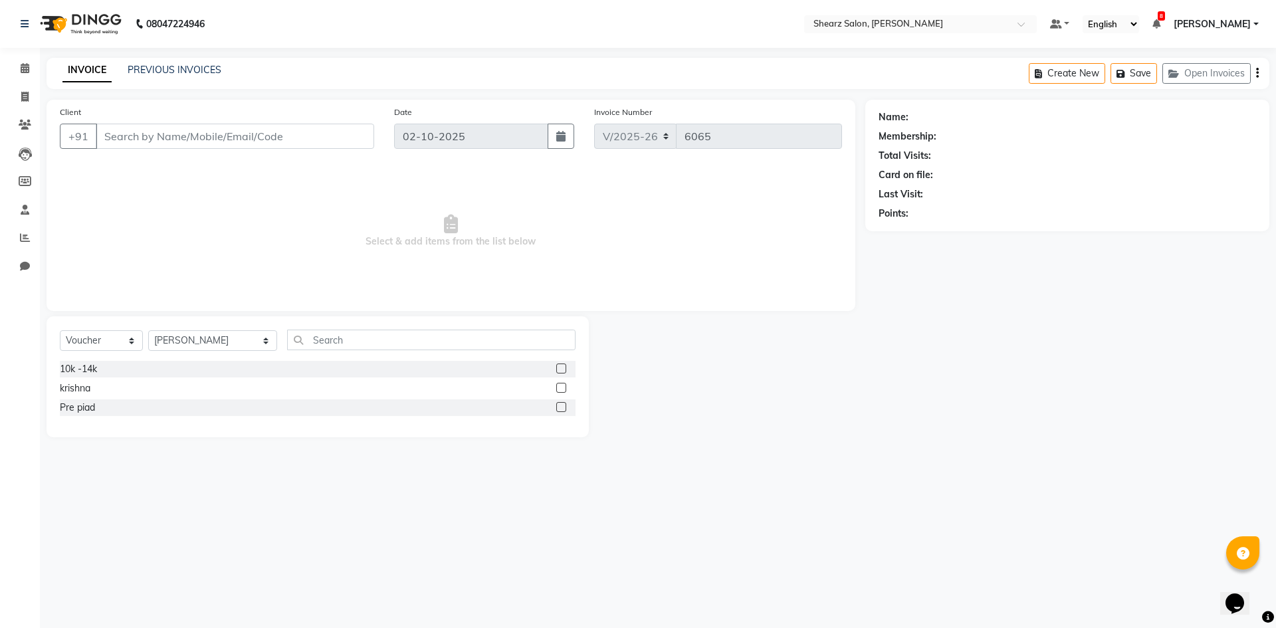
type input "9879911797"
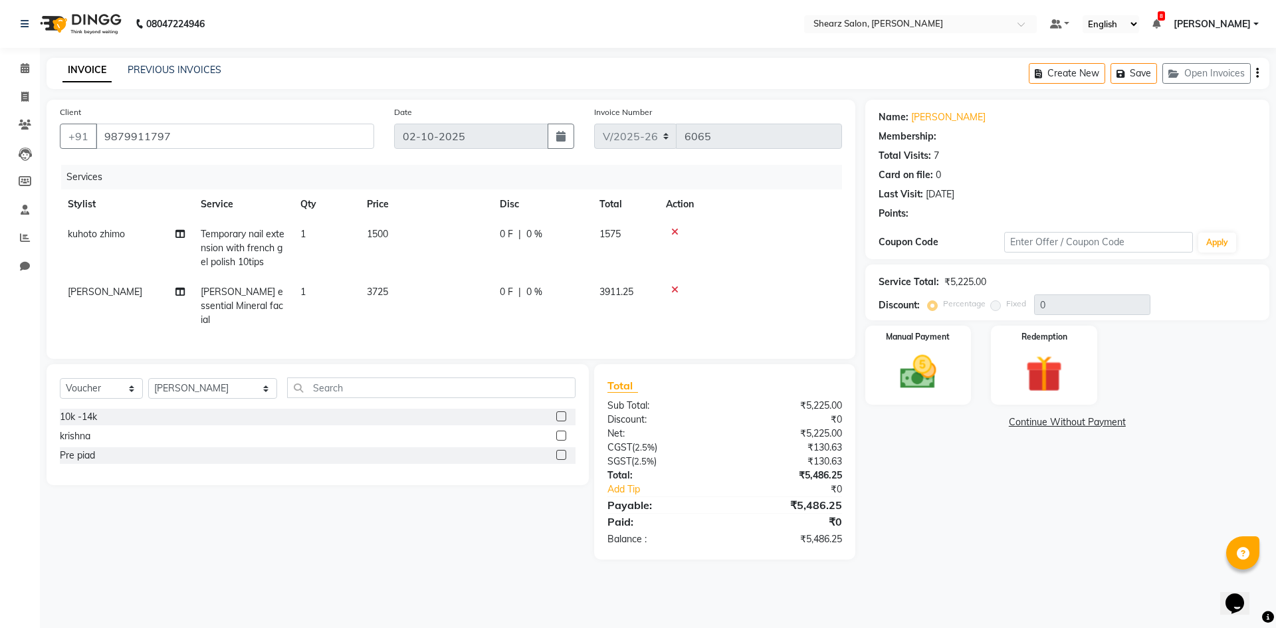
type input "20"
select select "1: Object"
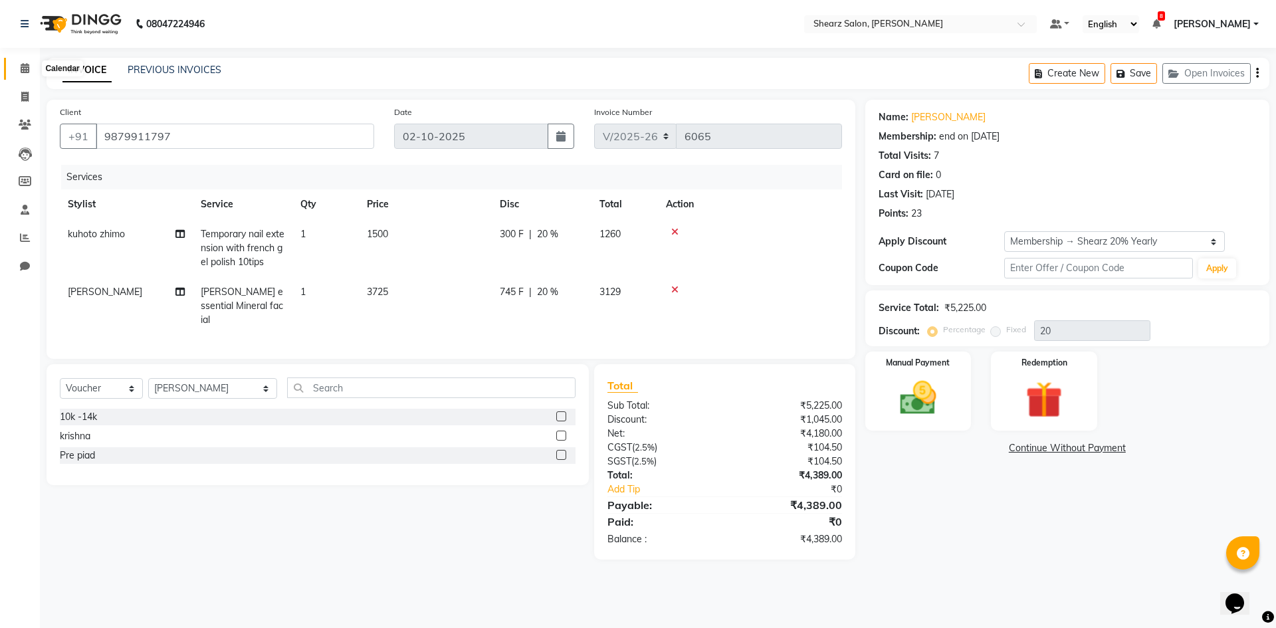
click at [15, 68] on span at bounding box center [24, 68] width 23 height 15
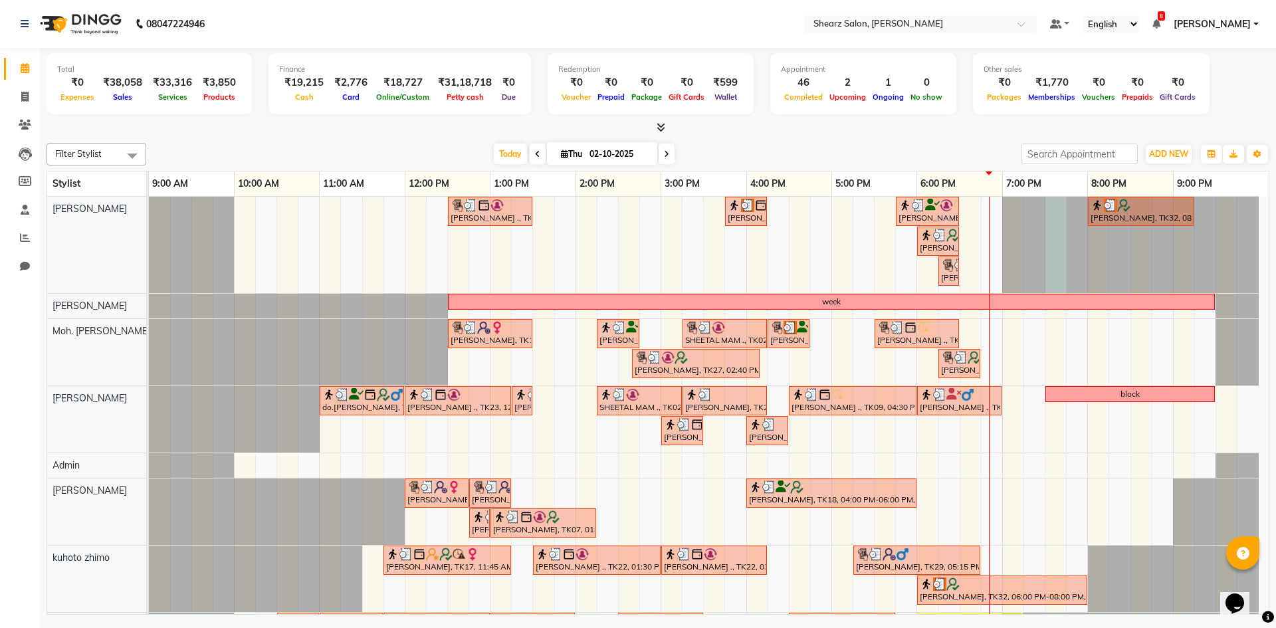
click at [149, 245] on div at bounding box center [149, 245] width 0 height 96
select select "77322"
select select "1170"
select select "tentative"
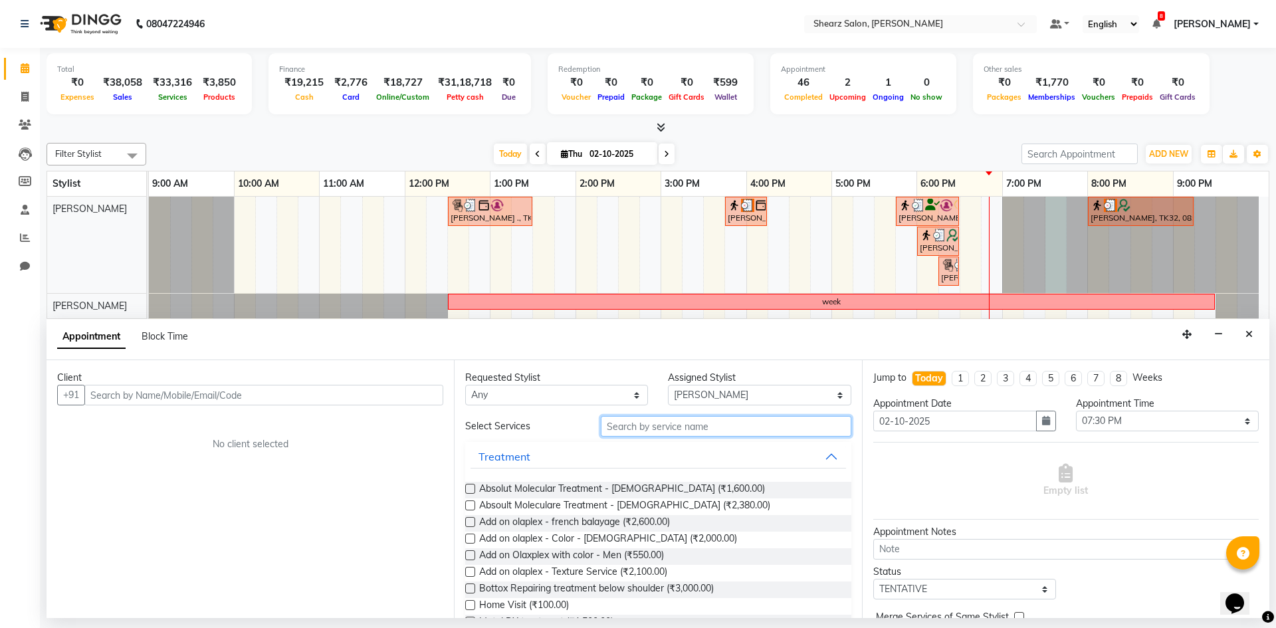
click at [739, 424] on input "text" at bounding box center [726, 426] width 251 height 21
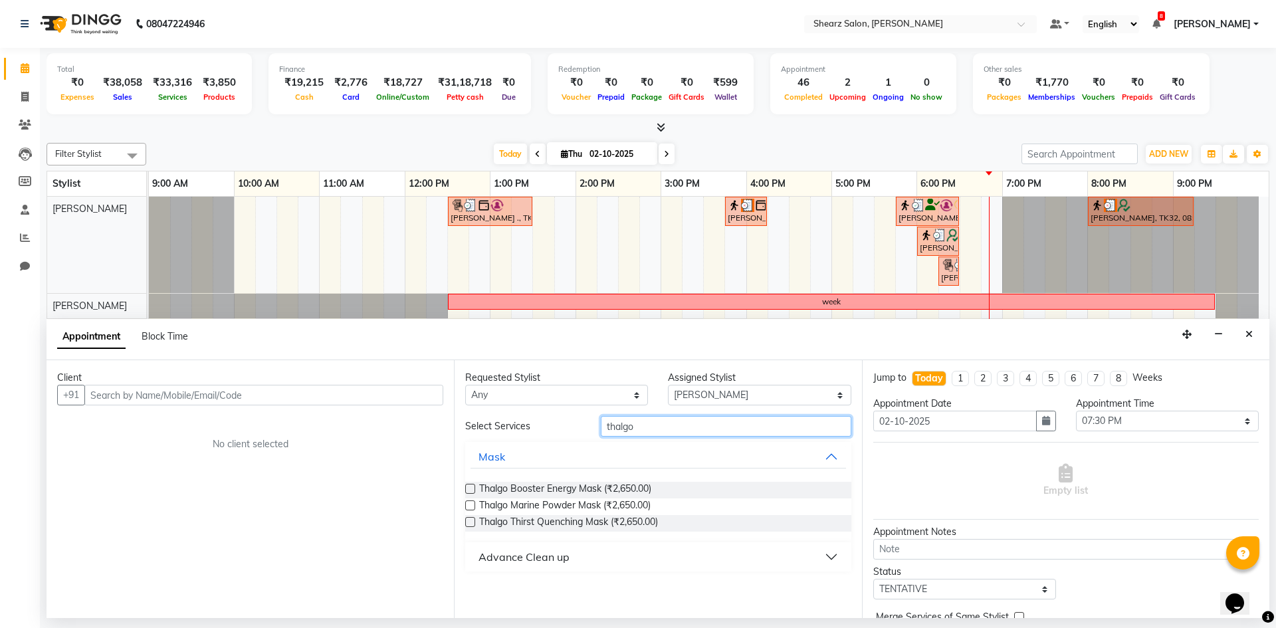
type input "thalgo"
click at [662, 551] on button "Advance Clean up" at bounding box center [658, 557] width 375 height 24
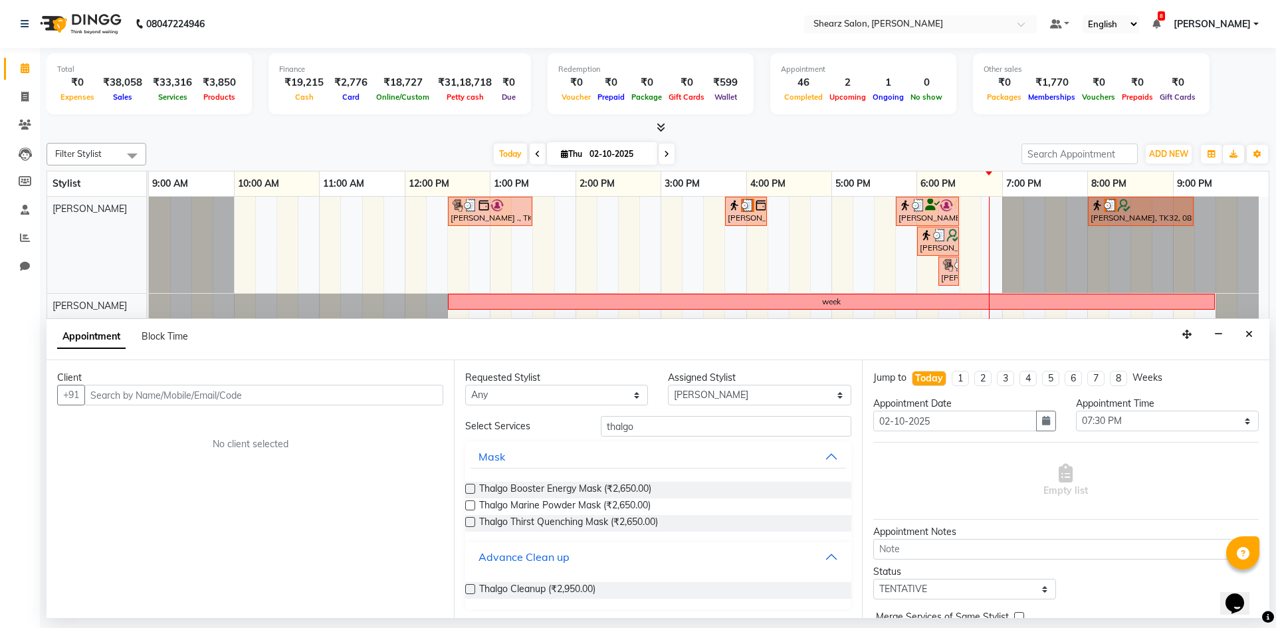
scroll to position [2, 0]
click at [1254, 337] on button "Close" at bounding box center [1249, 334] width 19 height 21
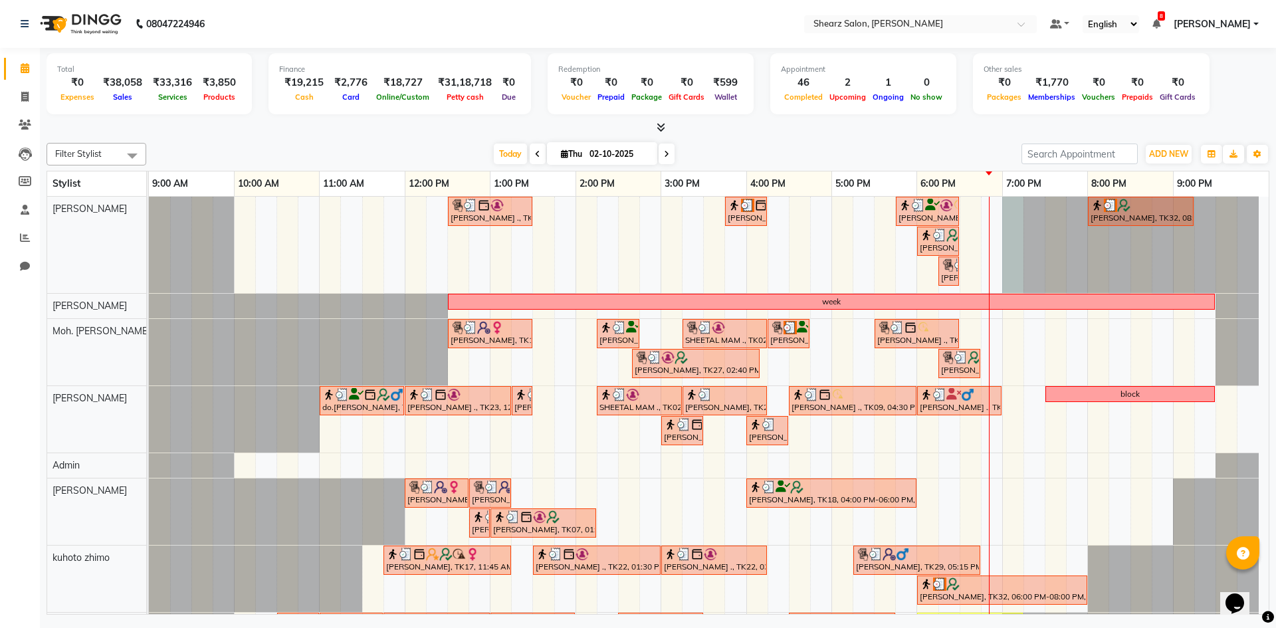
click at [149, 257] on div at bounding box center [149, 245] width 0 height 96
select select "77322"
select select "1140"
select select "tentative"
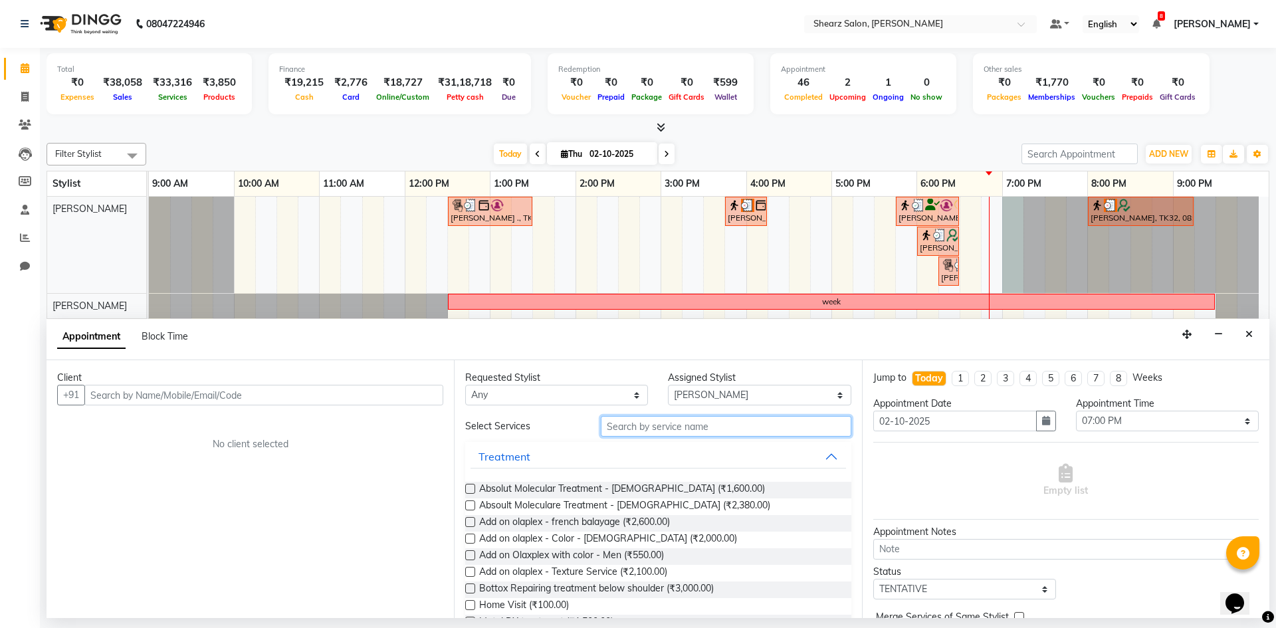
click at [648, 427] on input "text" at bounding box center [726, 426] width 251 height 21
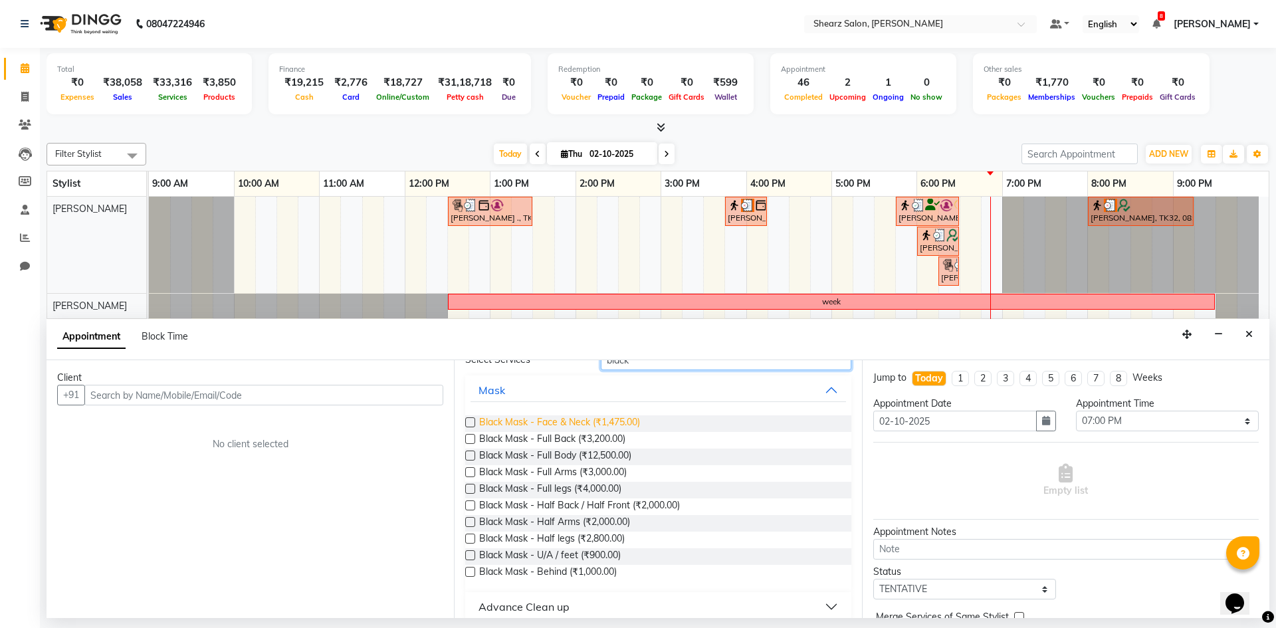
scroll to position [0, 0]
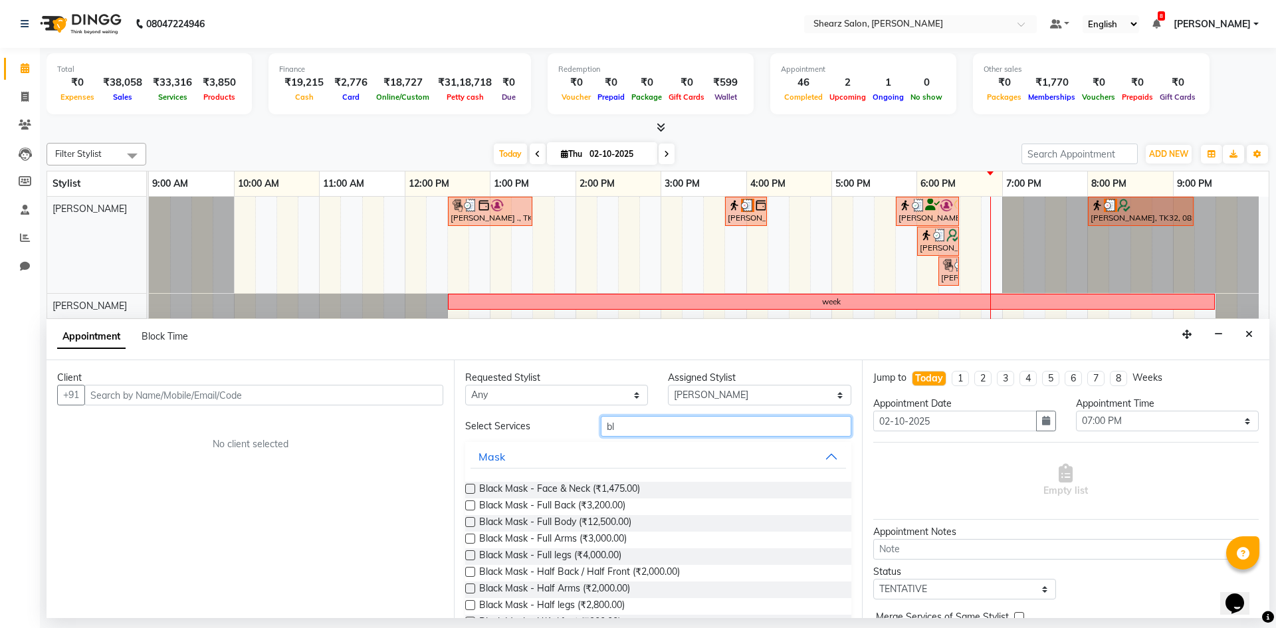
type input "b"
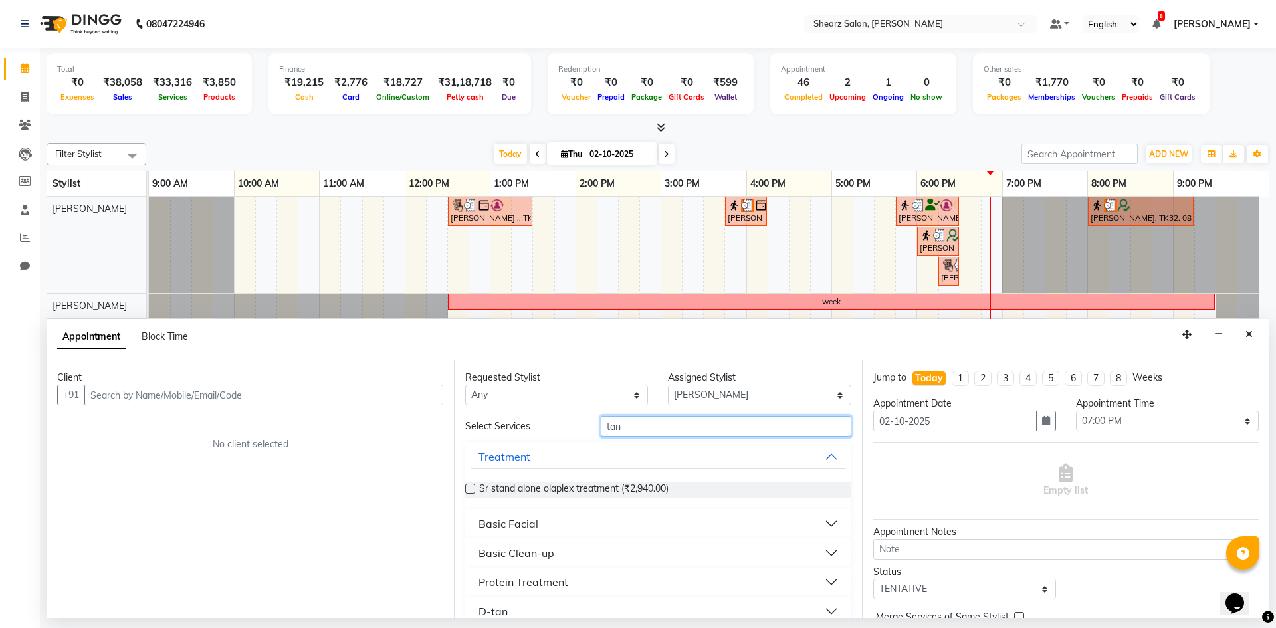
scroll to position [77, 0]
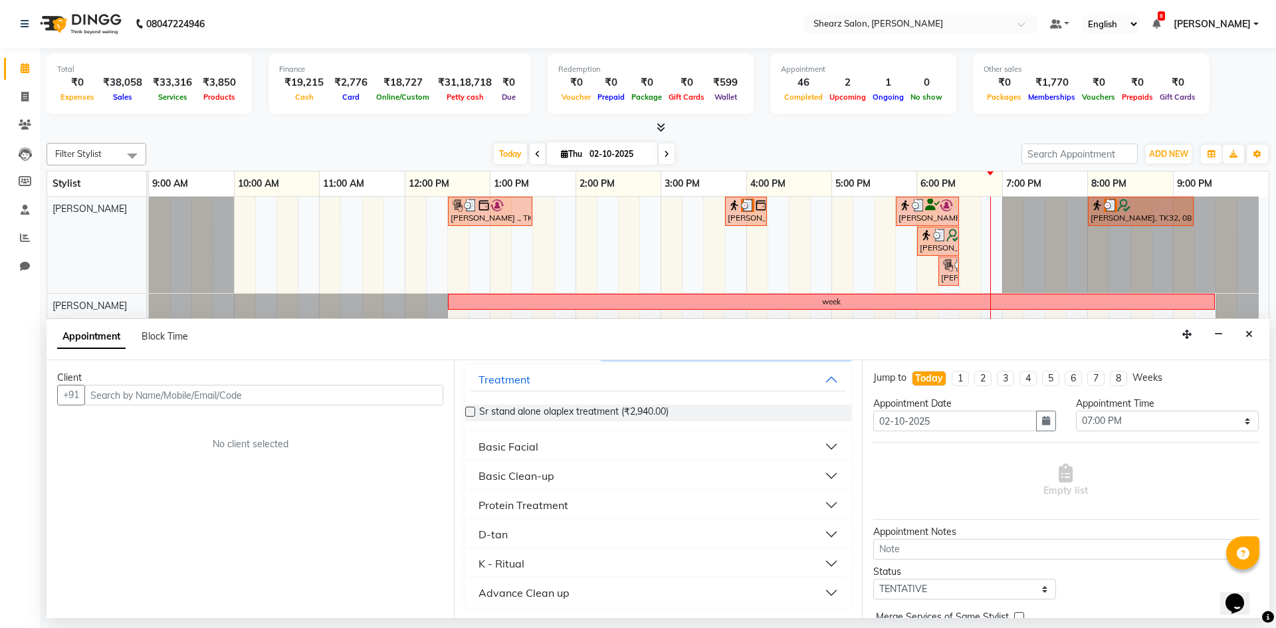
type input "tan"
click at [634, 533] on button "D-tan" at bounding box center [658, 535] width 375 height 24
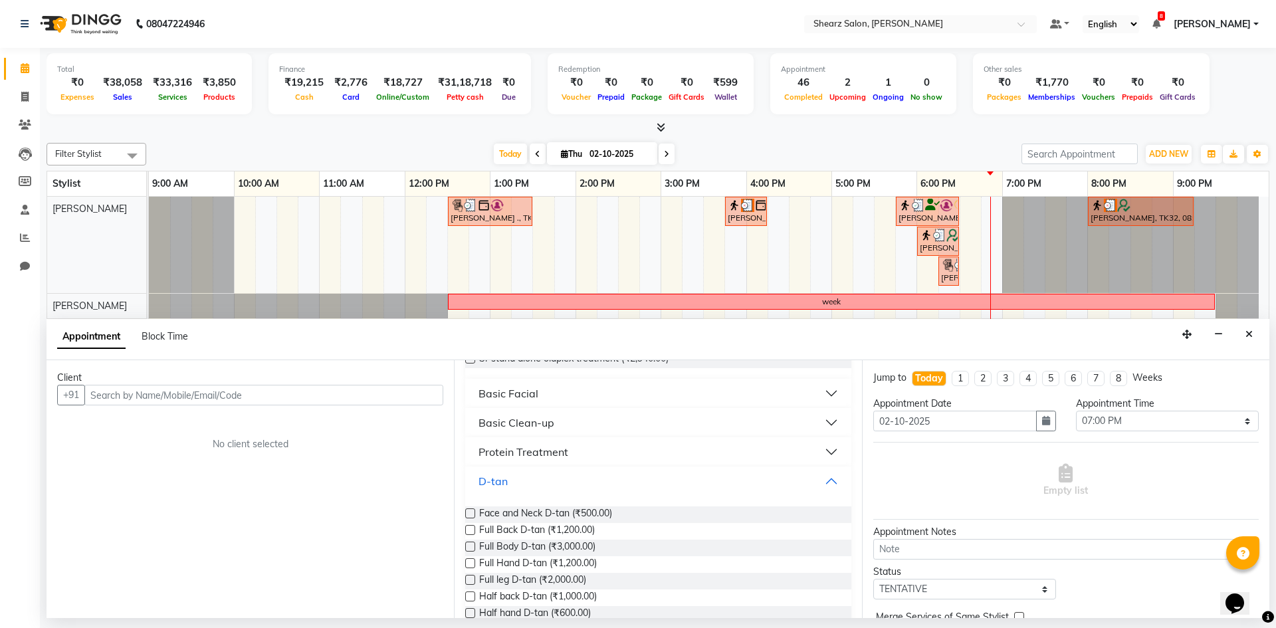
scroll to position [144, 0]
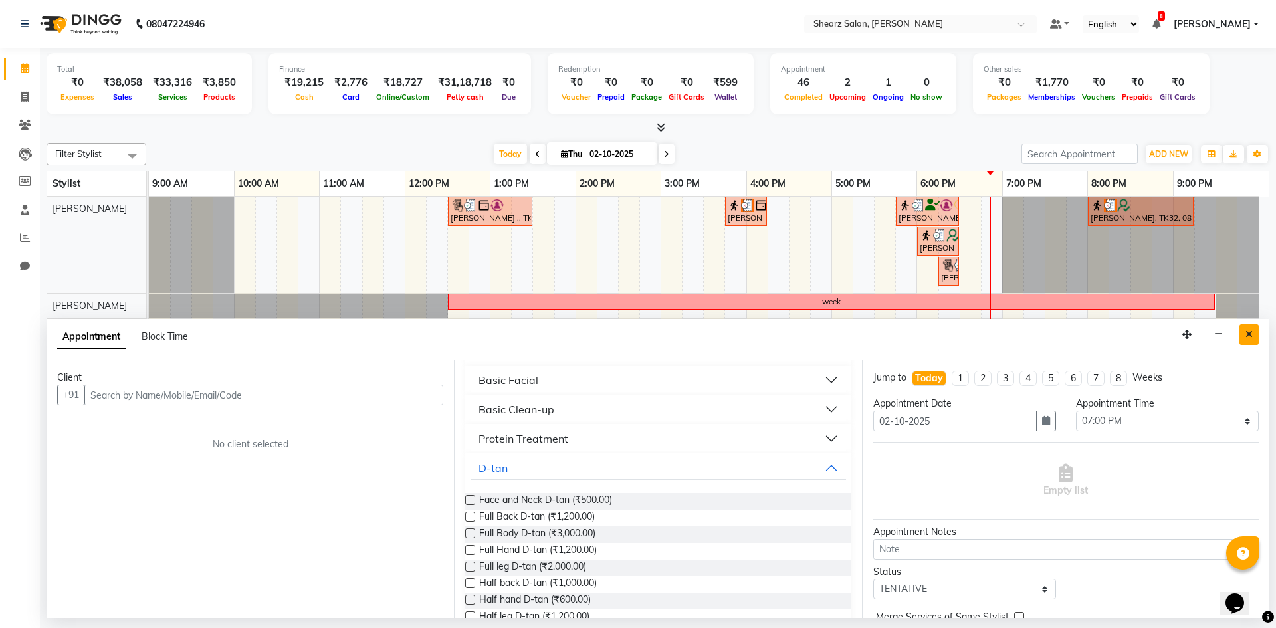
click at [1252, 334] on icon "Close" at bounding box center [1249, 334] width 7 height 9
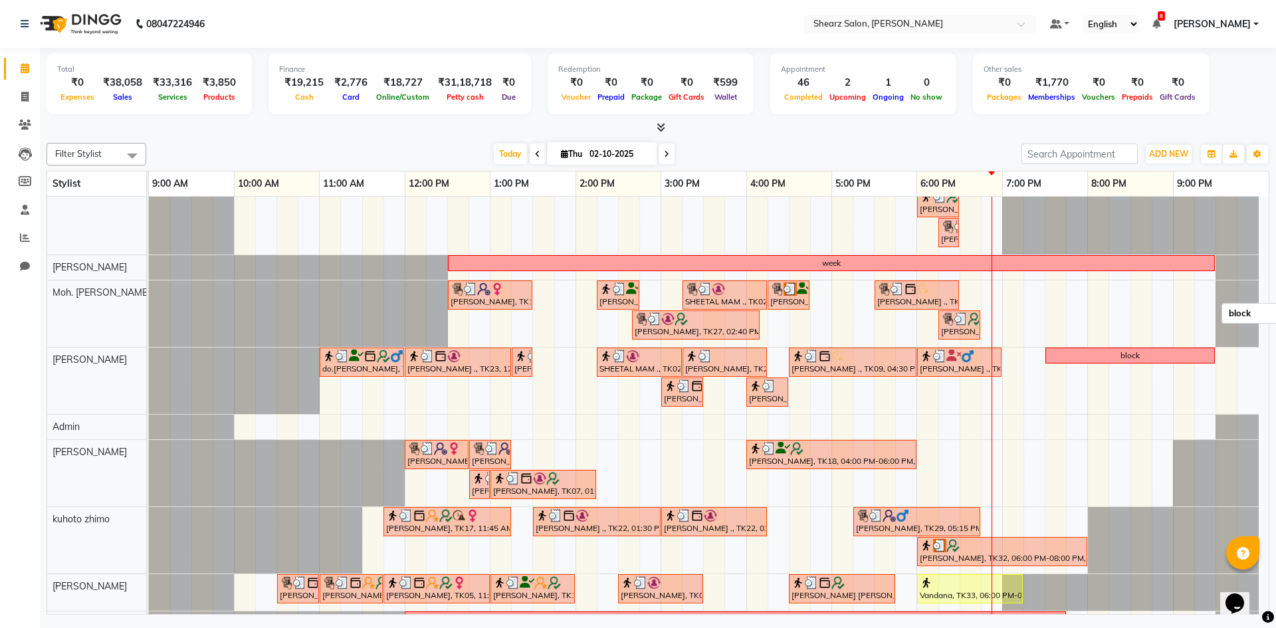
scroll to position [66, 0]
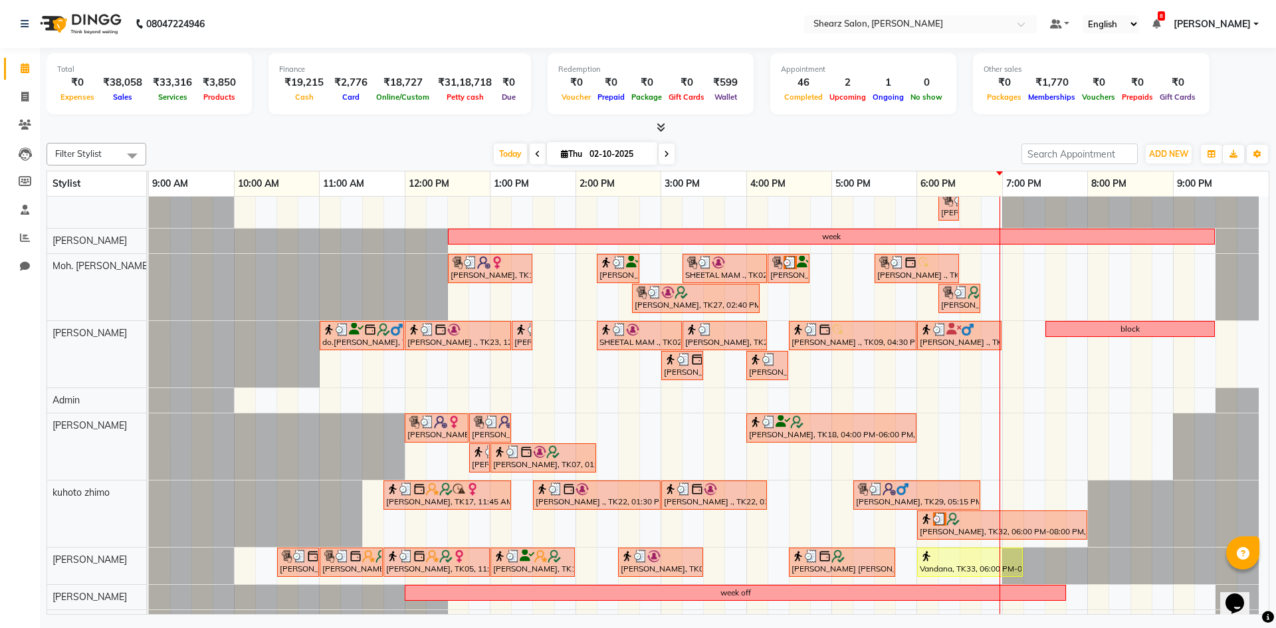
scroll to position [53, 0]
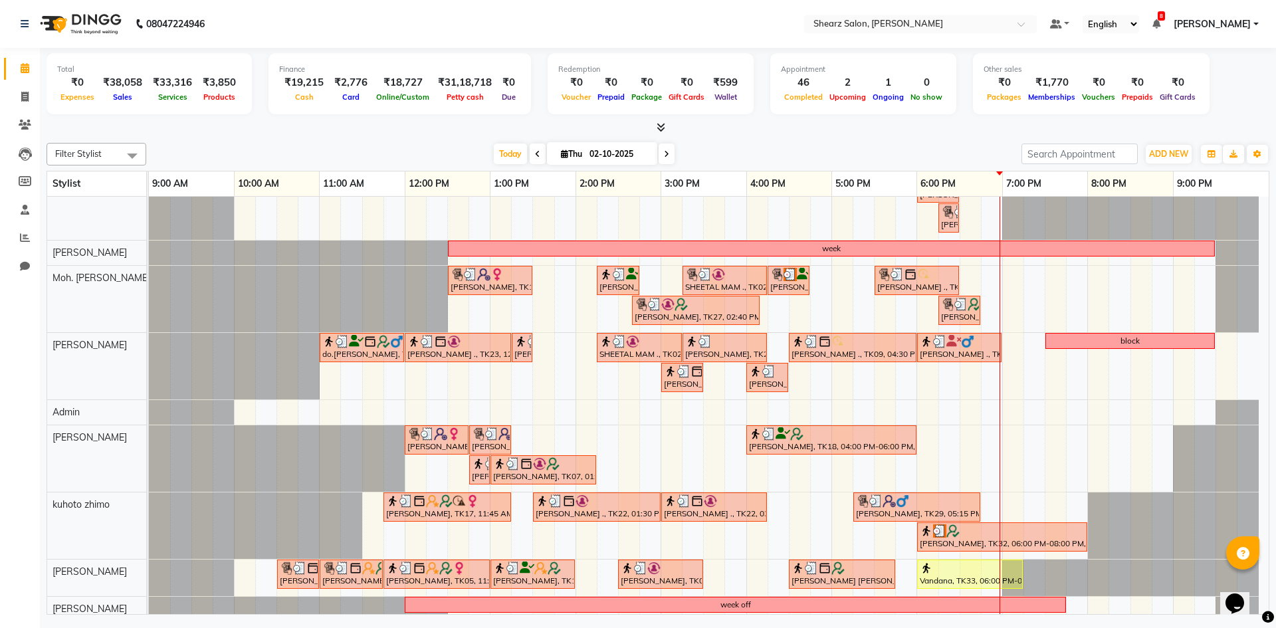
click at [598, 159] on input "02-10-2025" at bounding box center [619, 154] width 66 height 20
select select "10"
select select "2025"
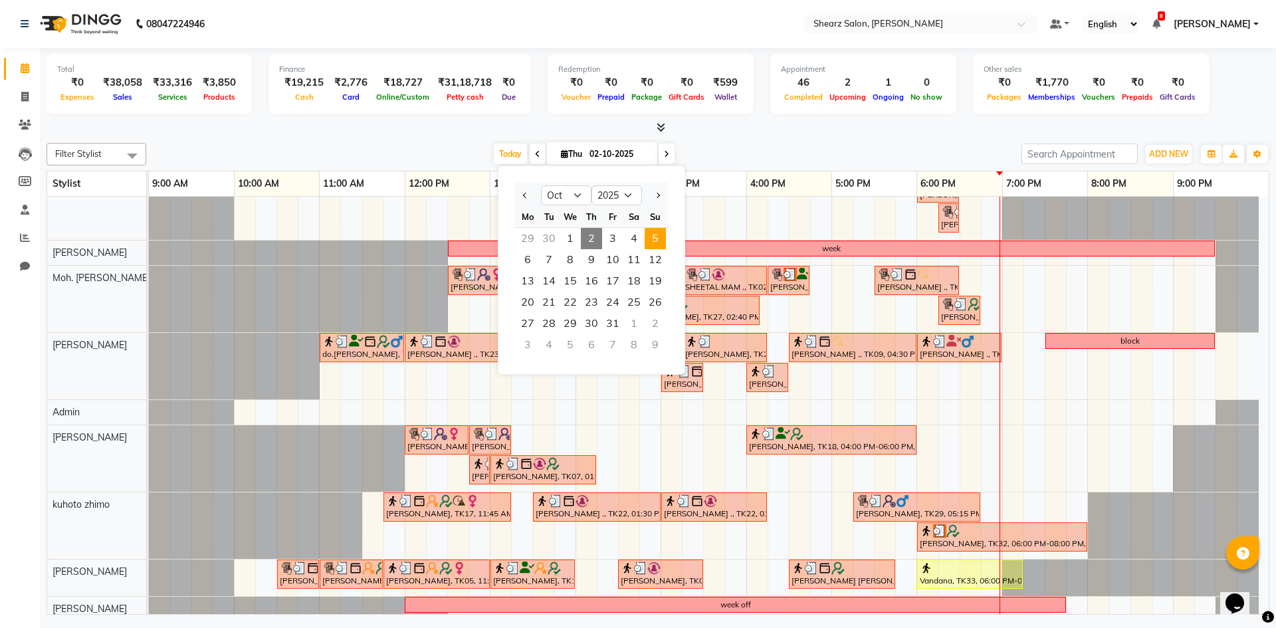
click at [652, 243] on span "5" at bounding box center [655, 238] width 21 height 21
type input "05-10-2025"
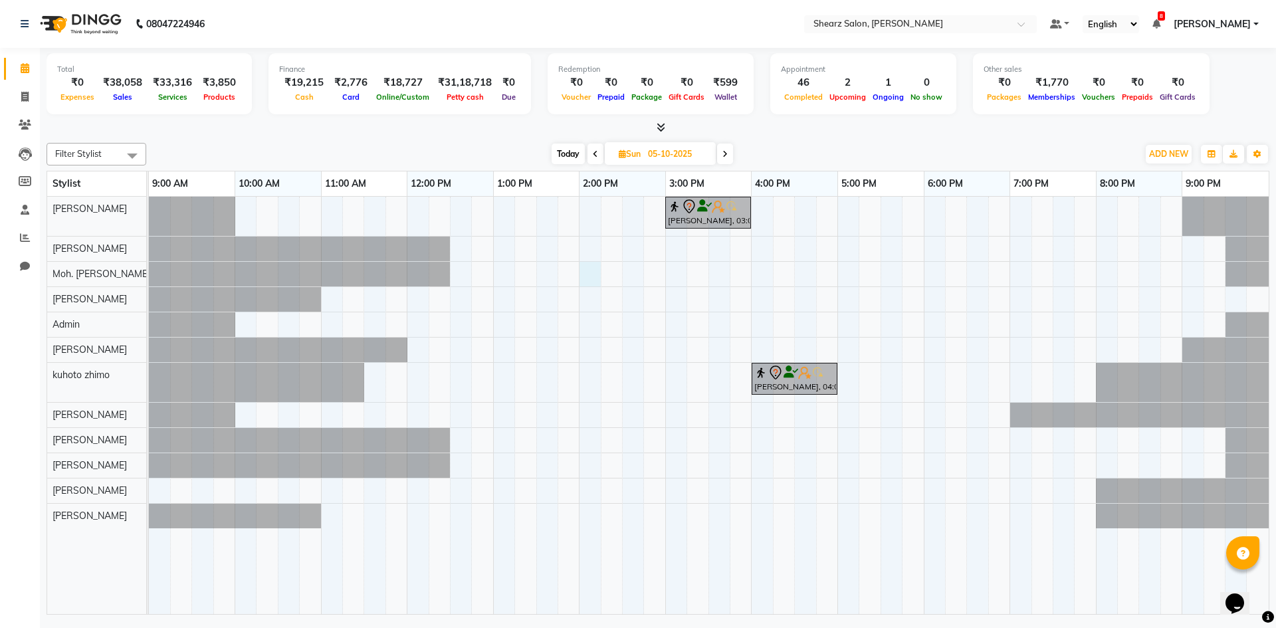
click at [591, 277] on div "[PERSON_NAME], 03:00 PM-04:00 PM, Glow Boost Facial [PERSON_NAME], 04:00 PM-05:…" at bounding box center [709, 406] width 1120 height 418
select select "77335"
select select "tentative"
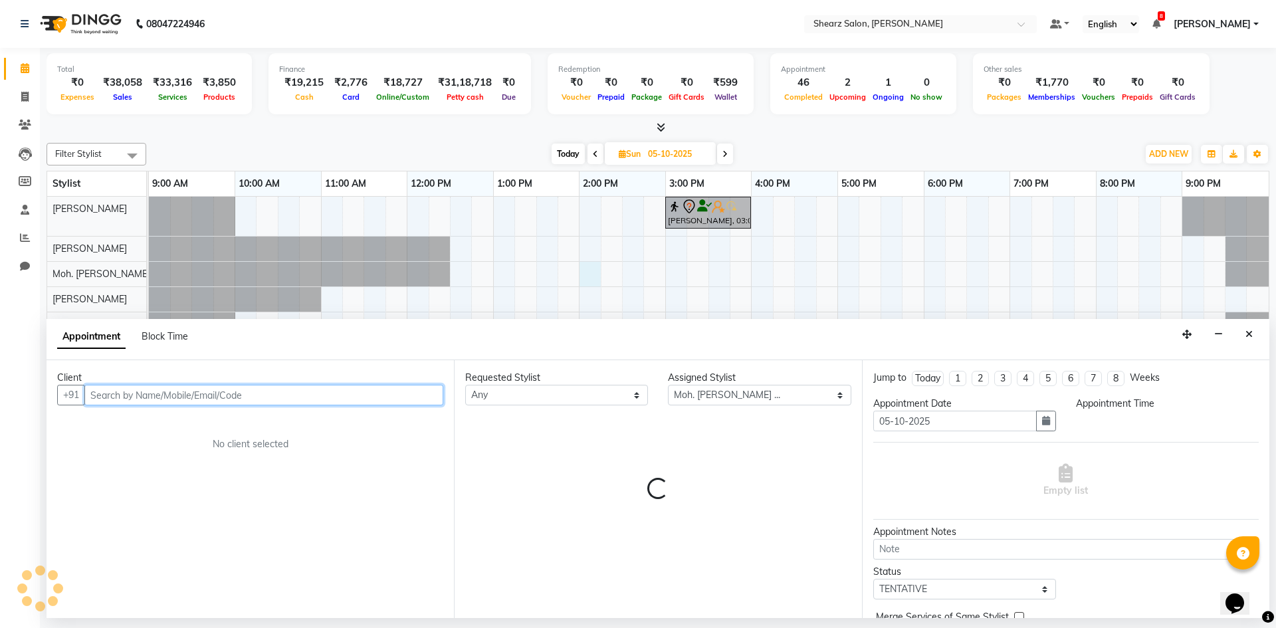
select select "840"
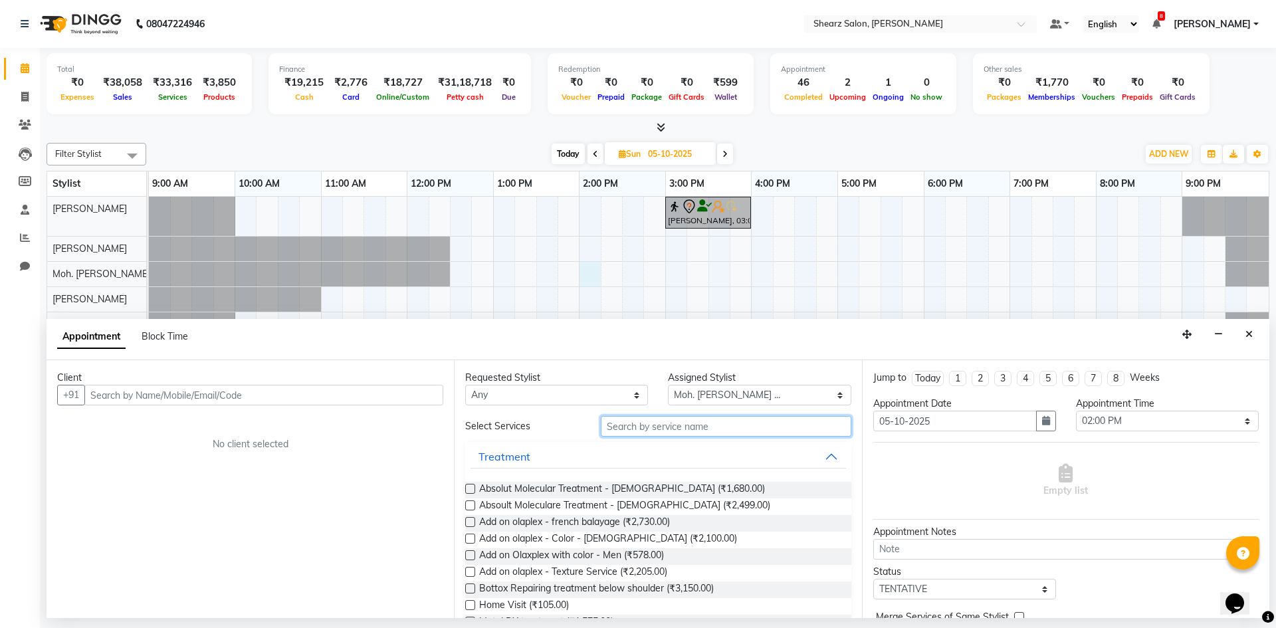
click at [651, 424] on input "text" at bounding box center [726, 426] width 251 height 21
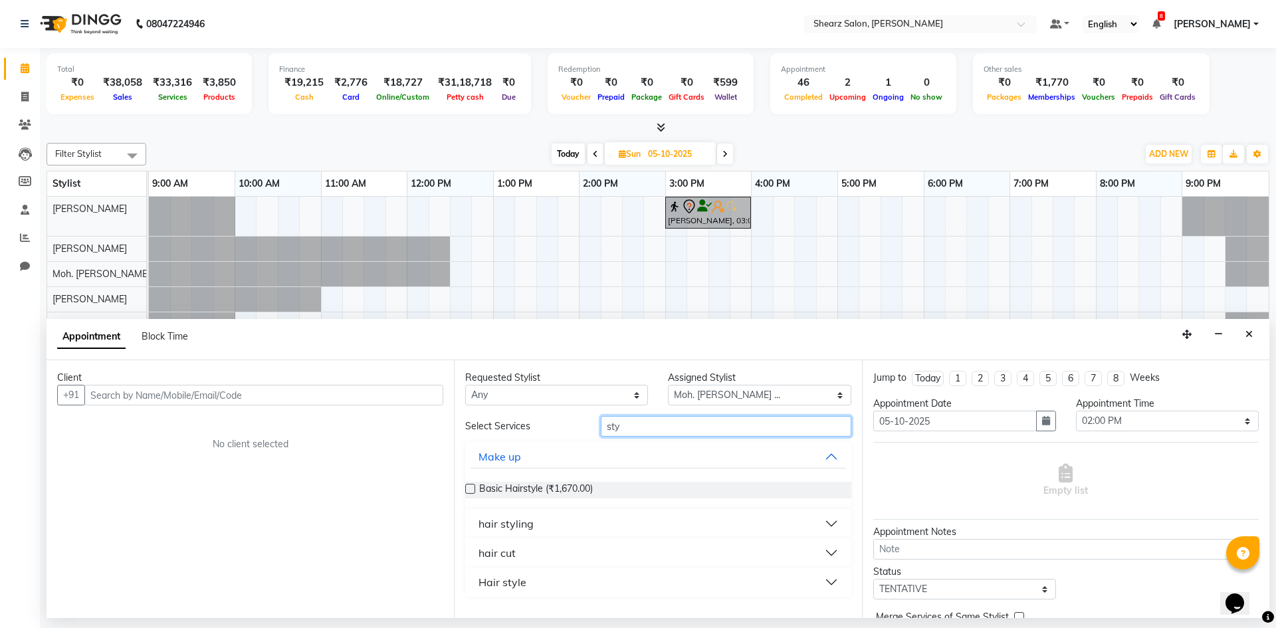
type input "sty"
click at [576, 560] on button "hair cut" at bounding box center [658, 553] width 375 height 24
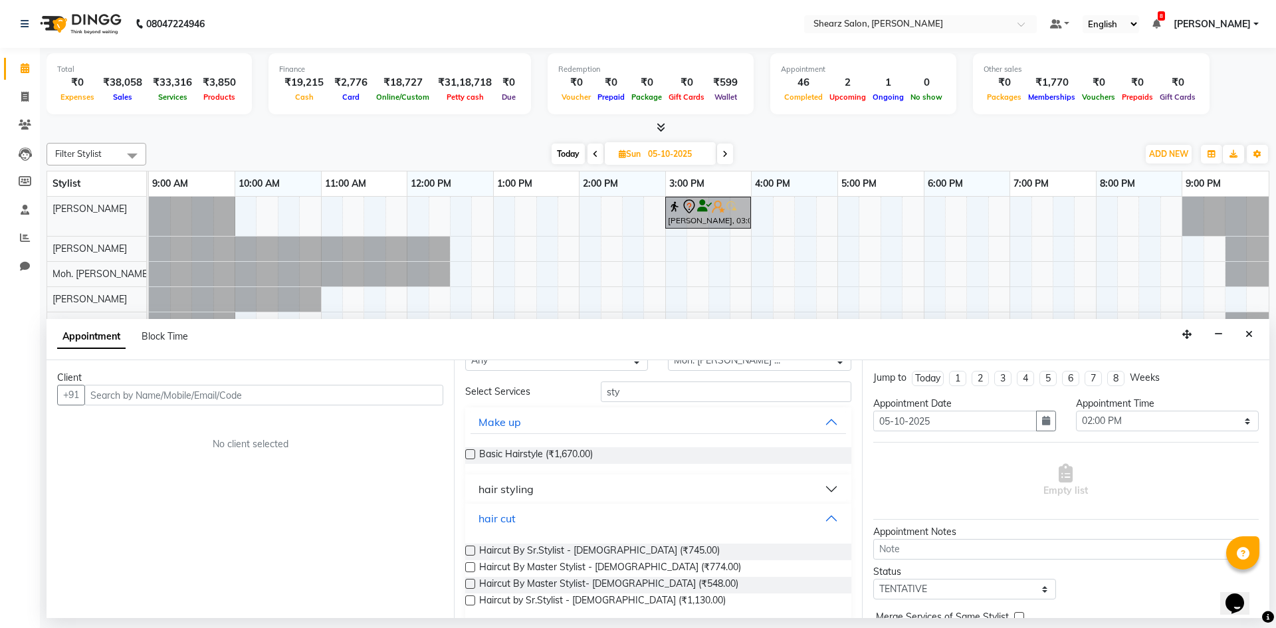
scroll to position [66, 0]
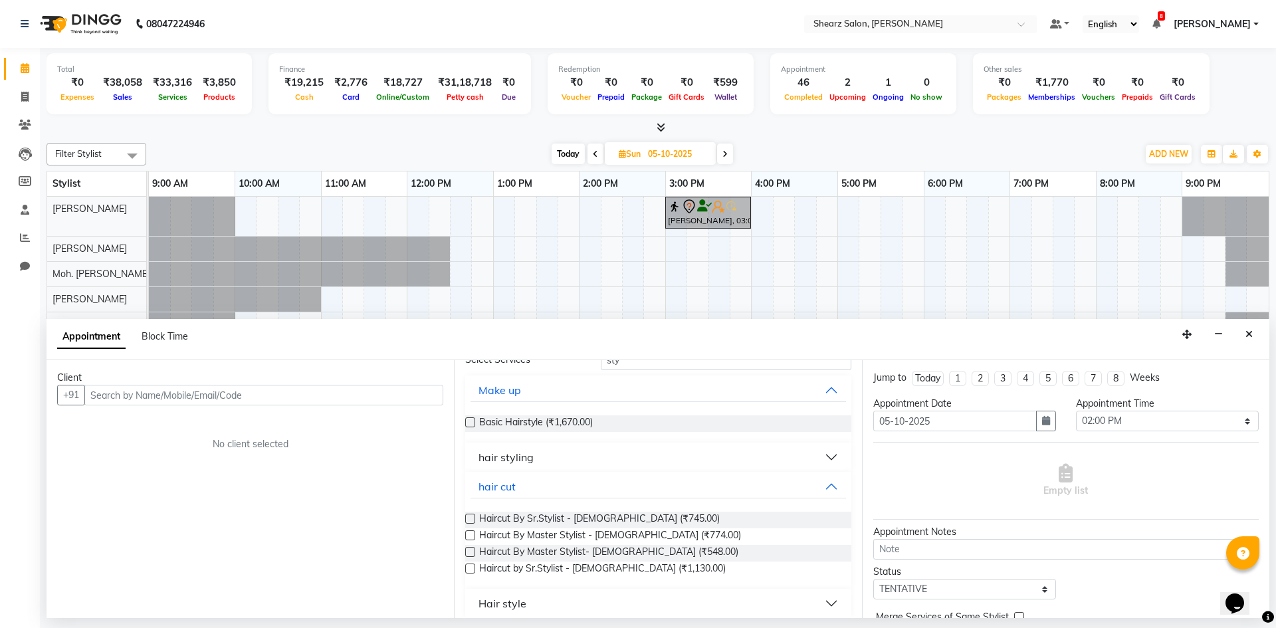
click at [469, 569] on label at bounding box center [470, 569] width 10 height 10
click at [469, 569] on input "checkbox" at bounding box center [469, 570] width 9 height 9
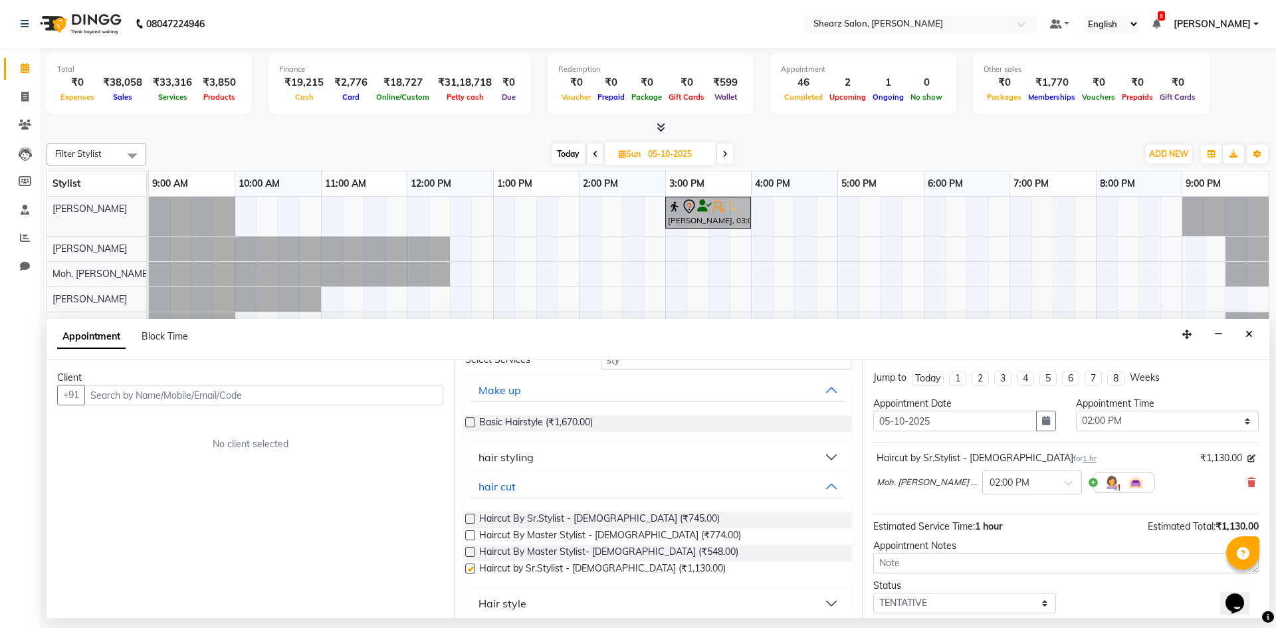
checkbox input "false"
click at [334, 399] on input "text" at bounding box center [263, 395] width 359 height 21
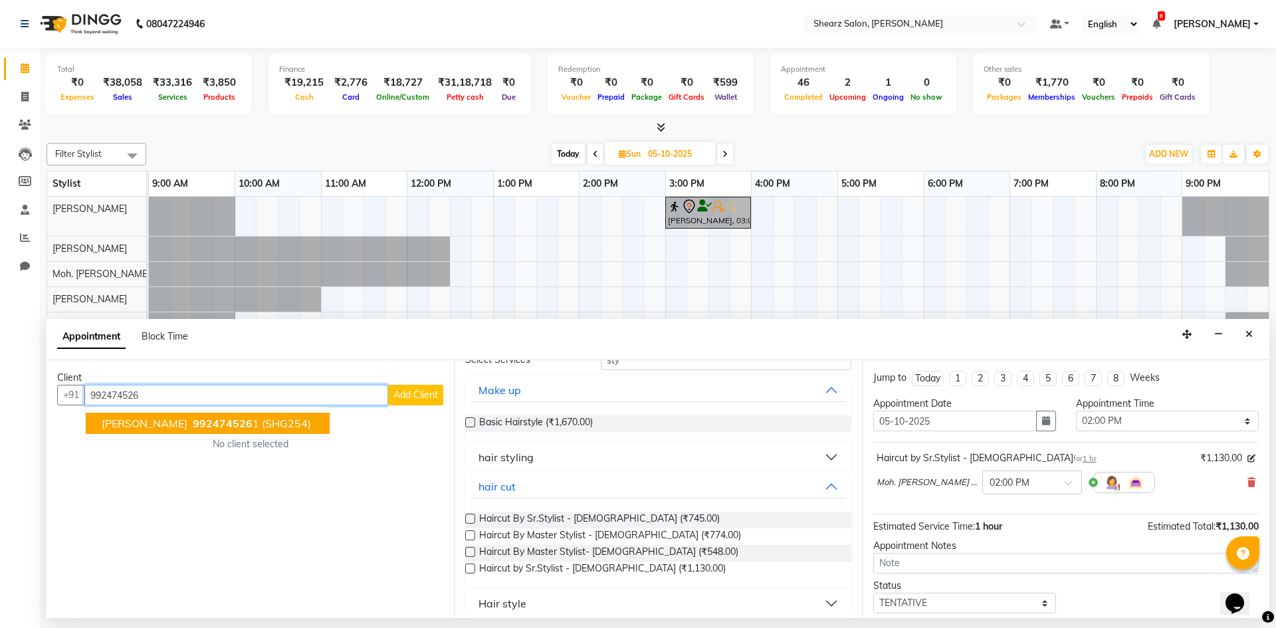
click at [134, 419] on span "[PERSON_NAME]" at bounding box center [145, 423] width 86 height 13
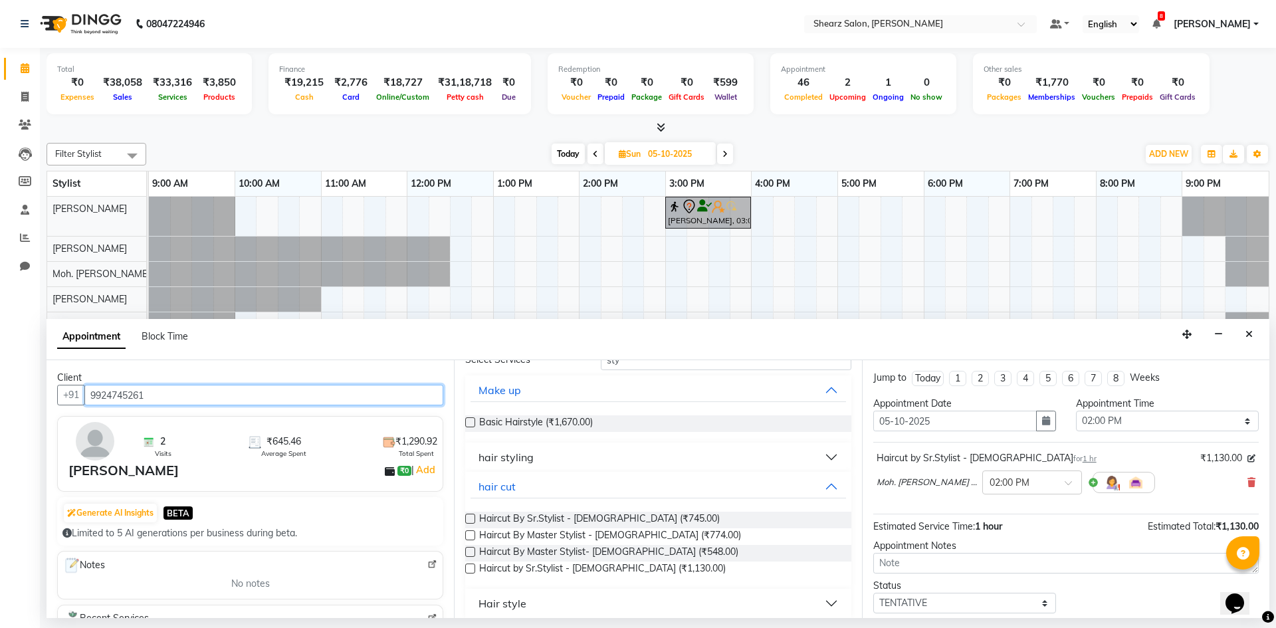
scroll to position [79, 0]
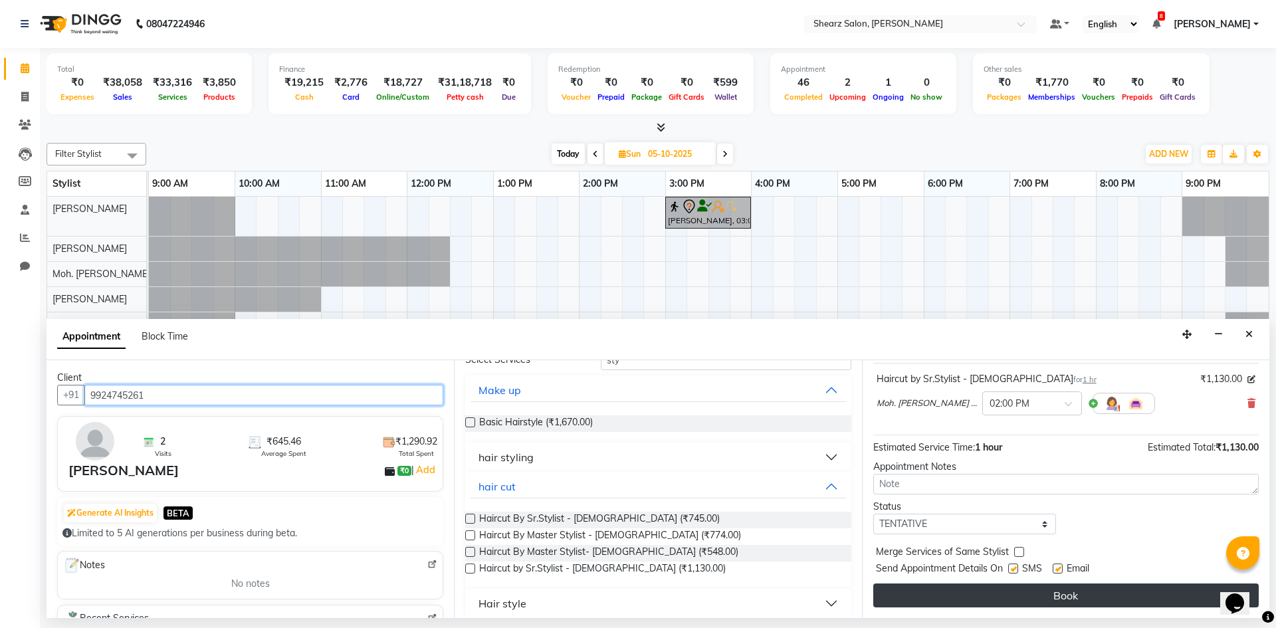
type input "9924745261"
click at [949, 594] on button "Book" at bounding box center [1067, 596] width 386 height 24
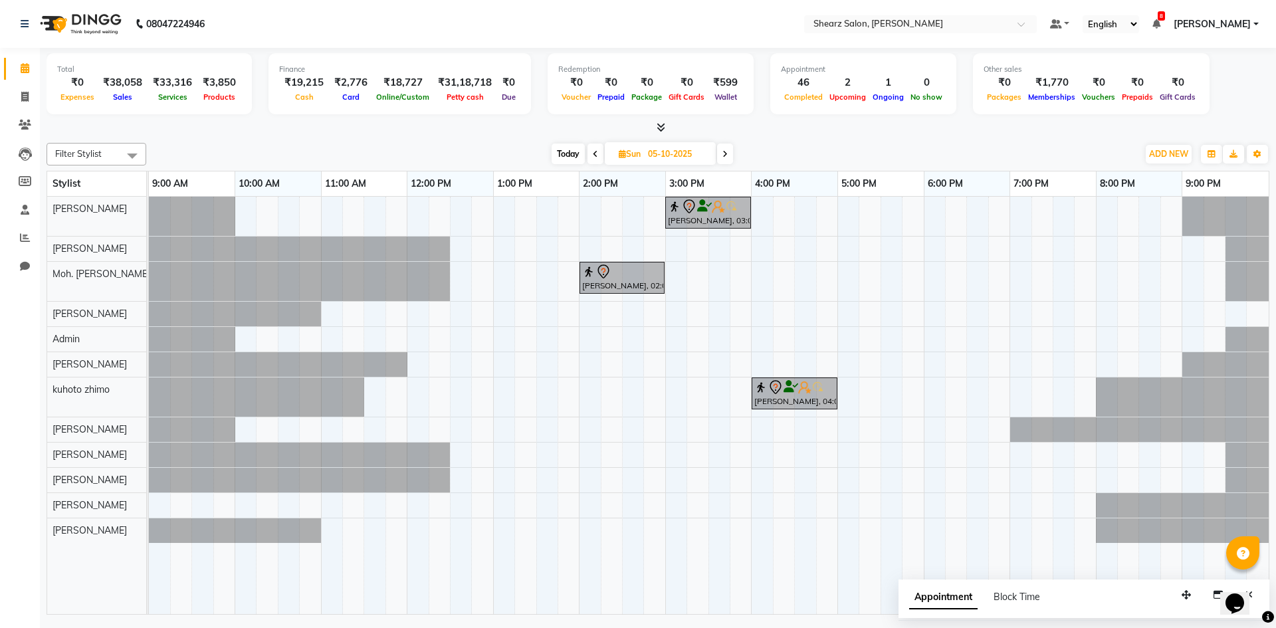
click at [574, 148] on span "Today" at bounding box center [568, 154] width 33 height 21
type input "02-10-2025"
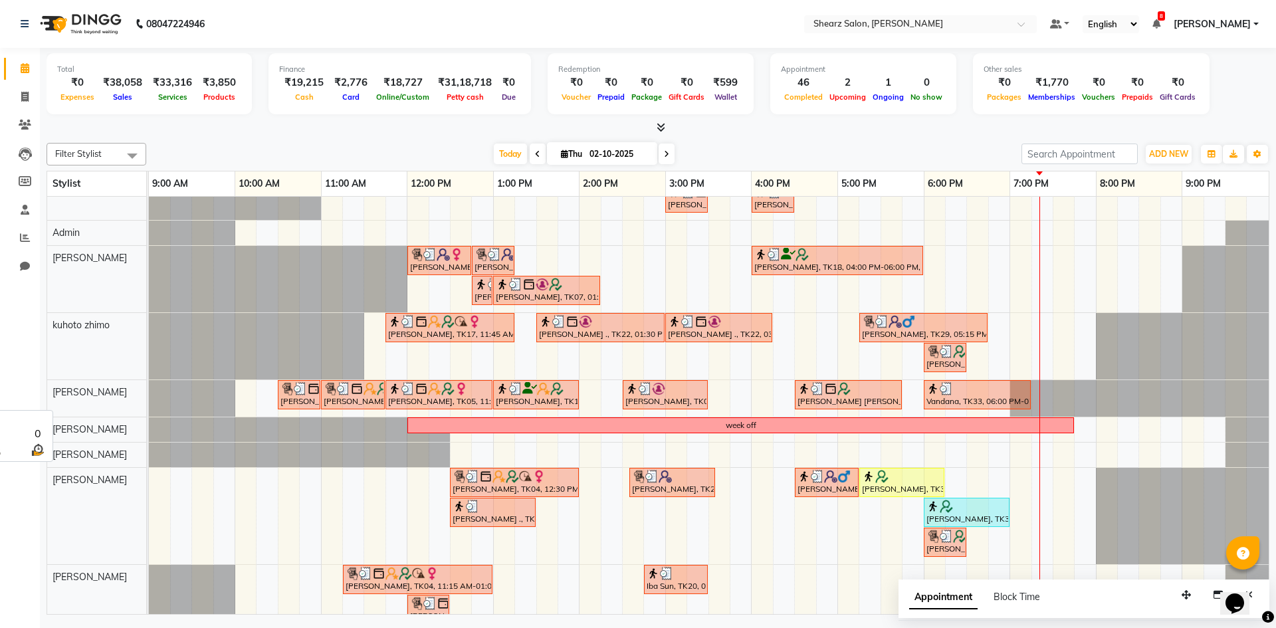
scroll to position [250, 0]
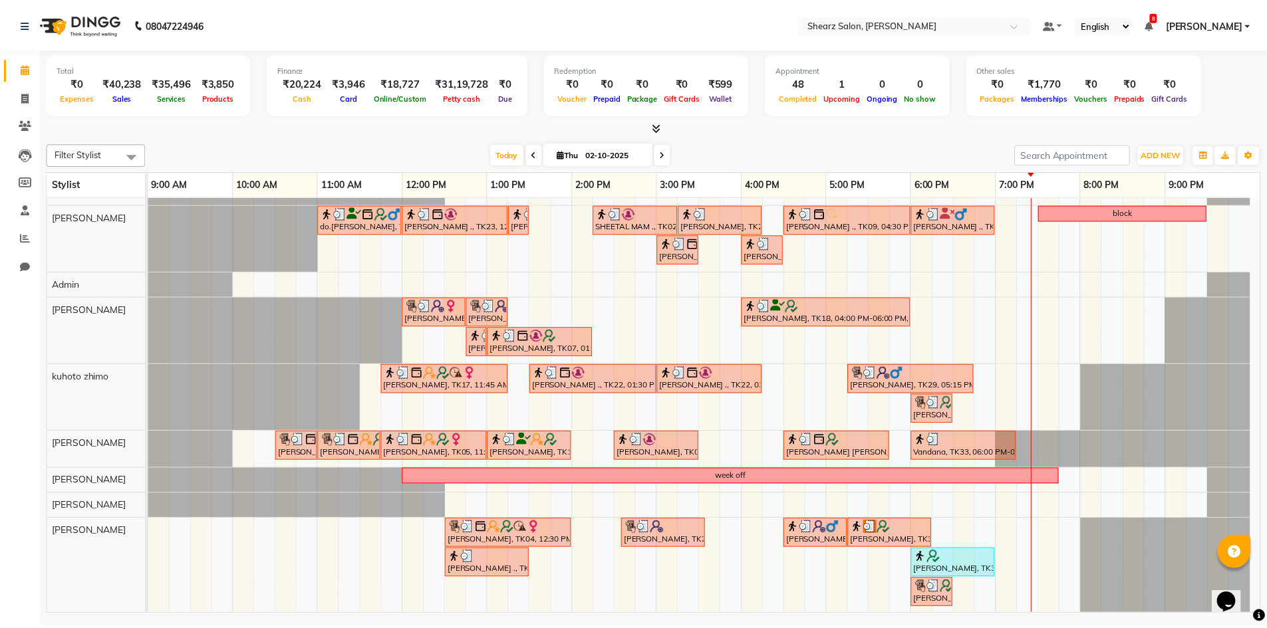
scroll to position [250, 0]
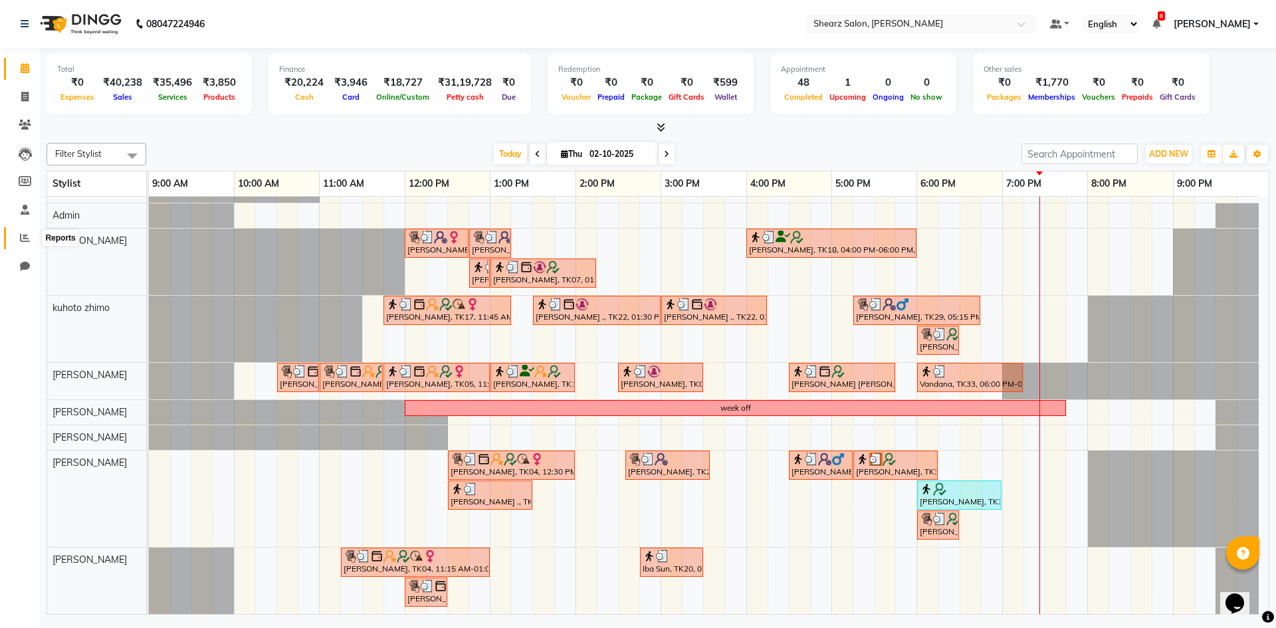
click at [29, 243] on span at bounding box center [24, 238] width 23 height 15
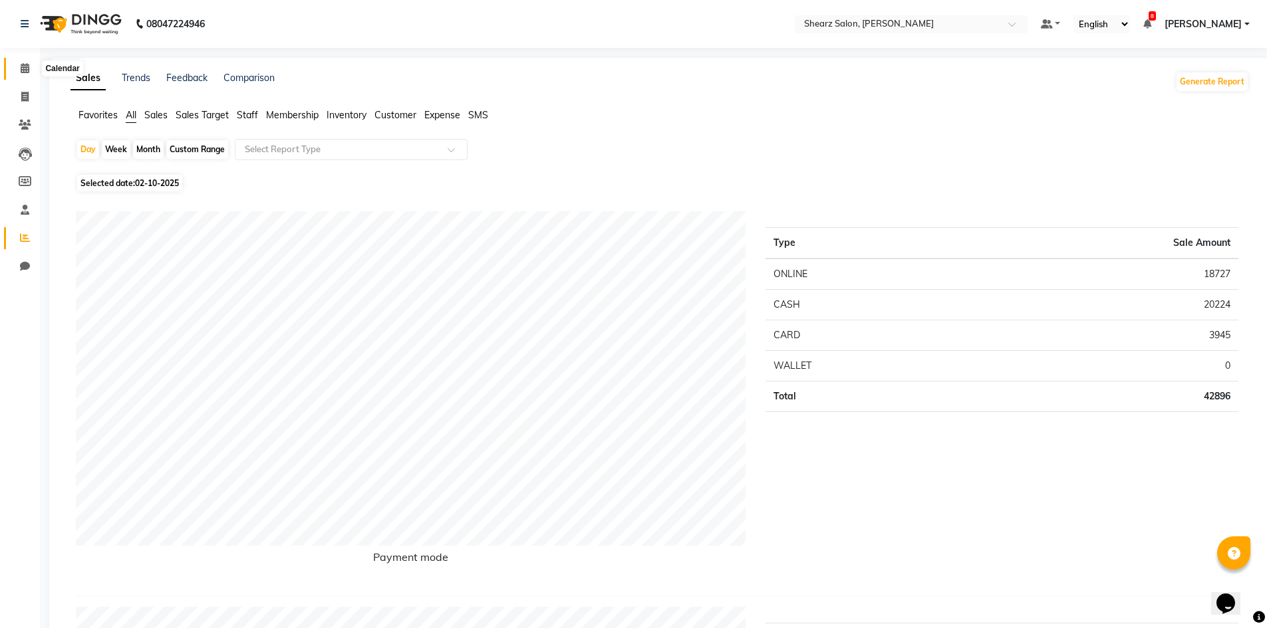
click at [24, 62] on span at bounding box center [24, 68] width 23 height 15
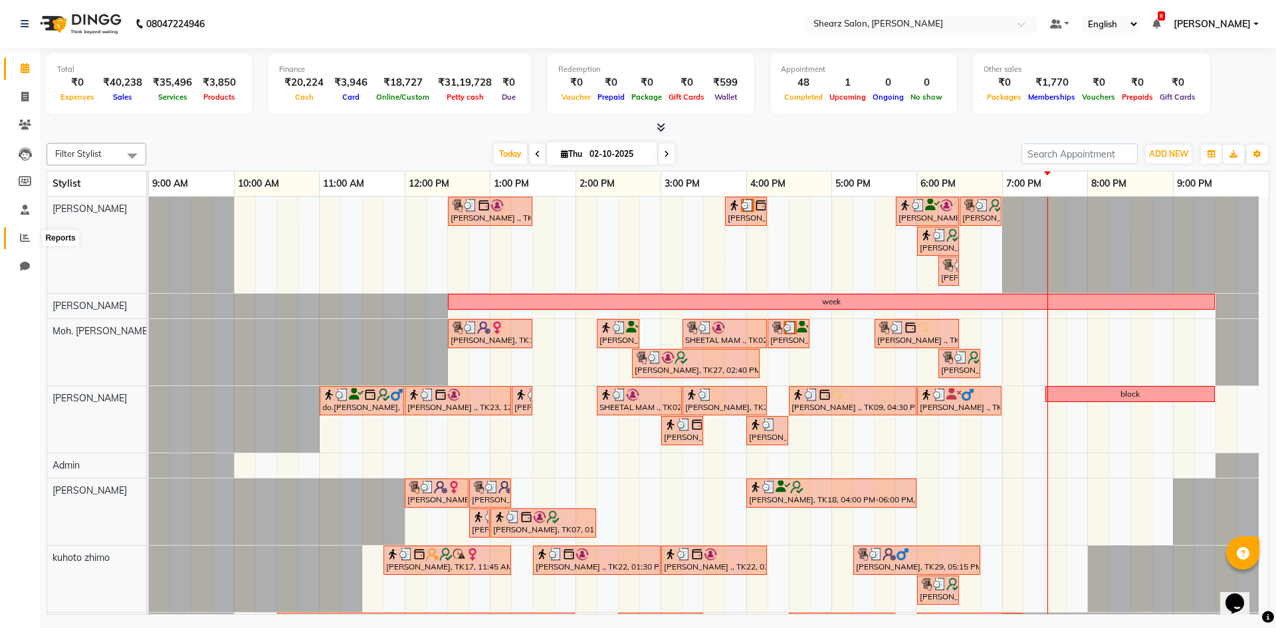
click at [25, 241] on icon at bounding box center [25, 238] width 10 height 10
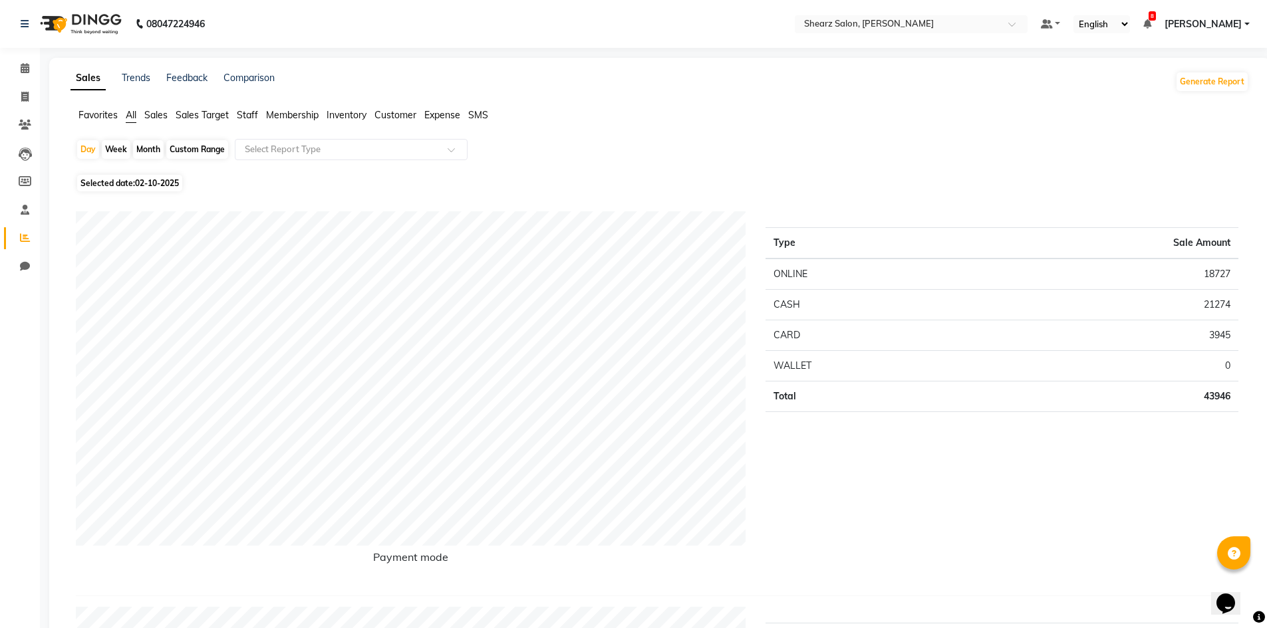
click at [245, 113] on span "Staff" at bounding box center [247, 115] width 21 height 12
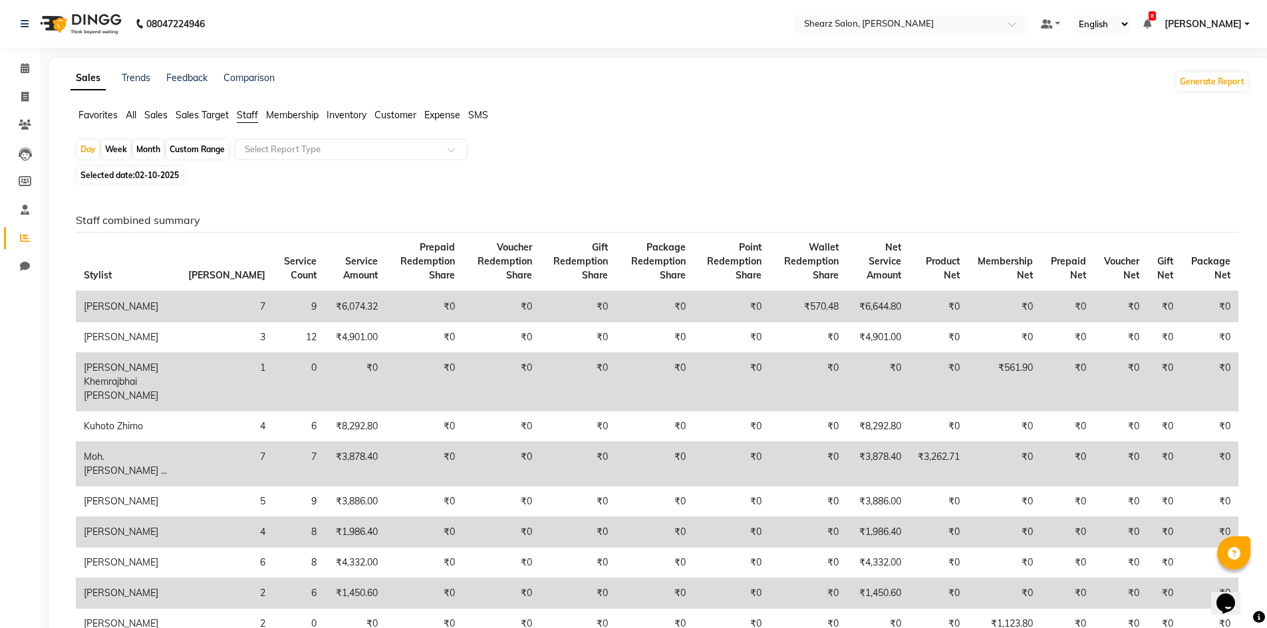
click at [152, 151] on div "Month" at bounding box center [148, 149] width 31 height 19
select select "10"
select select "2025"
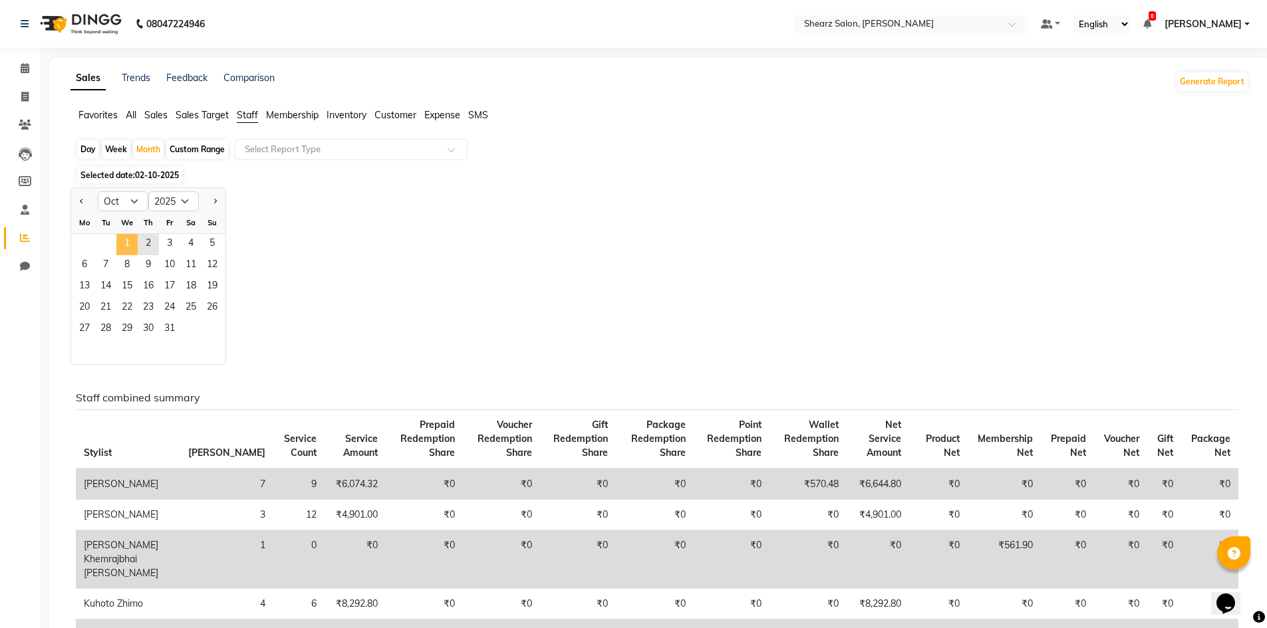
drag, startPoint x: 148, startPoint y: 241, endPoint x: 122, endPoint y: 240, distance: 25.9
click at [122, 240] on div "1 2 3 4 5" at bounding box center [148, 244] width 154 height 21
click at [122, 240] on span "1" at bounding box center [126, 244] width 21 height 21
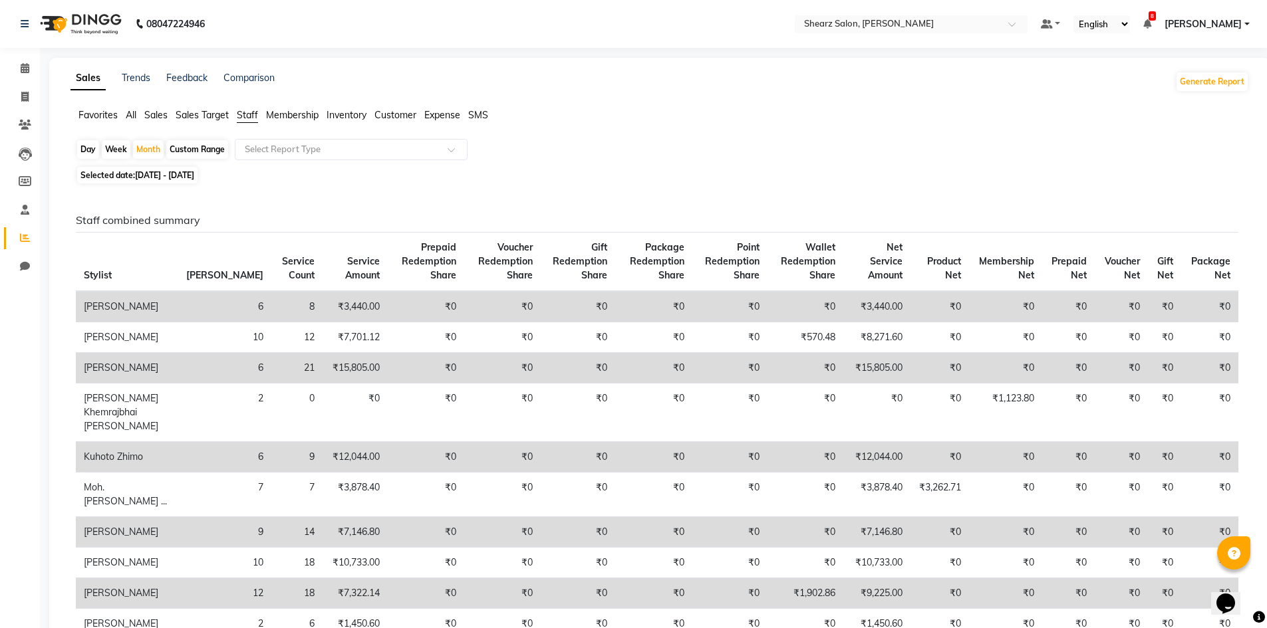
click at [21, 57] on li "Calendar" at bounding box center [20, 69] width 40 height 29
click at [15, 63] on span at bounding box center [24, 68] width 23 height 15
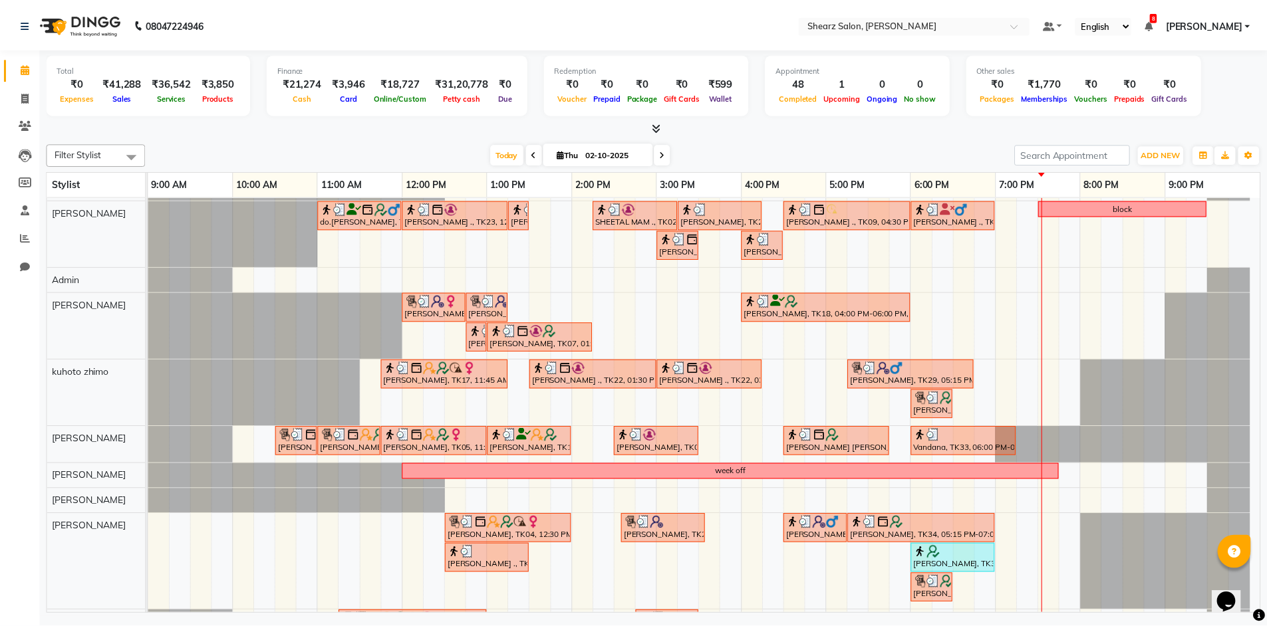
scroll to position [199, 0]
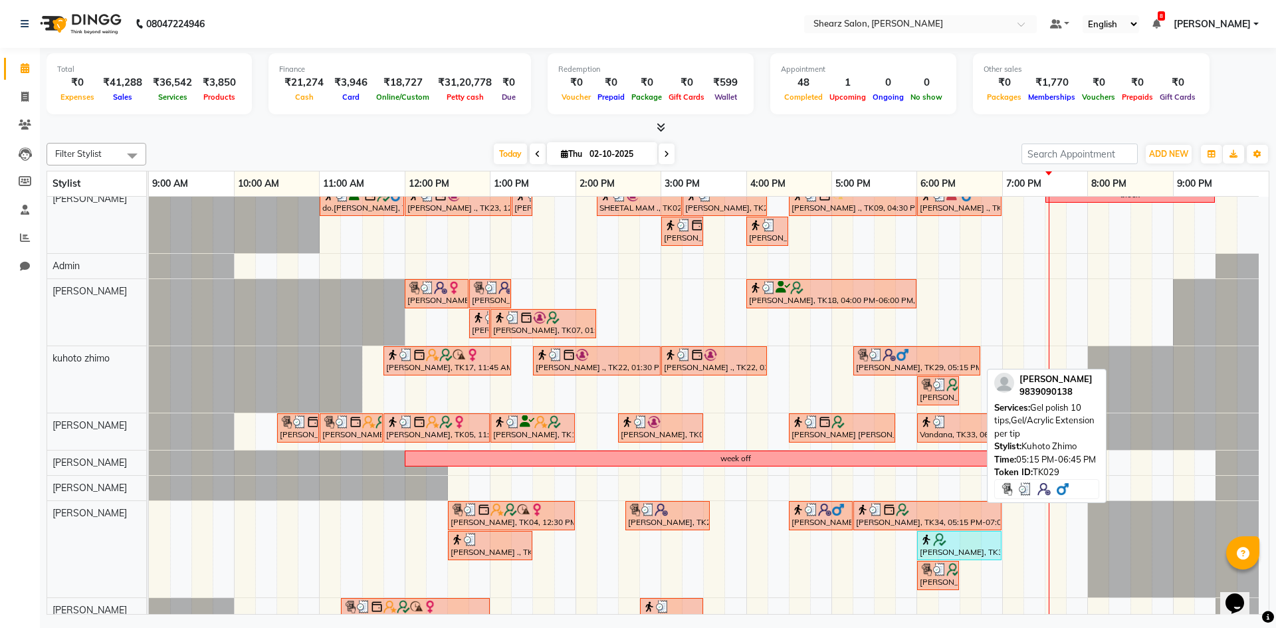
click at [913, 358] on div at bounding box center [917, 354] width 122 height 13
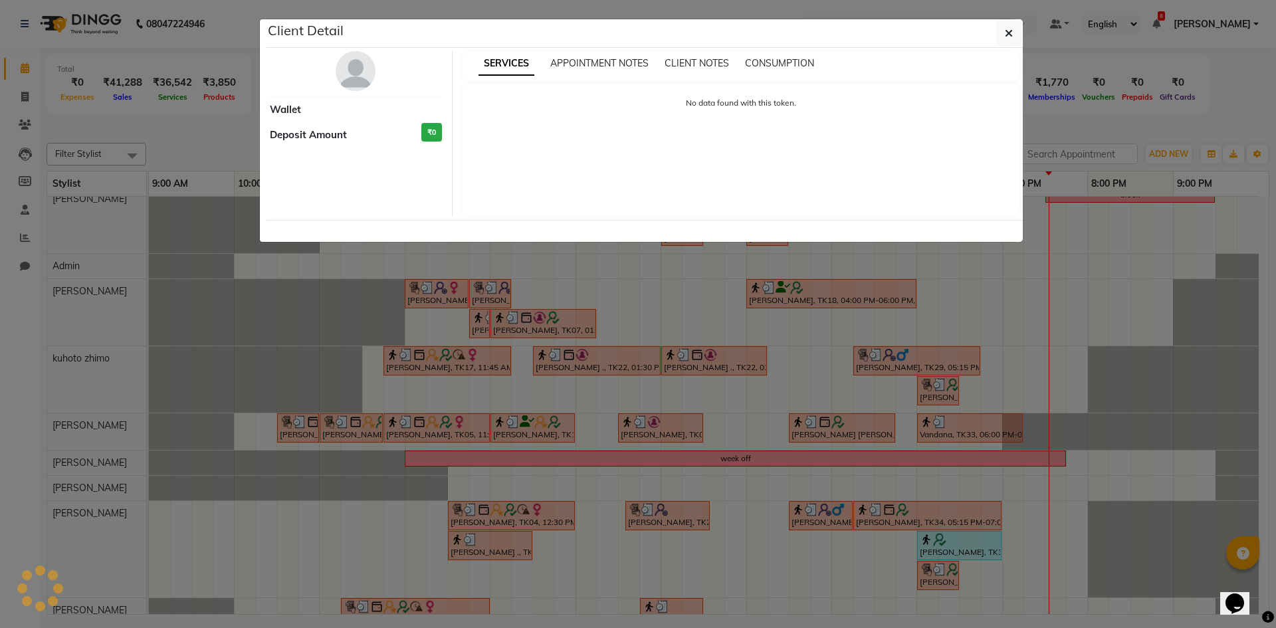
select select "3"
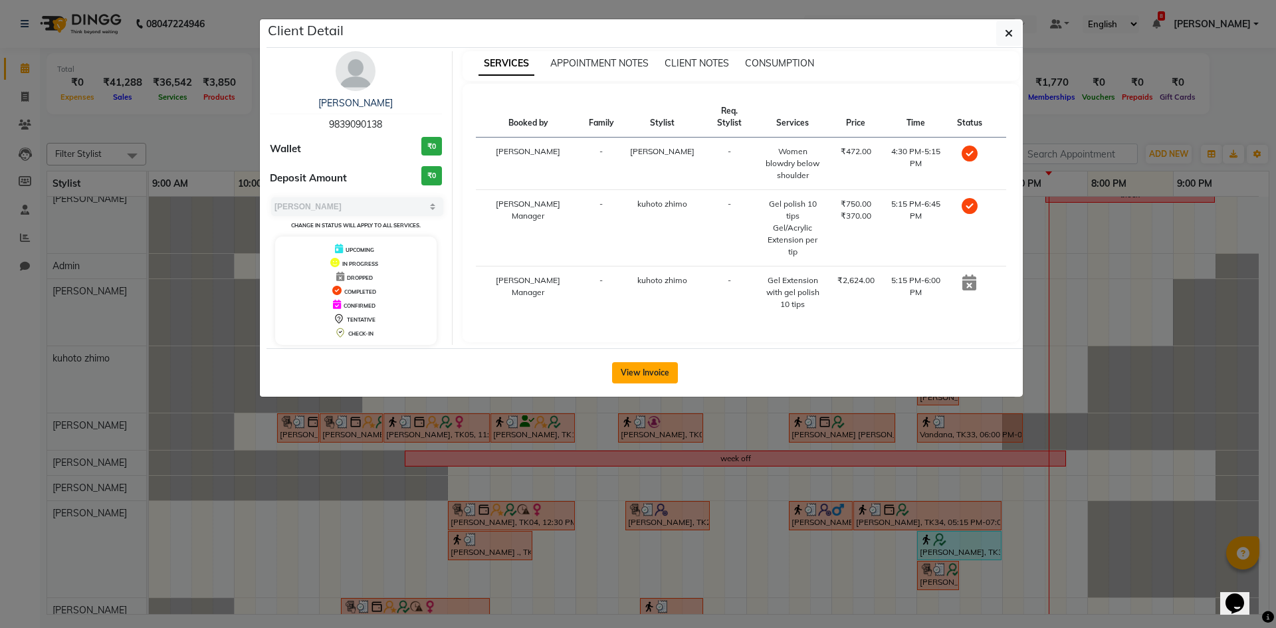
click at [652, 378] on button "View Invoice" at bounding box center [645, 372] width 66 height 21
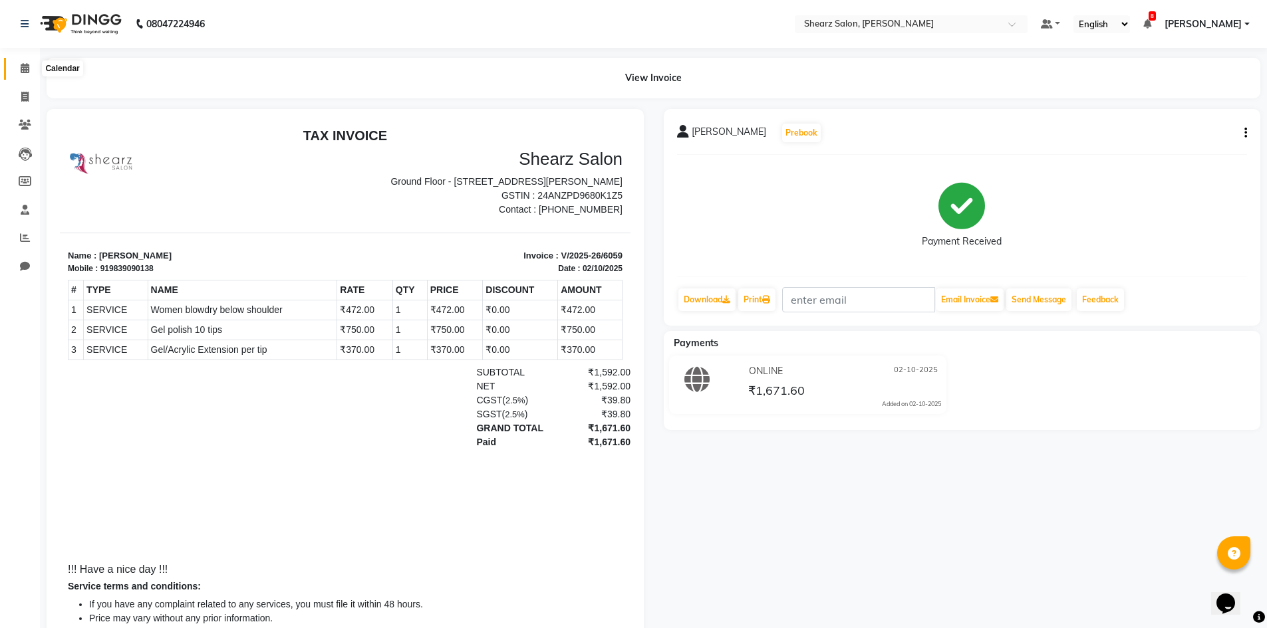
click at [28, 72] on icon at bounding box center [25, 68] width 9 height 10
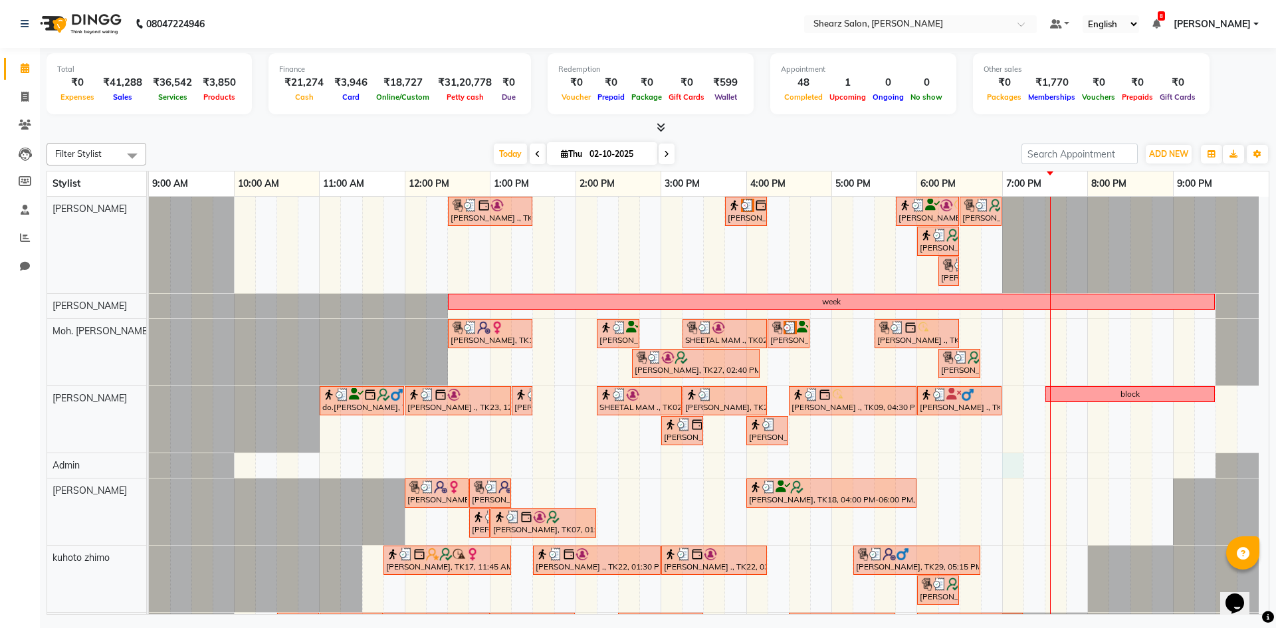
click at [1010, 474] on div "[PERSON_NAME] ., TK01, 12:30 PM-01:30 PM, Brazilian stripless international wax…" at bounding box center [709, 530] width 1120 height 667
select select "78894"
select select "tentative"
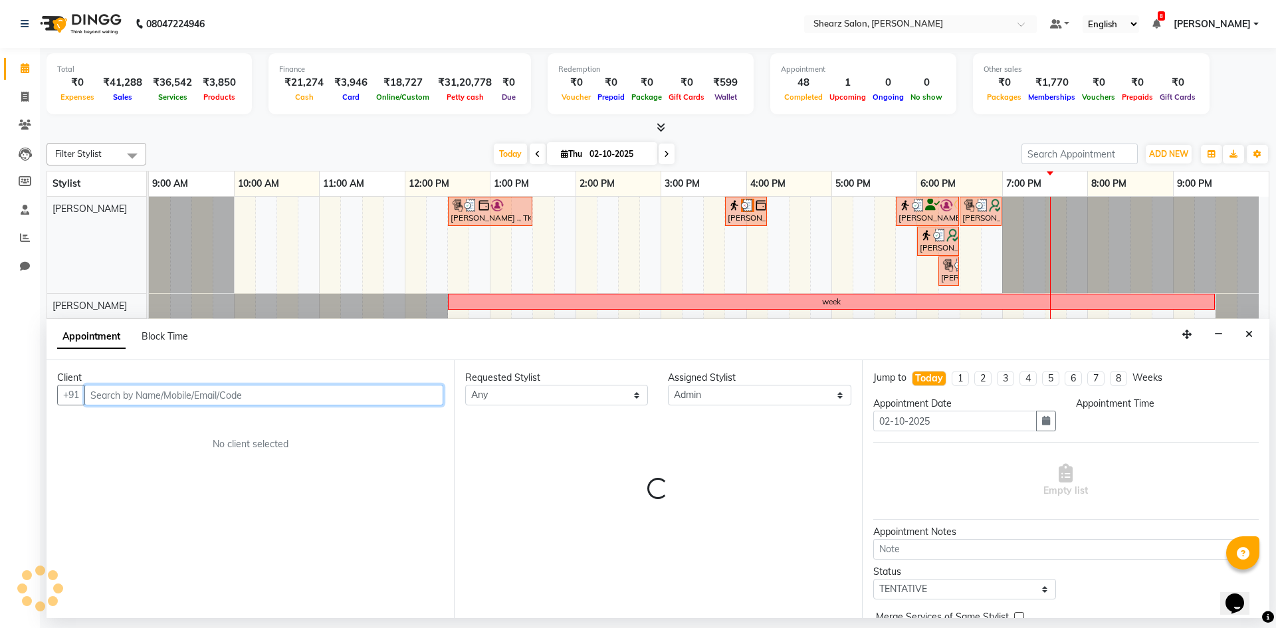
select select "1140"
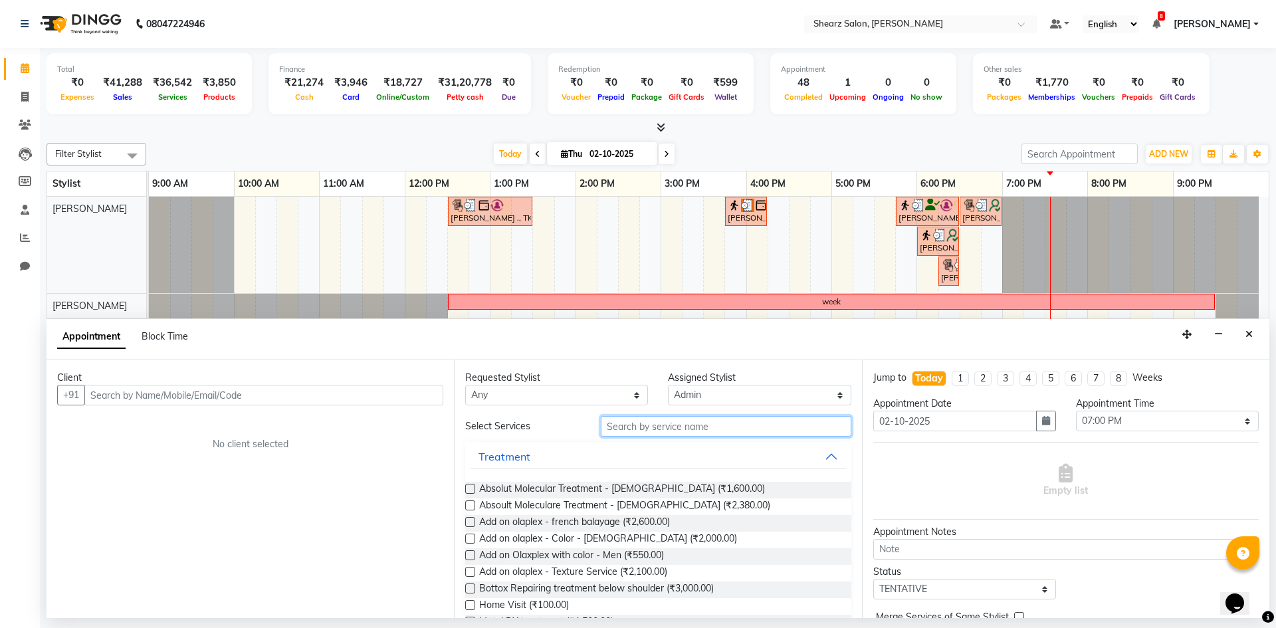
click at [661, 436] on input "text" at bounding box center [726, 426] width 251 height 21
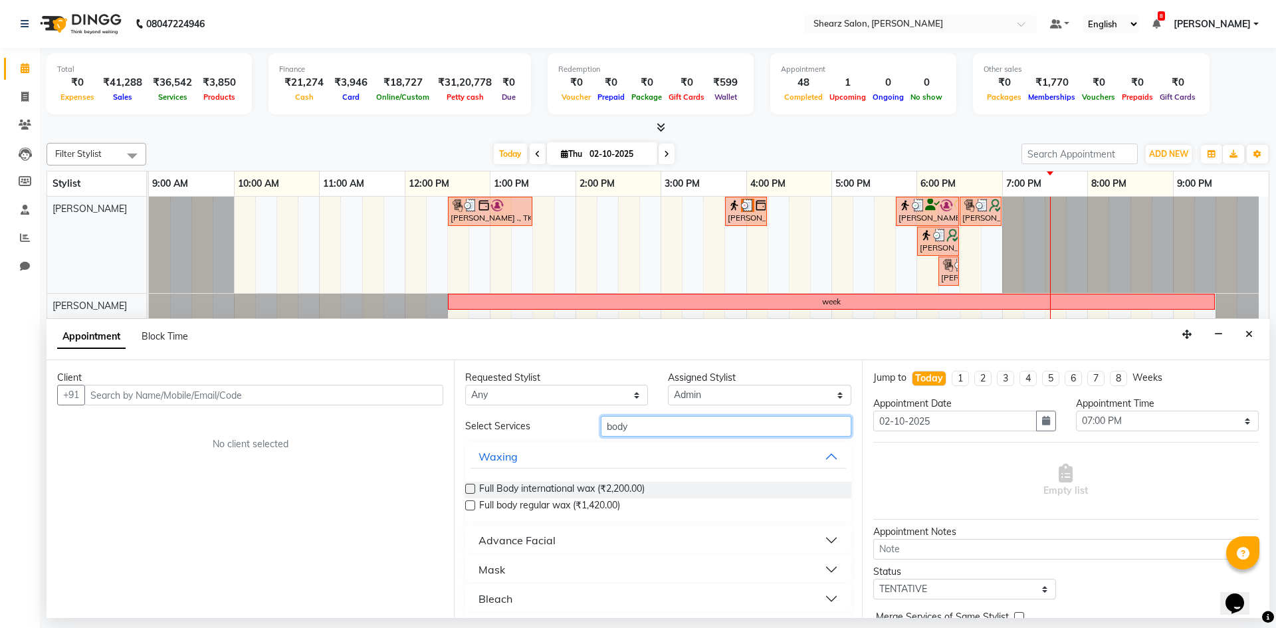
type input "body"
click at [589, 539] on button "Advance Facial" at bounding box center [658, 541] width 375 height 24
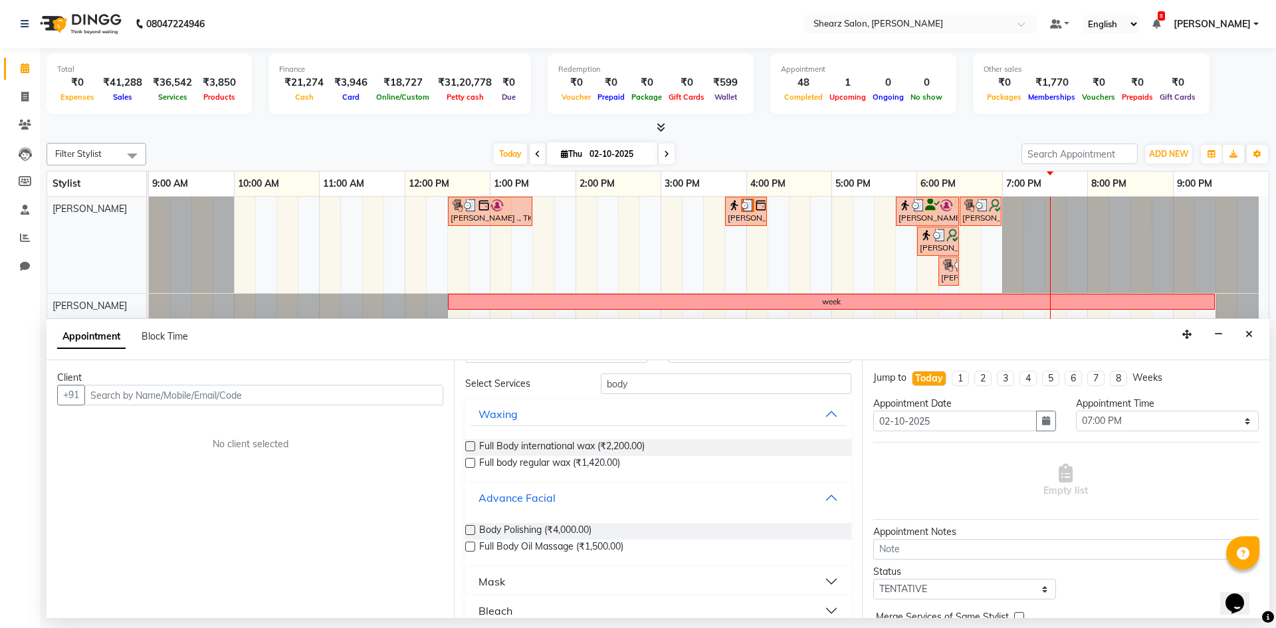
scroll to position [87, 0]
